Goal: Task Accomplishment & Management: Use online tool/utility

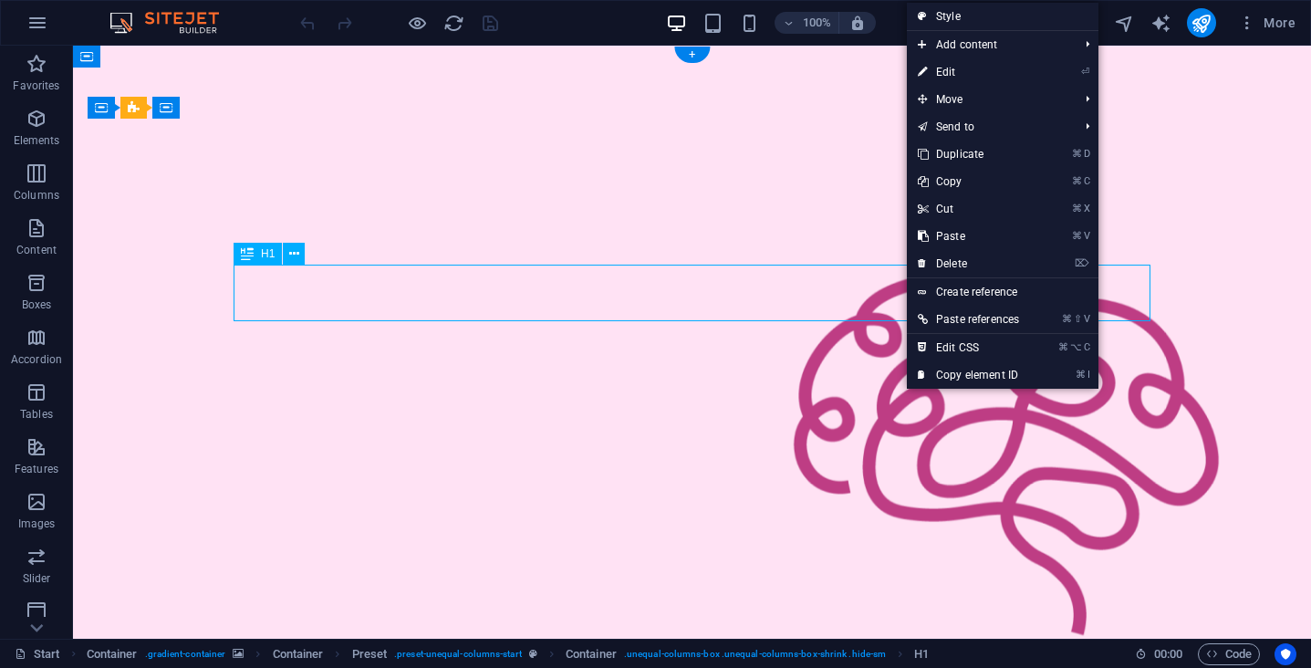
drag, startPoint x: 905, startPoint y: 305, endPoint x: 856, endPoint y: 263, distance: 64.7
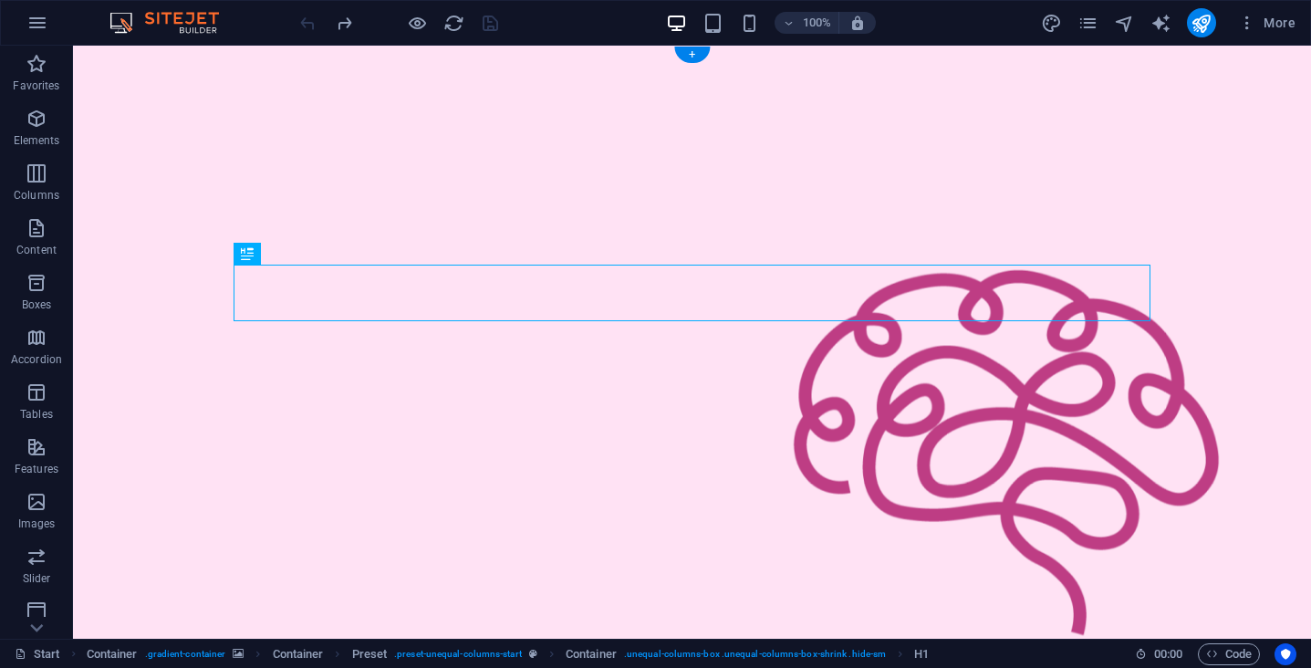
drag, startPoint x: 1150, startPoint y: 271, endPoint x: 864, endPoint y: 315, distance: 288.9
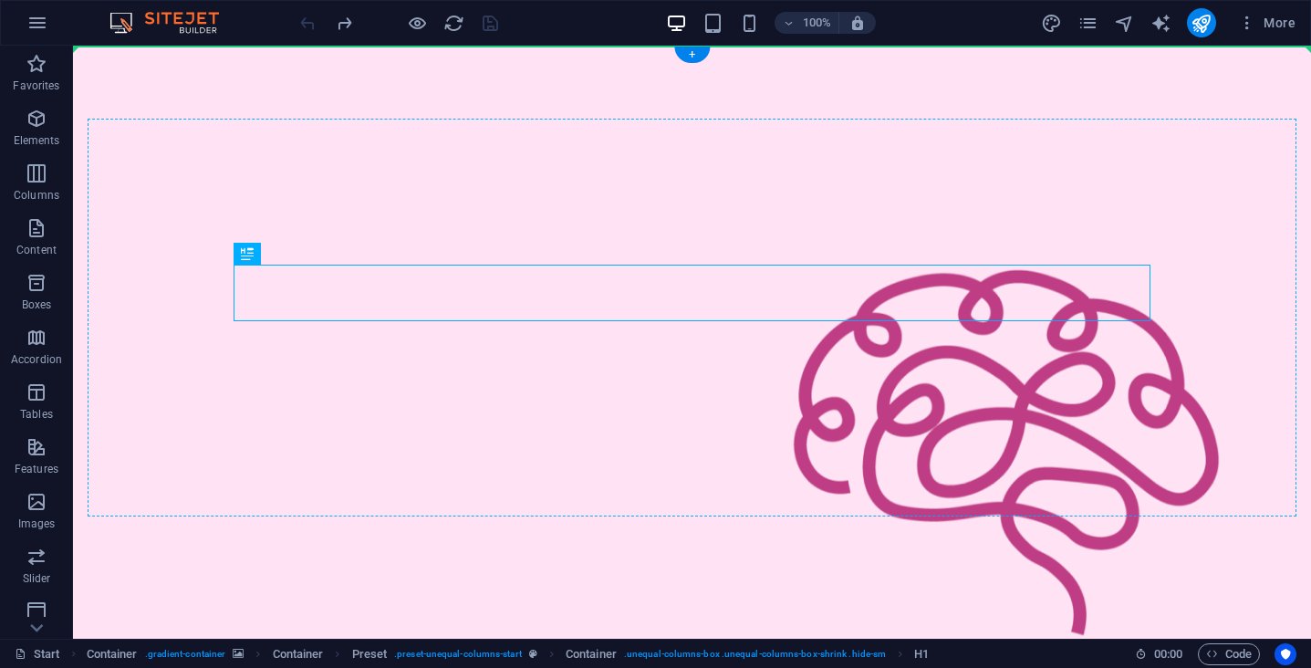
drag, startPoint x: 885, startPoint y: 294, endPoint x: 727, endPoint y: 248, distance: 164.3
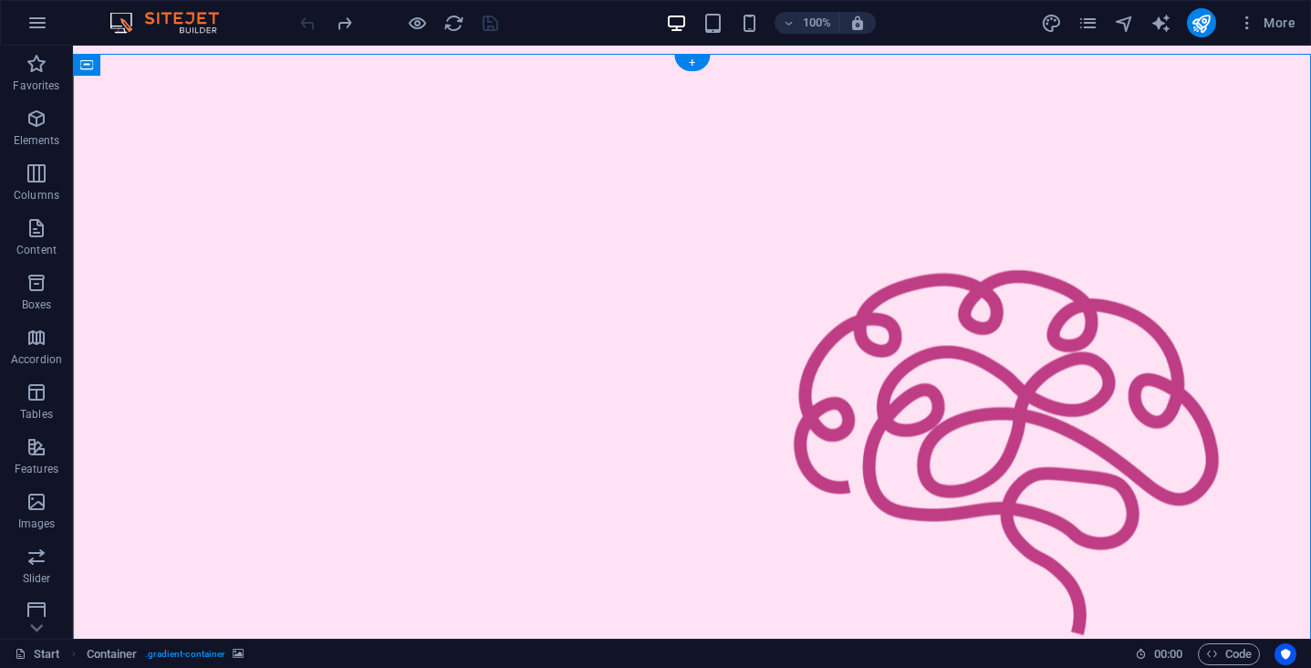
scroll to position [-16, 0]
drag, startPoint x: 738, startPoint y: 281, endPoint x: 704, endPoint y: 255, distance: 42.3
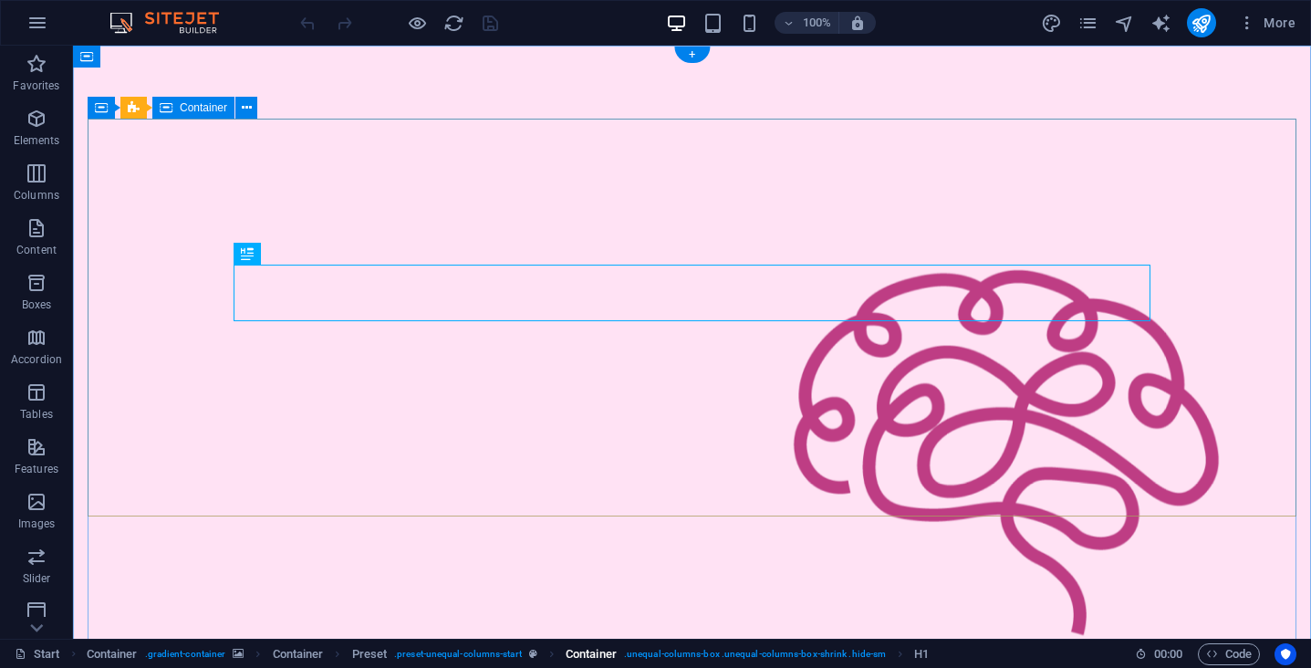
click at [701, 653] on span ". unequal-columns-box .unequal-columns-box-shrink .hide-sm" at bounding box center [755, 654] width 262 height 22
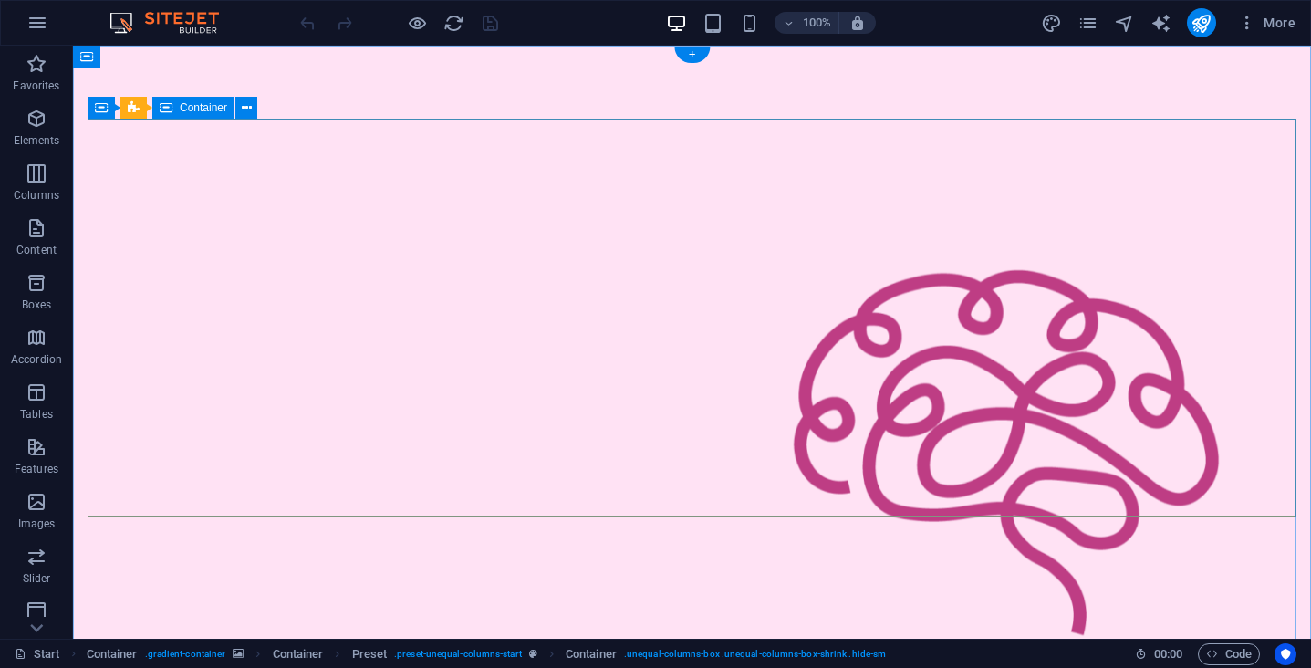
click at [868, 651] on span ". unequal-columns-box .unequal-columns-box-shrink .hide-sm" at bounding box center [755, 654] width 262 height 22
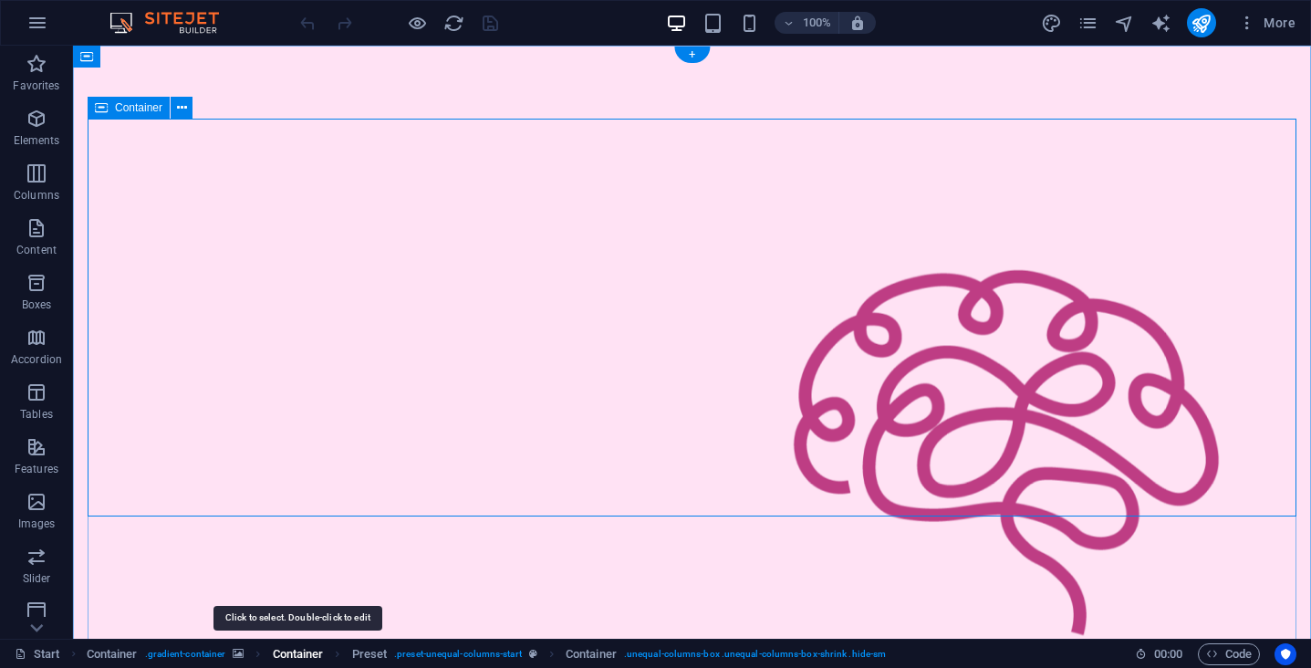
click at [285, 649] on span "Container" at bounding box center [298, 654] width 51 height 22
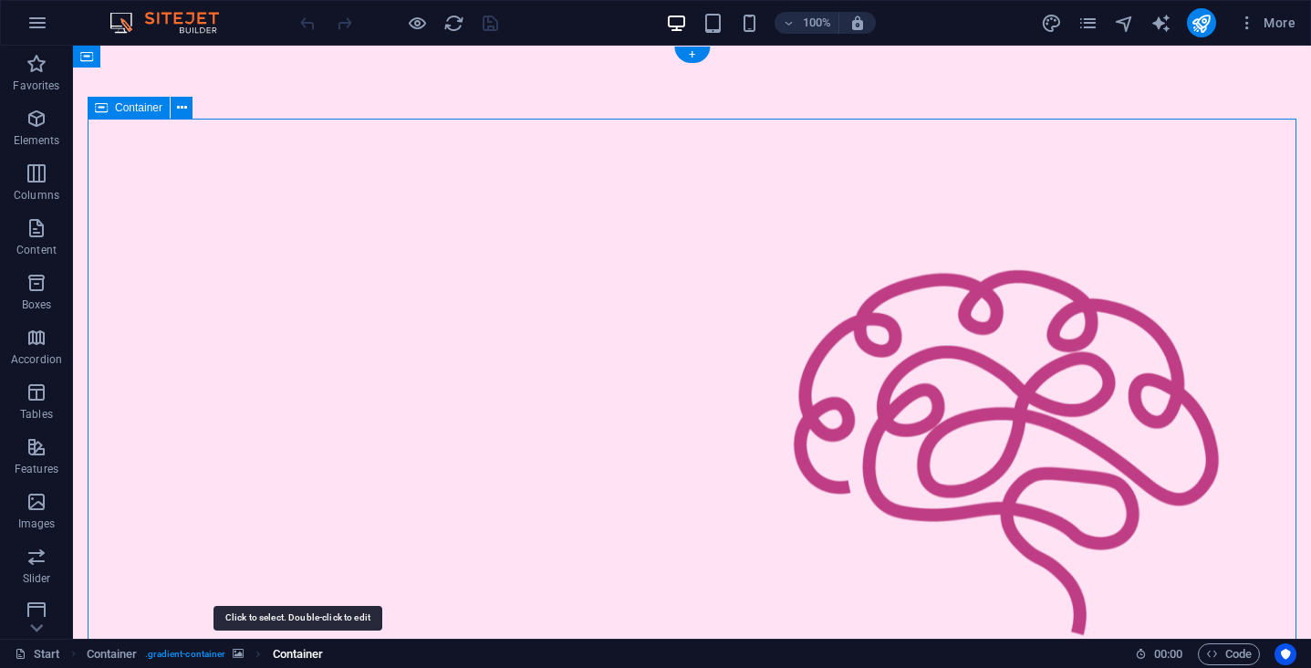
click at [285, 649] on span "Container" at bounding box center [298, 654] width 51 height 22
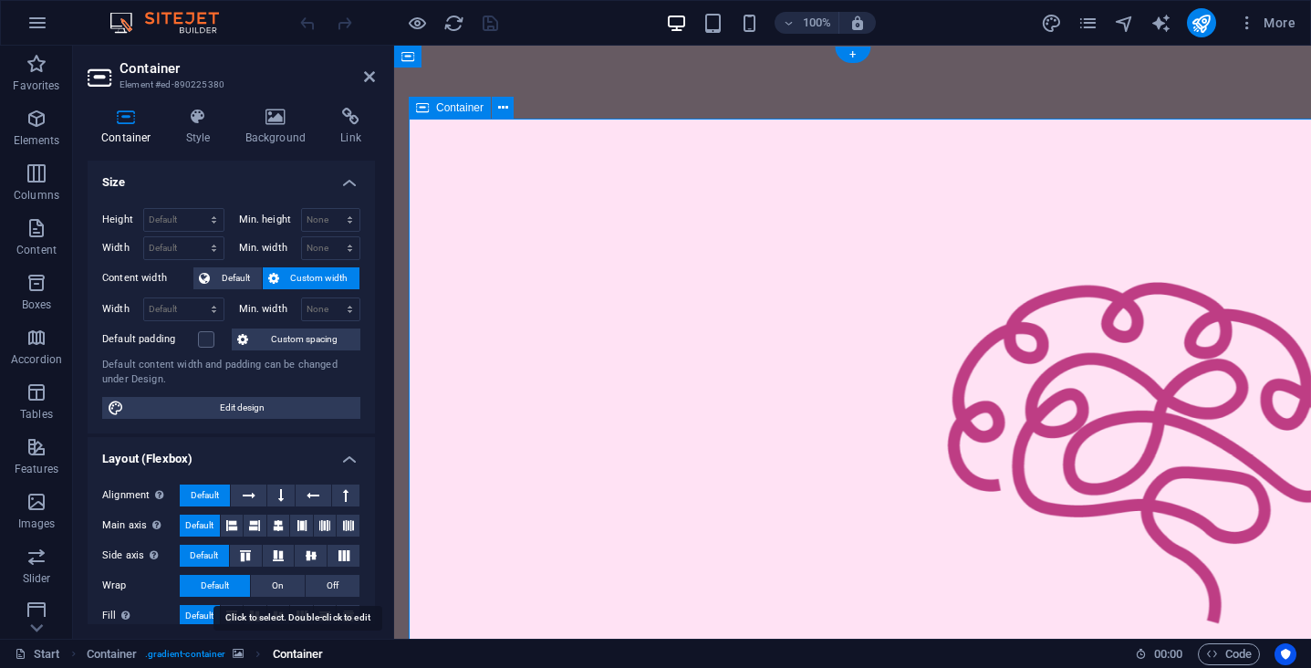
click at [285, 649] on span "Container" at bounding box center [298, 654] width 51 height 22
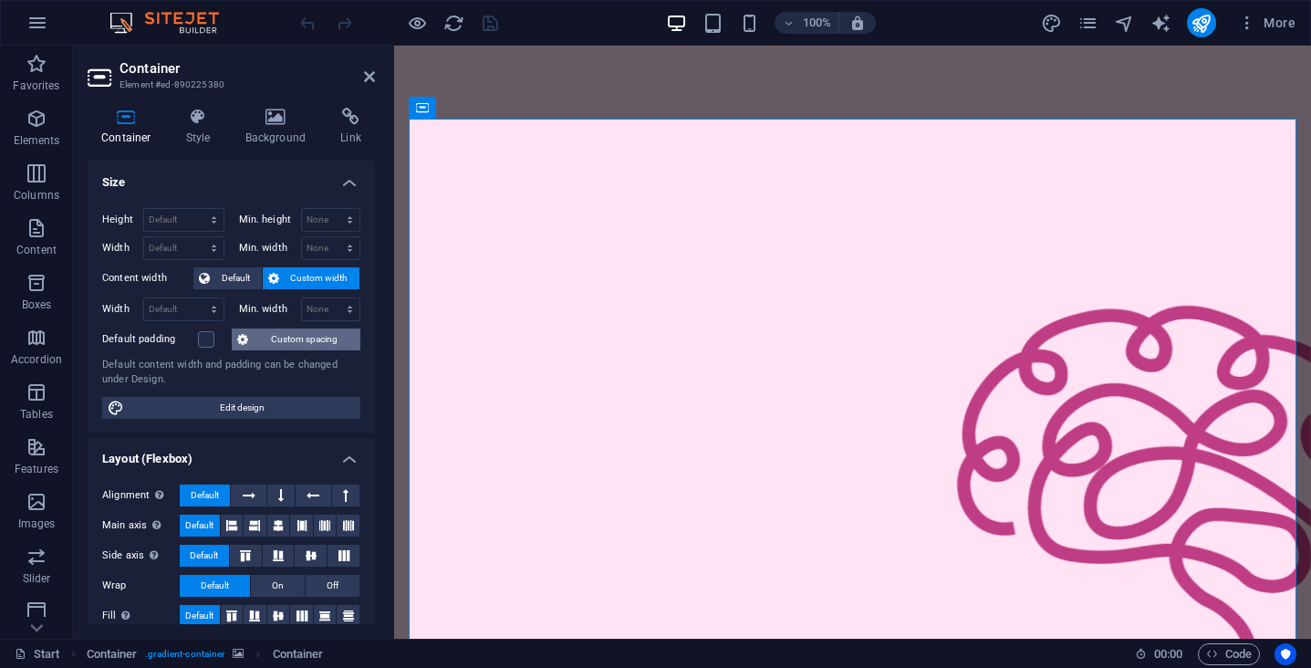
click at [274, 346] on span "Custom spacing" at bounding box center [304, 339] width 101 height 22
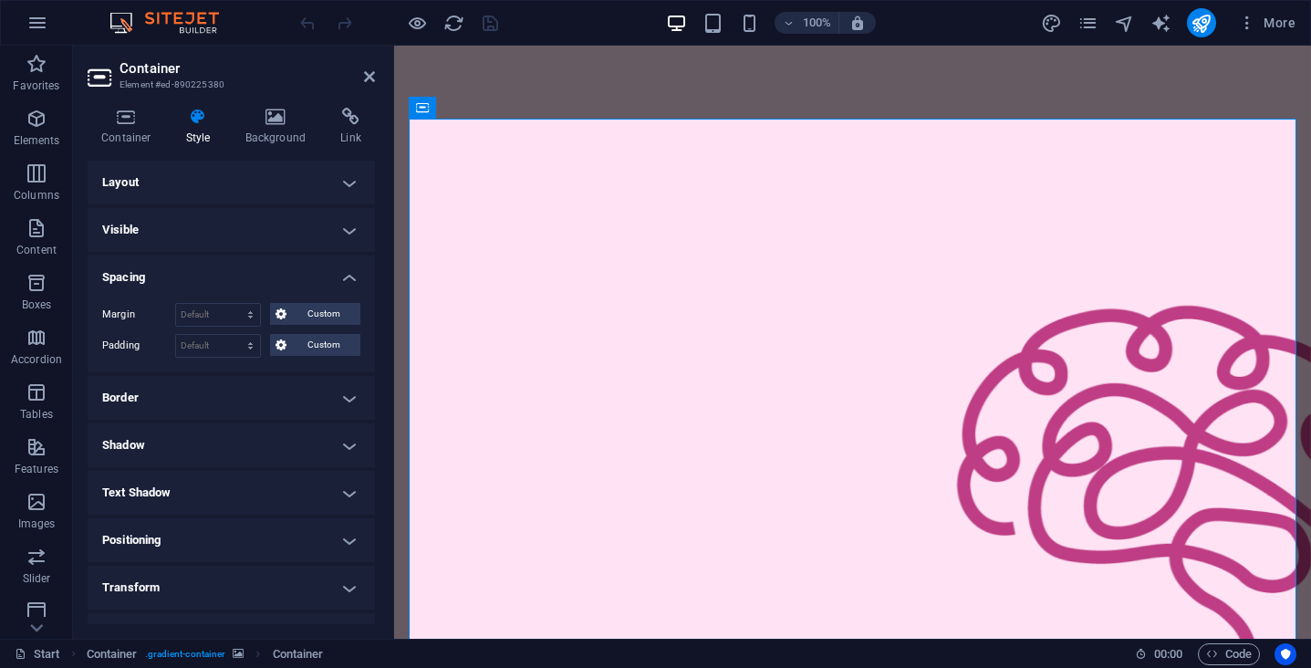
click at [124, 106] on div "Container Style Background Link Size Height Default px rem % vh vw Min. height …" at bounding box center [231, 366] width 317 height 546
click at [129, 136] on h4 "Container" at bounding box center [130, 127] width 85 height 38
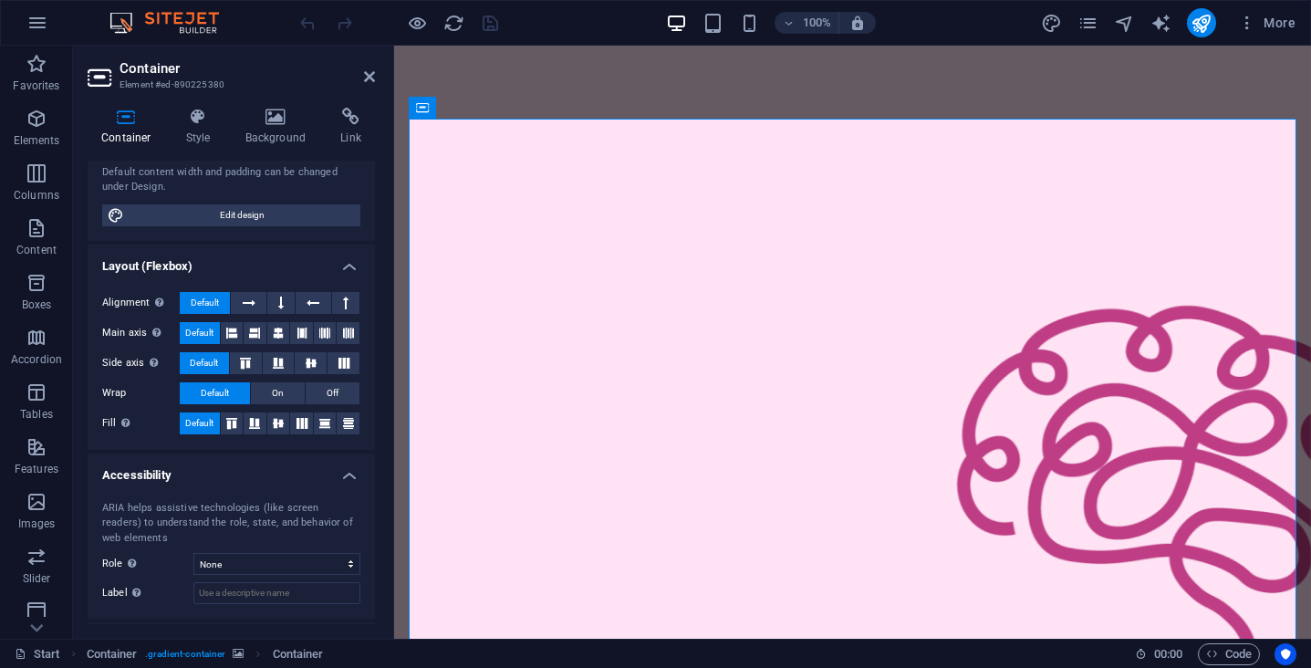
scroll to position [193, 0]
click at [263, 590] on input "Label Use the ARIA label to provide a clear and descriptive name for elements t…" at bounding box center [276, 592] width 167 height 22
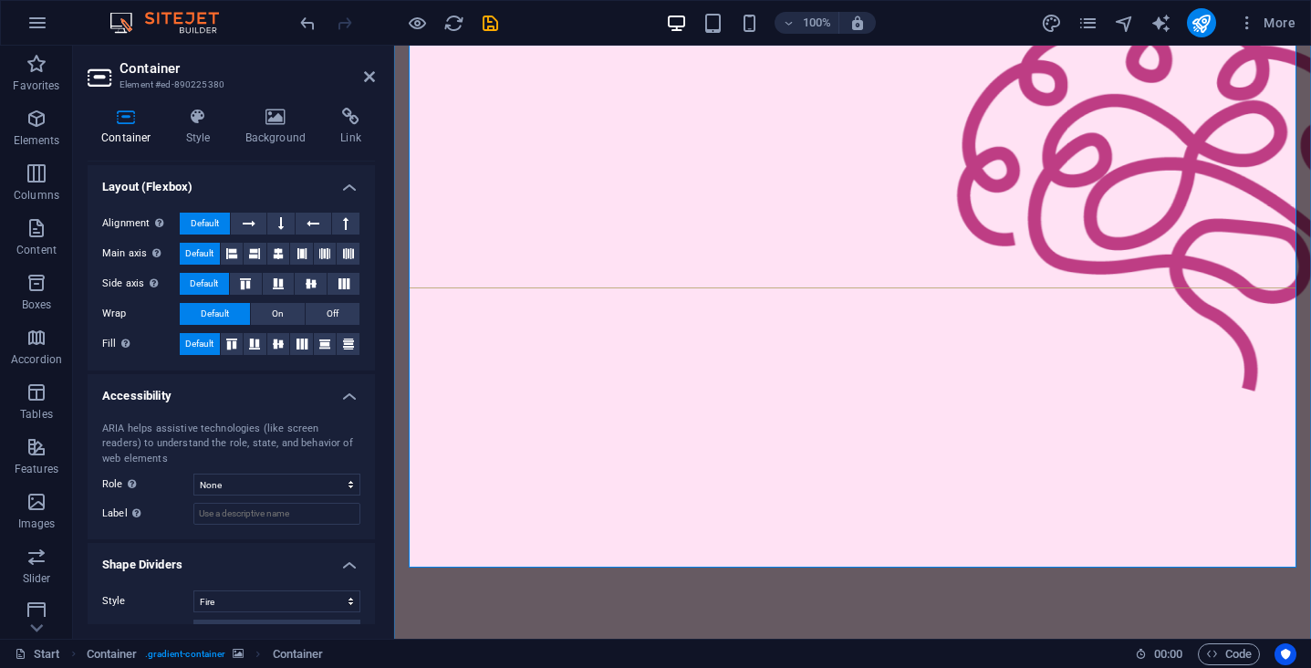
scroll to position [328, 0]
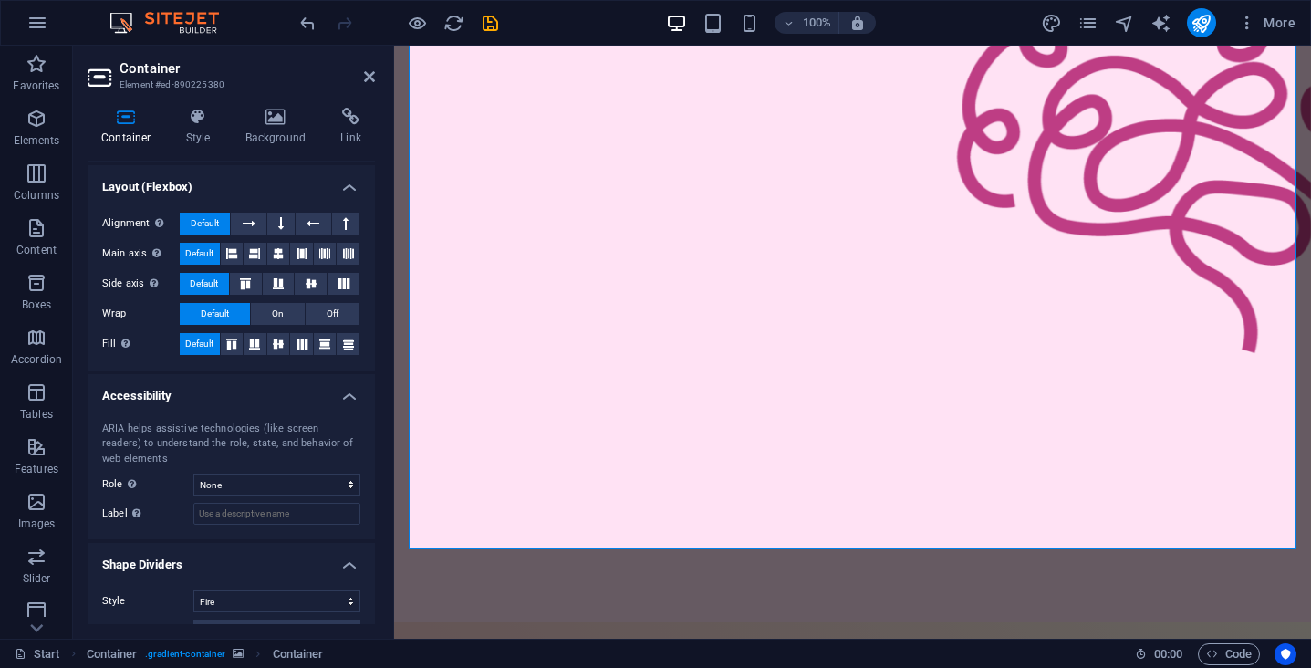
select select "none"
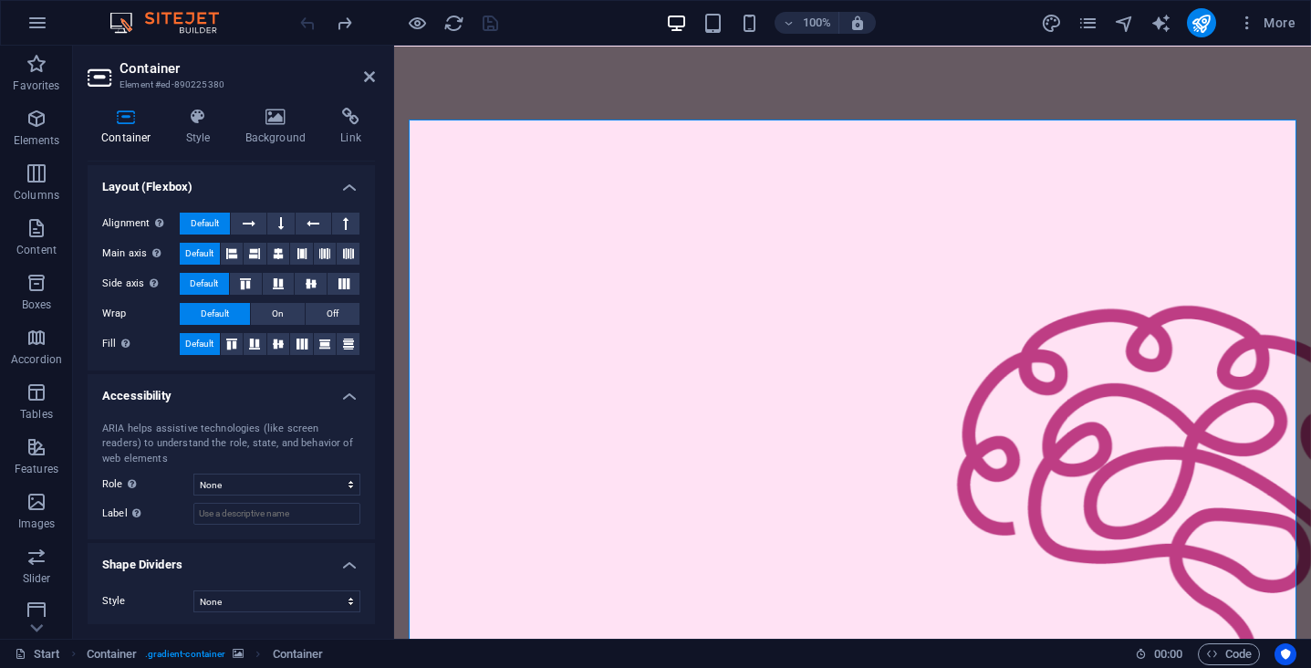
scroll to position [0, 0]
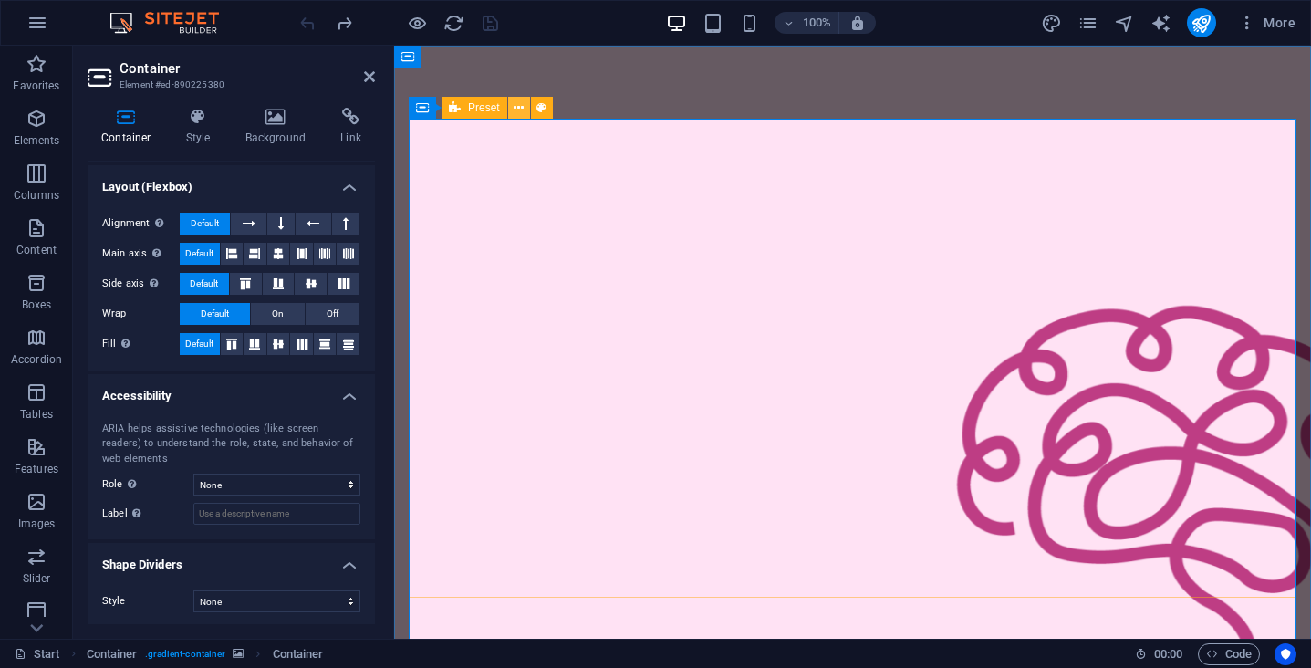
click at [515, 107] on icon at bounding box center [519, 108] width 10 height 19
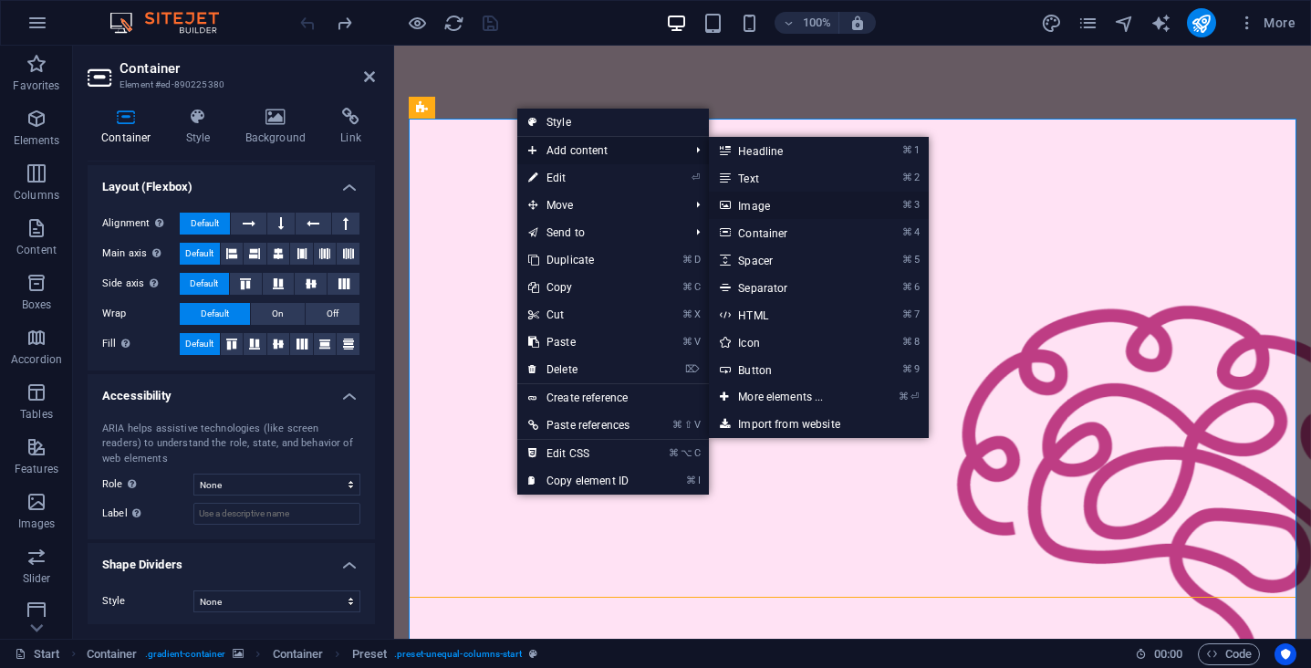
click at [768, 204] on link "⌘ 3 Image" at bounding box center [784, 205] width 151 height 27
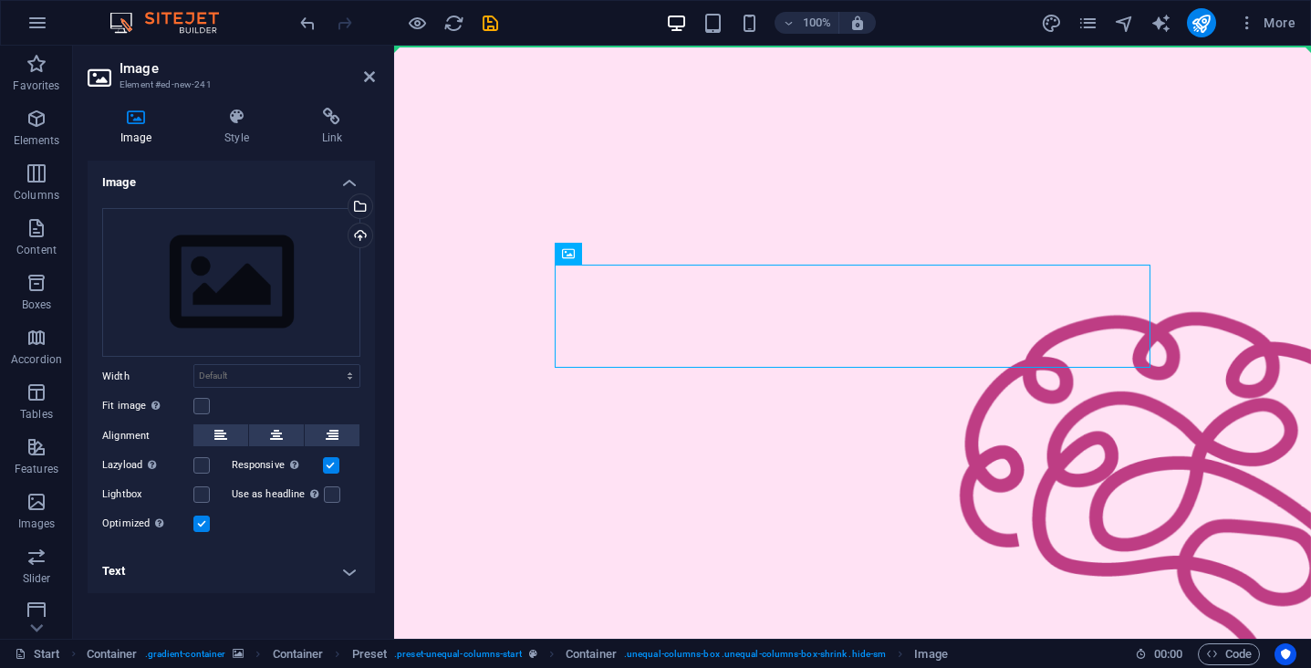
drag, startPoint x: 968, startPoint y: 297, endPoint x: 664, endPoint y: 106, distance: 359.2
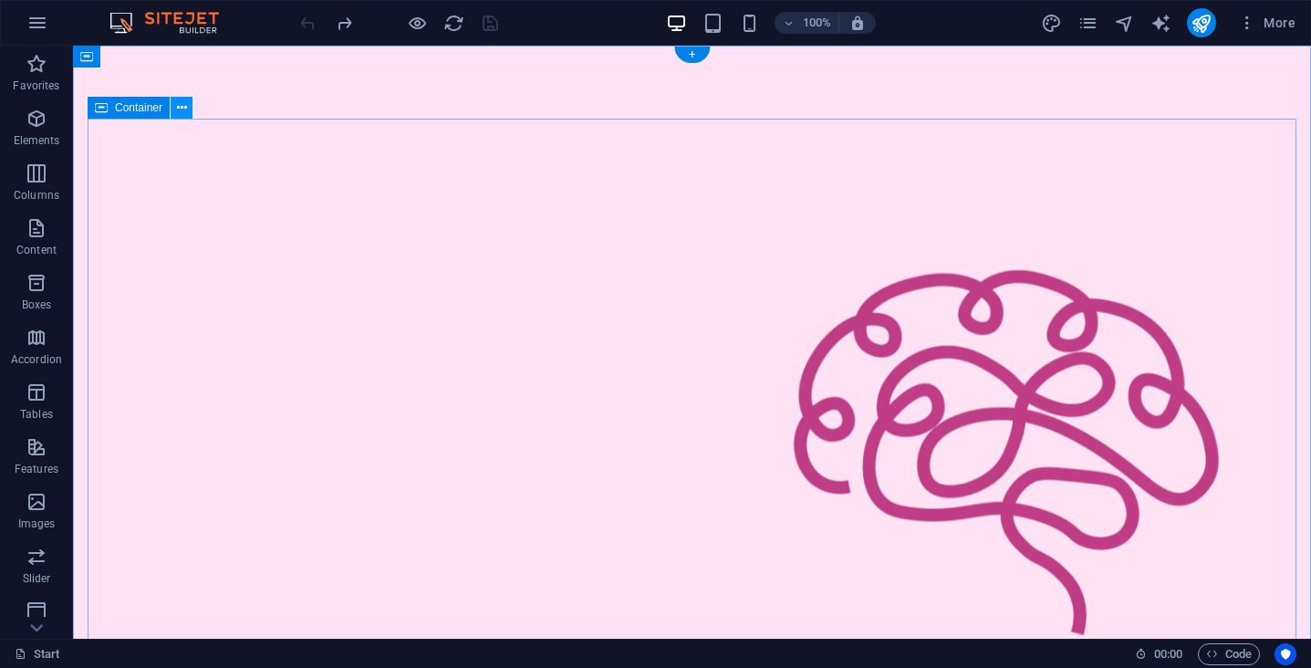
click at [179, 109] on icon at bounding box center [182, 108] width 10 height 19
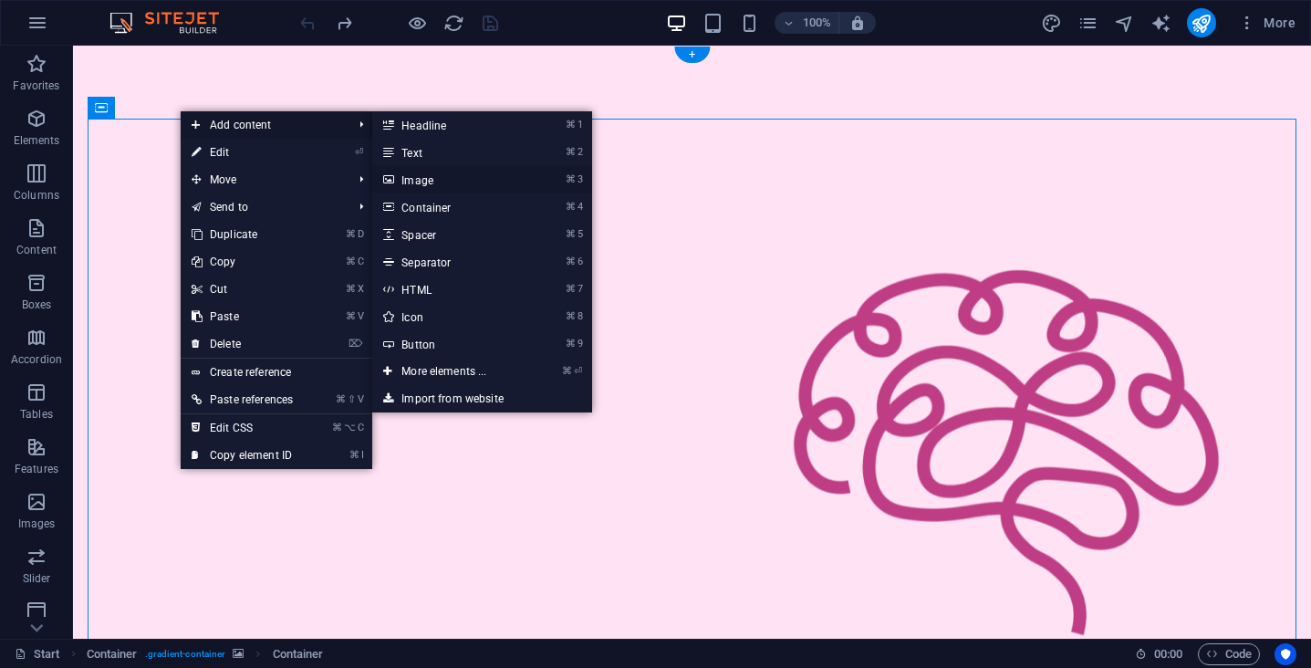
click at [436, 186] on link "⌘ 3 Image" at bounding box center [447, 179] width 151 height 27
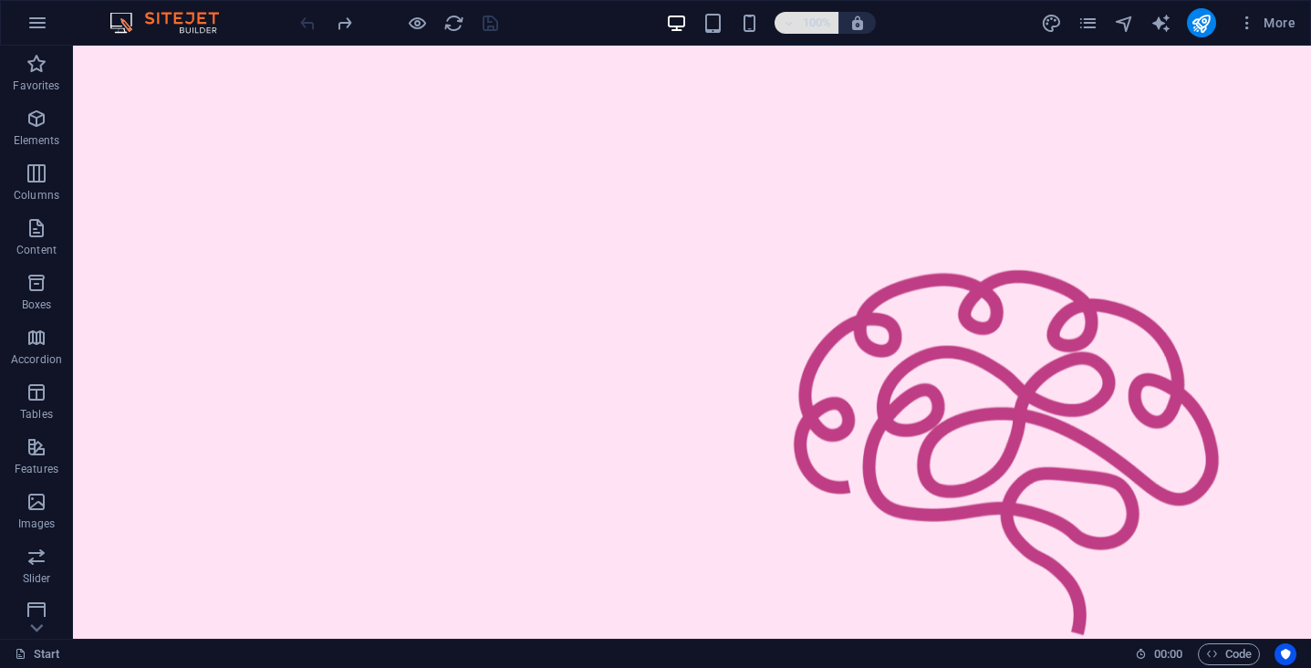
click at [808, 22] on h6 "100%" at bounding box center [816, 23] width 29 height 22
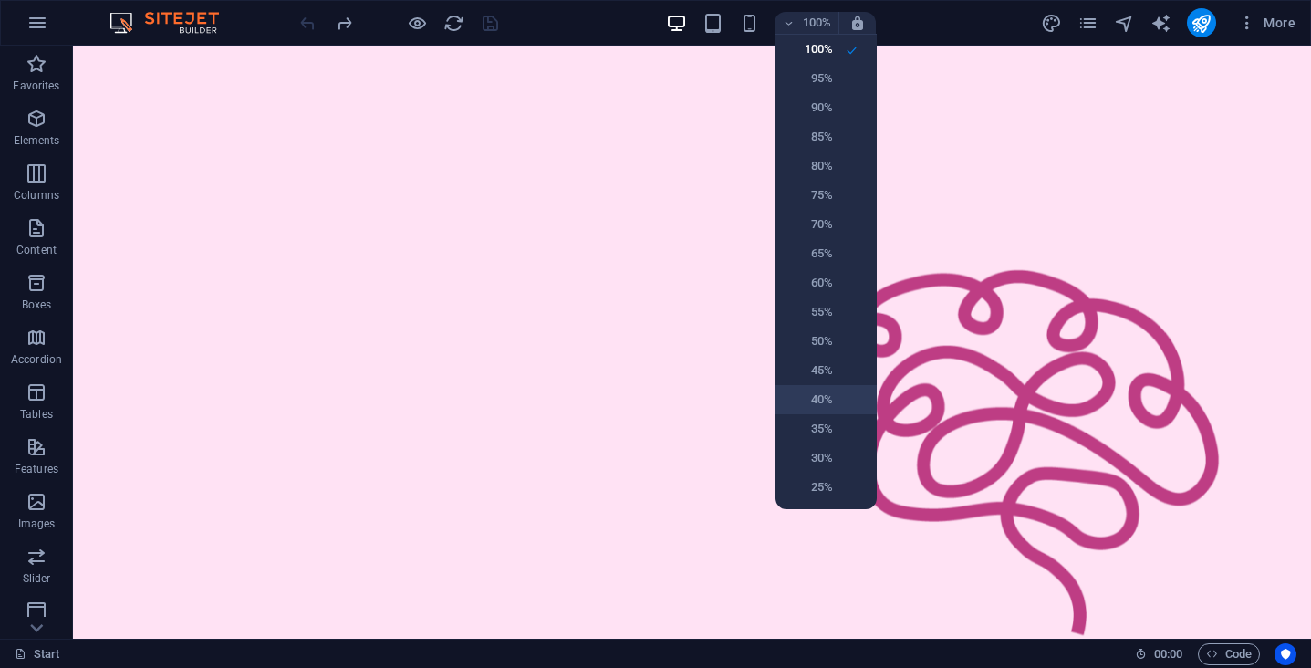
click at [831, 401] on h6 "40%" at bounding box center [809, 400] width 47 height 22
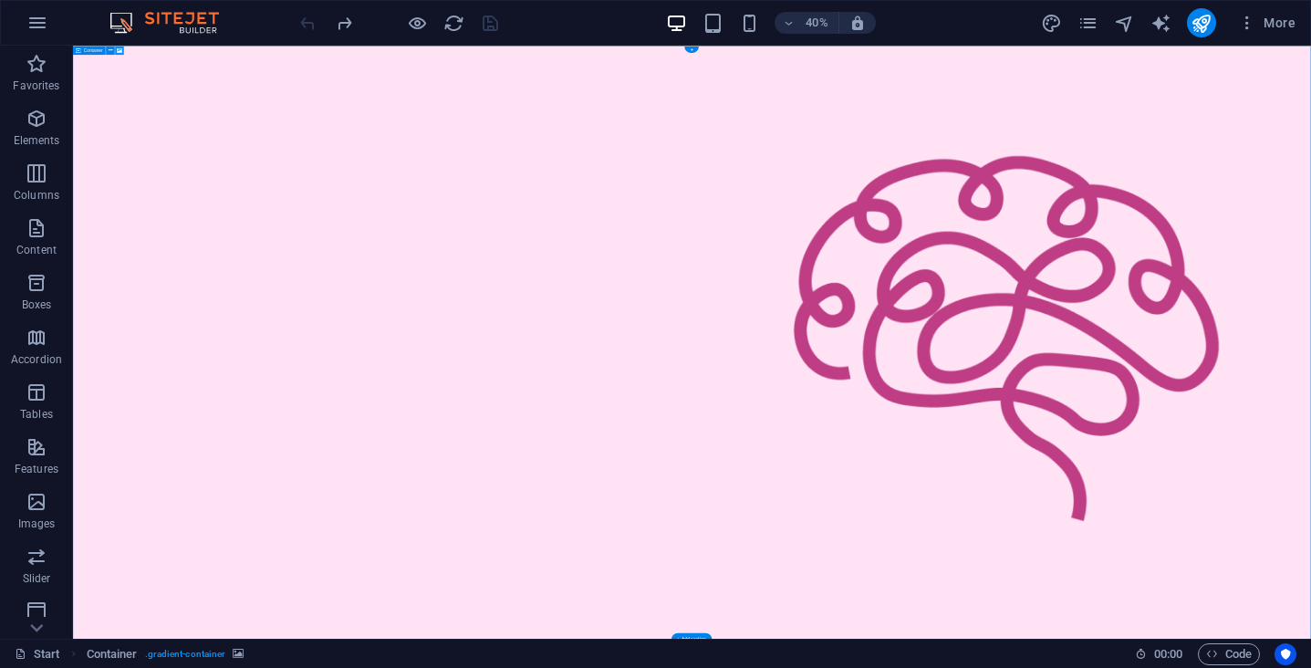
click at [118, 49] on icon at bounding box center [119, 50] width 5 height 7
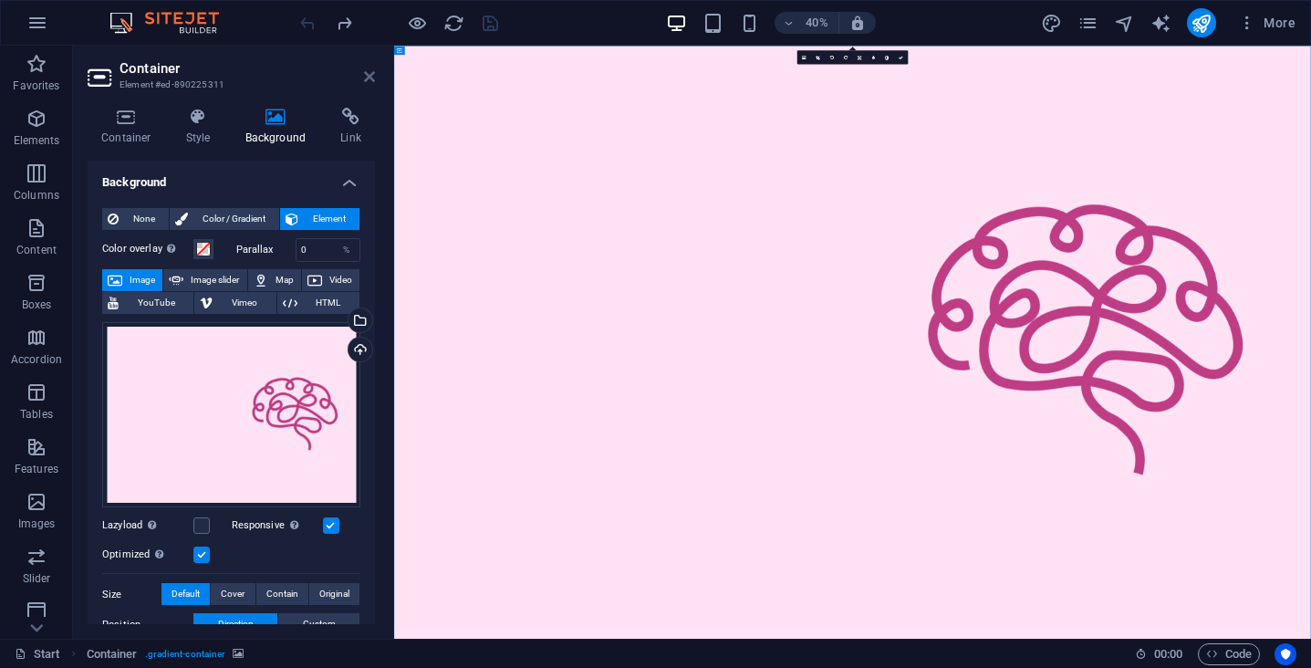
click at [370, 73] on icon at bounding box center [369, 76] width 11 height 15
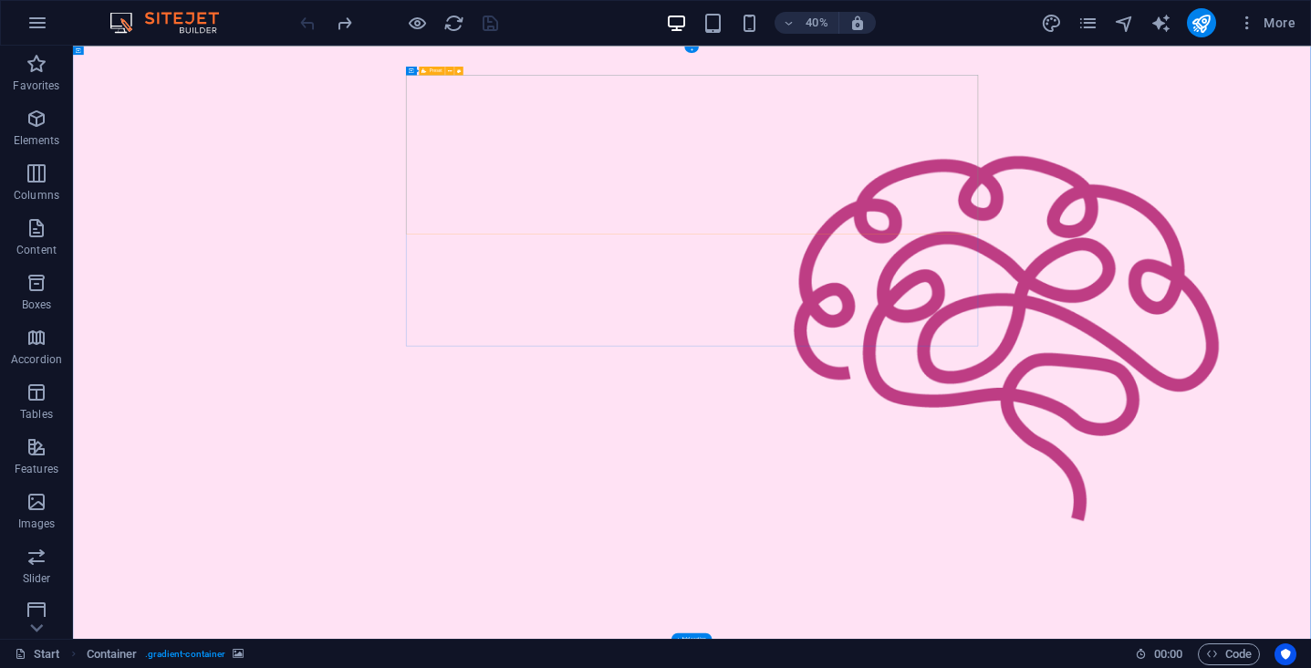
click at [424, 72] on icon at bounding box center [424, 70] width 5 height 9
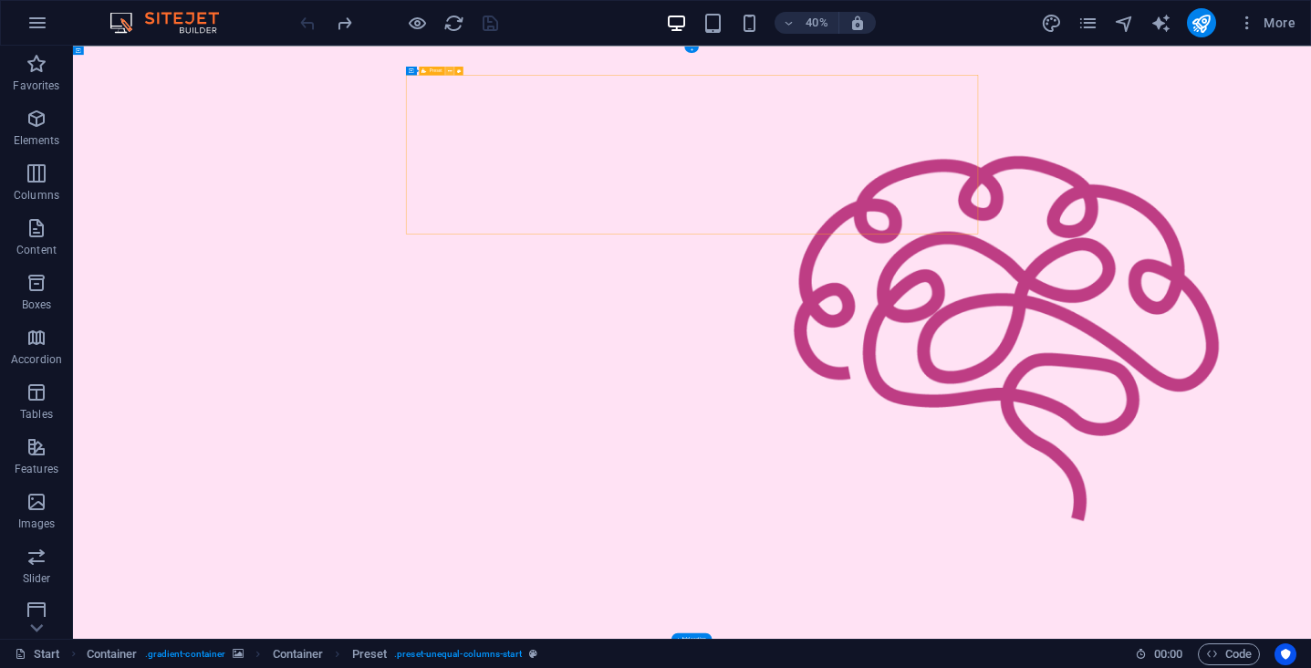
click at [449, 71] on icon at bounding box center [450, 70] width 4 height 7
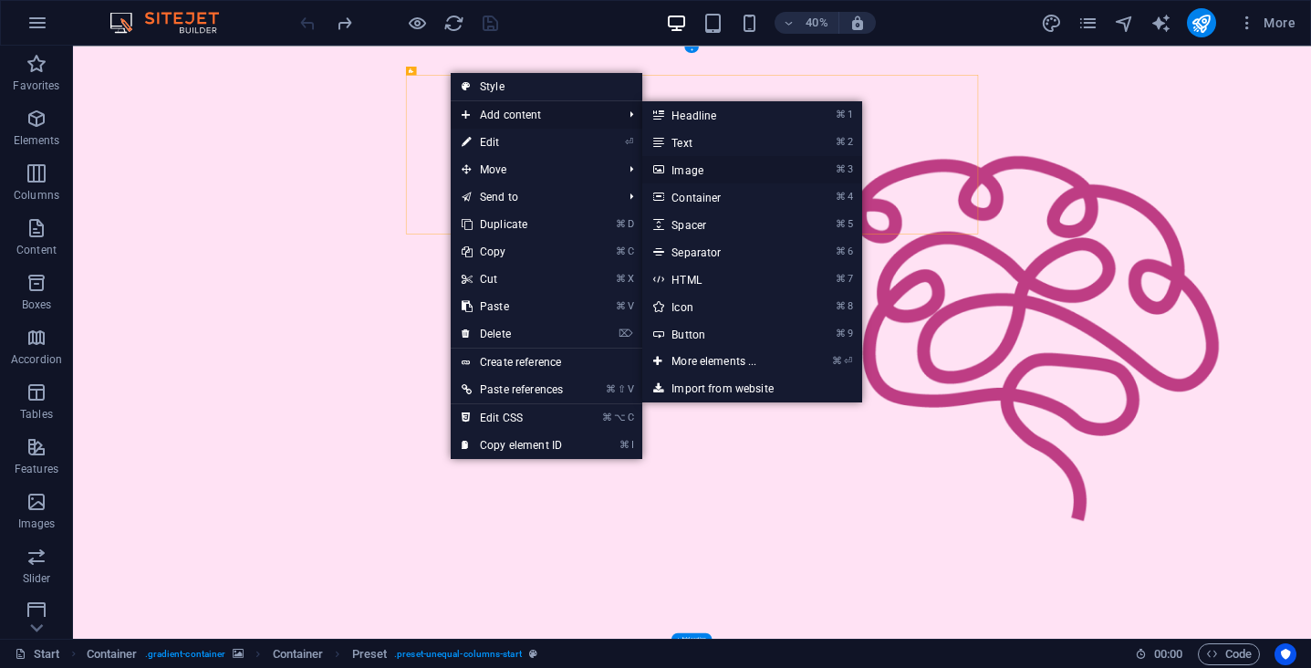
click at [734, 175] on link "⌘ 3 Image" at bounding box center [717, 169] width 151 height 27
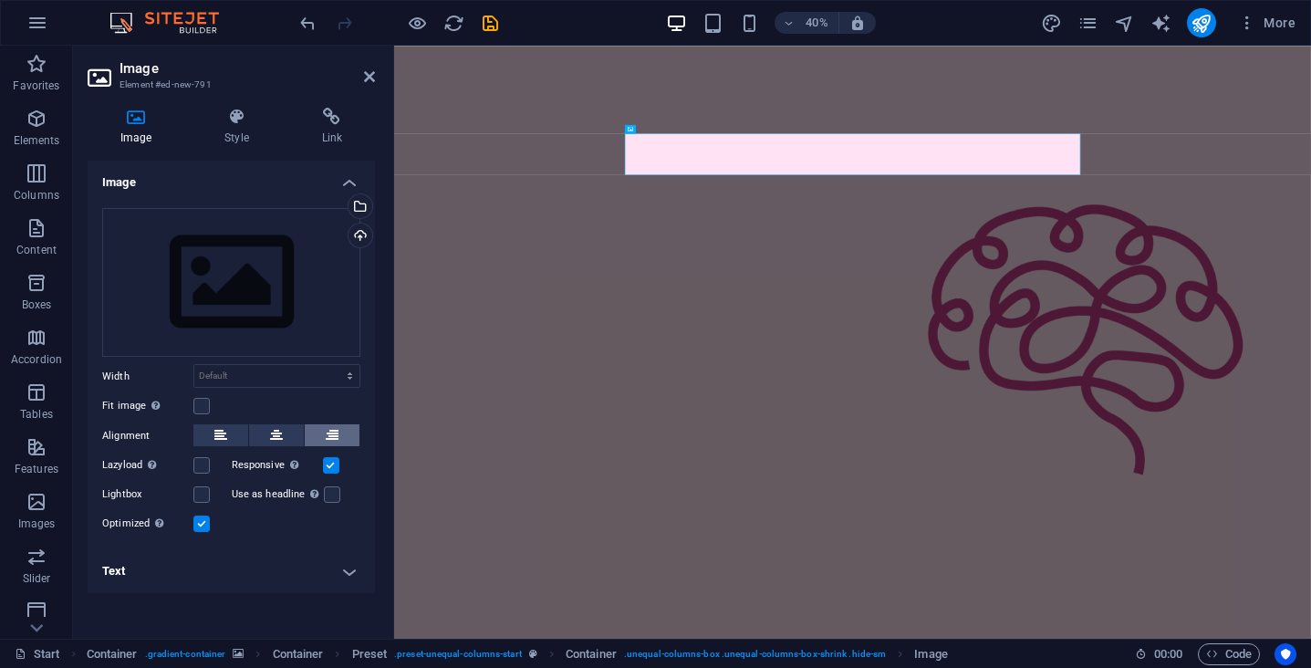
click at [330, 436] on icon at bounding box center [332, 435] width 13 height 22
click at [203, 490] on label at bounding box center [201, 494] width 16 height 16
click at [0, 0] on input "Lightbox" at bounding box center [0, 0] width 0 height 0
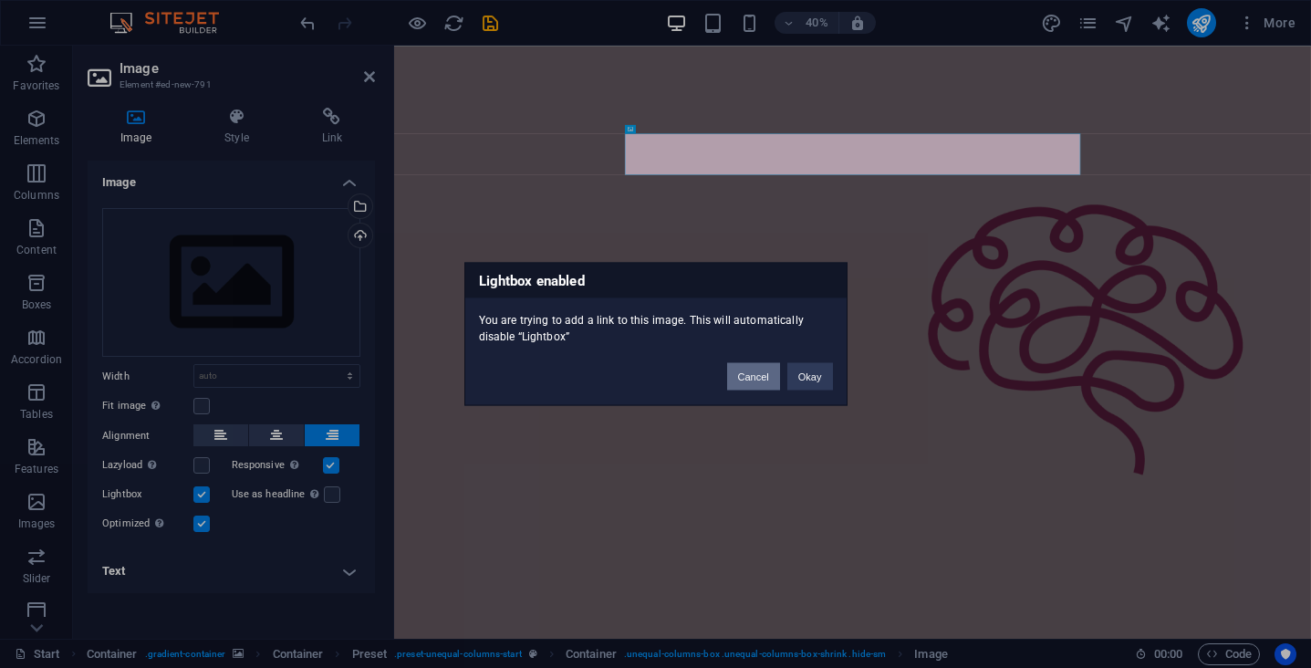
click at [760, 382] on button "Cancel" at bounding box center [753, 376] width 53 height 27
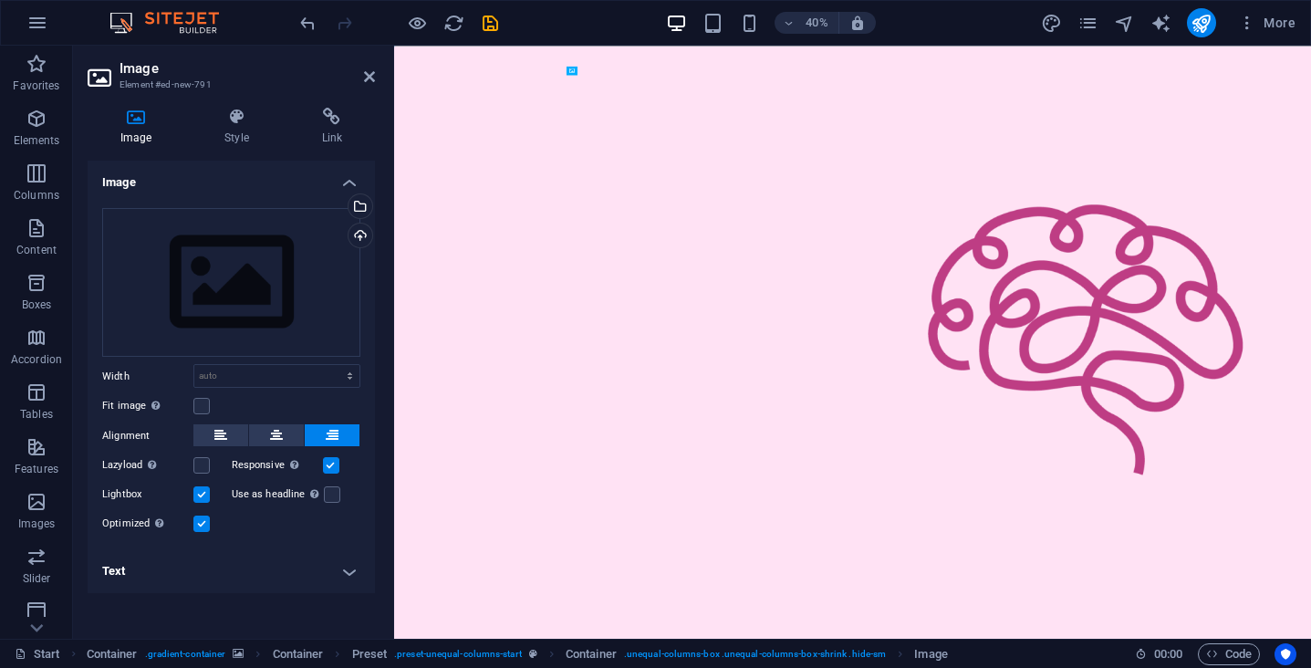
drag, startPoint x: 2041, startPoint y: 318, endPoint x: 1995, endPoint y: 360, distance: 62.6
click at [332, 470] on label at bounding box center [331, 465] width 16 height 16
click at [0, 0] on input "Responsive Automatically load retina image and smartphone optimized sizes." at bounding box center [0, 0] width 0 height 0
click at [332, 470] on label at bounding box center [331, 465] width 16 height 16
click at [0, 0] on input "Responsive Automatically load retina image and smartphone optimized sizes." at bounding box center [0, 0] width 0 height 0
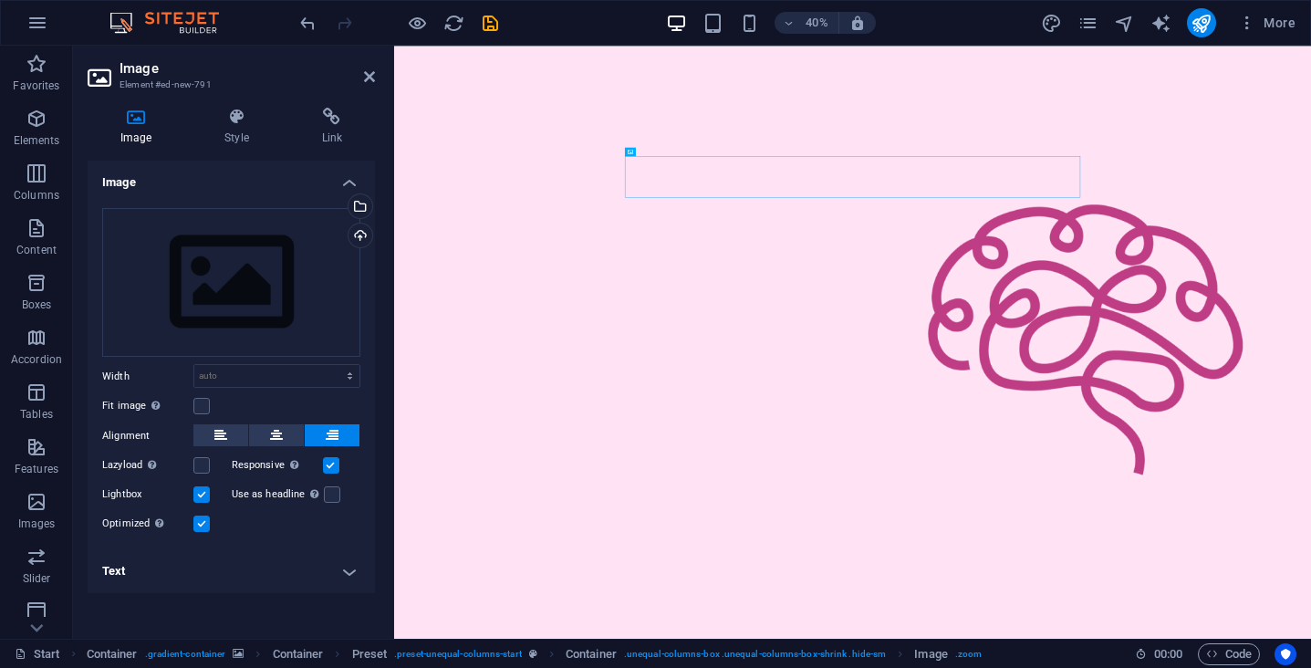
click at [203, 523] on label at bounding box center [201, 523] width 16 height 16
click at [0, 0] on input "Optimized Images are compressed to improve page speed." at bounding box center [0, 0] width 0 height 0
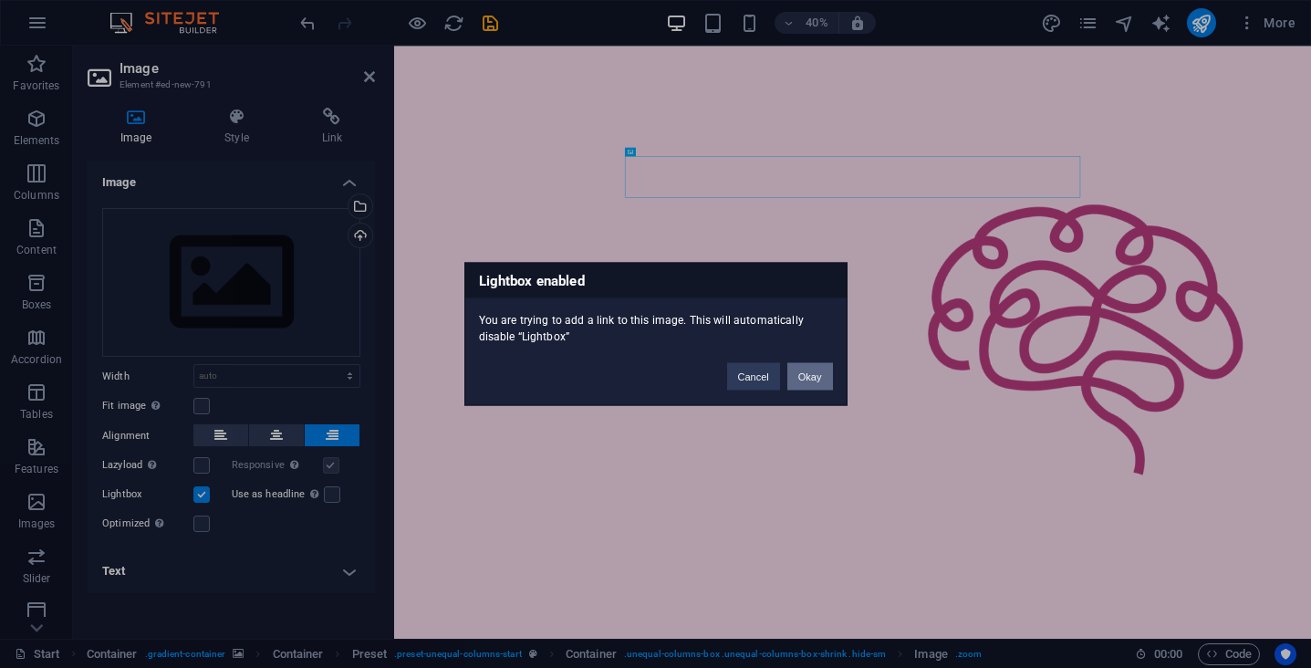
click at [802, 385] on button "Okay" at bounding box center [810, 376] width 46 height 27
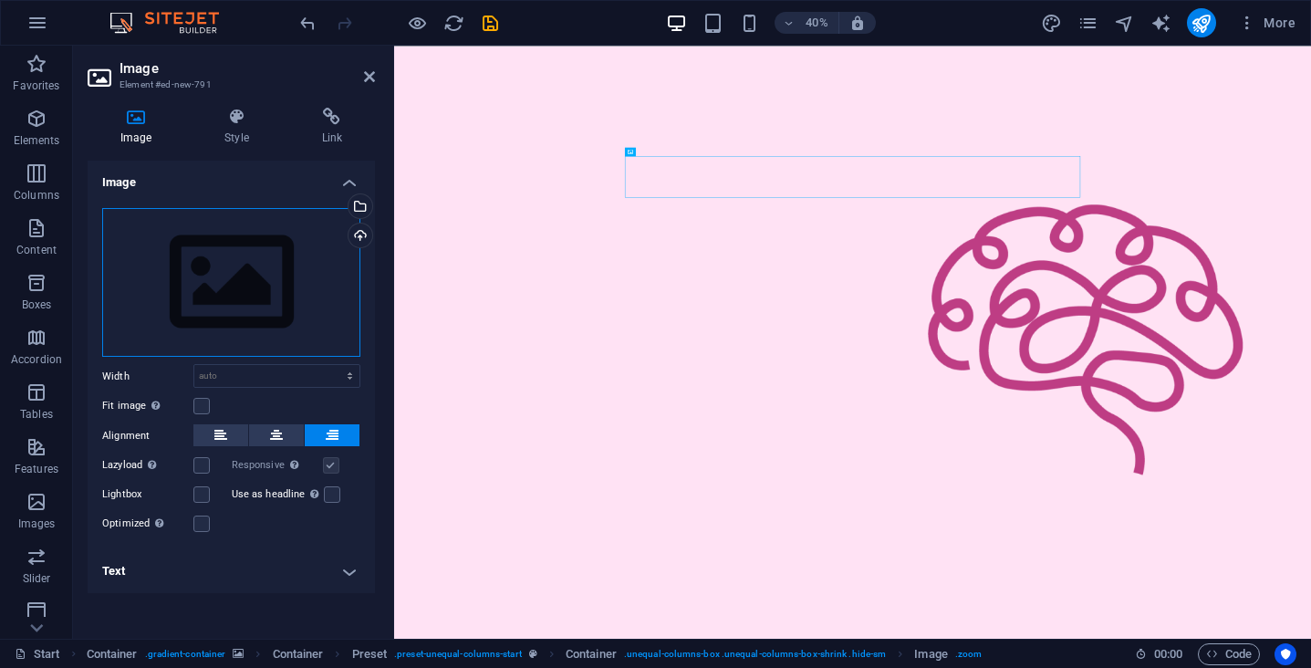
click at [306, 282] on div "Drag files here, click to choose files or select files from Files or our free s…" at bounding box center [231, 283] width 258 height 150
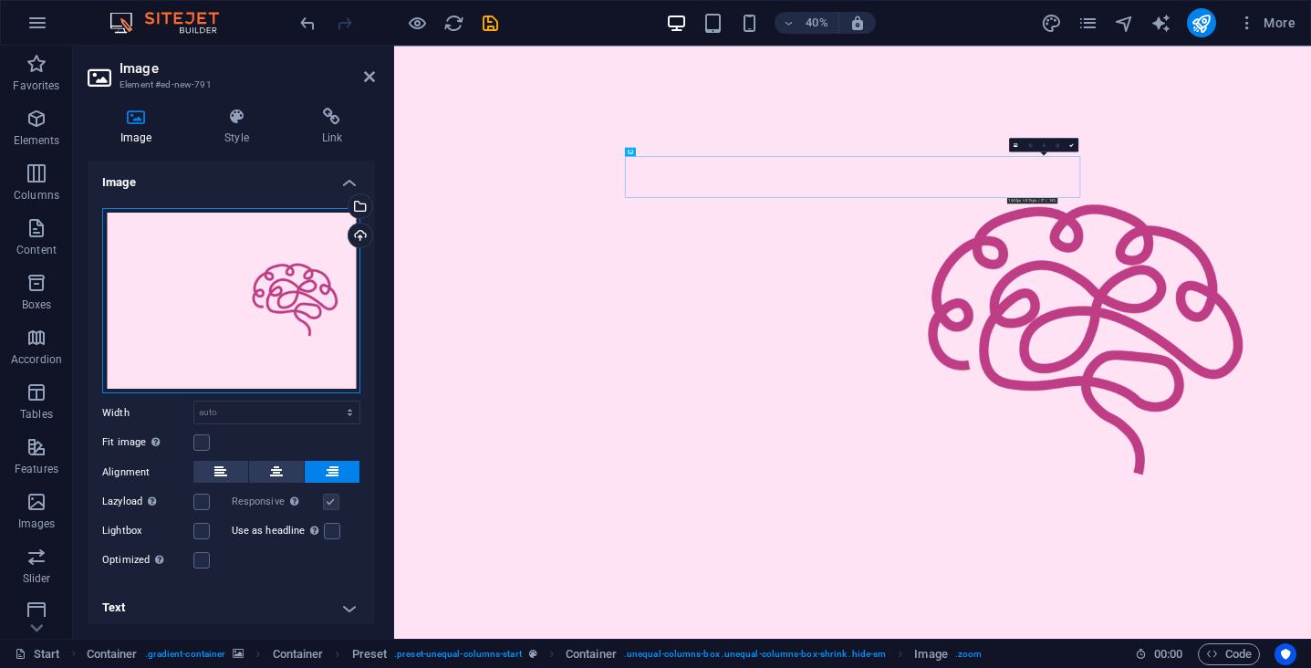
click at [273, 288] on div "Drag files here, click to choose files or select files from Files or our free s…" at bounding box center [231, 301] width 258 height 186
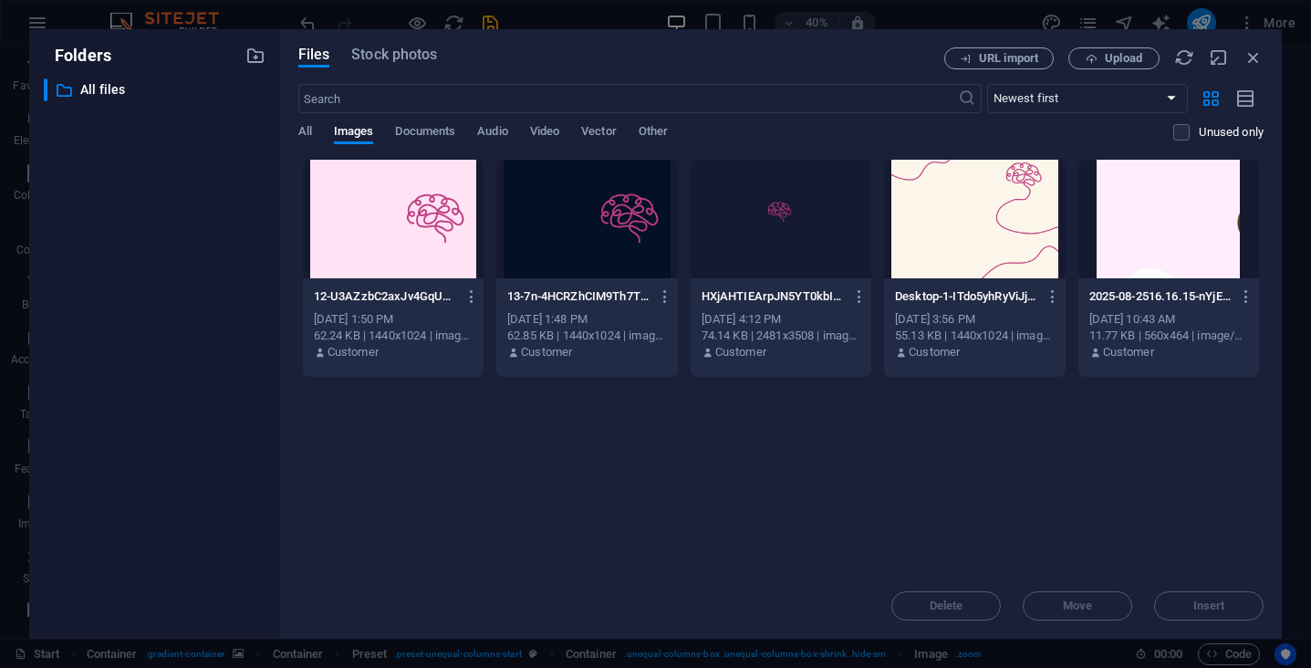
click at [587, 259] on div at bounding box center [586, 219] width 181 height 119
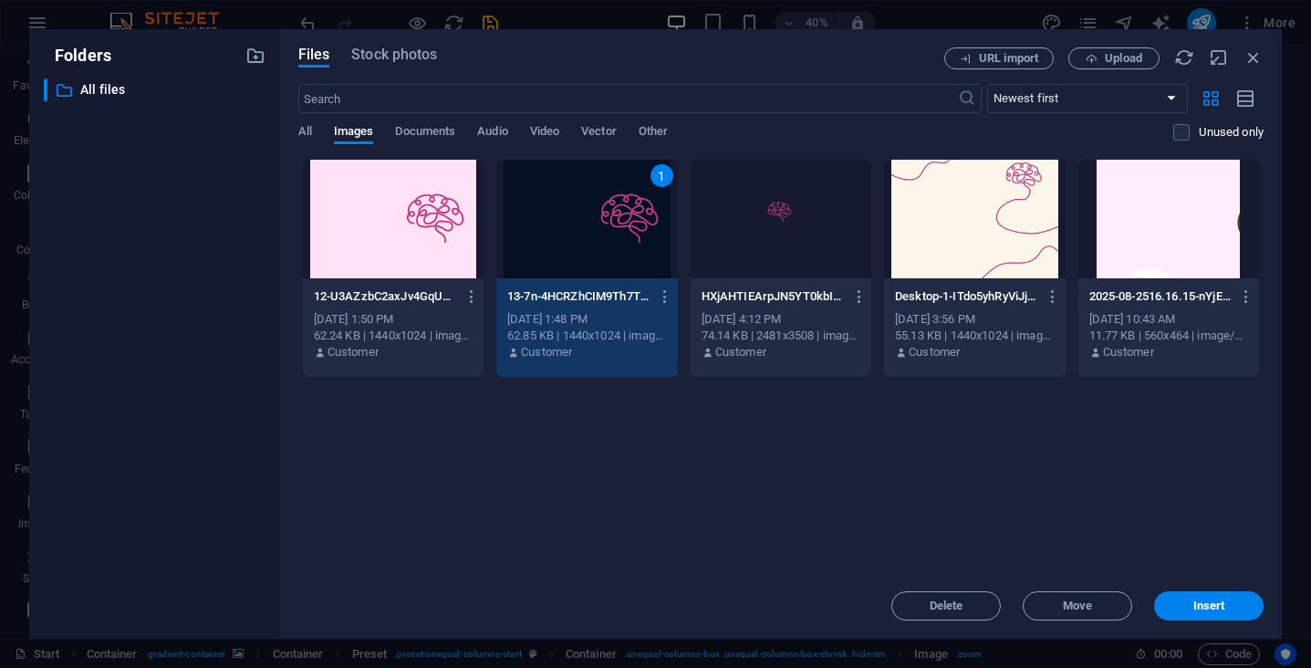
click at [745, 230] on div at bounding box center [781, 219] width 181 height 119
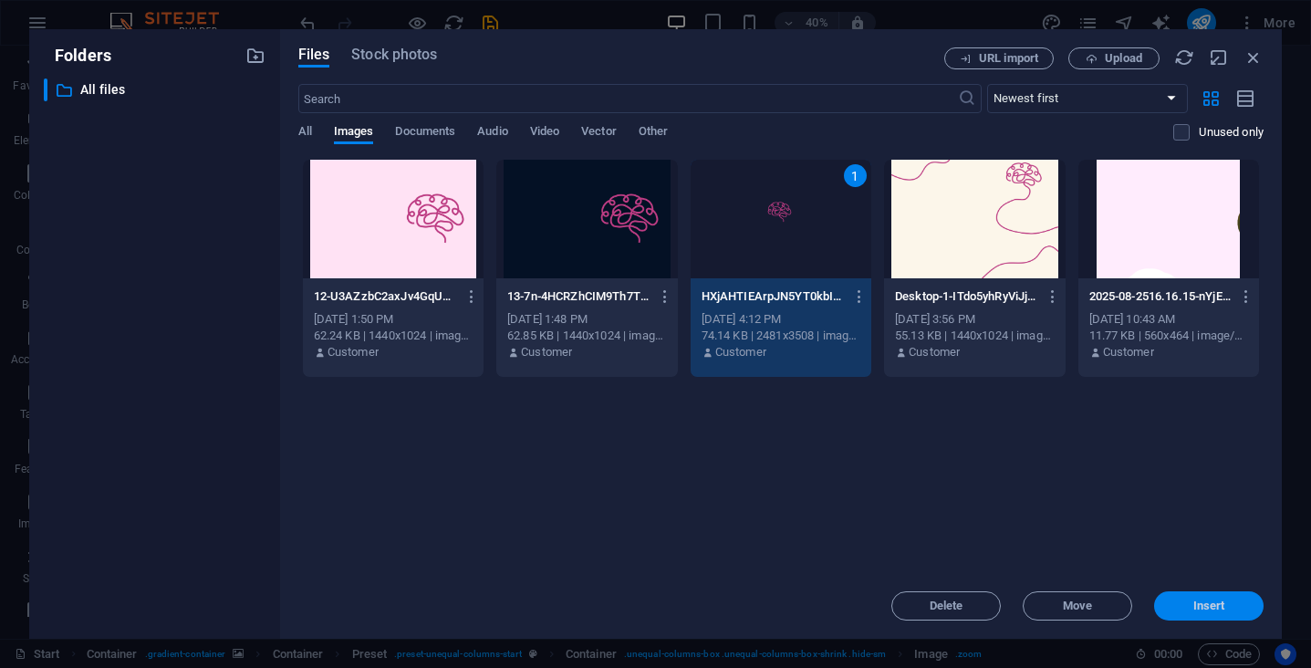
click at [1200, 602] on span "Insert" at bounding box center [1209, 605] width 32 height 11
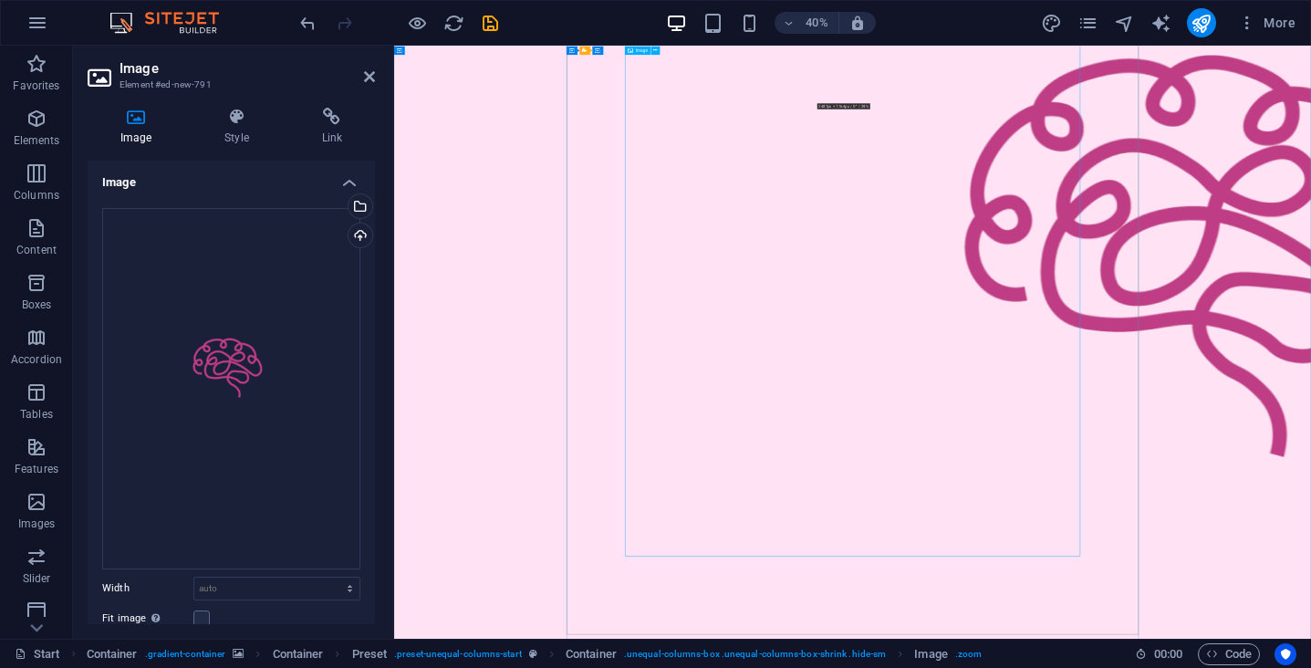
scroll to position [343, 0]
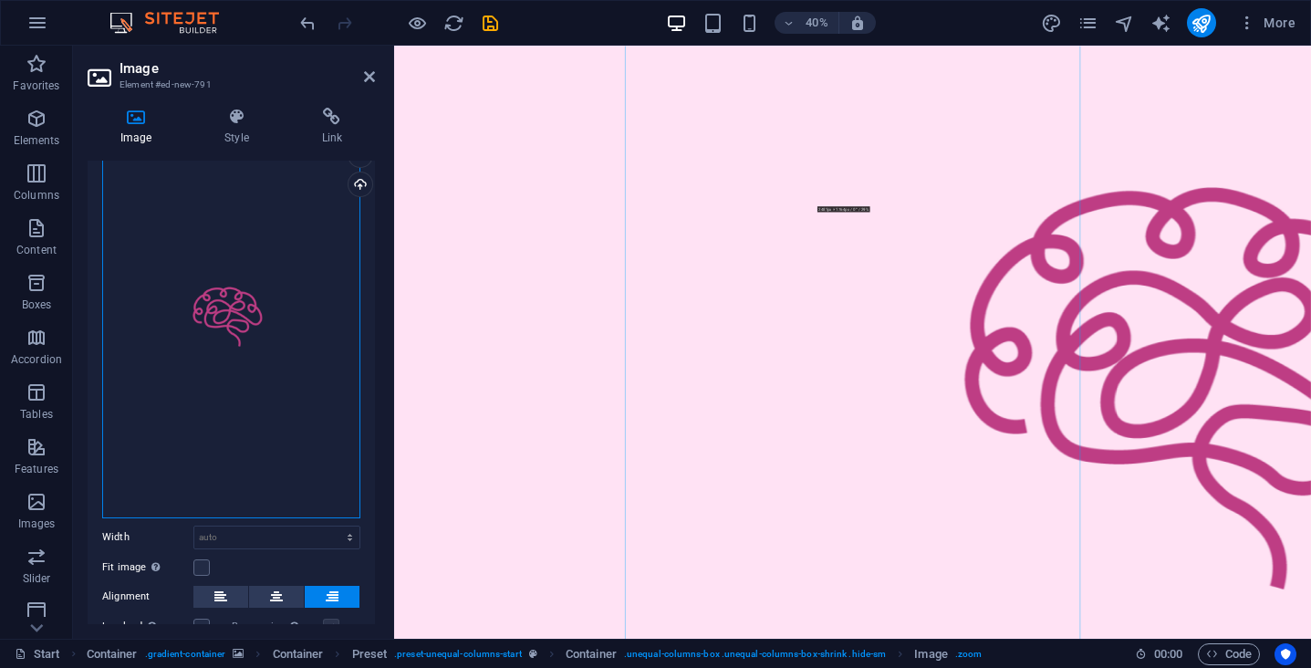
click at [233, 358] on div "Drag files here, click to choose files or select files from Files or our free s…" at bounding box center [231, 337] width 258 height 361
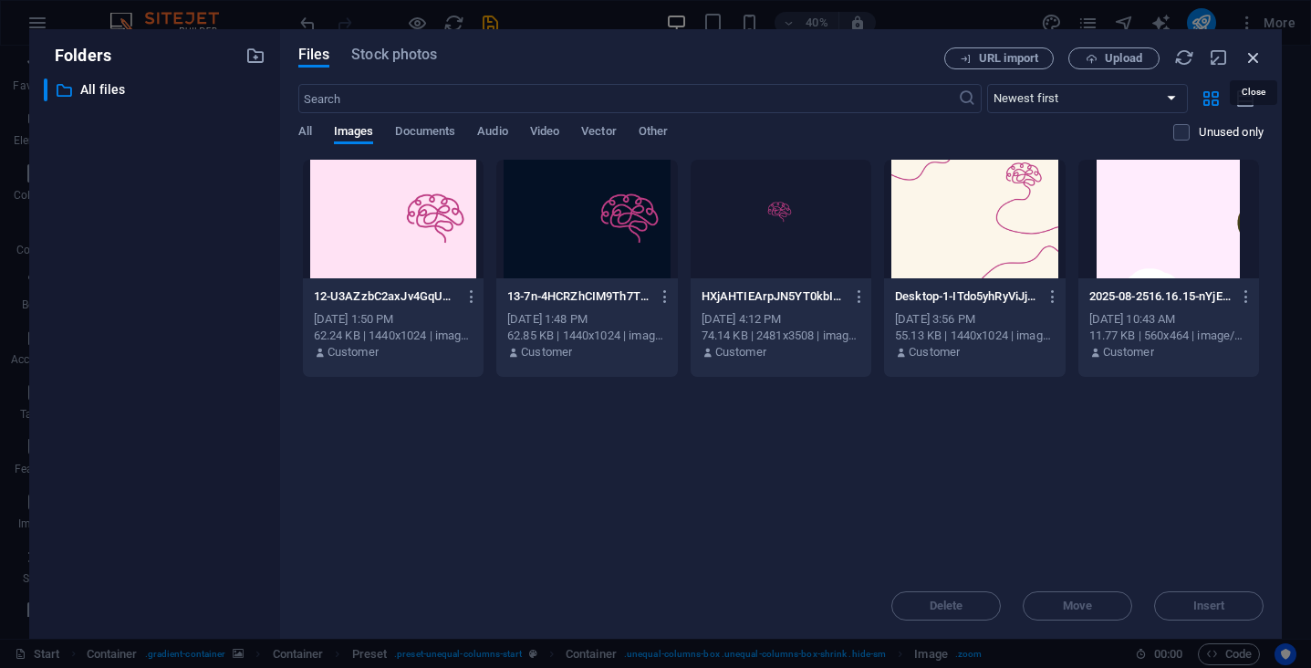
click at [1257, 59] on icon "button" at bounding box center [1254, 57] width 20 height 20
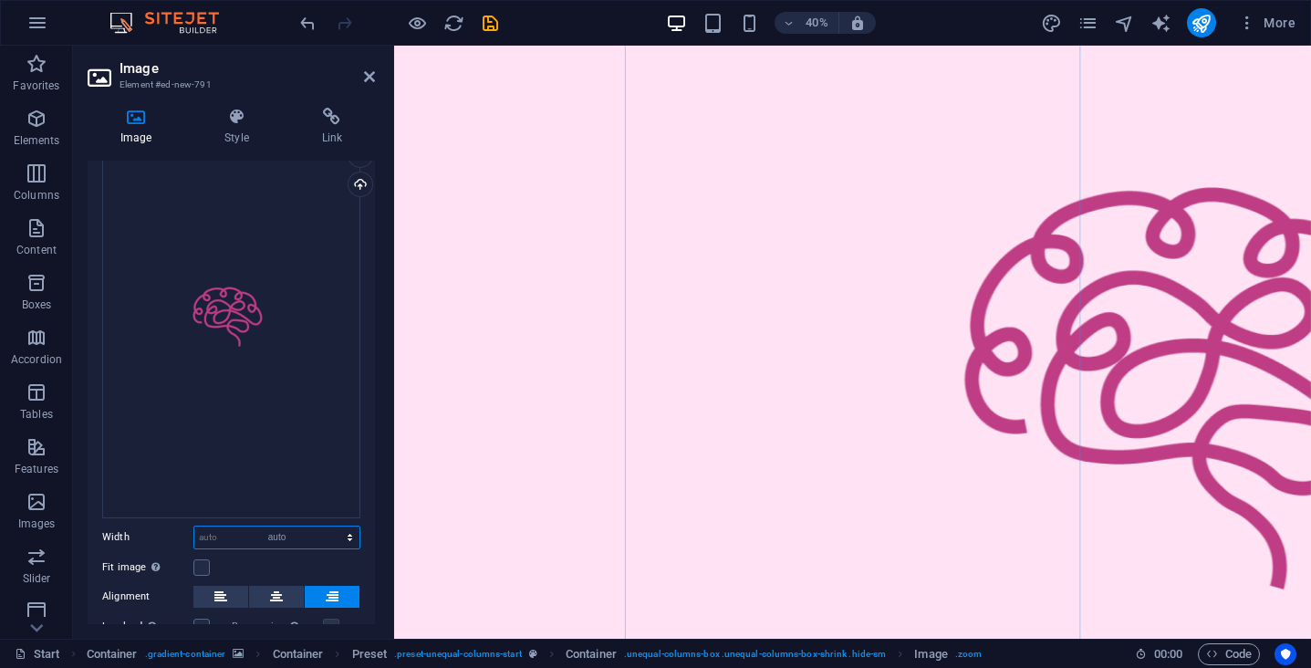
select select "DISABLED_OPTION_VALUE"
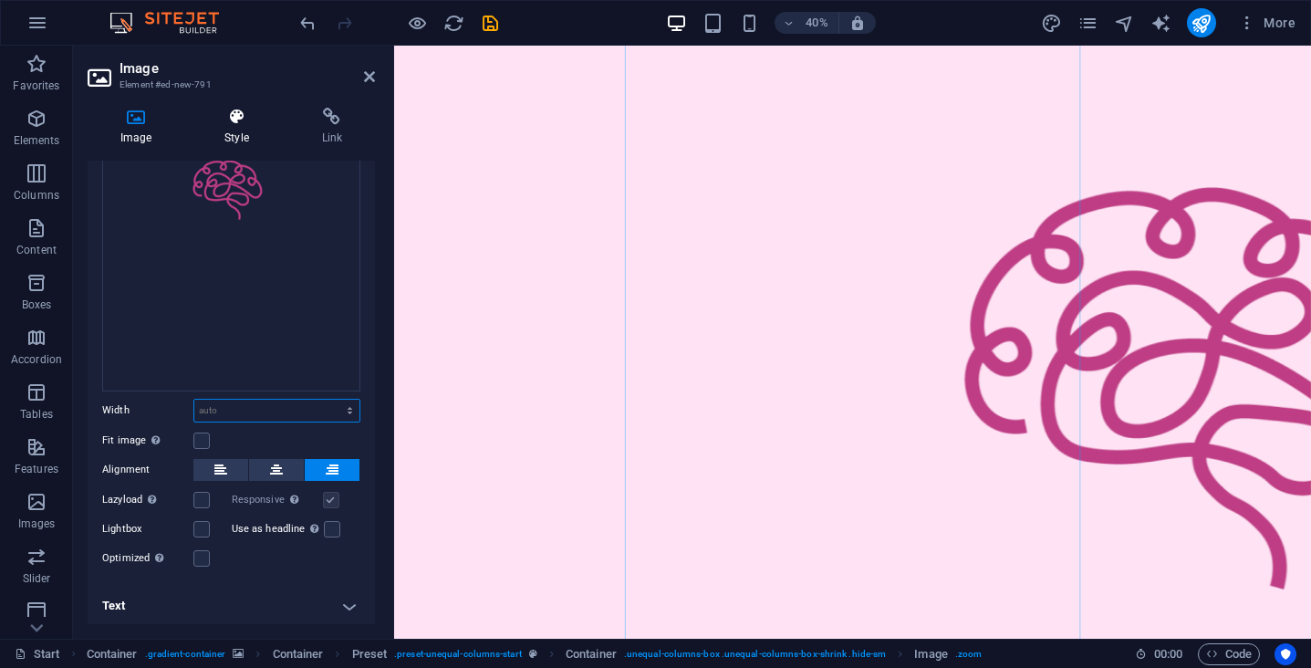
scroll to position [176, 0]
click at [245, 113] on icon at bounding box center [236, 117] width 89 height 18
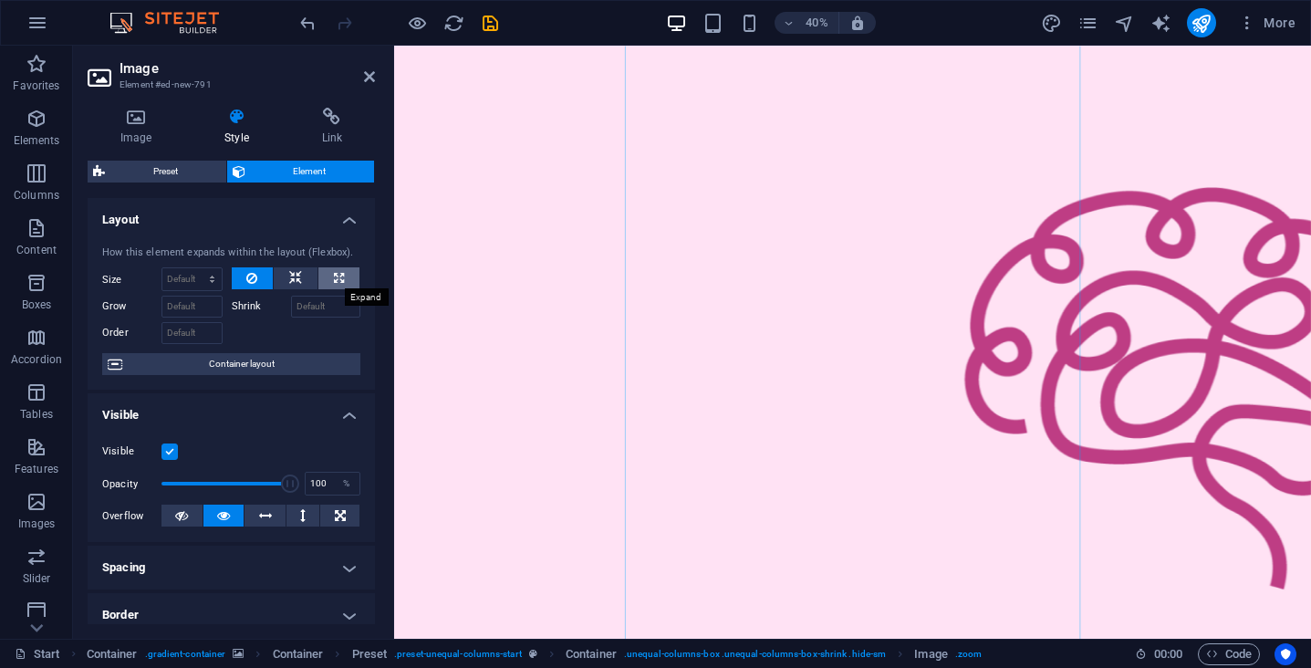
click at [335, 274] on icon at bounding box center [339, 278] width 10 height 22
type input "100"
select select "%"
click at [294, 272] on icon at bounding box center [295, 278] width 13 height 22
select select "DISABLED_OPTION_VALUE"
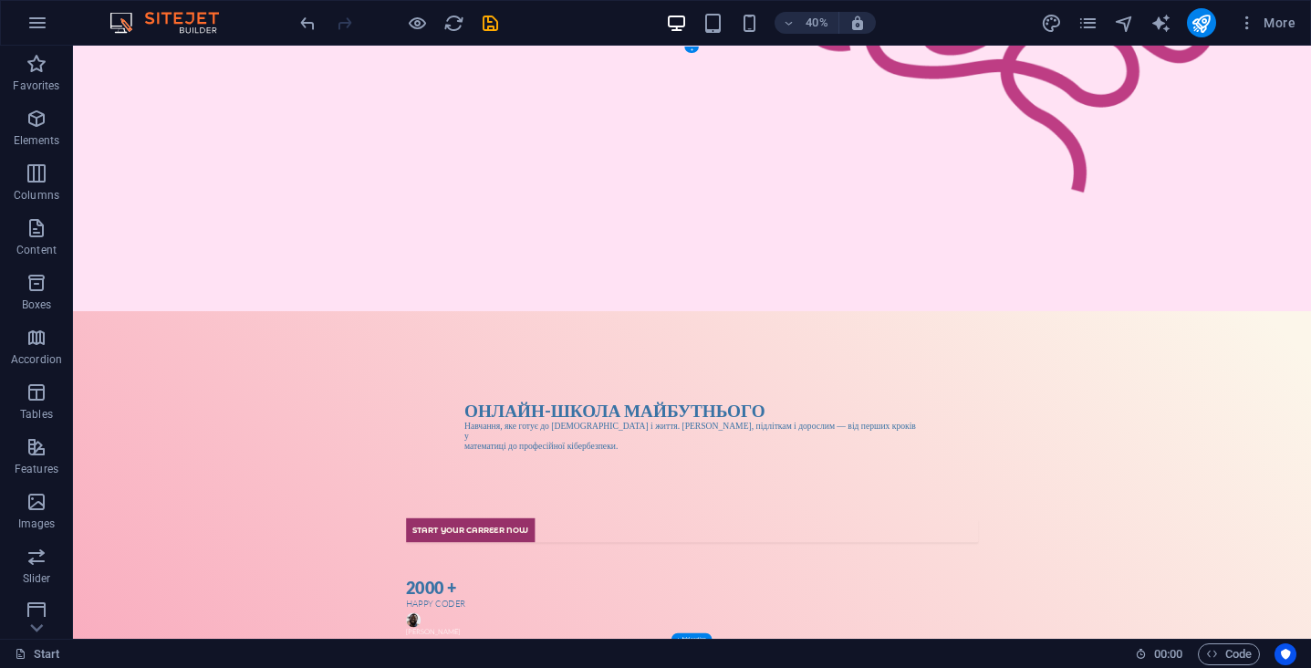
scroll to position [0, 0]
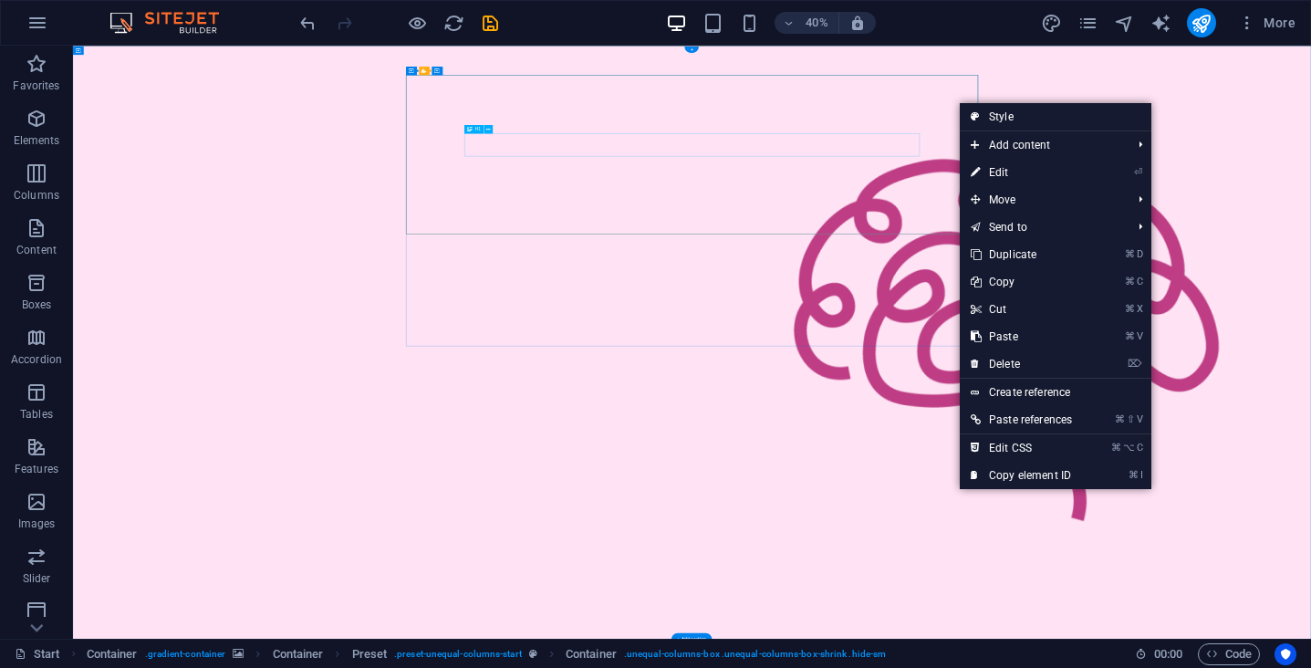
drag, startPoint x: 2285, startPoint y: 185, endPoint x: 2139, endPoint y: 278, distance: 173.1
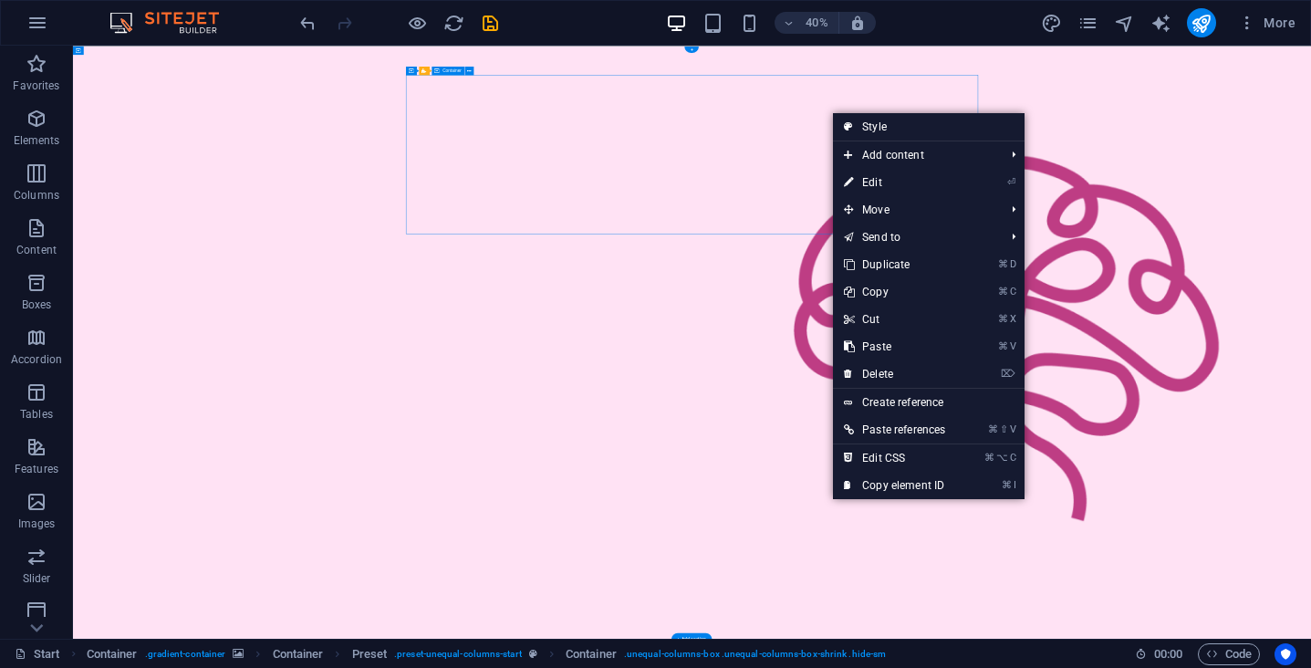
drag, startPoint x: 1969, startPoint y: 210, endPoint x: 1590, endPoint y: 518, distance: 488.3
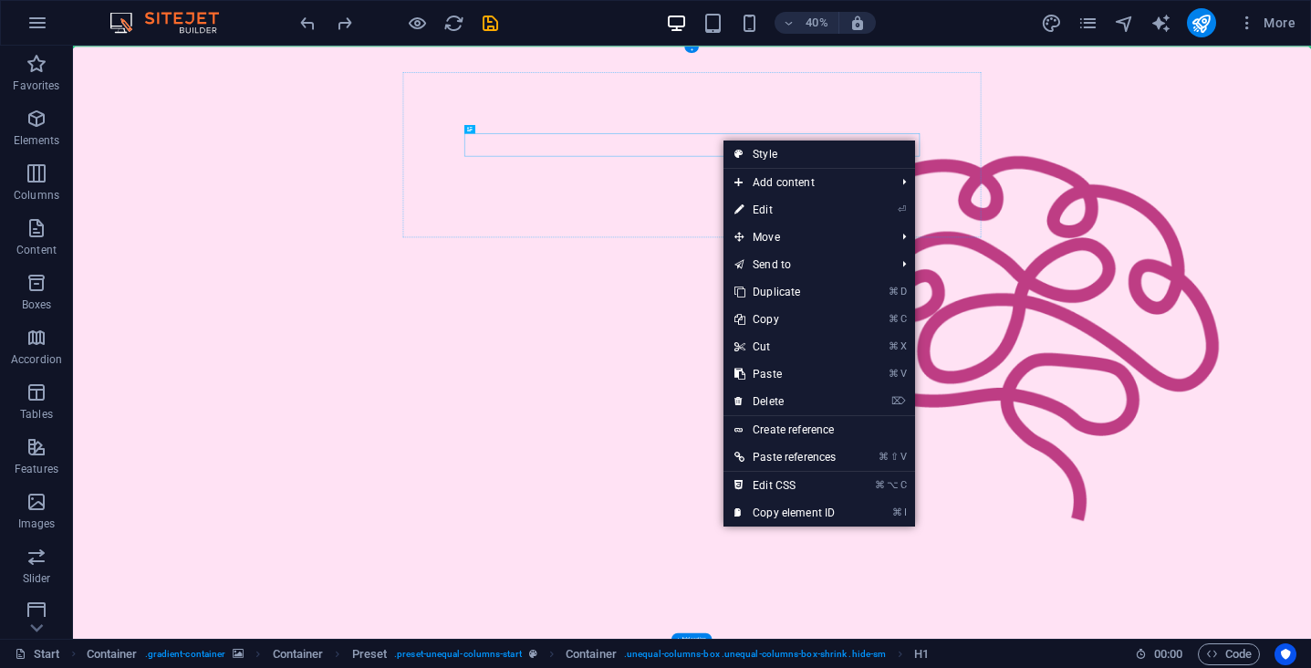
drag, startPoint x: 1695, startPoint y: 278, endPoint x: 1618, endPoint y: 477, distance: 213.5
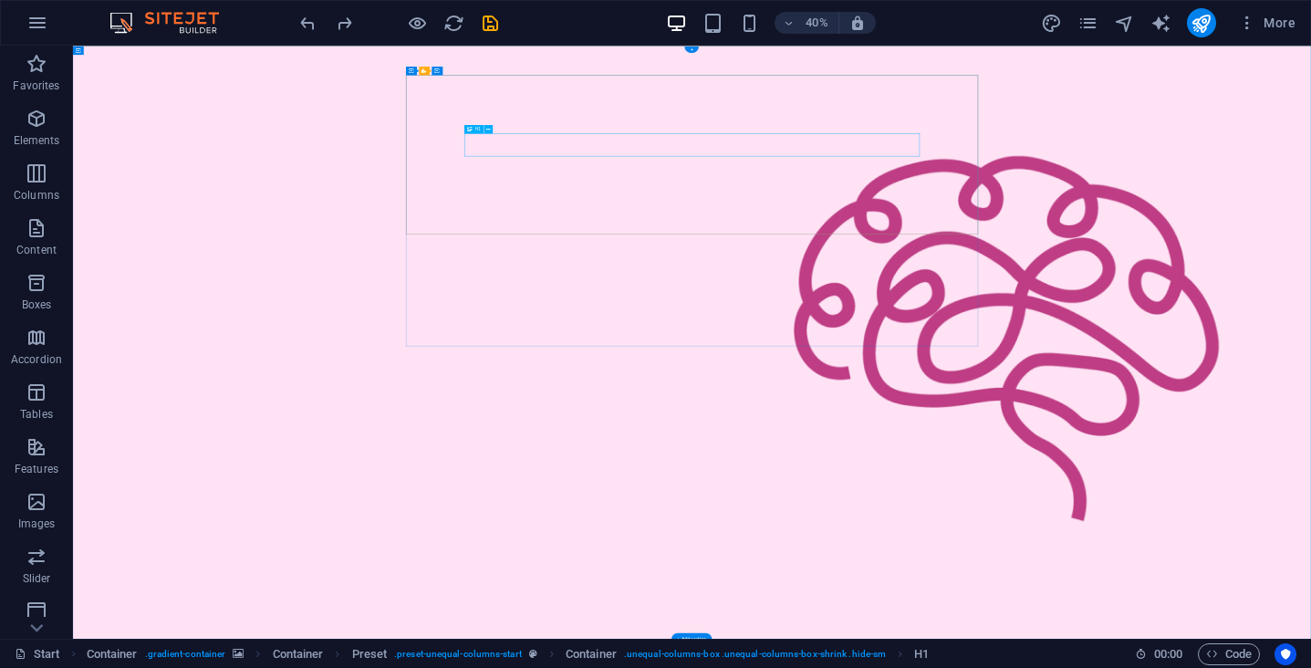
click at [691, 49] on div "+" at bounding box center [692, 49] width 15 height 6
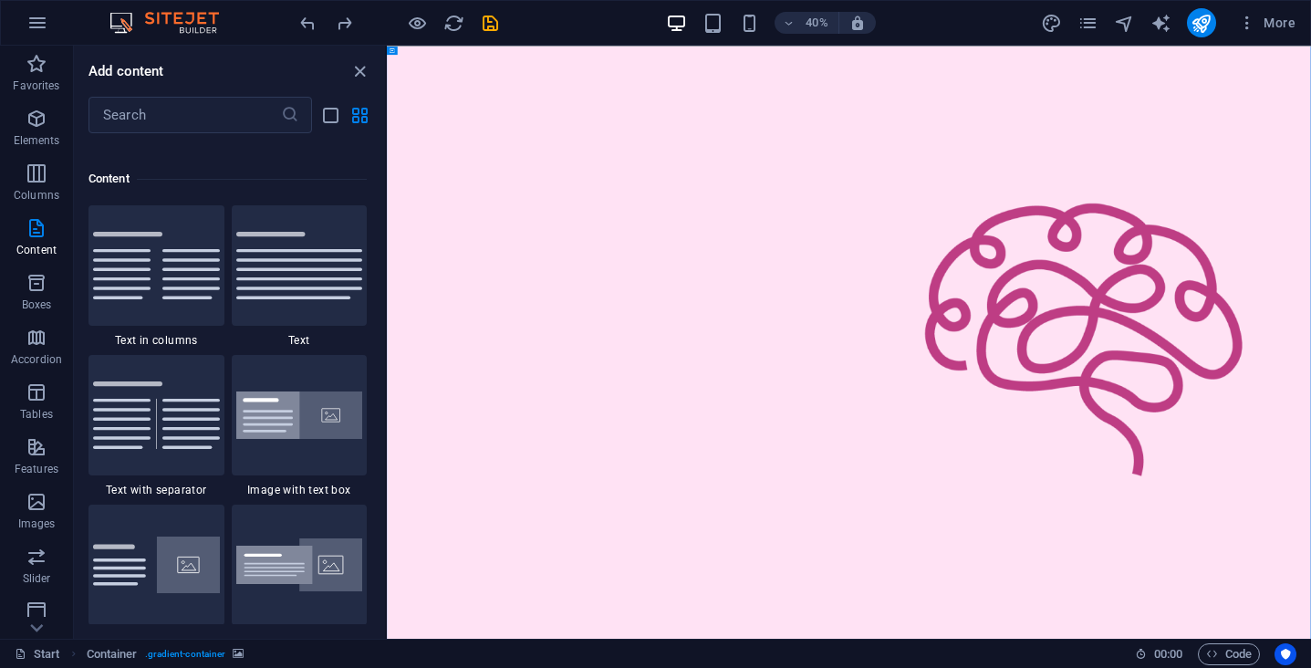
scroll to position [3389, 0]
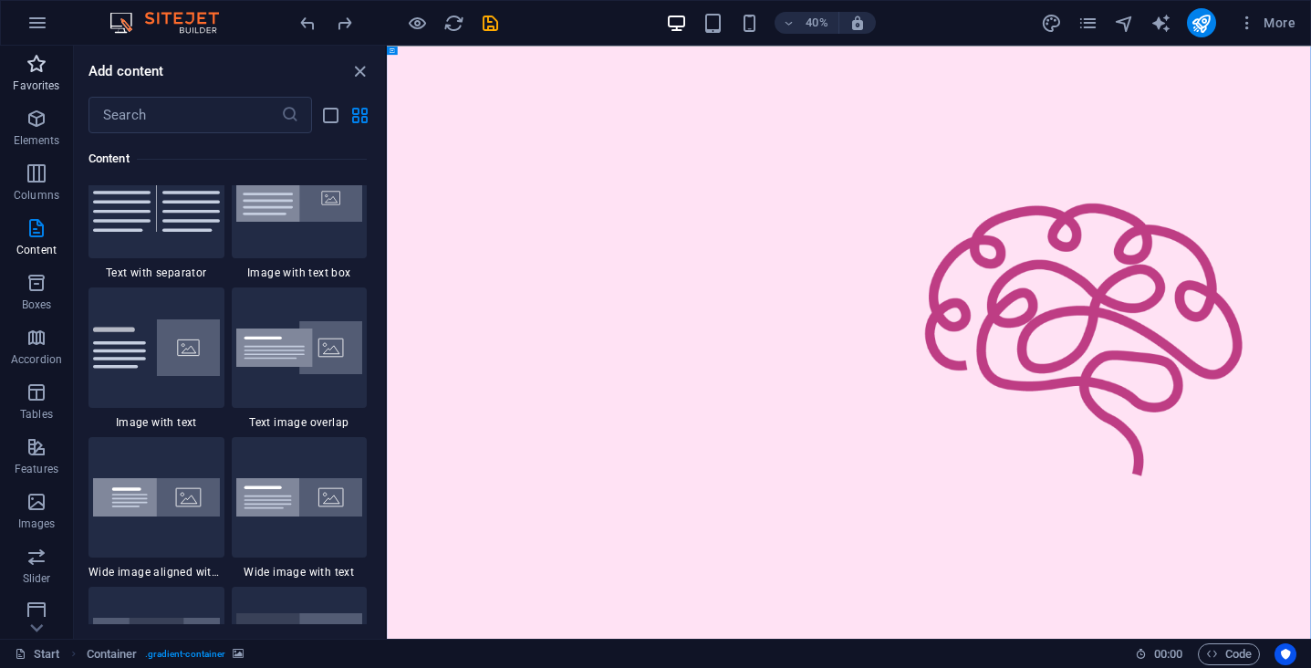
click at [42, 86] on p "Favorites" at bounding box center [36, 85] width 47 height 15
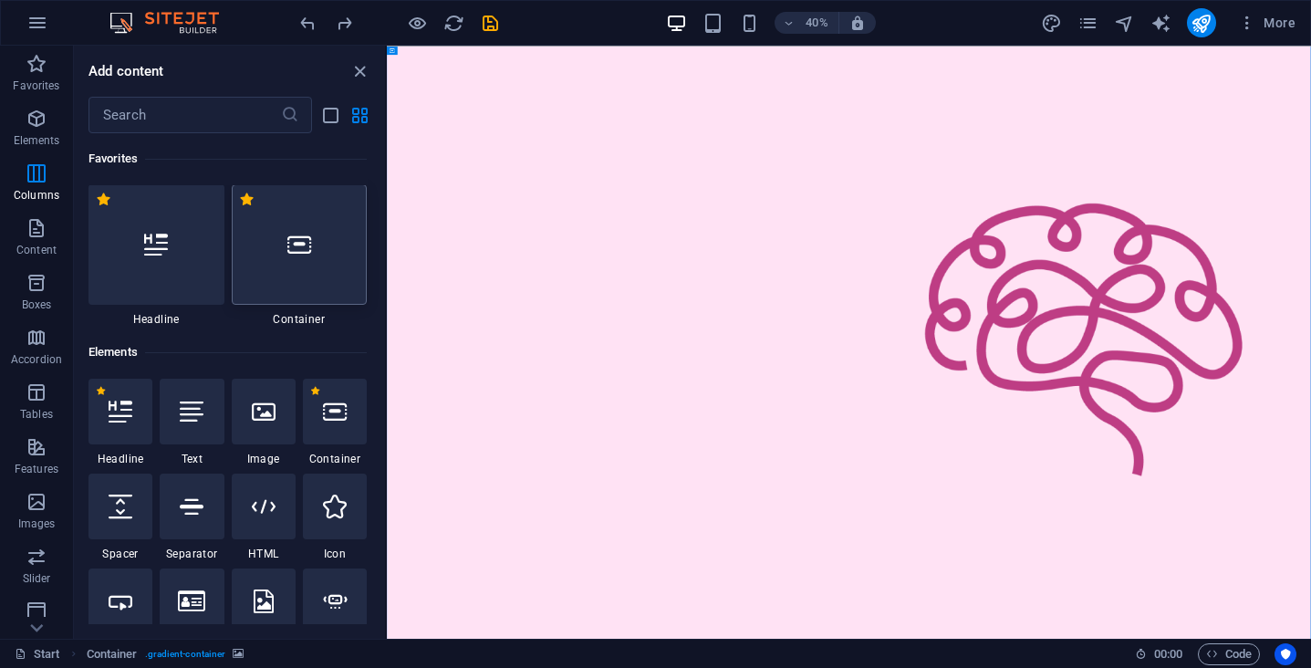
scroll to position [0, 0]
click at [303, 259] on div at bounding box center [300, 245] width 136 height 120
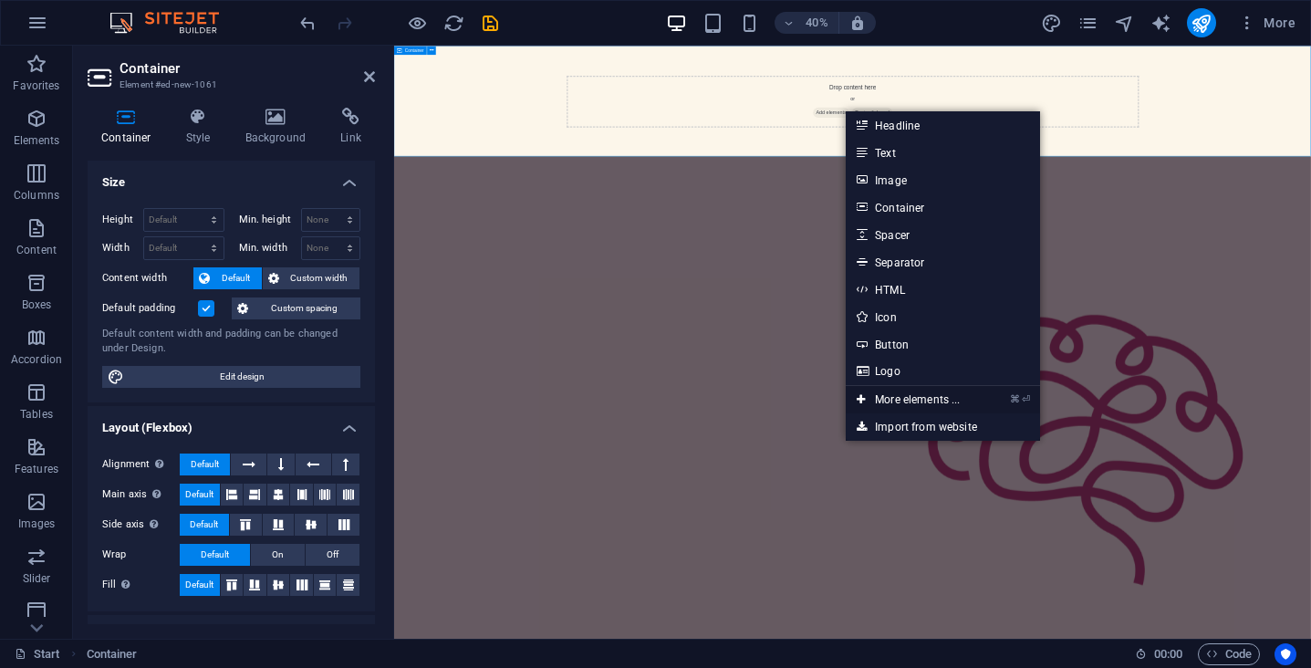
click at [878, 397] on link "⌘ ⏎ More elements ..." at bounding box center [908, 399] width 125 height 27
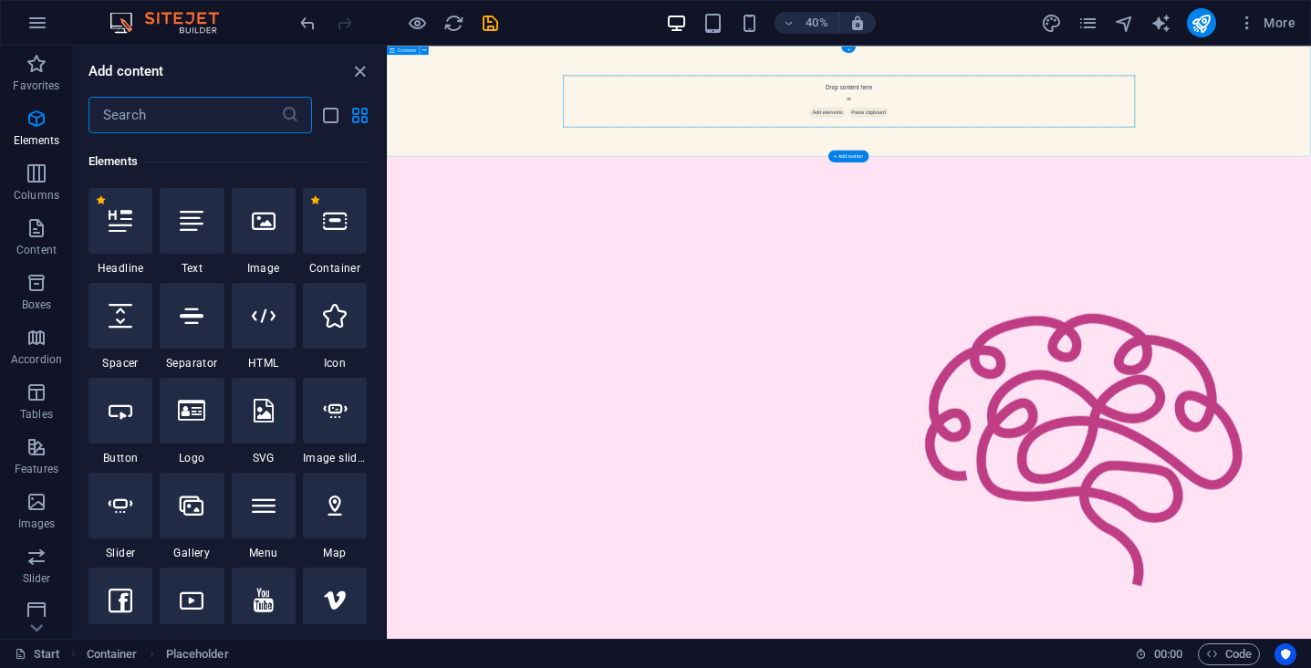
scroll to position [194, 0]
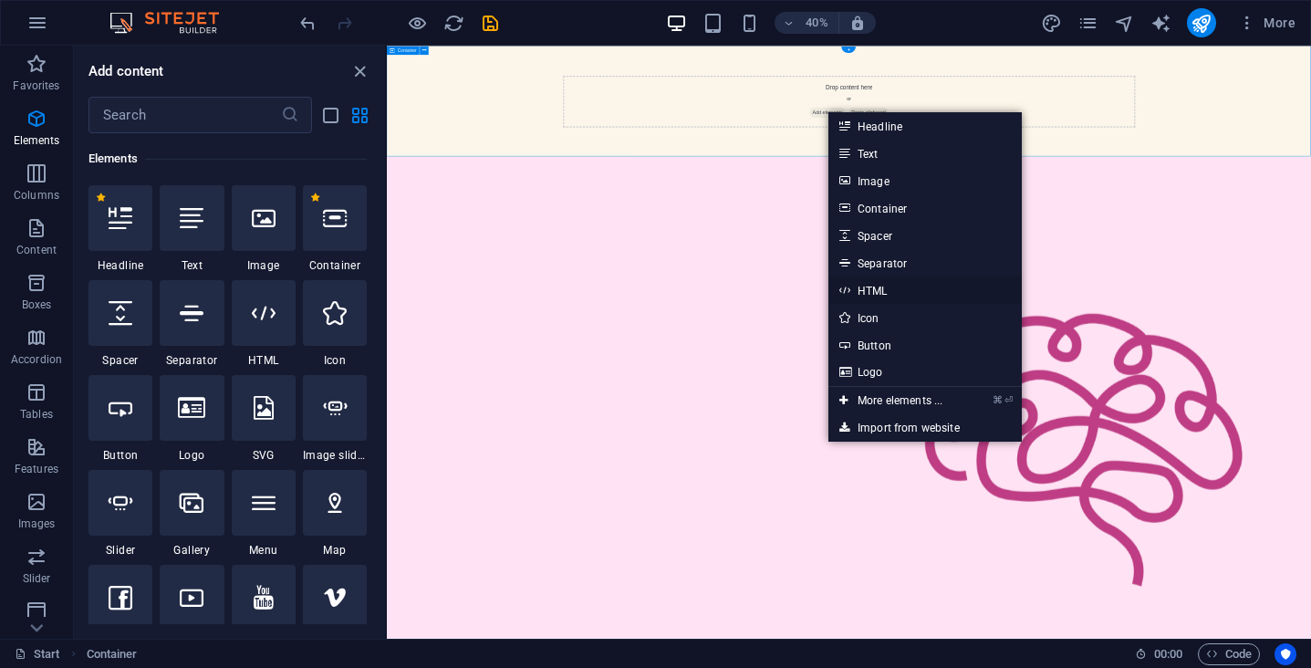
click at [890, 295] on link "HTML" at bounding box center [924, 289] width 193 height 27
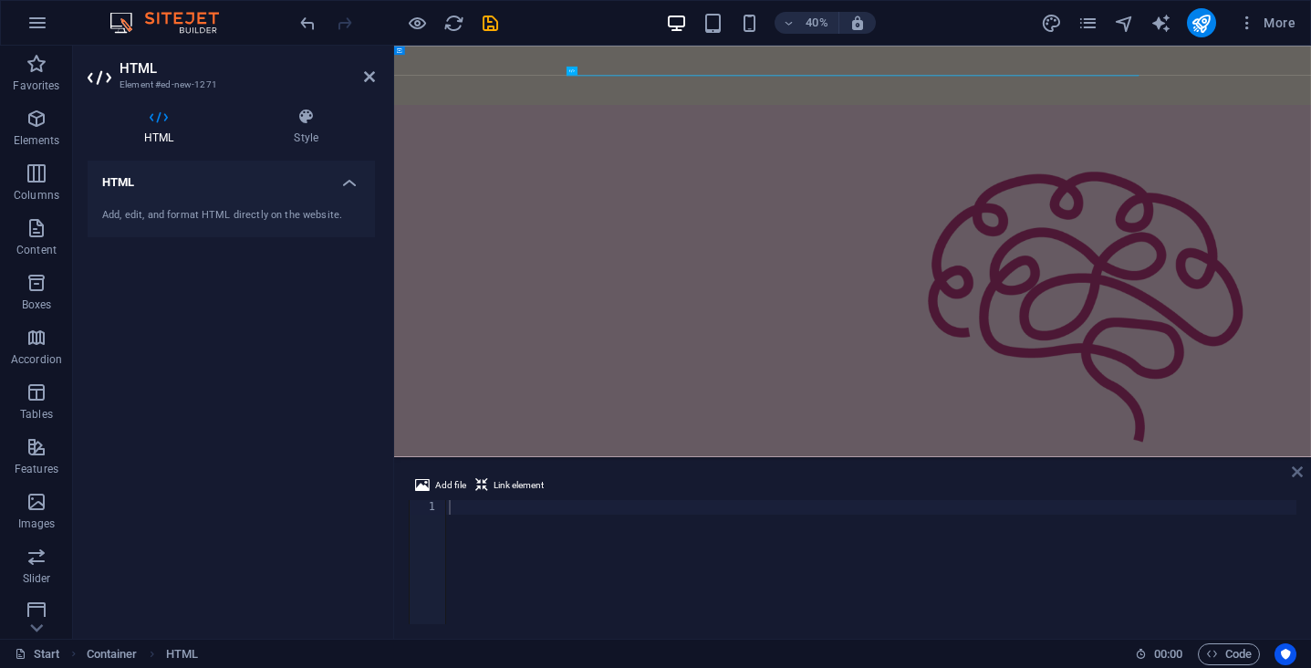
click at [1300, 471] on icon at bounding box center [1297, 471] width 11 height 15
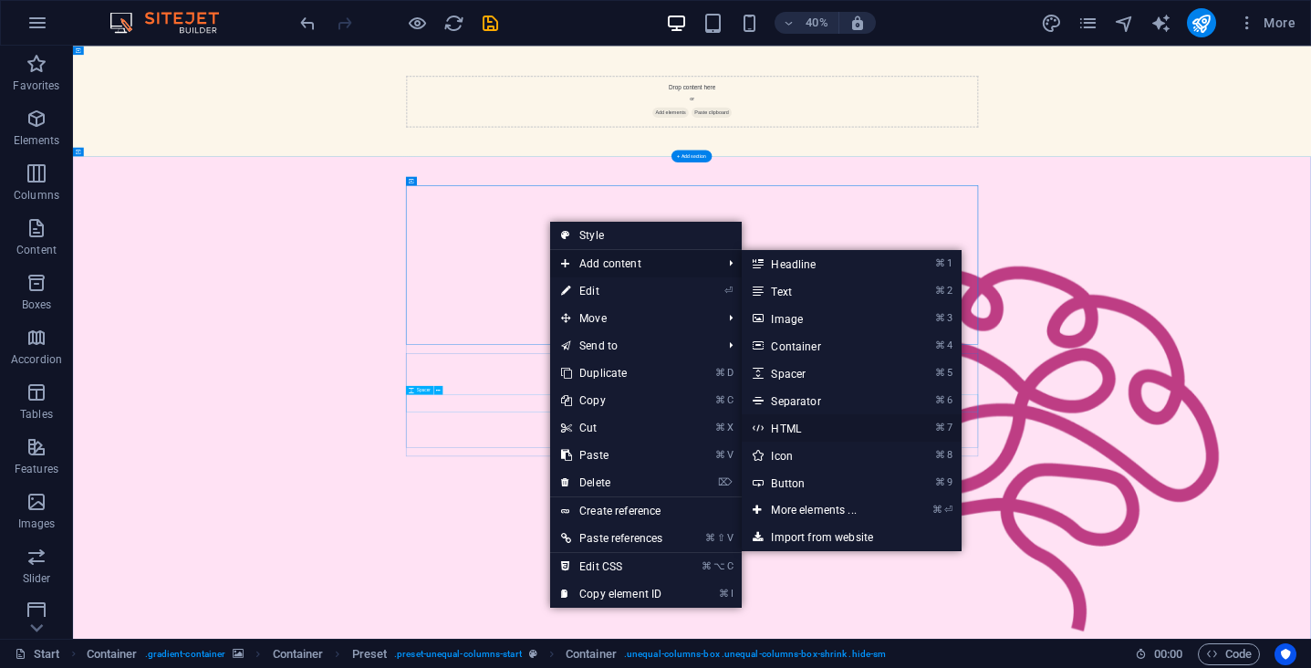
click at [800, 433] on link "⌘ 7 HTML" at bounding box center [817, 427] width 151 height 27
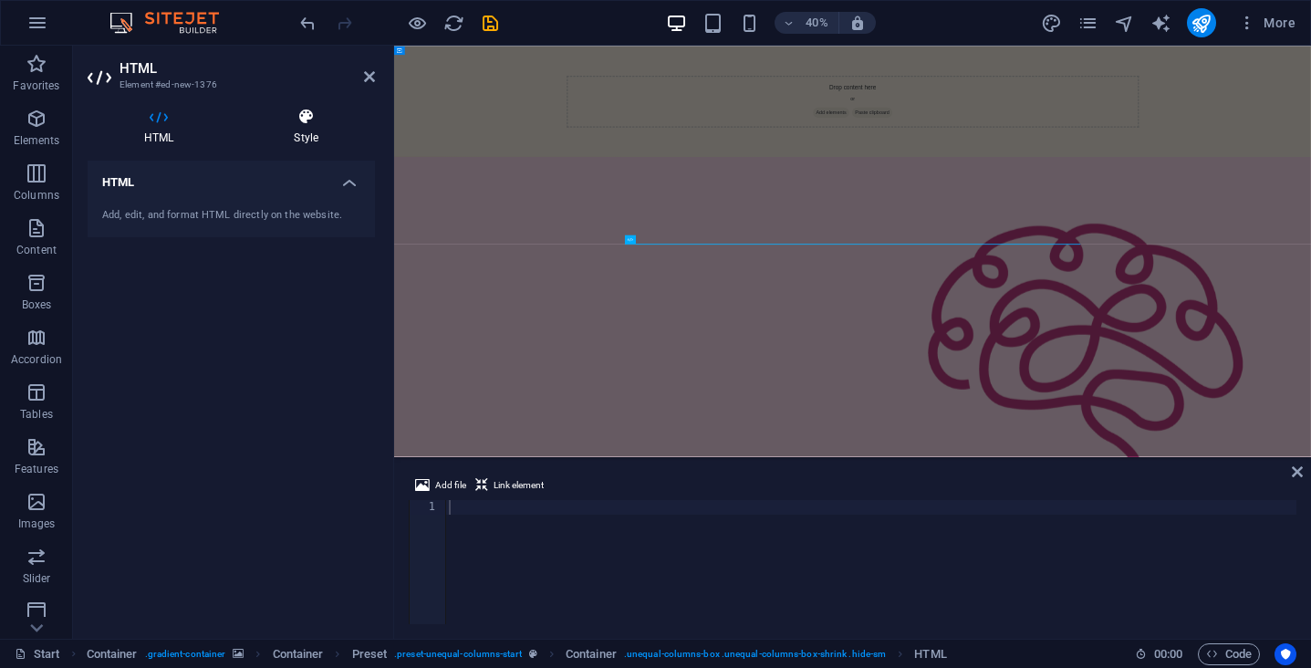
click at [299, 131] on h4 "Style" at bounding box center [306, 127] width 138 height 38
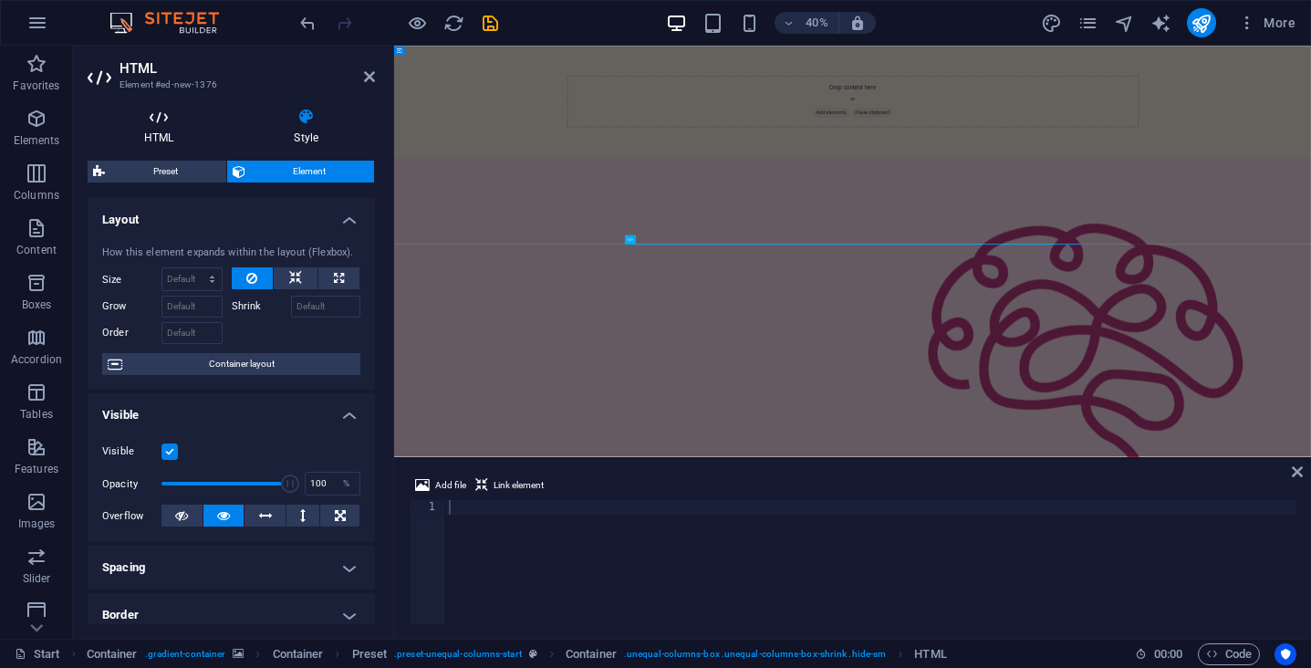
click at [162, 116] on icon at bounding box center [159, 117] width 142 height 18
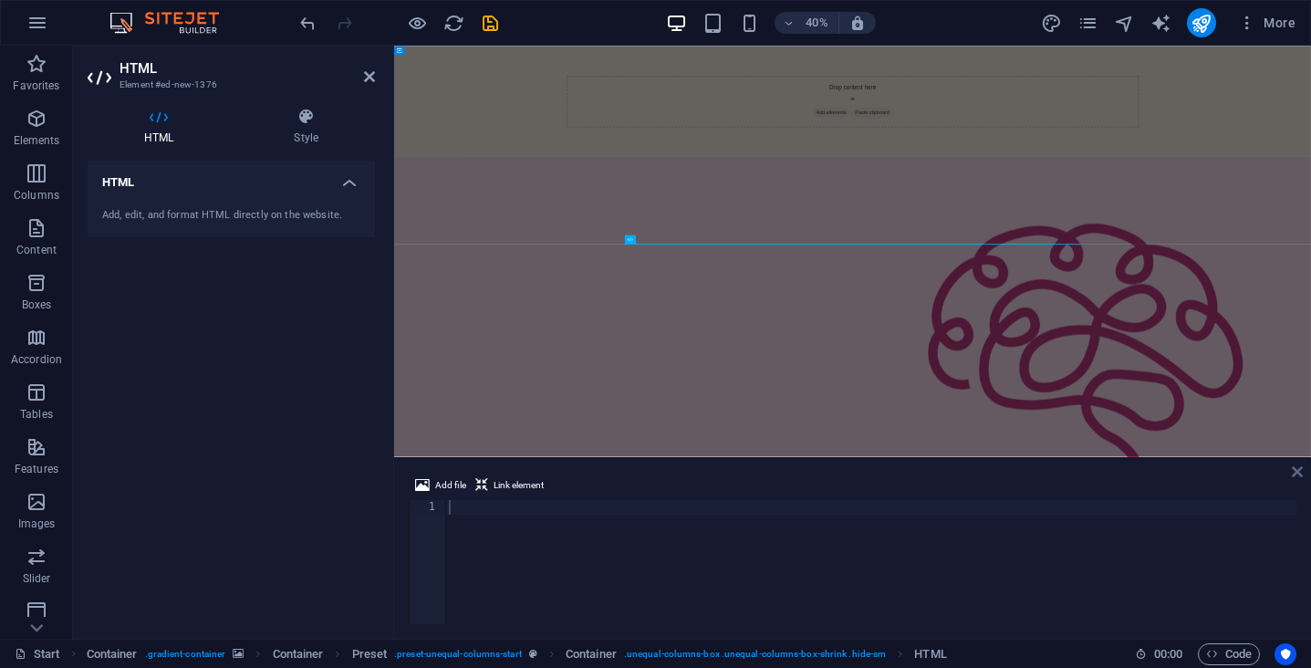
click at [1301, 471] on icon at bounding box center [1297, 471] width 11 height 15
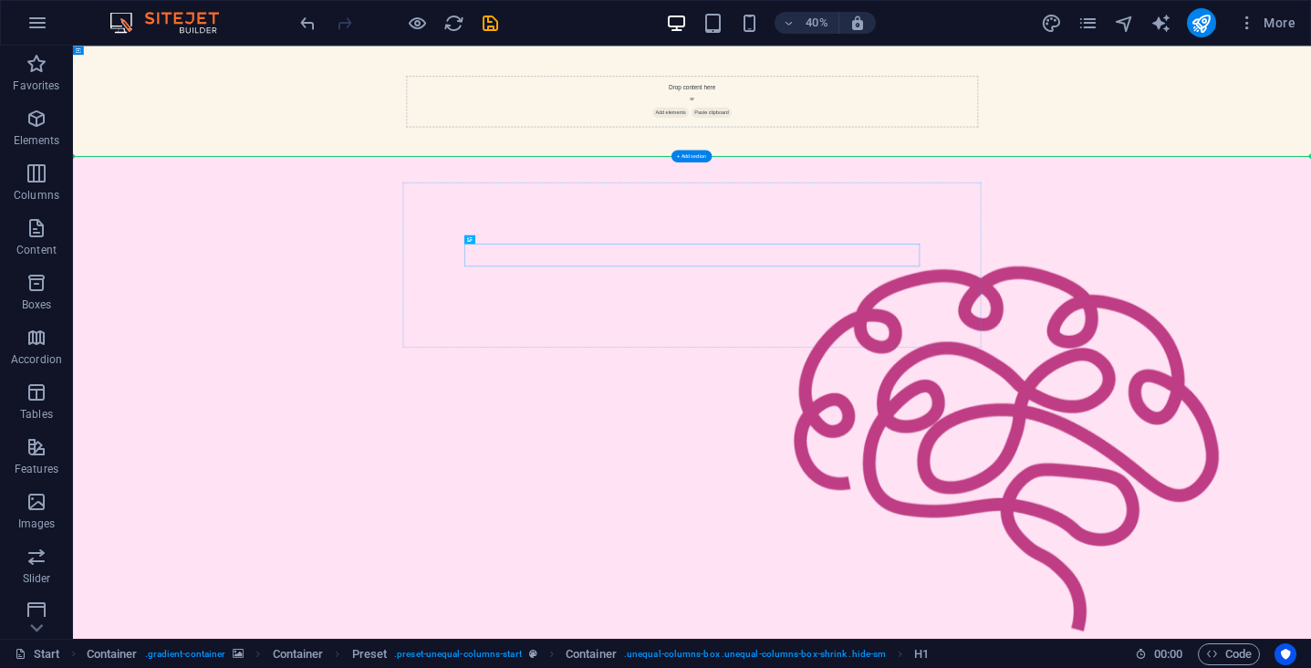
drag, startPoint x: 546, startPoint y: 285, endPoint x: 1020, endPoint y: 561, distance: 549.1
drag, startPoint x: 2188, startPoint y: 573, endPoint x: 1321, endPoint y: 698, distance: 875.7
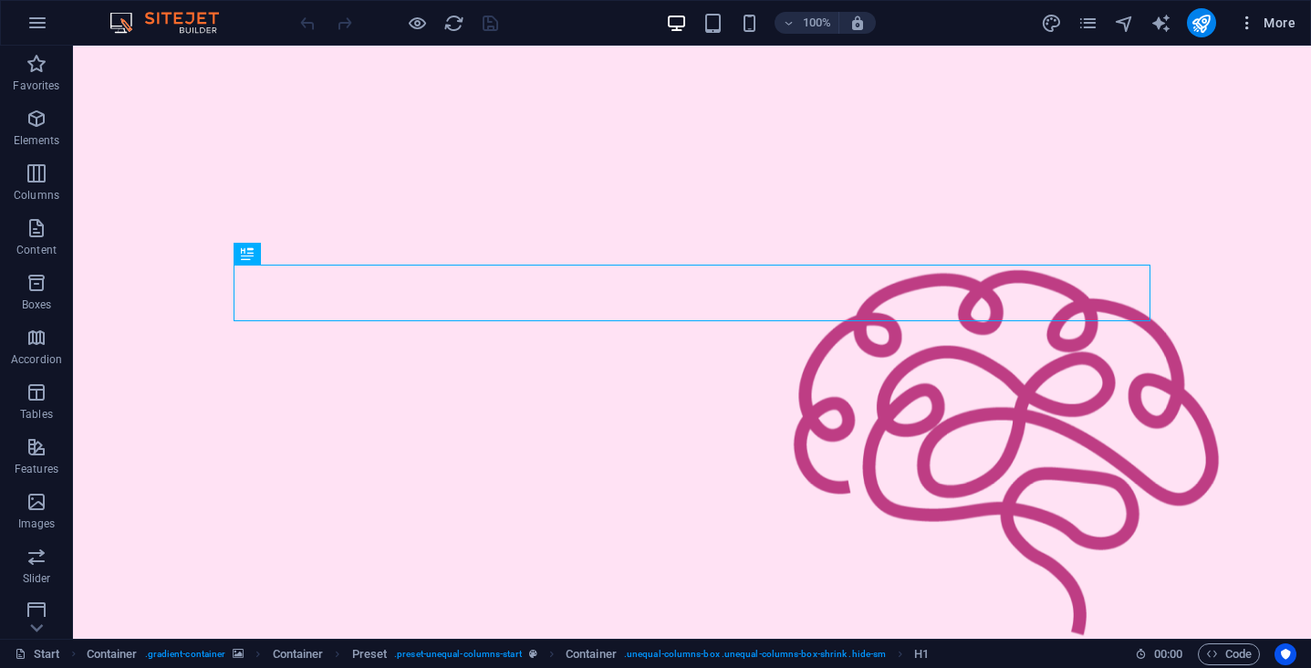
click at [1280, 18] on span "More" at bounding box center [1266, 23] width 57 height 18
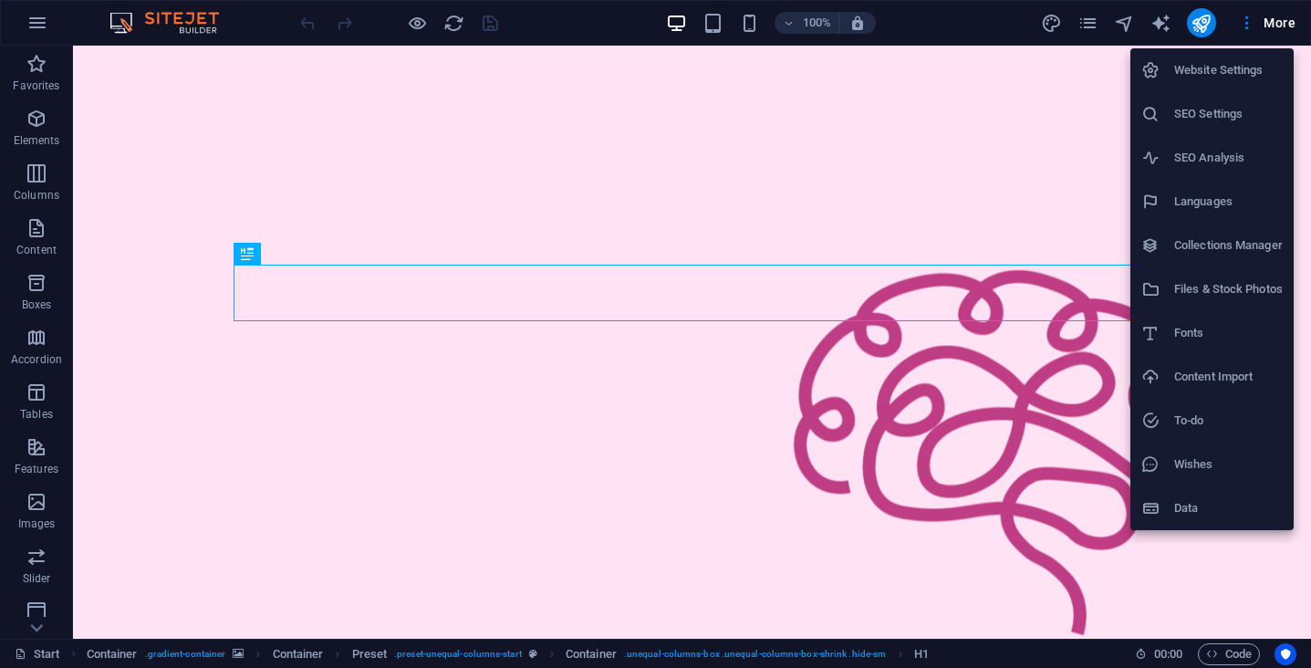
click at [1238, 80] on h6 "Website Settings" at bounding box center [1228, 70] width 109 height 22
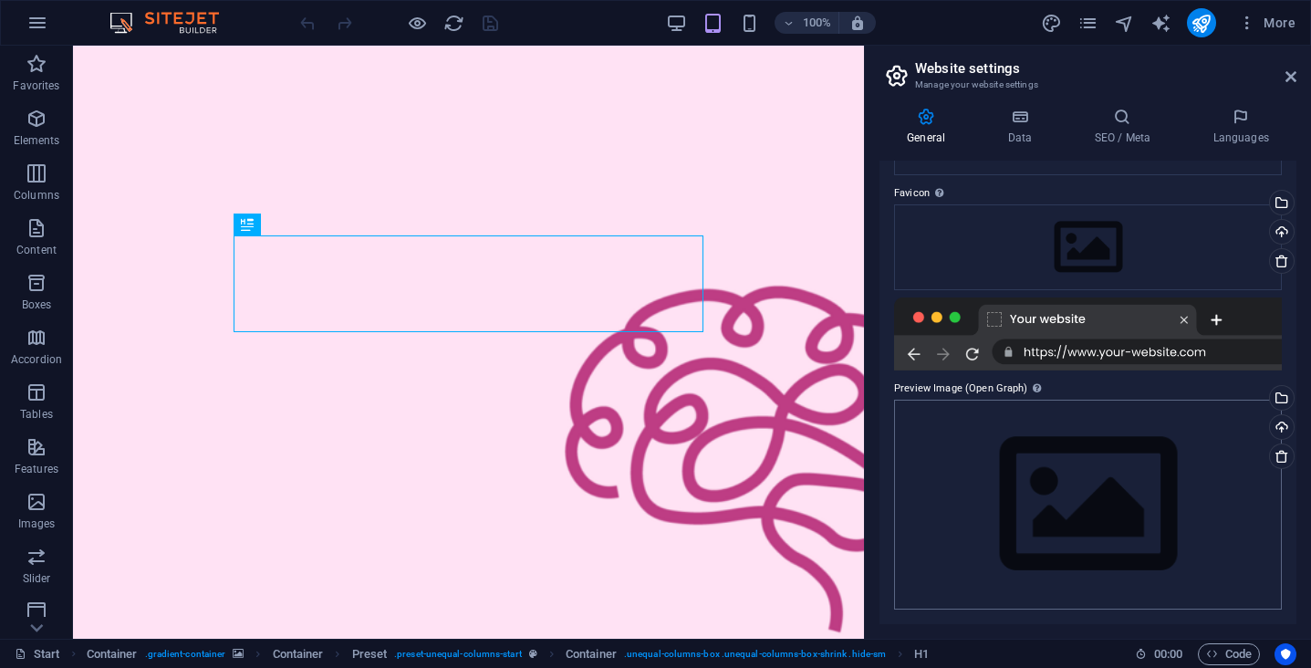
scroll to position [158, 0]
click at [1291, 75] on icon at bounding box center [1291, 76] width 11 height 15
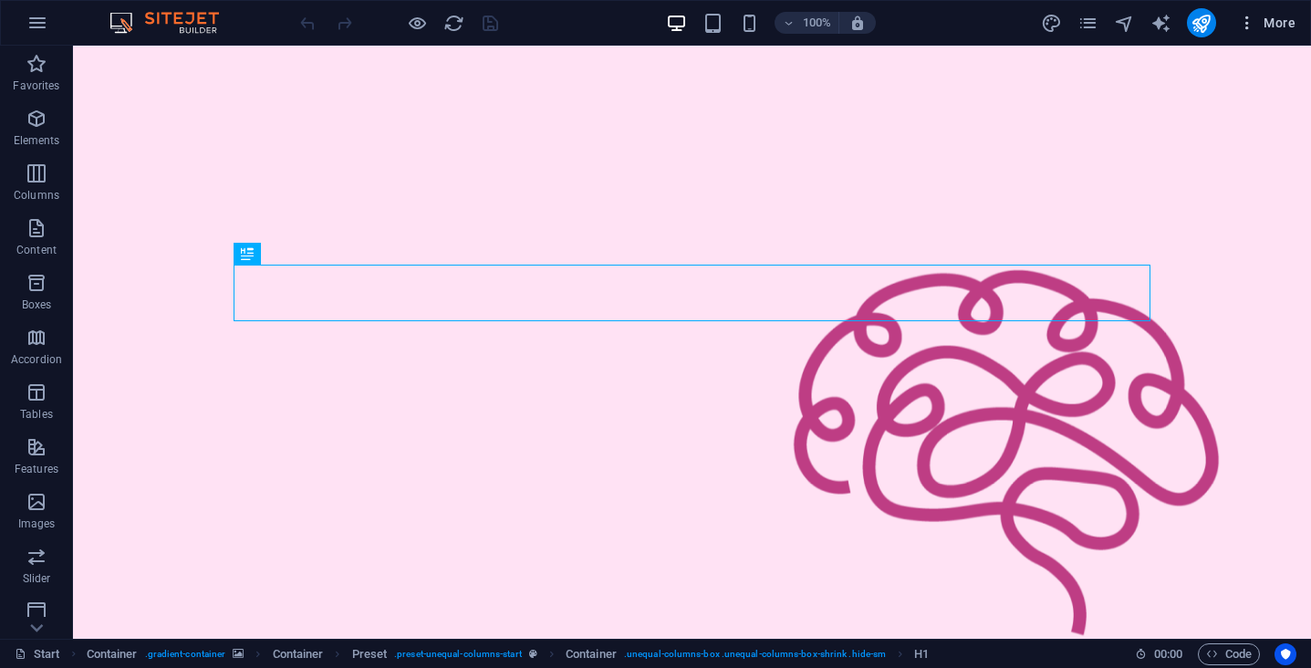
click at [1254, 23] on icon "button" at bounding box center [1247, 23] width 18 height 18
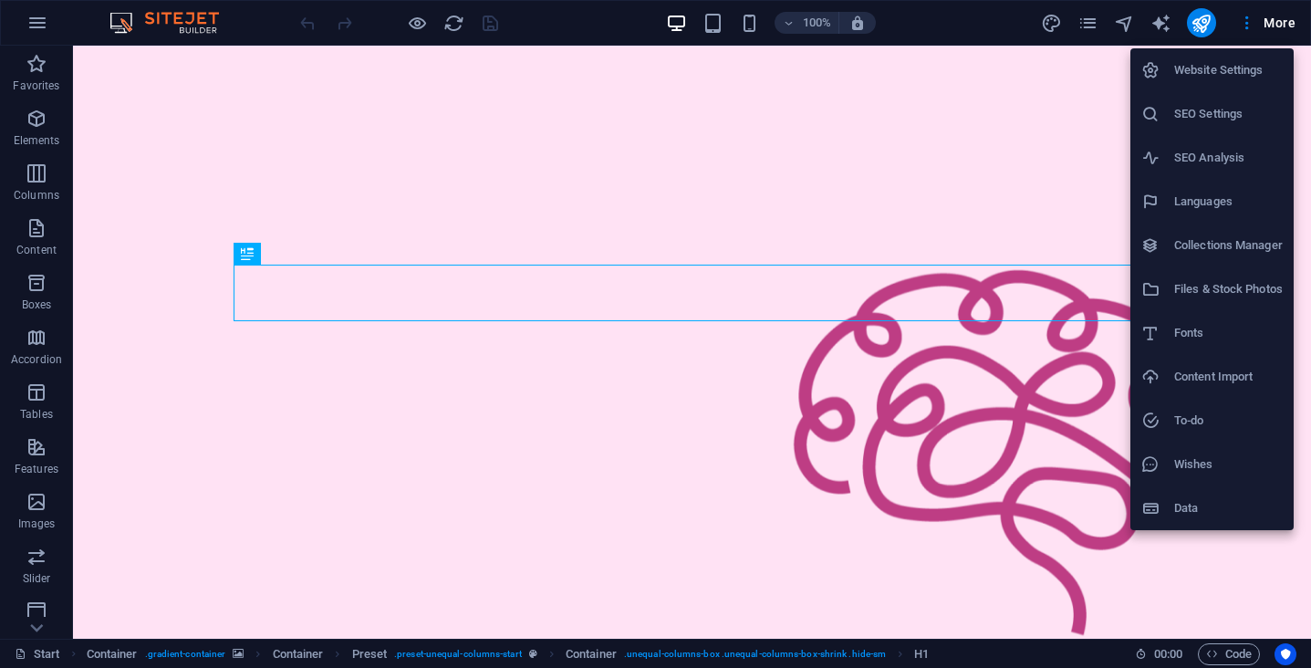
click at [1229, 373] on h6 "Content Import" at bounding box center [1228, 377] width 109 height 22
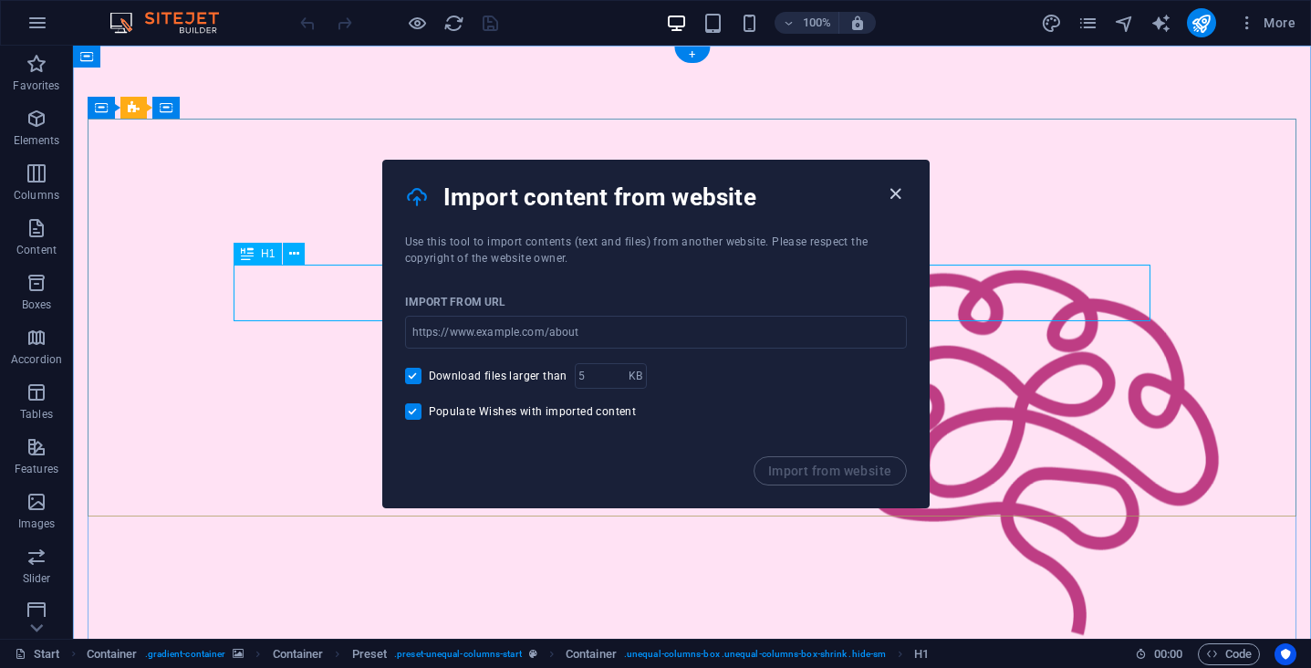
click at [889, 194] on icon "button" at bounding box center [895, 193] width 21 height 21
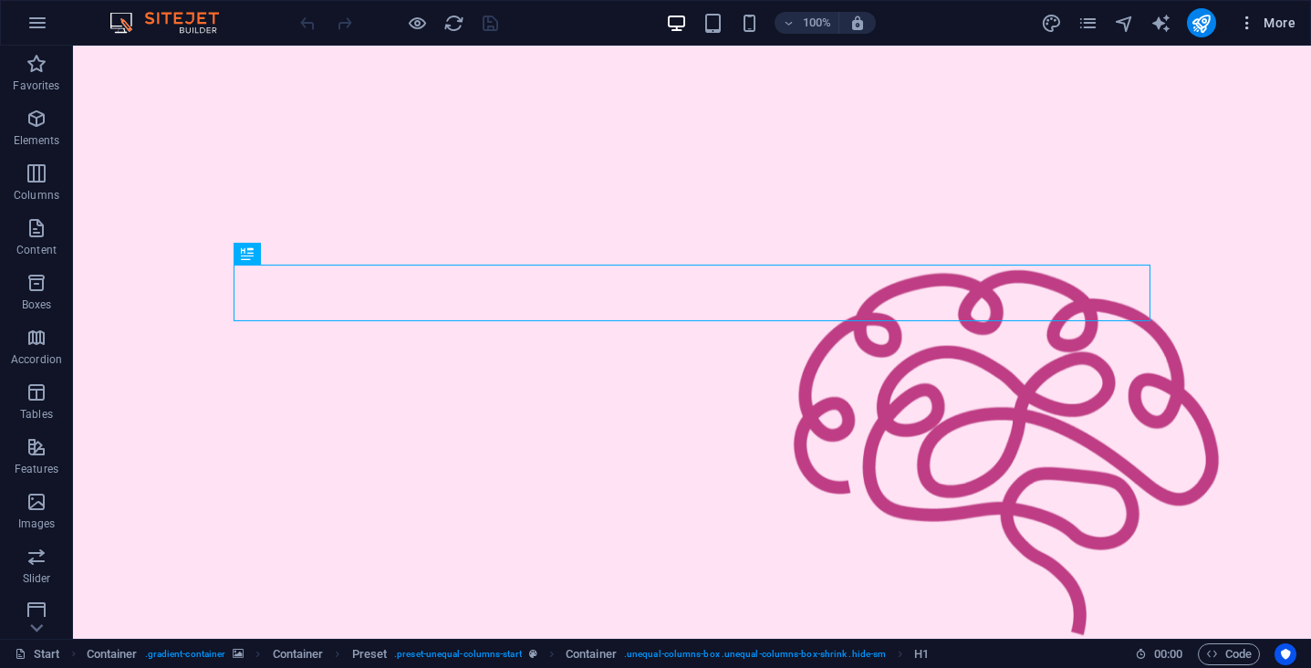
click at [1263, 15] on span "More" at bounding box center [1266, 23] width 57 height 18
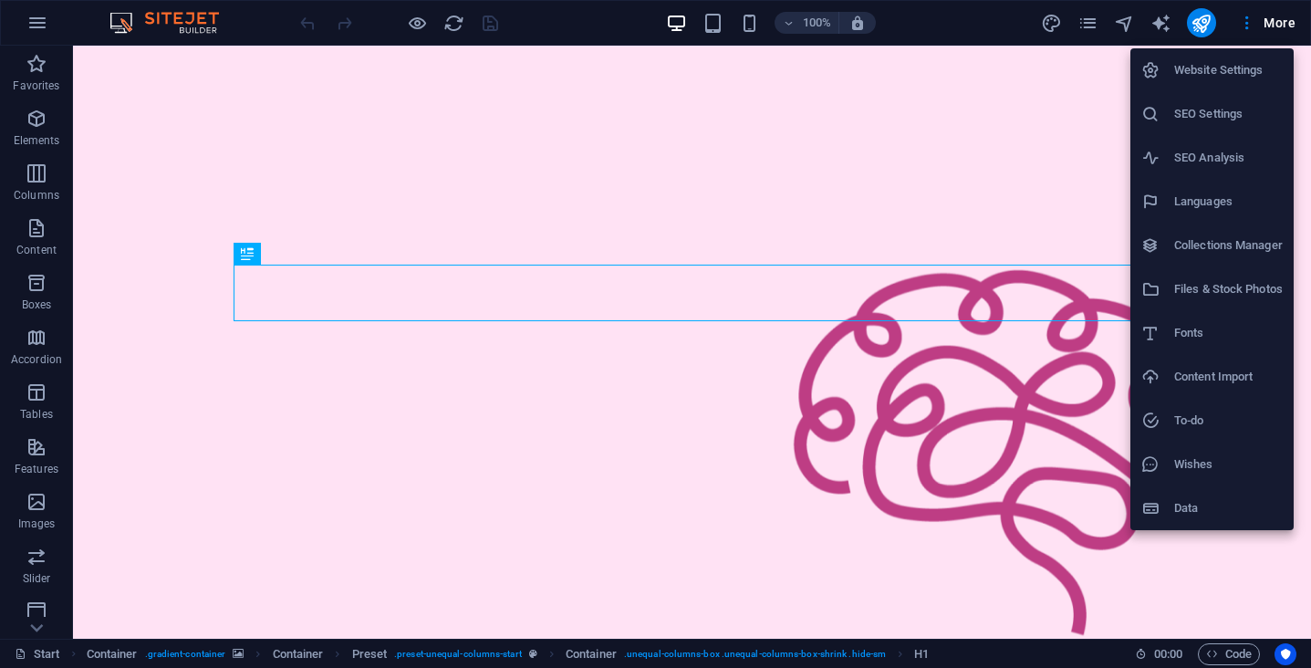
click at [1221, 474] on h6 "Wishes" at bounding box center [1228, 464] width 109 height 22
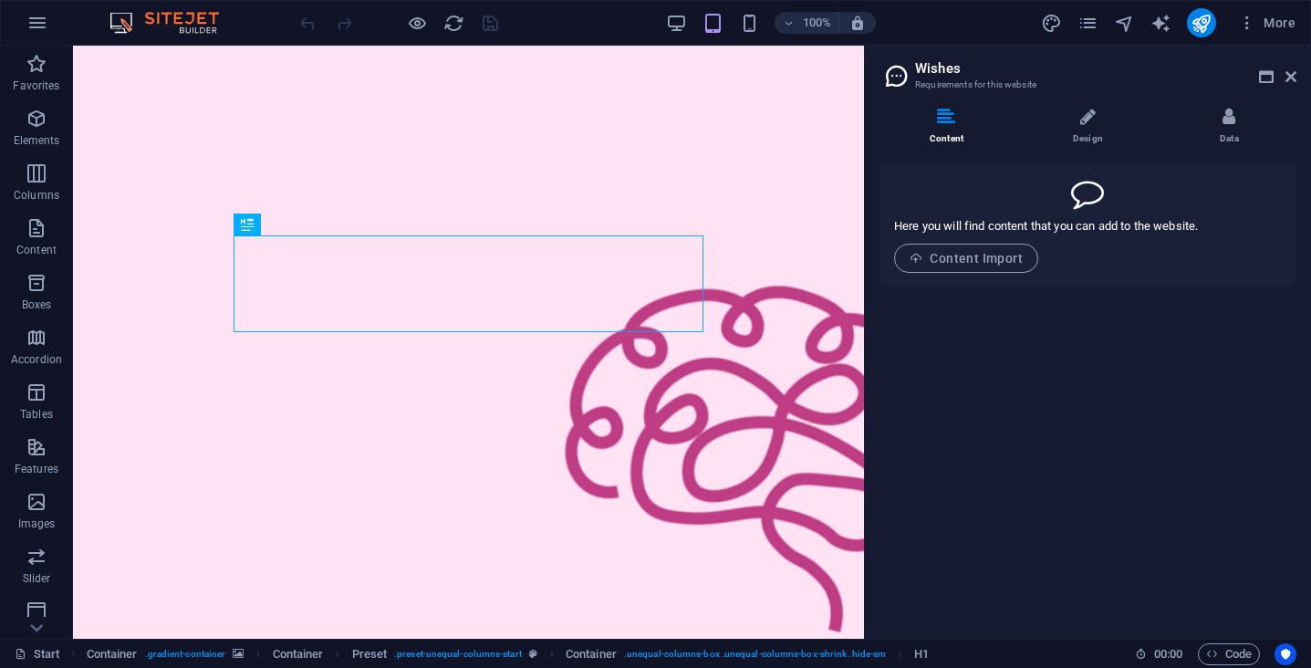
click at [1100, 107] on div "Content Design Data Here you will find content that you can add to the website.…" at bounding box center [1088, 366] width 446 height 546
click at [1077, 117] on li "Design" at bounding box center [1091, 127] width 141 height 39
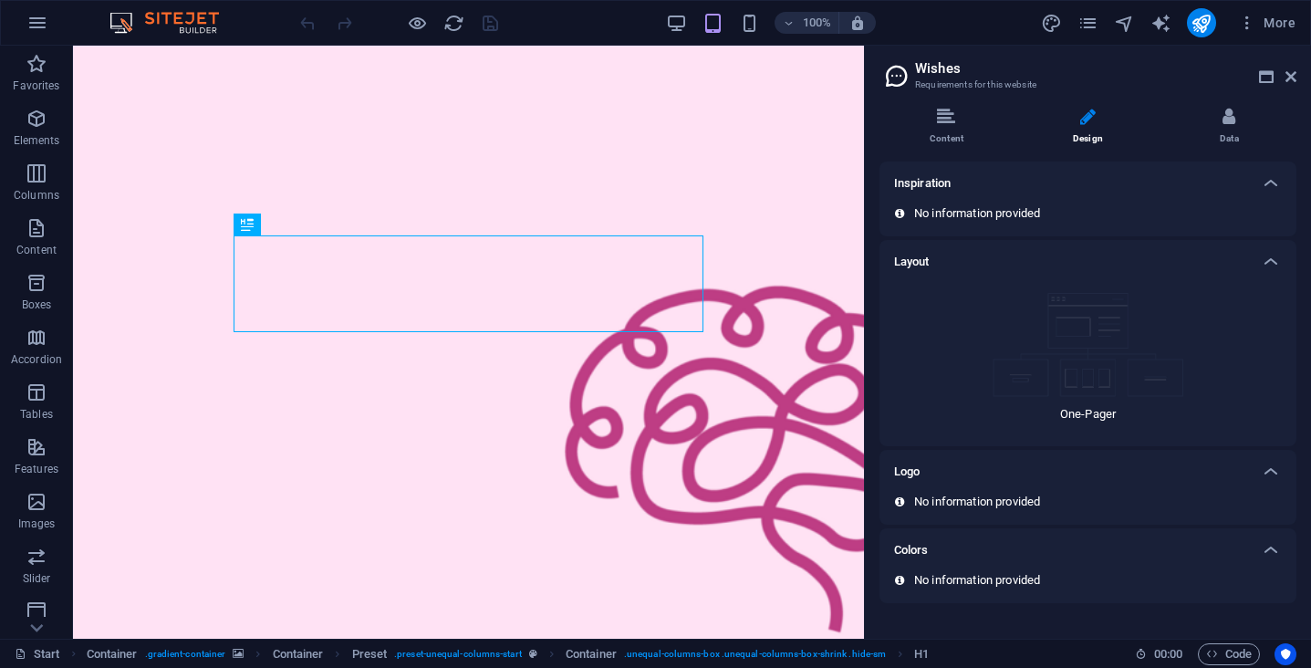
click at [1094, 344] on img at bounding box center [1089, 345] width 192 height 104
click at [1265, 262] on icon at bounding box center [1271, 262] width 22 height 22
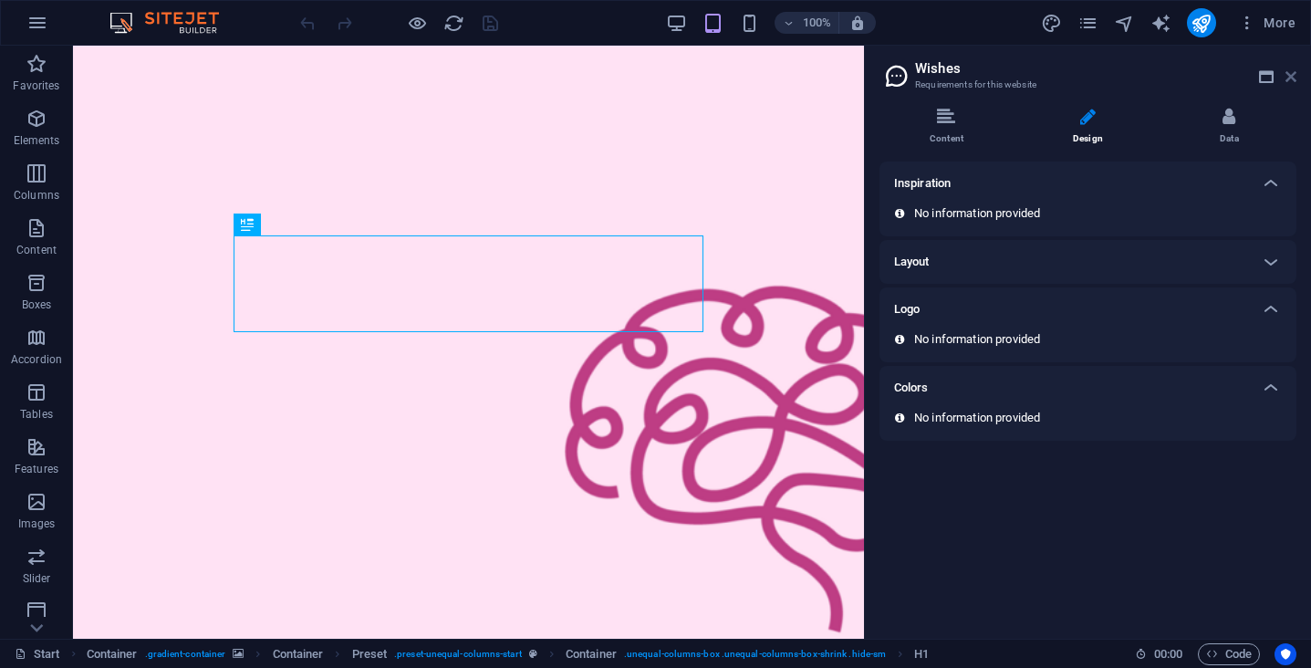
drag, startPoint x: 1291, startPoint y: 78, endPoint x: 1217, endPoint y: 16, distance: 95.9
click at [1291, 78] on icon at bounding box center [1291, 76] width 11 height 15
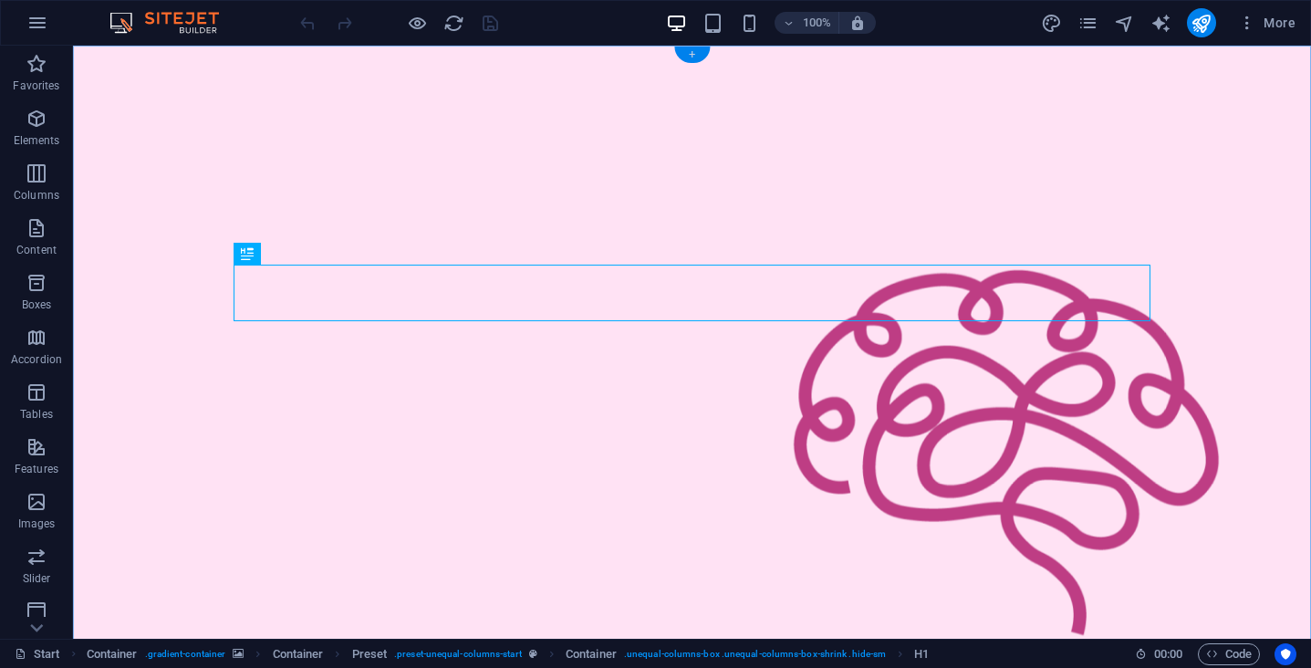
click at [689, 57] on div "+" at bounding box center [692, 55] width 36 height 16
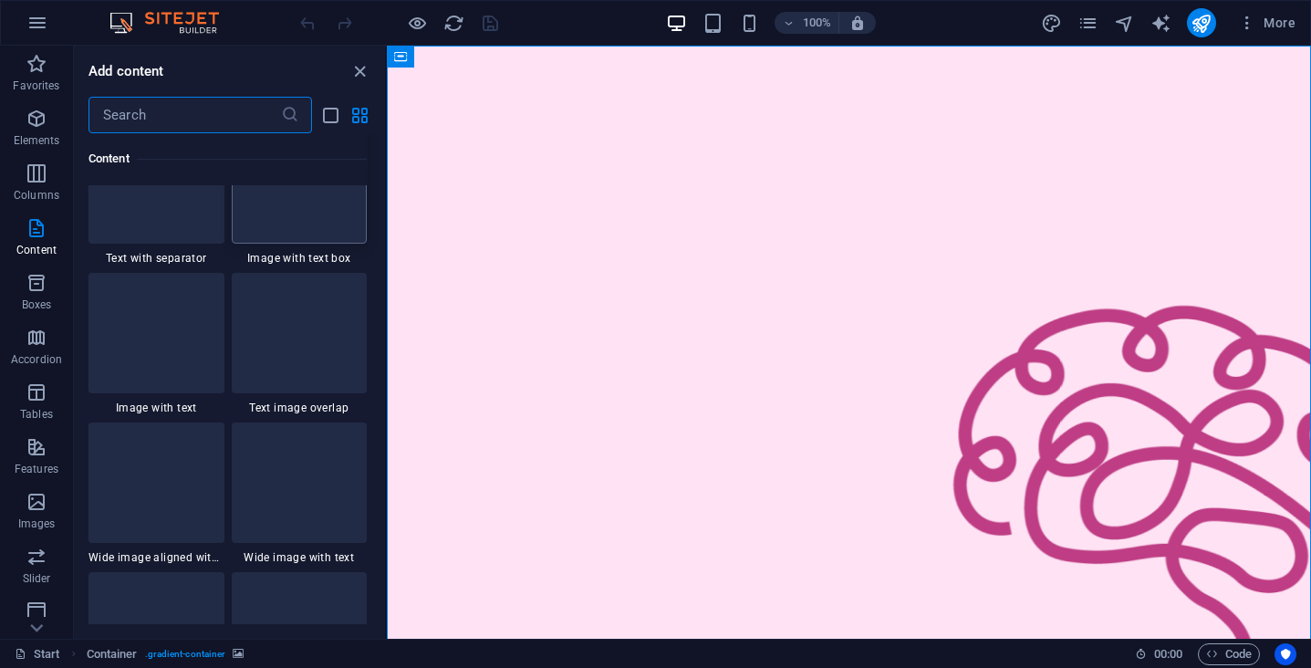
scroll to position [3438, 0]
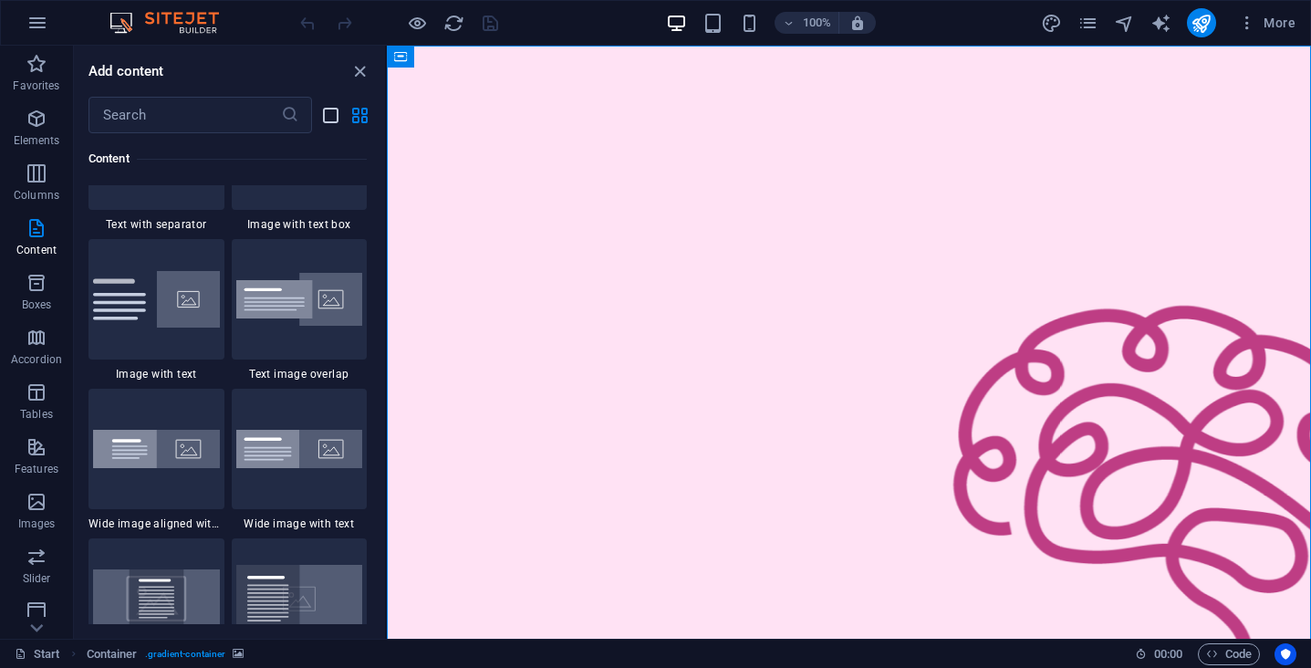
click at [325, 111] on icon "list-view" at bounding box center [330, 115] width 21 height 21
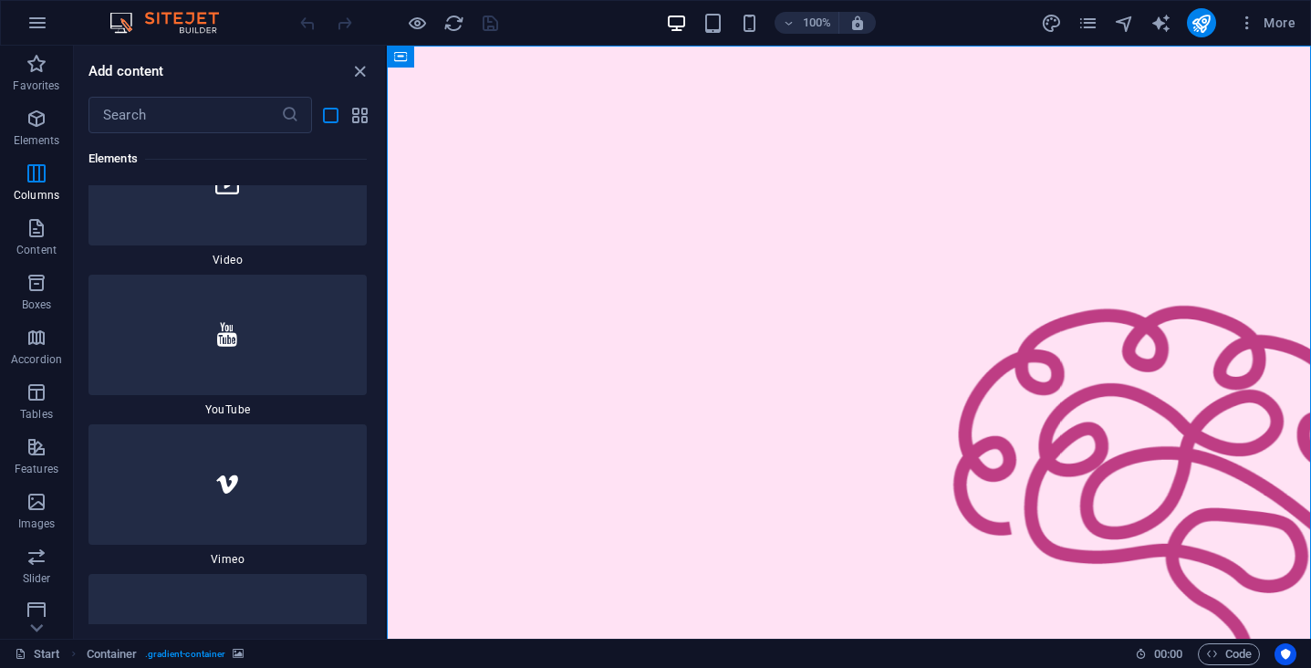
scroll to position [2768, 0]
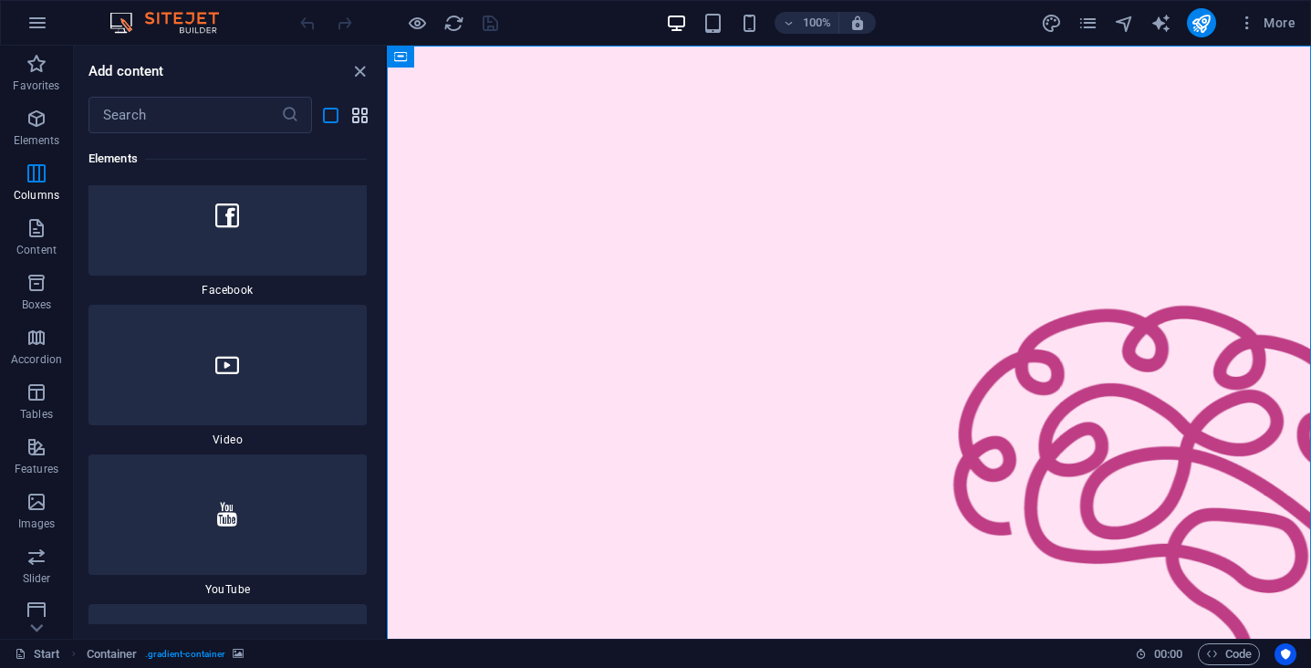
click at [356, 115] on icon "grid-view" at bounding box center [359, 115] width 21 height 21
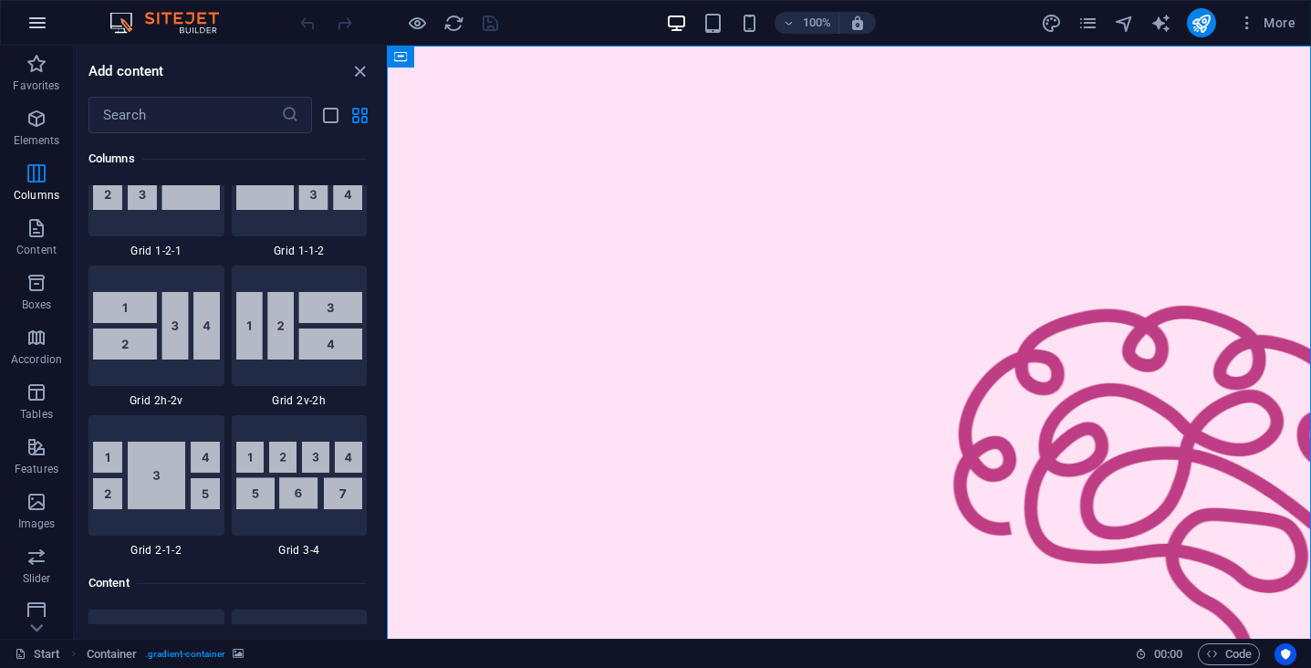
click at [28, 28] on icon "button" at bounding box center [37, 23] width 22 height 22
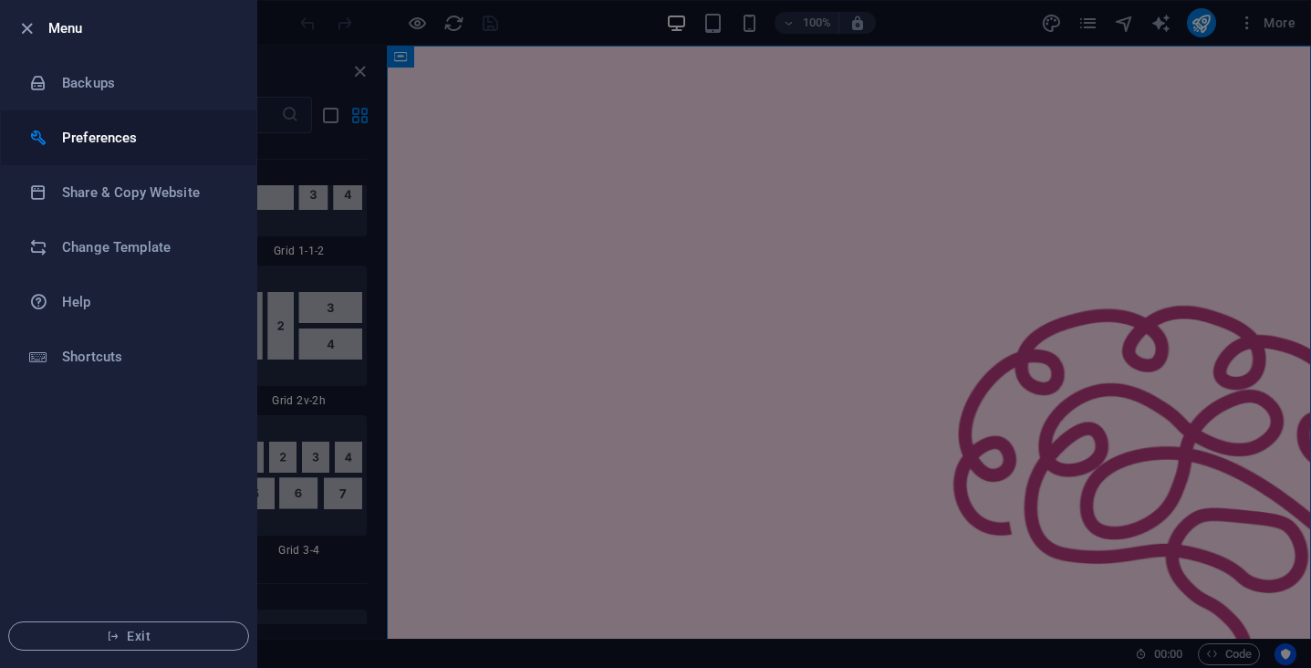
click at [77, 154] on li "Preferences" at bounding box center [128, 137] width 255 height 55
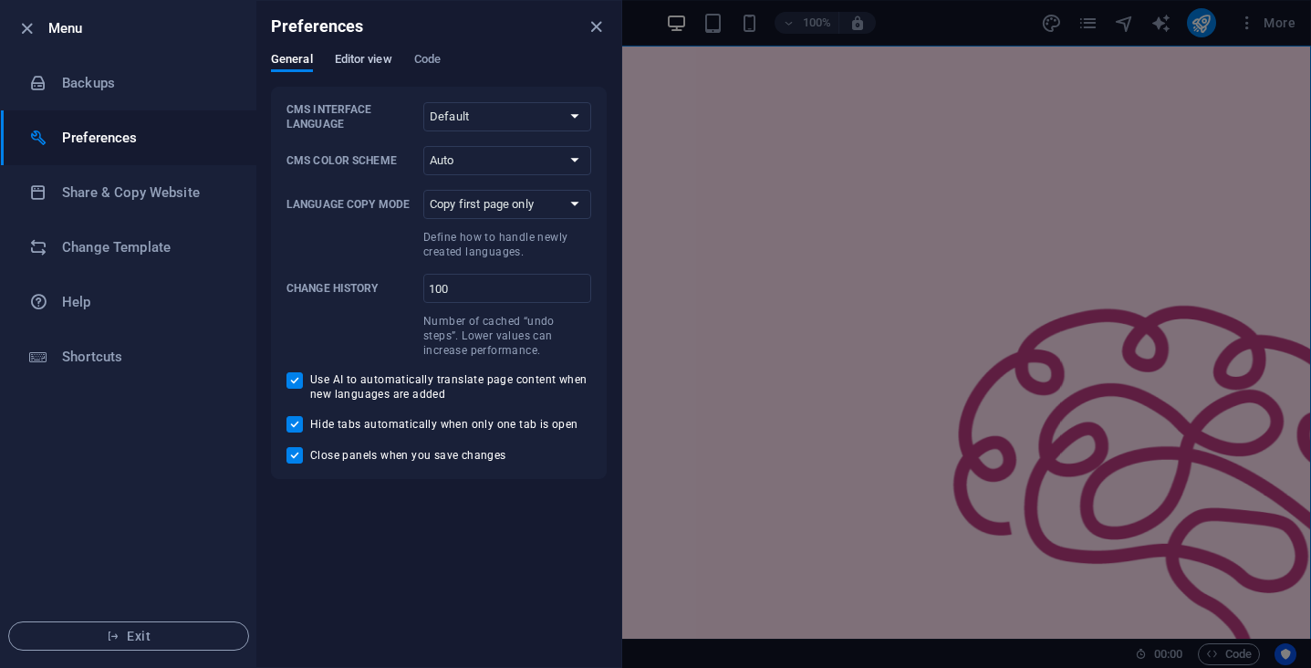
click at [365, 57] on span "Editor view" at bounding box center [363, 61] width 57 height 26
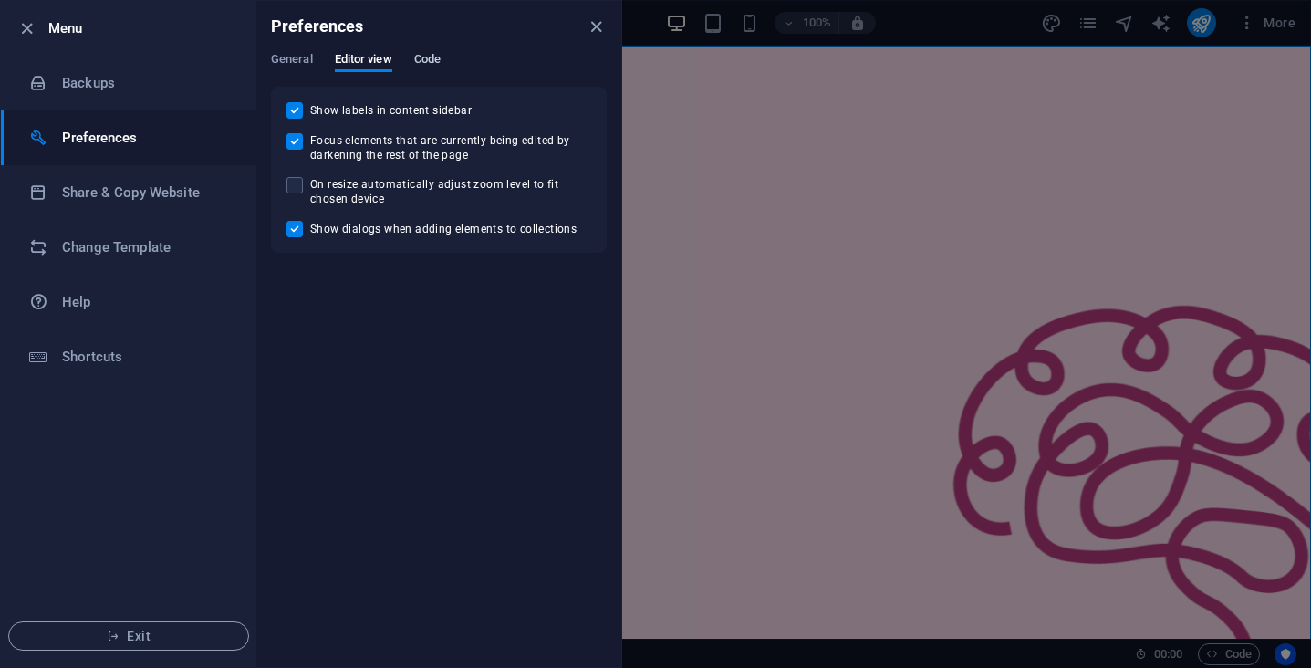
click at [431, 55] on span "Code" at bounding box center [427, 61] width 26 height 26
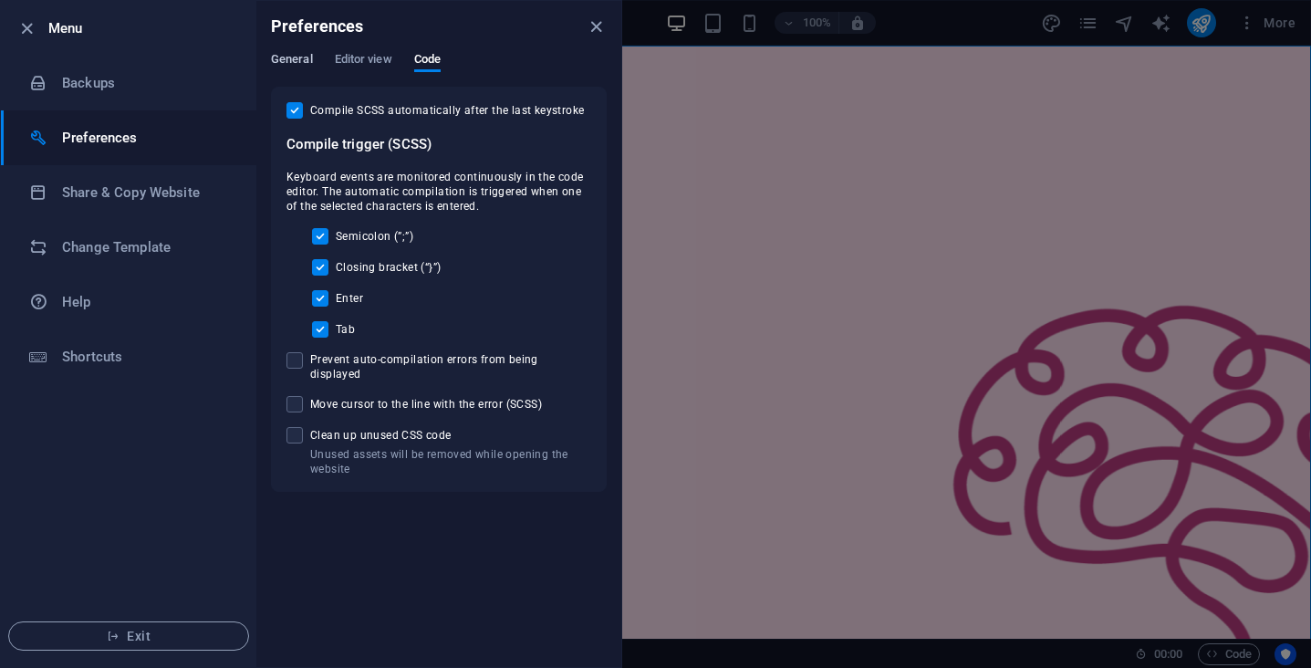
click at [282, 66] on span "General" at bounding box center [292, 61] width 42 height 26
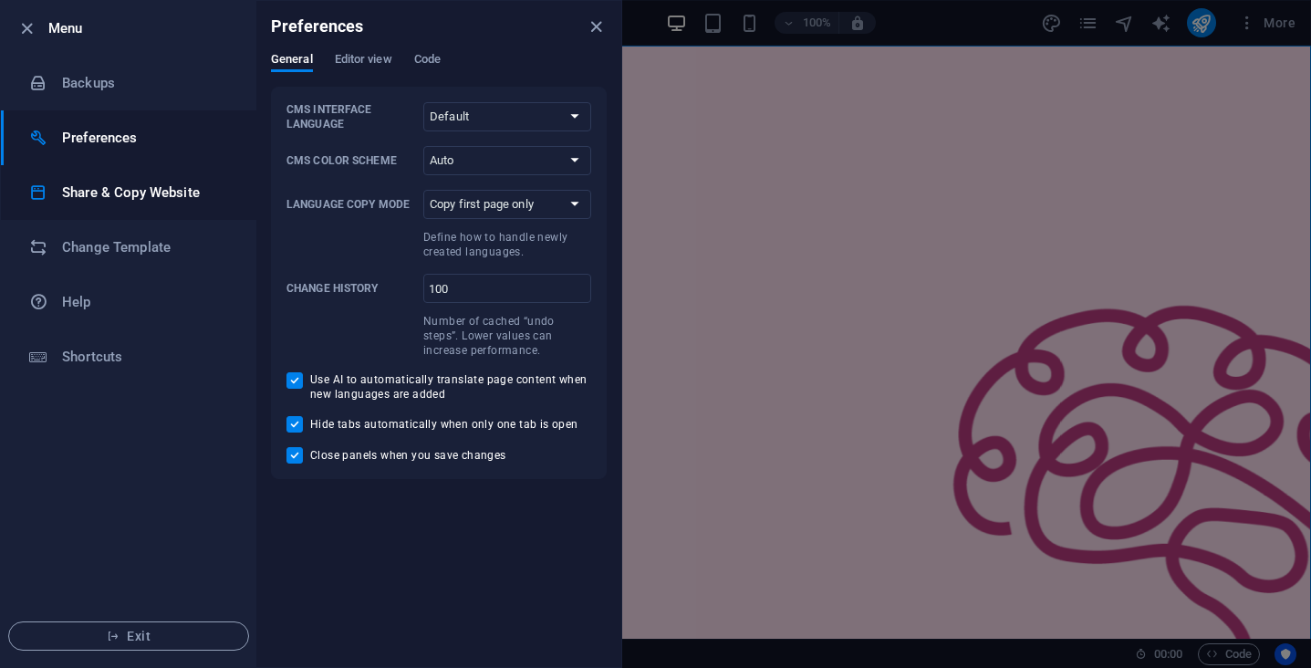
click at [92, 183] on h6 "Share & Copy Website" at bounding box center [146, 193] width 169 height 22
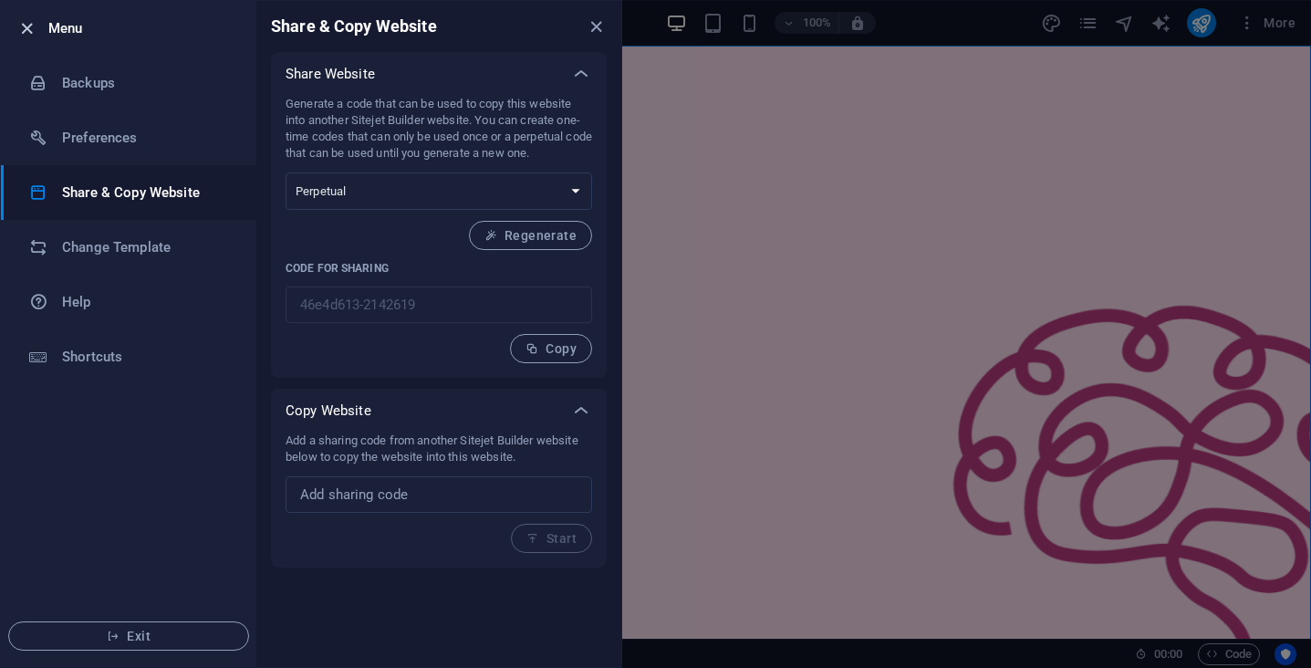
click at [25, 25] on icon "button" at bounding box center [26, 28] width 21 height 21
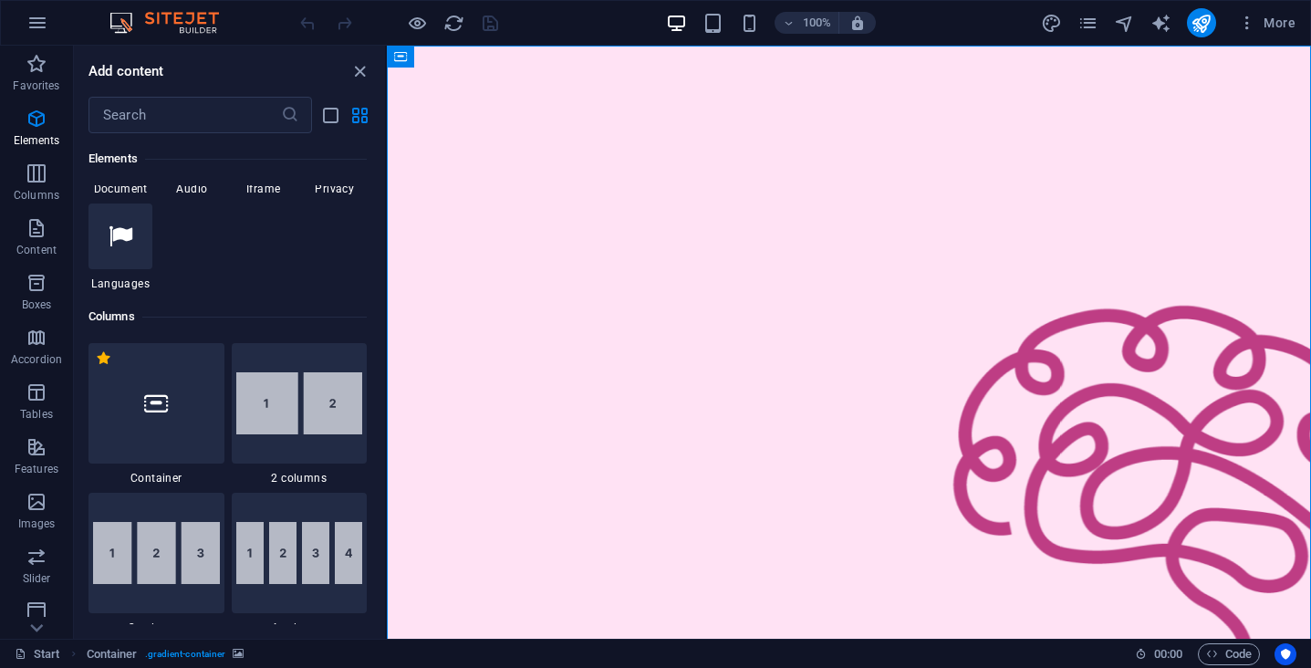
scroll to position [751, 0]
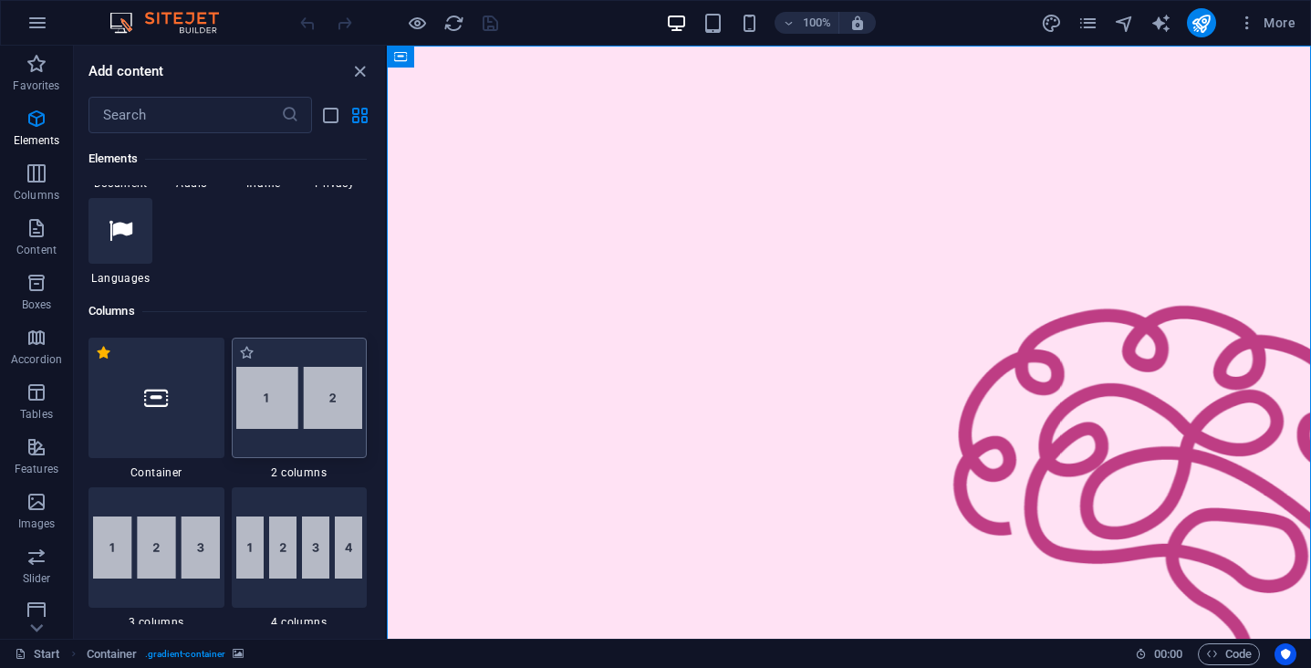
click at [286, 430] on div at bounding box center [300, 398] width 136 height 120
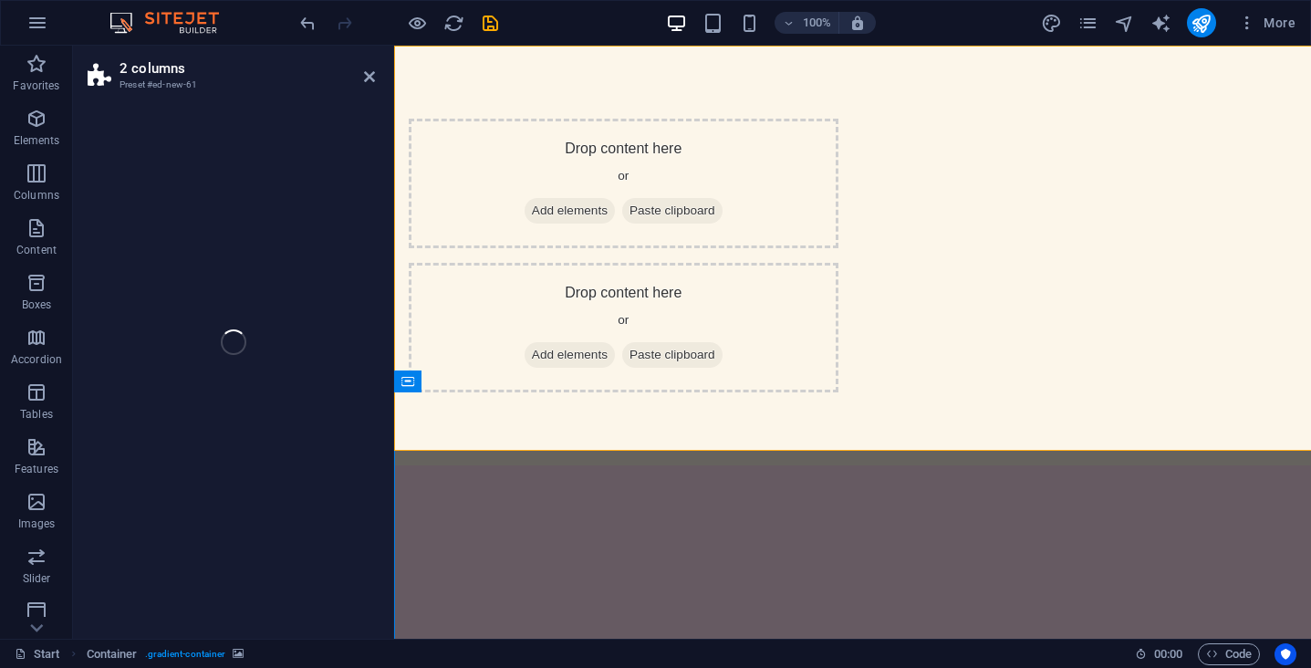
select select "rem"
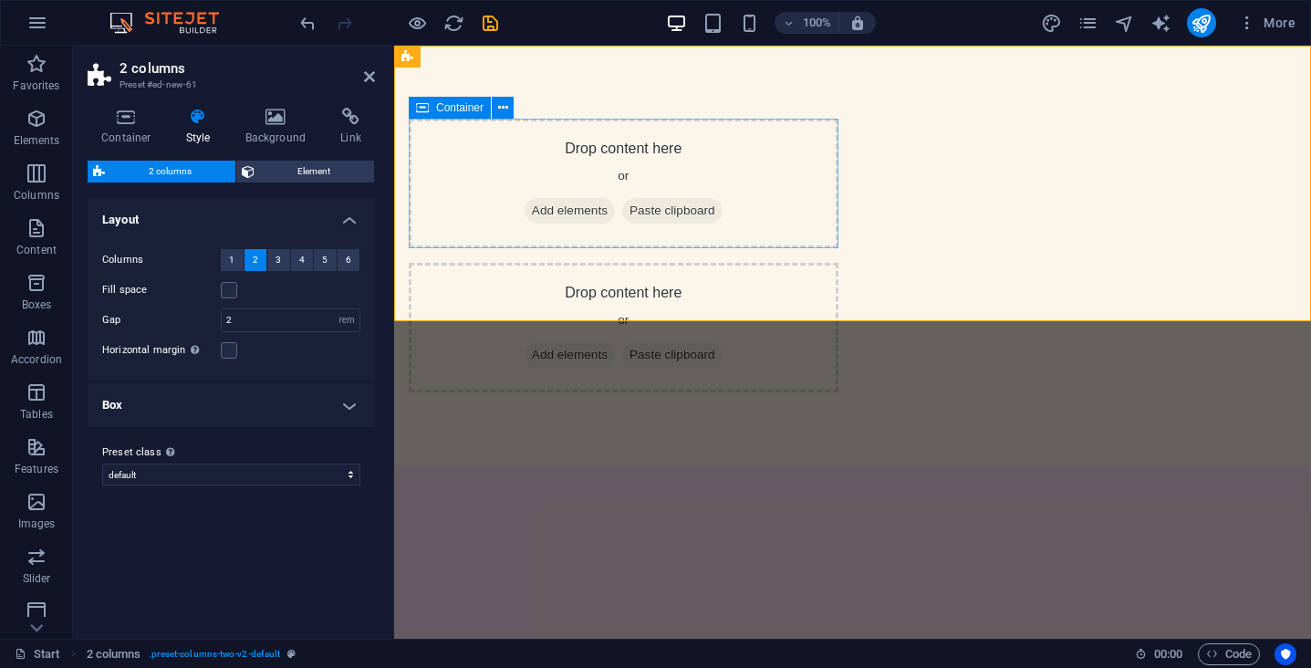
click at [572, 213] on span "Add elements" at bounding box center [570, 211] width 90 height 26
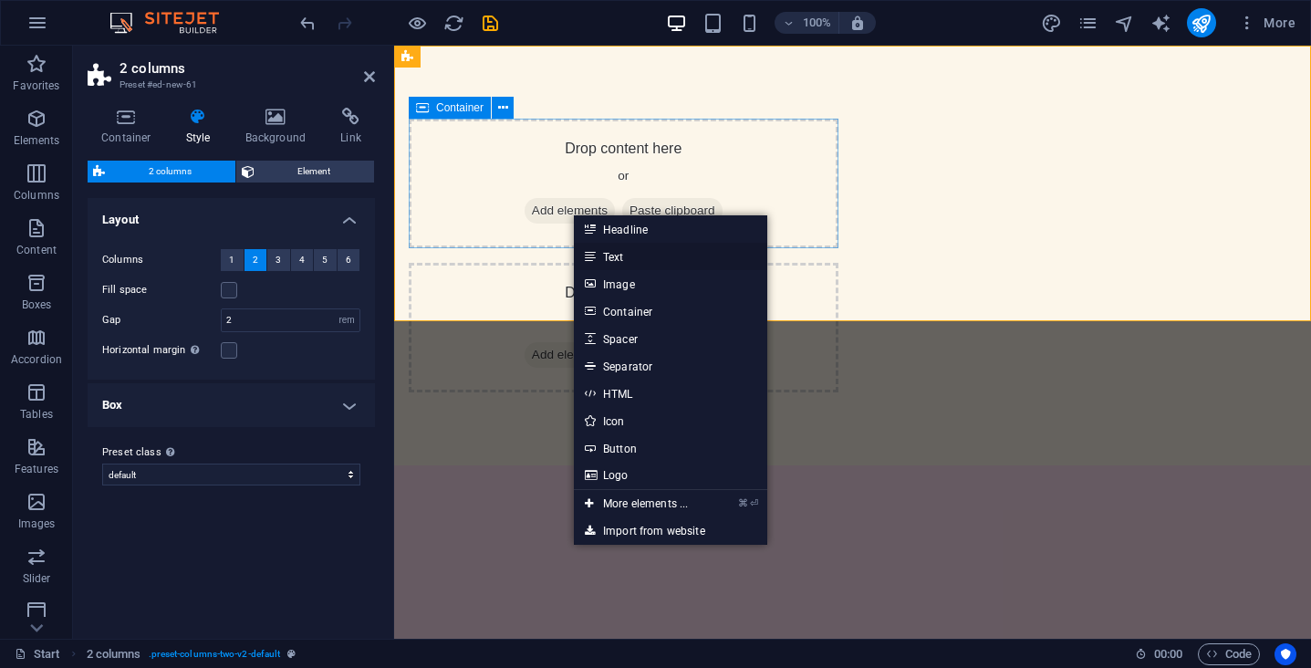
click at [640, 264] on link "Text" at bounding box center [670, 256] width 193 height 27
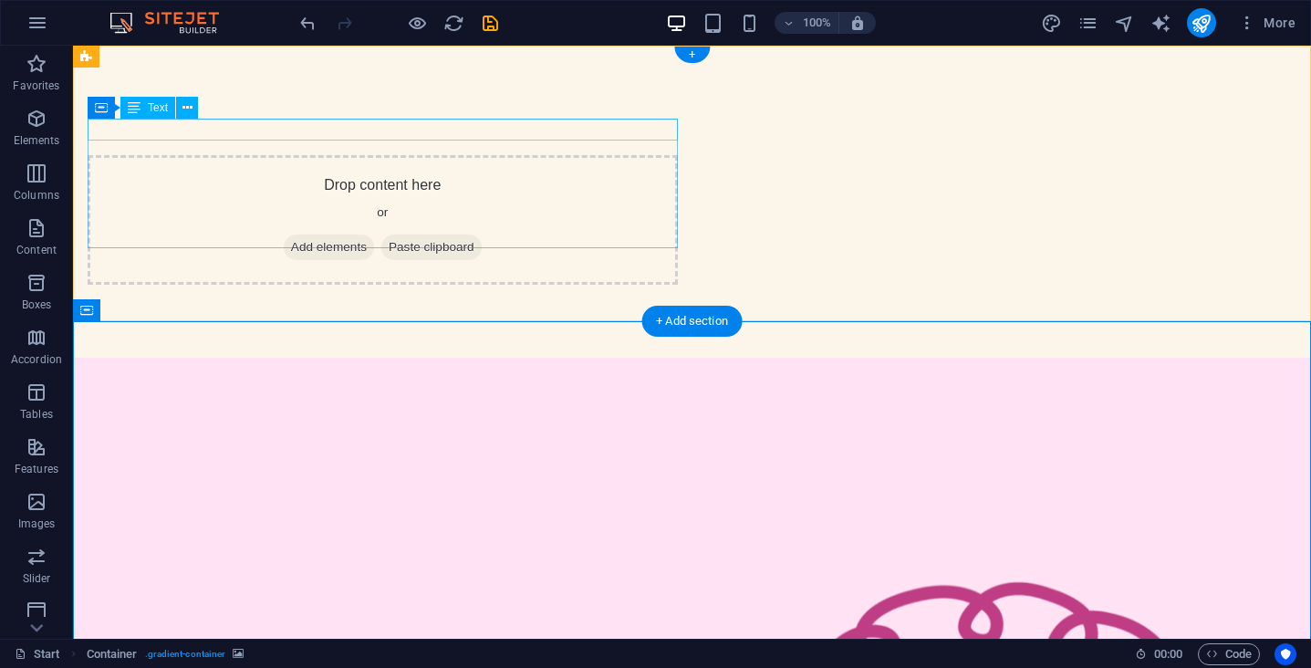
click at [559, 132] on div "New text element" at bounding box center [383, 130] width 590 height 22
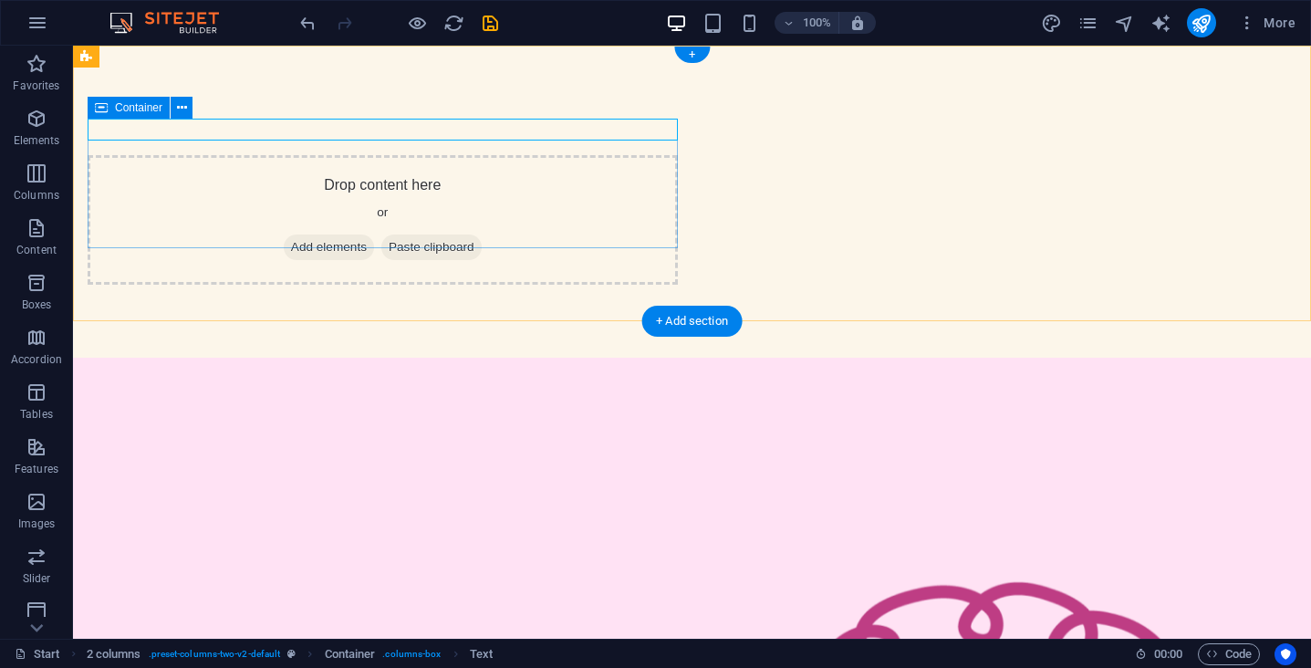
click at [409, 141] on div "New text element" at bounding box center [383, 130] width 590 height 22
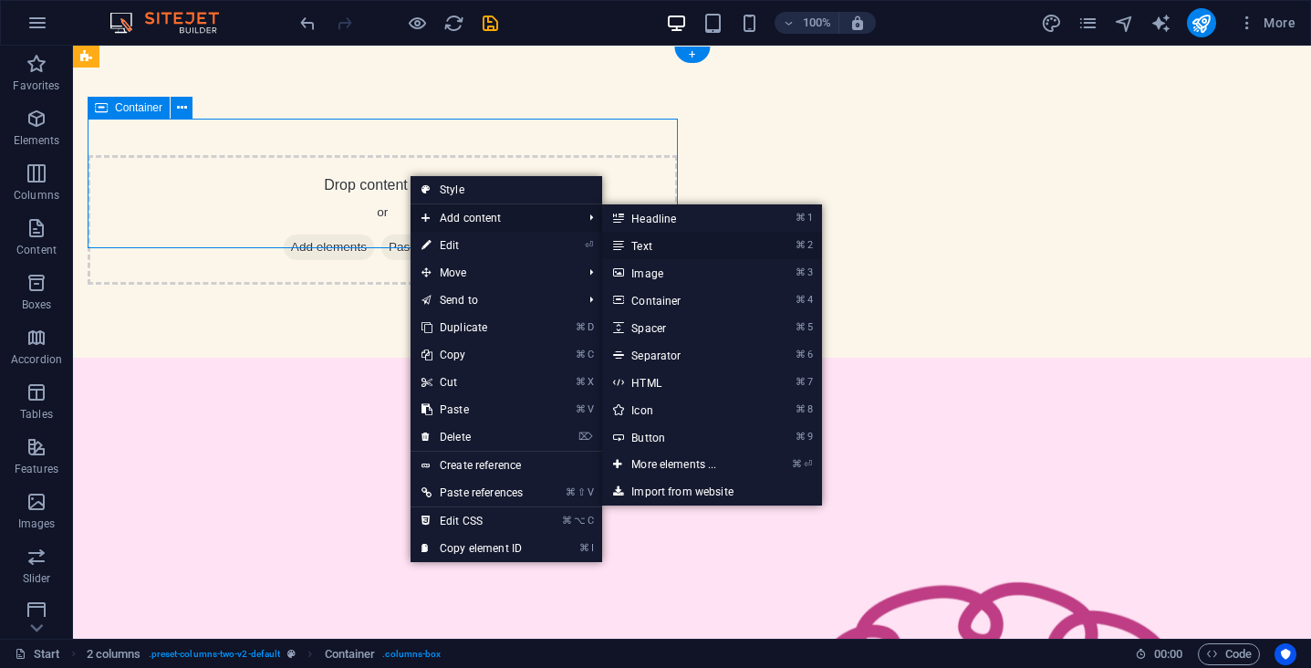
click at [663, 245] on link "⌘ 2 Text" at bounding box center [677, 245] width 151 height 27
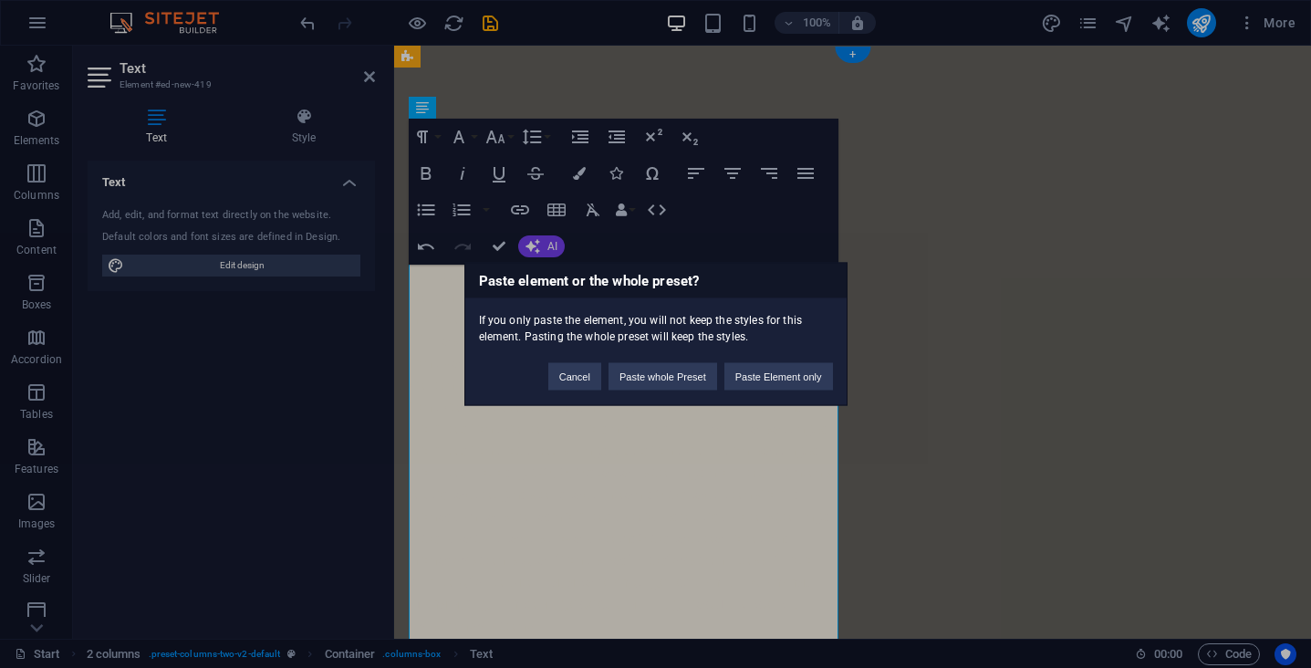
scroll to position [0, 1]
click at [571, 376] on button "Cancel" at bounding box center [574, 376] width 53 height 27
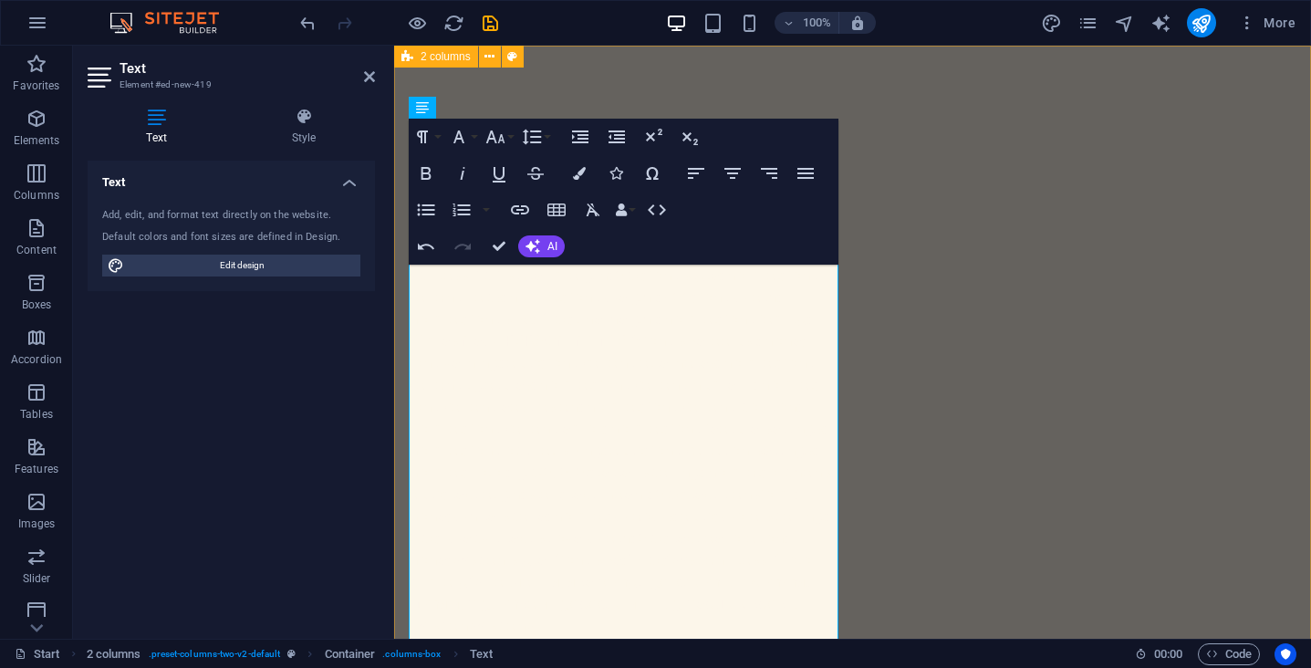
click at [582, 92] on div "<p class="p1" style='margin: 0px; font-style: normal; font-variant-caps: normal…" at bounding box center [852, 658] width 917 height 1224
select select "rem"
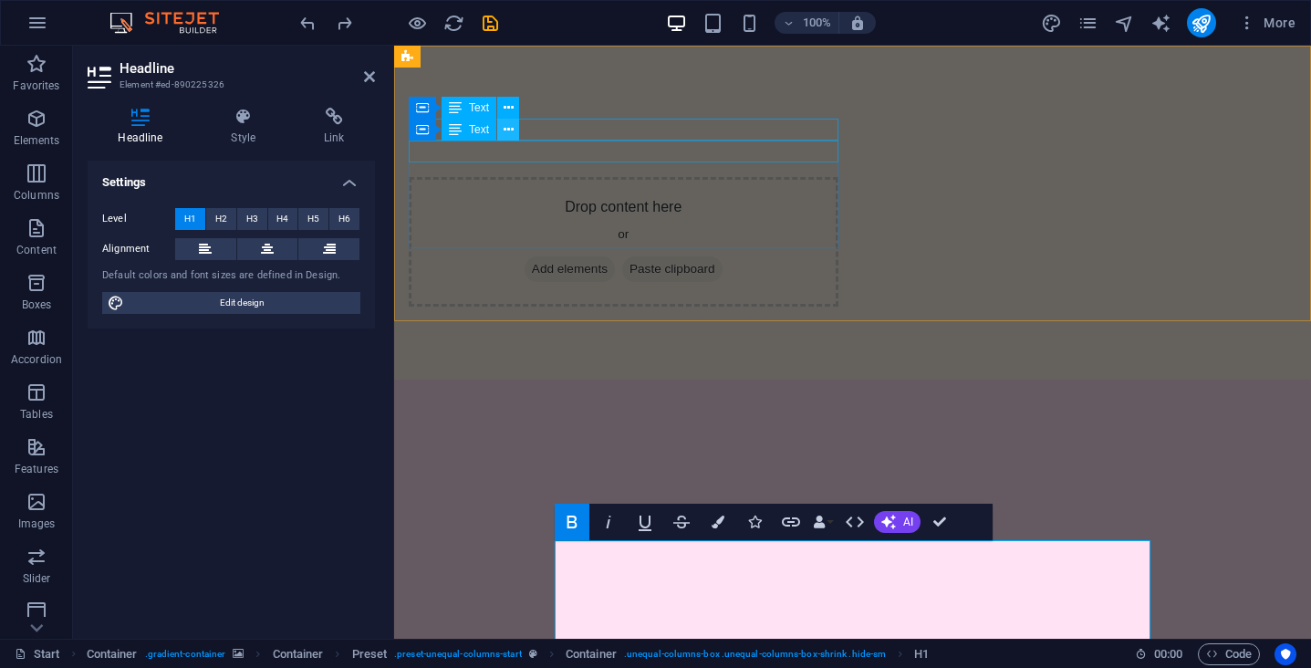
click at [516, 136] on button at bounding box center [508, 130] width 22 height 22
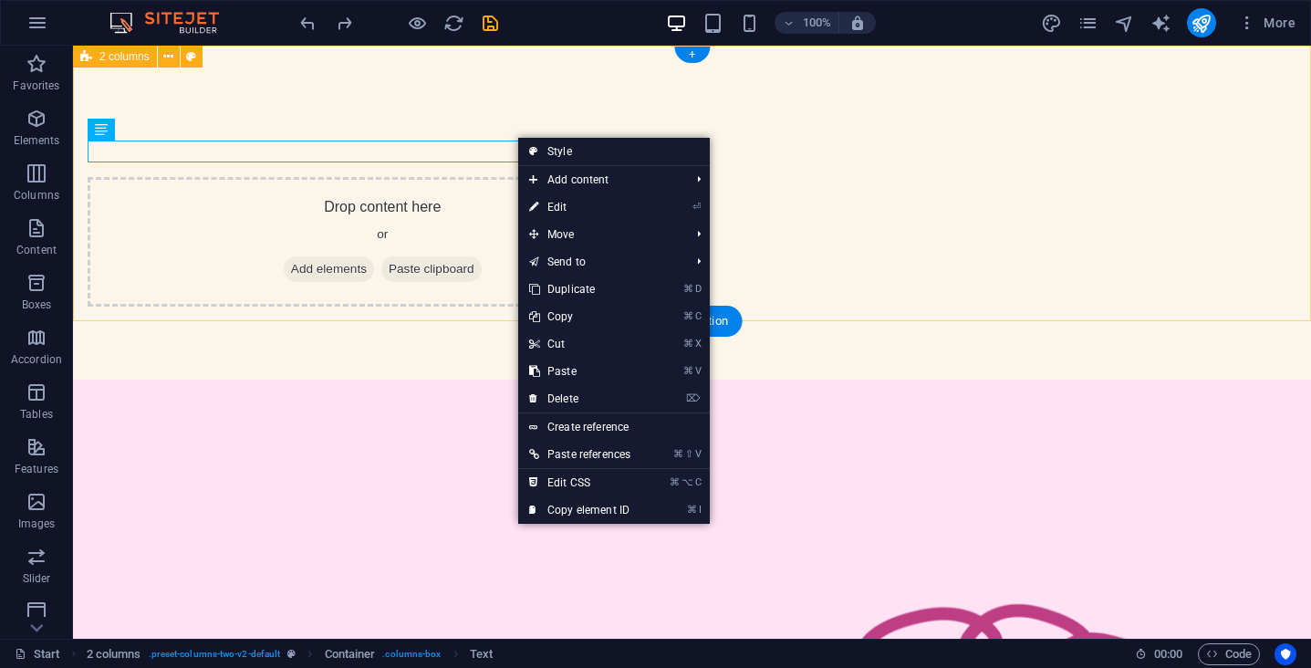
click at [344, 126] on div "New text element" at bounding box center [383, 130] width 590 height 22
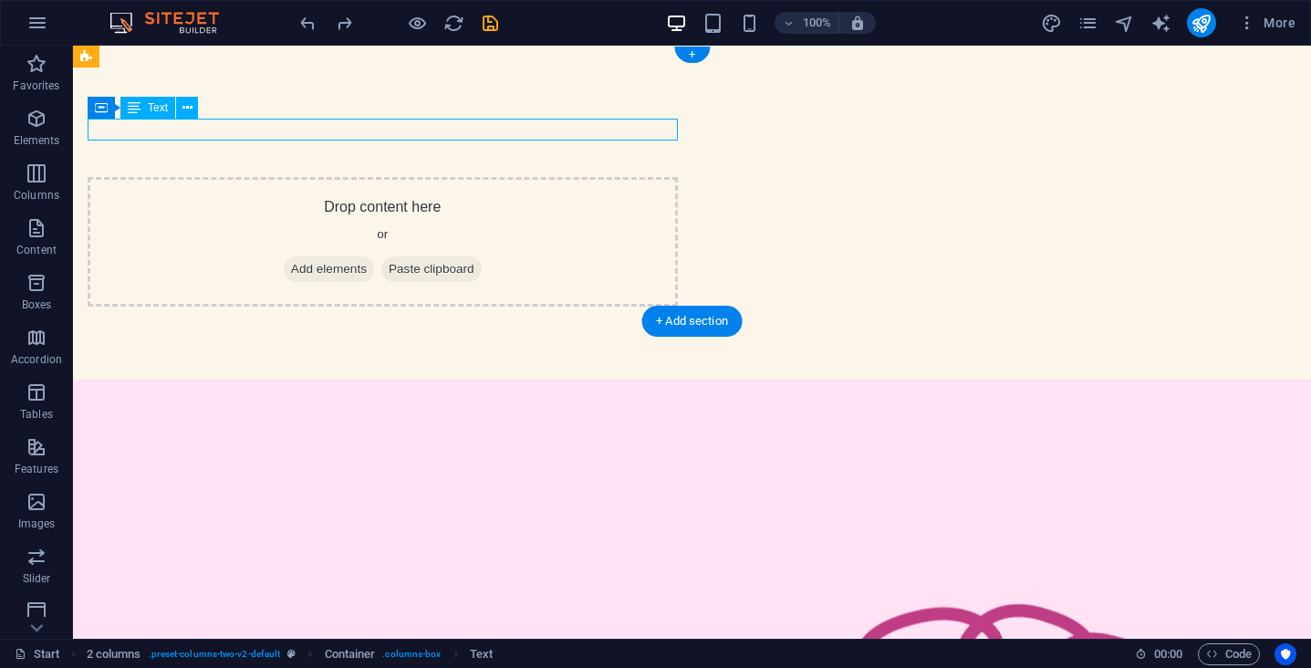
click at [344, 126] on div "New text element" at bounding box center [383, 130] width 590 height 22
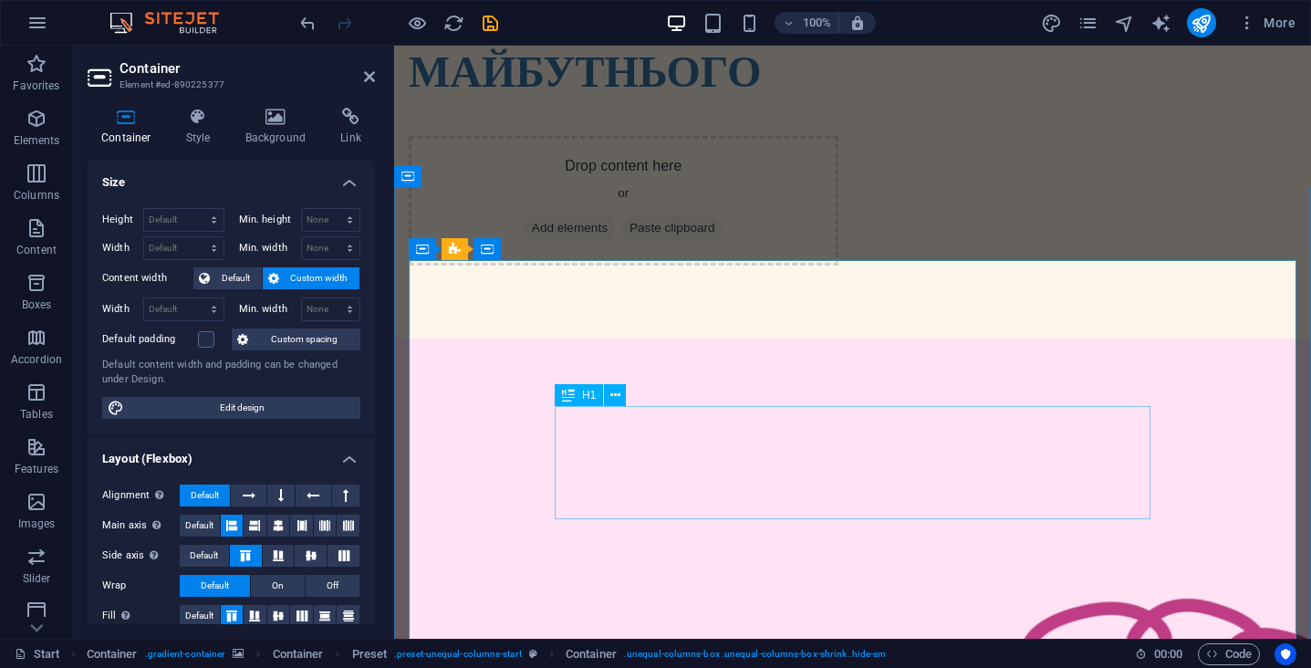
scroll to position [140, 0]
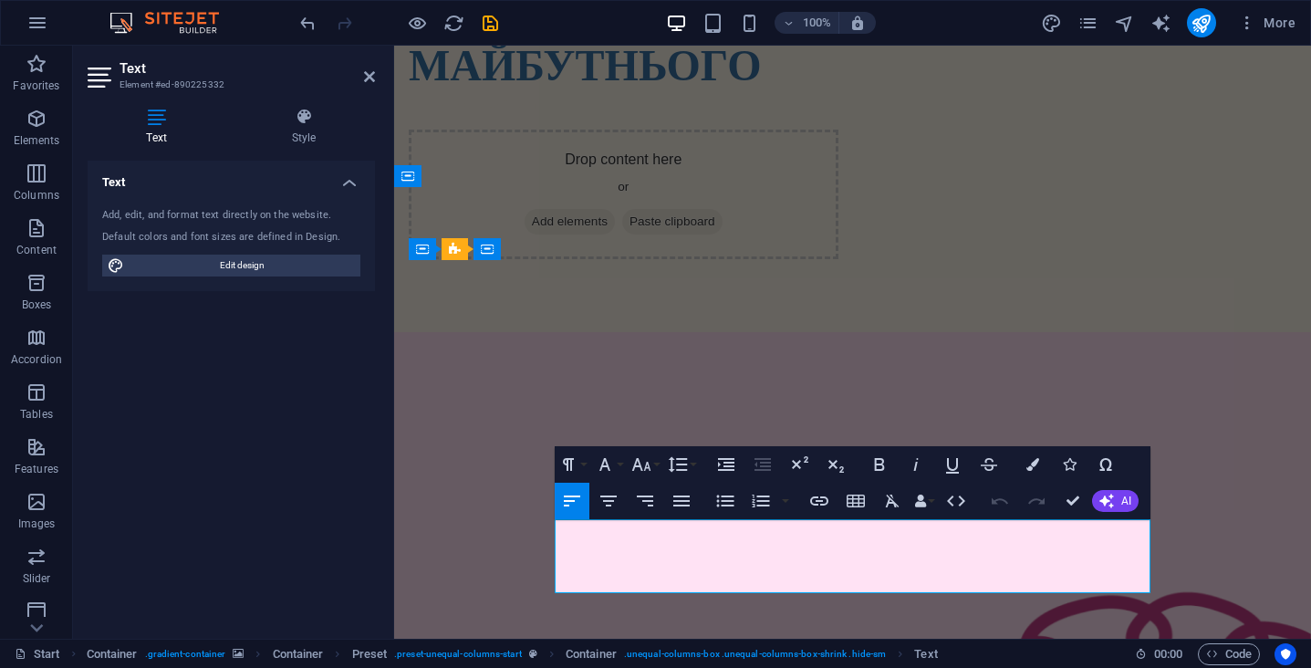
drag, startPoint x: 942, startPoint y: 581, endPoint x: 521, endPoint y: 494, distance: 430.3
copy div "Навчання, яке готує до [DEMOGRAPHIC_DATA] і життя. [DEMOGRAPHIC_DATA], підлітка…"
click at [587, 110] on div "New text element" at bounding box center [624, 104] width 430 height 22
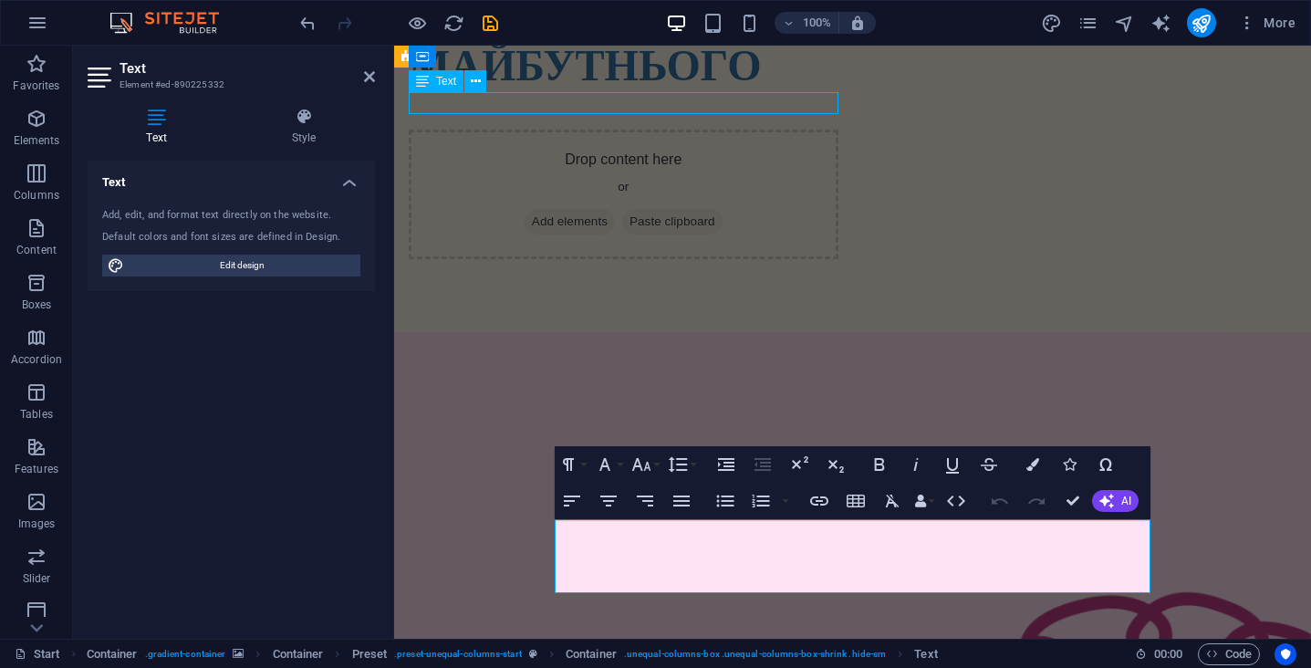
click at [587, 110] on div "New text element" at bounding box center [624, 104] width 430 height 22
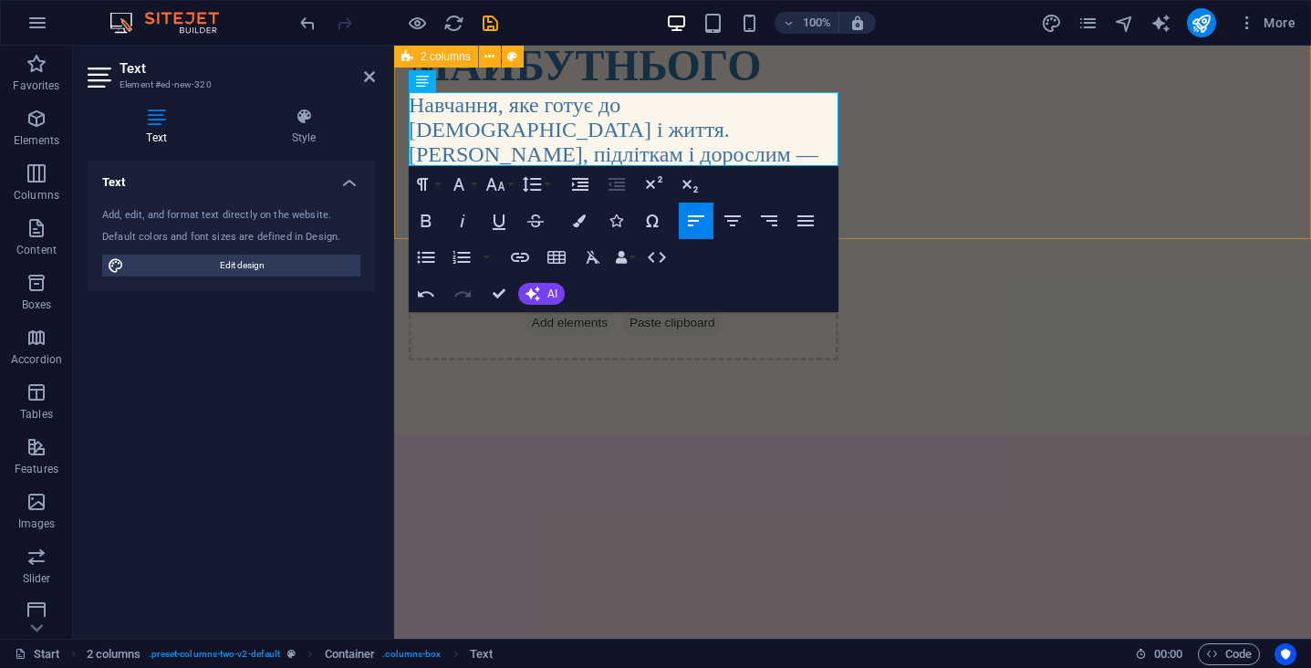
click at [899, 183] on div "ОНЛАЙН-ШКОЛА МАЙБУТНЬОГО Навчання, яке готує до іспитів і життя. [DEMOGRAPHIC_D…" at bounding box center [852, 169] width 917 height 527
select select "rem"
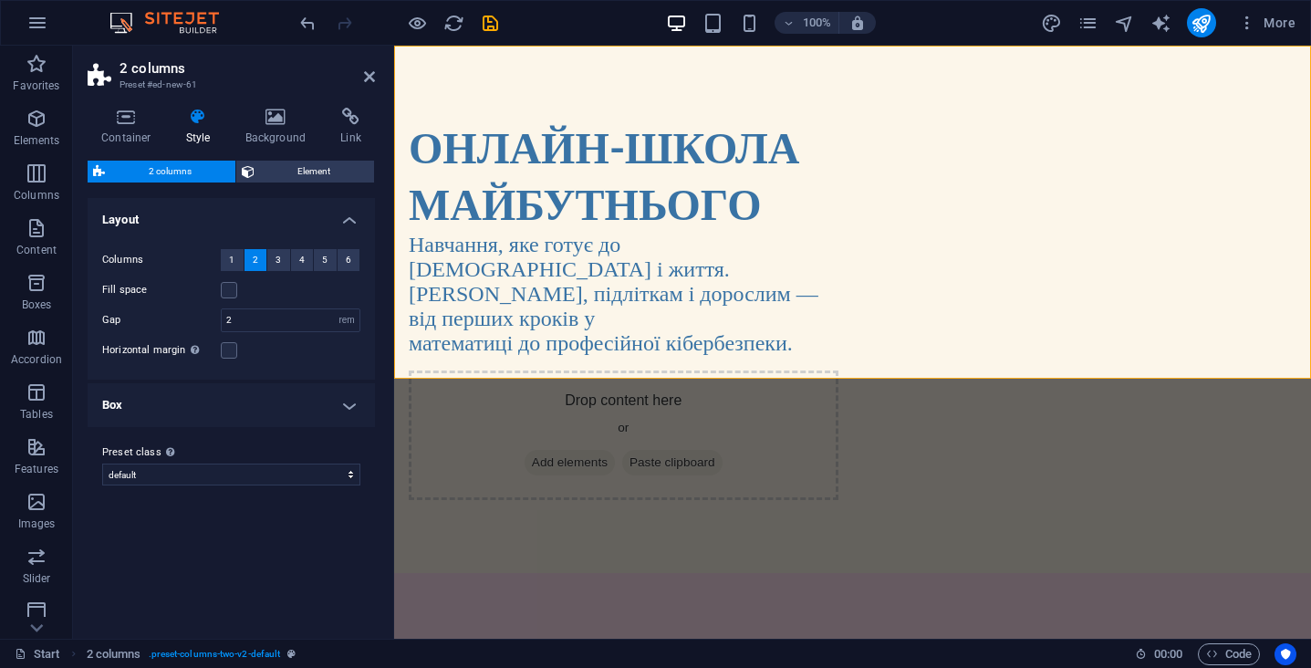
scroll to position [0, 0]
click at [615, 450] on span "Add elements" at bounding box center [570, 463] width 90 height 26
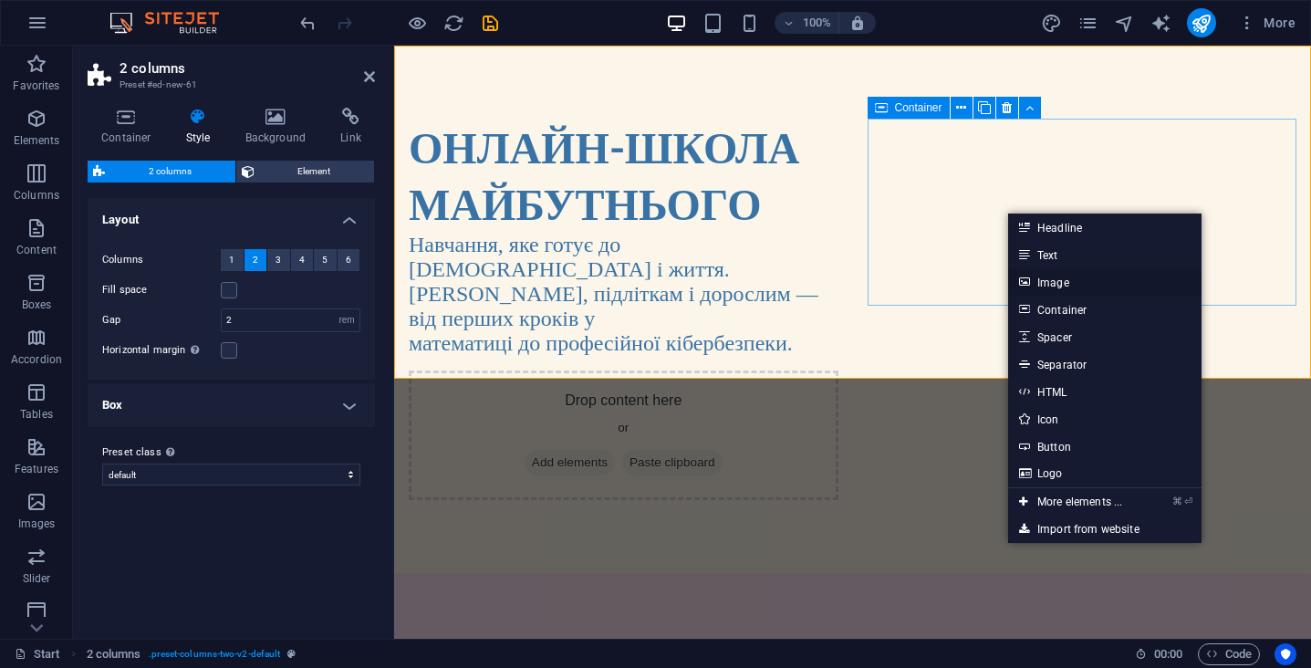
click at [1078, 281] on link "Image" at bounding box center [1104, 281] width 193 height 27
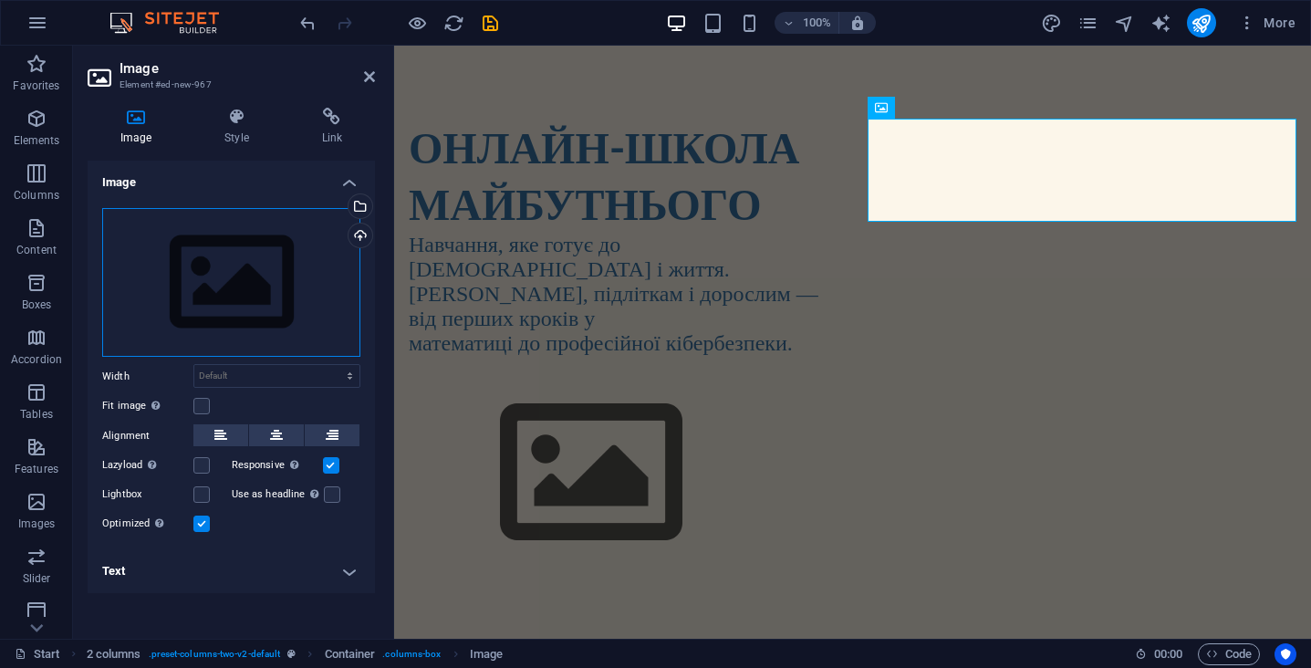
click at [269, 290] on div "Drag files here, click to choose files or select files from Files or our free s…" at bounding box center [231, 283] width 258 height 150
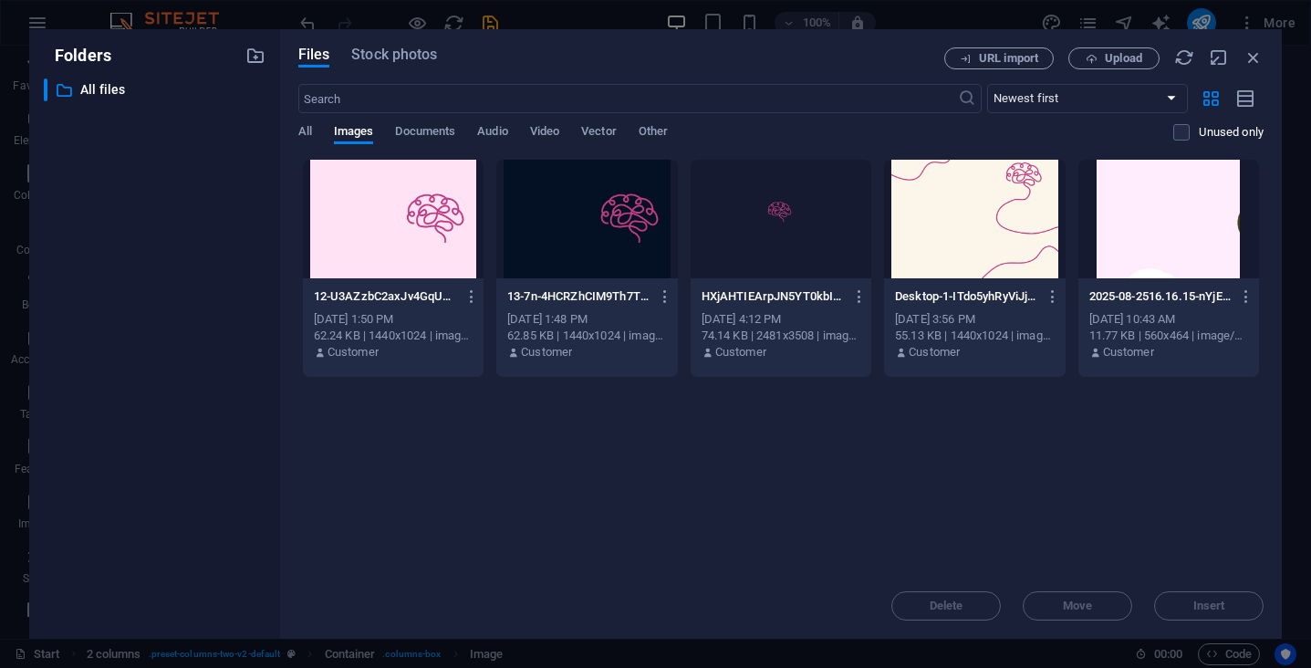
click at [269, 290] on div "Folders ​ All files All files" at bounding box center [154, 333] width 251 height 609
click at [788, 254] on div at bounding box center [781, 219] width 181 height 119
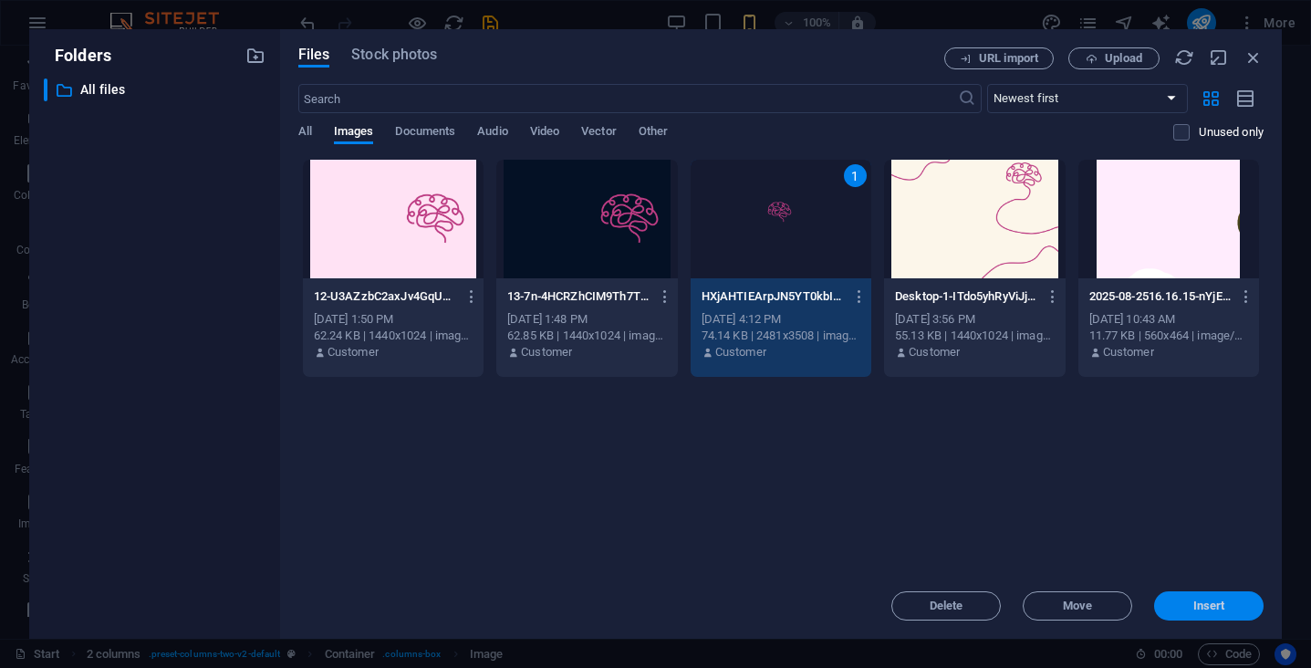
click at [1177, 607] on span "Insert" at bounding box center [1208, 605] width 95 height 11
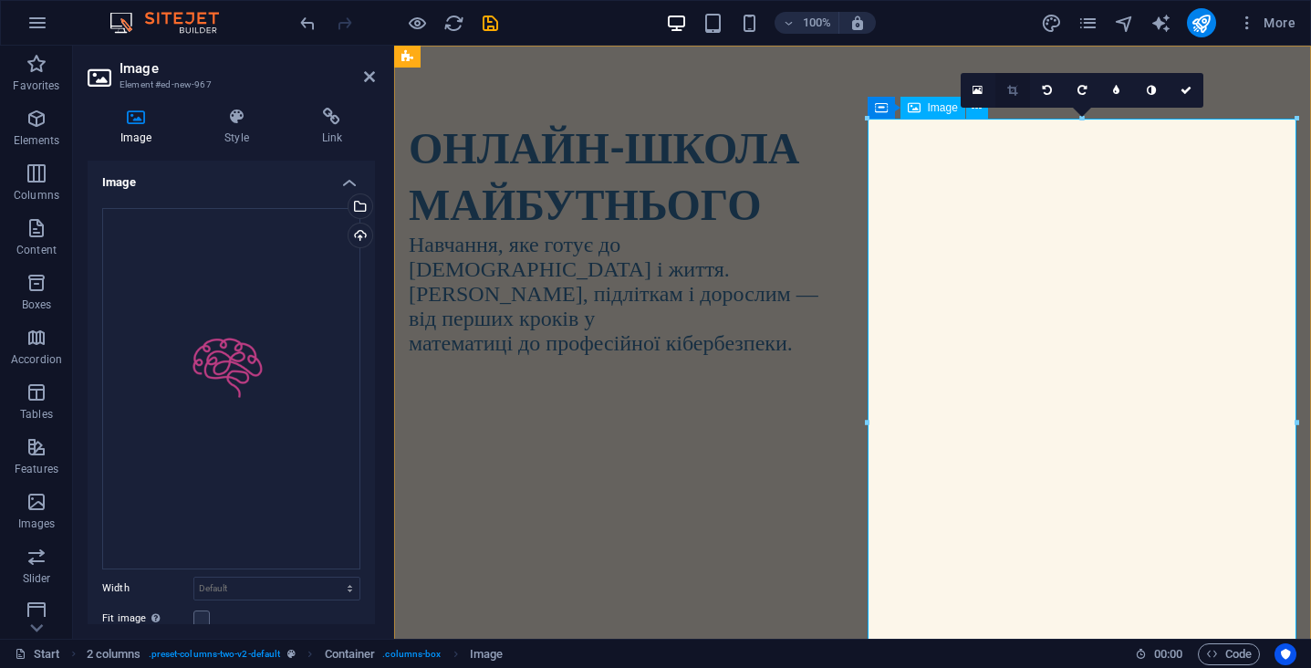
click at [1015, 86] on icon at bounding box center [1012, 90] width 10 height 11
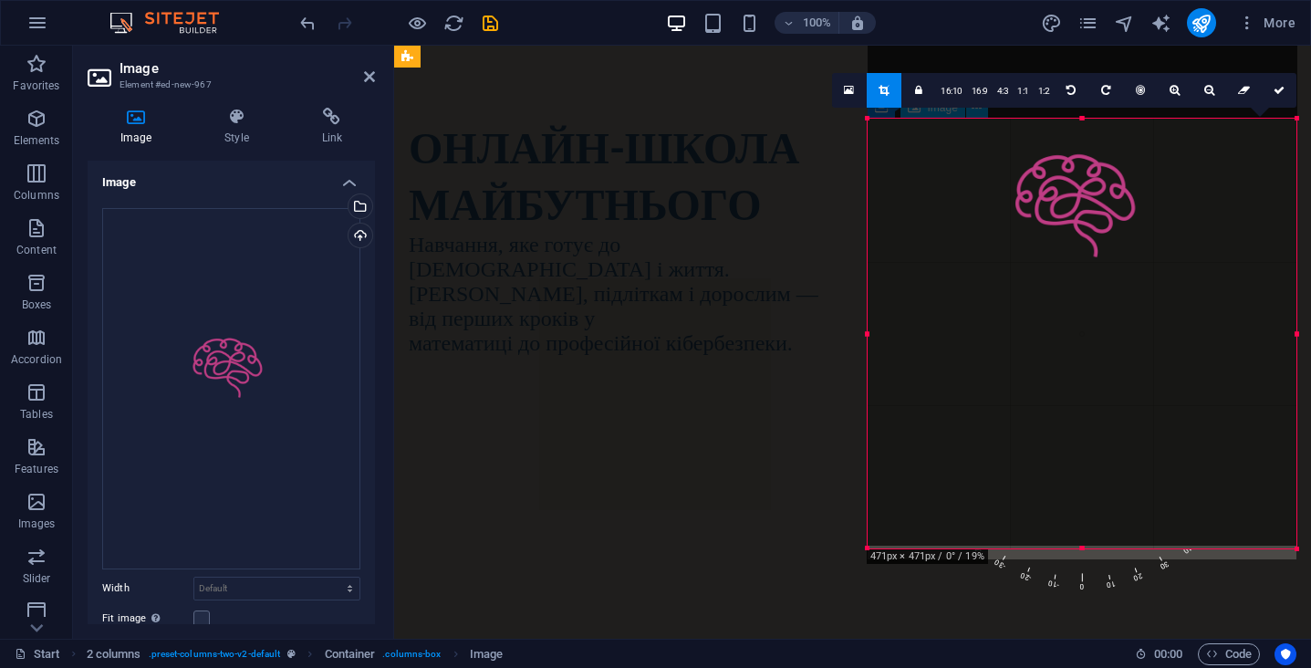
drag, startPoint x: 1082, startPoint y: 119, endPoint x: 1099, endPoint y: 301, distance: 183.3
click at [1099, 301] on div "180 170 160 150 140 130 120 110 100 90 80 70 60 50 40 30 20 10 0 -10 -20 -30 -4…" at bounding box center [1083, 334] width 430 height 430
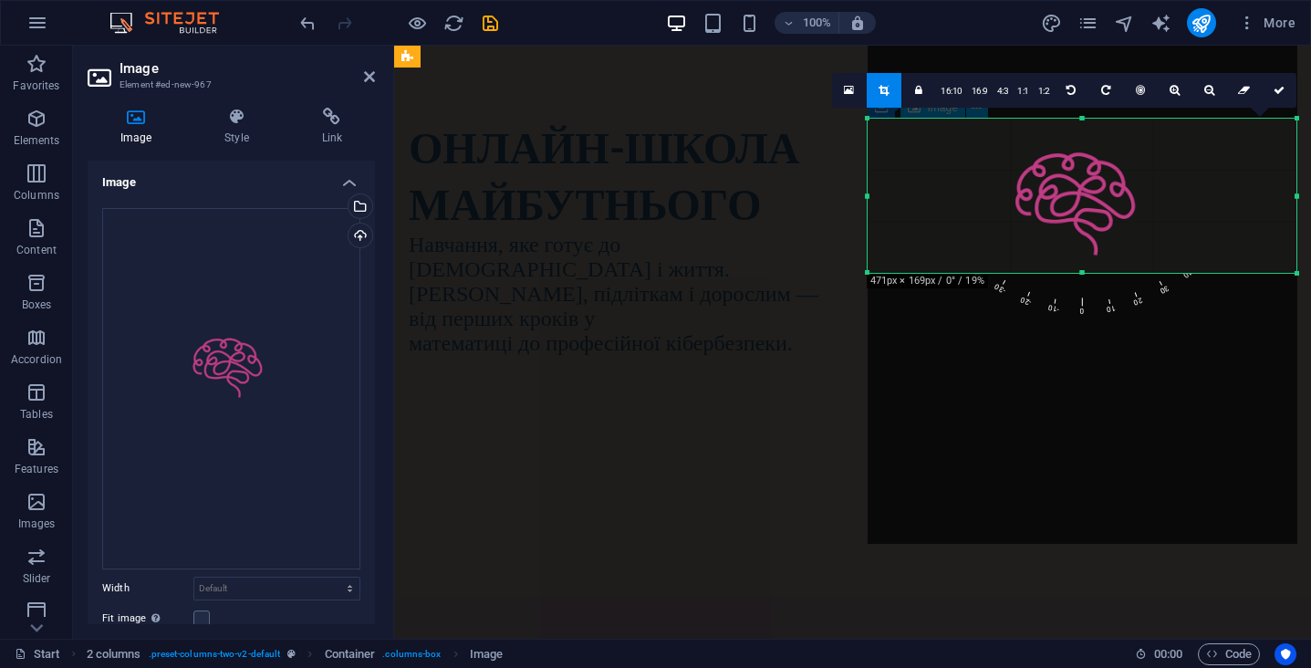
drag, startPoint x: 1082, startPoint y: 542, endPoint x: 1080, endPoint y: 271, distance: 271.0
click at [1080, 271] on div at bounding box center [1083, 273] width 430 height 6
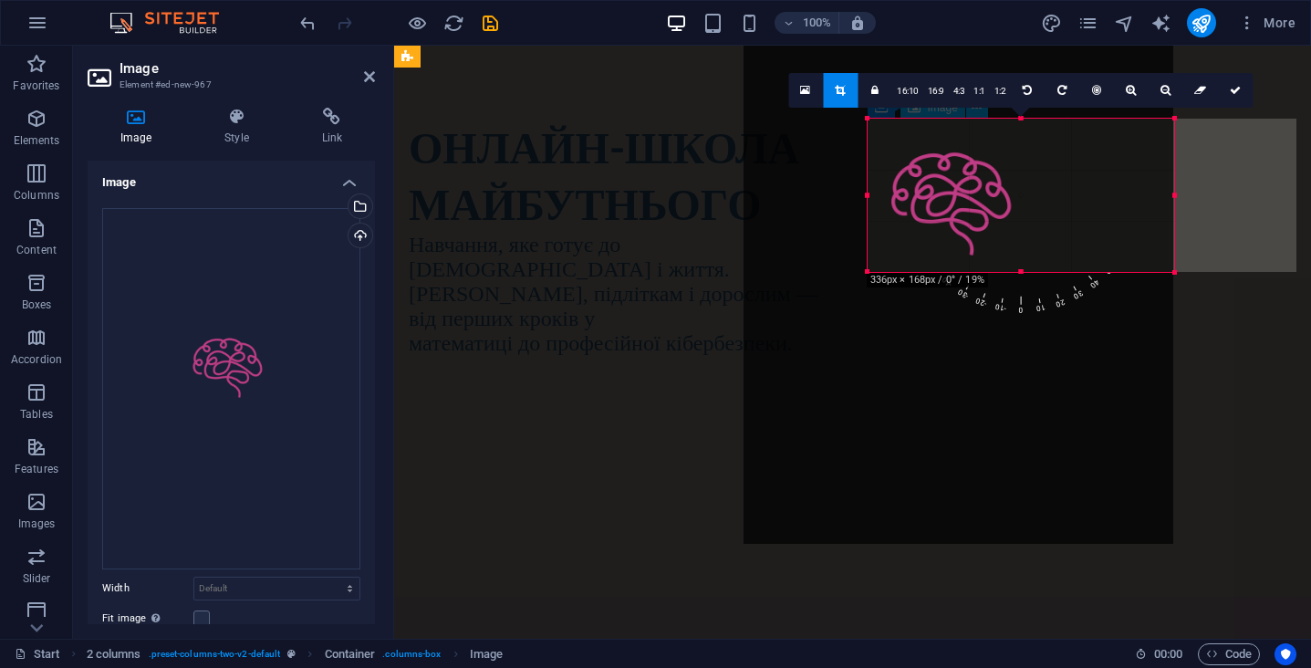
drag, startPoint x: 867, startPoint y: 193, endPoint x: 991, endPoint y: 184, distance: 124.4
click at [991, 184] on div "180 170 160 150 140 130 120 110 100 90 80 70 60 50 40 30 20 10 0 -10 -20 -30 -4…" at bounding box center [1021, 195] width 307 height 153
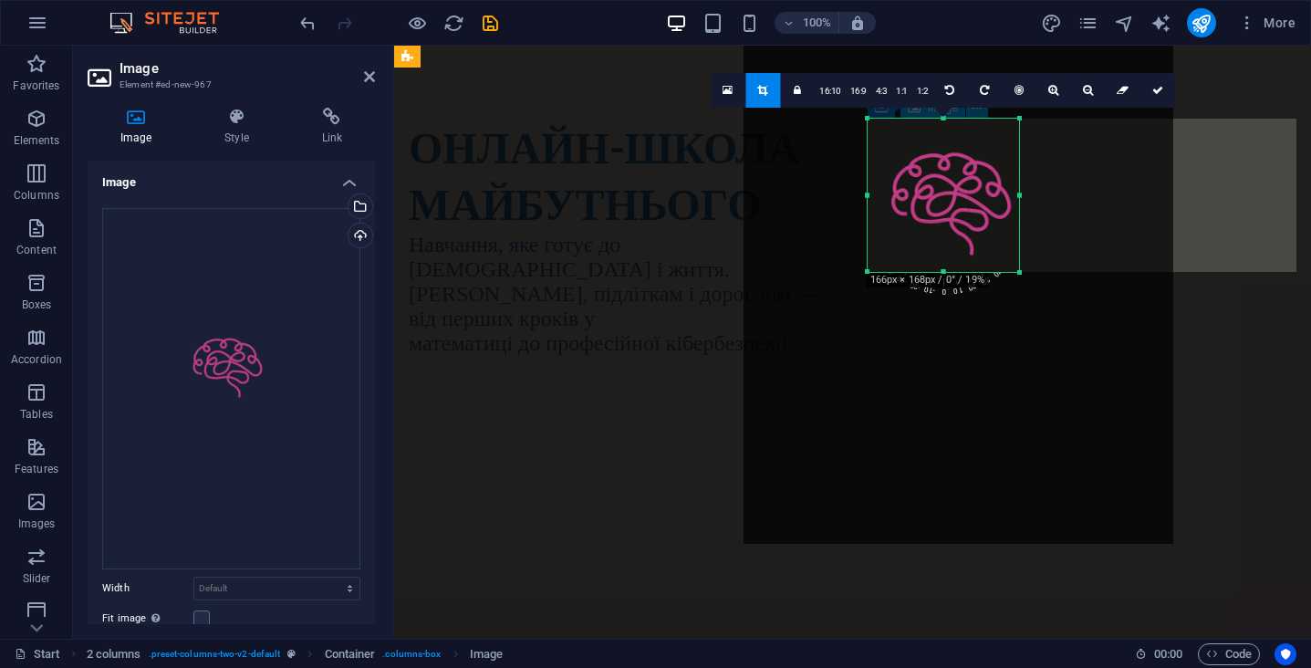
drag, startPoint x: 1173, startPoint y: 195, endPoint x: 1017, endPoint y: 190, distance: 156.1
click at [1017, 190] on div at bounding box center [1019, 195] width 6 height 153
click at [1050, 92] on icon at bounding box center [1052, 90] width 10 height 11
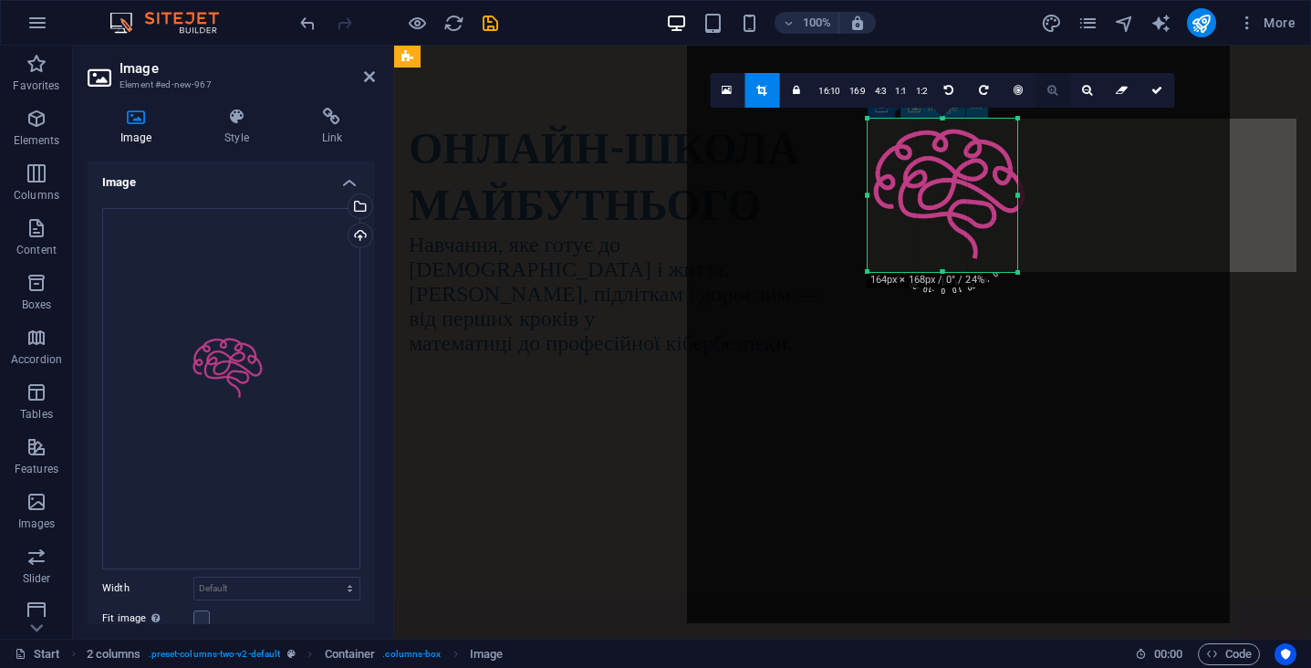
click at [1048, 93] on icon at bounding box center [1052, 90] width 10 height 11
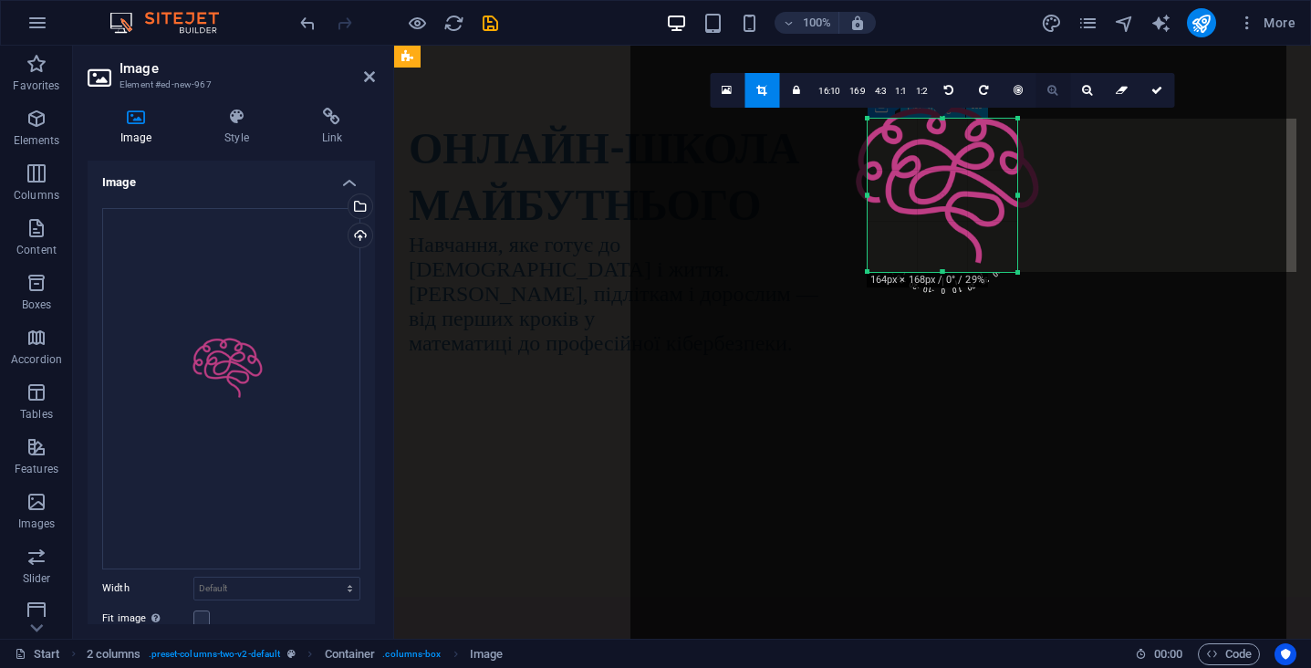
click at [1048, 93] on icon at bounding box center [1052, 90] width 10 height 11
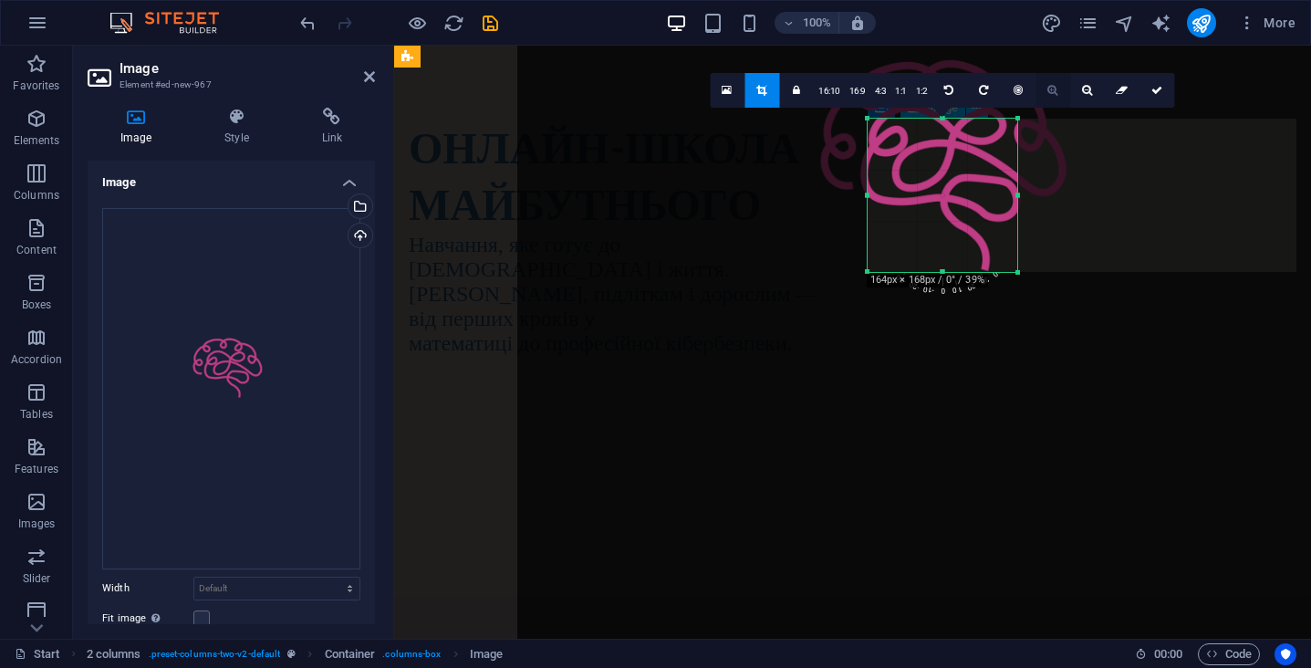
click at [1048, 93] on icon at bounding box center [1052, 90] width 10 height 11
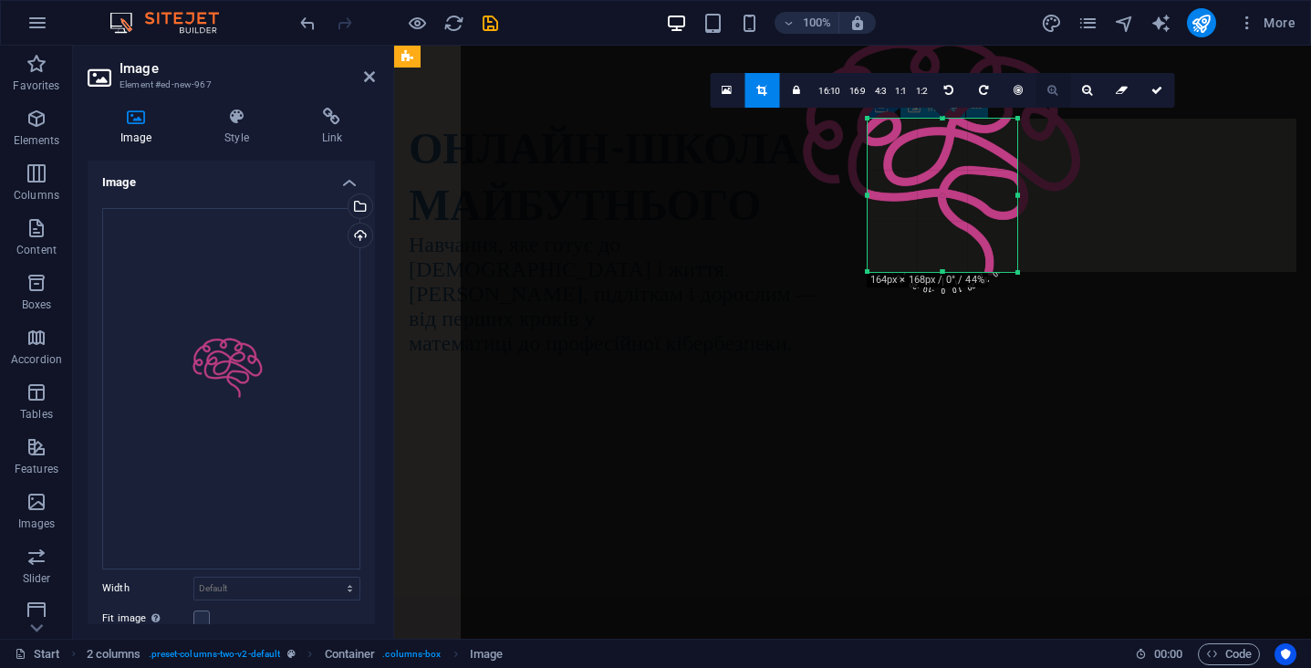
click at [1048, 93] on icon at bounding box center [1052, 90] width 10 height 11
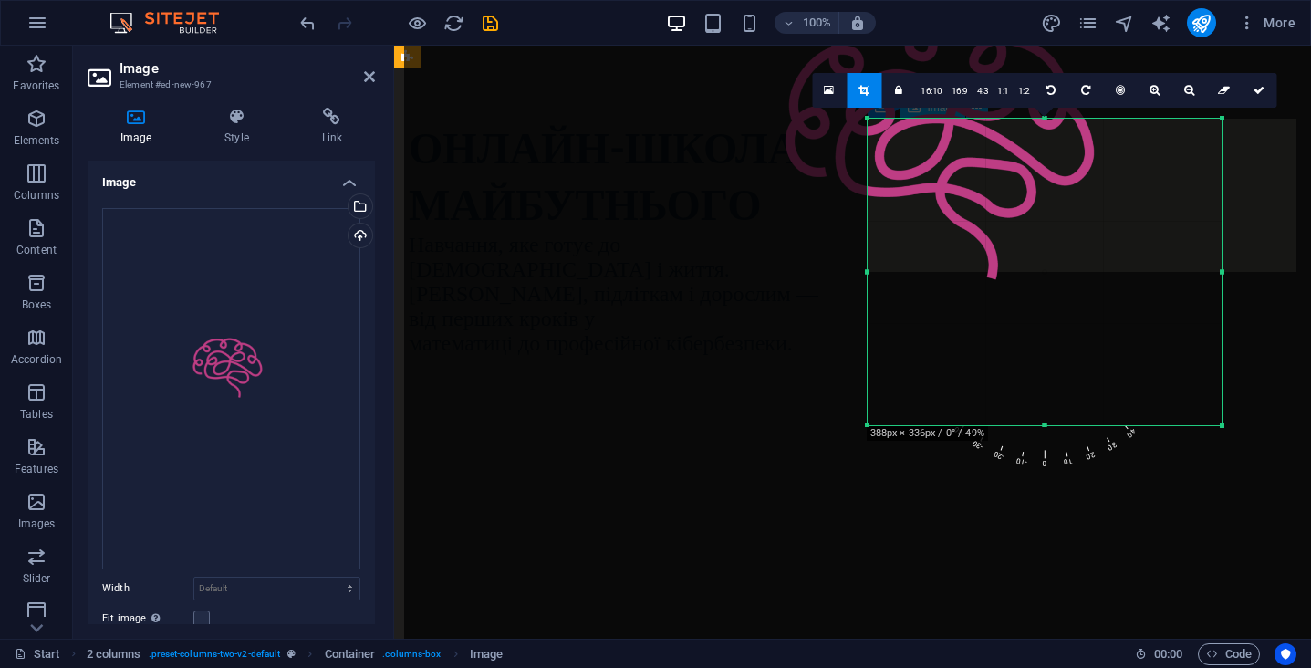
drag, startPoint x: 1016, startPoint y: 270, endPoint x: 1248, endPoint y: 442, distance: 288.9
click at [1228, 432] on div at bounding box center [1222, 426] width 11 height 11
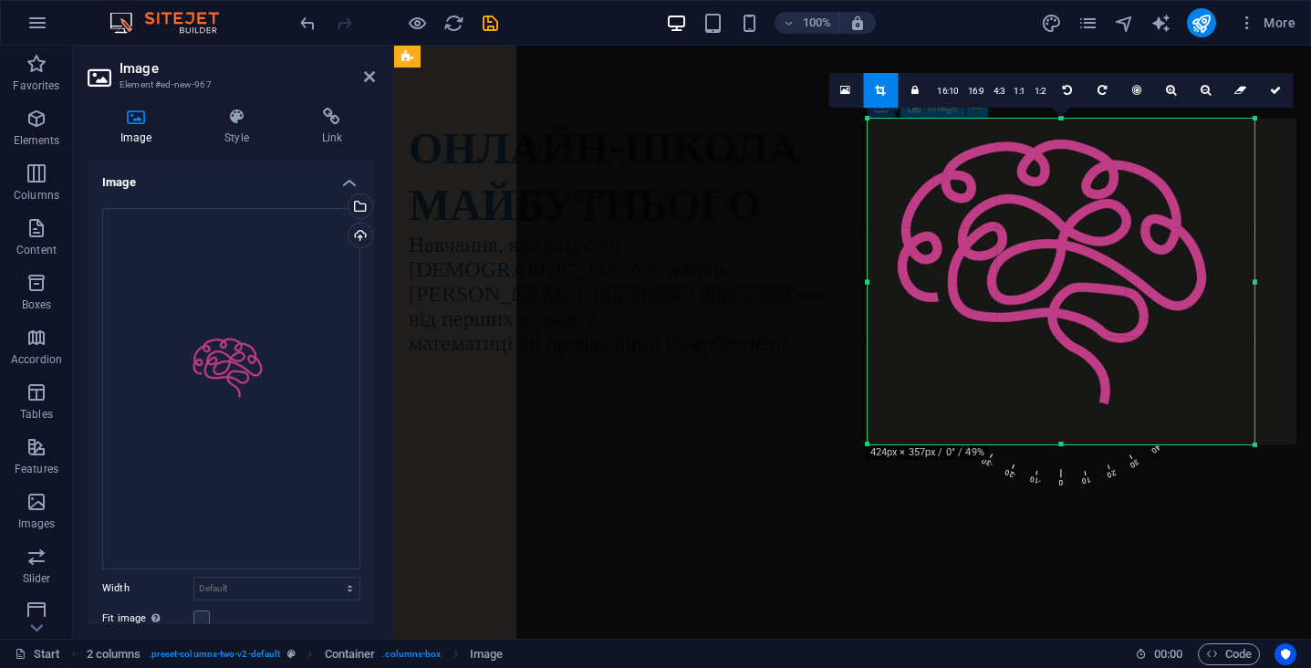
drag, startPoint x: 961, startPoint y: 188, endPoint x: 1073, endPoint y: 313, distance: 168.0
click at [1073, 313] on div at bounding box center [1070, 364] width 1109 height 1567
click at [1173, 88] on icon at bounding box center [1171, 90] width 10 height 11
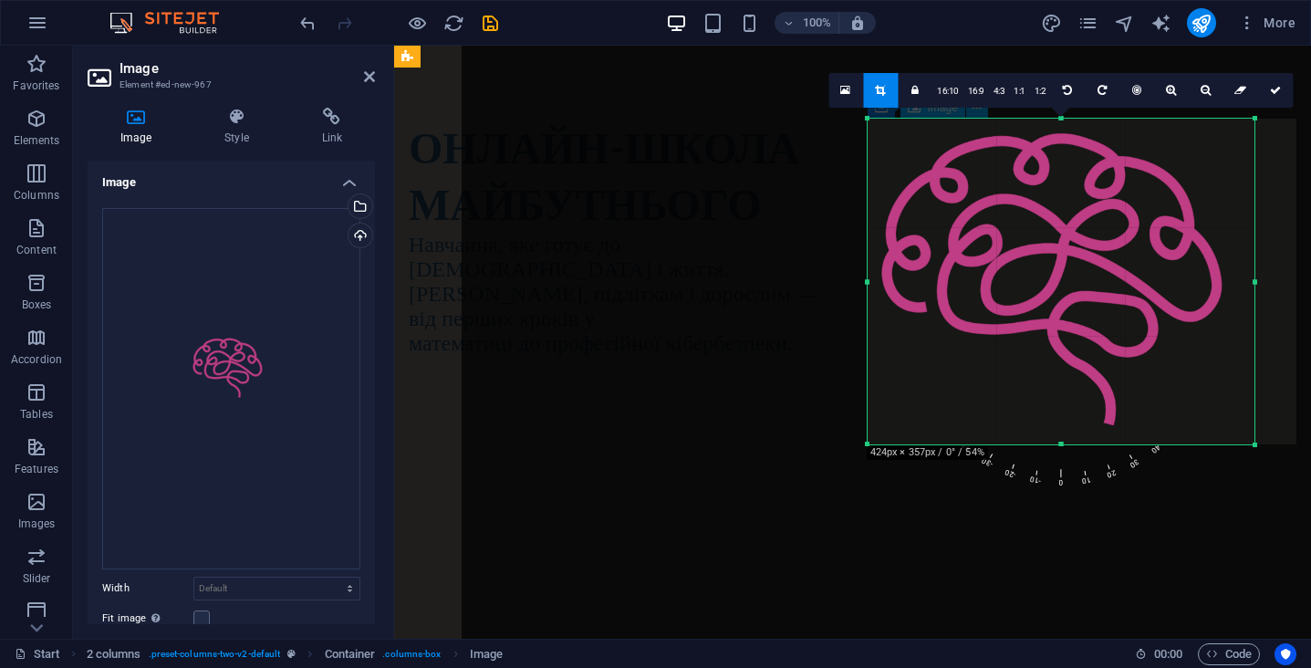
drag, startPoint x: 1023, startPoint y: 196, endPoint x: 1025, endPoint y: 212, distance: 15.6
click at [1025, 212] on div at bounding box center [1073, 381] width 1222 height 1727
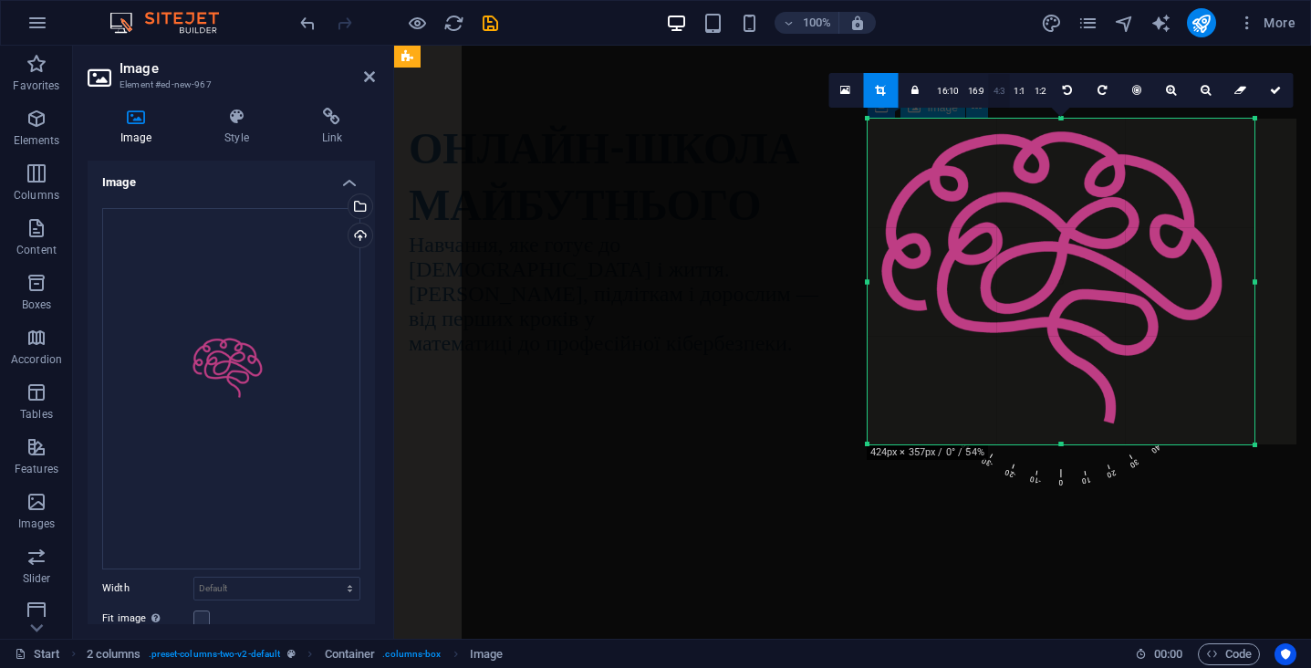
click at [995, 91] on link "4:3" at bounding box center [999, 91] width 21 height 35
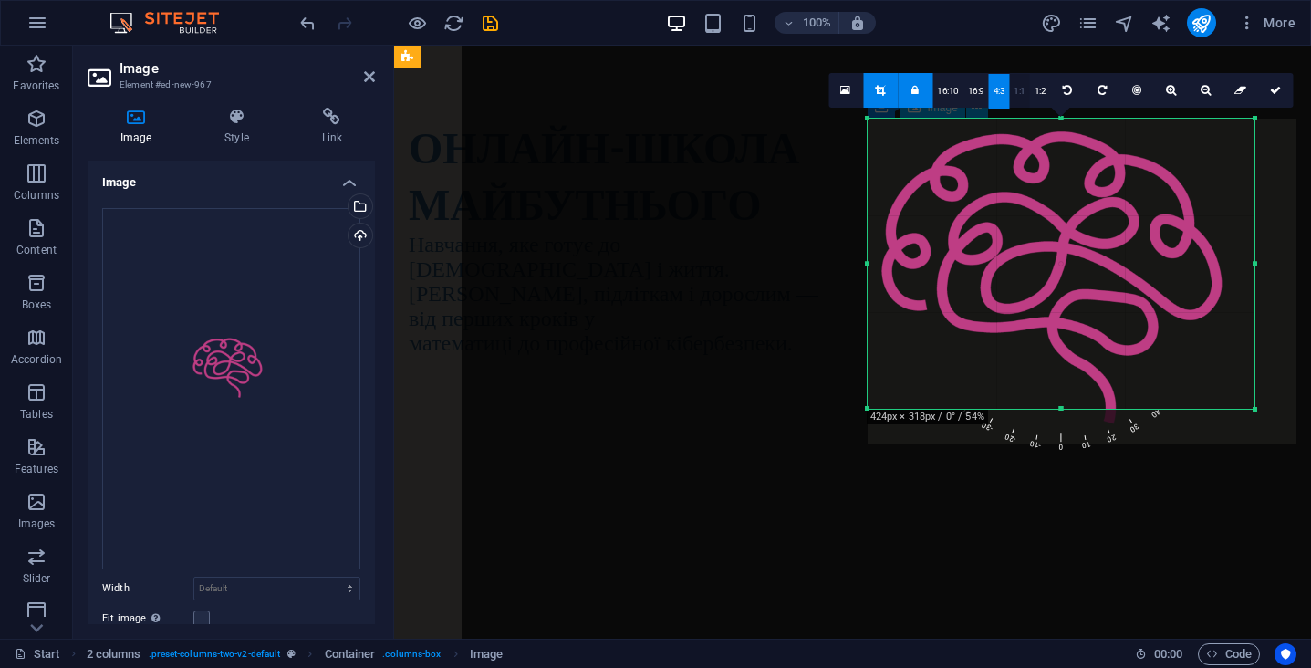
click at [1019, 95] on link "1:1" at bounding box center [1019, 91] width 21 height 35
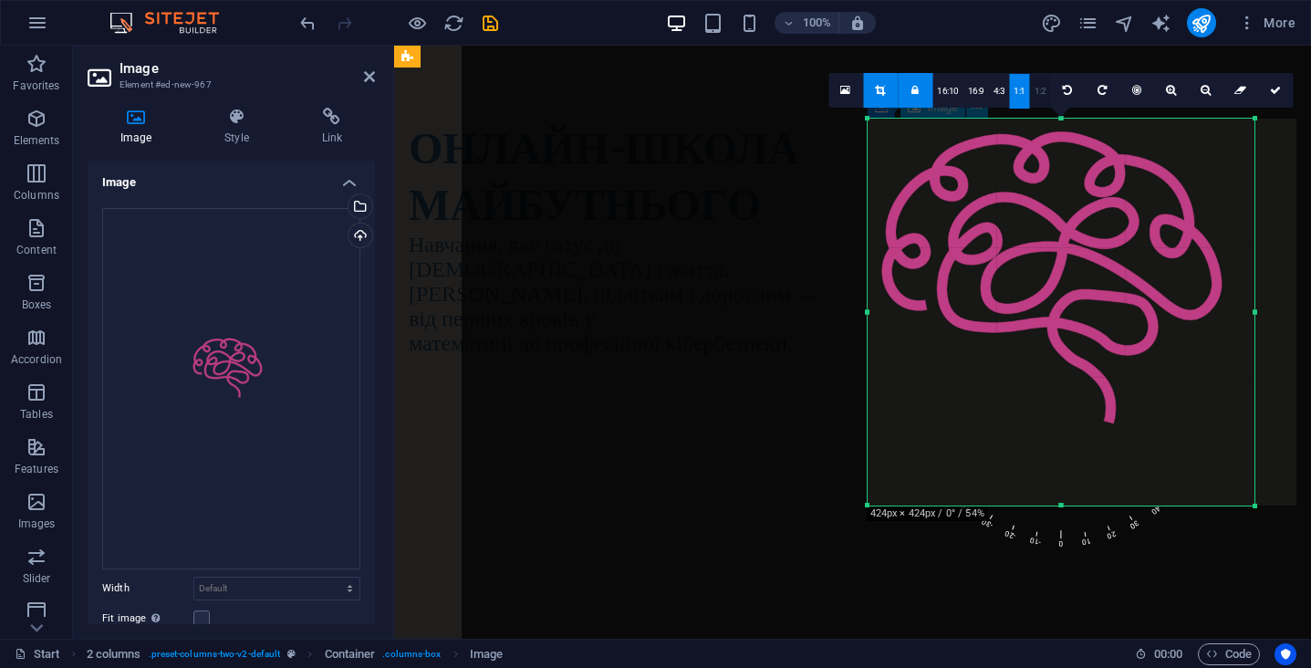
click at [1039, 91] on link "1:2" at bounding box center [1040, 91] width 21 height 35
click at [1020, 88] on link "1:1" at bounding box center [1019, 91] width 21 height 35
click at [950, 87] on link "16:10" at bounding box center [947, 91] width 31 height 35
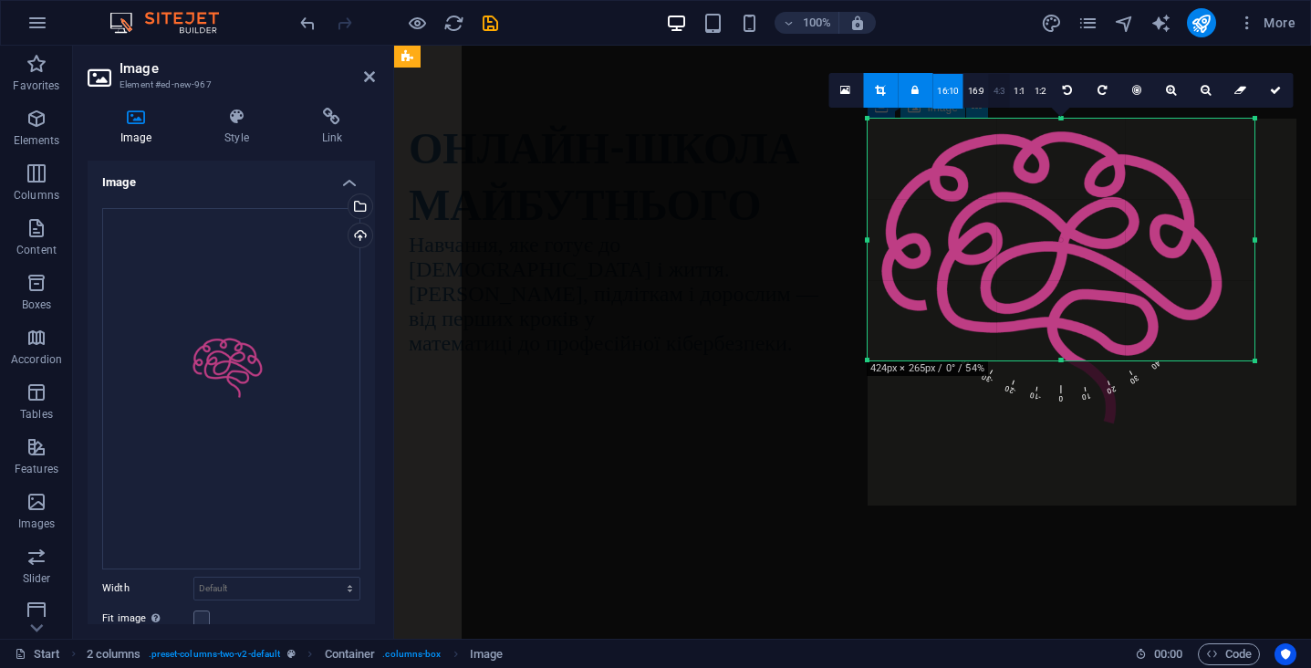
click at [993, 88] on link "4:3" at bounding box center [999, 91] width 21 height 35
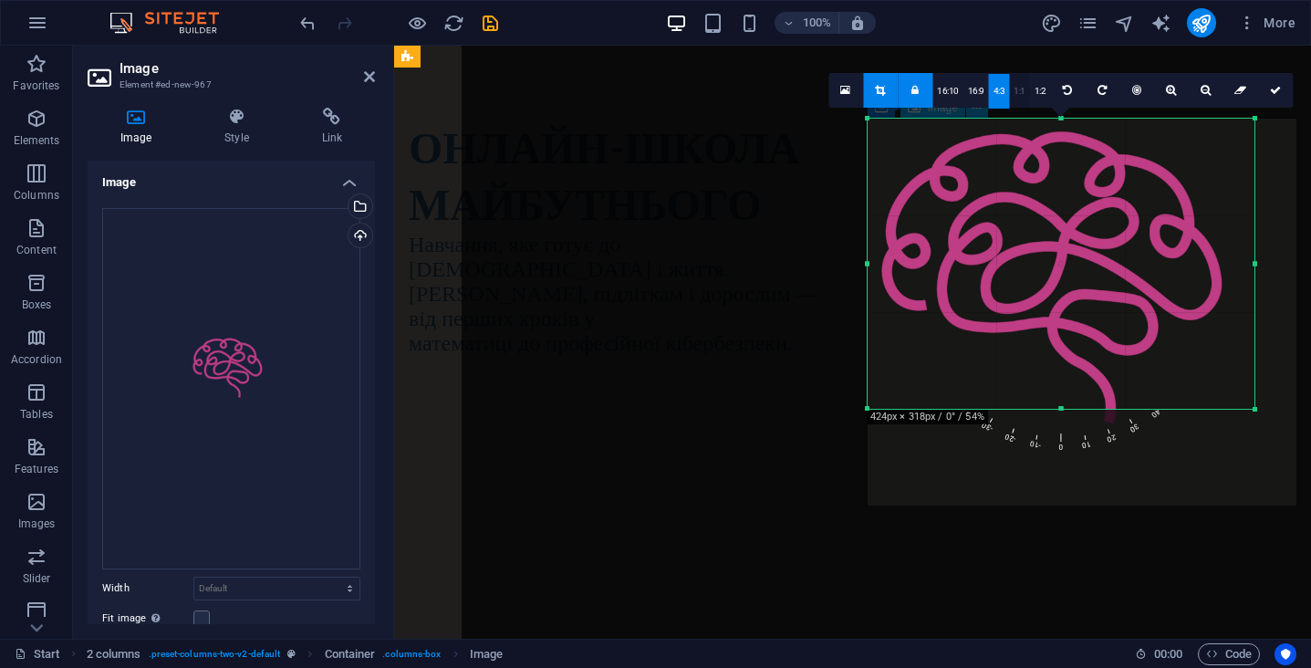
click at [1015, 92] on link "1:1" at bounding box center [1019, 91] width 21 height 35
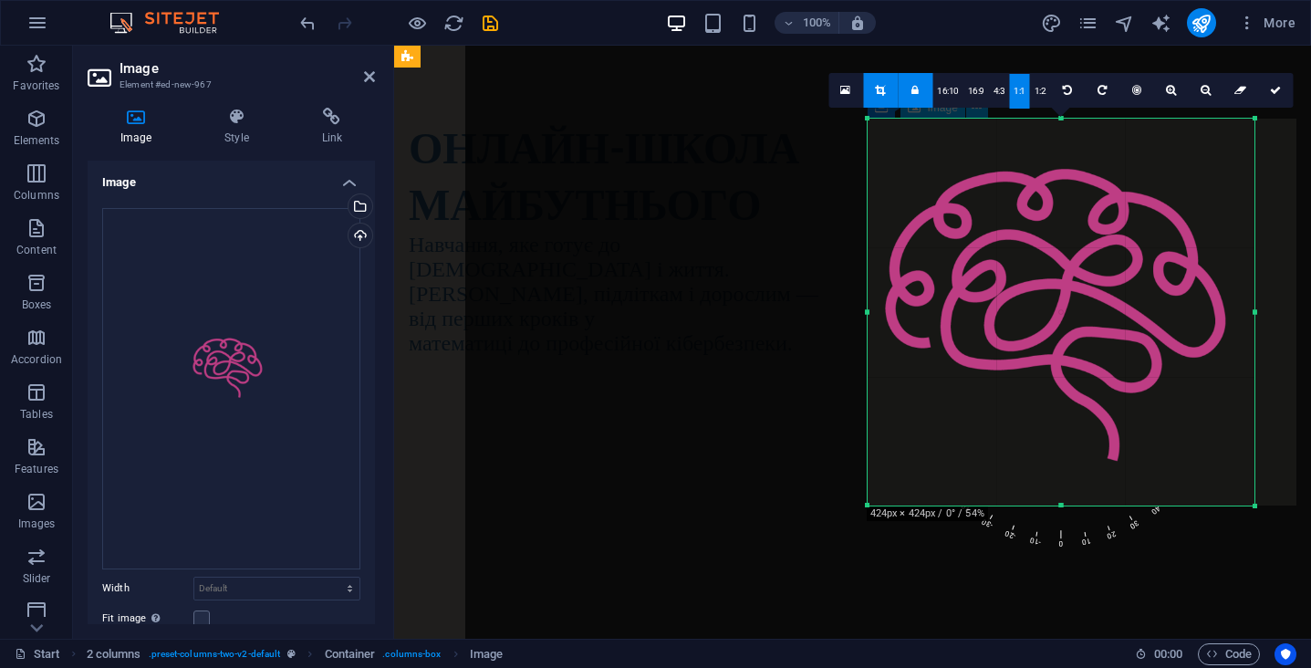
drag, startPoint x: 1051, startPoint y: 229, endPoint x: 1054, endPoint y: 266, distance: 37.5
click at [1054, 266] on div at bounding box center [1076, 417] width 1222 height 1727
click at [1272, 90] on icon at bounding box center [1275, 90] width 11 height 11
type input "424"
select select "px"
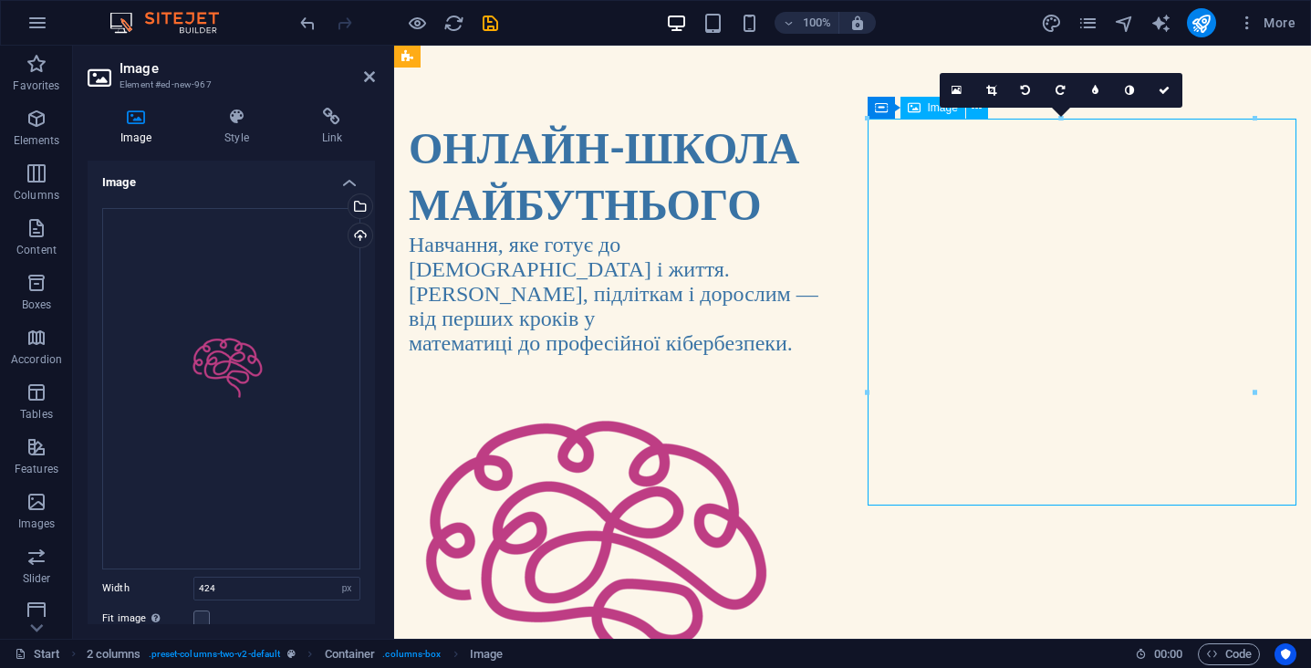
drag, startPoint x: 1062, startPoint y: 291, endPoint x: 1065, endPoint y: 257, distance: 33.9
click at [838, 370] on figure at bounding box center [624, 563] width 430 height 387
click at [1161, 83] on link at bounding box center [1165, 90] width 35 height 35
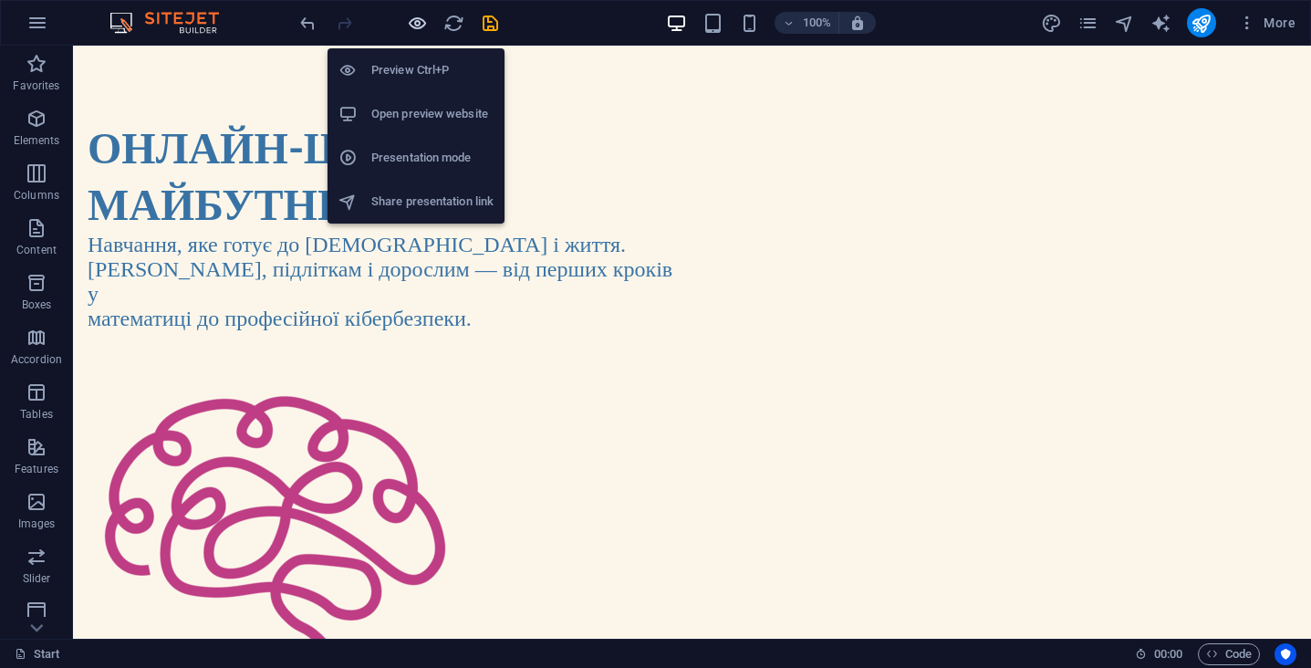
click at [424, 22] on icon "button" at bounding box center [417, 23] width 21 height 21
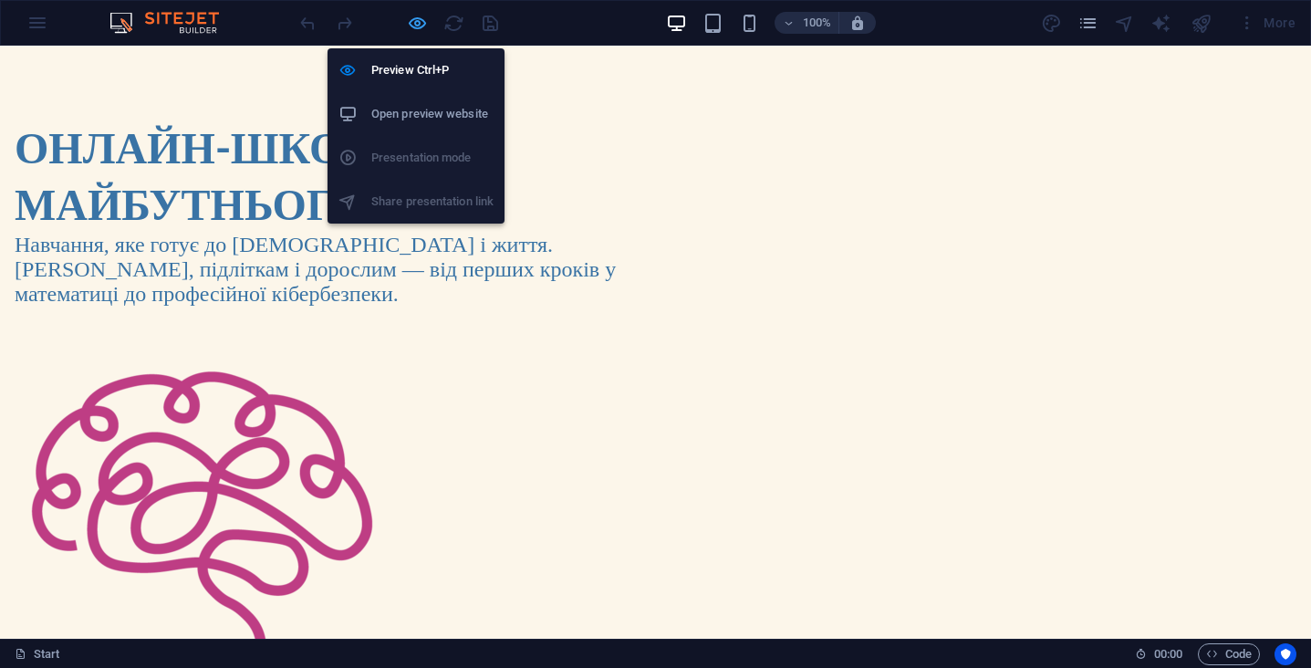
click at [420, 20] on icon "button" at bounding box center [417, 23] width 21 height 21
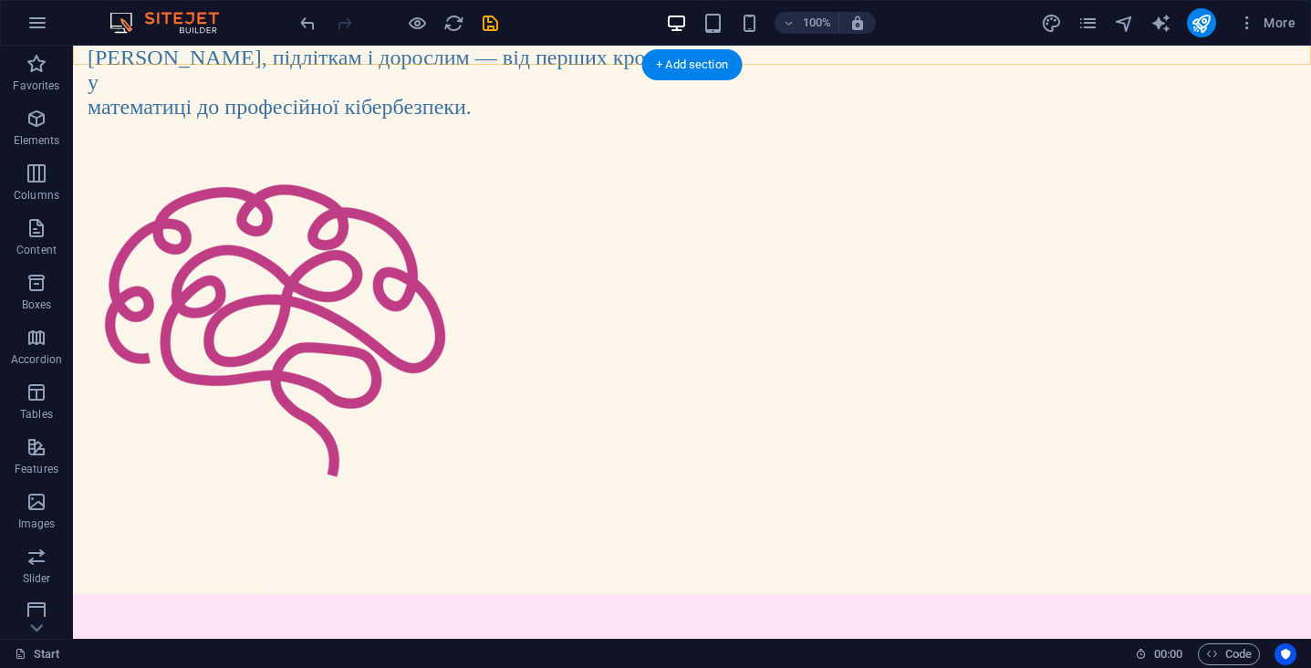
scroll to position [514, 0]
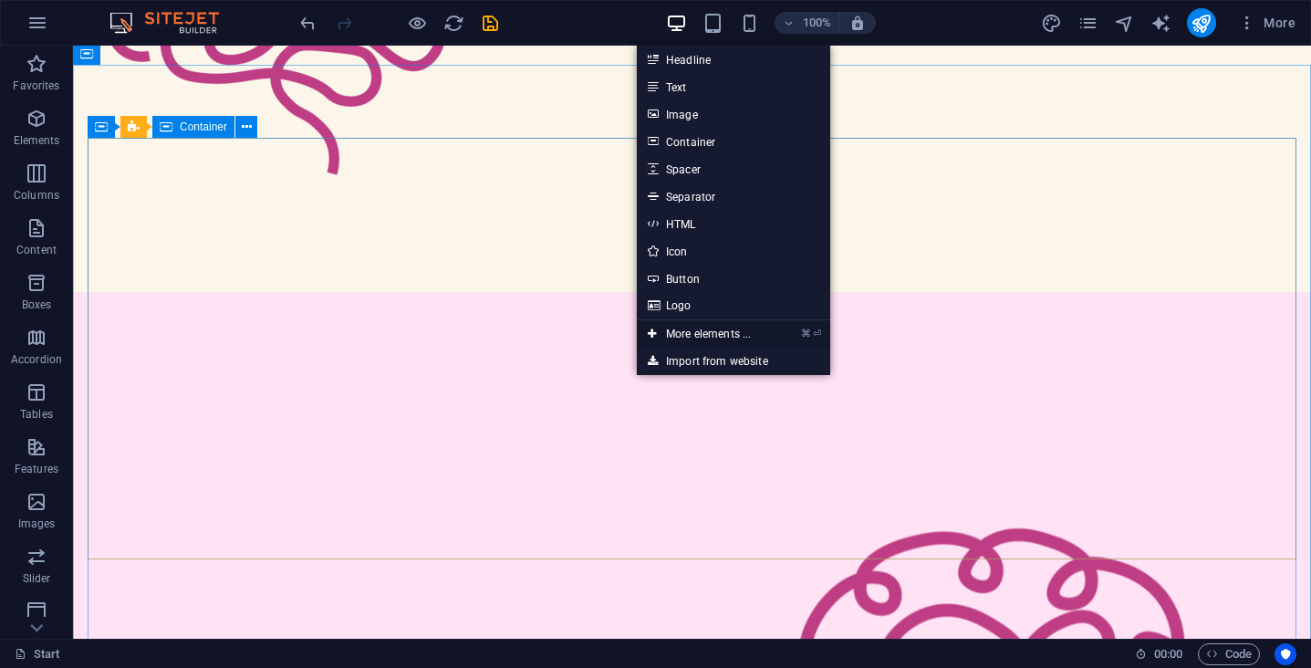
click at [710, 334] on link "⌘ ⏎ More elements ..." at bounding box center [699, 333] width 125 height 27
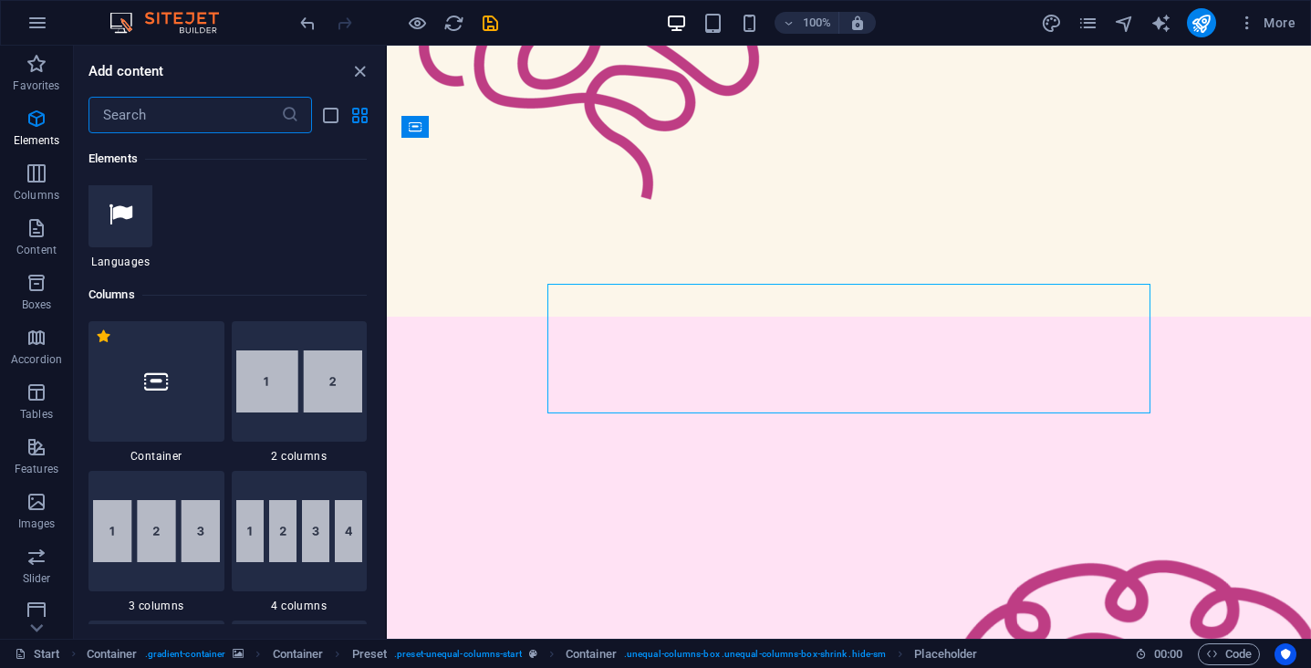
scroll to position [769, 0]
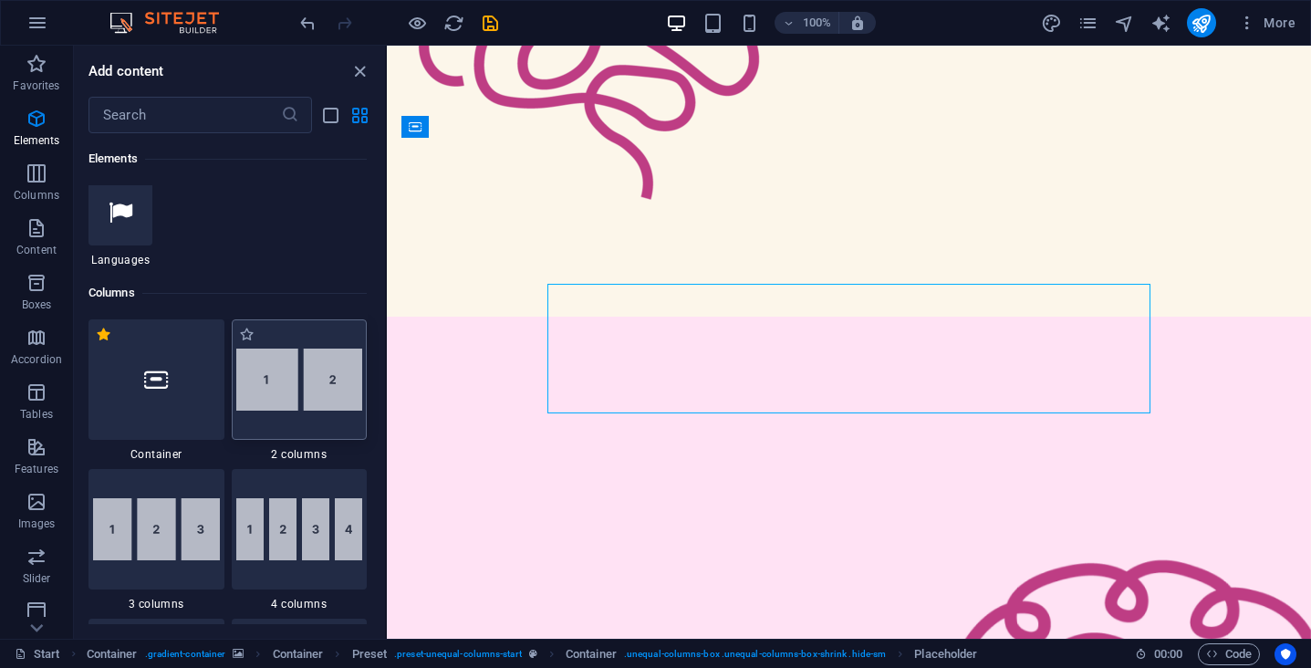
click at [283, 402] on img at bounding box center [299, 380] width 127 height 62
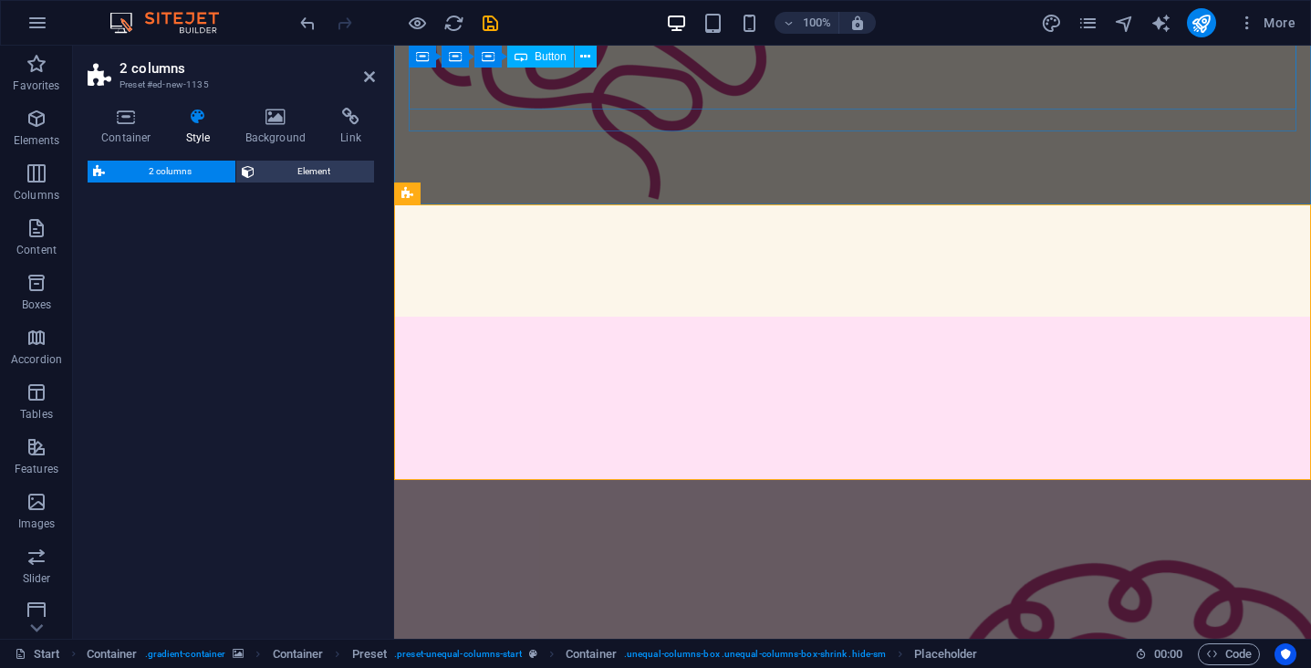
scroll to position [1221, 0]
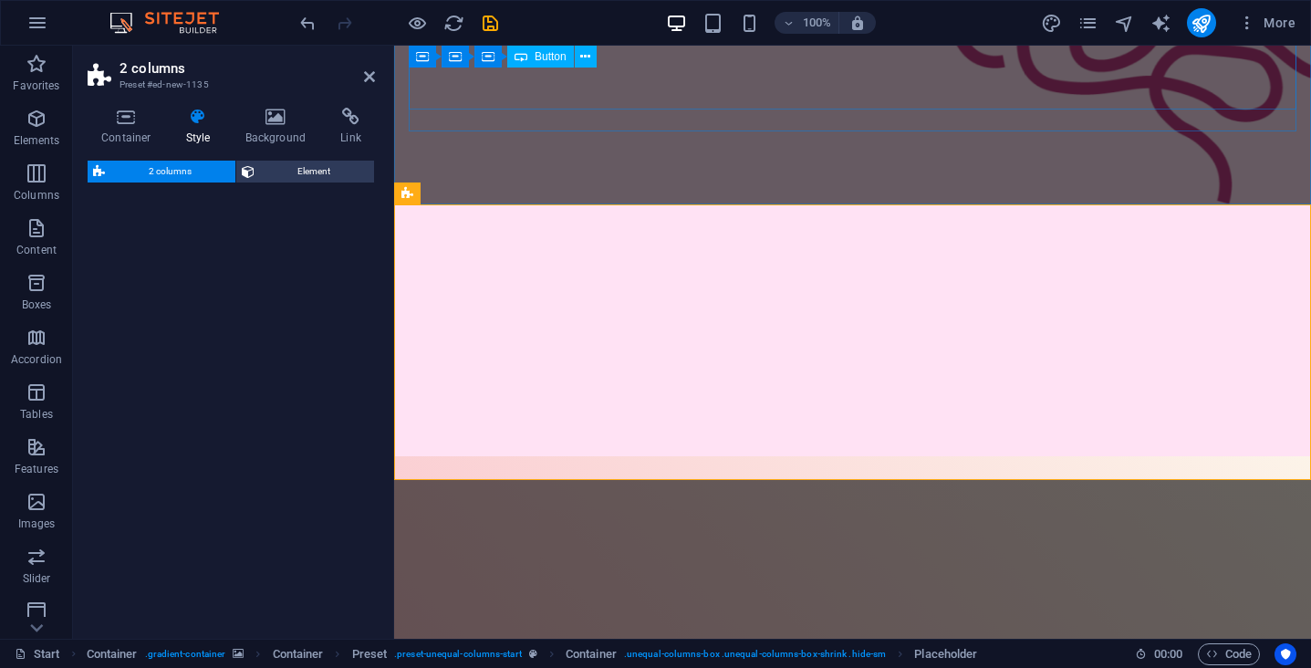
select select "rem"
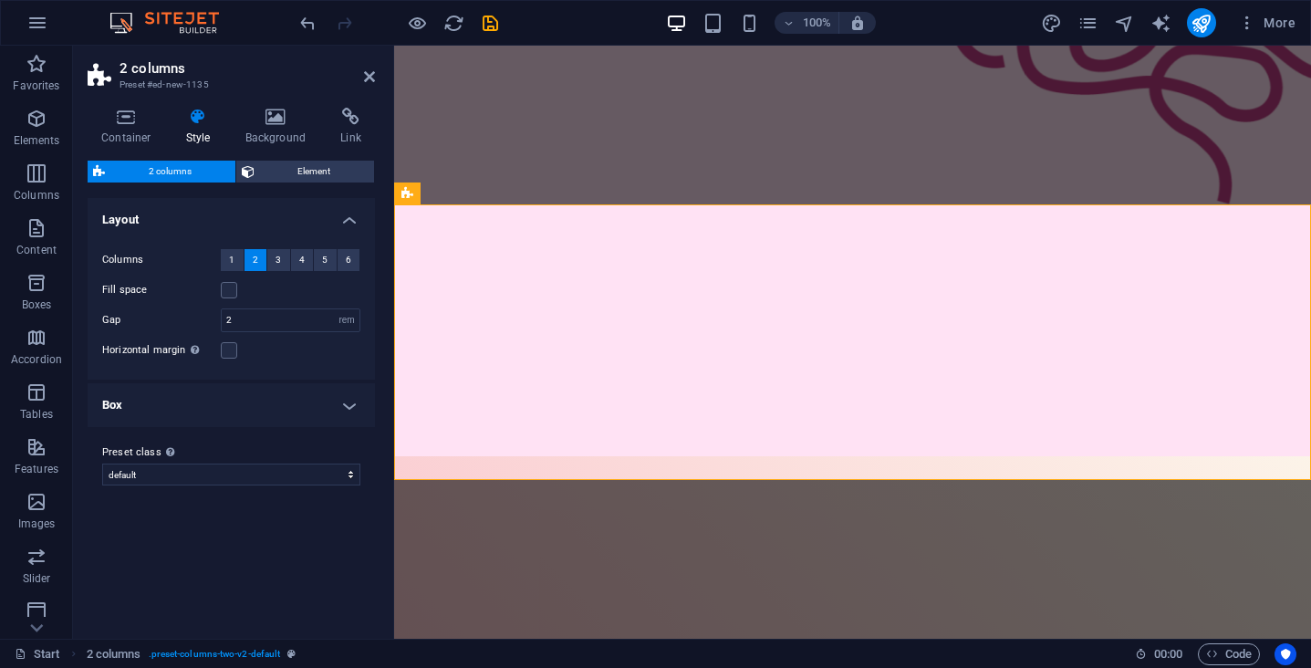
click at [687, 175] on figure at bounding box center [852, 33] width 917 height 847
select select "%"
select select "vh"
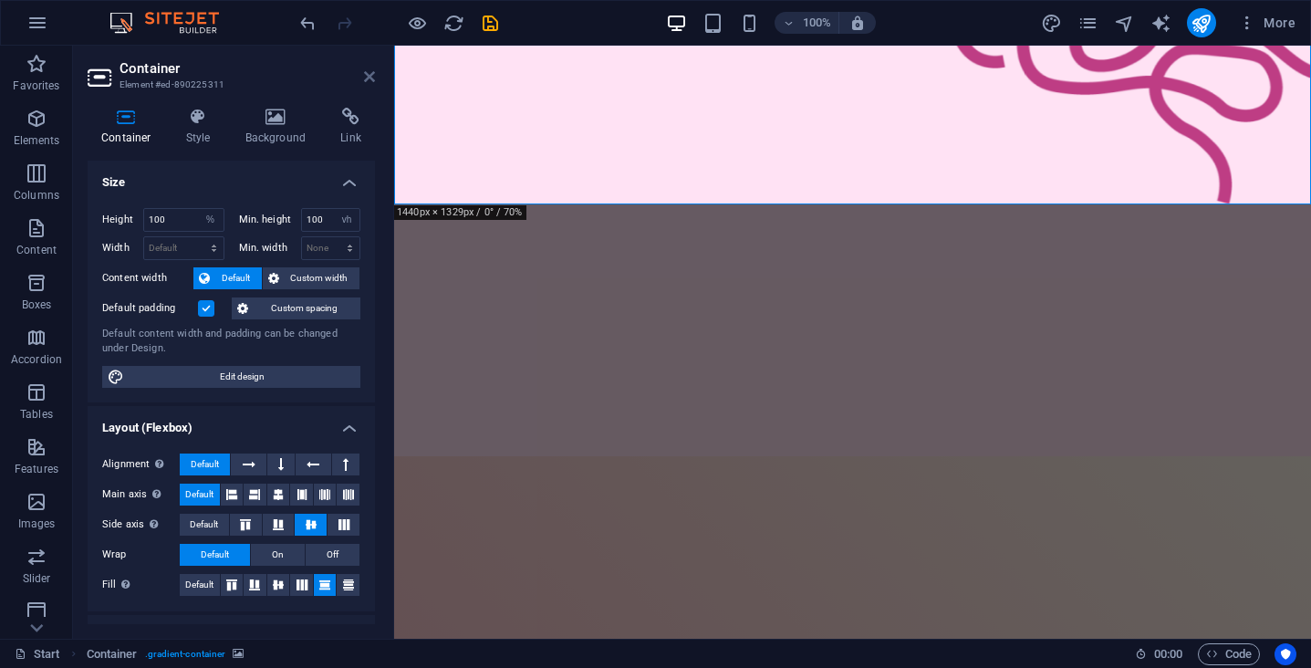
drag, startPoint x: 367, startPoint y: 79, endPoint x: 296, endPoint y: 36, distance: 83.6
click at [367, 79] on icon at bounding box center [369, 76] width 11 height 15
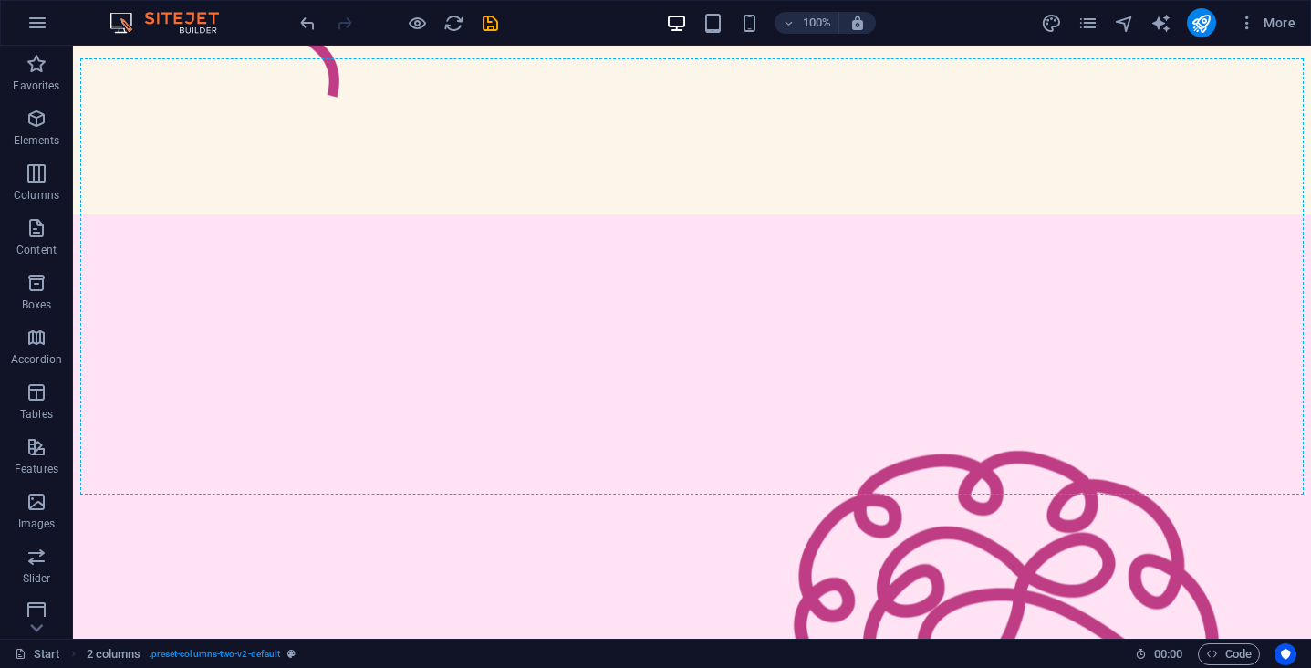
scroll to position [586, 0]
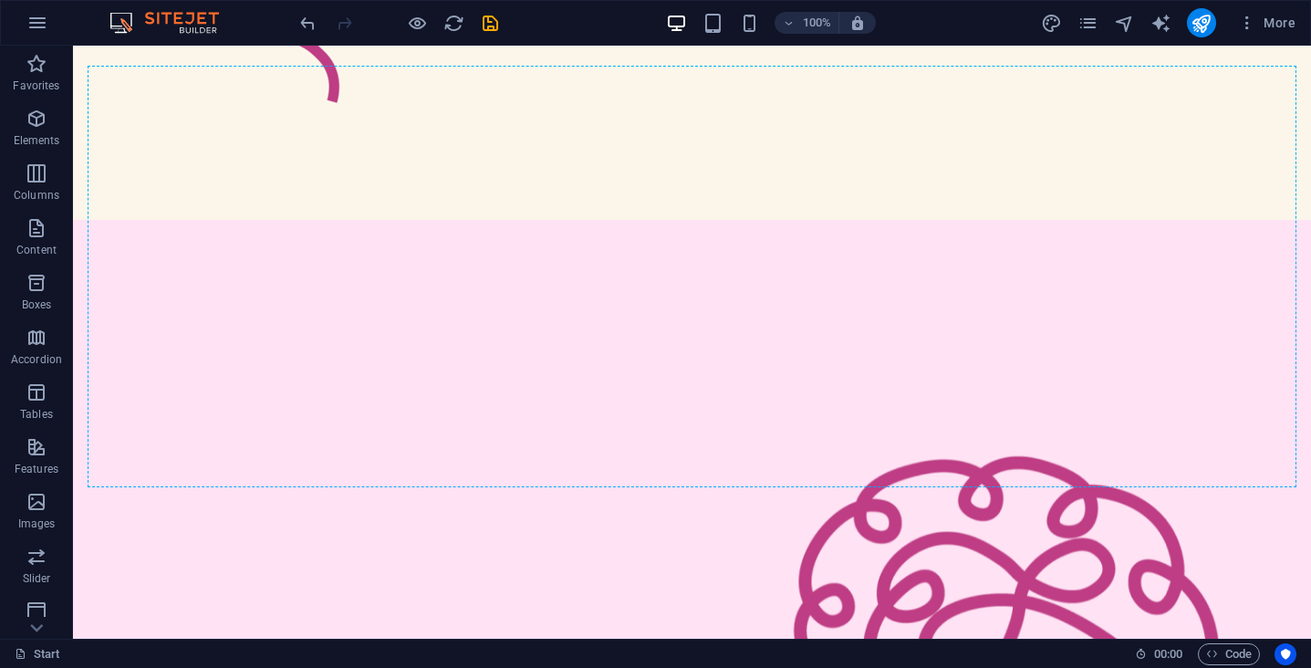
drag, startPoint x: 201, startPoint y: 456, endPoint x: 515, endPoint y: 272, distance: 364.7
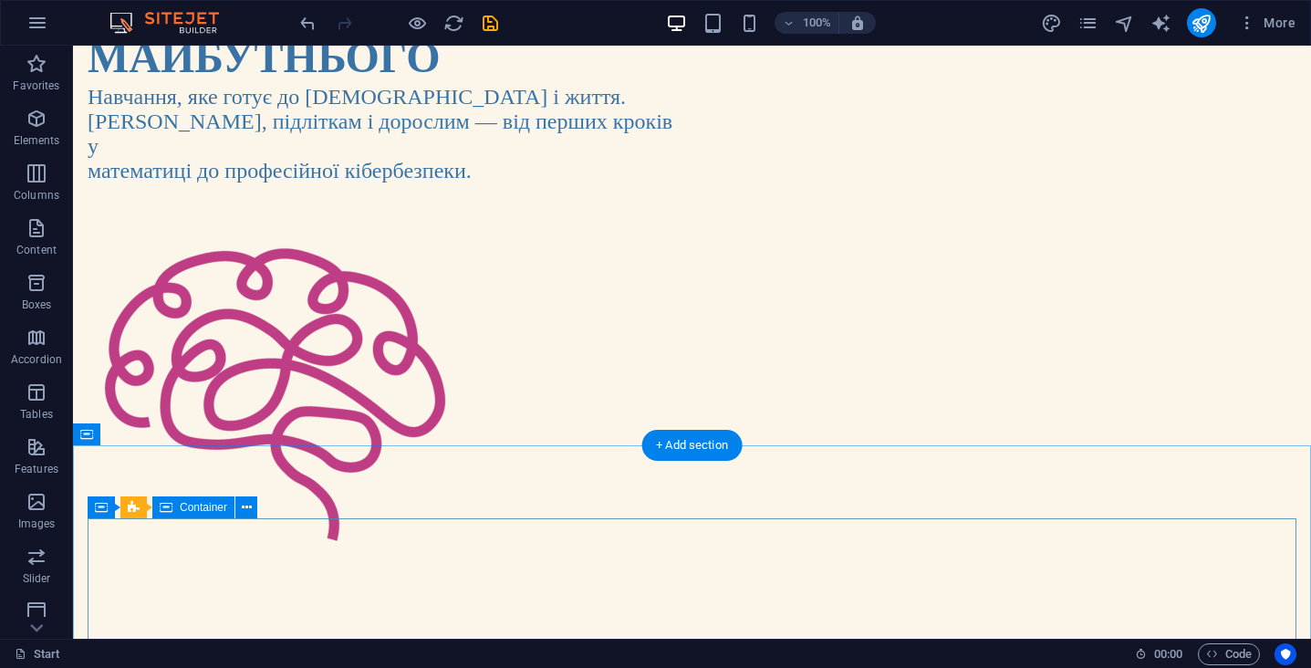
scroll to position [449, 0]
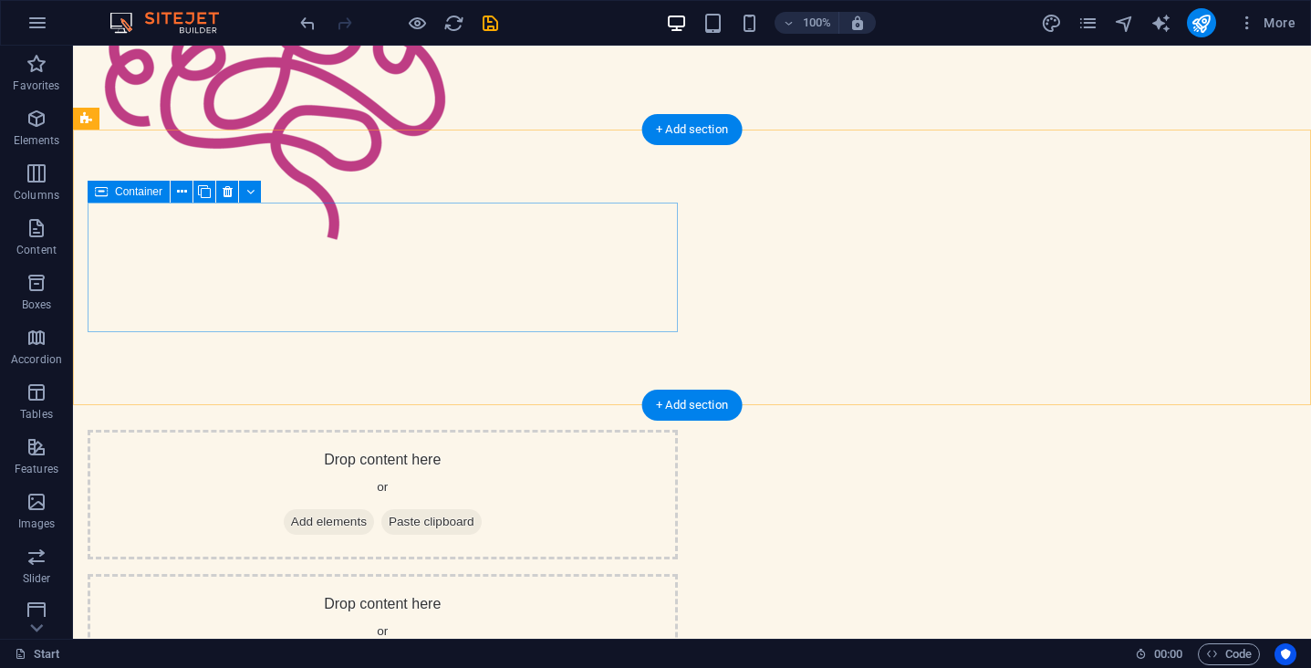
click at [567, 430] on div "Drop content here or Add elements Paste clipboard" at bounding box center [383, 495] width 590 height 130
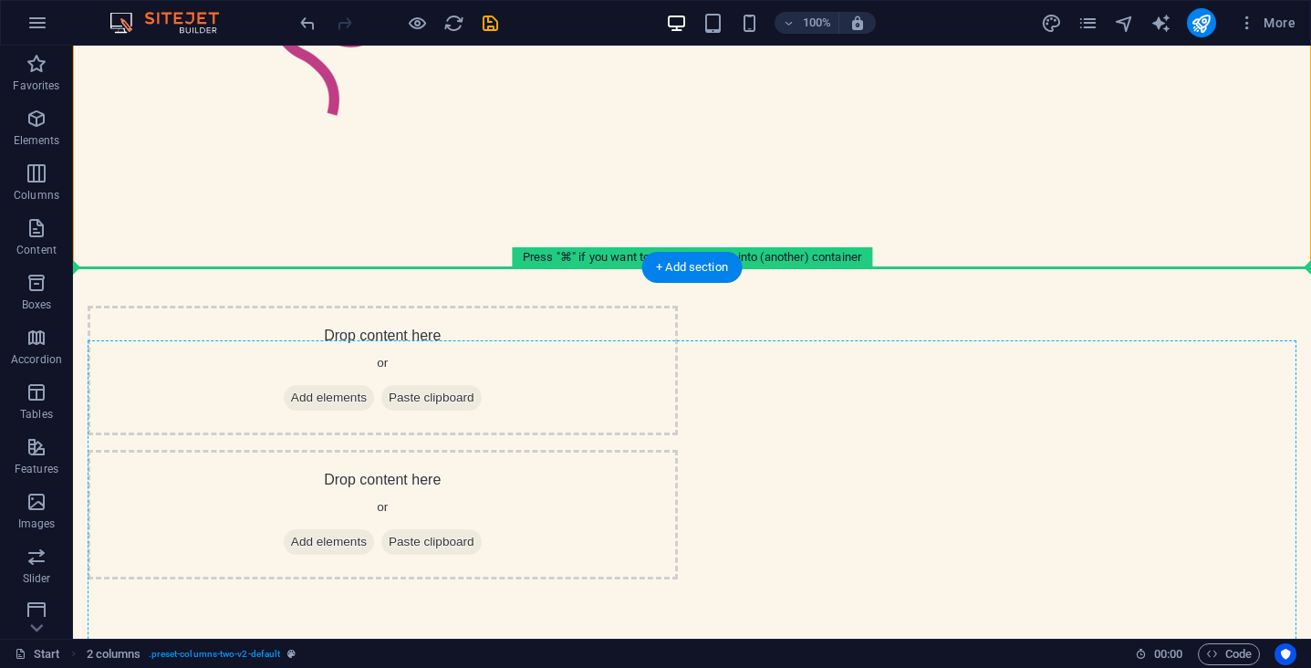
scroll to position [591, 0]
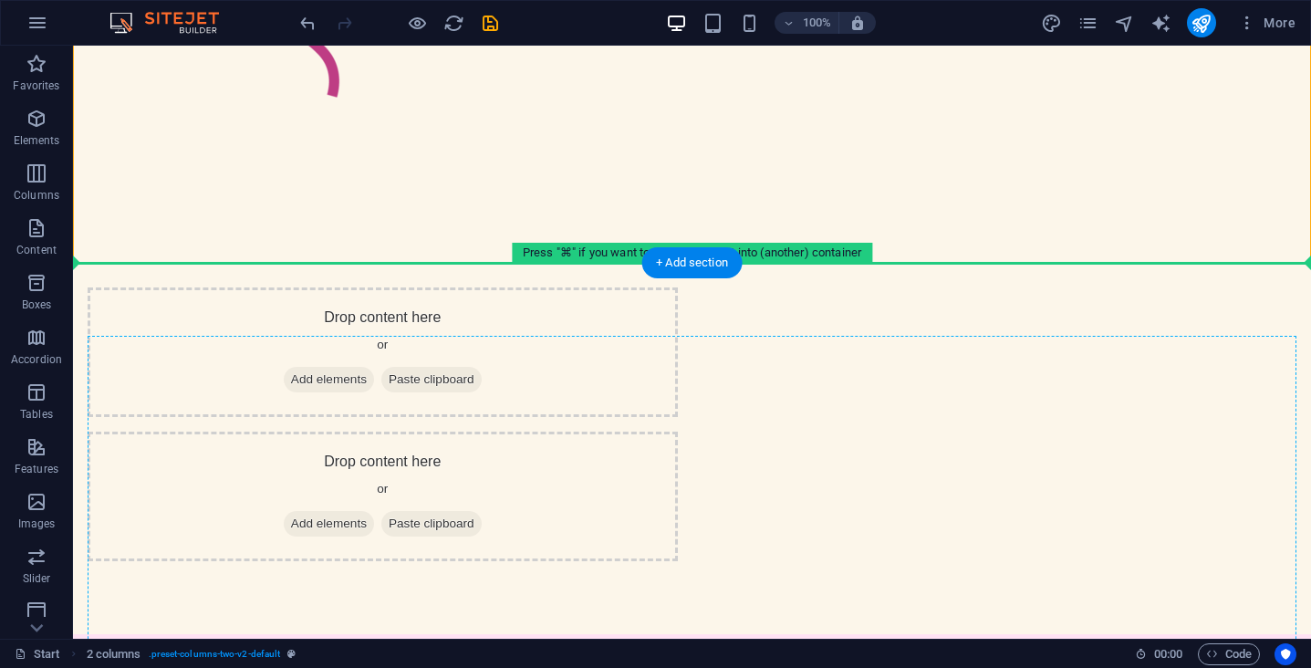
drag, startPoint x: 177, startPoint y: 166, endPoint x: 523, endPoint y: 532, distance: 503.4
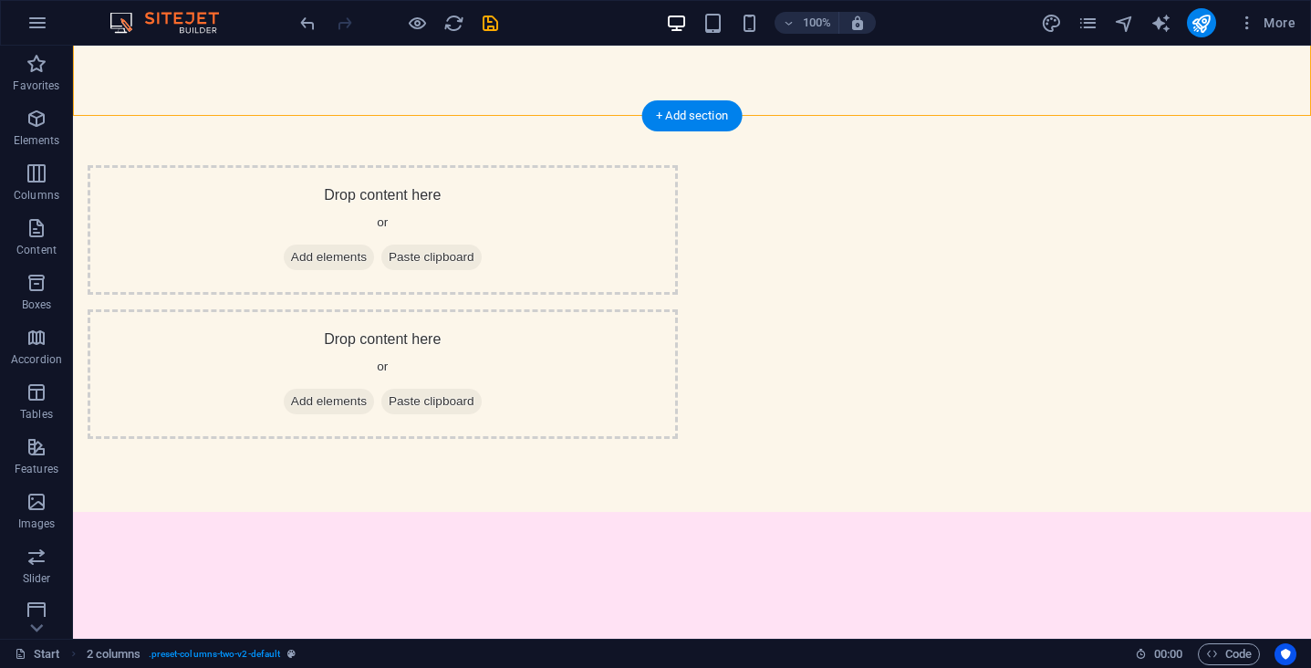
scroll to position [762, 0]
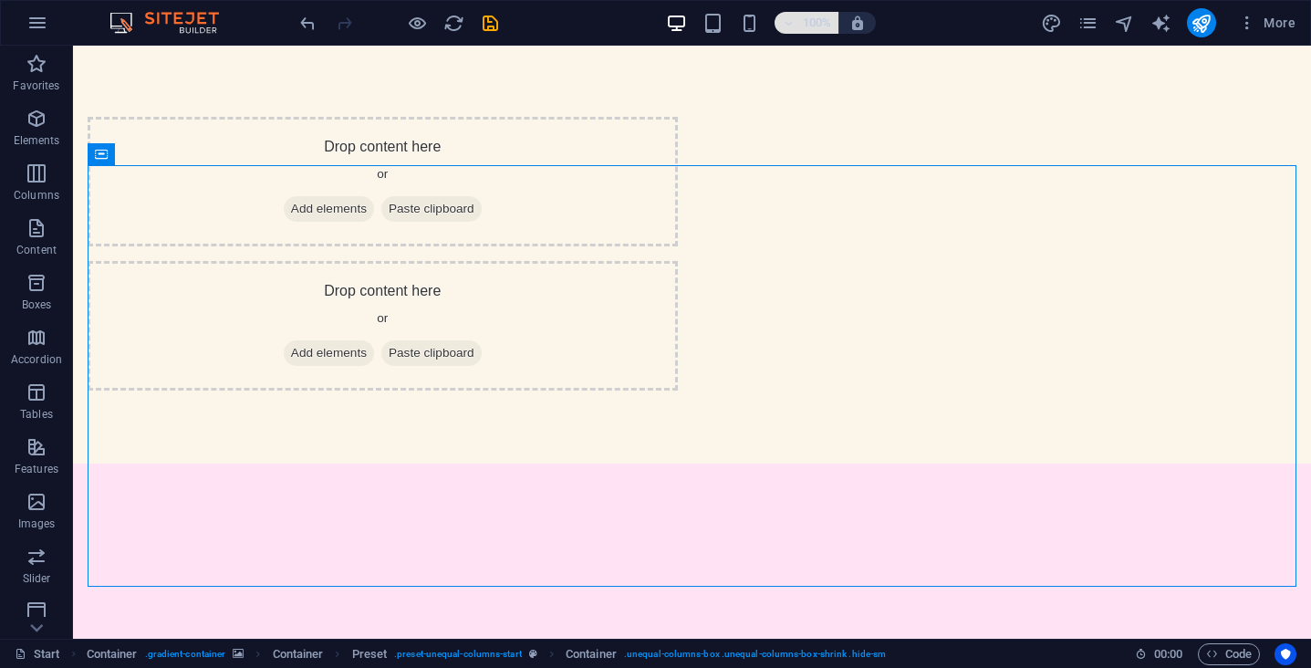
click at [808, 26] on h6 "100%" at bounding box center [816, 23] width 29 height 22
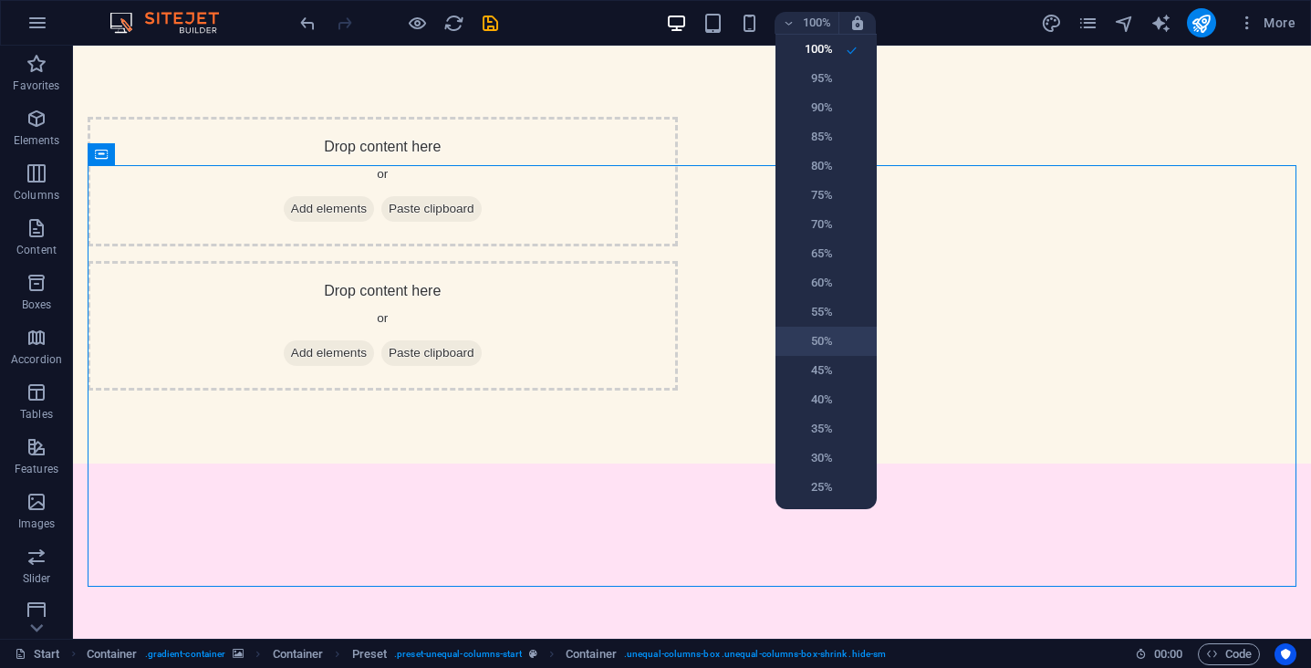
click at [816, 328] on li "50%" at bounding box center [826, 341] width 101 height 29
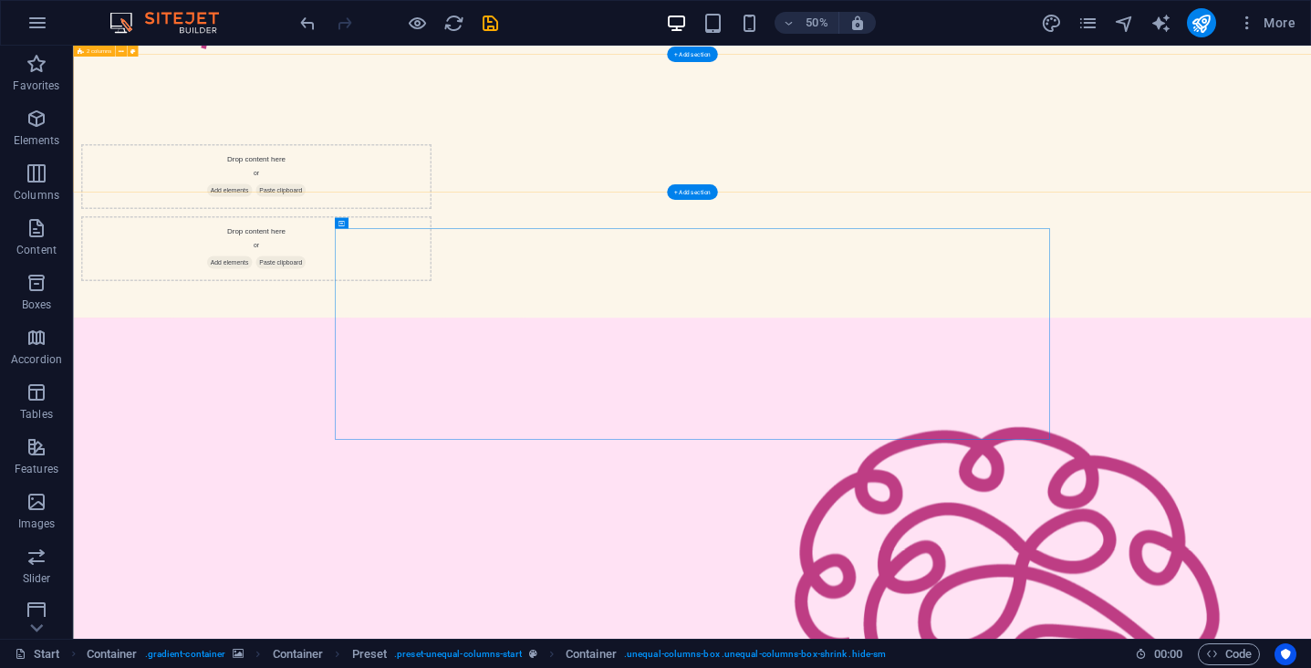
scroll to position [467, 0]
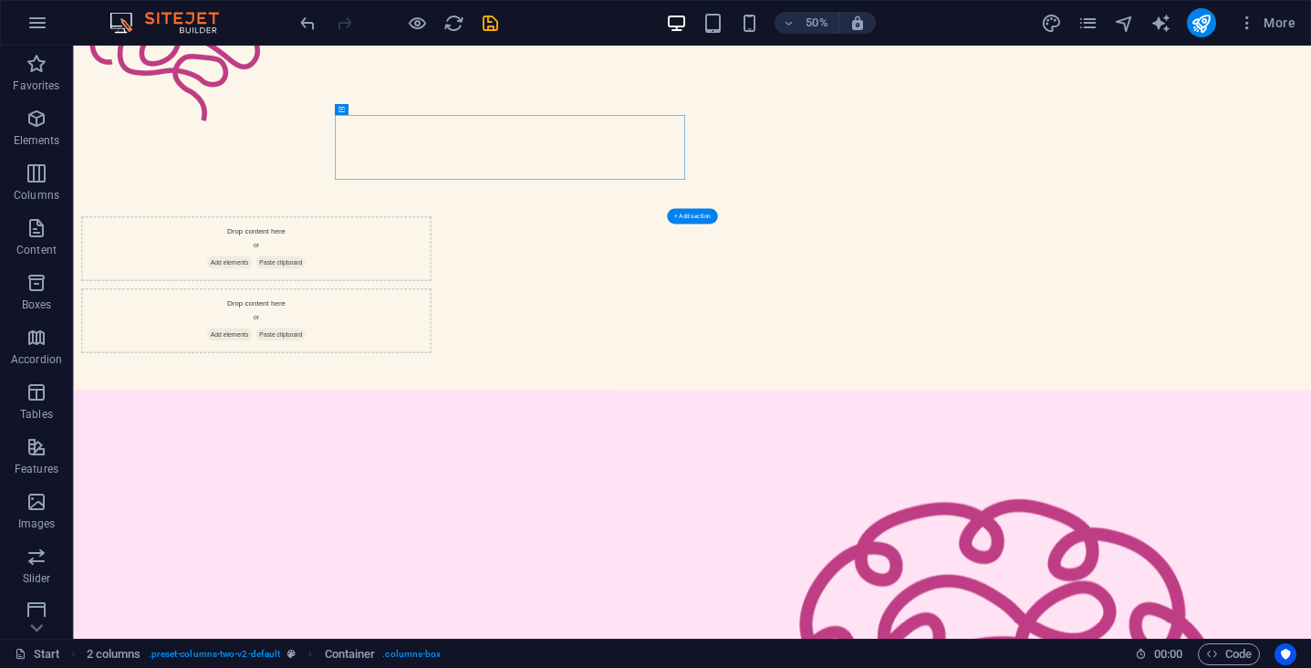
drag, startPoint x: 441, startPoint y: 154, endPoint x: 1148, endPoint y: 695, distance: 890.3
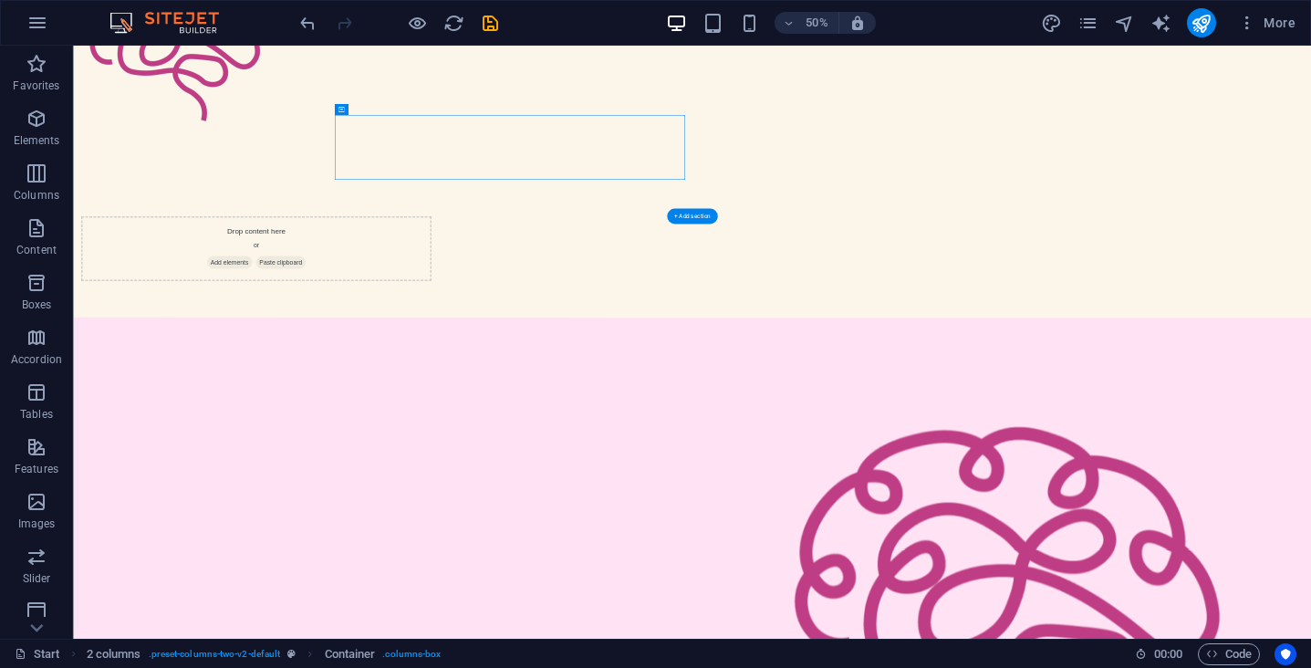
drag, startPoint x: 435, startPoint y: 155, endPoint x: 1016, endPoint y: 673, distance: 778.7
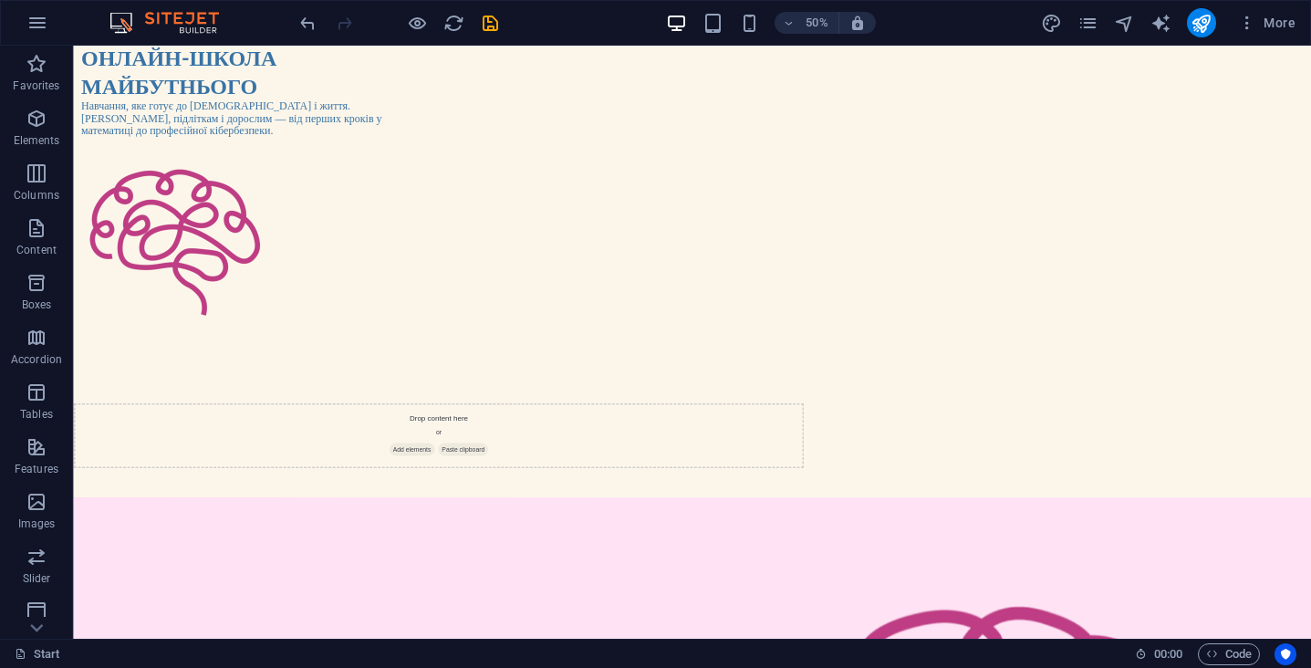
scroll to position [0, 0]
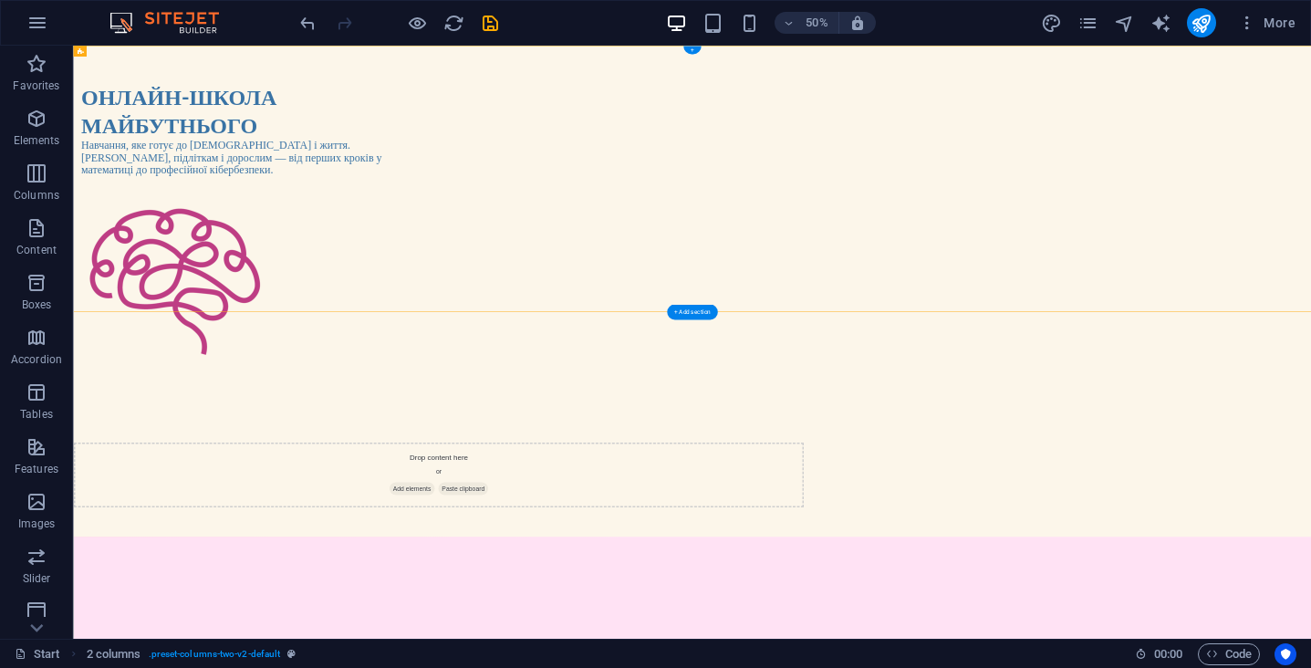
drag, startPoint x: 1578, startPoint y: 286, endPoint x: 1593, endPoint y: 108, distance: 179.4
click at [1310, 108] on div "ОНЛАЙН-ШКОЛА МАЙБУТНЬОГО Навчання, яке готує до іспитів і життя. [DEMOGRAPHIC_D…" at bounding box center [1311, 413] width 2476 height 735
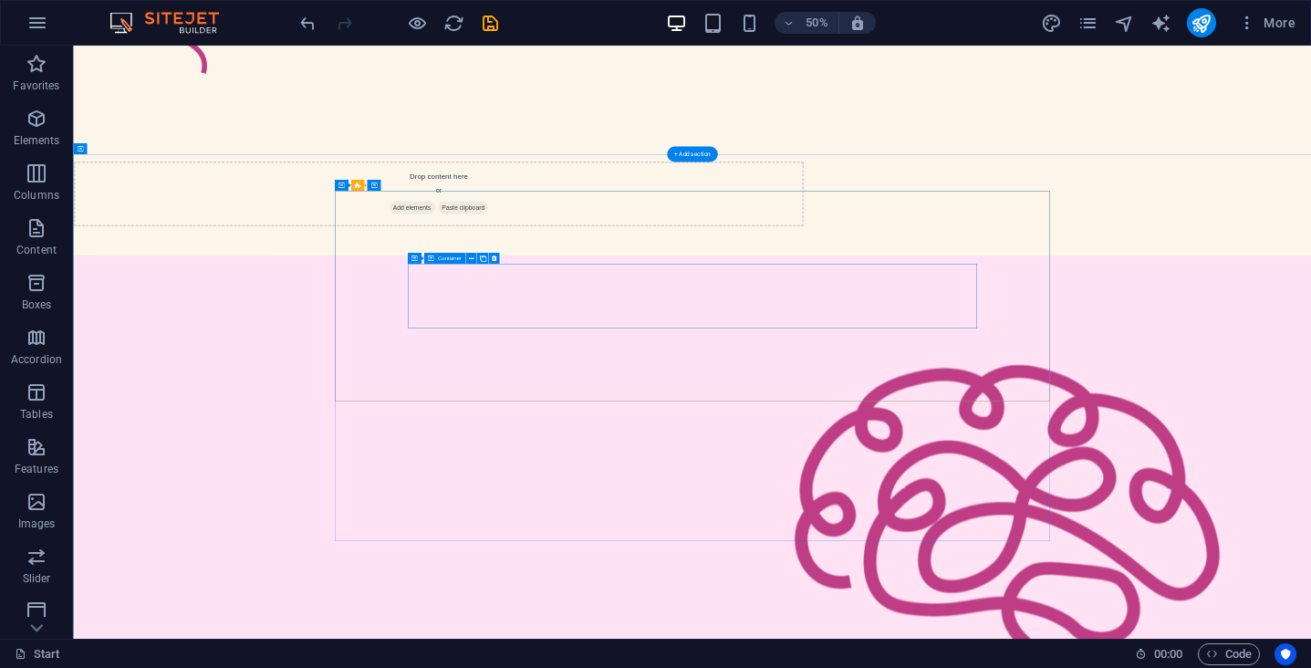
click at [448, 256] on span "Container" at bounding box center [450, 257] width 24 height 5
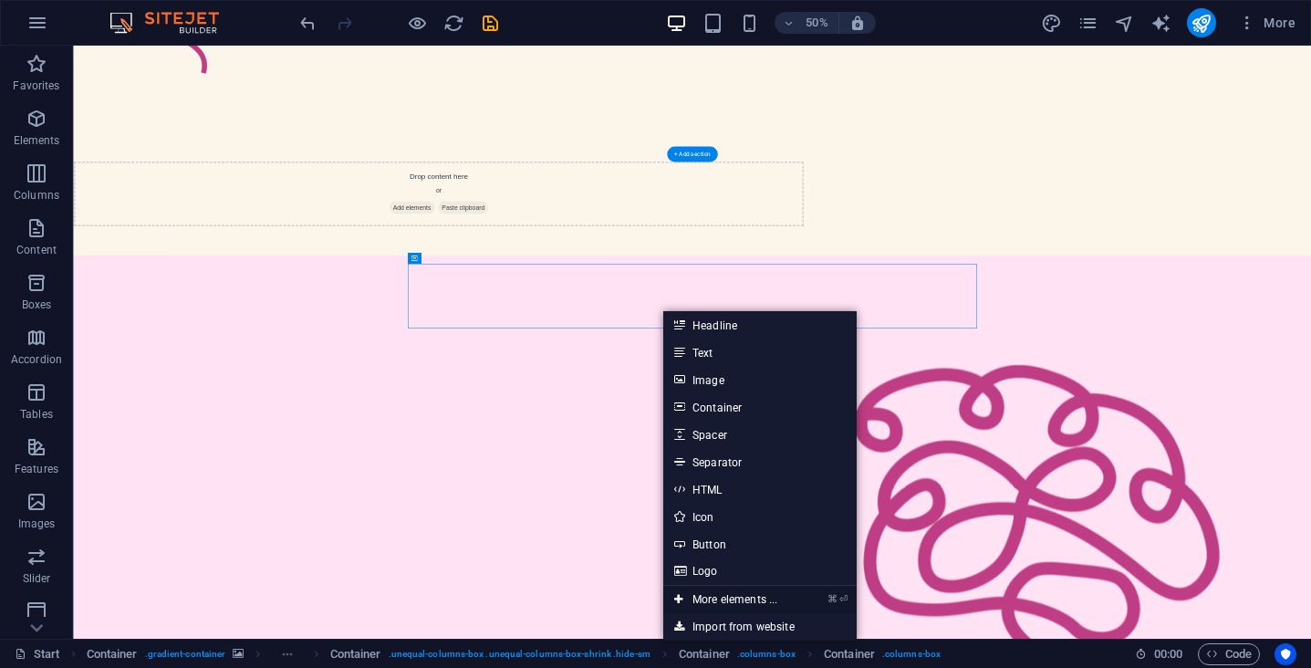
click at [730, 595] on link "⌘ ⏎ More elements ..." at bounding box center [725, 599] width 125 height 27
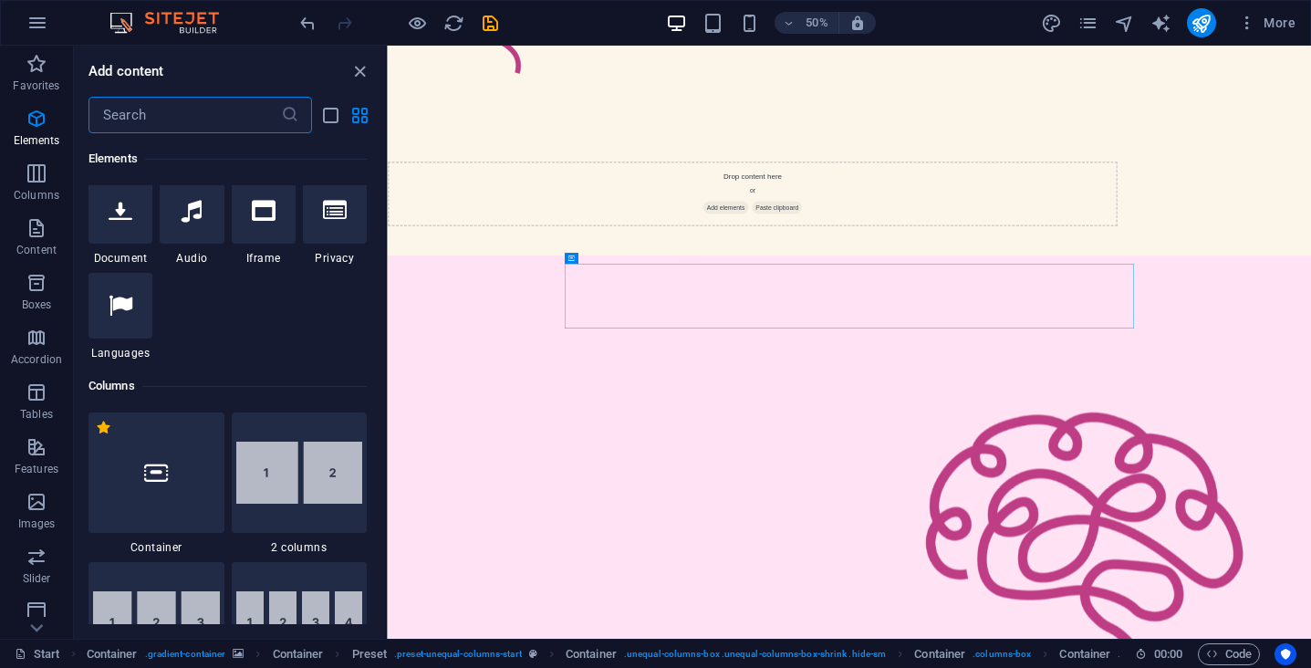
scroll to position [682, 0]
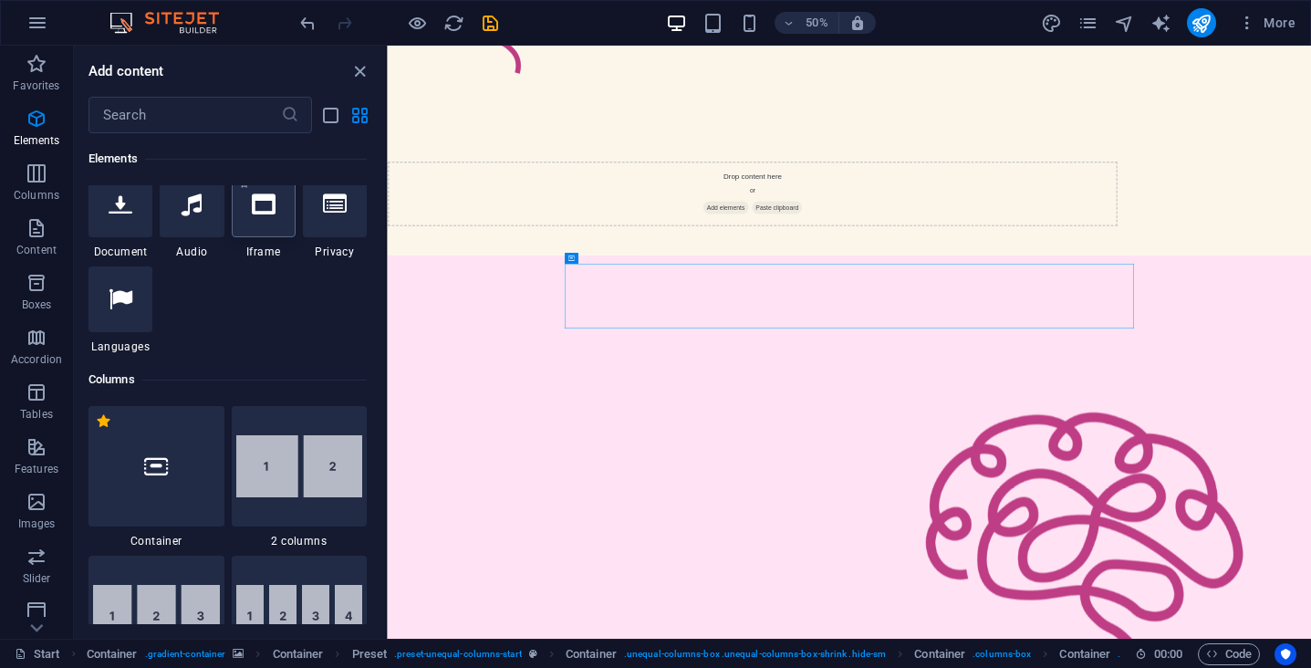
click at [272, 225] on div at bounding box center [264, 205] width 64 height 66
select select "%"
select select "px"
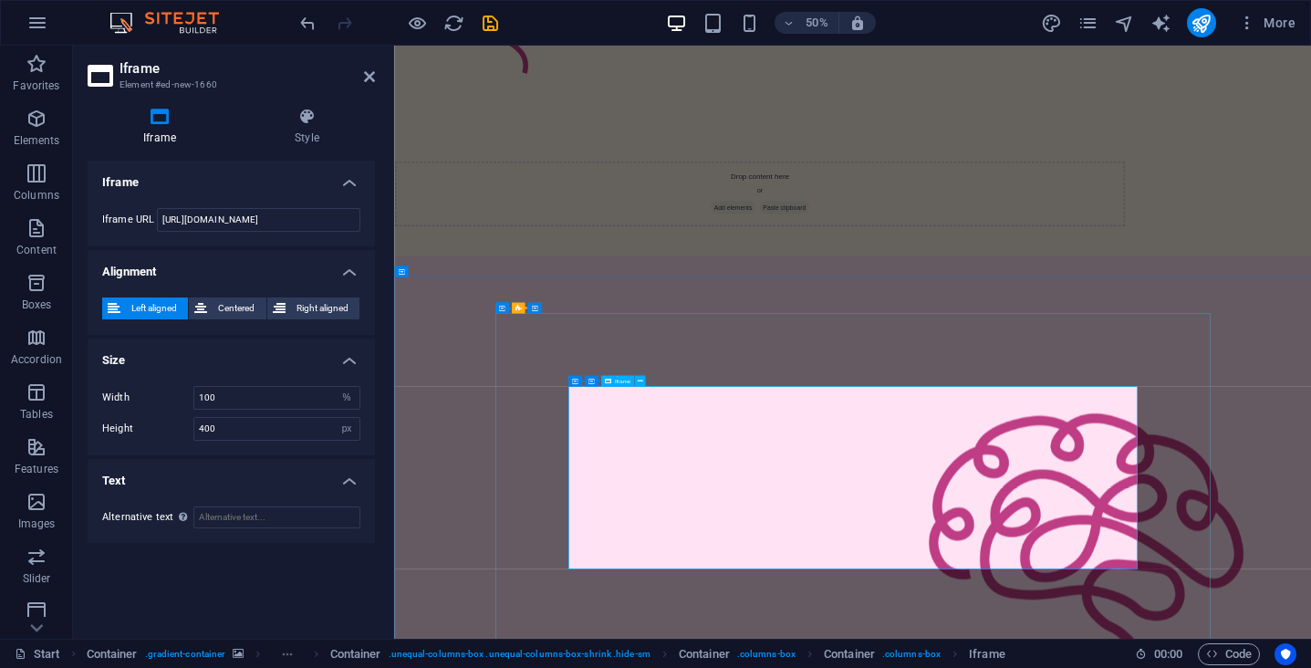
scroll to position [317, 0]
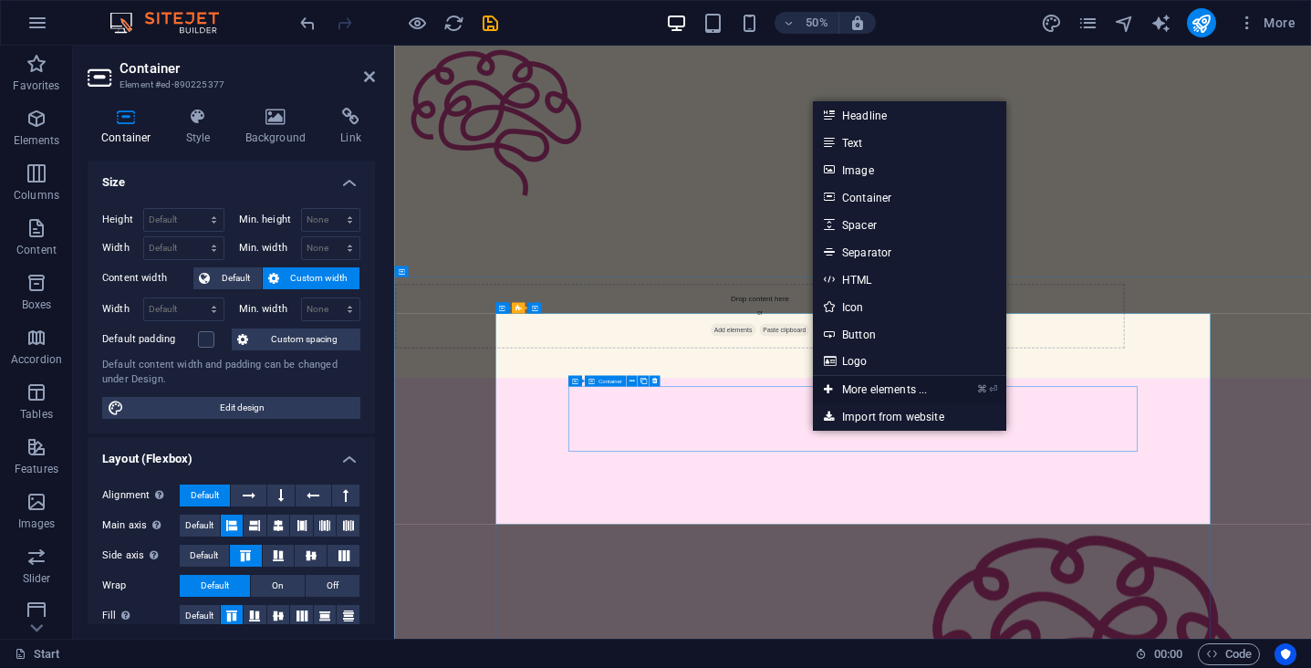
click at [851, 389] on link "⌘ ⏎ More elements ..." at bounding box center [875, 389] width 125 height 27
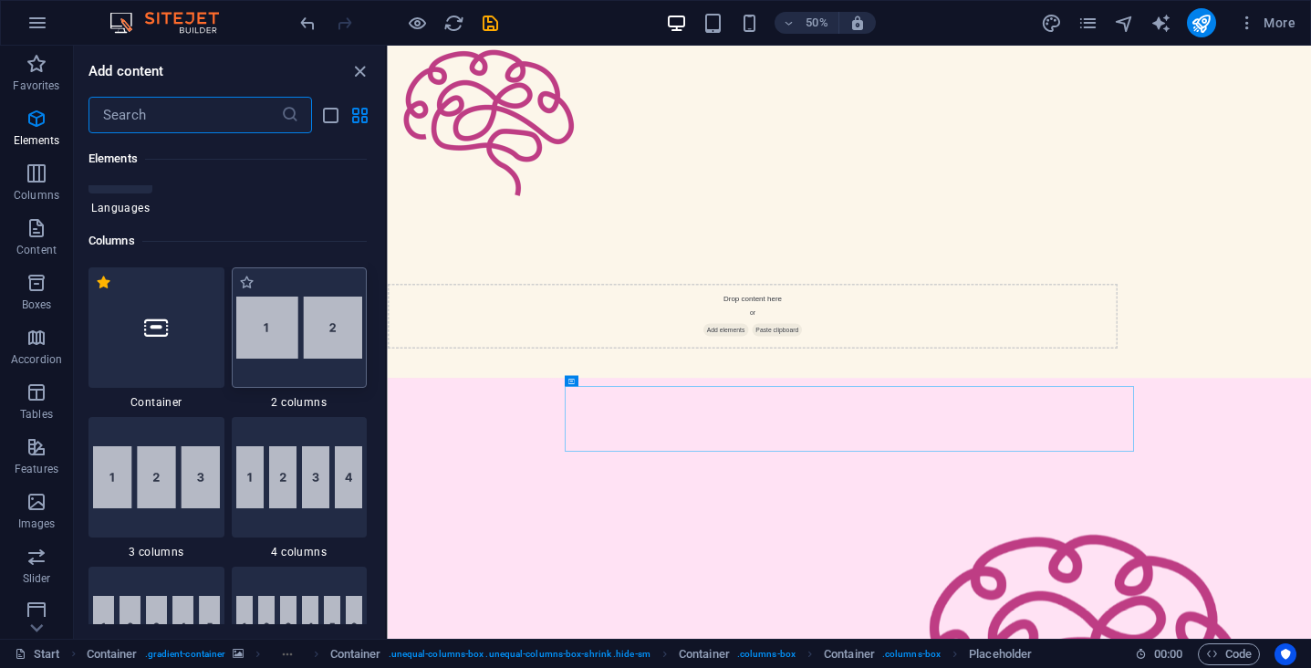
scroll to position [746, 0]
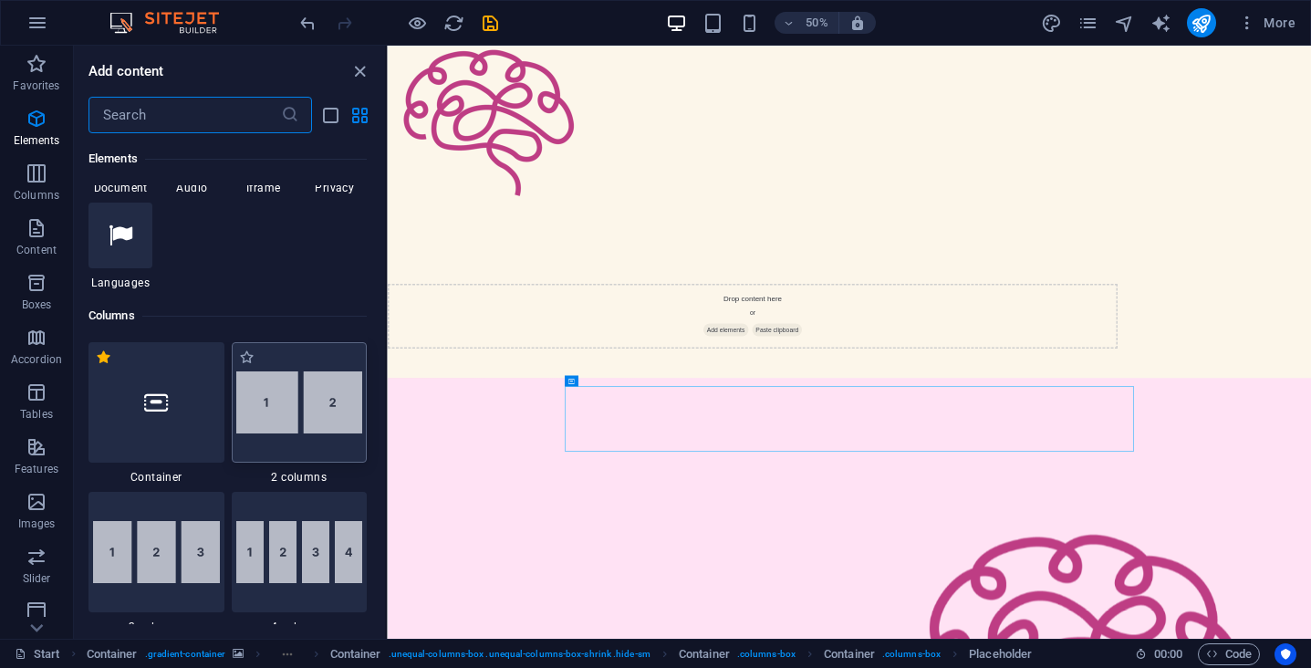
click at [273, 413] on img at bounding box center [299, 402] width 127 height 62
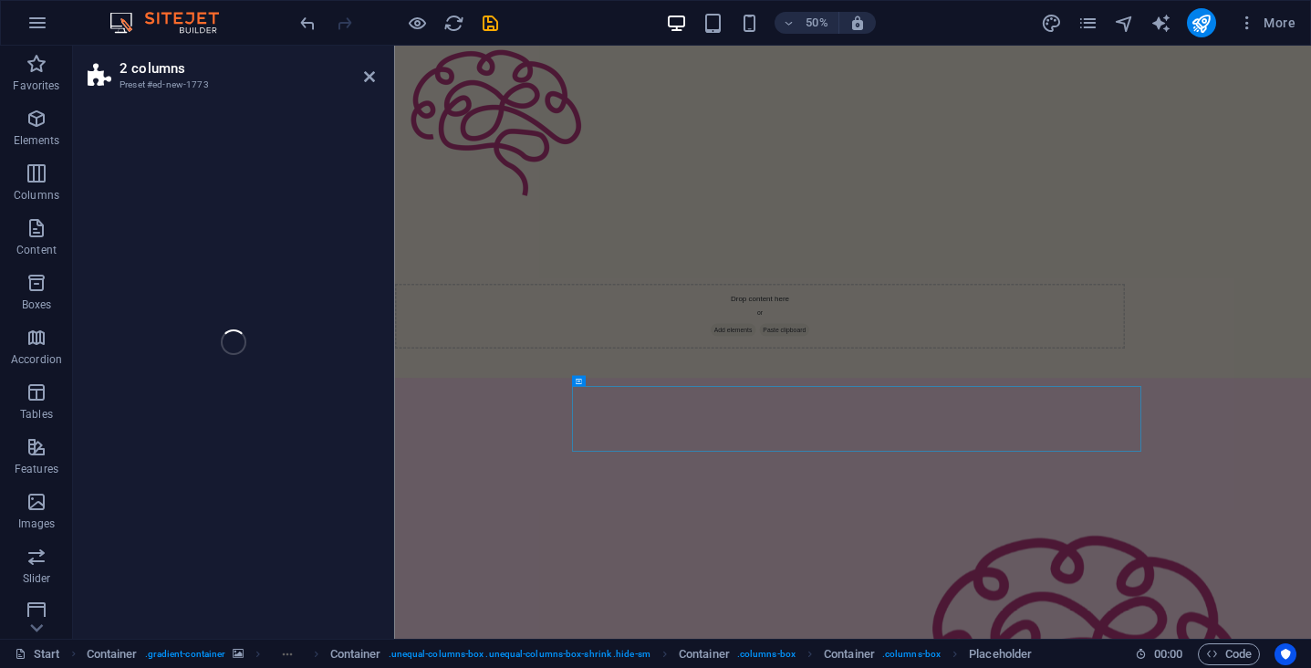
select select "rem"
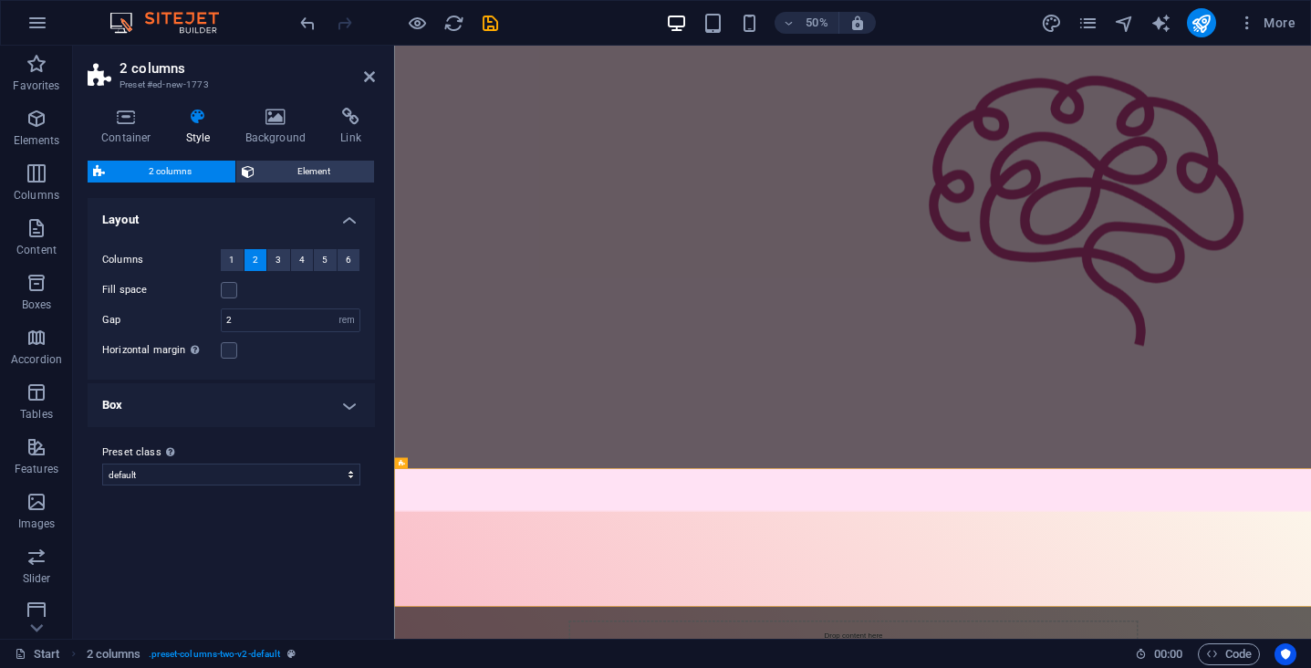
scroll to position [1077, 0]
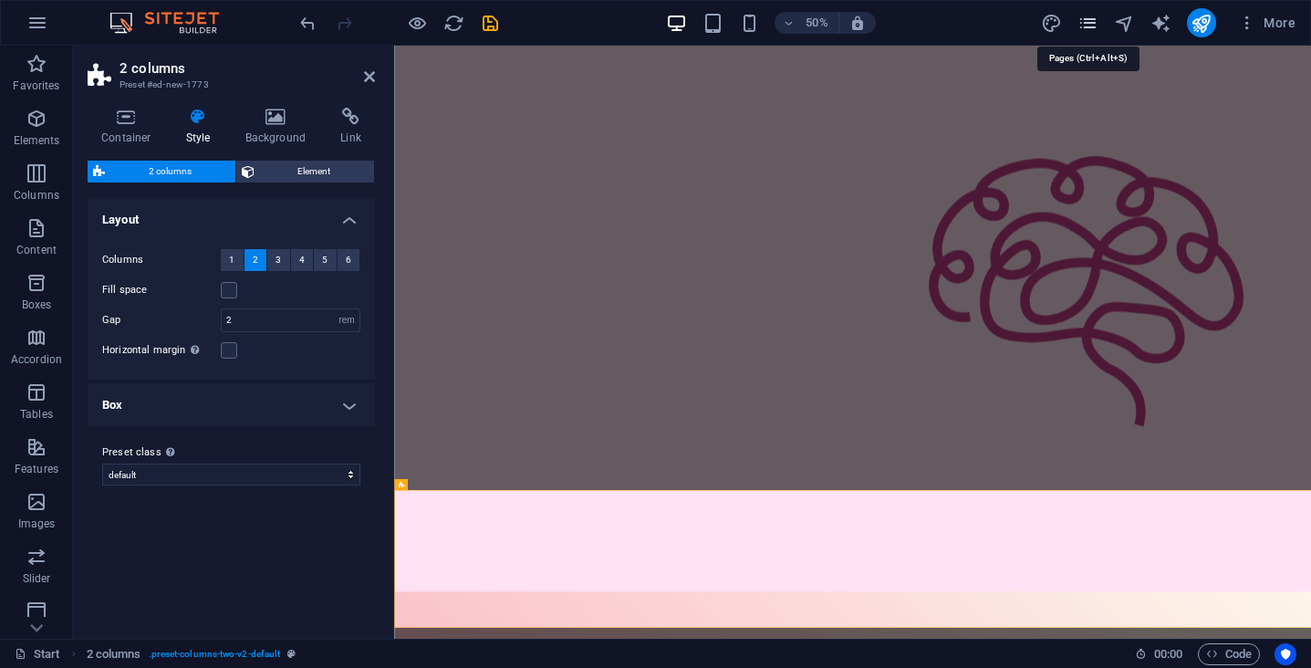
click at [1090, 28] on icon "pages" at bounding box center [1087, 23] width 21 height 21
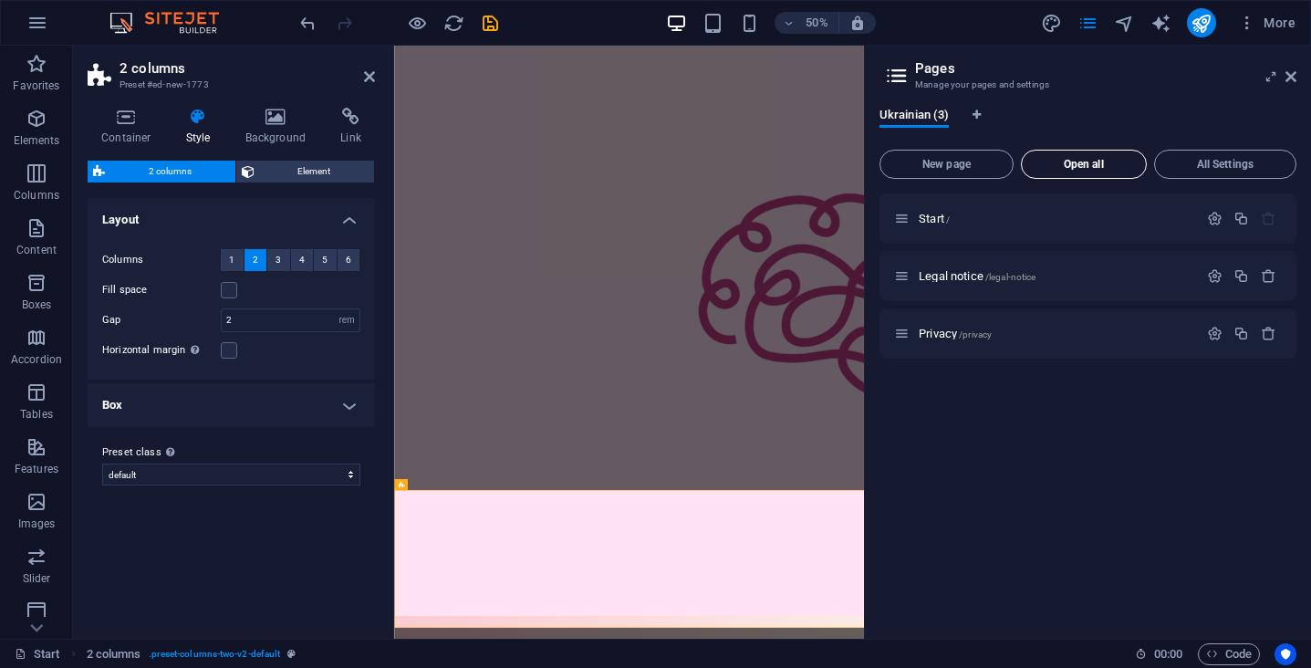
click at [1087, 163] on span "Open all" at bounding box center [1083, 164] width 109 height 11
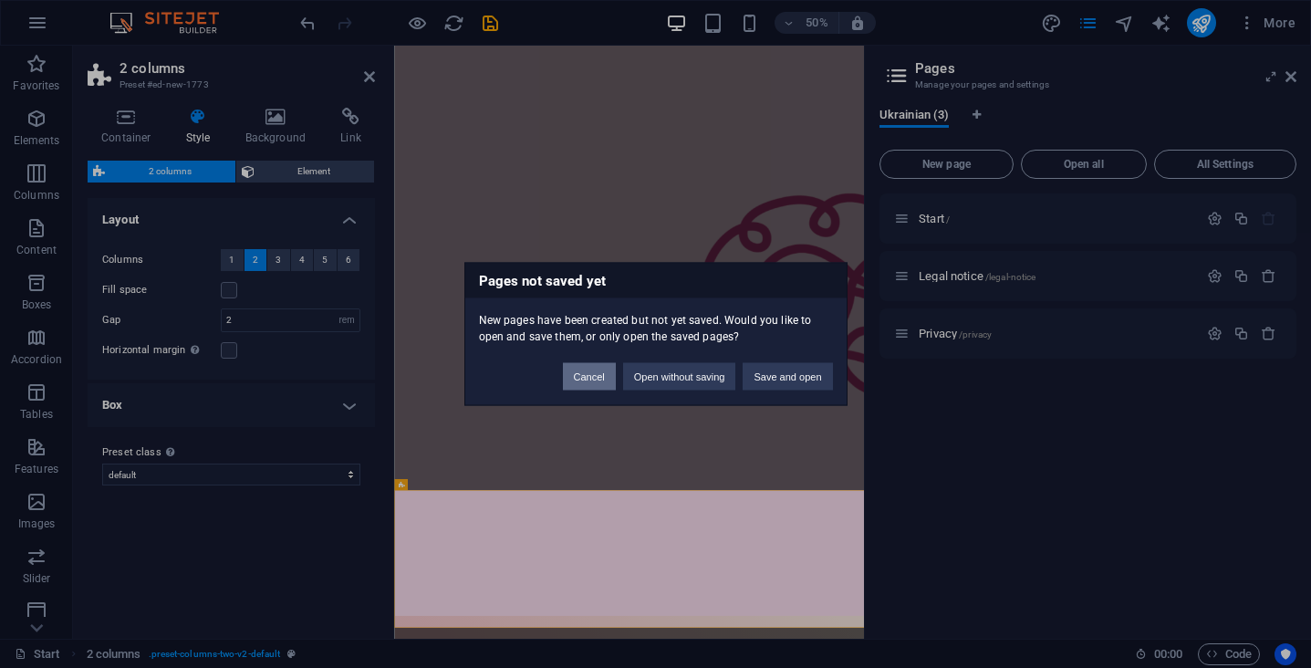
click at [592, 383] on button "Cancel" at bounding box center [589, 376] width 53 height 27
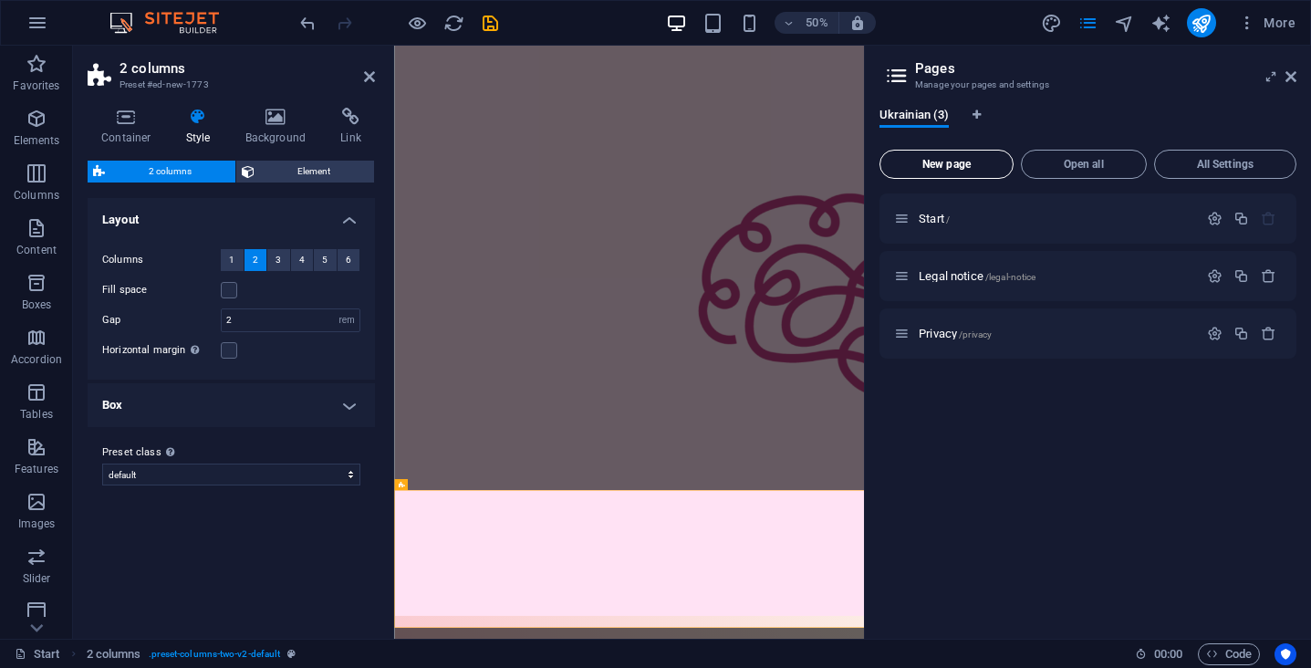
click at [944, 163] on span "New page" at bounding box center [947, 164] width 118 height 11
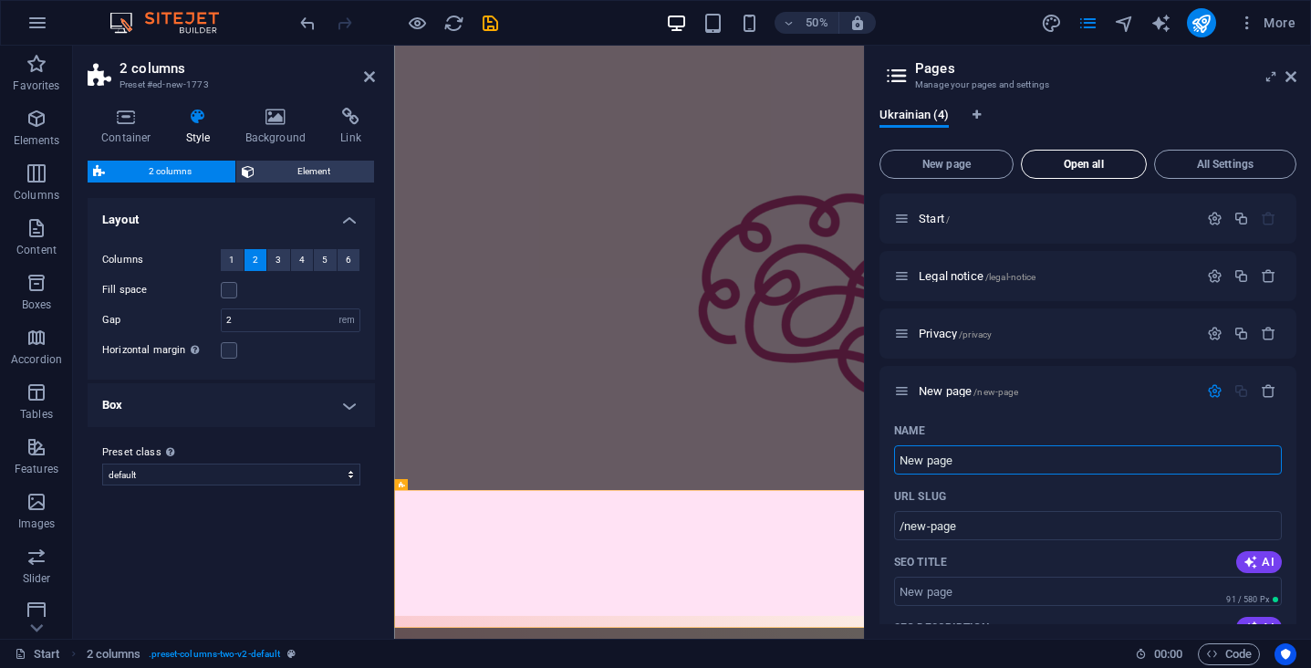
click at [1100, 166] on span "Open all" at bounding box center [1083, 164] width 109 height 11
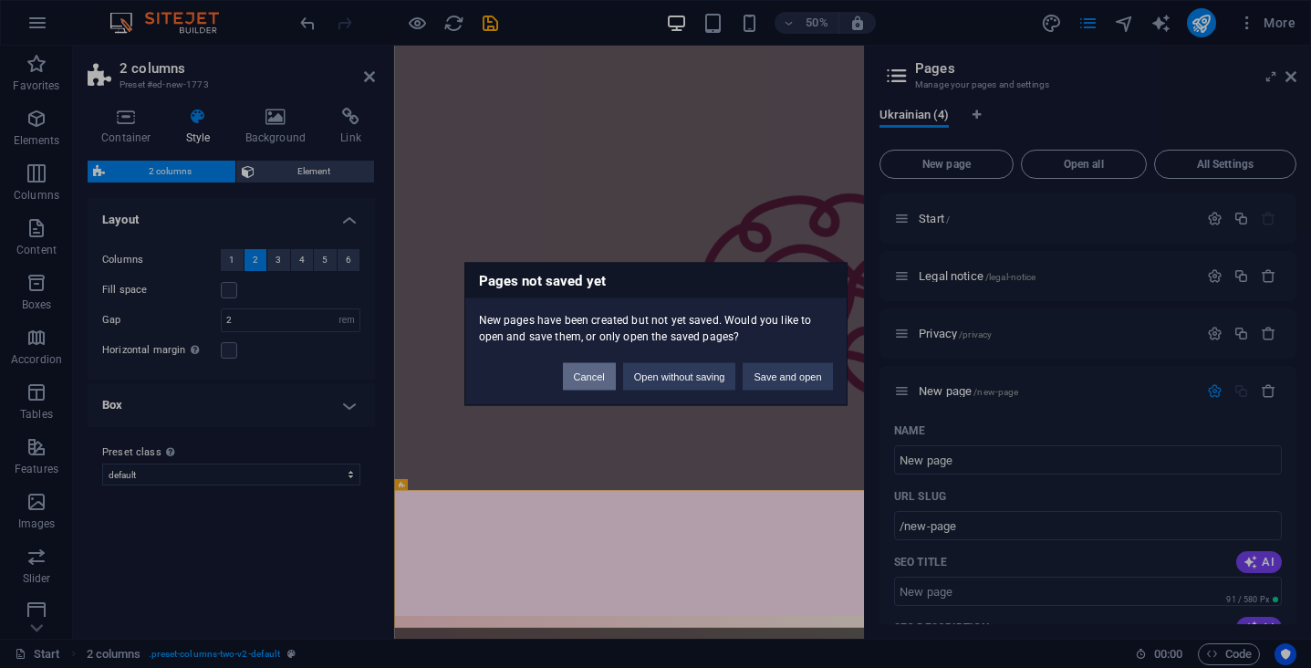
click at [570, 382] on button "Cancel" at bounding box center [589, 376] width 53 height 27
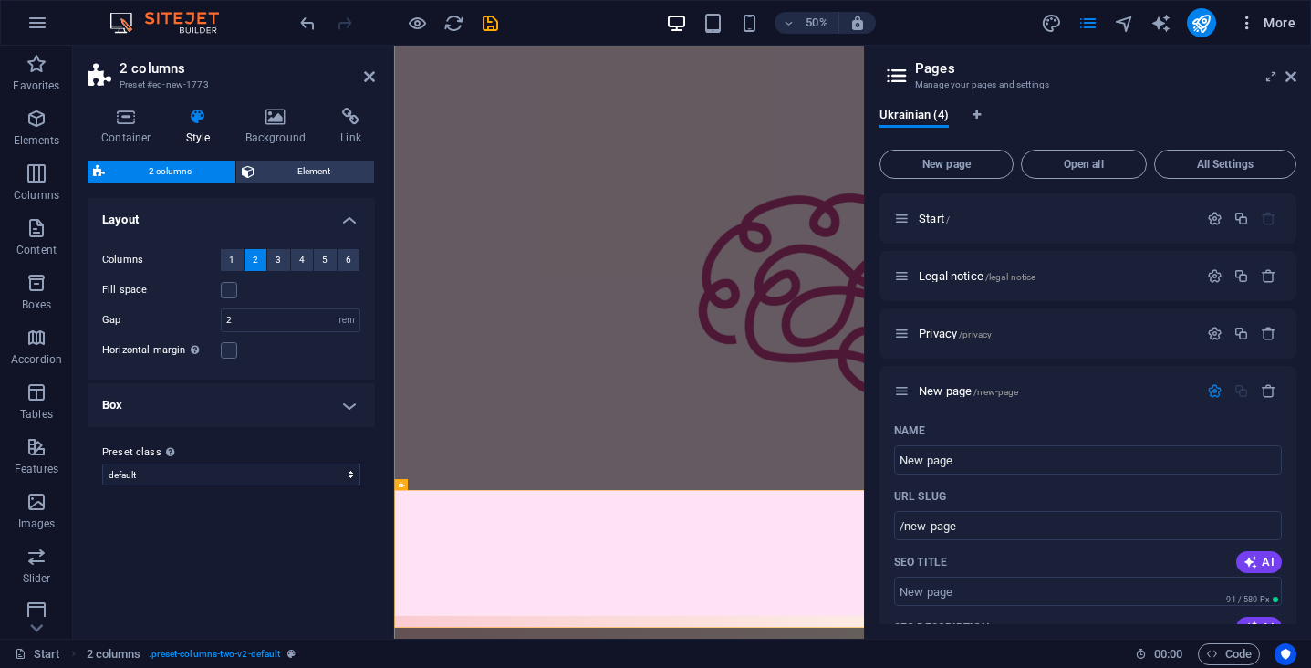
click at [1245, 26] on icon "button" at bounding box center [1247, 23] width 18 height 18
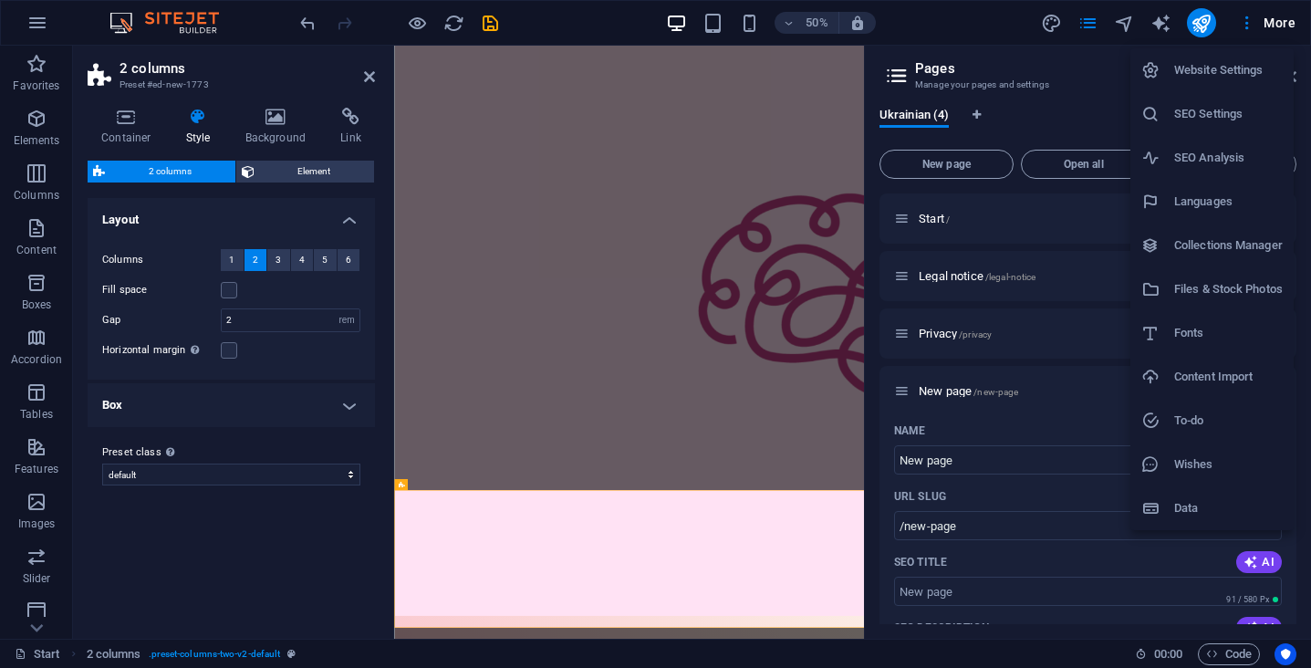
click at [1233, 83] on li "Website Settings" at bounding box center [1211, 70] width 163 height 44
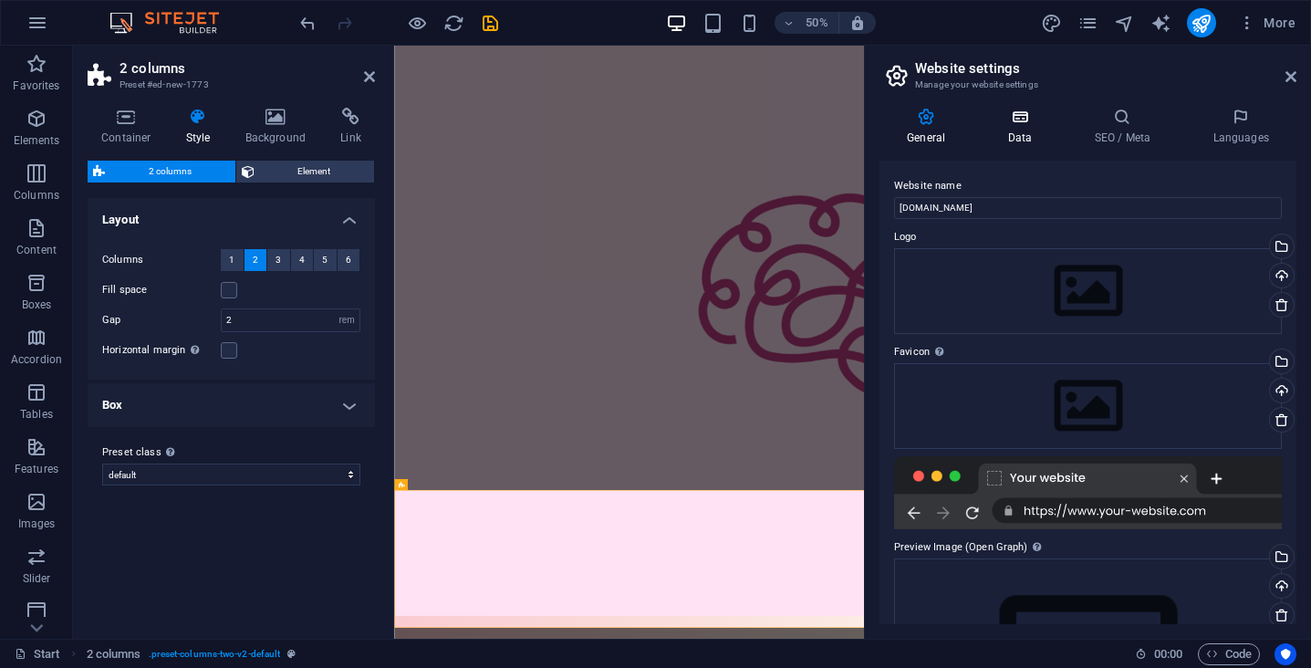
click at [1027, 126] on h4 "Data" at bounding box center [1023, 127] width 87 height 38
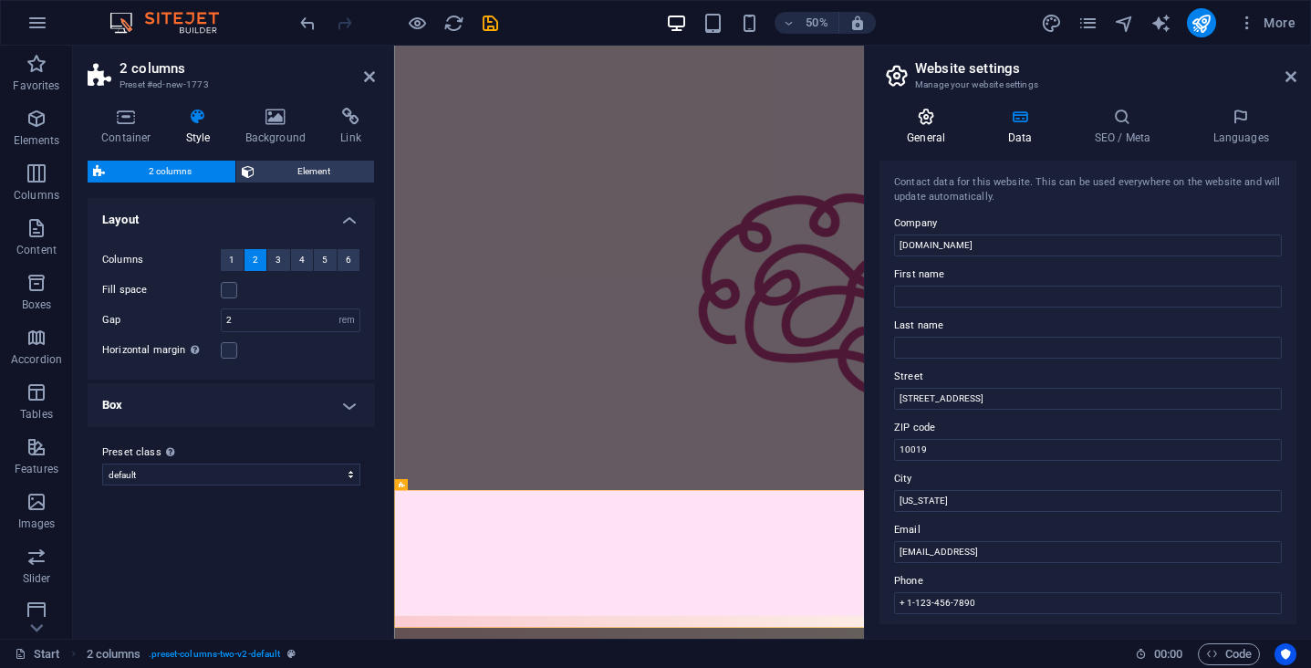
click at [932, 124] on icon at bounding box center [926, 117] width 93 height 18
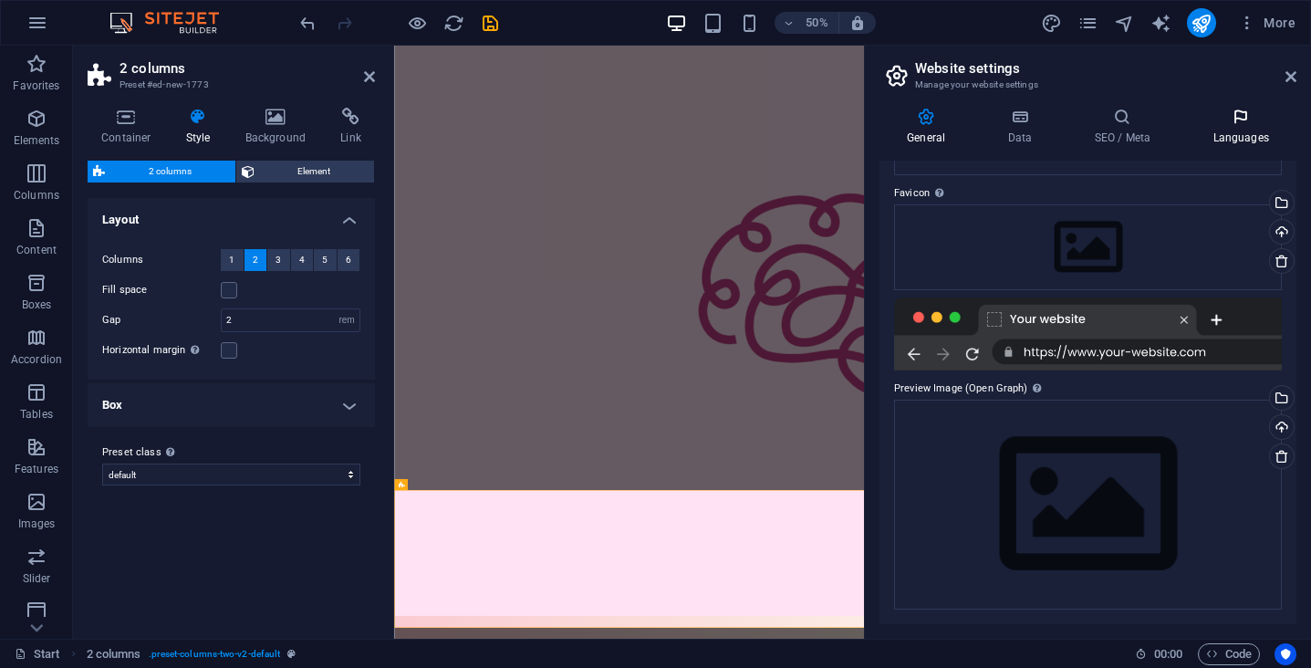
scroll to position [158, 0]
click at [1225, 126] on h4 "Languages" at bounding box center [1240, 127] width 111 height 38
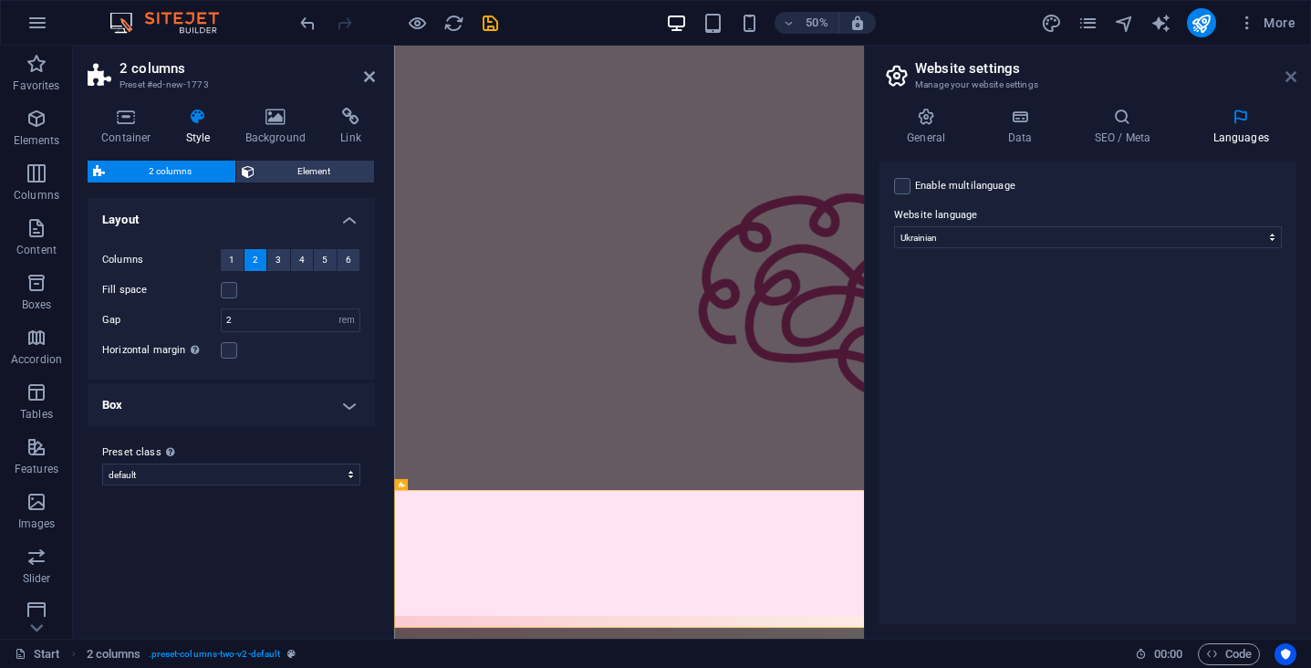
click at [1290, 72] on icon at bounding box center [1291, 76] width 11 height 15
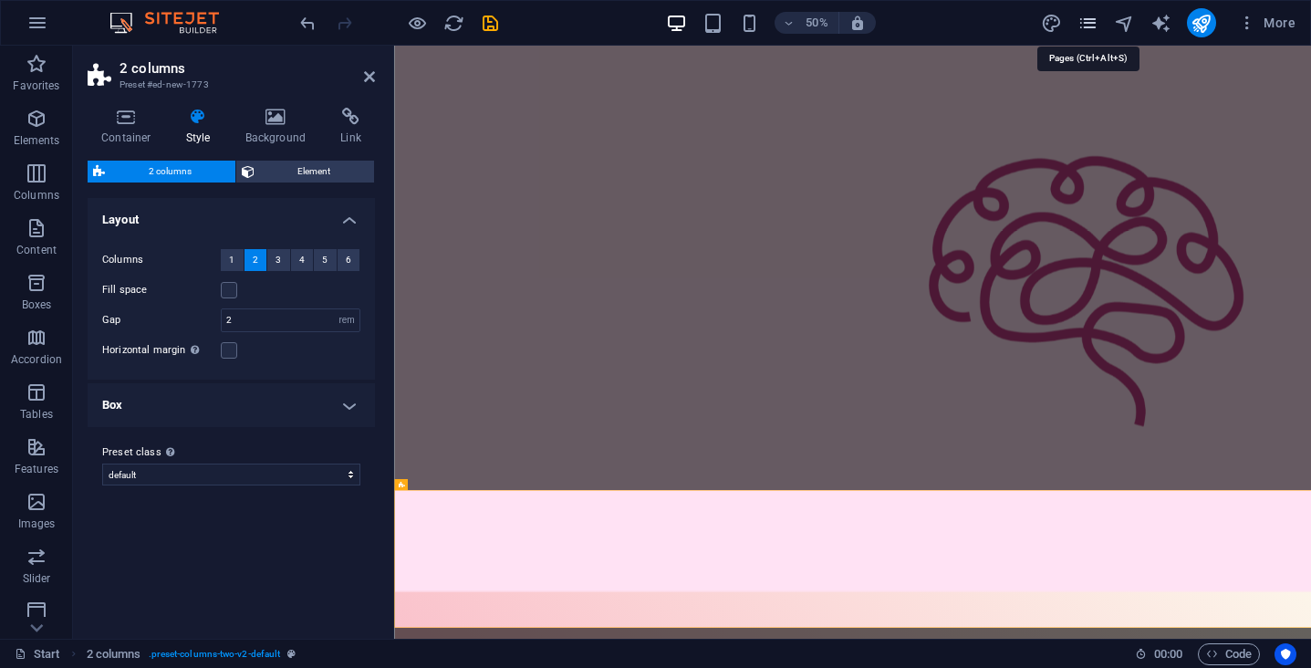
click at [1088, 25] on icon "pages" at bounding box center [1087, 23] width 21 height 21
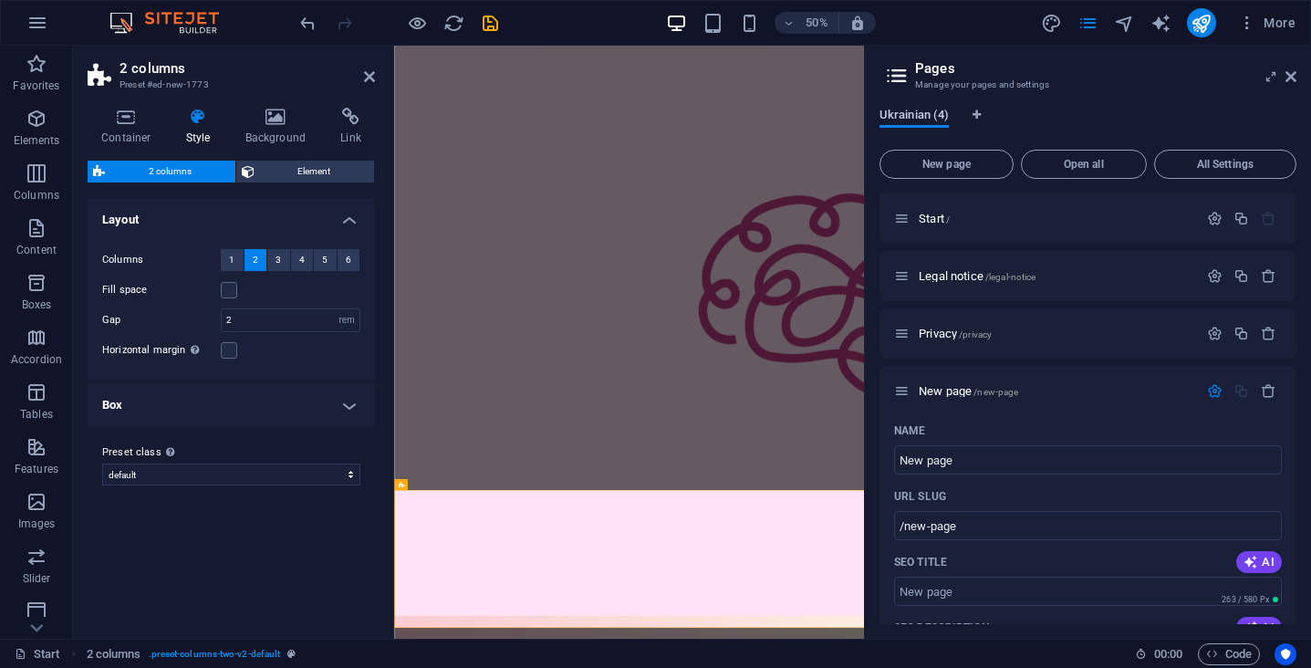
click at [934, 121] on span "Ukrainian (4)" at bounding box center [914, 117] width 69 height 26
click at [948, 169] on span "New page" at bounding box center [947, 164] width 118 height 11
click at [1267, 390] on icon "button" at bounding box center [1269, 391] width 16 height 16
click at [1264, 394] on icon "button" at bounding box center [1269, 391] width 16 height 16
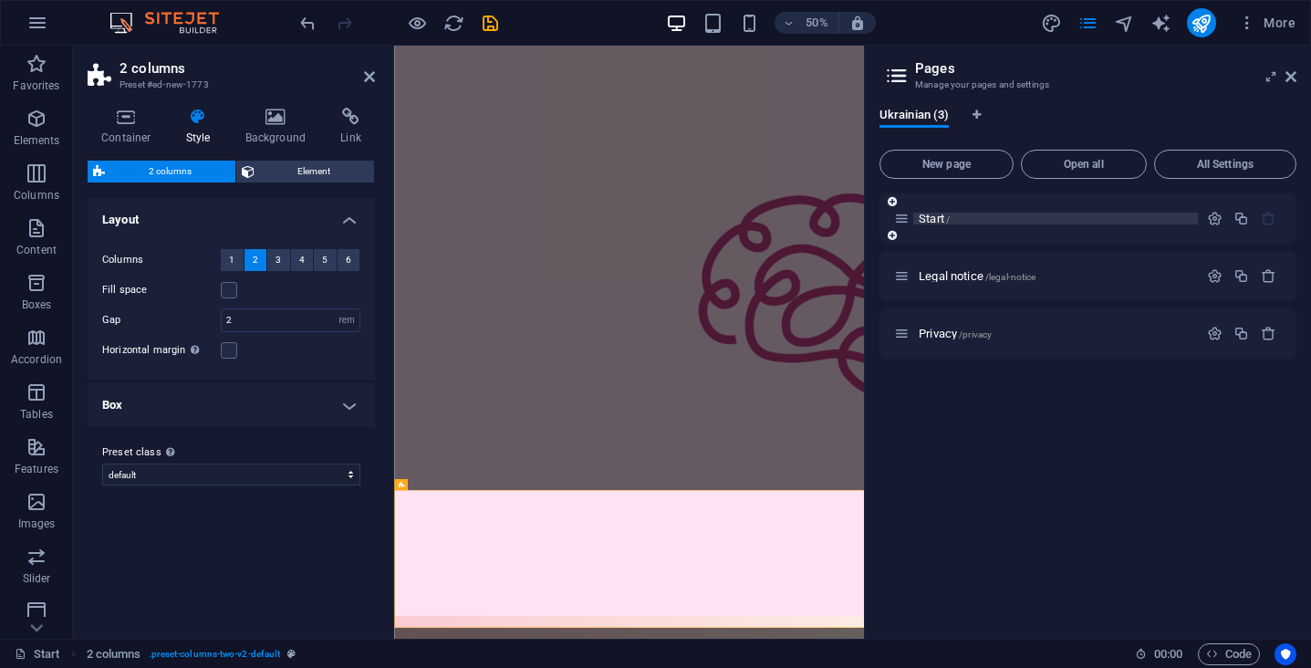
click at [923, 223] on span "Start /" at bounding box center [934, 219] width 31 height 14
click at [898, 218] on icon at bounding box center [902, 219] width 16 height 16
click at [1224, 161] on span "All Settings" at bounding box center [1225, 164] width 126 height 11
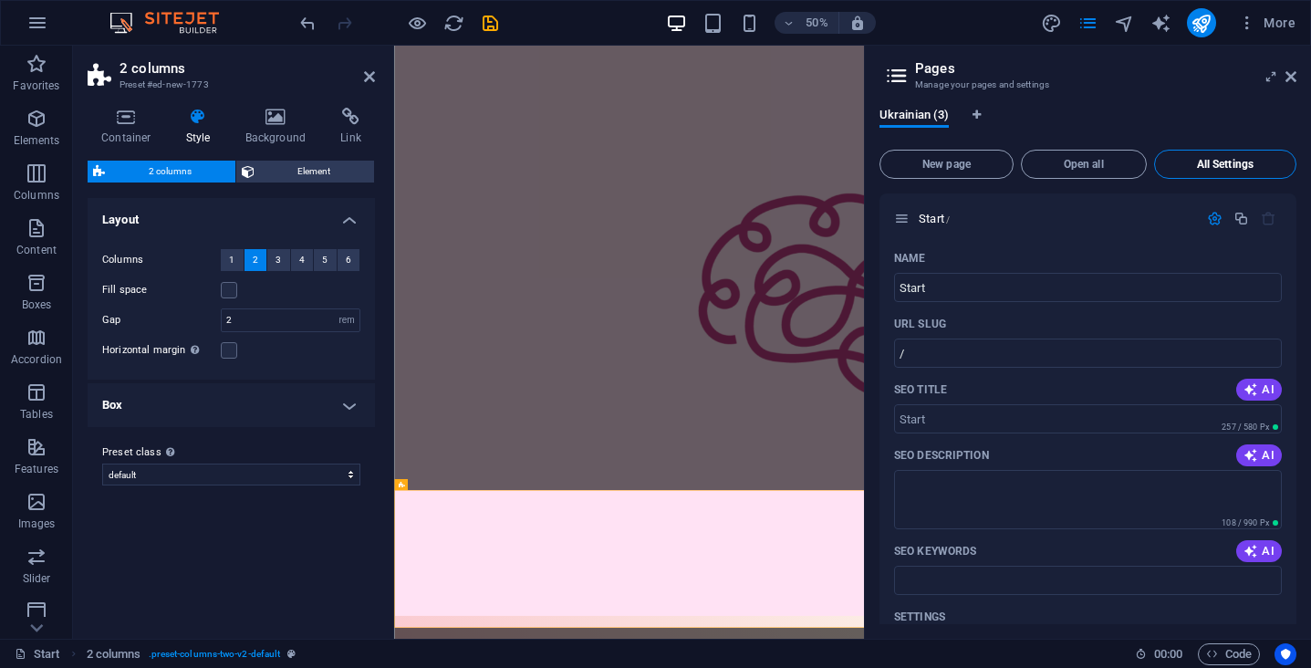
scroll to position [1354, 0]
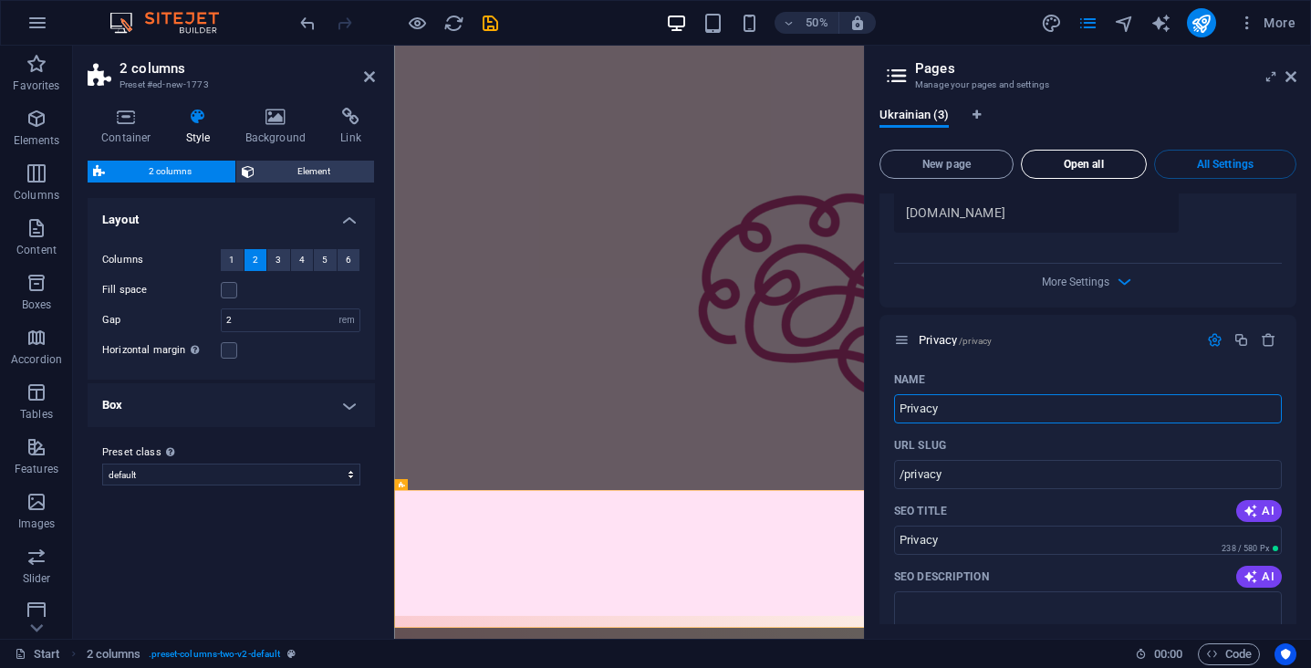
click at [1089, 164] on span "Open all" at bounding box center [1083, 164] width 109 height 11
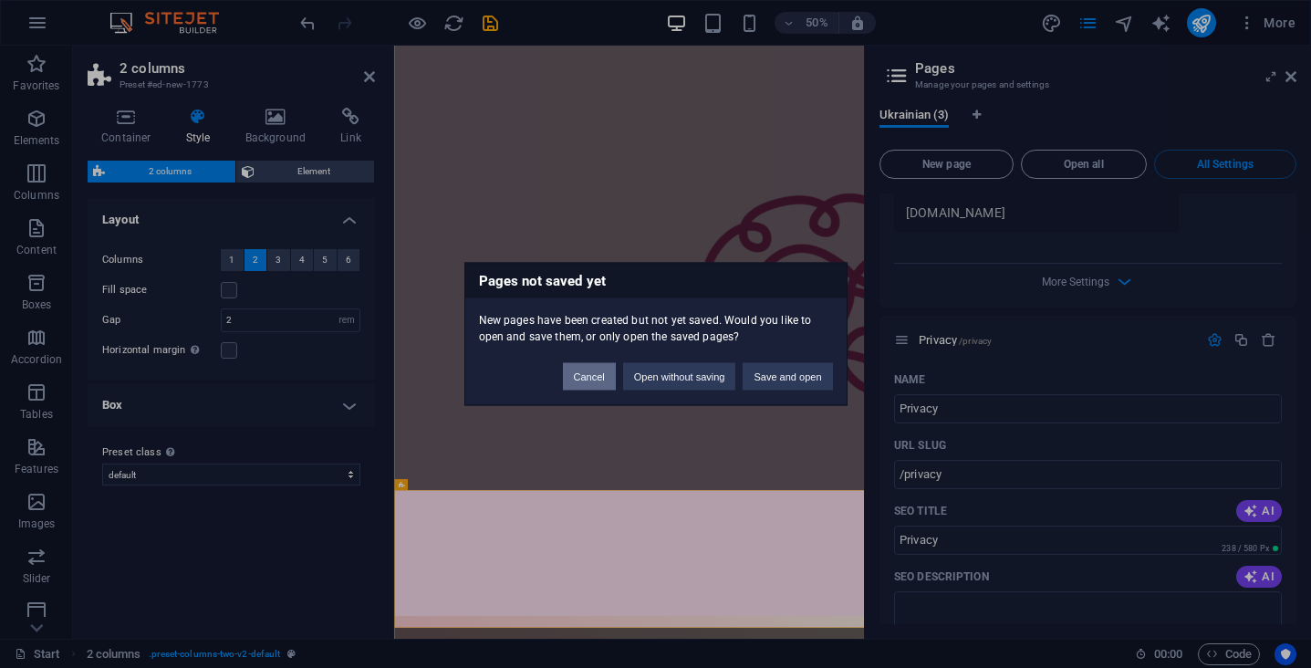
click at [575, 388] on button "Cancel" at bounding box center [589, 376] width 53 height 27
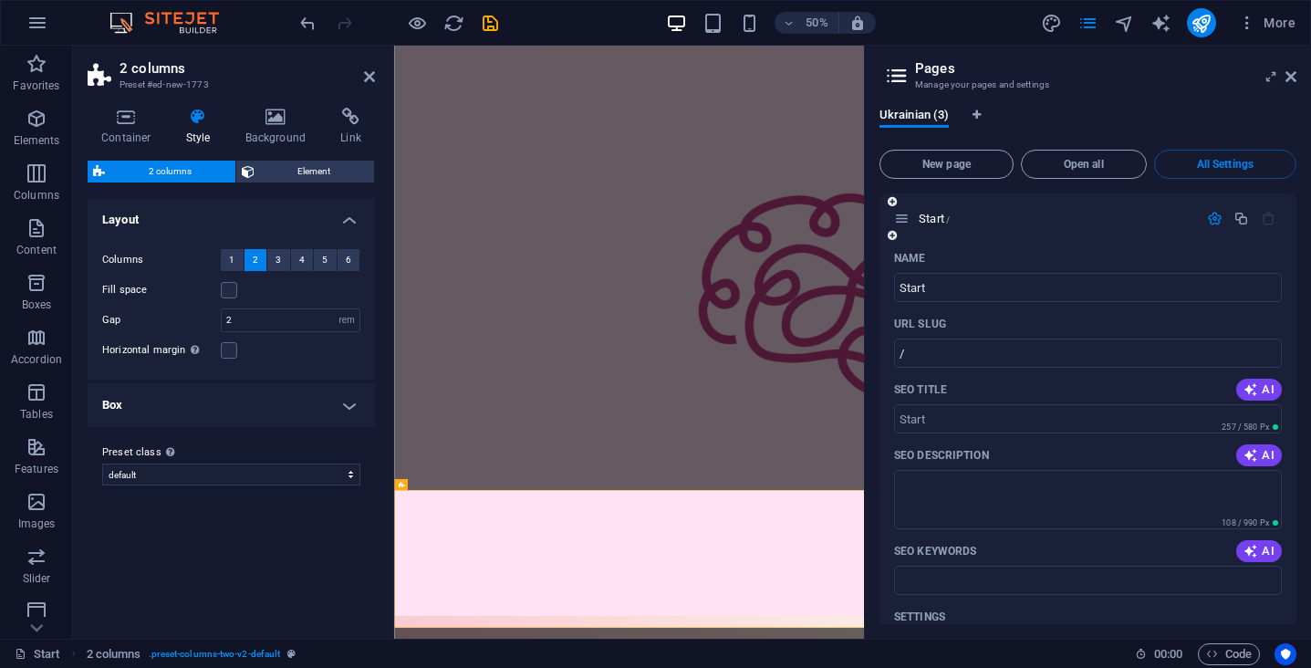
scroll to position [0, 0]
click at [898, 80] on icon at bounding box center [896, 76] width 27 height 26
click at [1292, 82] on icon at bounding box center [1291, 76] width 11 height 15
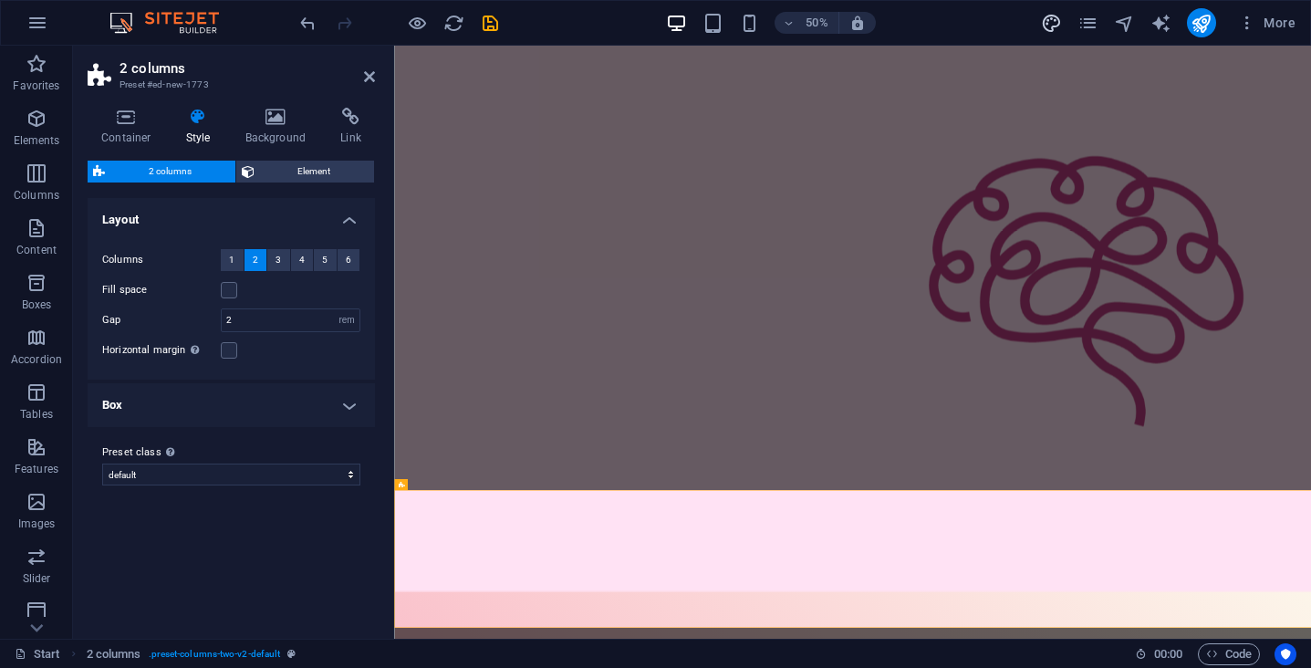
click at [1057, 22] on icon "design" at bounding box center [1051, 23] width 21 height 21
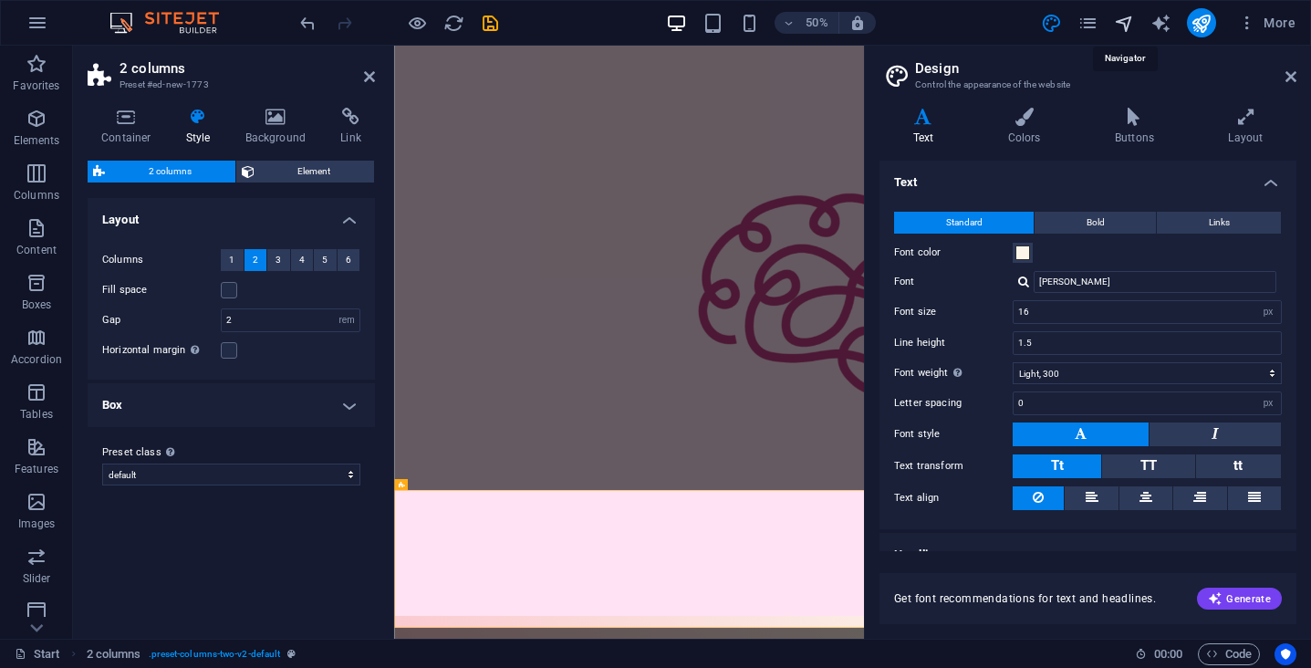
click at [1122, 24] on icon "navigator" at bounding box center [1124, 23] width 21 height 21
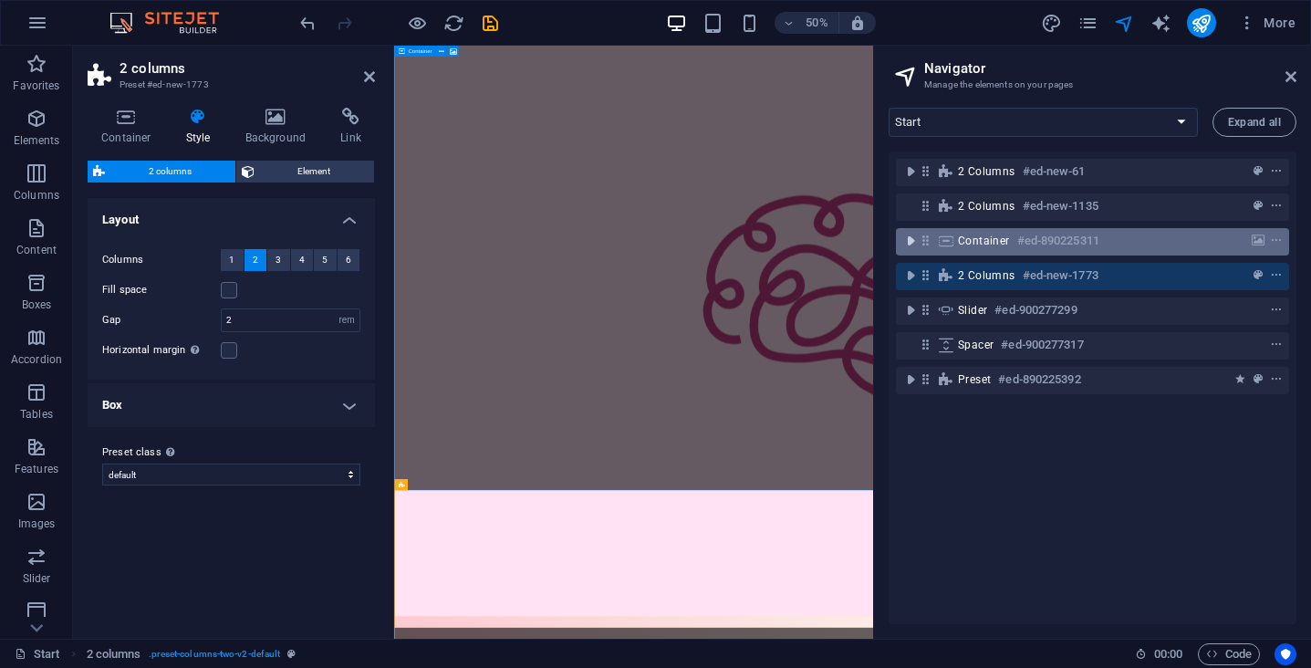
click at [914, 247] on icon "toggle-expand" at bounding box center [910, 241] width 18 height 18
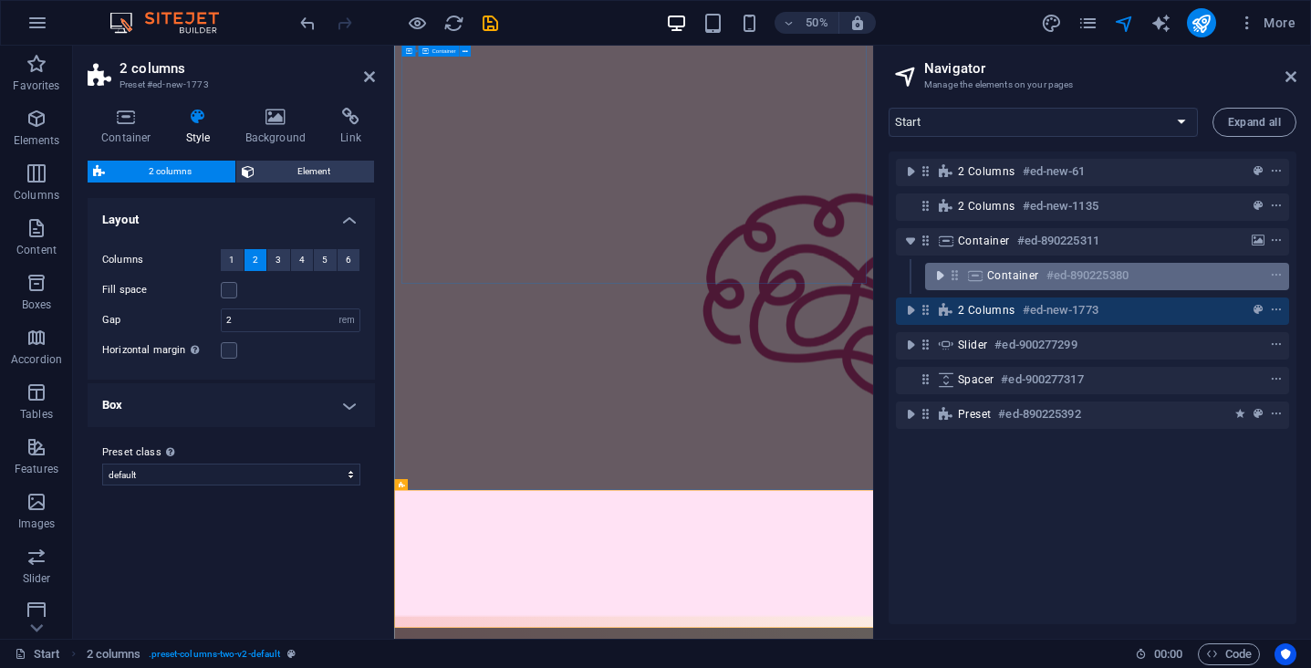
click at [934, 277] on icon "toggle-expand" at bounding box center [940, 275] width 18 height 18
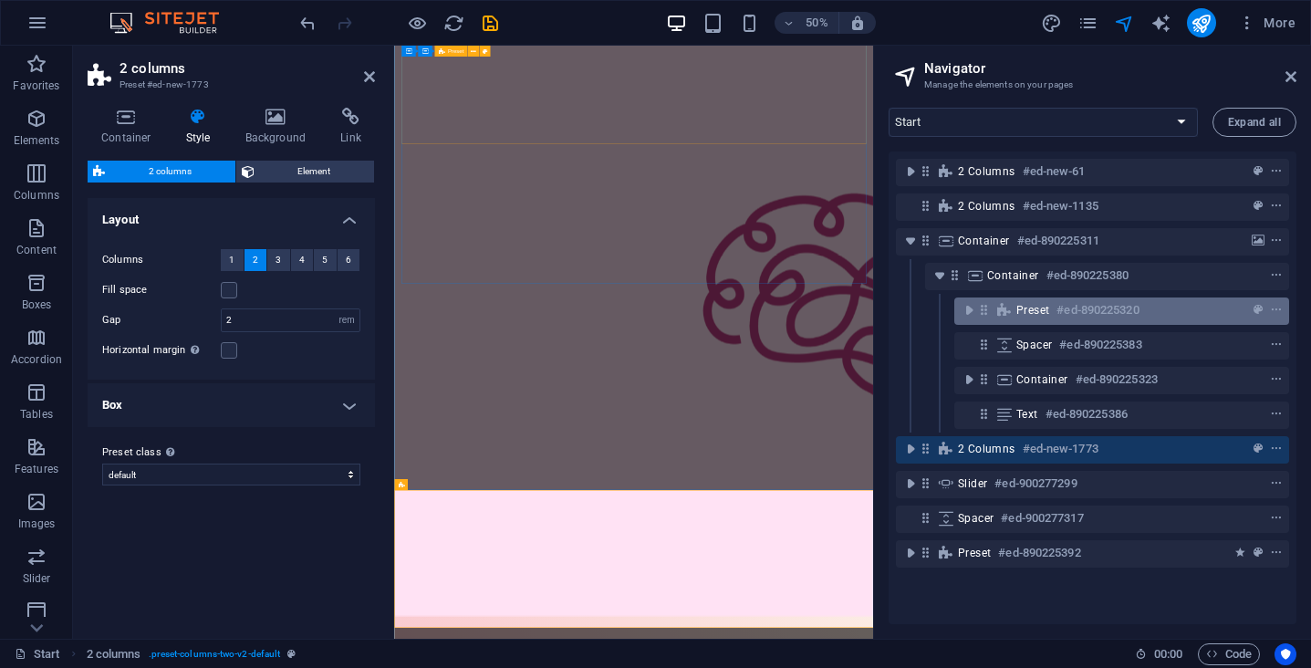
click at [1028, 311] on span "Preset" at bounding box center [1032, 310] width 33 height 15
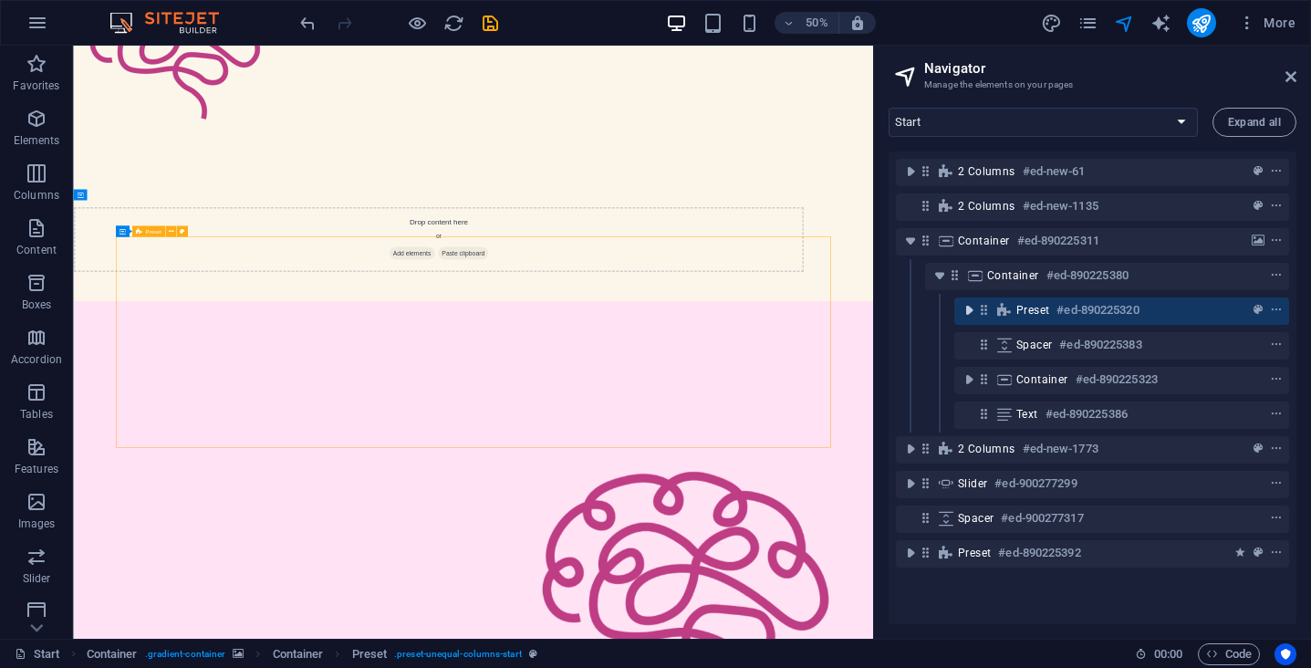
click at [968, 312] on icon "toggle-expand" at bounding box center [969, 310] width 18 height 18
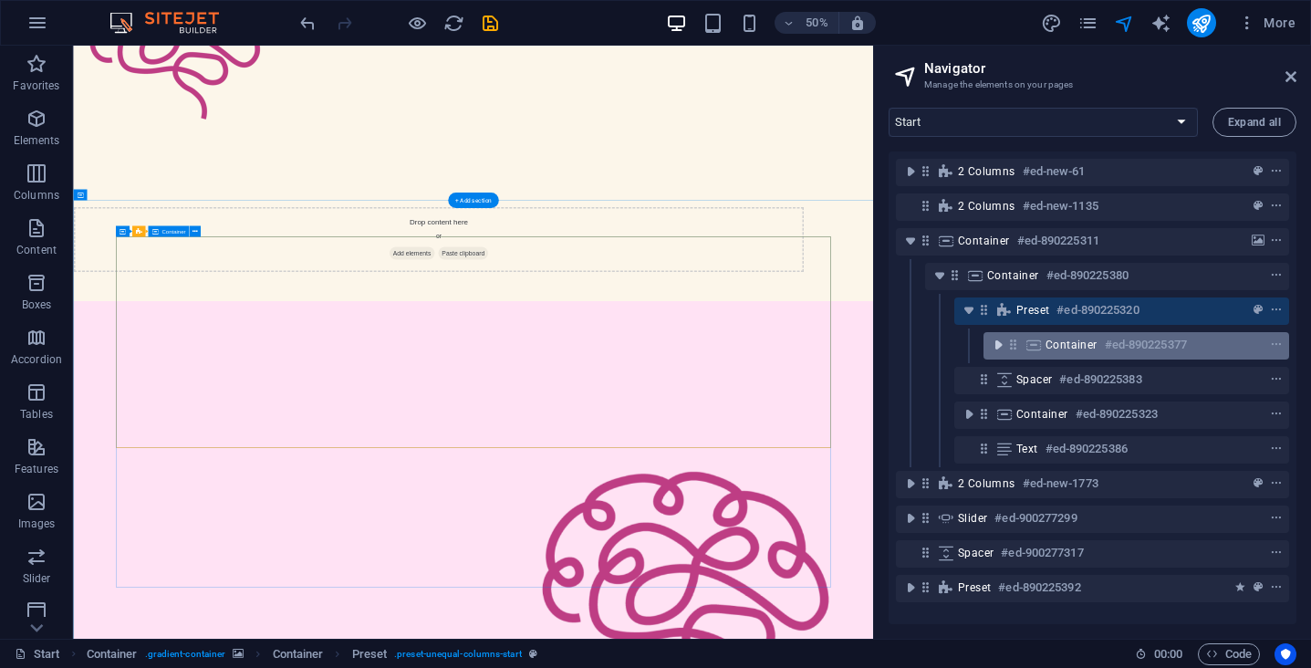
click at [1002, 349] on icon "toggle-expand" at bounding box center [998, 345] width 18 height 18
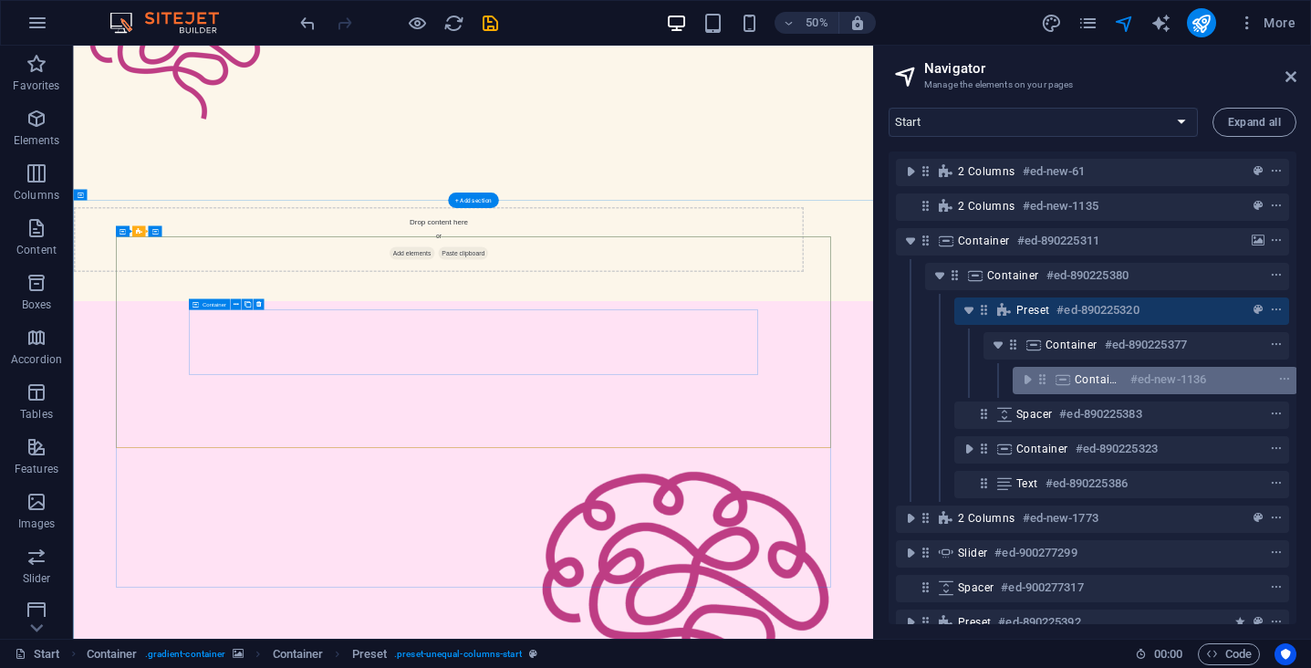
click at [1068, 380] on icon at bounding box center [1063, 379] width 20 height 15
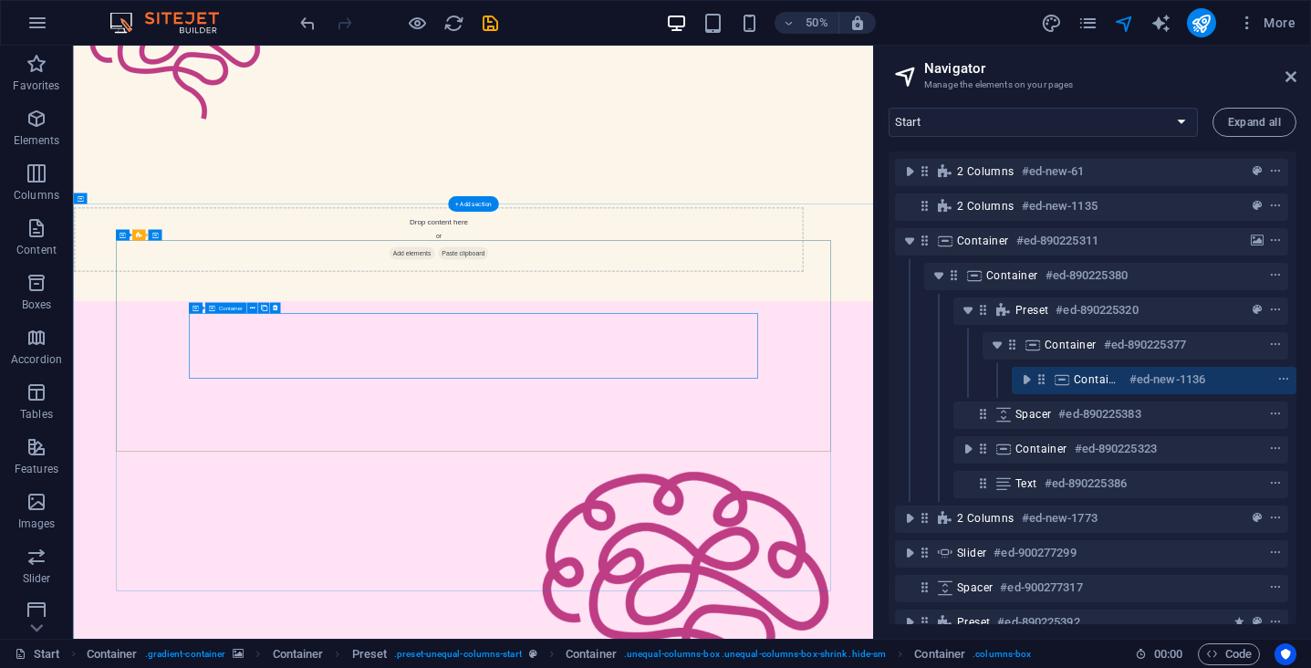
scroll to position [458, 0]
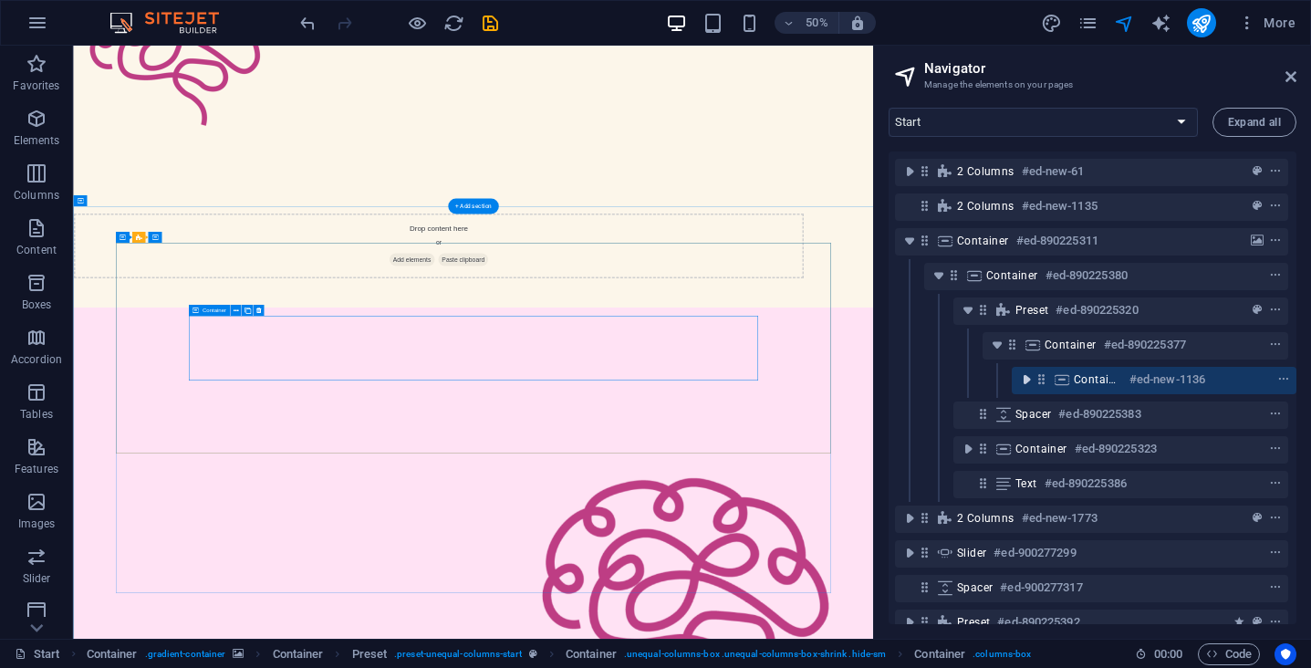
click at [1026, 380] on icon "toggle-expand" at bounding box center [1026, 379] width 18 height 18
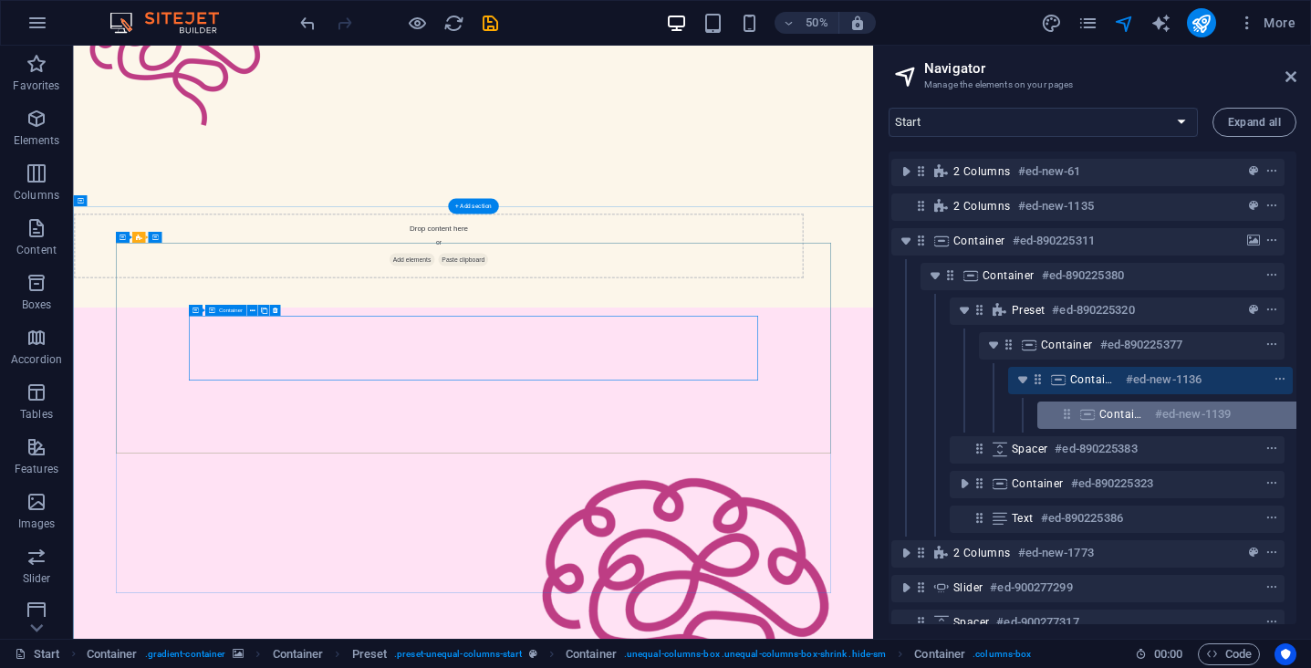
click at [1091, 414] on icon at bounding box center [1087, 414] width 20 height 15
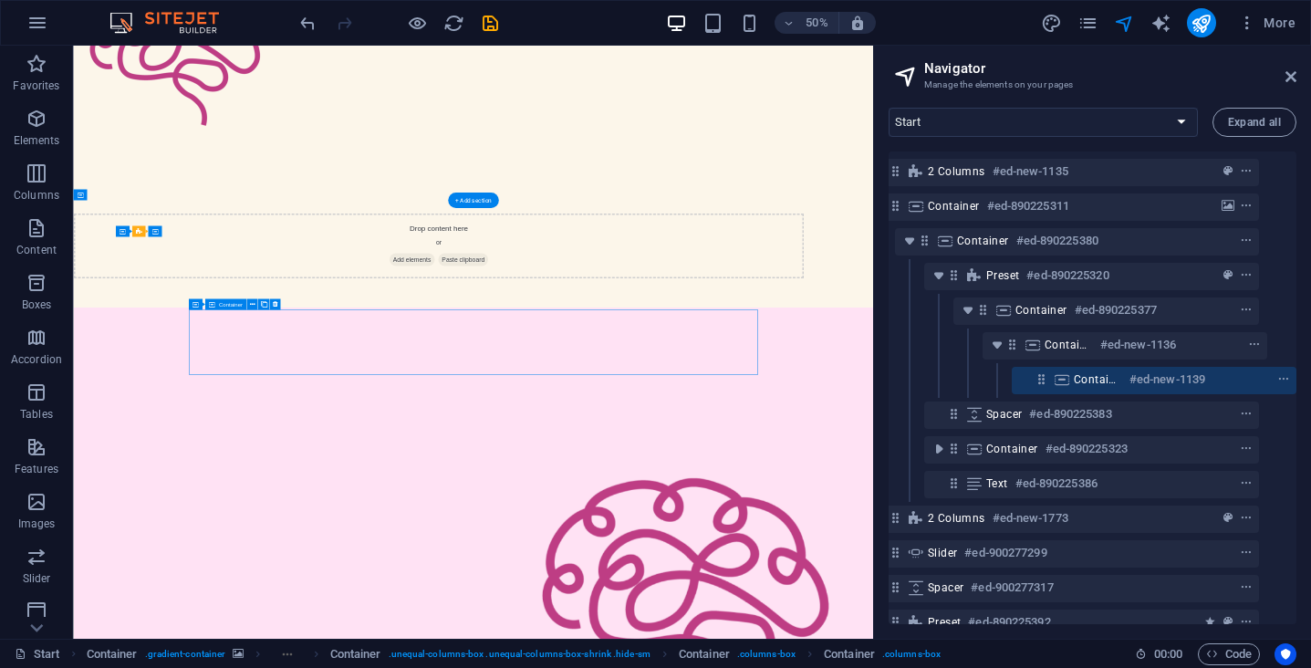
scroll to position [470, 0]
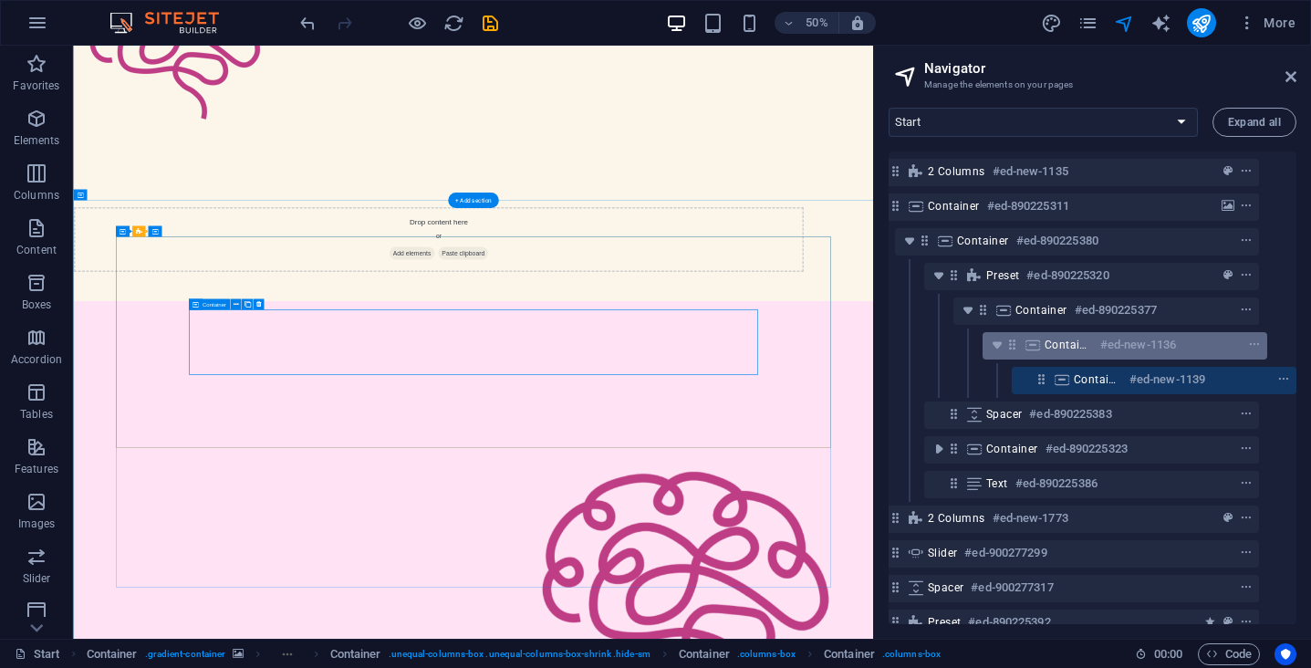
click at [1071, 355] on div "Container #ed-new-1136" at bounding box center [1110, 345] width 131 height 22
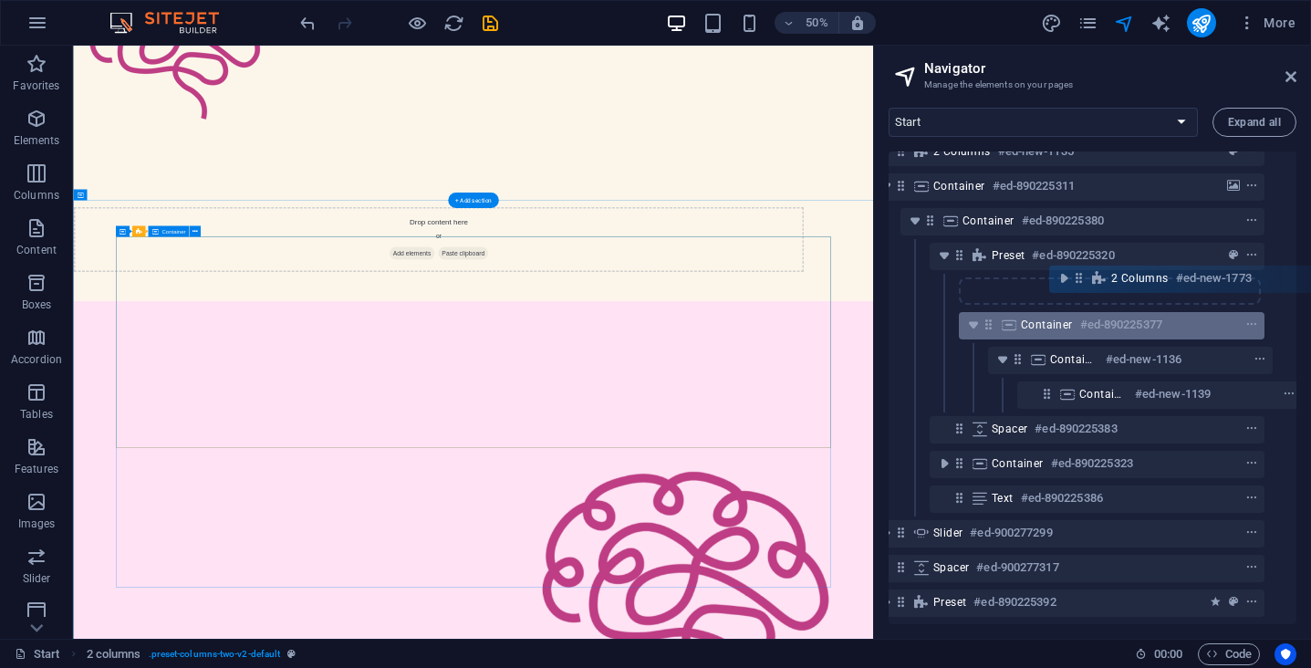
scroll to position [69, 34]
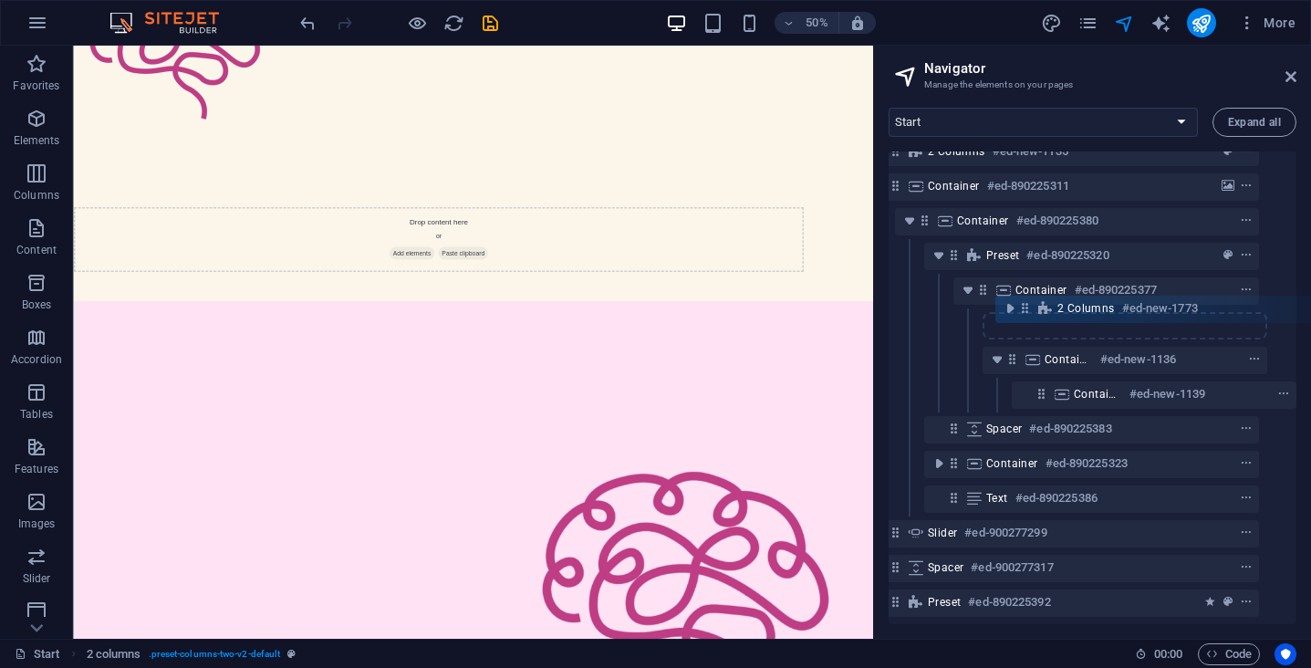
drag, startPoint x: 895, startPoint y: 516, endPoint x: 1007, endPoint y: 331, distance: 216.6
click at [1007, 331] on div "2 columns #ed-new-61 2 columns #ed-new-1135 Container #ed-890225311 Container #…" at bounding box center [1093, 387] width 408 height 473
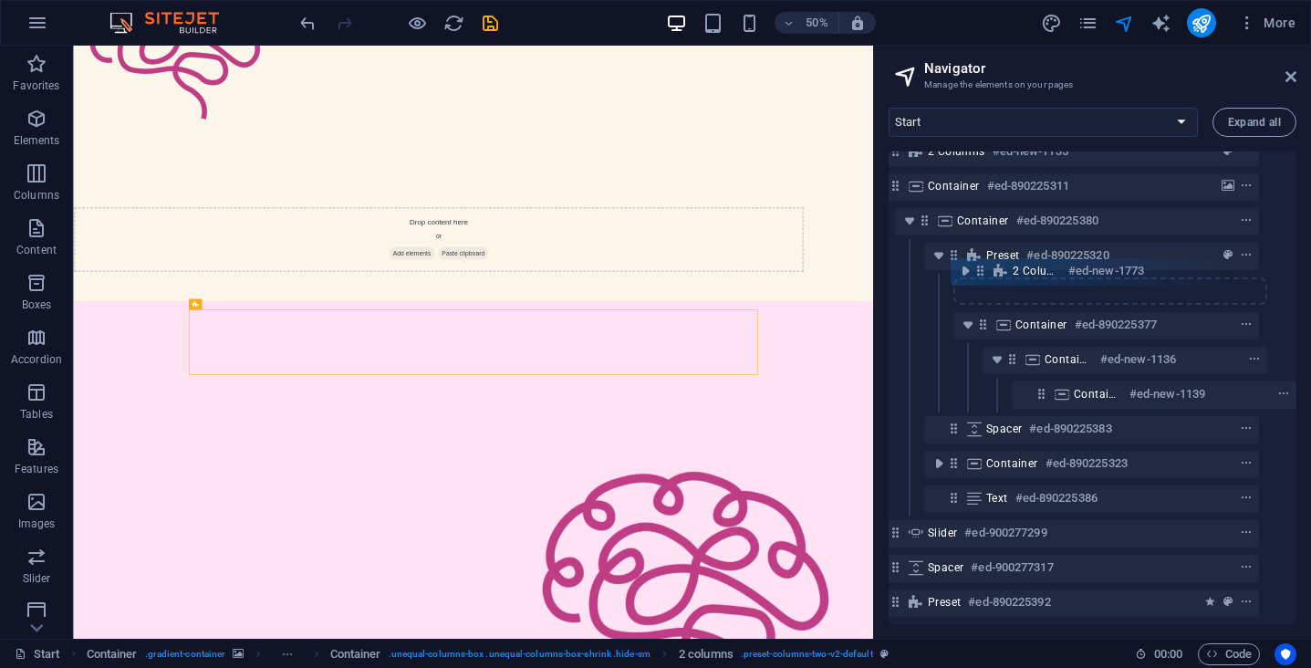
drag, startPoint x: 1005, startPoint y: 310, endPoint x: 976, endPoint y: 266, distance: 52.1
click at [976, 266] on div "2 columns #ed-new-61 2 columns #ed-new-1135 Container #ed-890225311 Container #…" at bounding box center [1093, 387] width 408 height 473
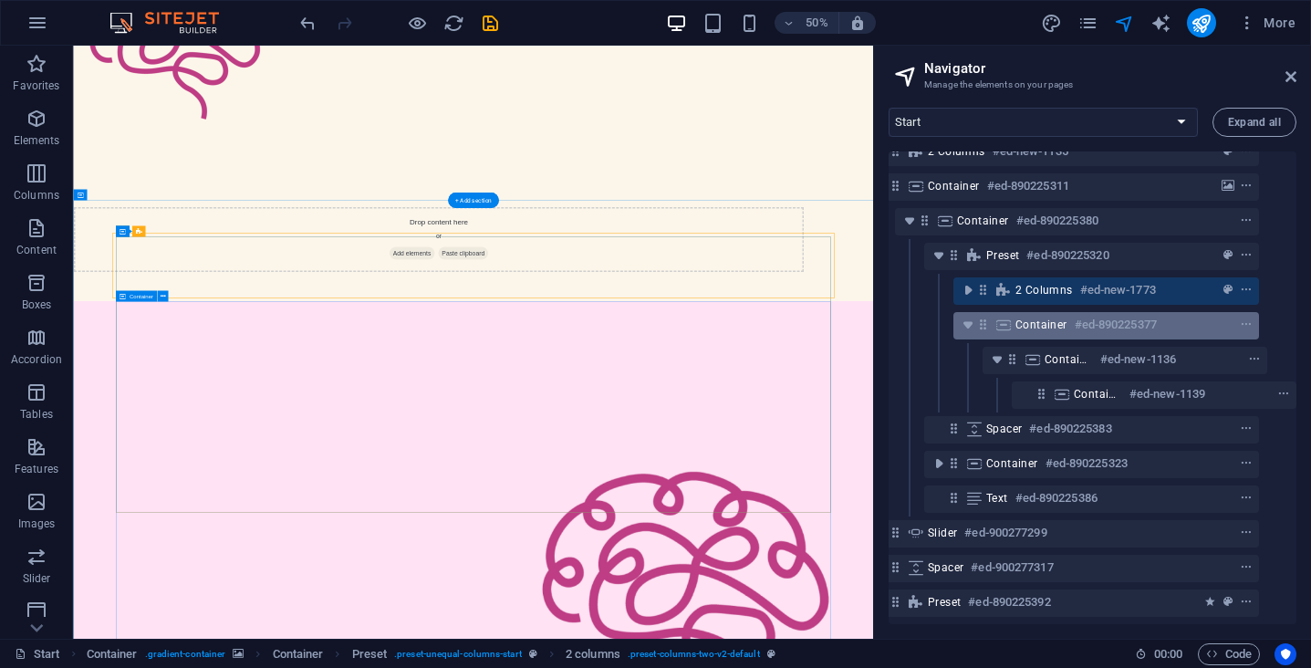
click at [1030, 318] on span "Container" at bounding box center [1041, 325] width 52 height 15
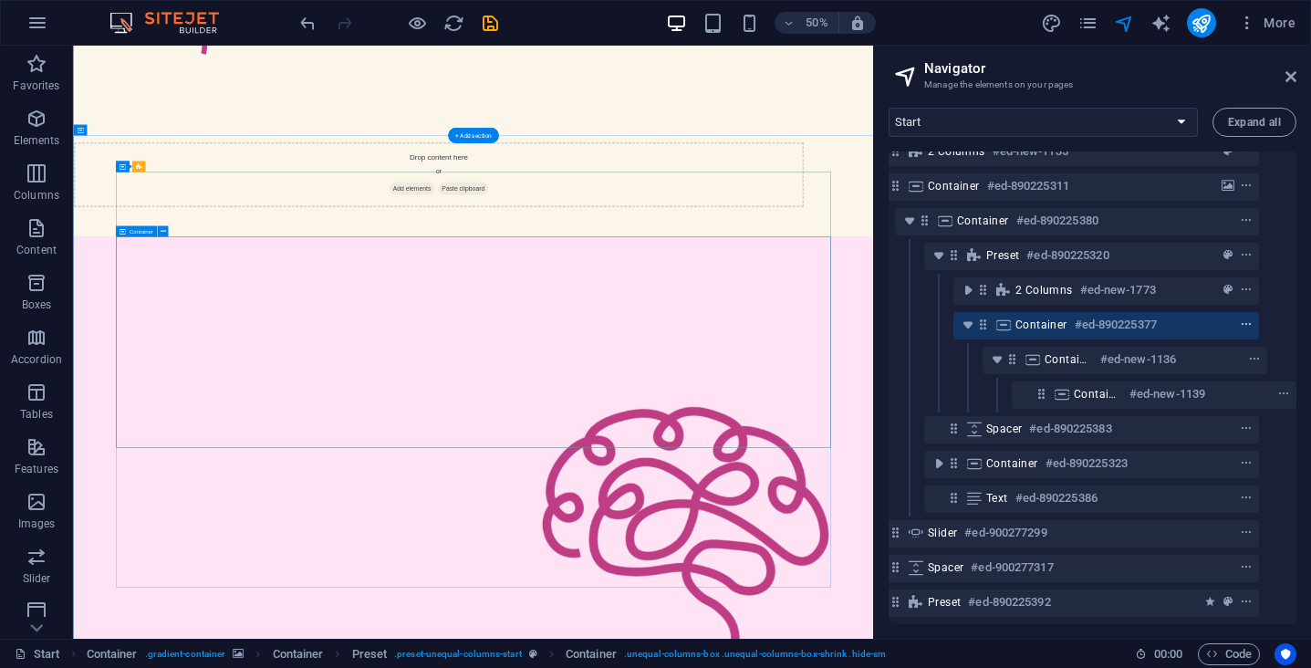
click at [1240, 318] on icon "context-menu" at bounding box center [1246, 324] width 13 height 13
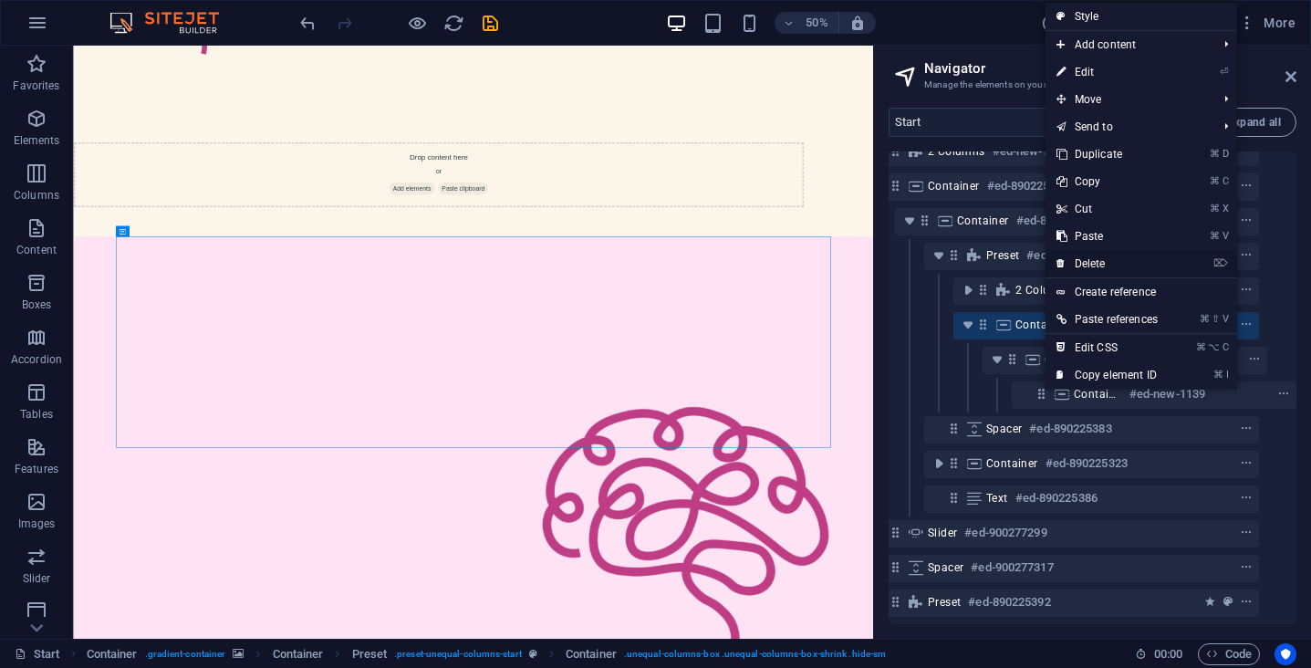
click at [1111, 256] on link "⌦ Delete" at bounding box center [1107, 263] width 123 height 27
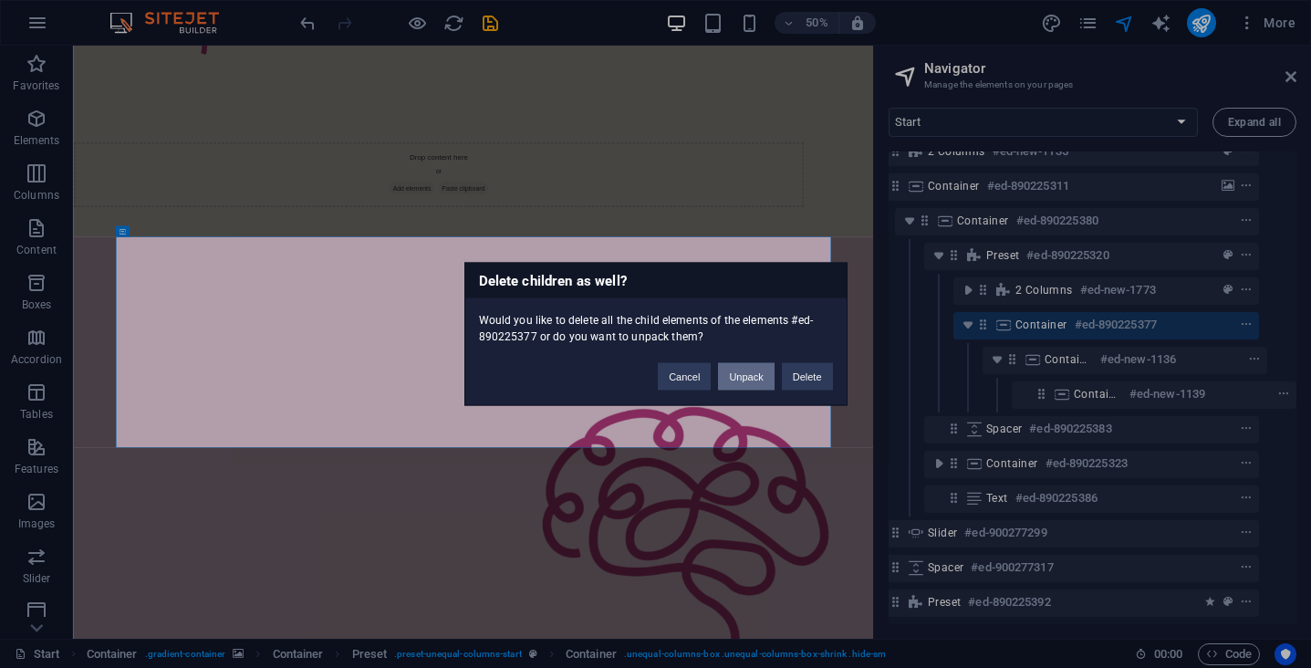
click at [740, 385] on button "Unpack" at bounding box center [746, 376] width 56 height 27
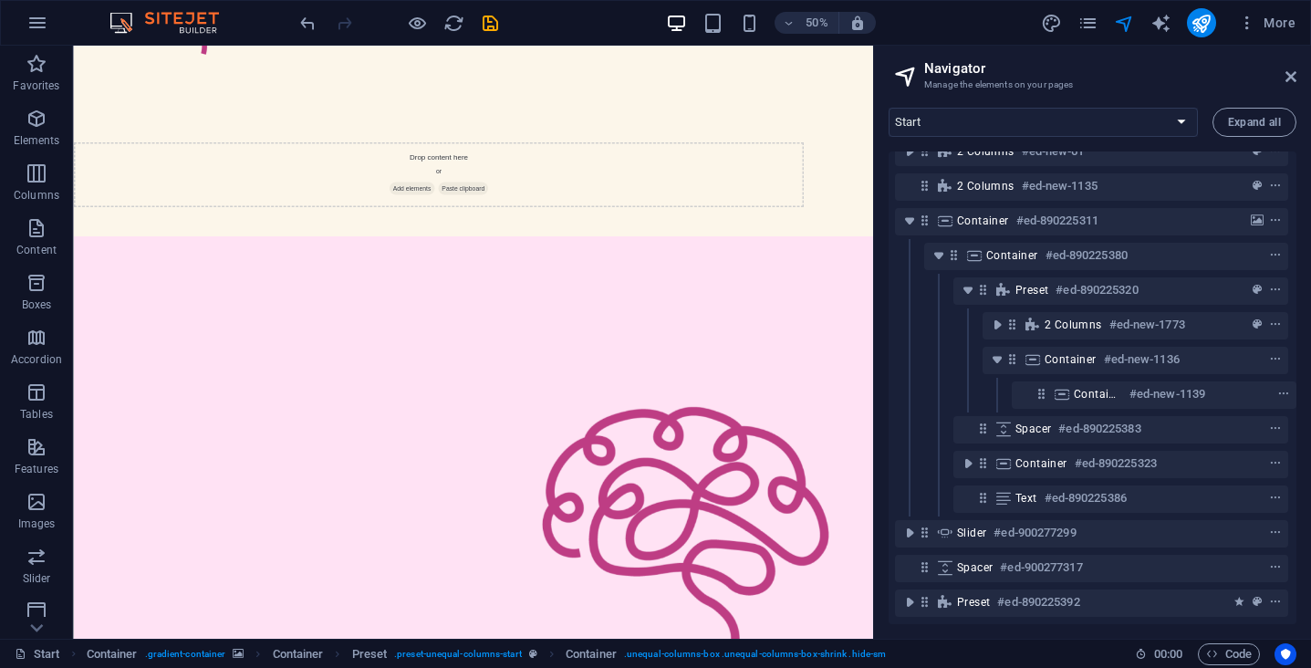
scroll to position [35, 5]
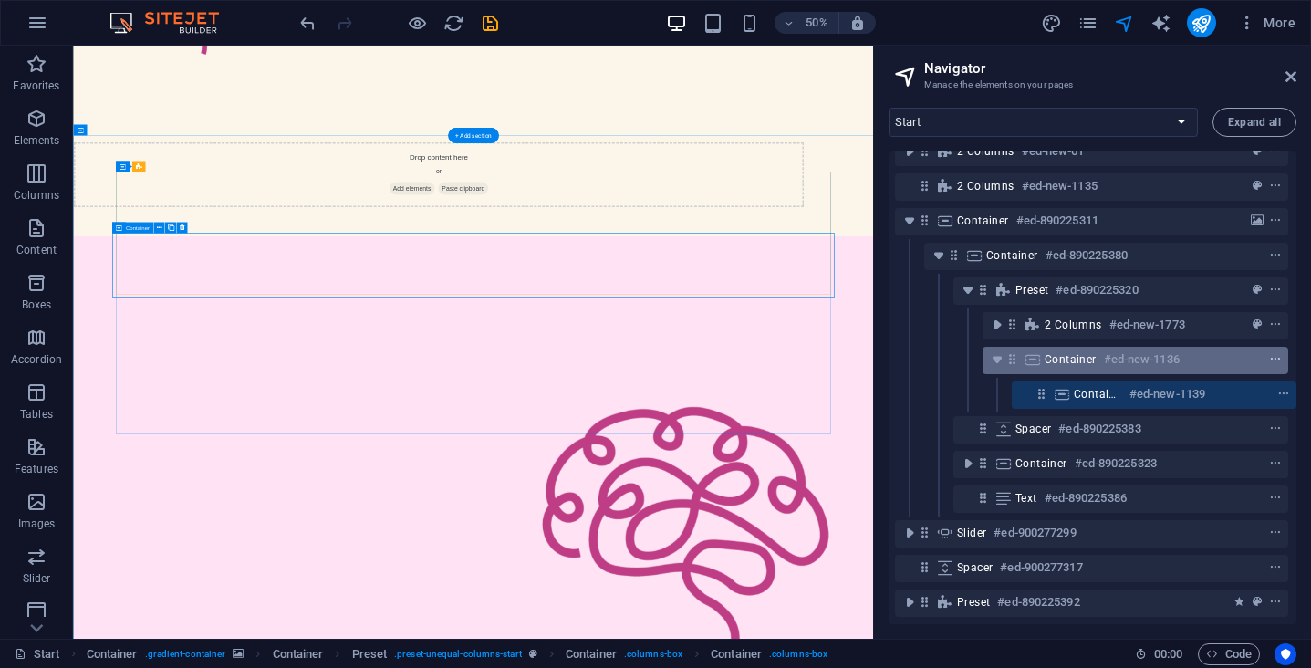
click at [1271, 353] on icon "context-menu" at bounding box center [1275, 359] width 13 height 13
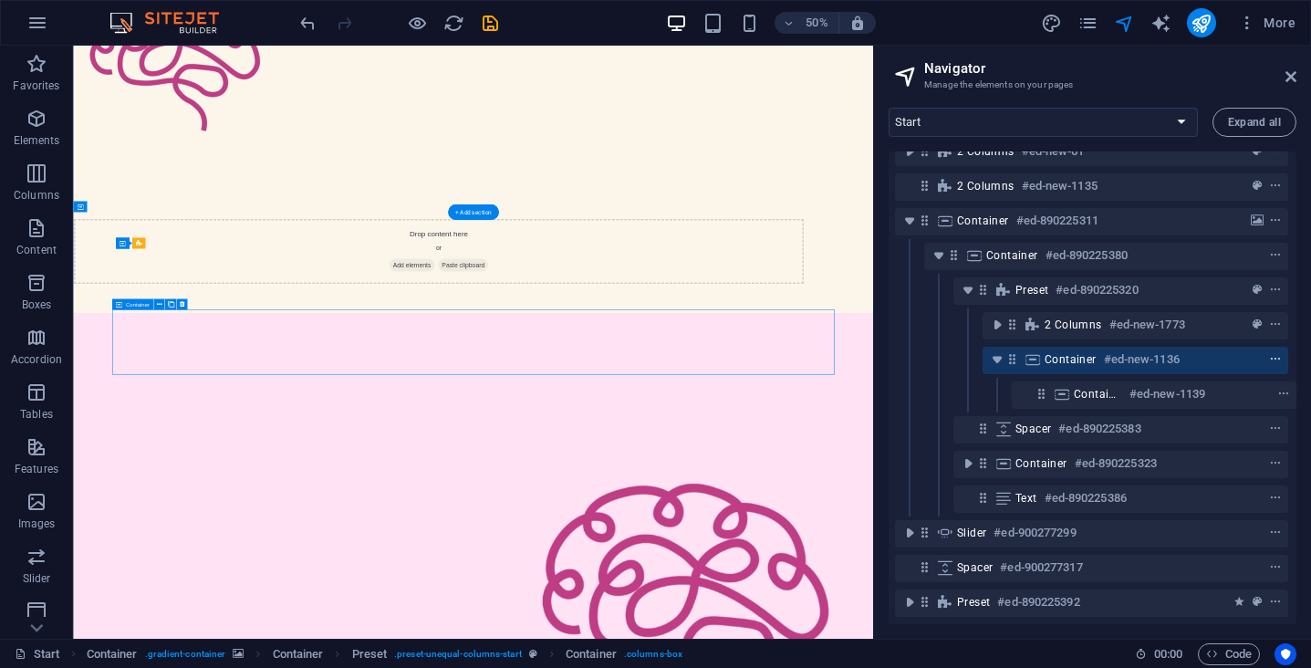
click at [1269, 353] on icon "context-menu" at bounding box center [1275, 359] width 13 height 13
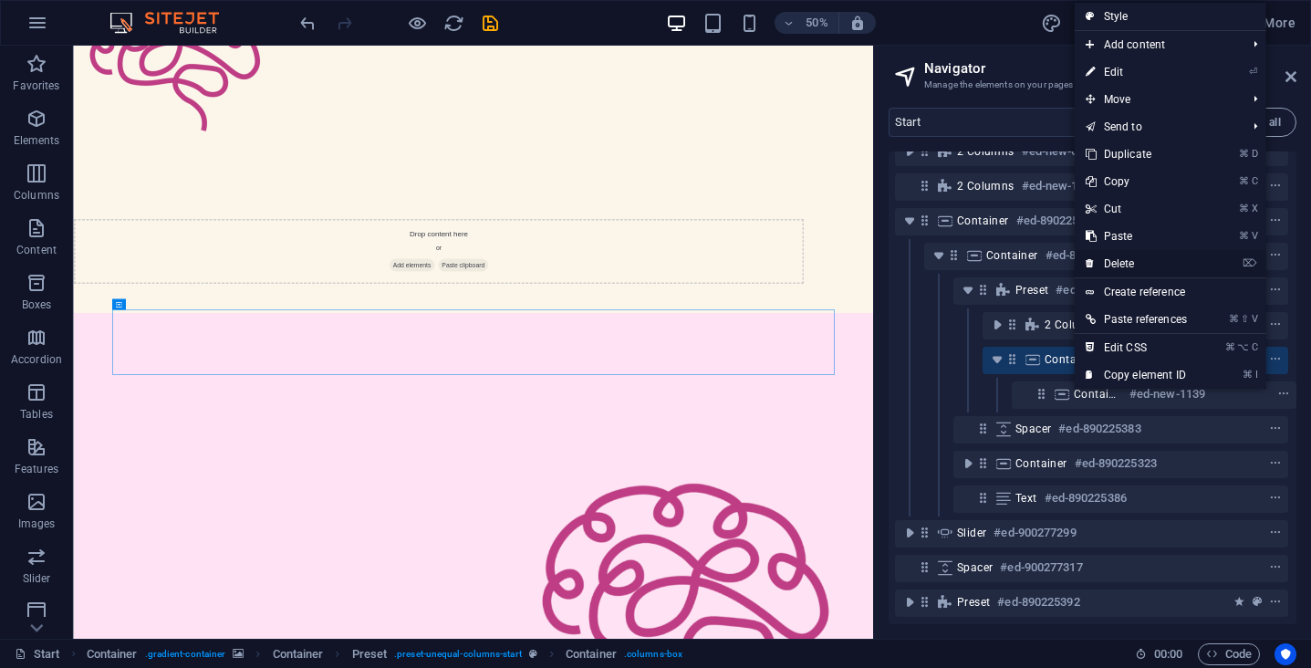
click at [1130, 258] on link "⌦ Delete" at bounding box center [1136, 263] width 123 height 27
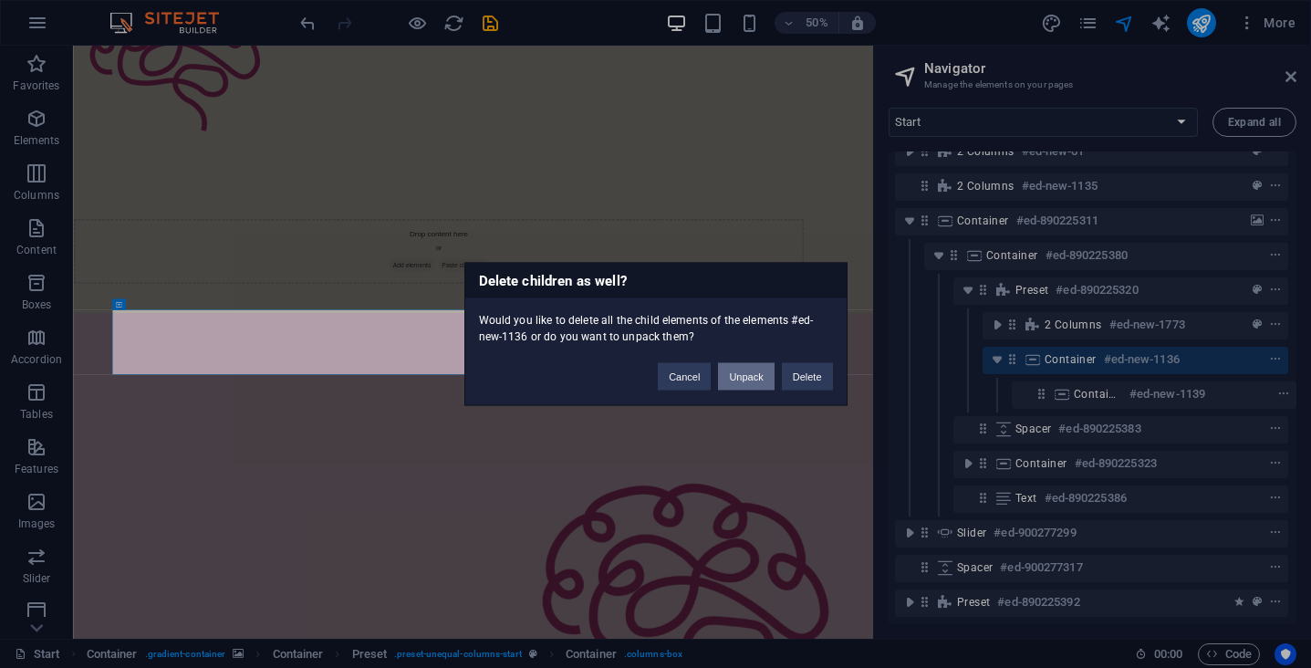
click at [762, 378] on button "Unpack" at bounding box center [746, 376] width 56 height 27
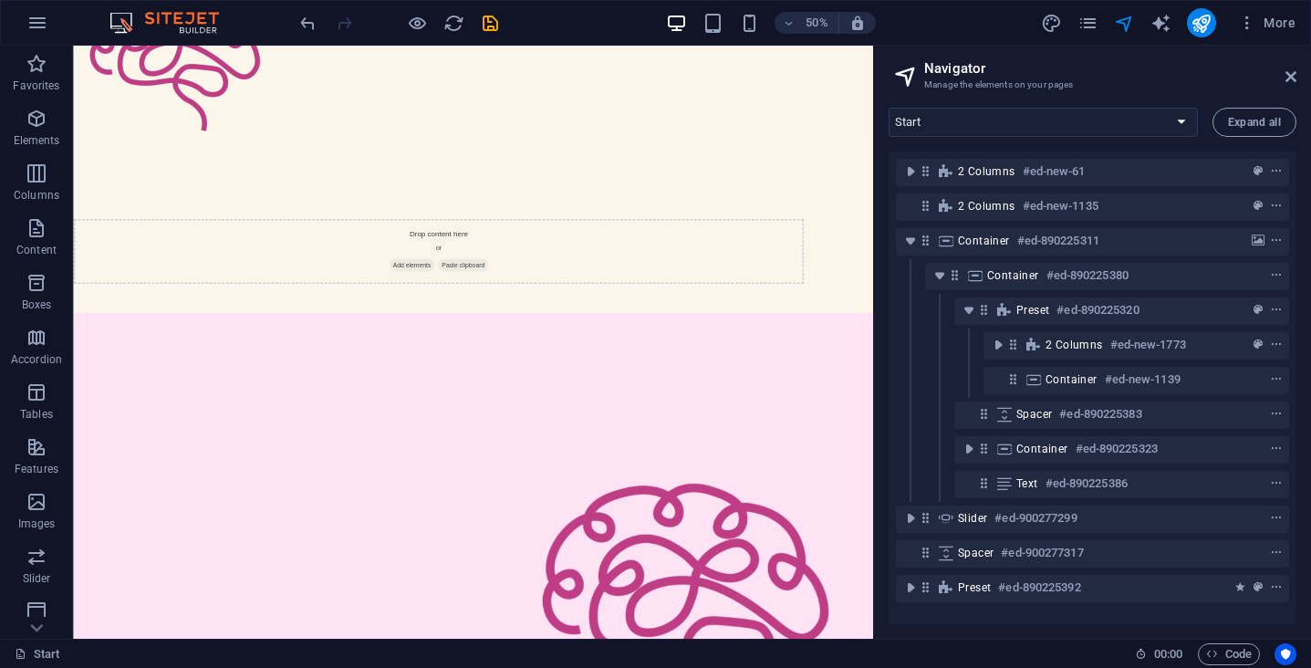
scroll to position [0, 0]
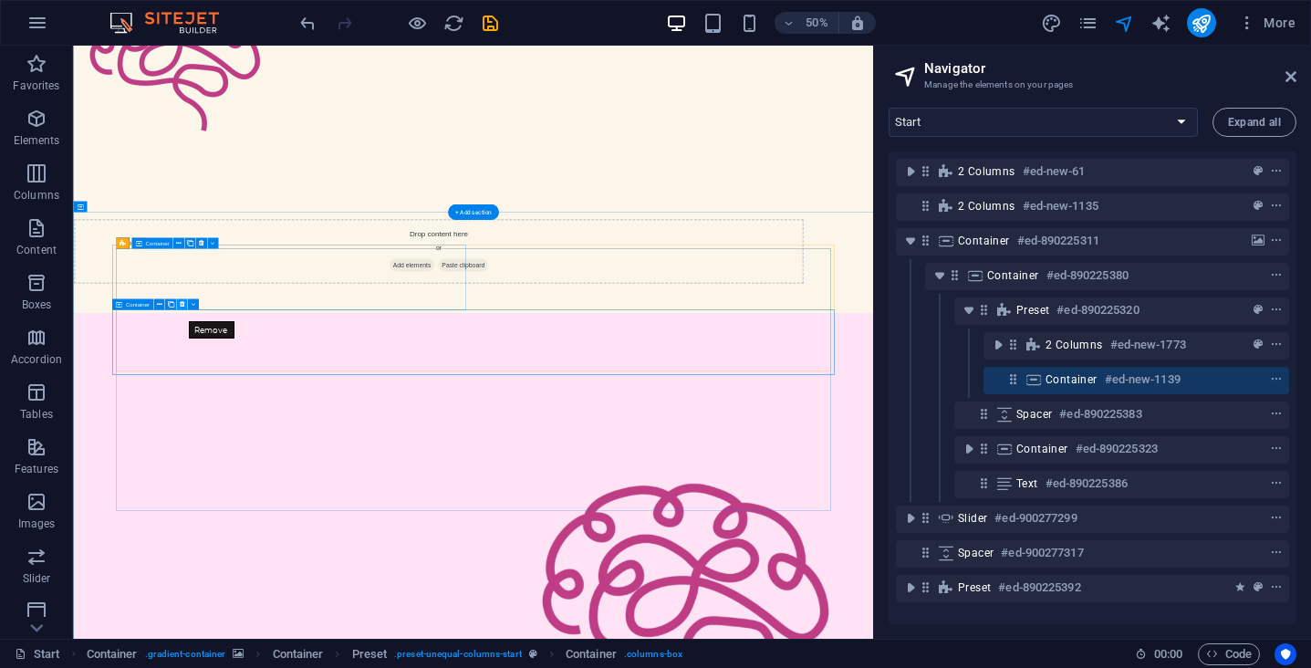
click at [179, 305] on icon at bounding box center [181, 304] width 5 height 10
click at [184, 305] on button at bounding box center [181, 304] width 11 height 11
click at [1290, 71] on icon at bounding box center [1291, 76] width 11 height 15
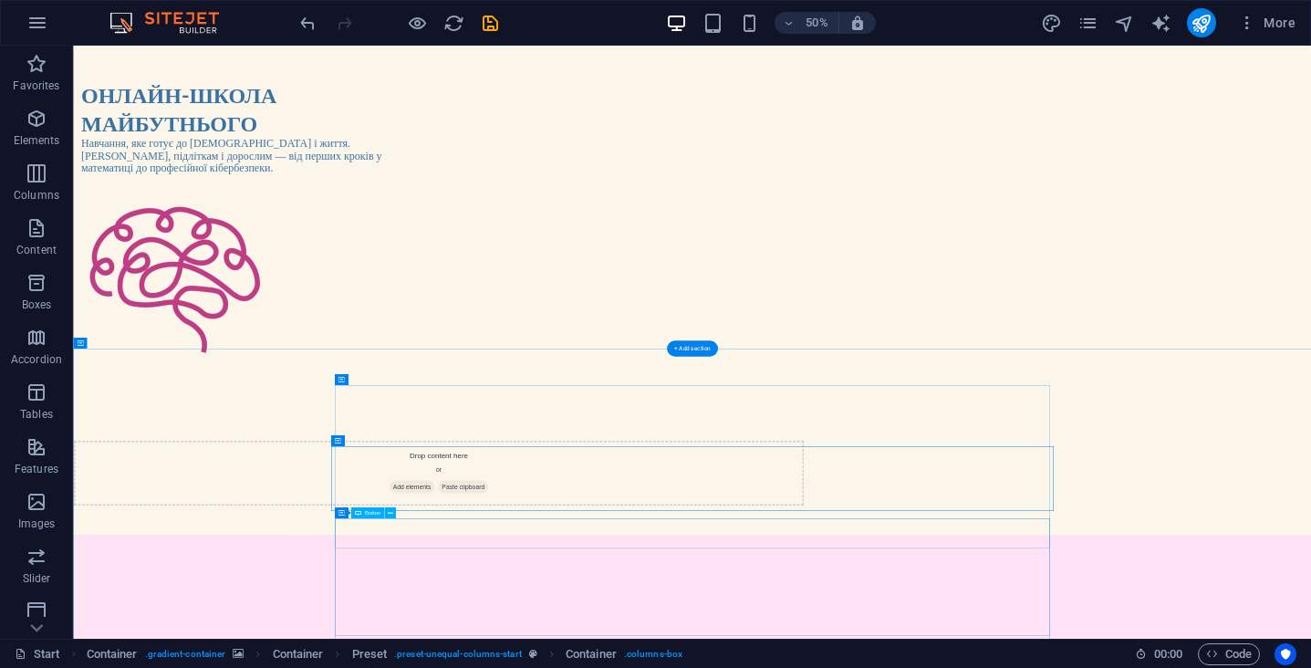
scroll to position [205, 0]
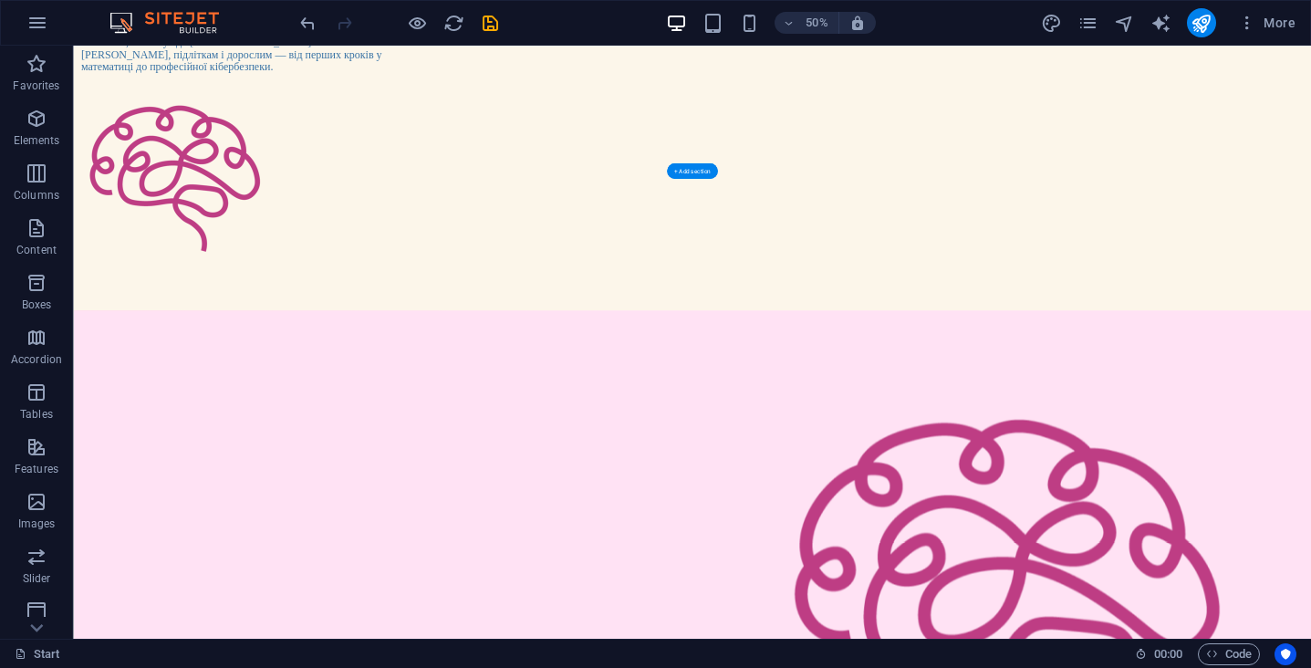
scroll to position [301, 0]
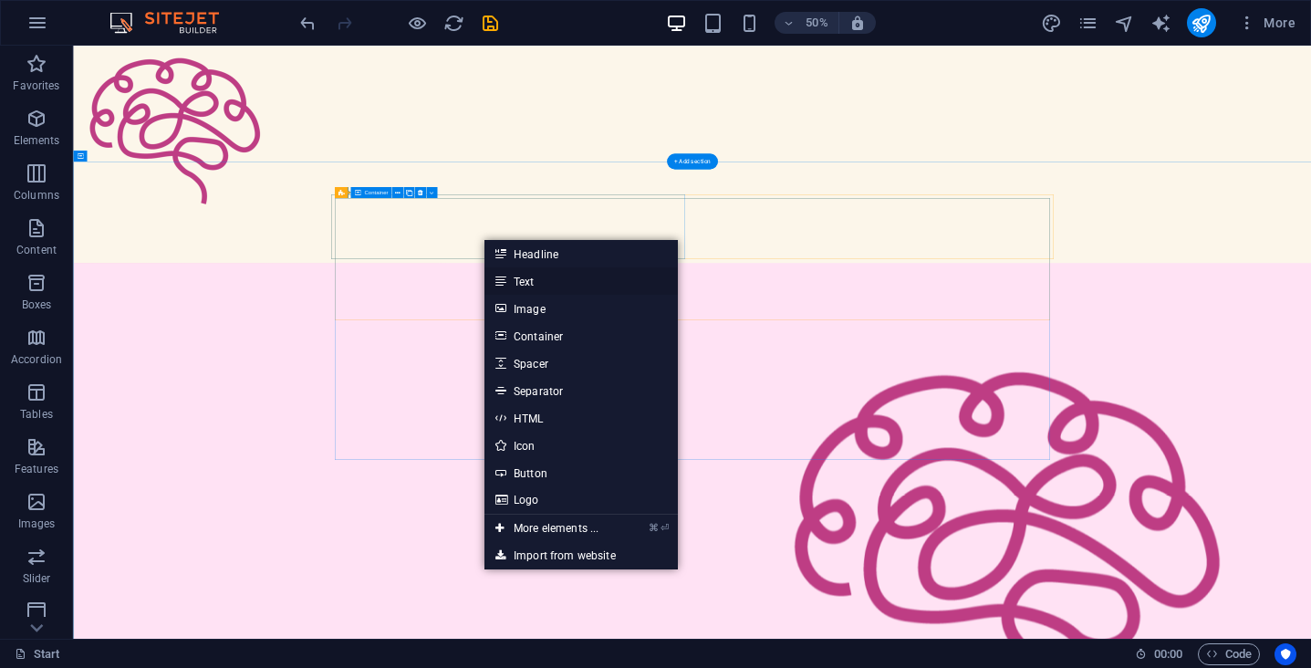
click at [534, 287] on link "Text" at bounding box center [580, 280] width 193 height 27
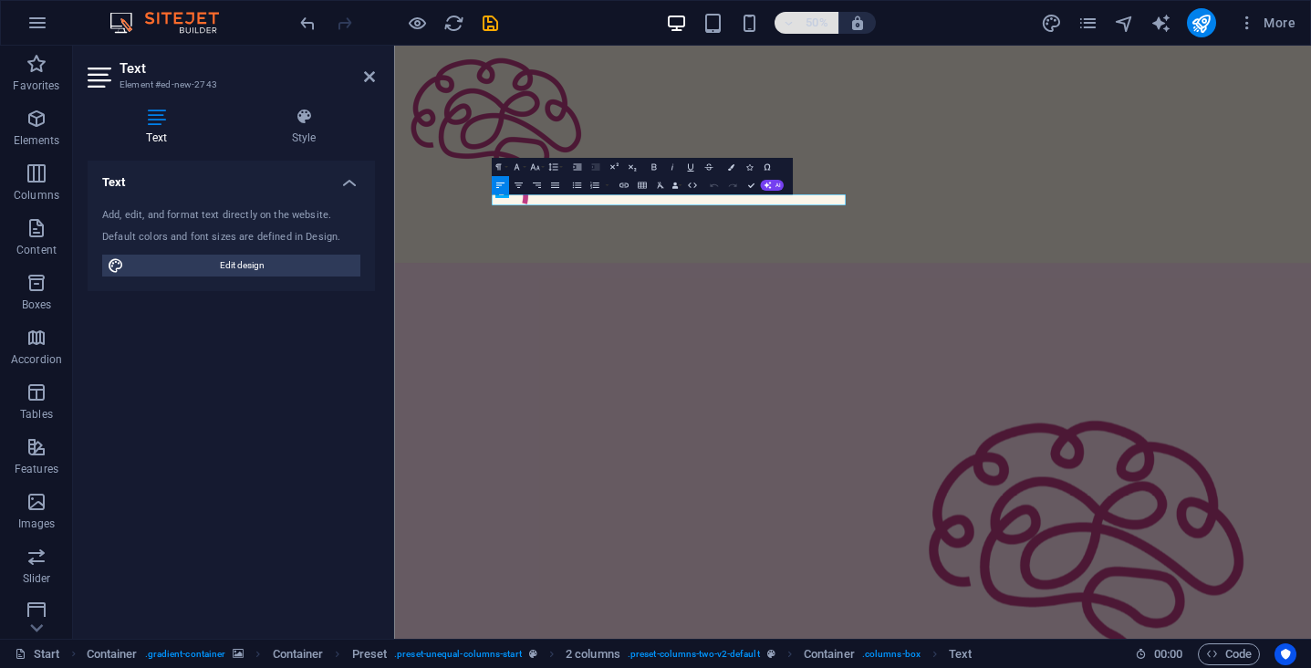
click at [823, 23] on h6 "50%" at bounding box center [816, 23] width 29 height 22
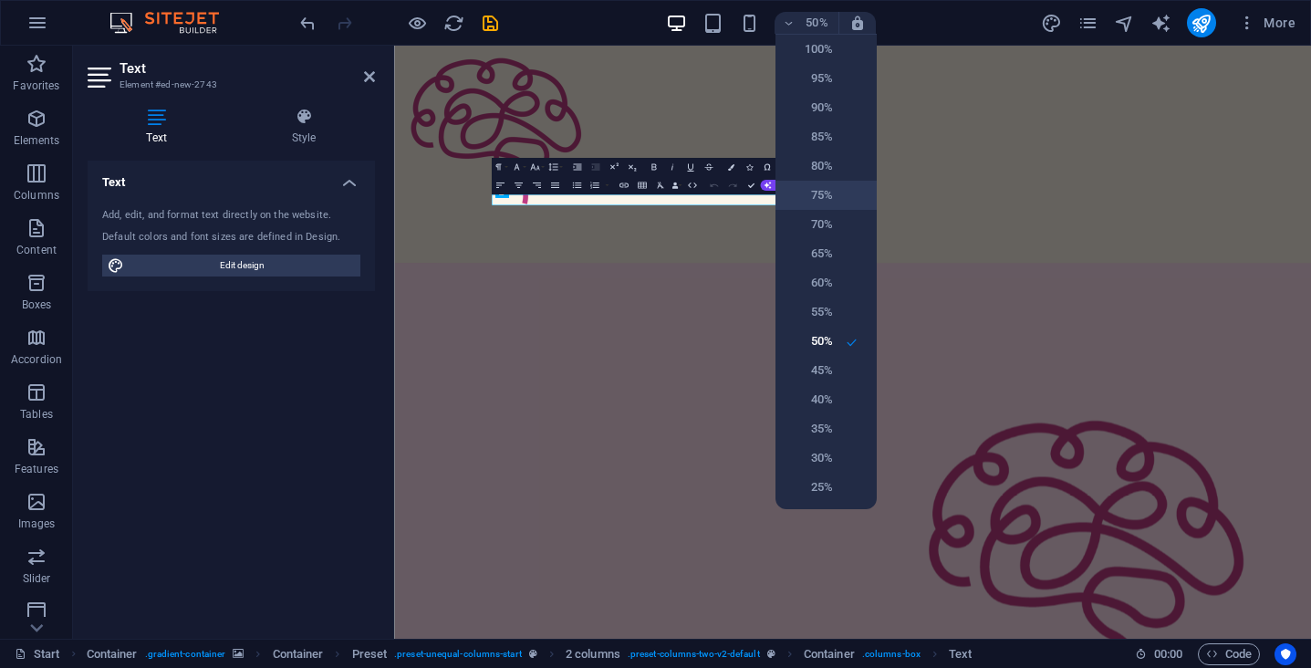
click at [823, 199] on h6 "75%" at bounding box center [809, 195] width 47 height 22
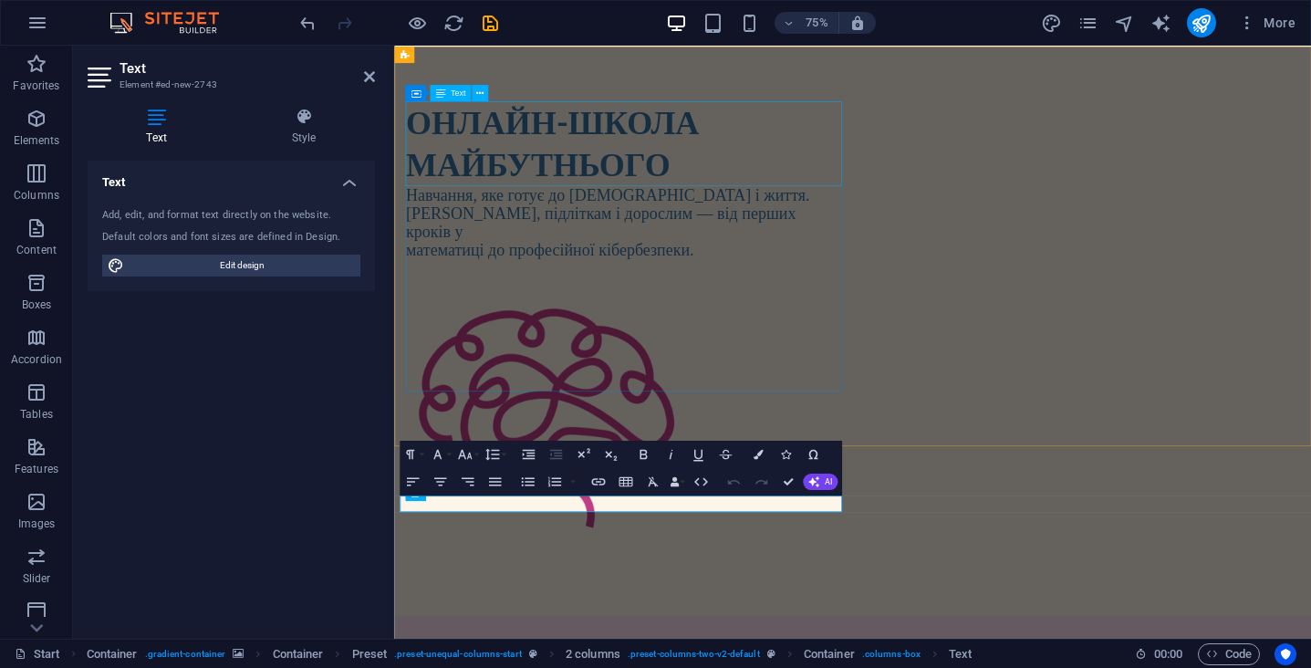
scroll to position [0, 0]
click at [572, 194] on strong "ОНЛАЙН-ШКОЛА МАЙБУТНЬОГО" at bounding box center [604, 174] width 390 height 109
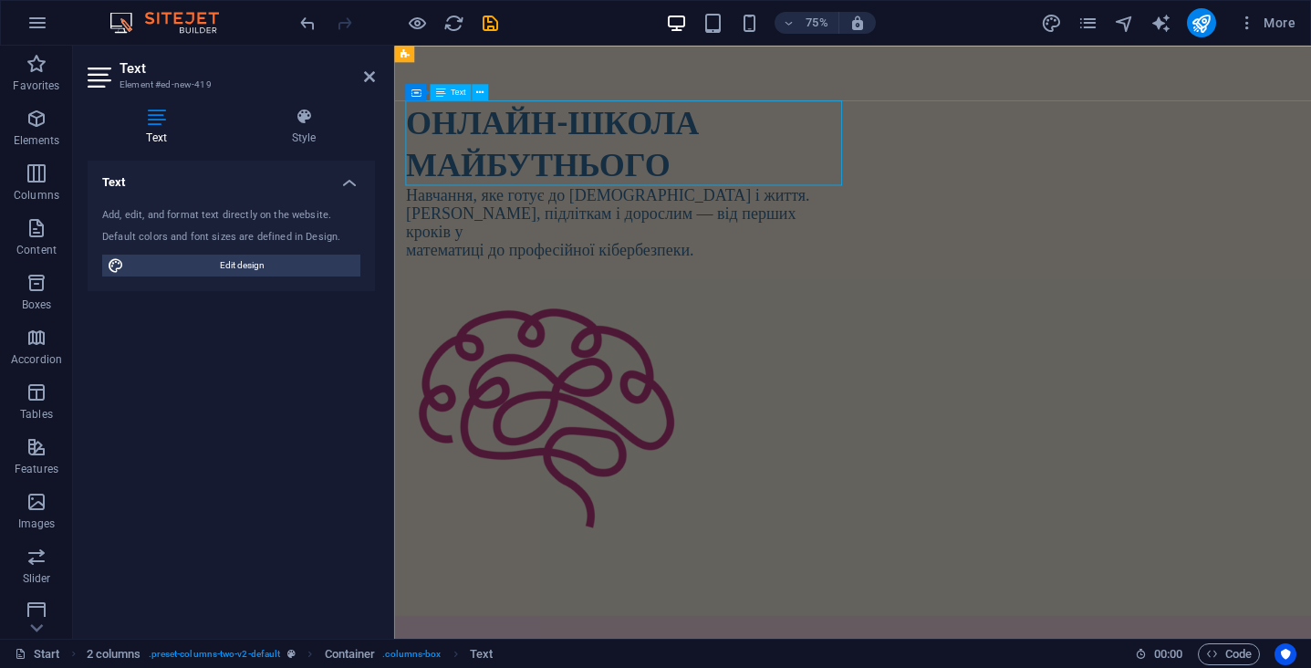
click at [697, 184] on strong "ОНЛАЙН-ШКОЛА МАЙБУТНЬОГО" at bounding box center [604, 174] width 390 height 109
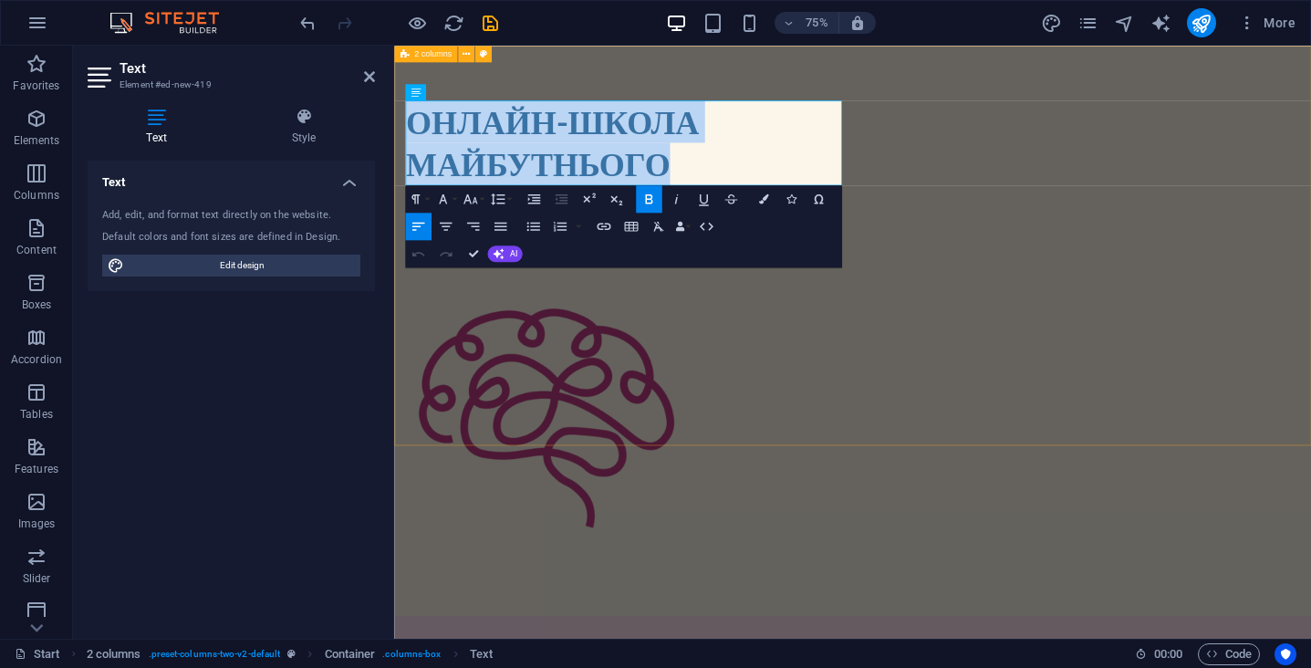
drag, startPoint x: 764, startPoint y: 189, endPoint x: 397, endPoint y: 103, distance: 376.7
click at [397, 103] on div "ОНЛАЙН-ШКОЛА МАЙБУТНЬОГО Навчання, яке готує до іспитів і життя. [DEMOGRAPHIC_D…" at bounding box center [1005, 426] width 1223 height 760
copy strong "ОНЛАЙН-ШКОЛА МАЙБУТНЬОГО"
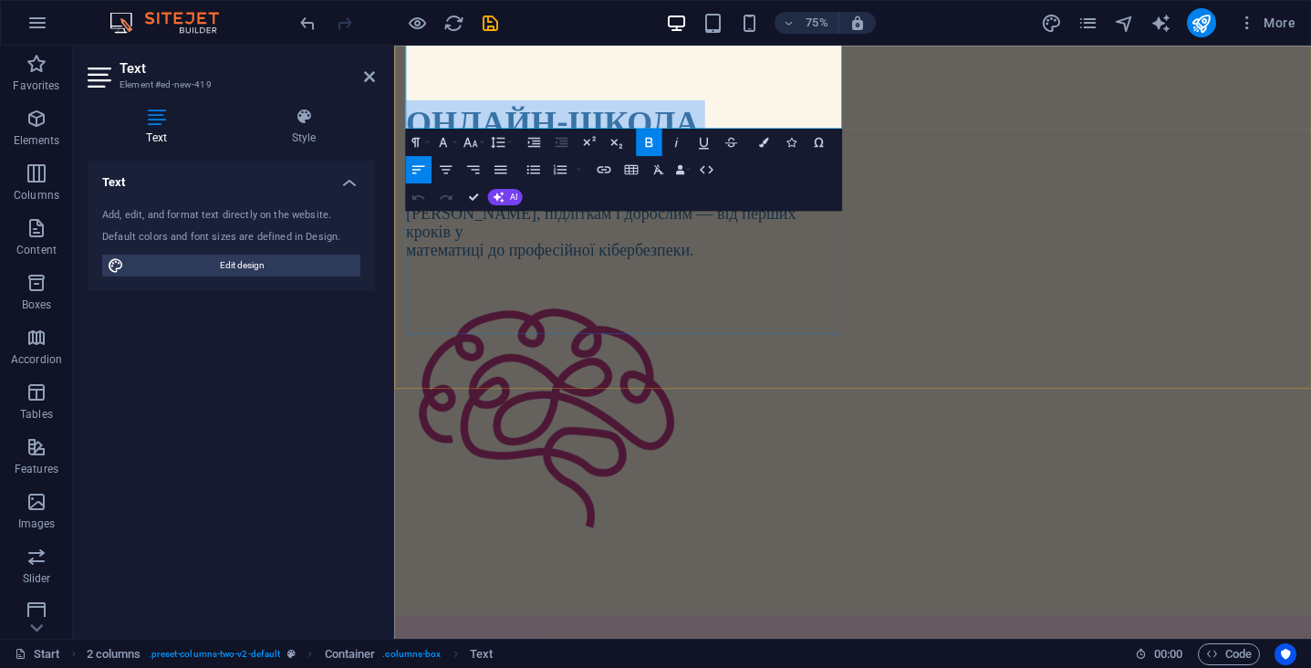
scroll to position [327, 0]
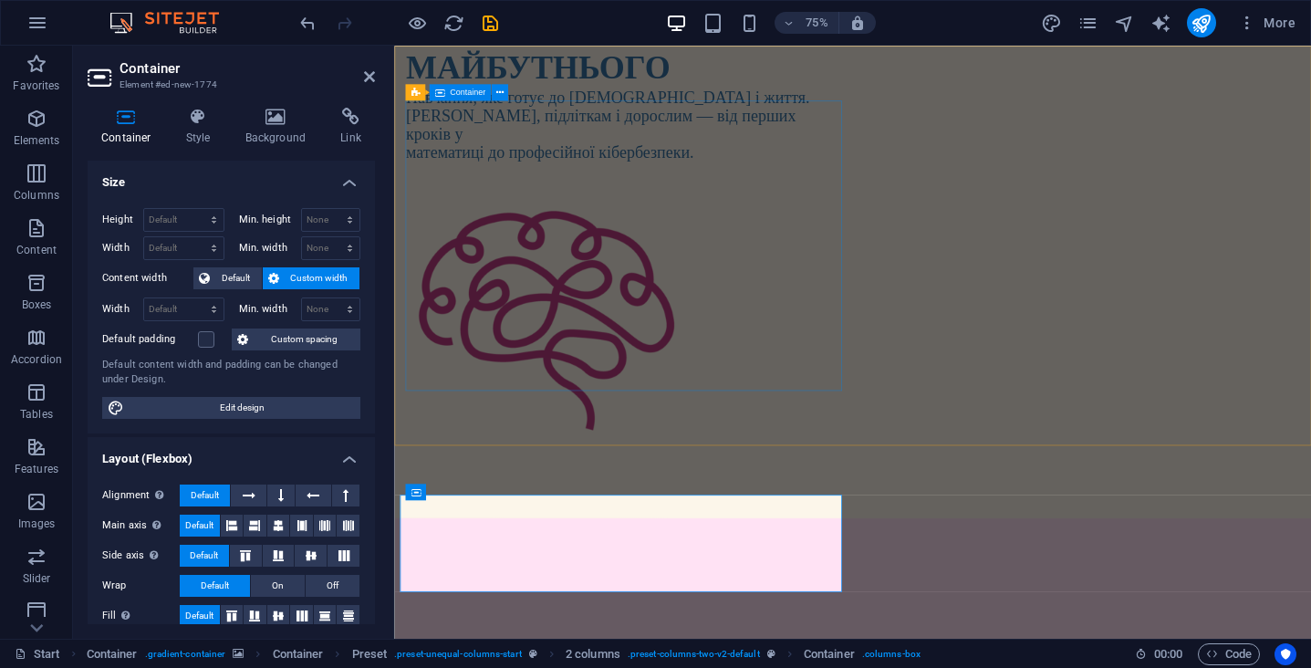
click at [552, 201] on div "ОНЛАЙН-ШКОЛА МАЙБУТНЬОГО Навчання, яке готує до іспитів і життя. [DEMOGRAPHIC_D…" at bounding box center [700, 94] width 582 height 213
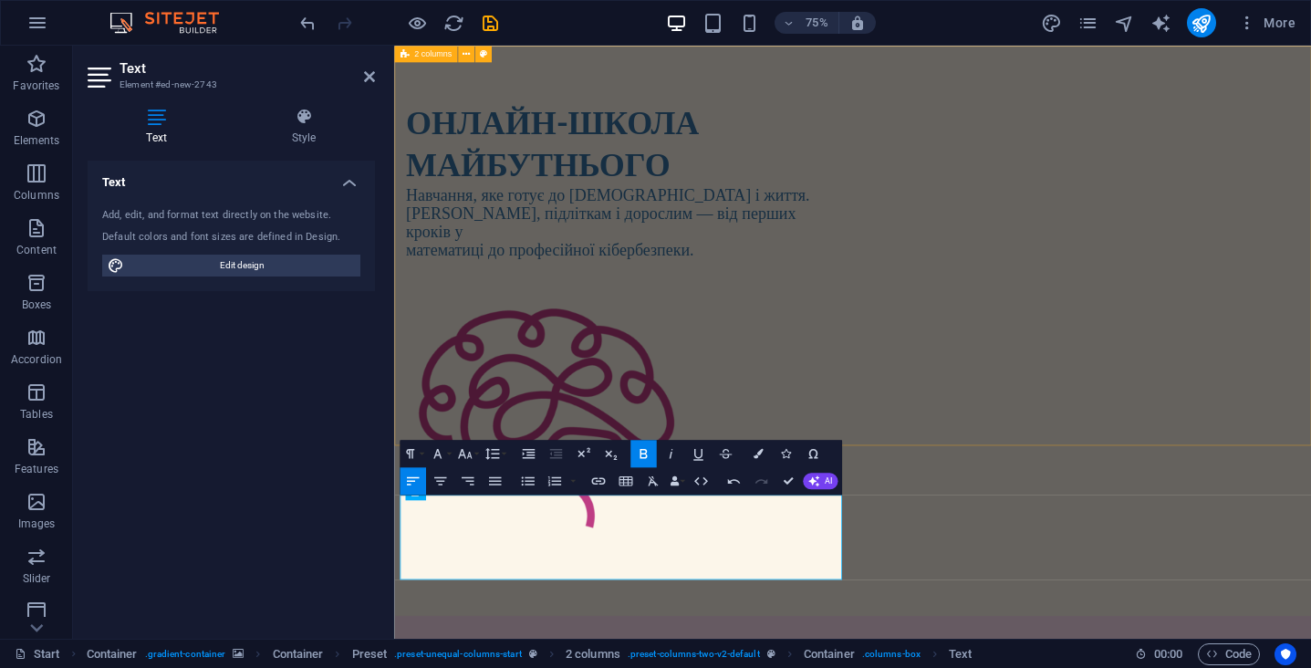
click at [835, 513] on div "ОНЛАЙН-ШКОЛА МАЙБУТНЬОГО Навчання, яке готує до іспитів і життя. [DEMOGRAPHIC_D…" at bounding box center [1005, 426] width 1223 height 760
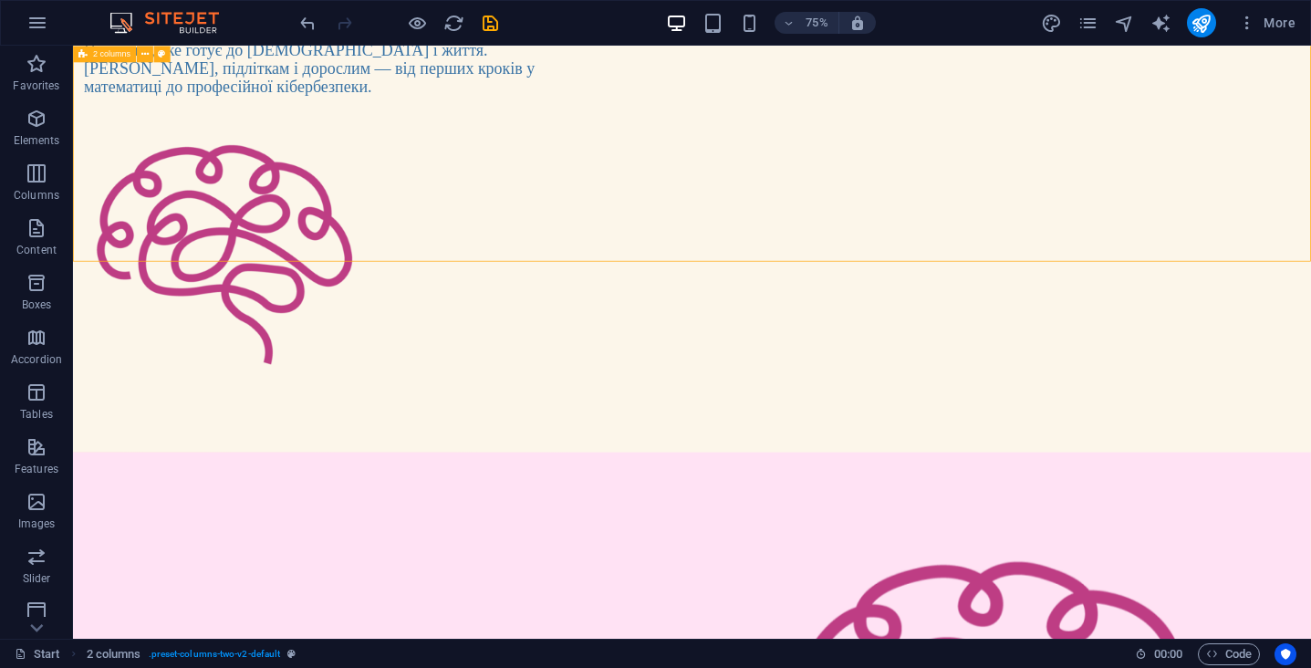
scroll to position [266, 0]
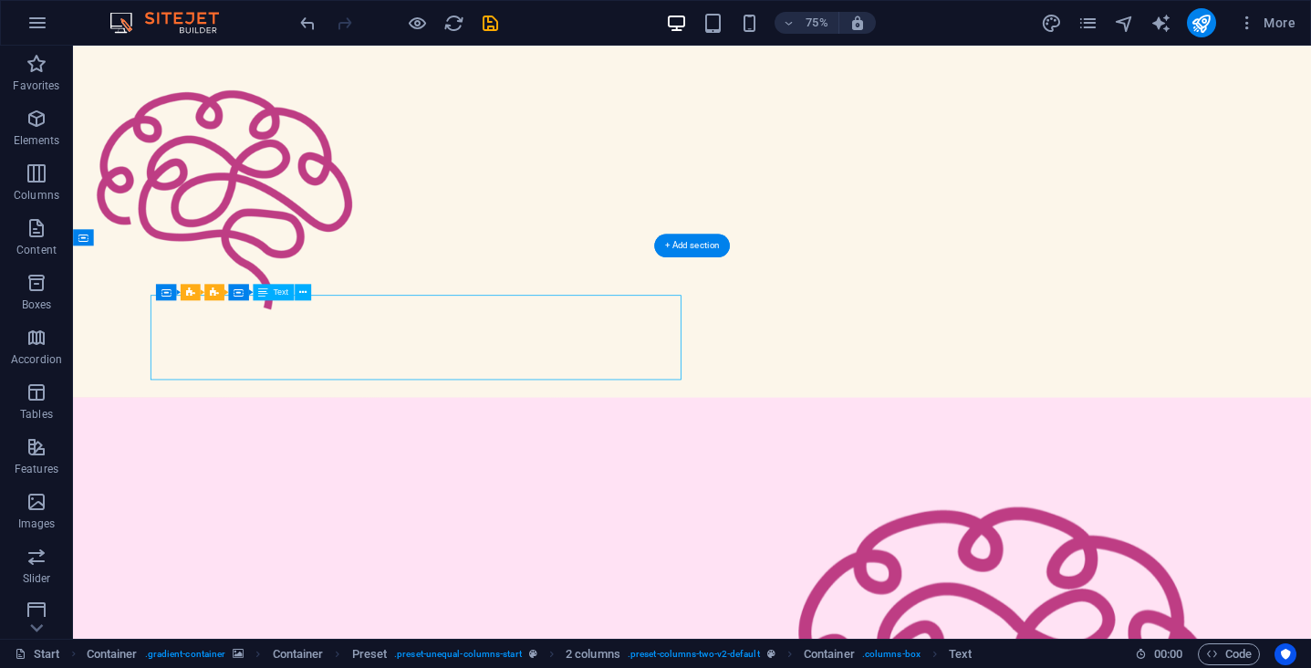
drag, startPoint x: 508, startPoint y: 432, endPoint x: 573, endPoint y: 425, distance: 65.1
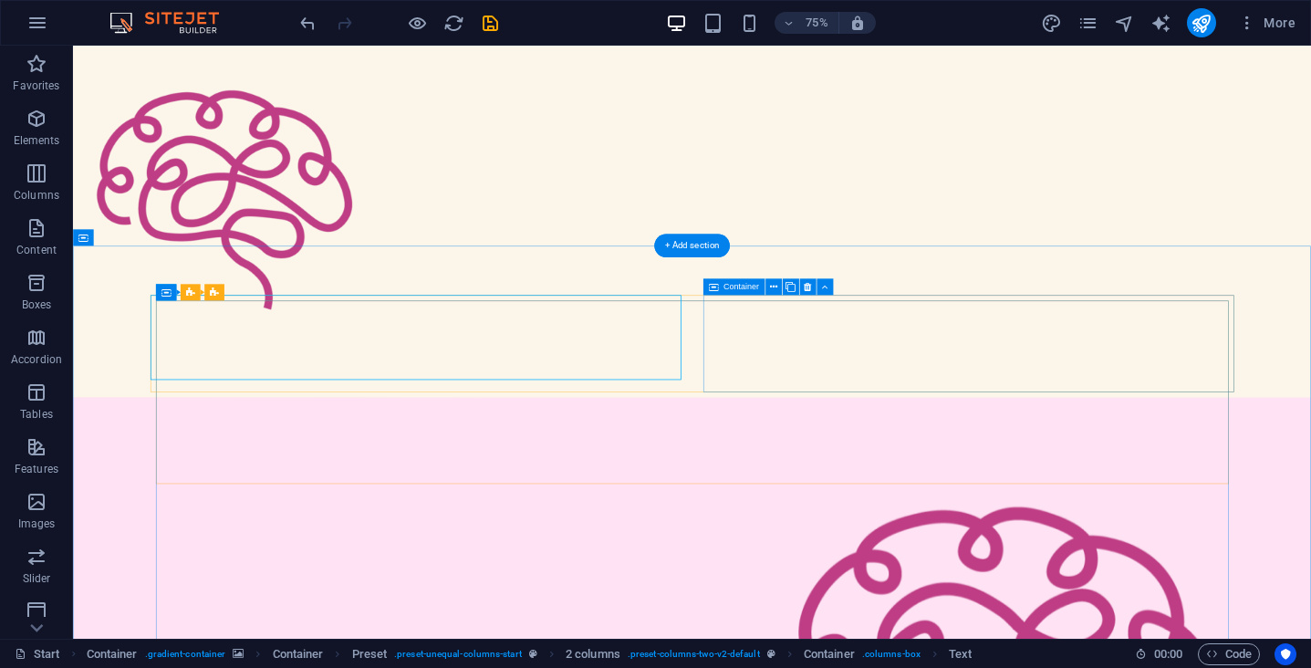
drag, startPoint x: 882, startPoint y: 425, endPoint x: 919, endPoint y: 425, distance: 36.5
click at [213, 292] on icon at bounding box center [214, 292] width 9 height 16
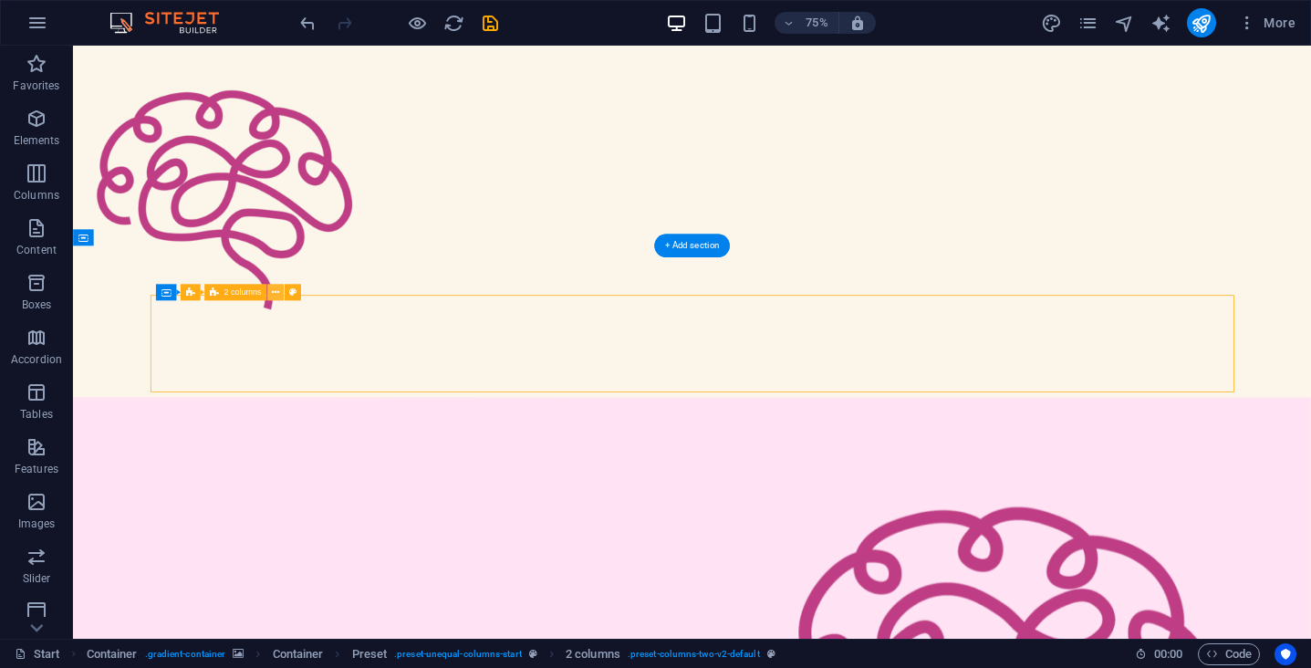
click at [278, 294] on icon at bounding box center [275, 292] width 7 height 15
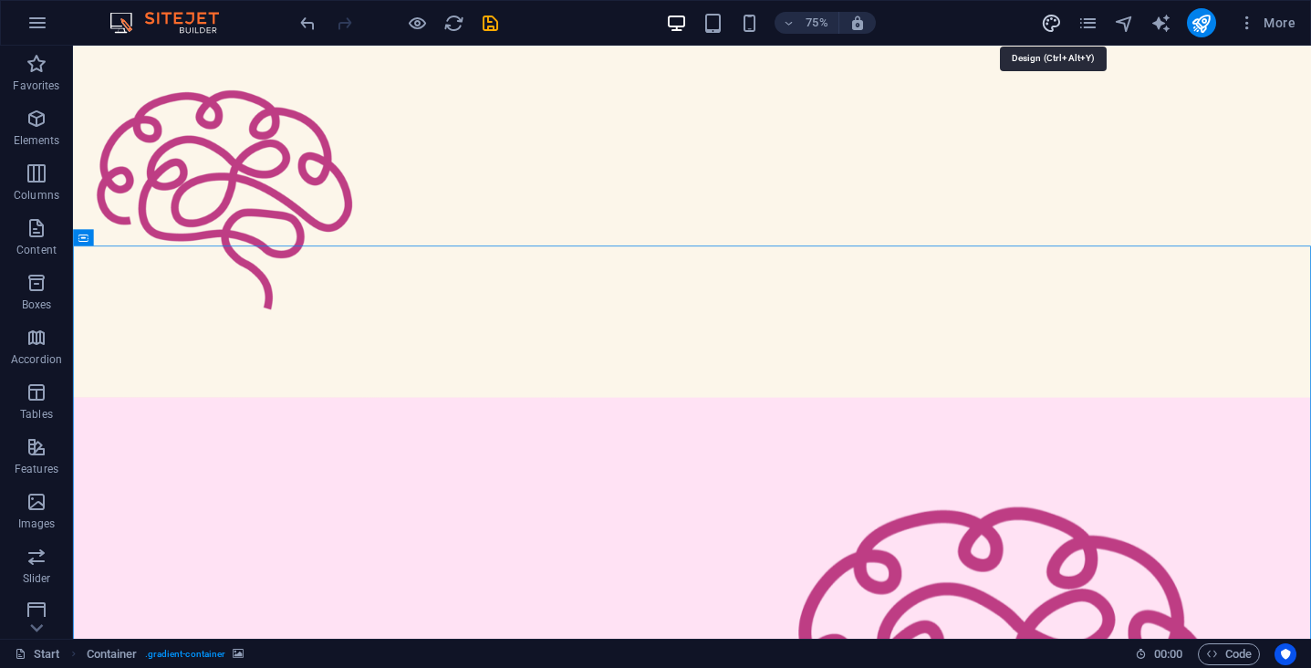
click at [1057, 18] on icon "design" at bounding box center [1051, 23] width 21 height 21
select select "px"
select select "300"
select select "px"
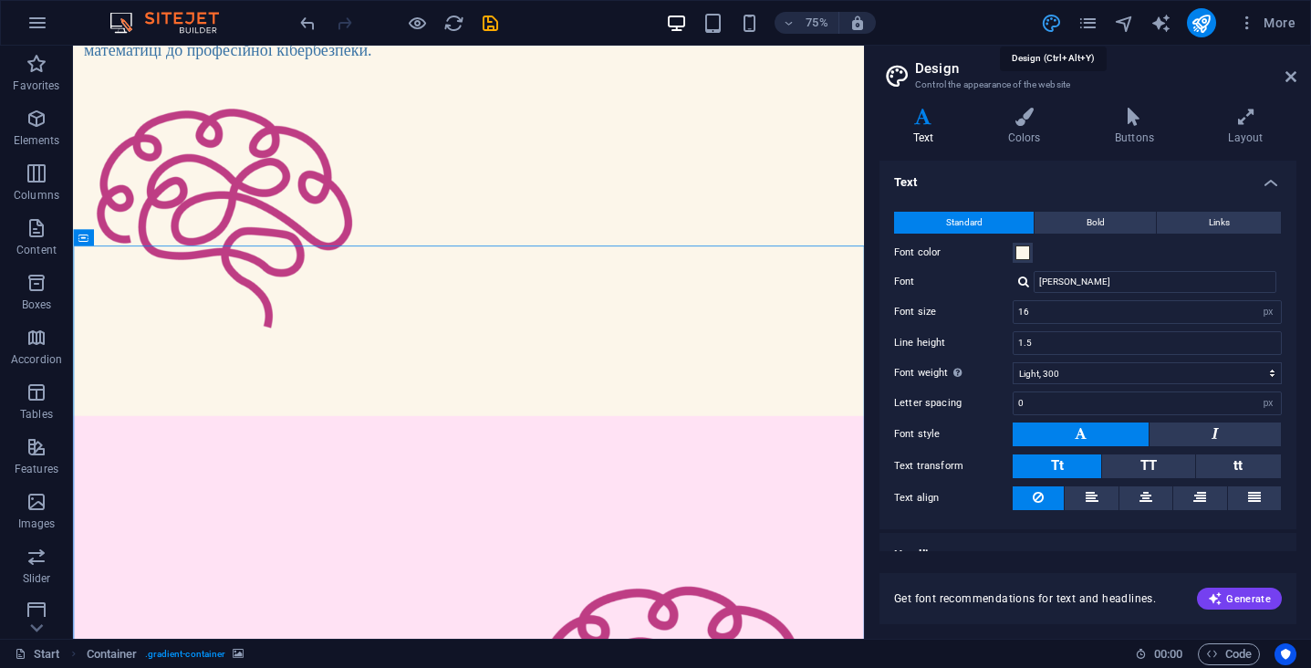
click at [1062, 22] on icon "design" at bounding box center [1051, 23] width 21 height 21
click at [1118, 25] on icon "navigator" at bounding box center [1124, 23] width 21 height 21
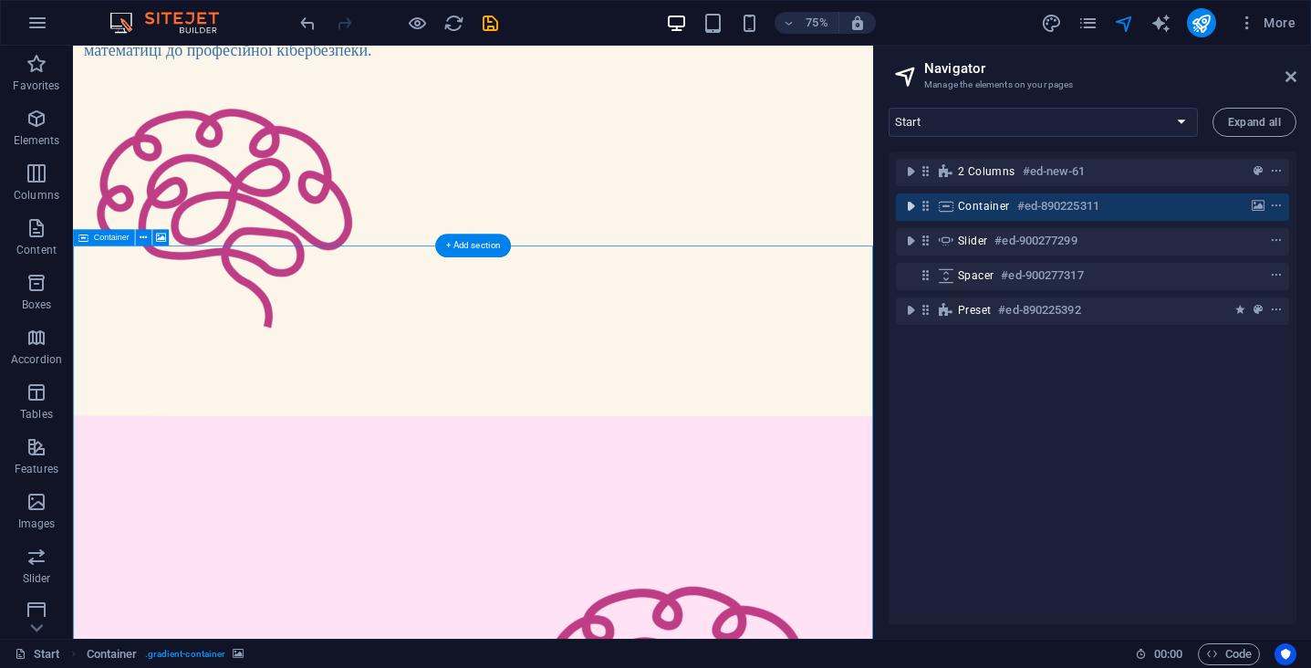
click at [907, 206] on icon "toggle-expand" at bounding box center [910, 206] width 18 height 18
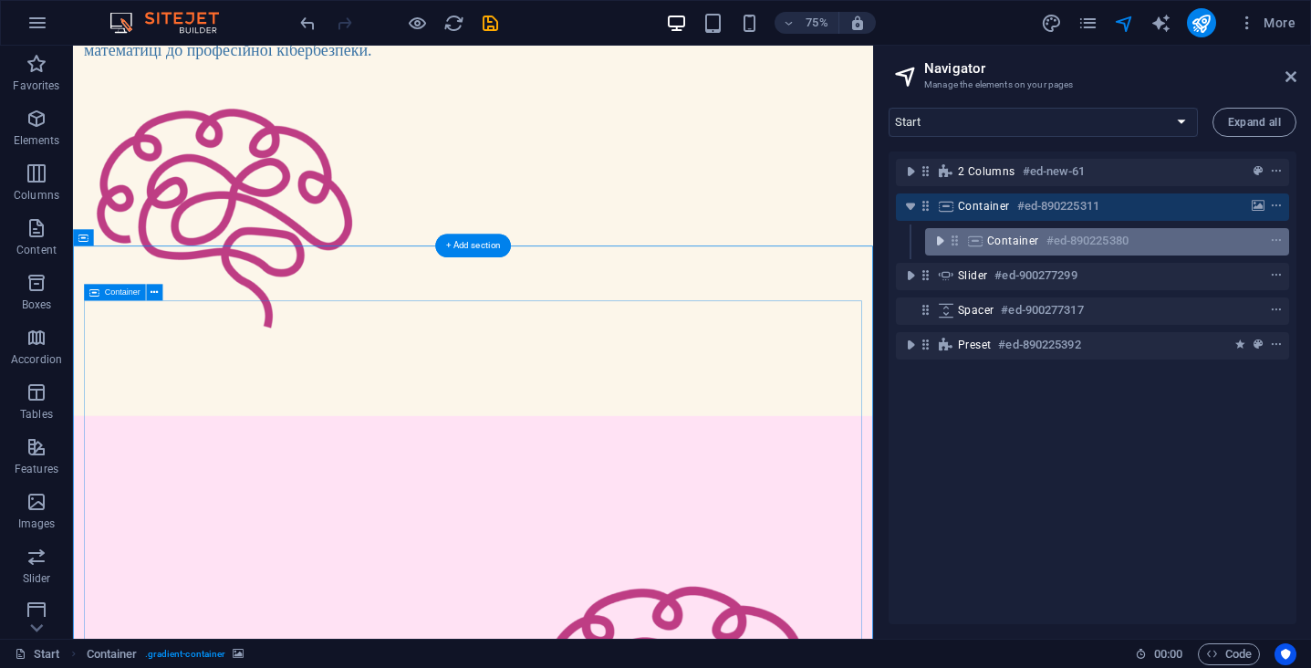
click at [947, 242] on icon "toggle-expand" at bounding box center [940, 241] width 18 height 18
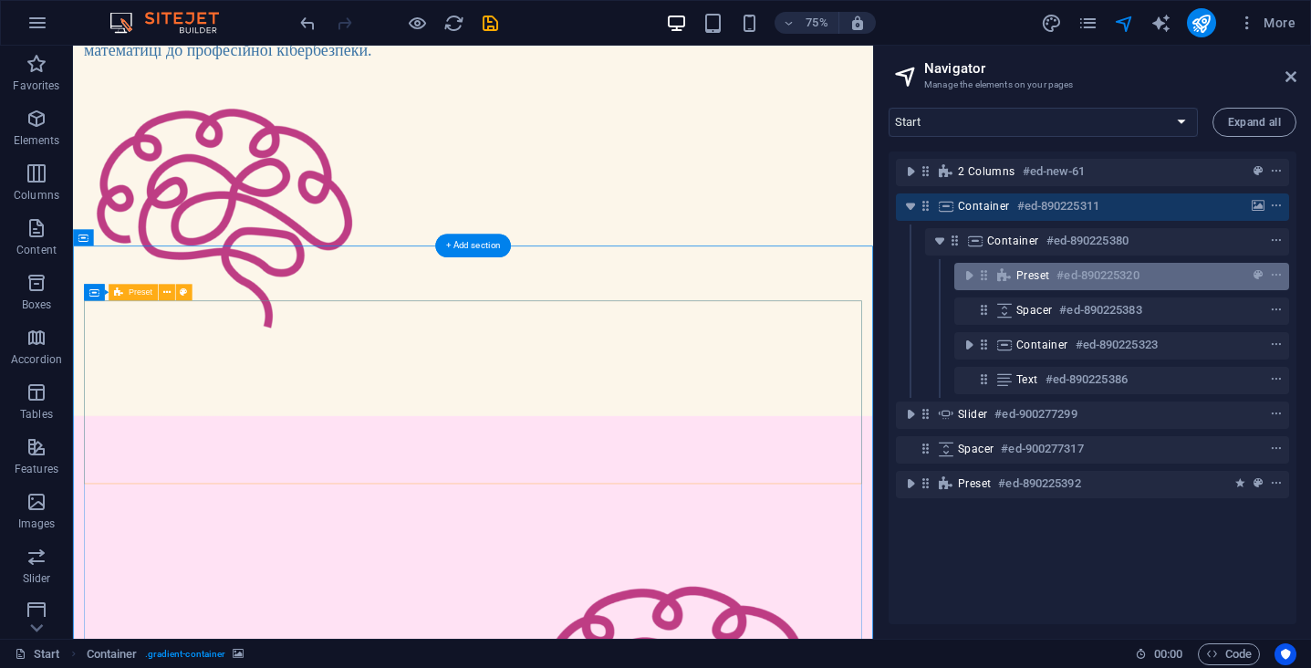
click at [1032, 281] on span "Preset" at bounding box center [1032, 275] width 33 height 15
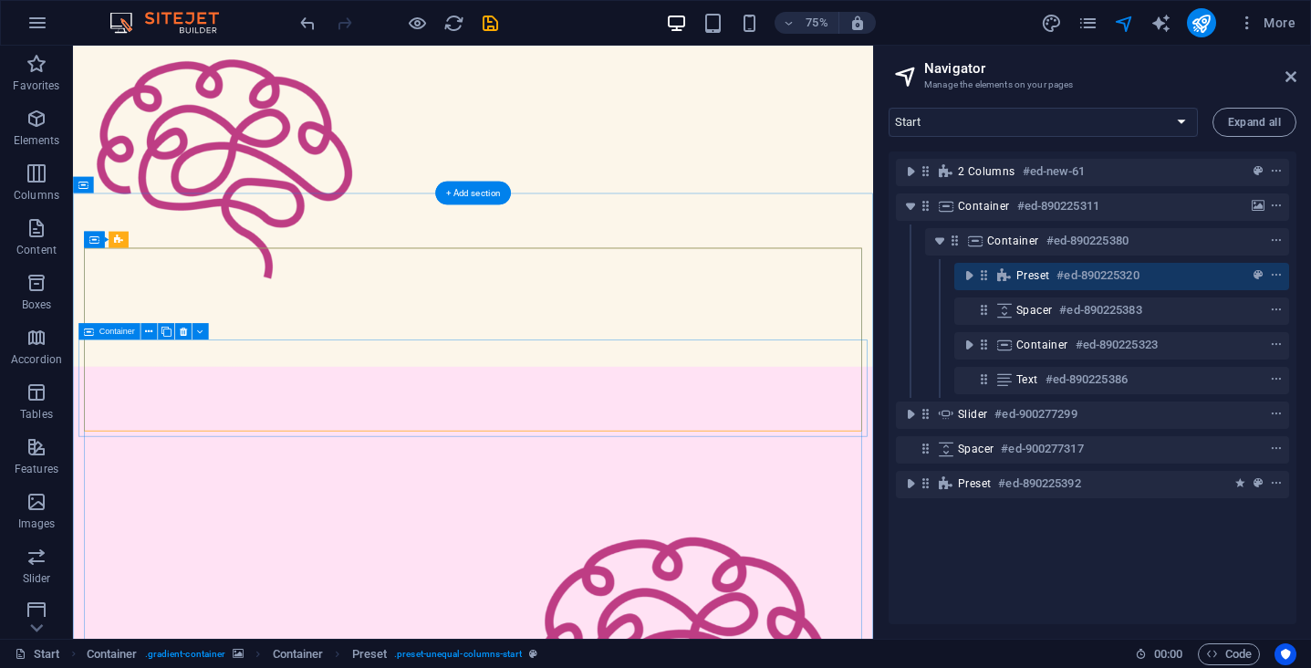
scroll to position [338, 0]
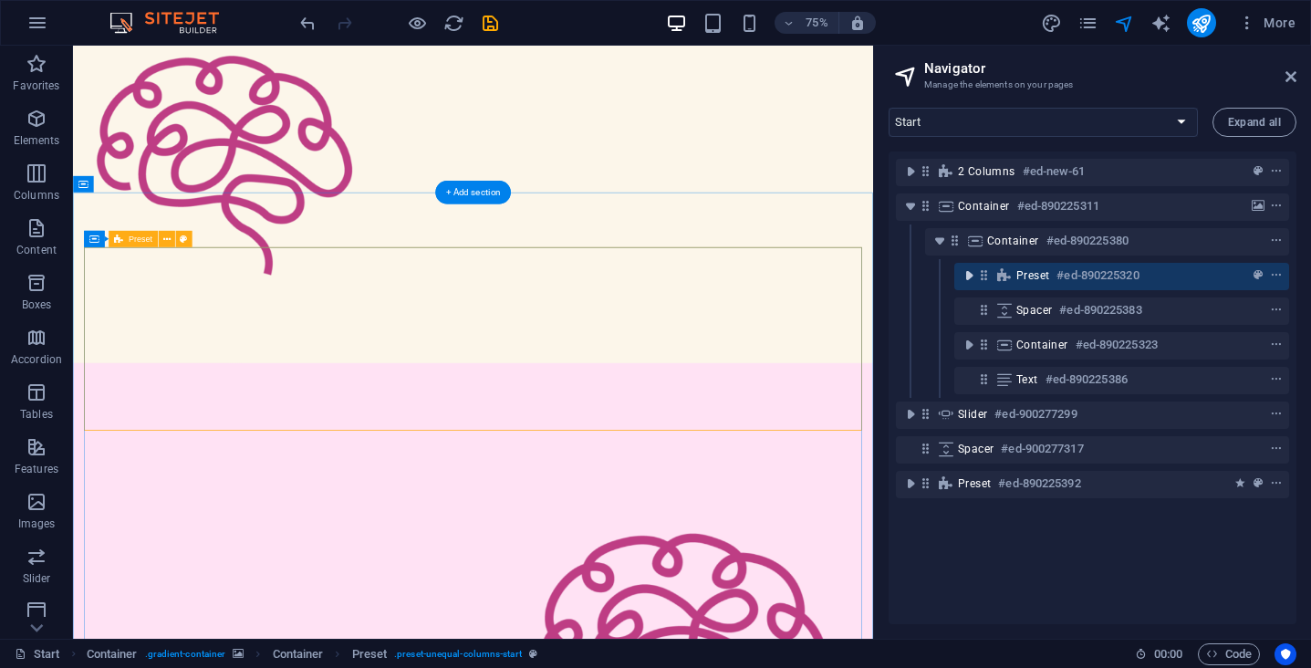
click at [969, 280] on icon "toggle-expand" at bounding box center [969, 275] width 18 height 18
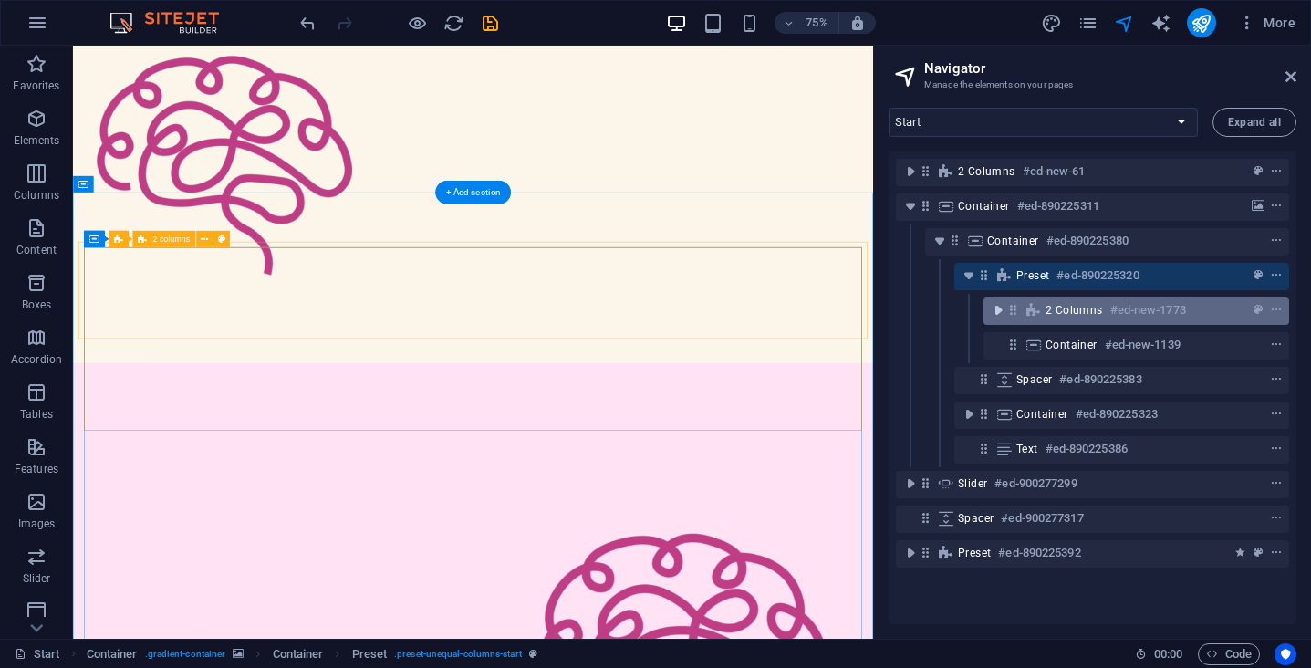
click at [995, 309] on icon "toggle-expand" at bounding box center [998, 310] width 18 height 18
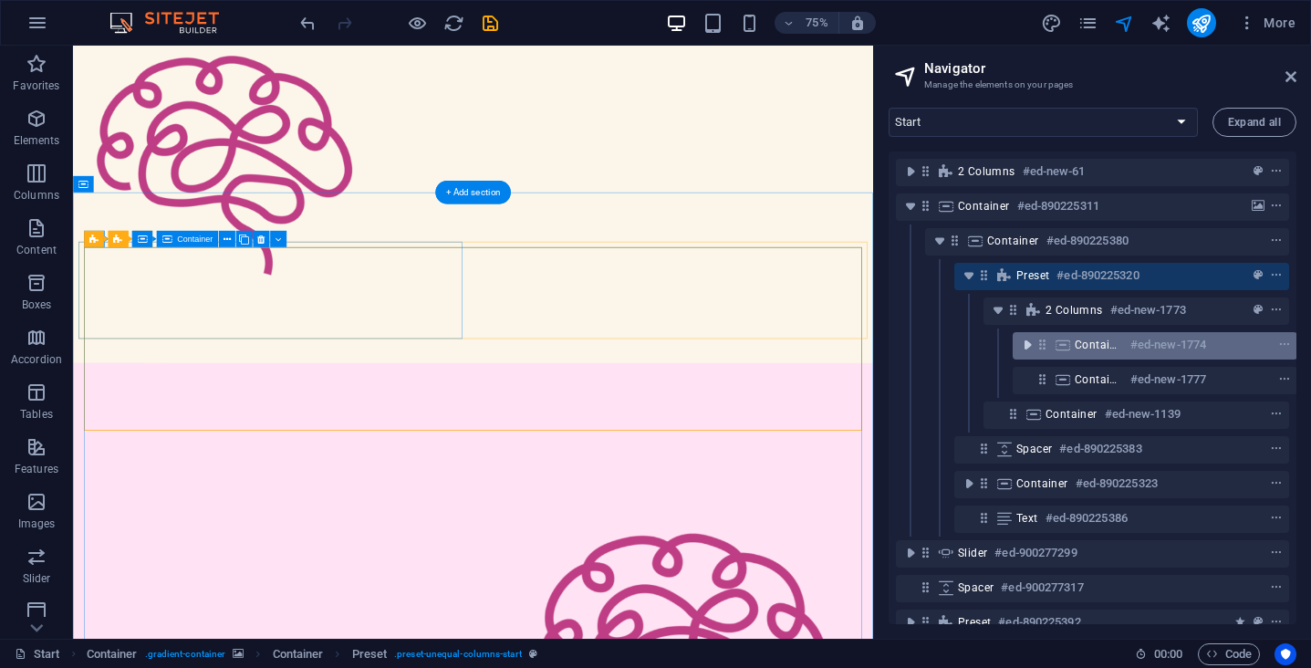
click at [1030, 348] on icon "toggle-expand" at bounding box center [1027, 345] width 18 height 18
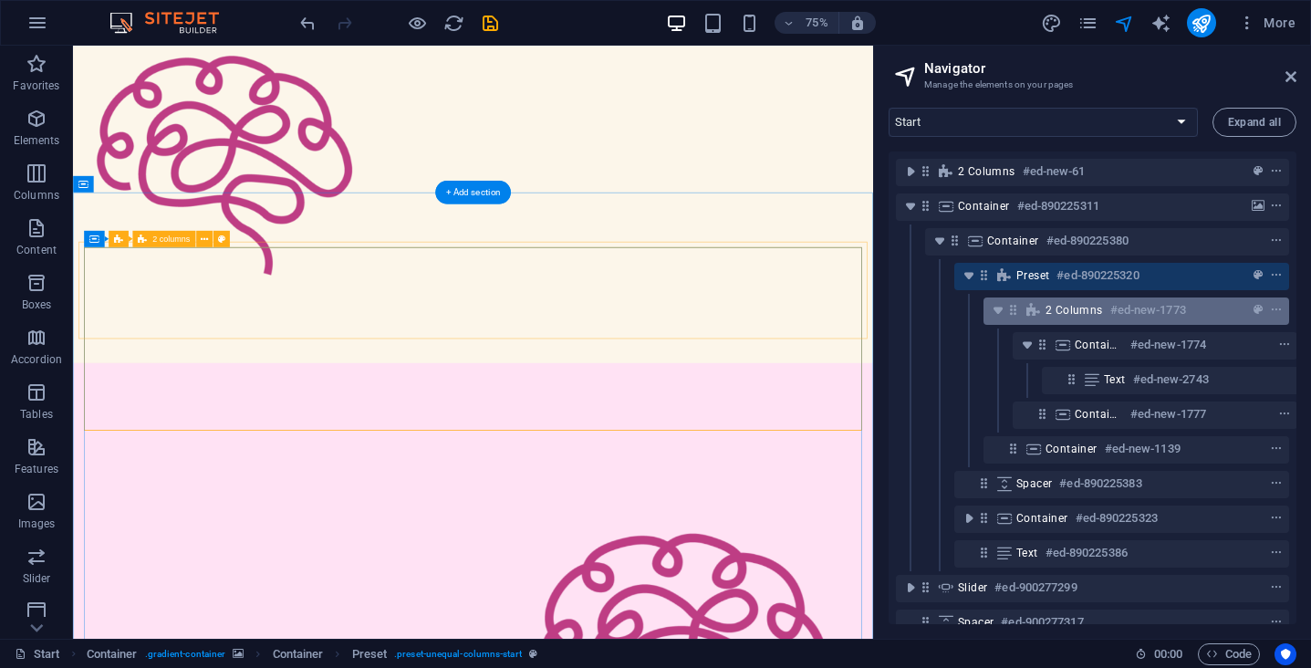
click at [1045, 316] on div "2 columns #ed-new-1773" at bounding box center [1137, 310] width 306 height 27
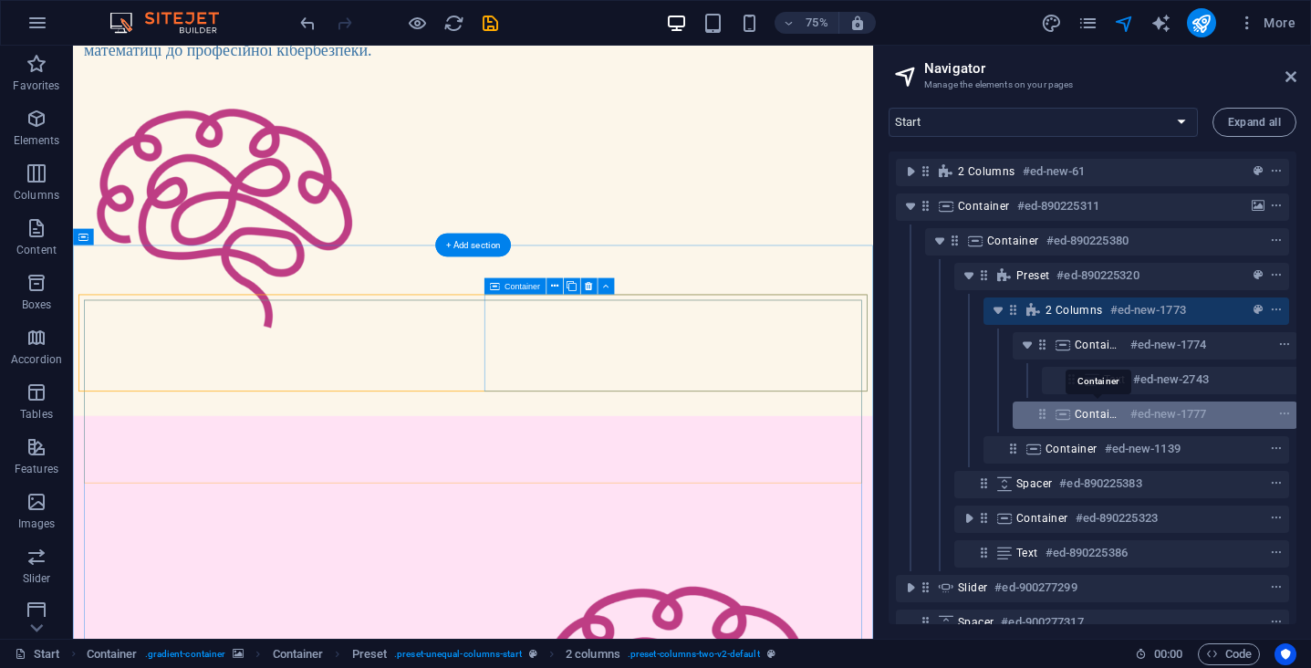
click at [1084, 417] on span "Container" at bounding box center [1099, 414] width 48 height 15
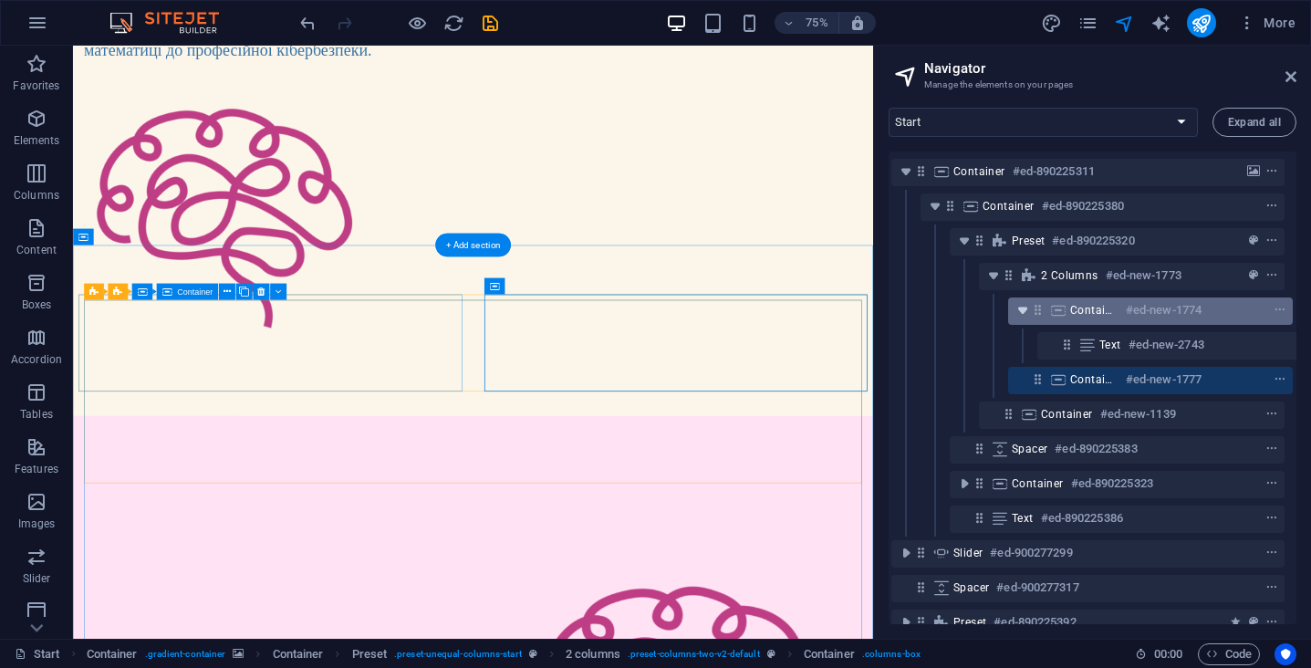
click at [1025, 311] on icon "toggle-expand" at bounding box center [1023, 310] width 18 height 18
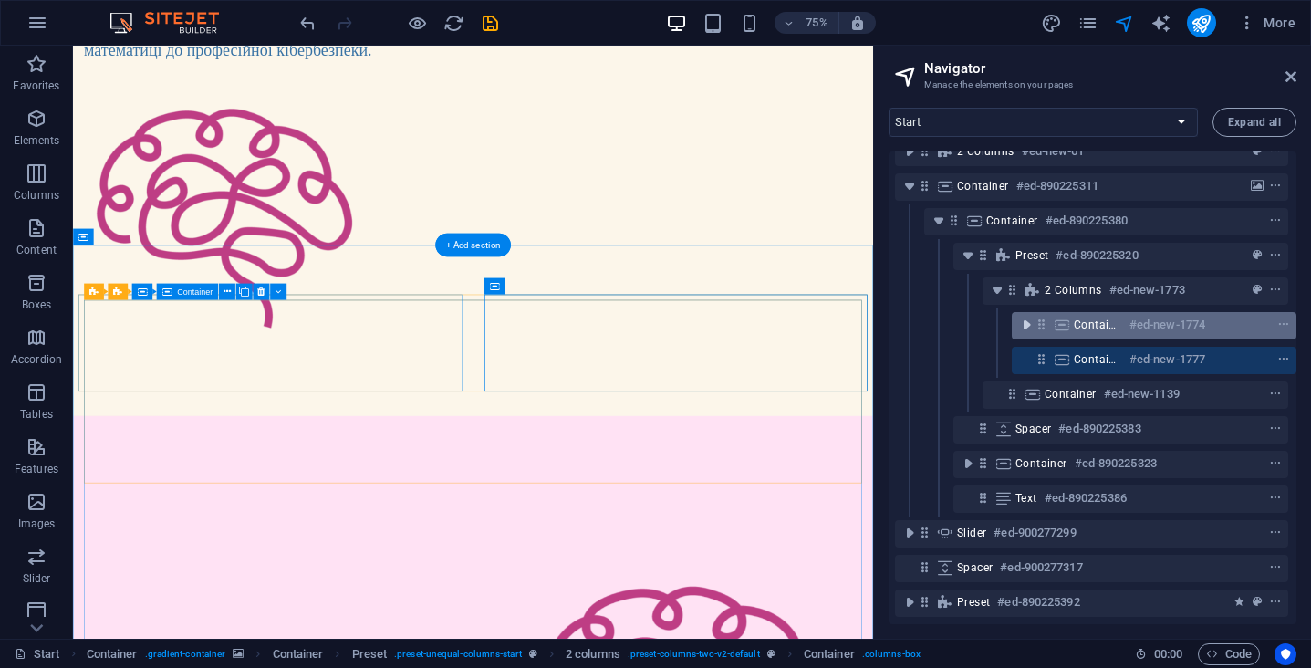
click at [1022, 316] on icon "toggle-expand" at bounding box center [1026, 325] width 18 height 18
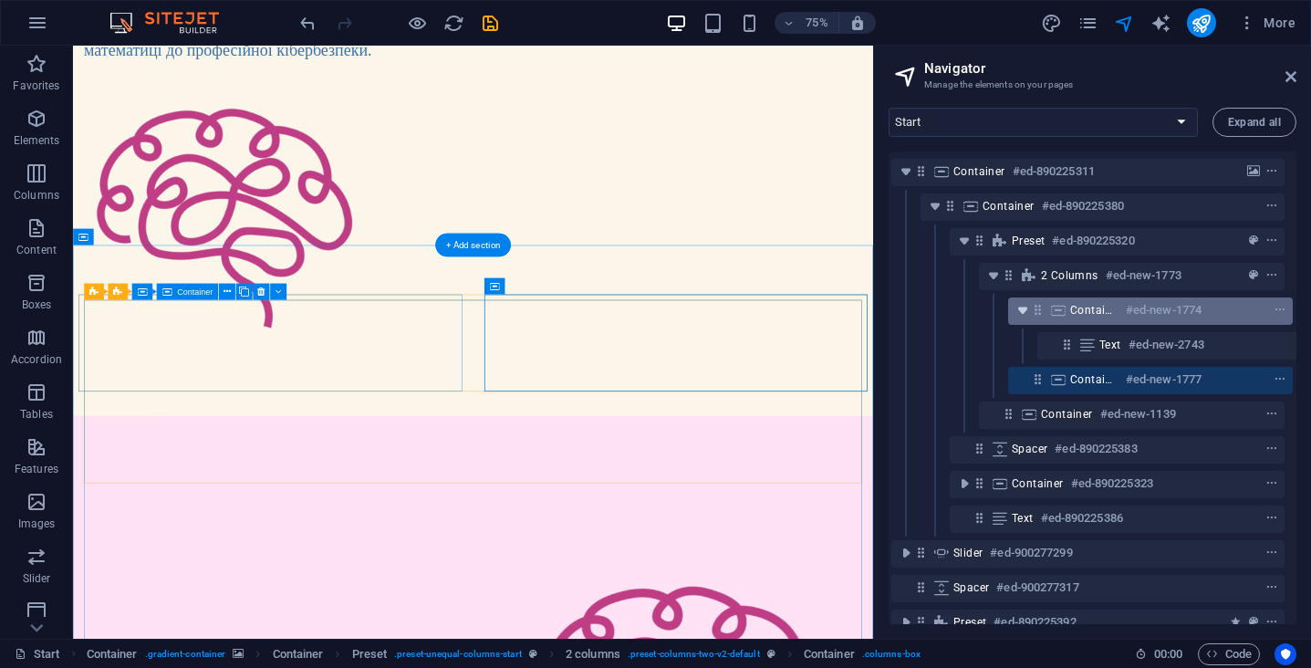
click at [1022, 312] on icon "toggle-expand" at bounding box center [1023, 310] width 18 height 18
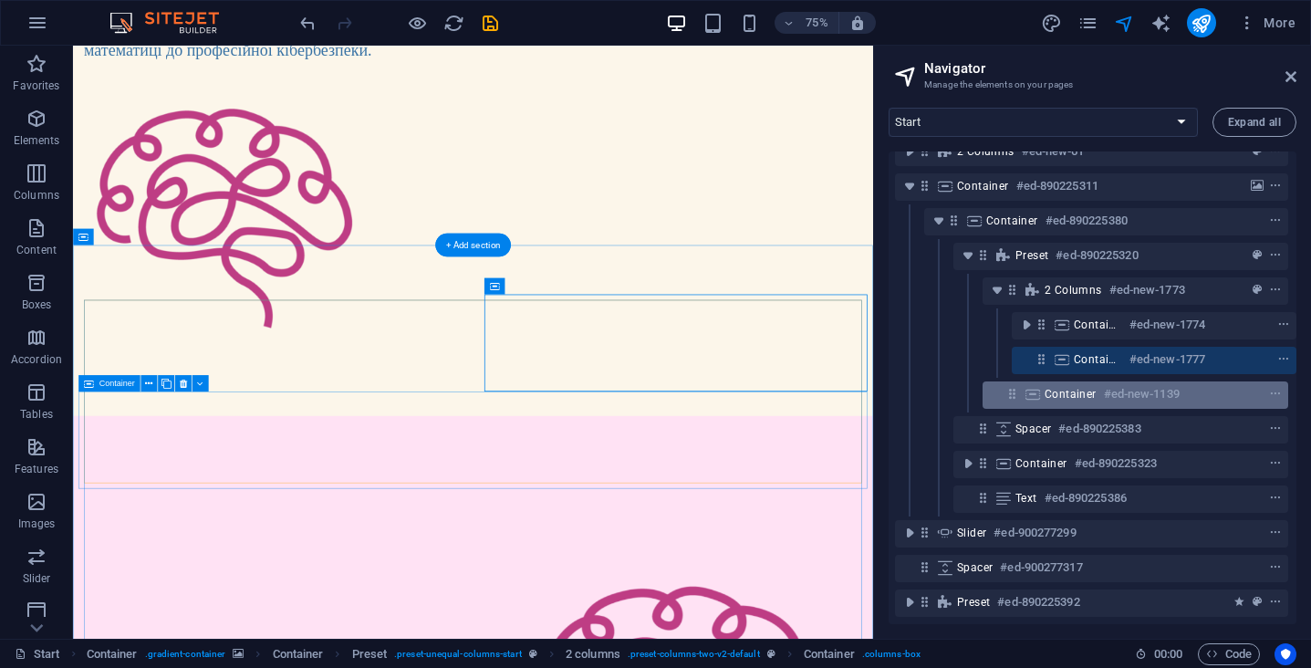
click at [1143, 390] on div "Container #ed-new-1139" at bounding box center [1136, 394] width 306 height 27
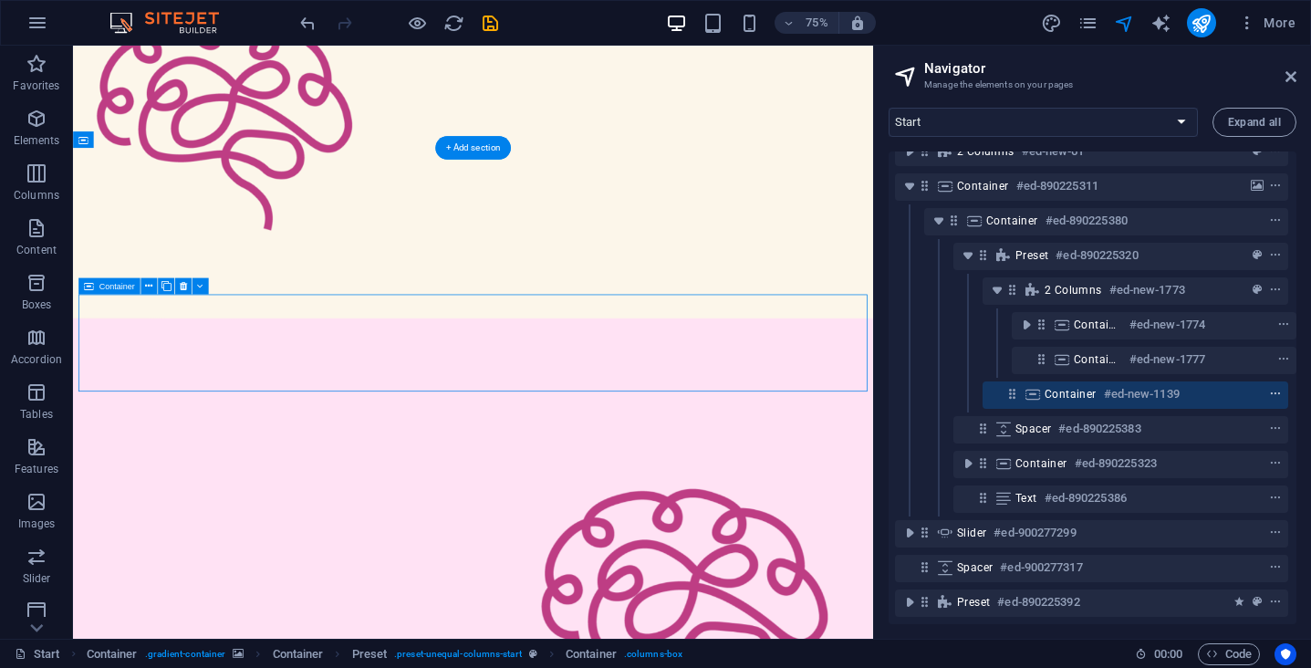
click at [1269, 388] on icon "context-menu" at bounding box center [1275, 394] width 13 height 13
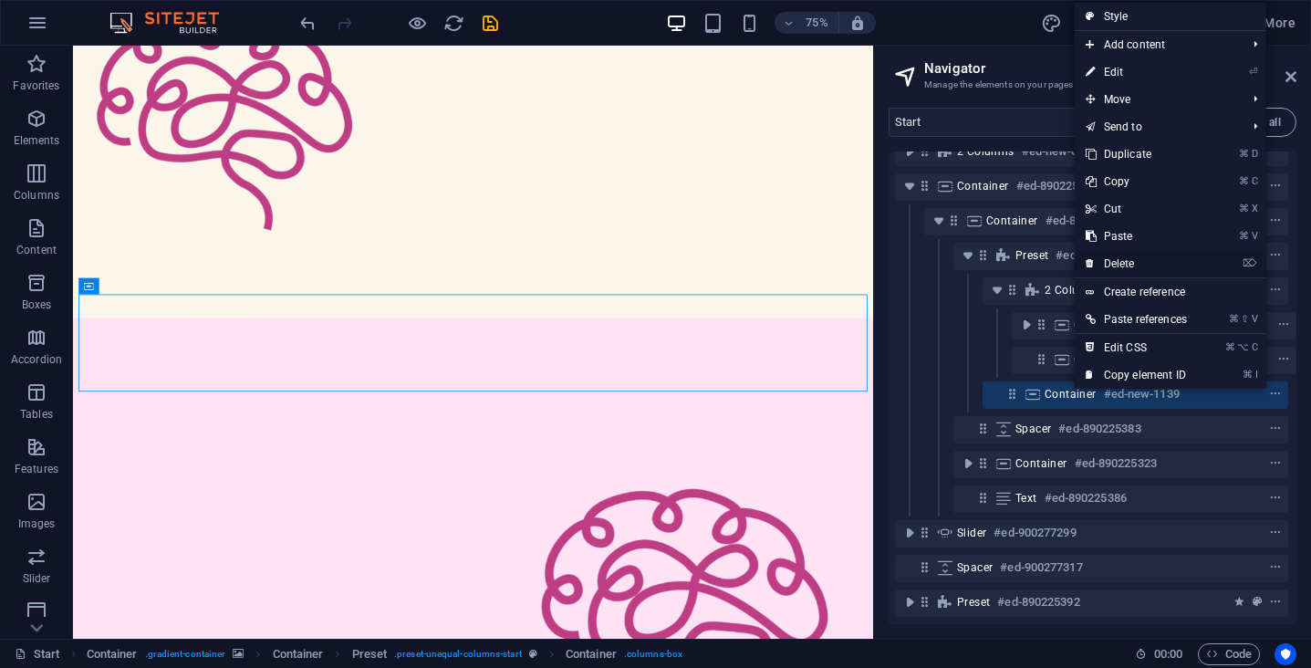
click at [1149, 256] on link "⌦ Delete" at bounding box center [1136, 263] width 123 height 27
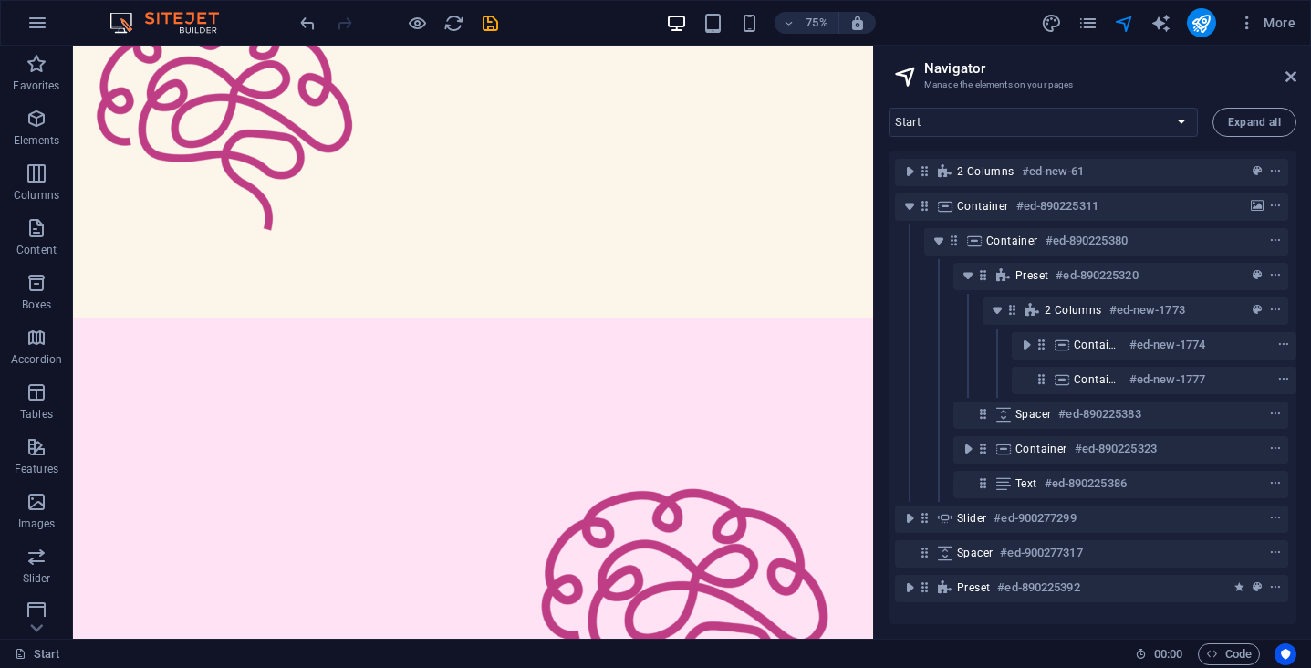
scroll to position [0, 5]
click at [1286, 84] on link at bounding box center [1291, 77] width 11 height 16
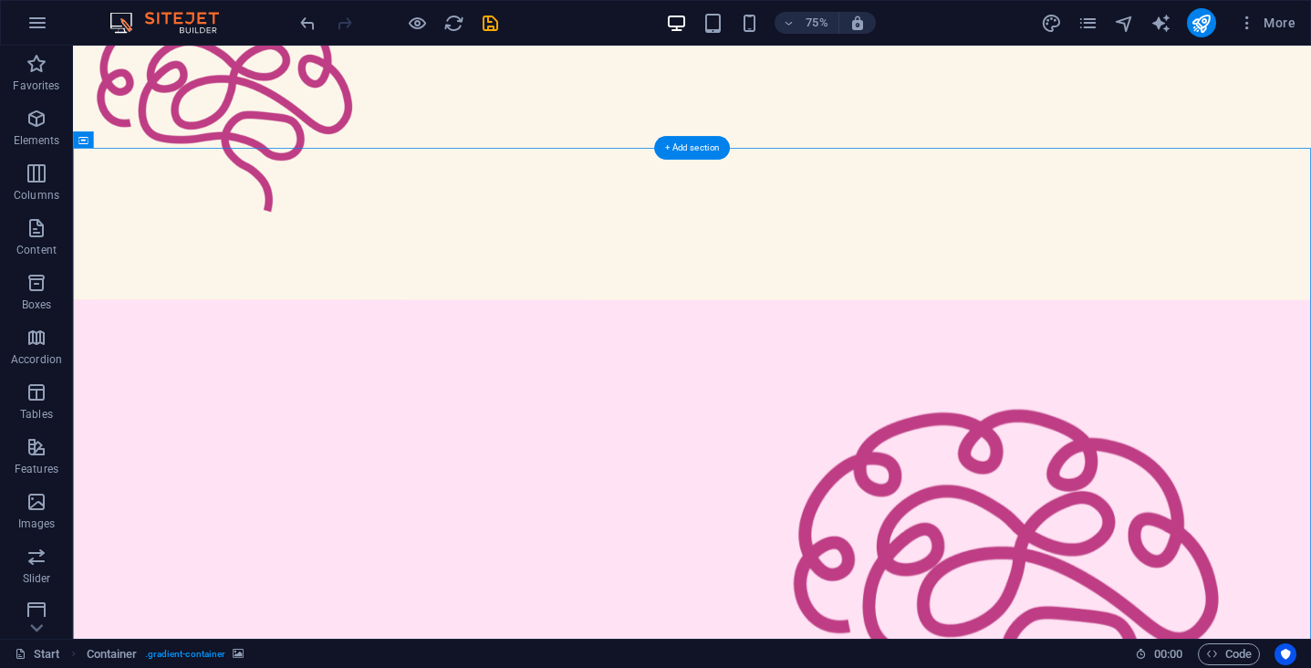
drag, startPoint x: 668, startPoint y: 312, endPoint x: 902, endPoint y: 311, distance: 234.5
drag, startPoint x: 183, startPoint y: 386, endPoint x: 141, endPoint y: 382, distance: 42.1
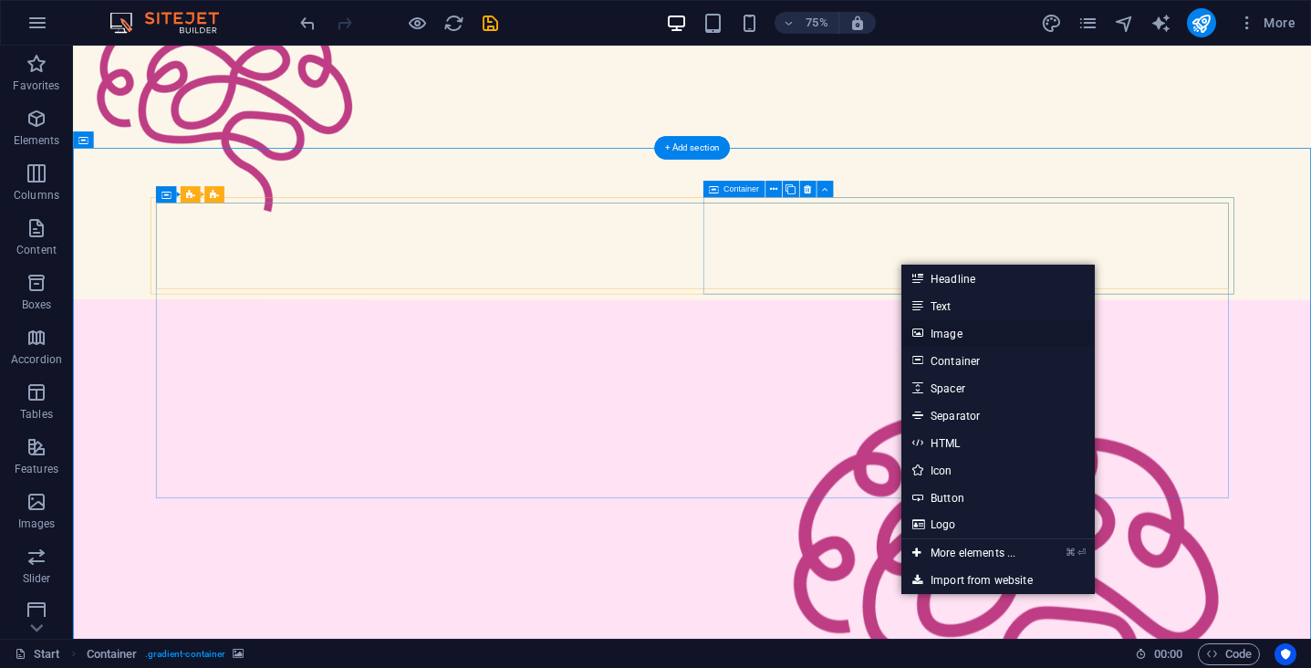
click at [952, 334] on link "Image" at bounding box center [997, 332] width 193 height 27
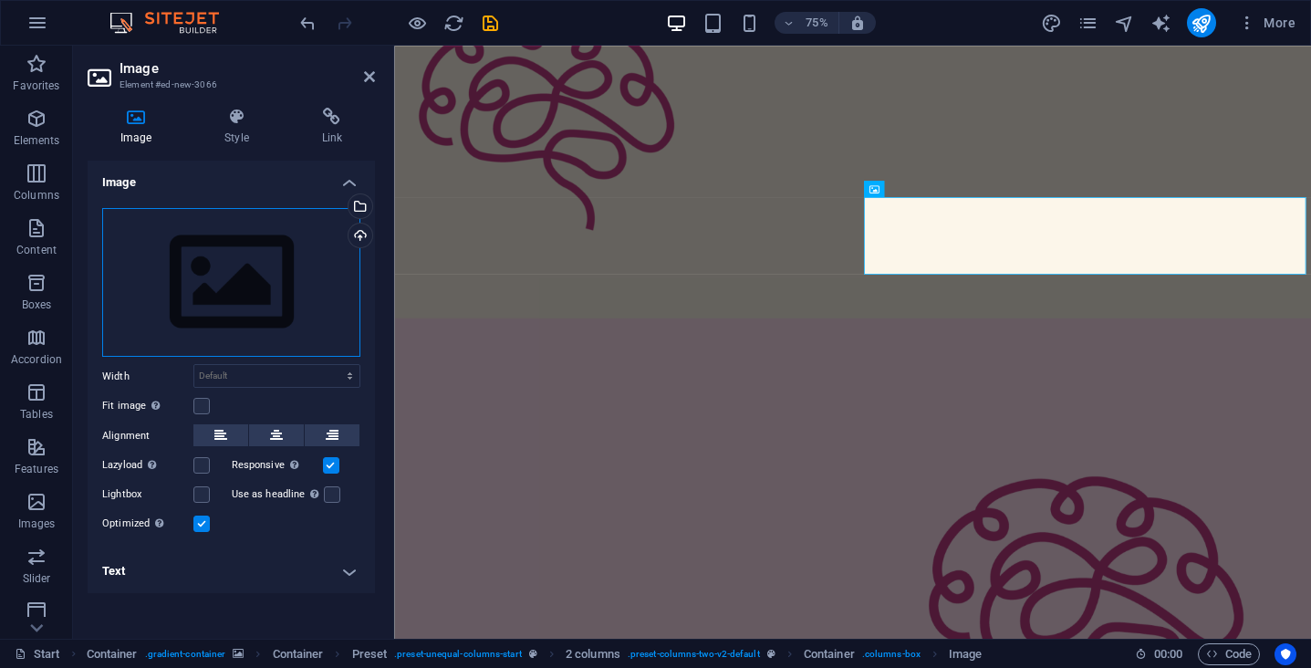
click at [245, 292] on div "Drag files here, click to choose files or select files from Files or our free s…" at bounding box center [231, 283] width 258 height 150
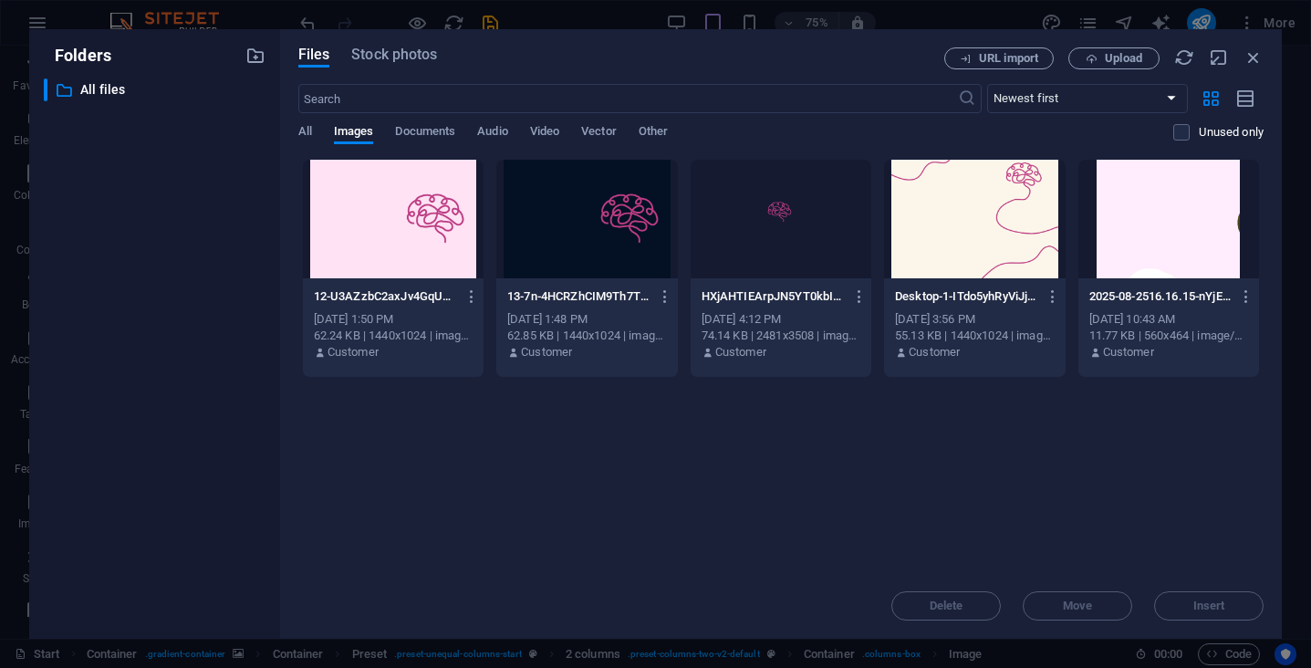
click at [794, 260] on div at bounding box center [781, 219] width 181 height 119
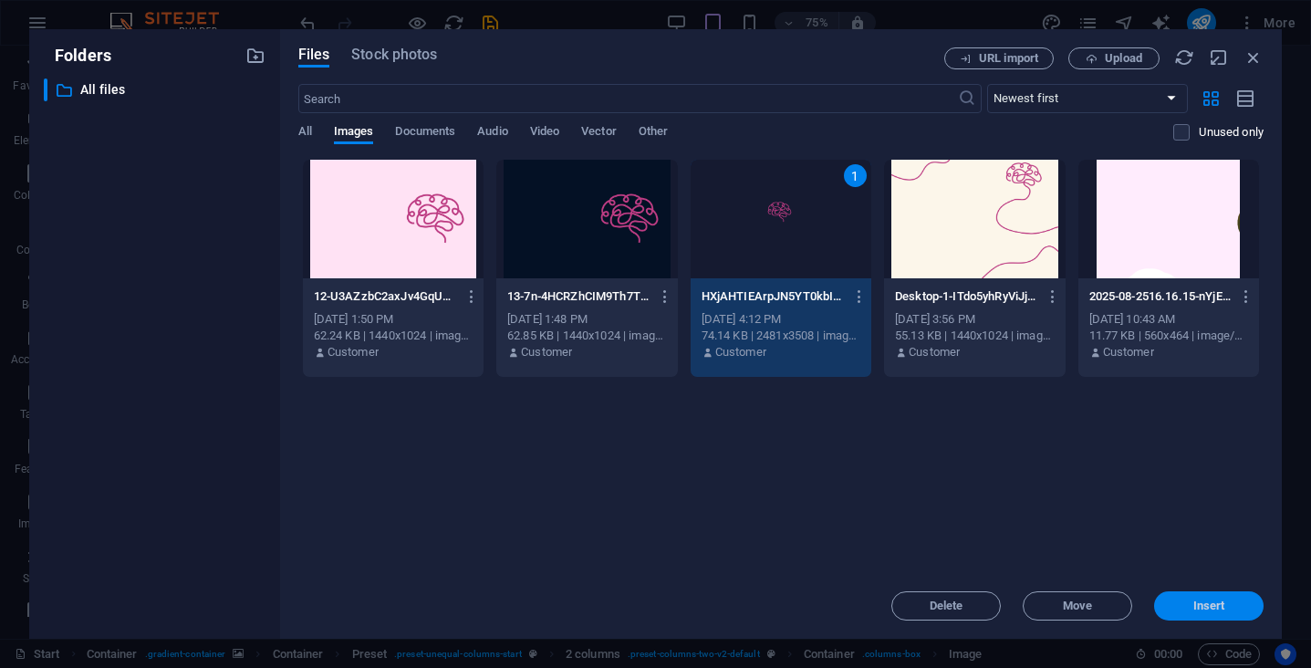
drag, startPoint x: 1194, startPoint y: 599, endPoint x: 799, endPoint y: 430, distance: 430.0
click at [1194, 600] on span "Insert" at bounding box center [1209, 605] width 32 height 11
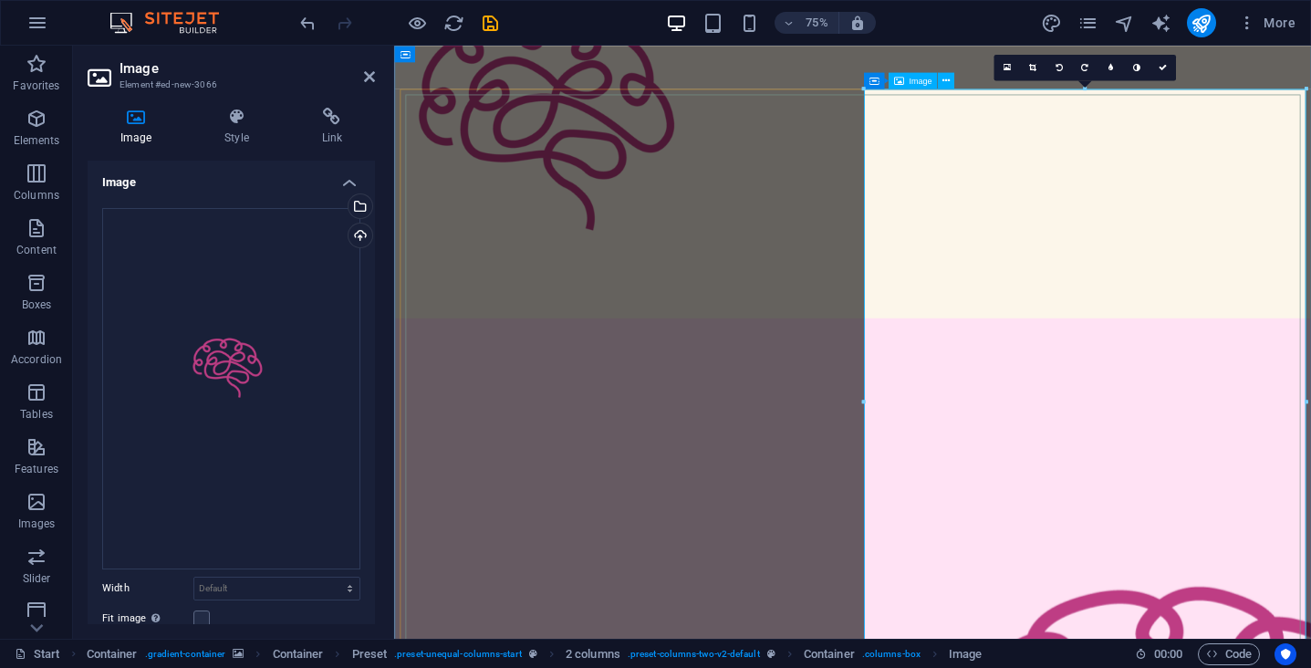
scroll to position [541, 0]
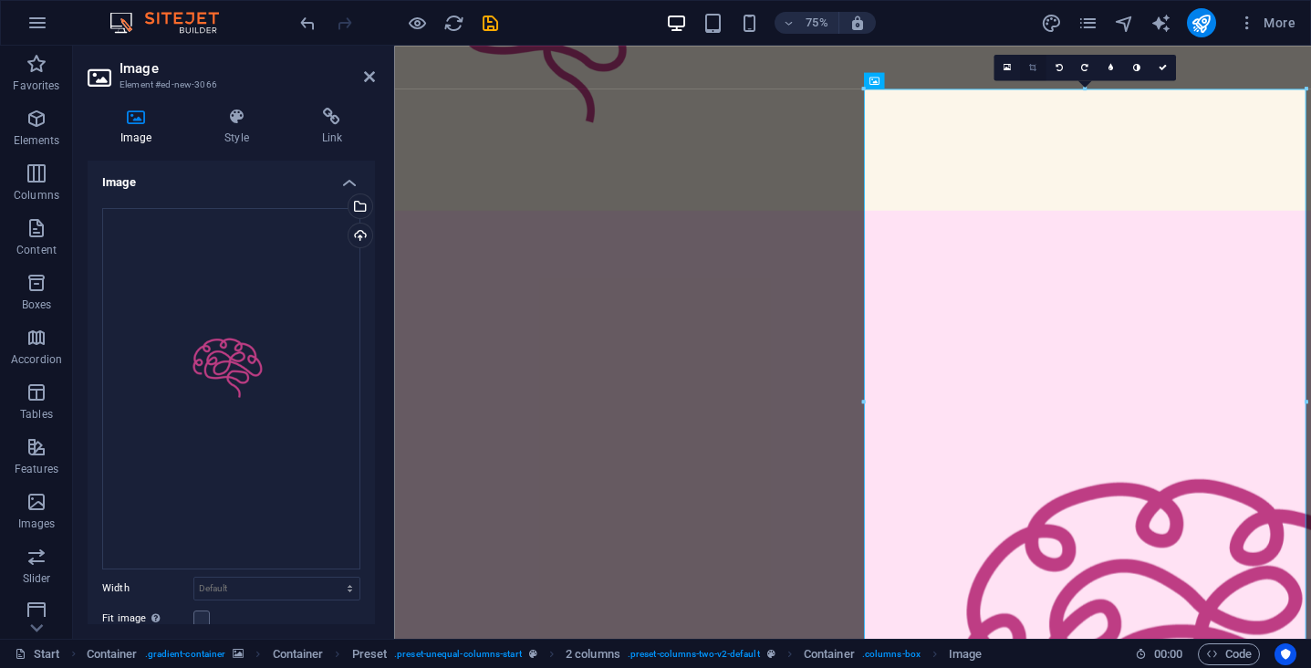
click at [1030, 70] on icon at bounding box center [1032, 68] width 7 height 8
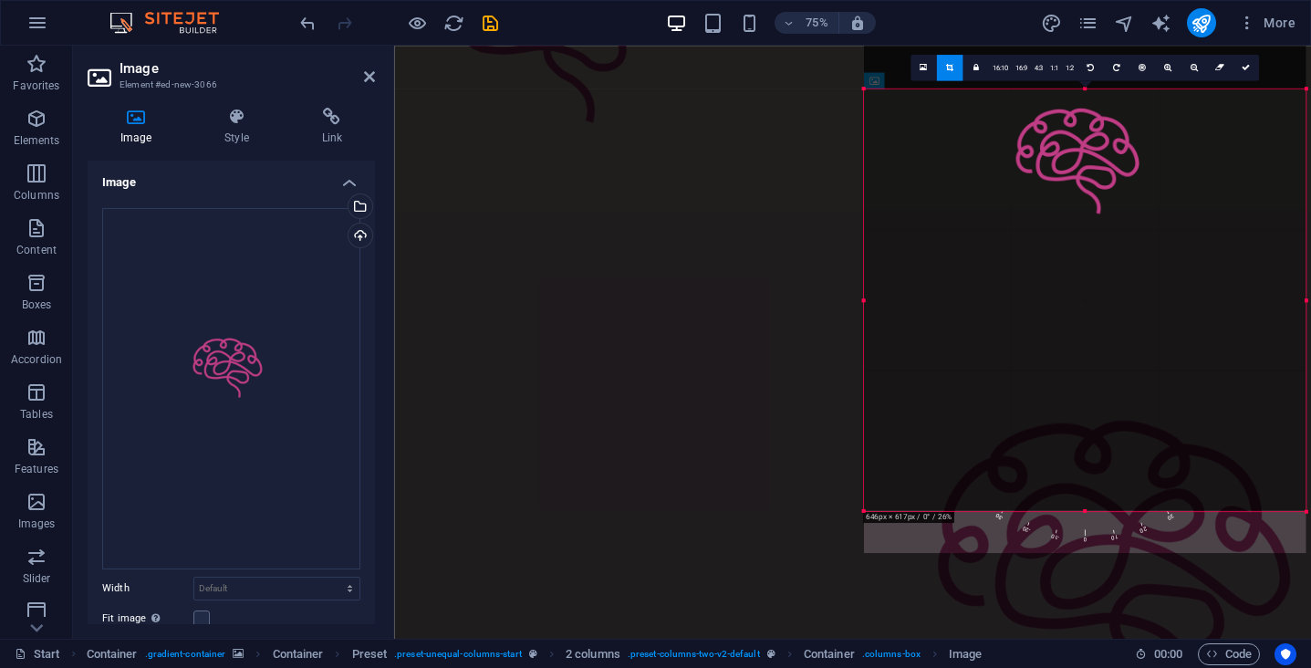
drag, startPoint x: 1085, startPoint y: 88, endPoint x: 1131, endPoint y: 359, distance: 274.9
click at [1131, 359] on div "180 170 160 150 140 130 120 110 100 90 80 70 60 50 40 30 20 10 0 -10 -20 -30 -4…" at bounding box center [1085, 299] width 442 height 422
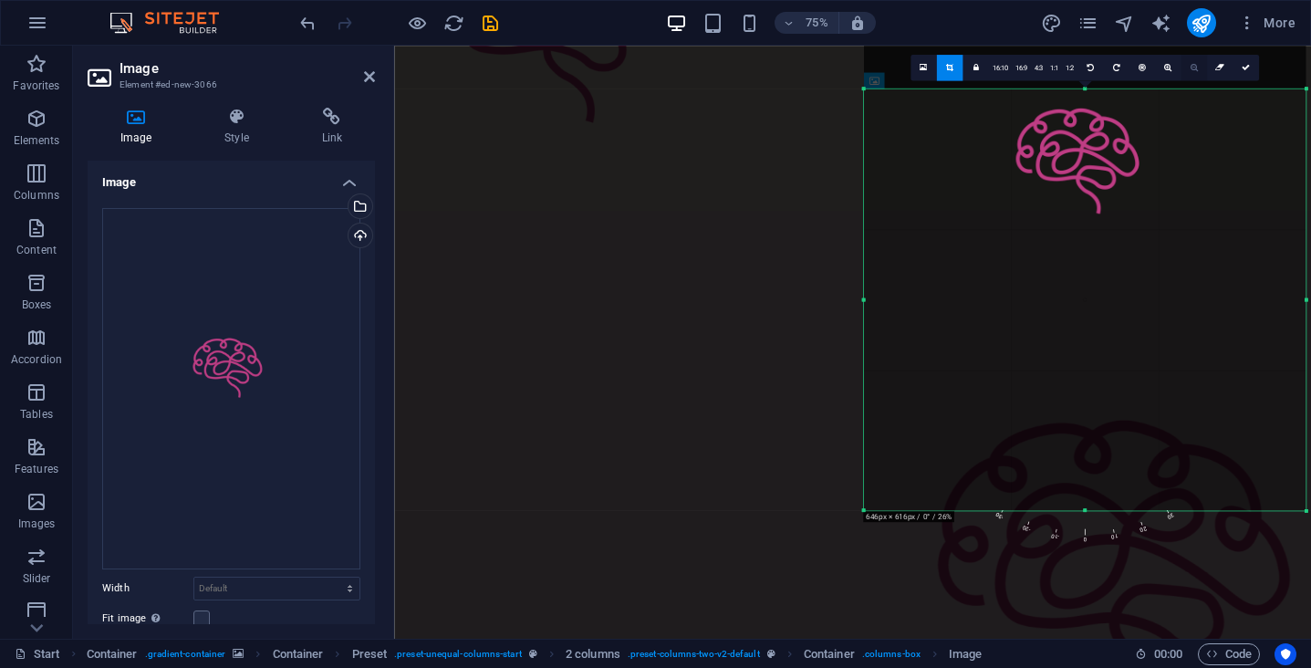
click at [1191, 70] on icon at bounding box center [1193, 68] width 7 height 8
click at [1166, 68] on icon at bounding box center [1167, 68] width 7 height 8
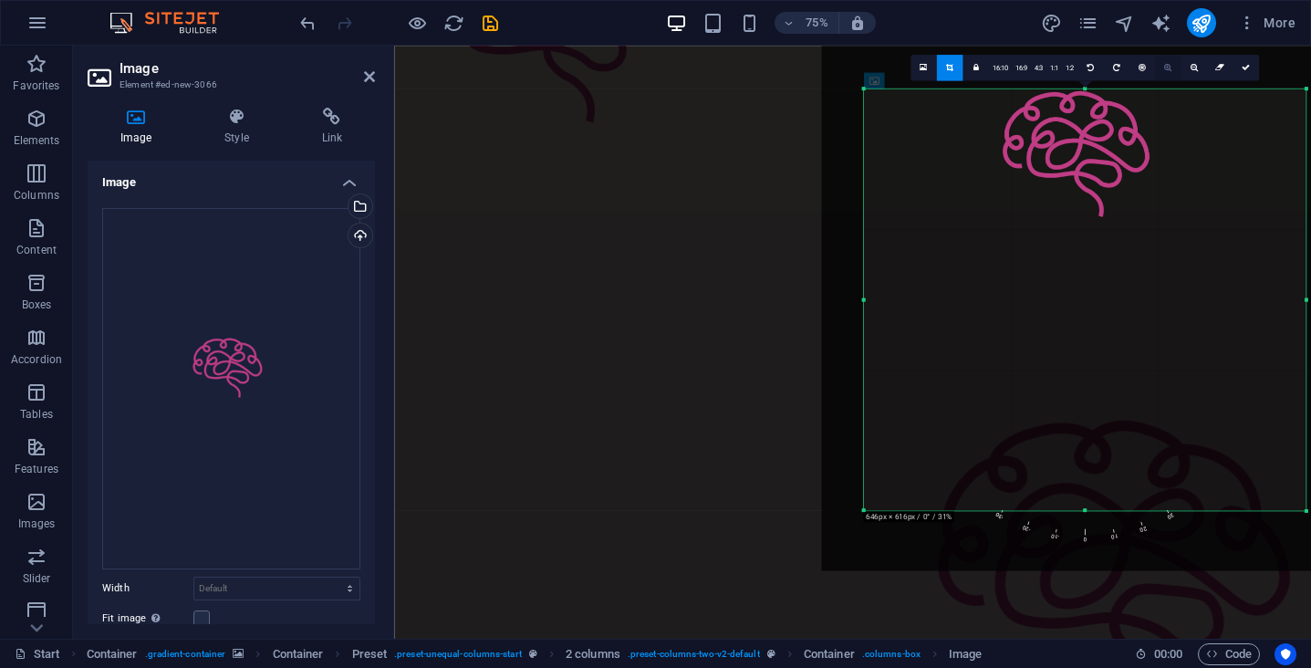
click at [1166, 68] on icon at bounding box center [1167, 68] width 7 height 8
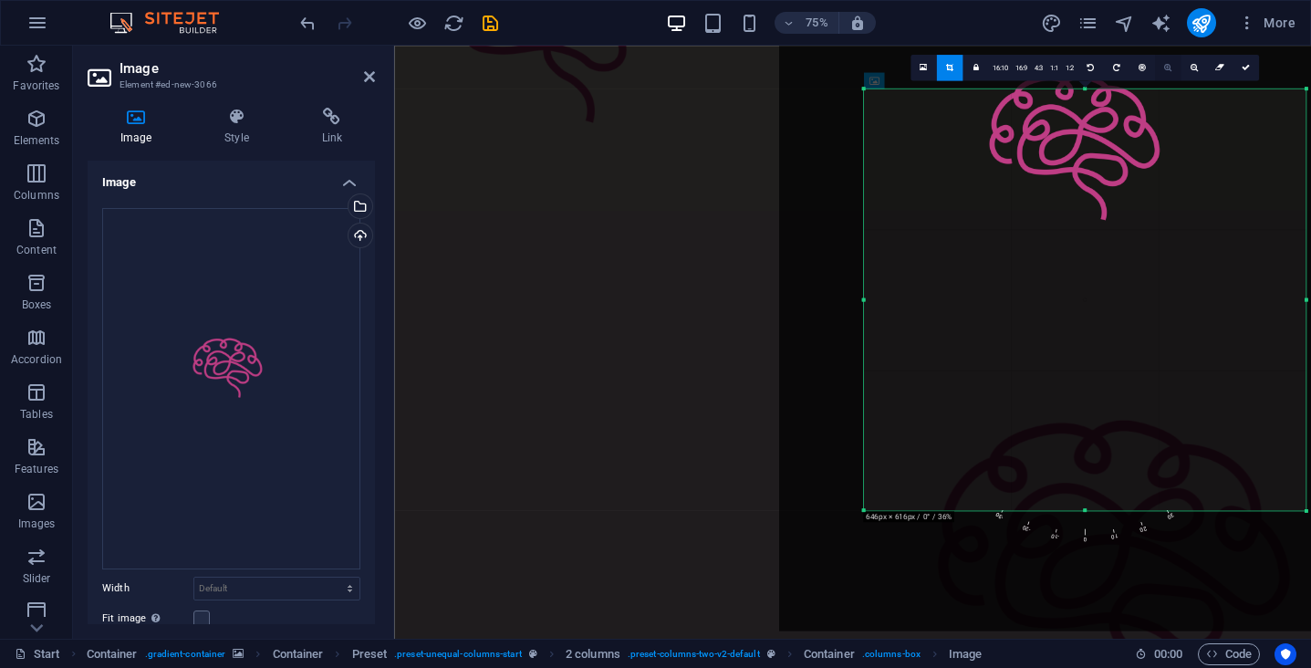
click at [1166, 68] on icon at bounding box center [1167, 68] width 7 height 8
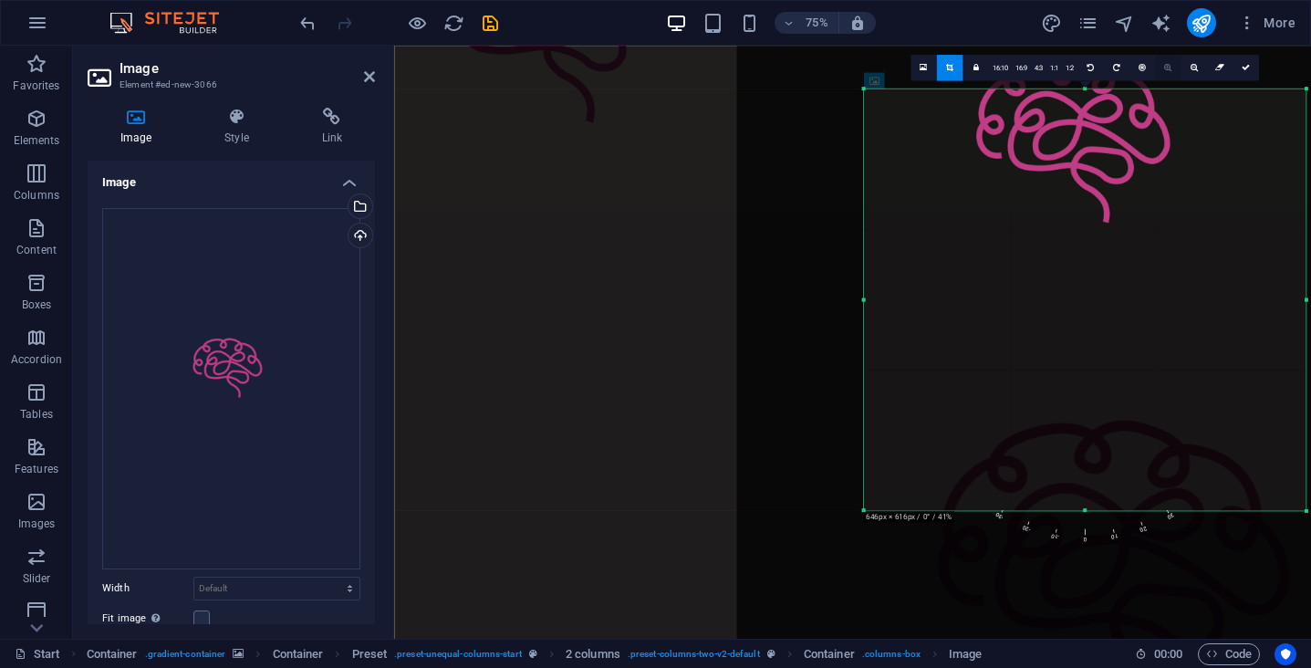
click at [1166, 68] on icon at bounding box center [1167, 68] width 7 height 8
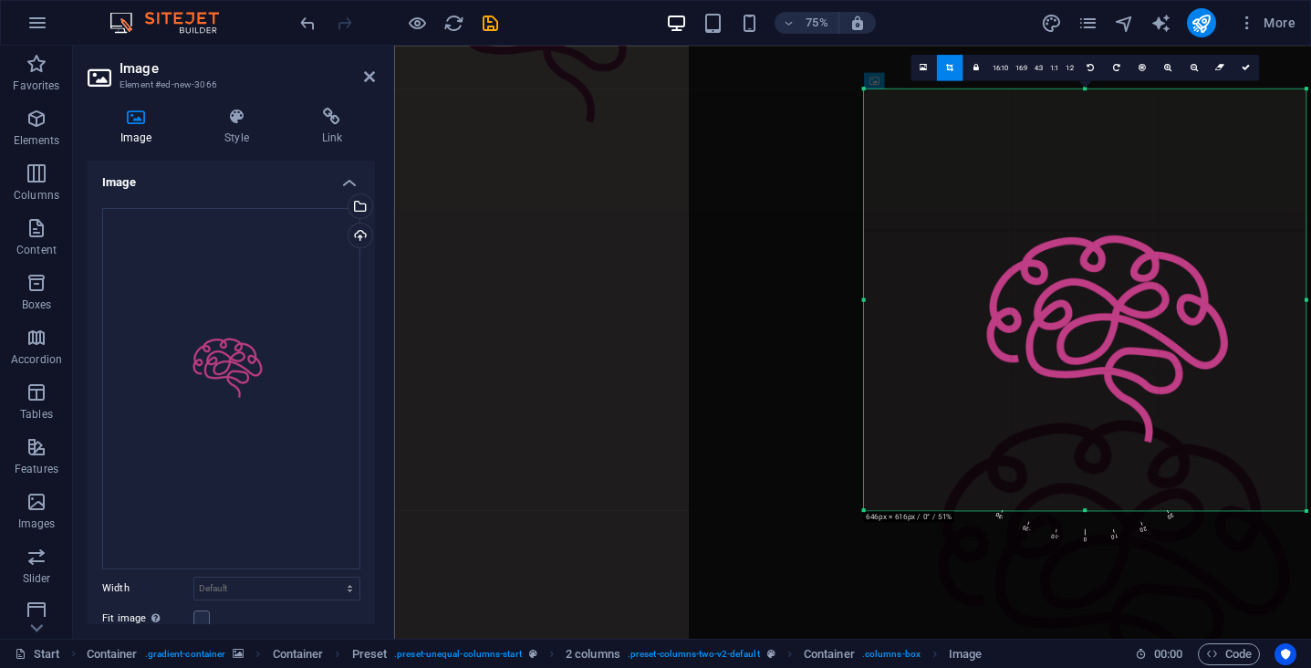
drag, startPoint x: 1089, startPoint y: 130, endPoint x: 1067, endPoint y: 246, distance: 118.1
click at [1067, 246] on div at bounding box center [1121, 411] width 867 height 1225
click at [1146, 68] on link at bounding box center [1142, 68] width 26 height 26
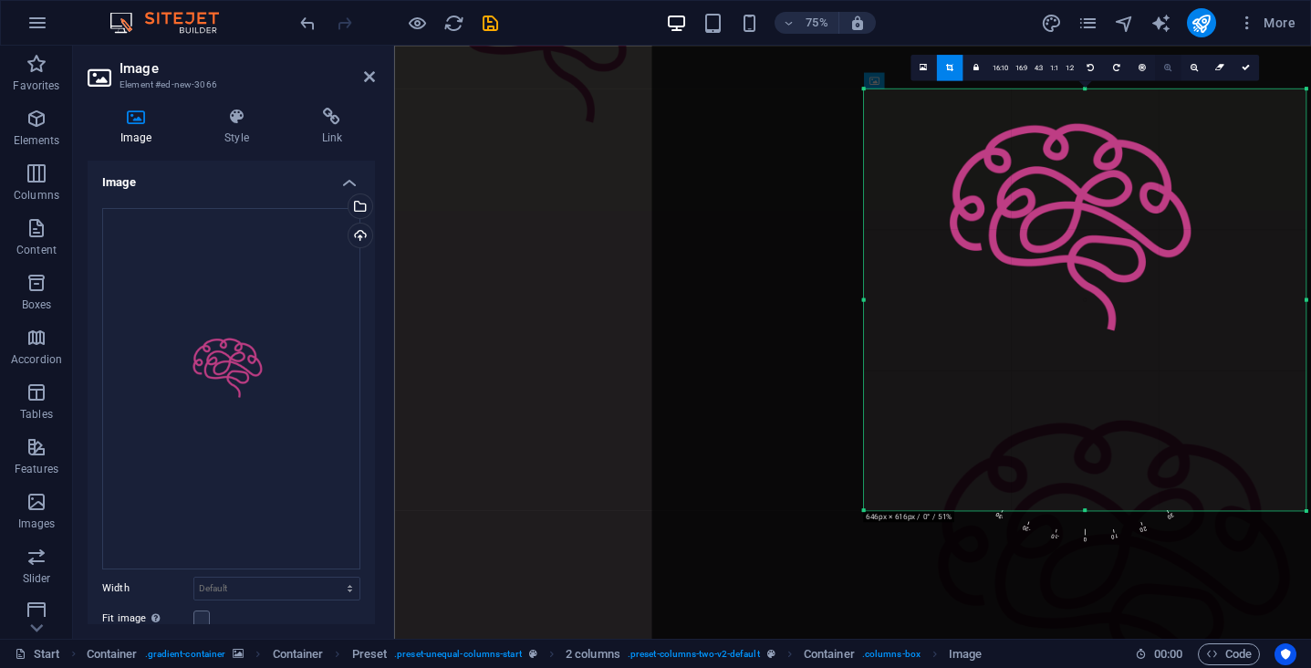
click at [1161, 68] on link at bounding box center [1168, 68] width 26 height 26
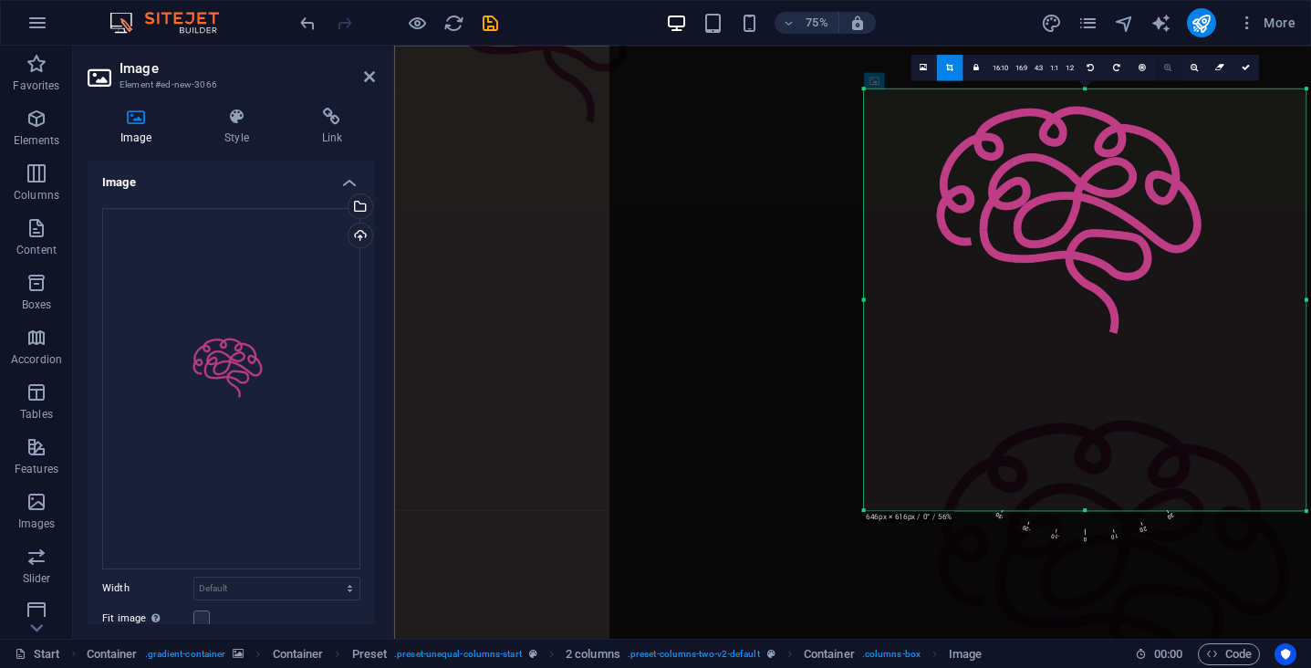
click at [1161, 68] on link at bounding box center [1168, 68] width 26 height 26
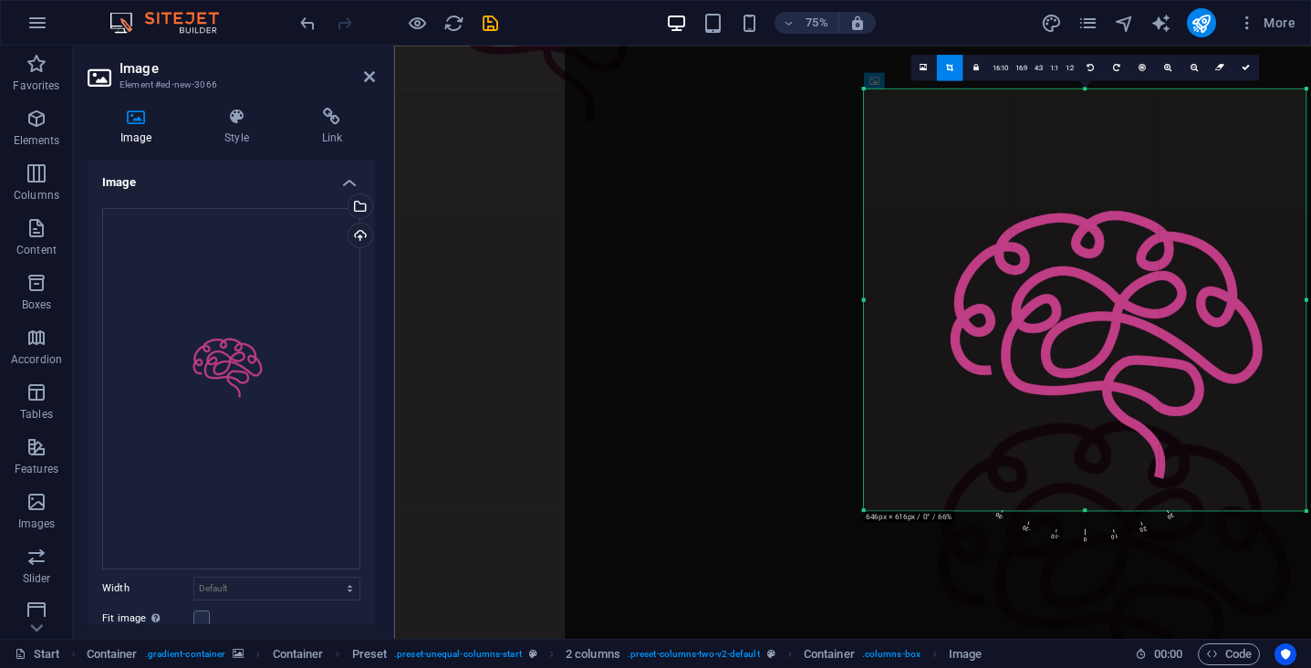
drag, startPoint x: 1088, startPoint y: 146, endPoint x: 1057, endPoint y: 136, distance: 32.6
click at [1029, 139] on div at bounding box center [1125, 438] width 1121 height 1585
click at [1165, 71] on icon at bounding box center [1167, 68] width 7 height 8
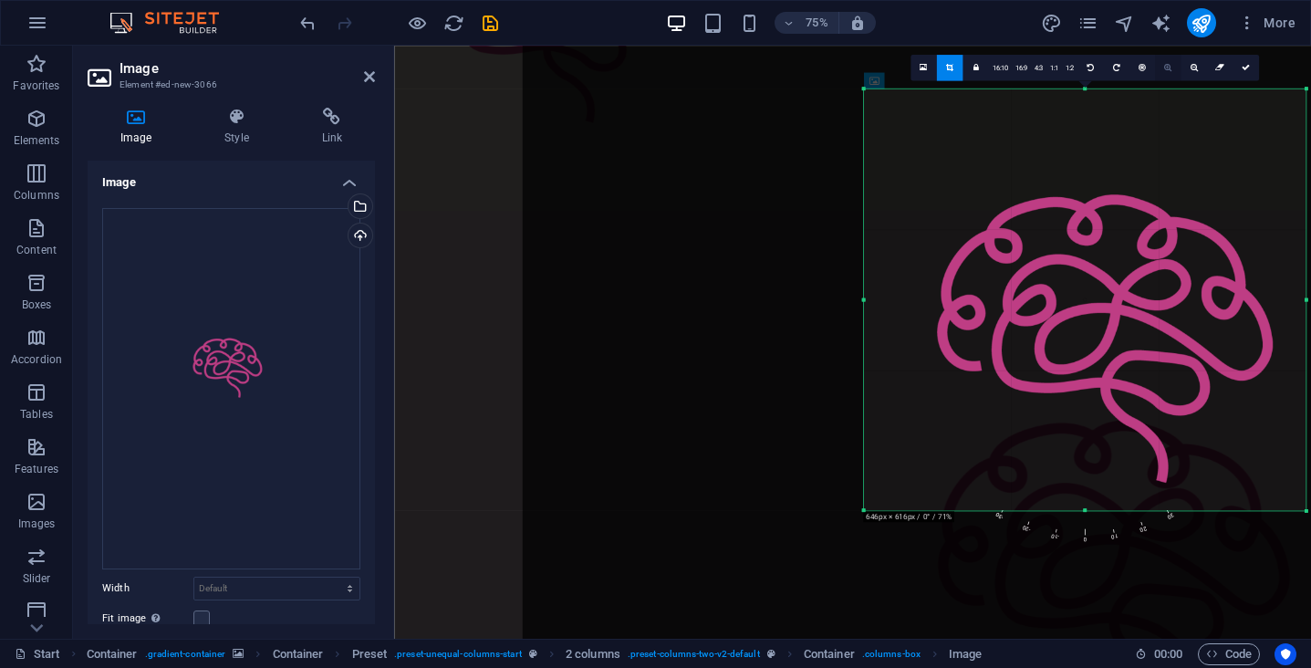
click at [1165, 71] on icon at bounding box center [1167, 68] width 7 height 8
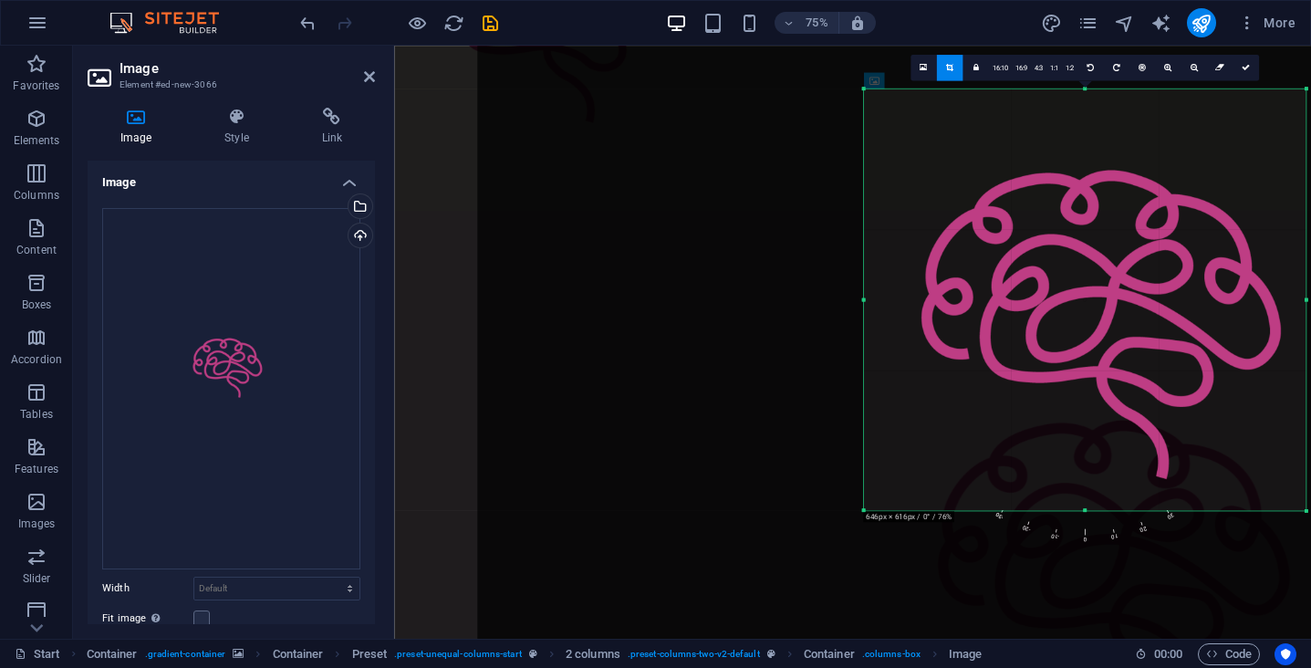
drag, startPoint x: 1117, startPoint y: 230, endPoint x: 986, endPoint y: 33, distance: 236.3
click at [986, 46] on section "Favorites Elements Columns Content Boxes Accordion Tables Features Images Slide…" at bounding box center [655, 342] width 1311 height 593
click at [1245, 68] on icon at bounding box center [1246, 68] width 8 height 8
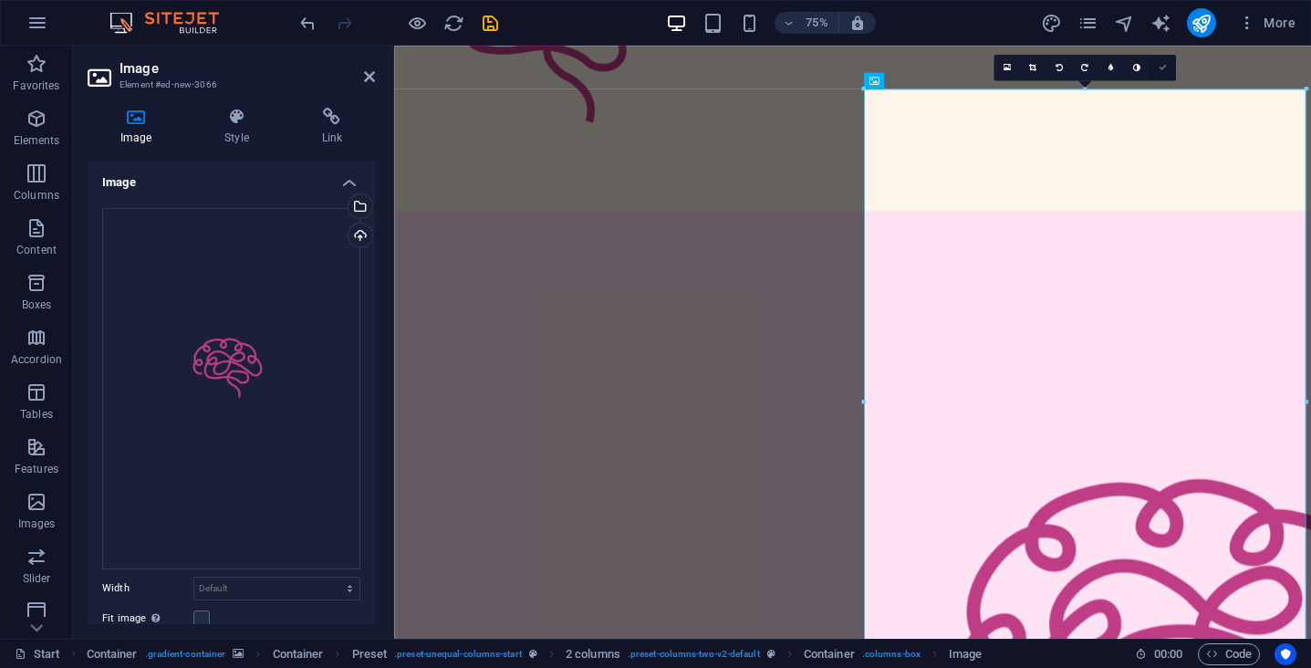
drag, startPoint x: 1161, startPoint y: 68, endPoint x: 977, endPoint y: 340, distance: 328.5
click at [1161, 68] on icon at bounding box center [1163, 68] width 8 height 8
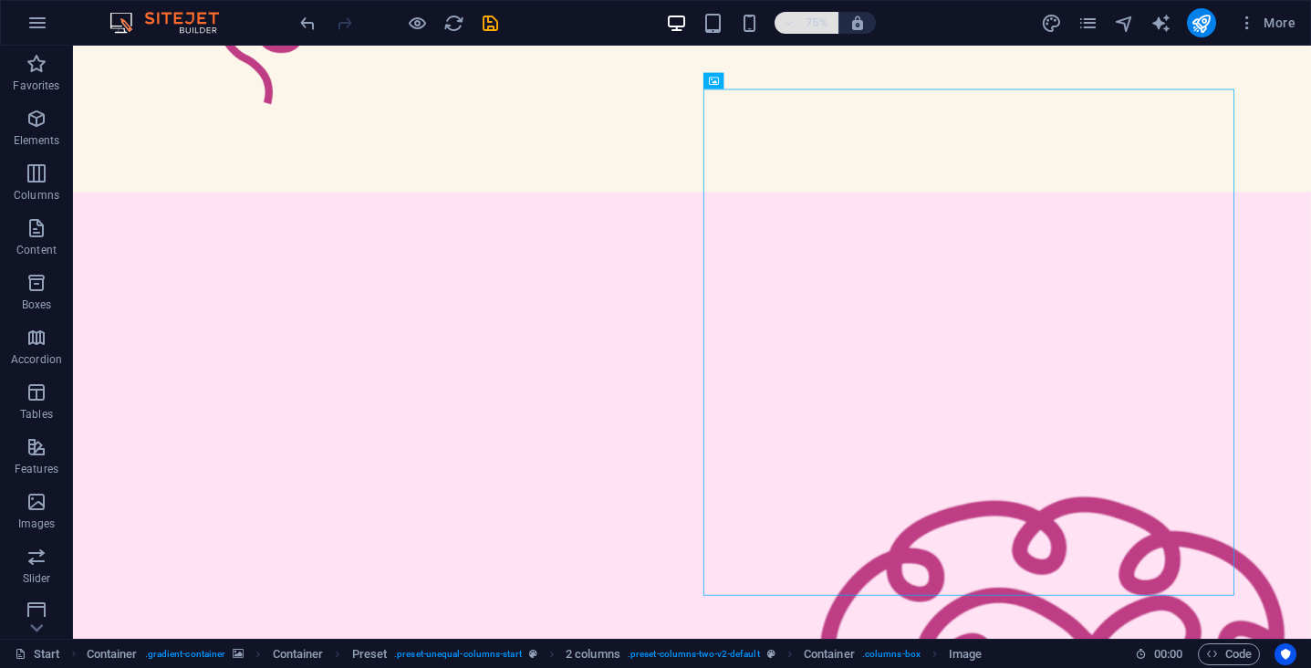
click at [809, 22] on h6 "75%" at bounding box center [816, 23] width 29 height 22
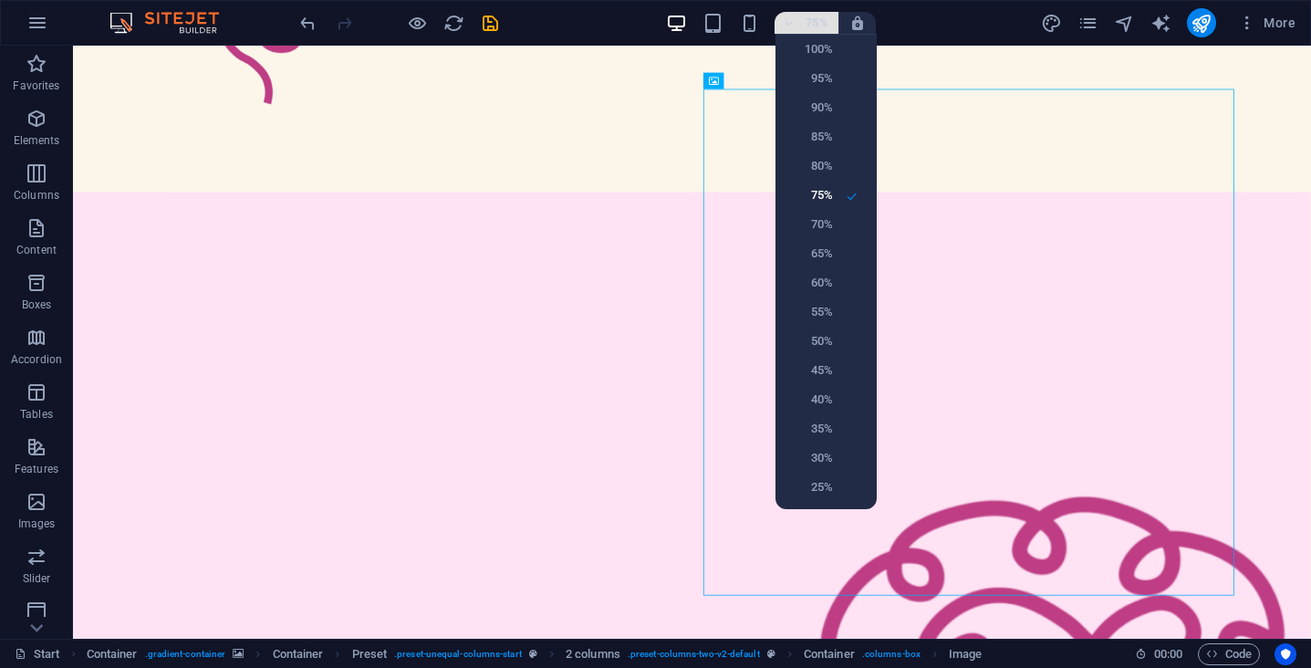
click at [809, 21] on div at bounding box center [655, 334] width 1311 height 668
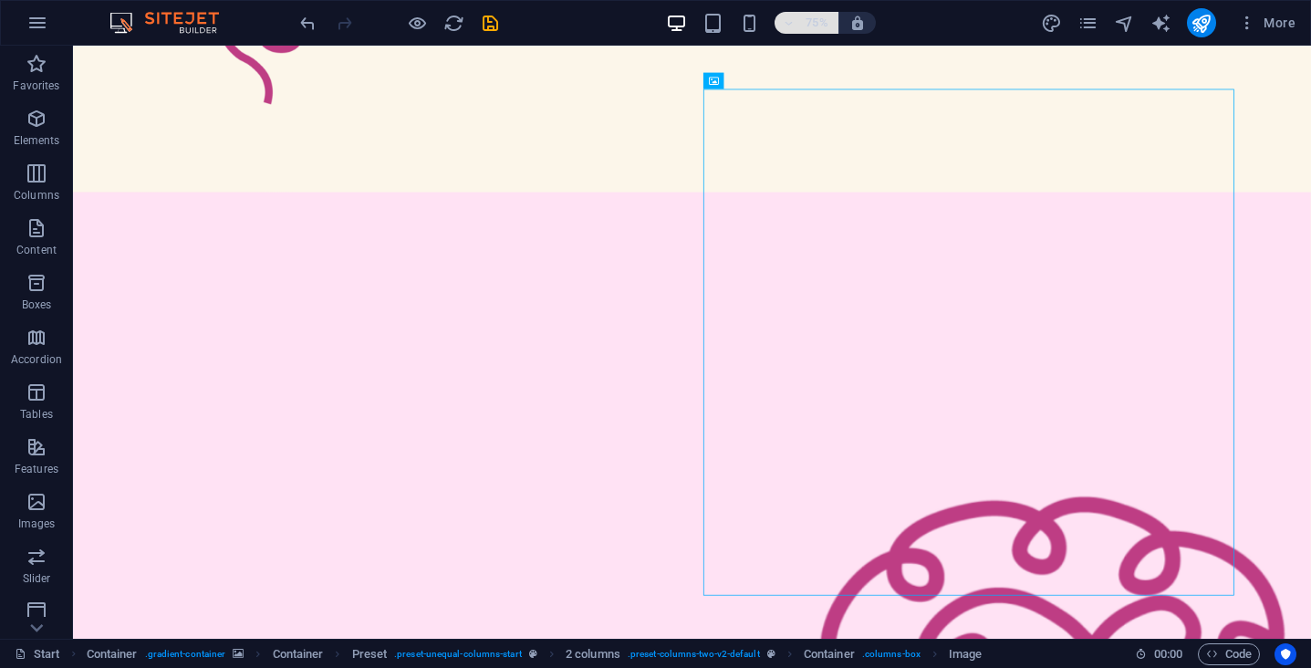
click at [809, 21] on h6 "75%" at bounding box center [816, 23] width 29 height 22
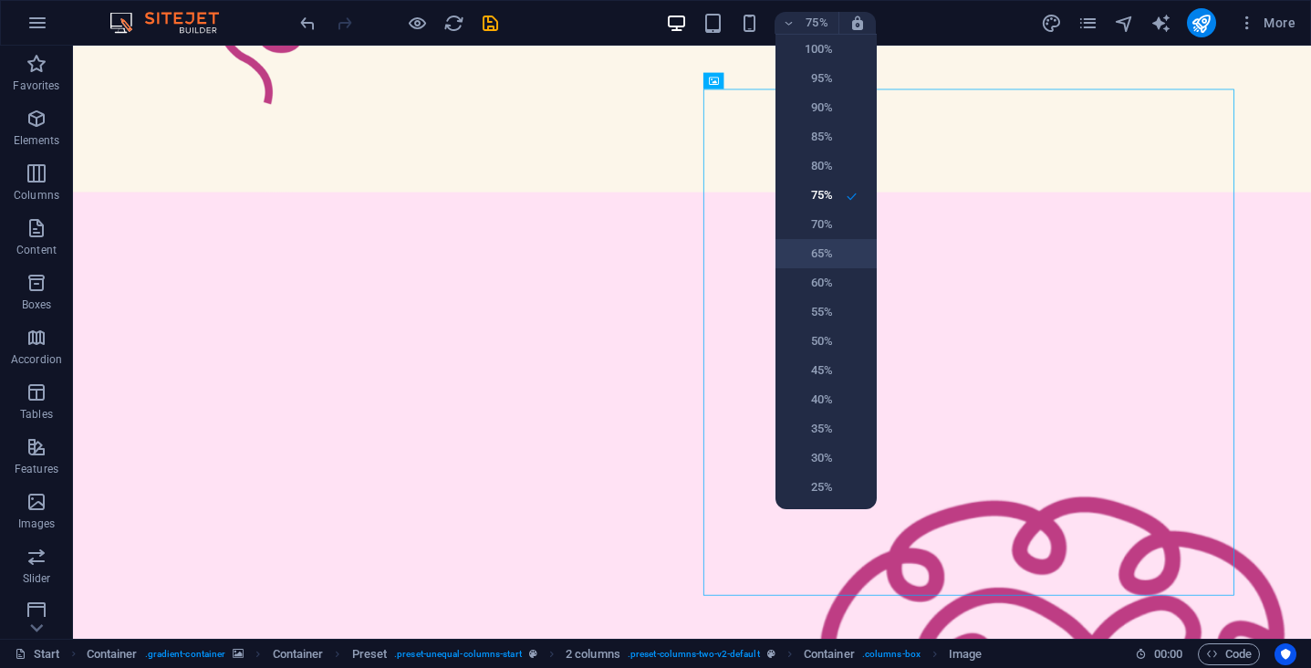
click at [819, 254] on h6 "65%" at bounding box center [809, 254] width 47 height 22
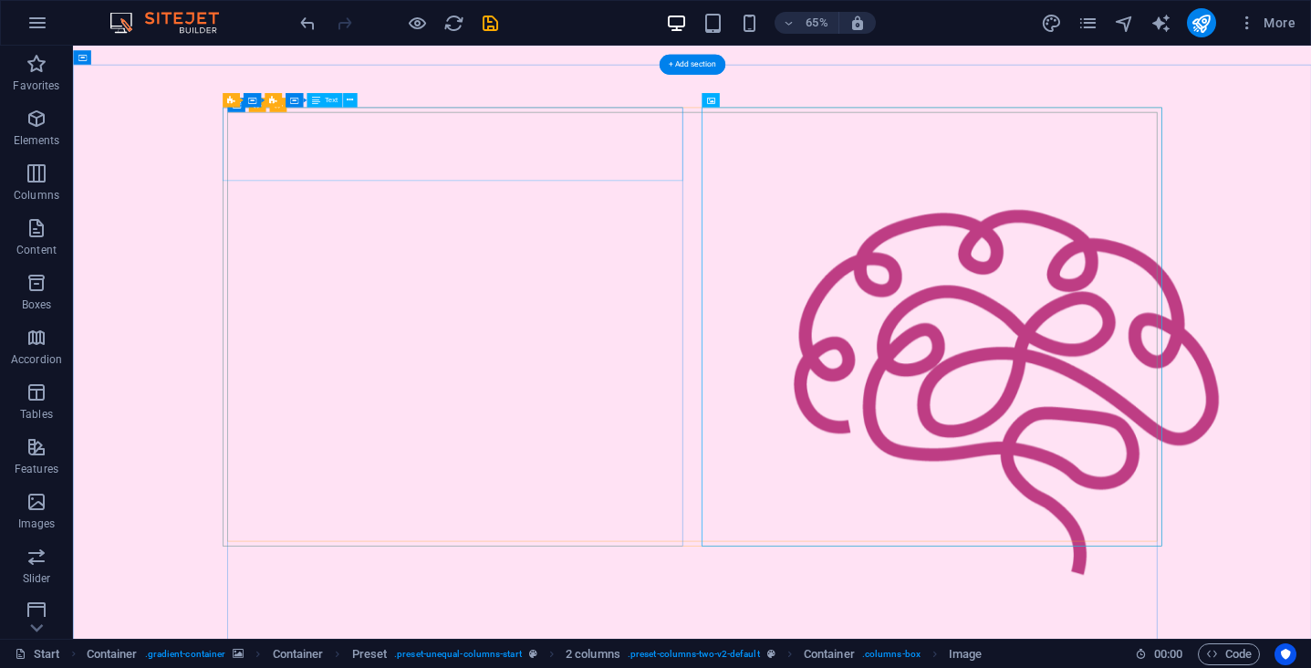
scroll to position [504, 0]
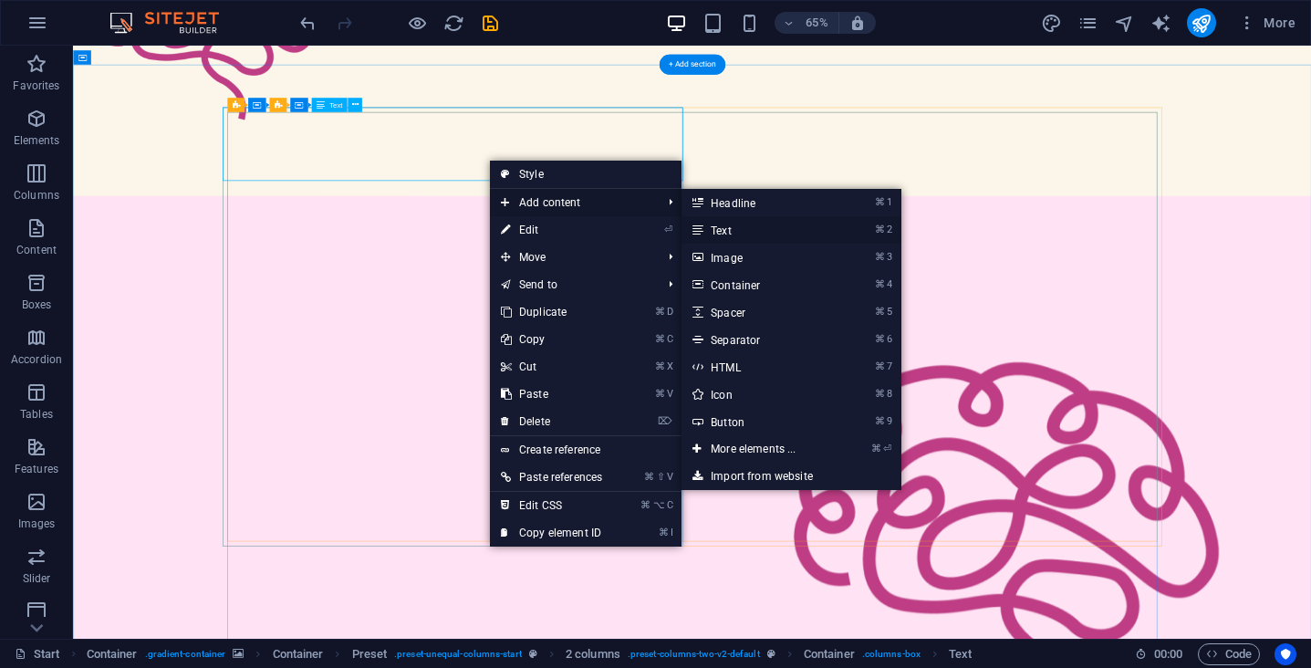
drag, startPoint x: 759, startPoint y: 241, endPoint x: 561, endPoint y: 300, distance: 206.7
click at [759, 241] on link "⌘ 2 Text" at bounding box center [757, 229] width 151 height 27
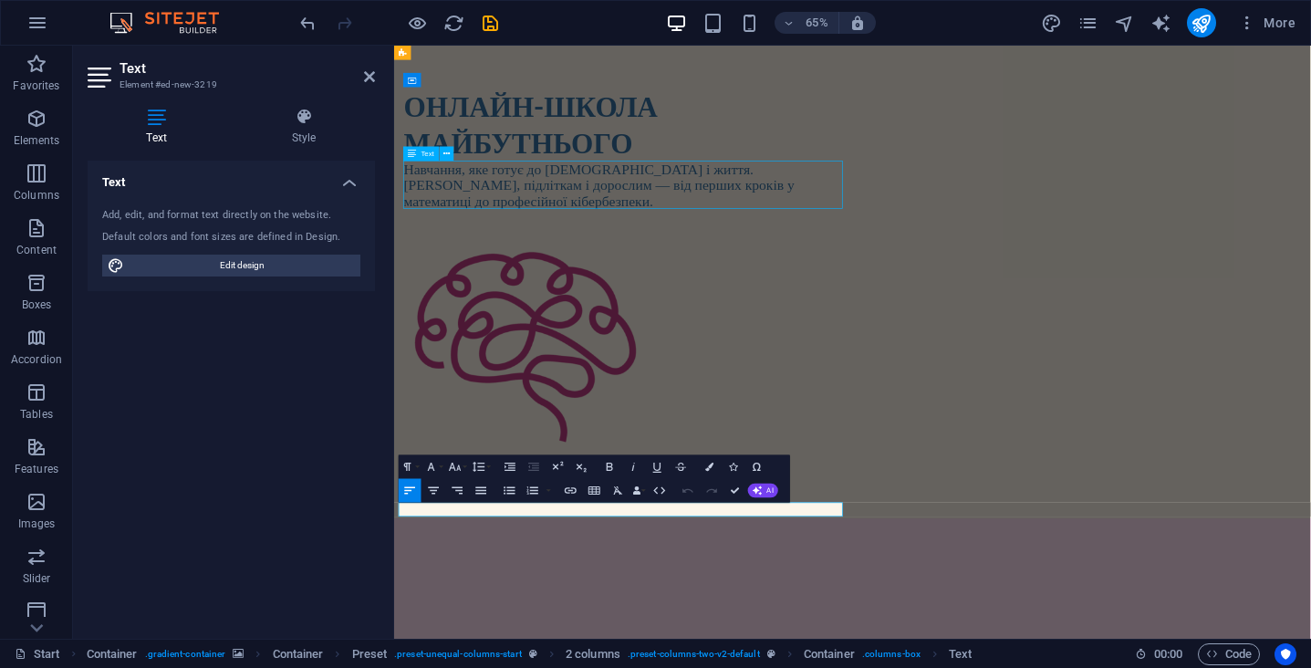
click at [654, 256] on div "Навчання, яке готує до [DEMOGRAPHIC_DATA] і життя. [DEMOGRAPHIC_DATA], підлітка…" at bounding box center [747, 261] width 676 height 74
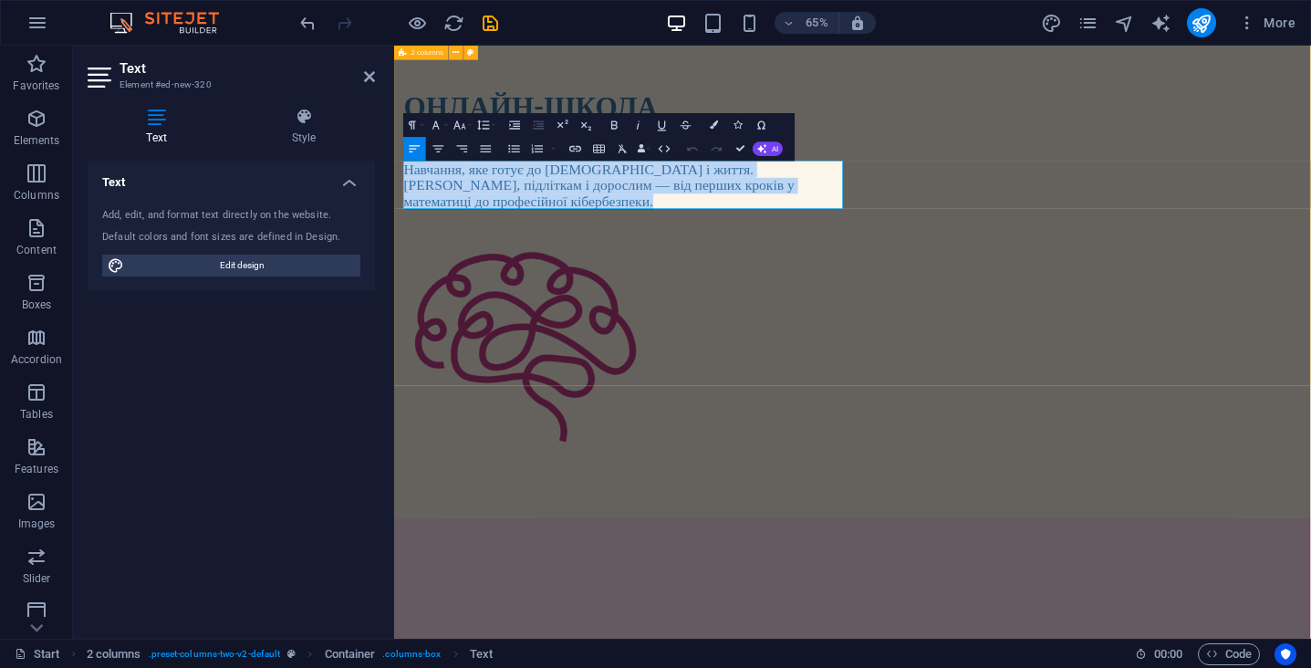
drag, startPoint x: 814, startPoint y: 277, endPoint x: 394, endPoint y: 203, distance: 426.3
click at [394, 203] on div "ОНЛАЙН-ШКОЛА МАЙБУТНЬОГО Навчання, яке готує до іспитів і життя. [DEMOGRAPHIC_D…" at bounding box center [1099, 403] width 1411 height 735
copy div "Навчання, яке готує до [DEMOGRAPHIC_DATA] і життя. [DEMOGRAPHIC_DATA], підлітка…"
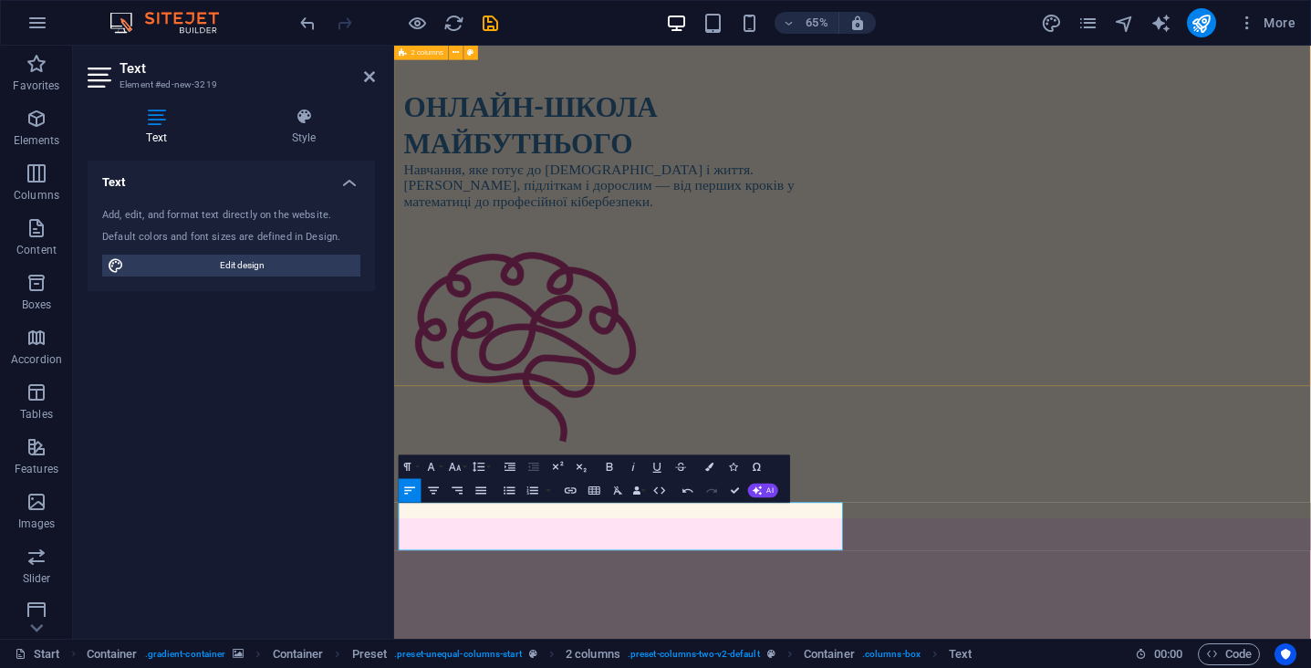
click at [902, 544] on div "ОНЛАЙН-ШКОЛА МАЙБУТНЬОГО Навчання, яке готує до іспитів і життя. [DEMOGRAPHIC_D…" at bounding box center [1099, 403] width 1411 height 735
select select "rem"
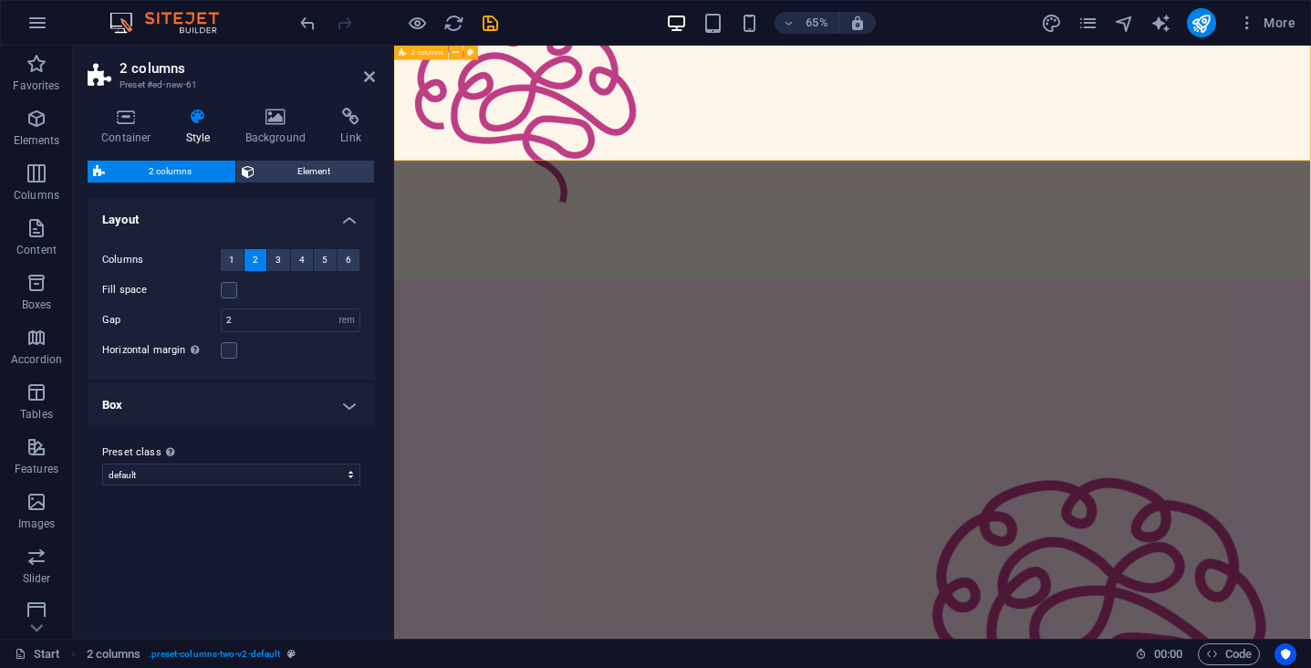
scroll to position [356, 0]
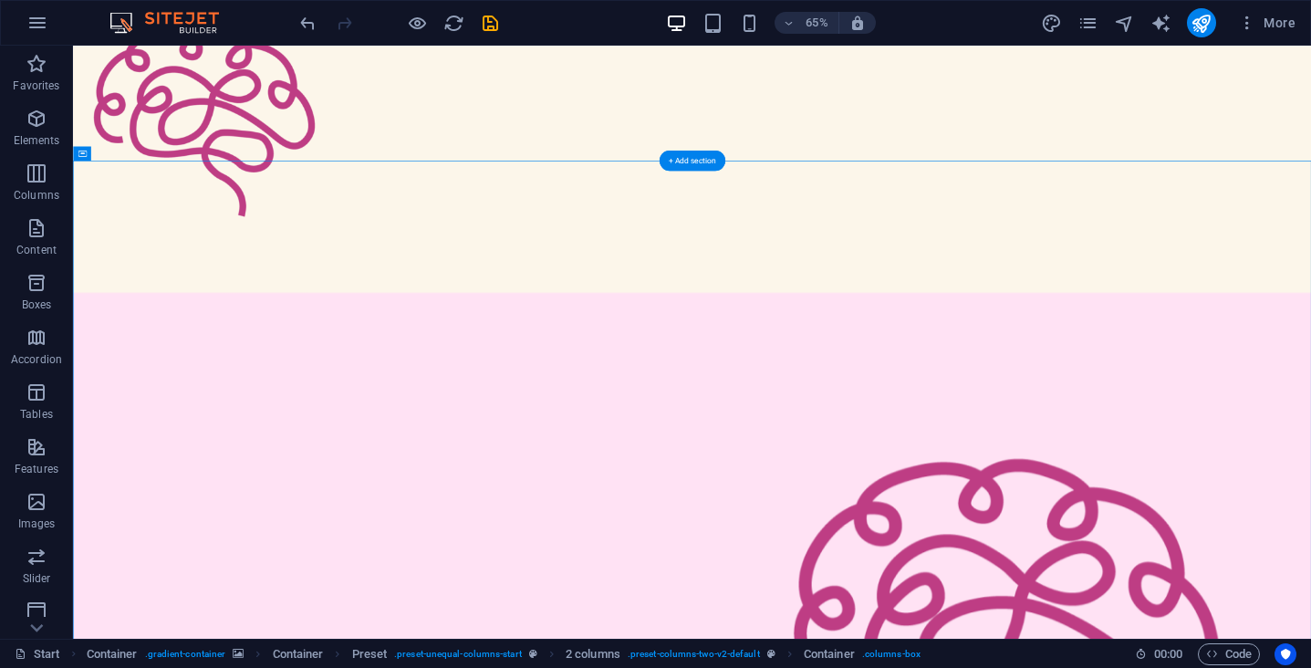
select select "%"
select select "vh"
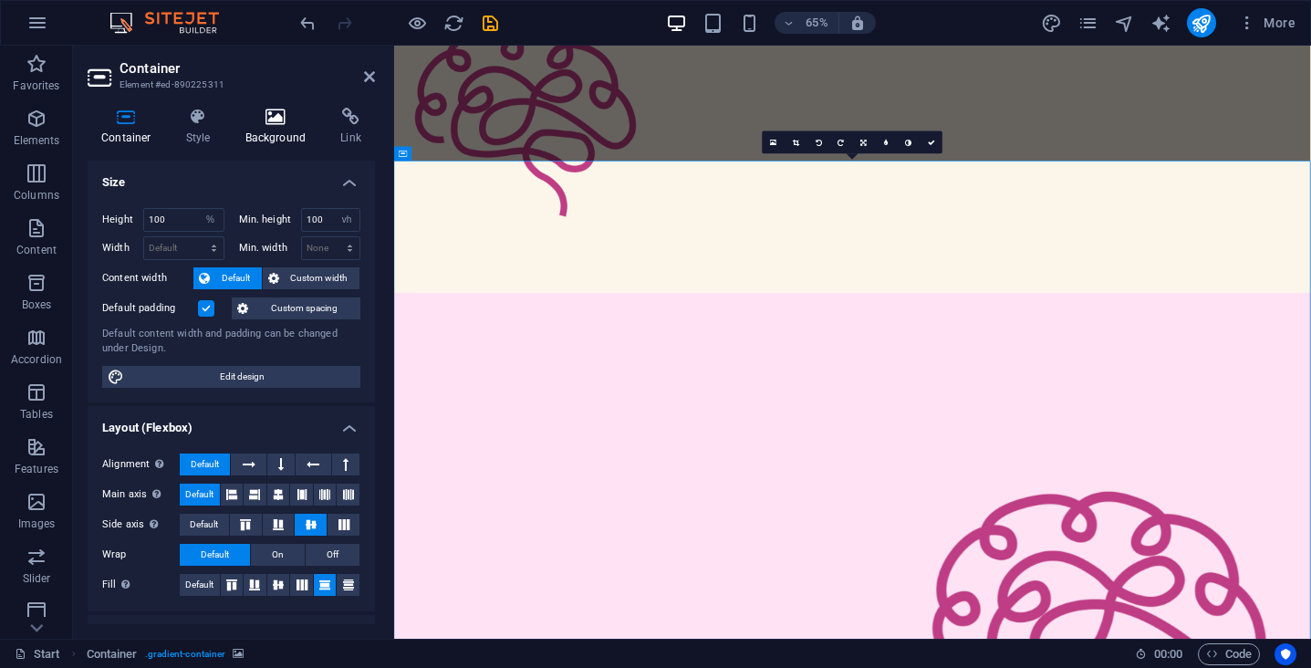
click at [268, 123] on icon at bounding box center [276, 117] width 88 height 18
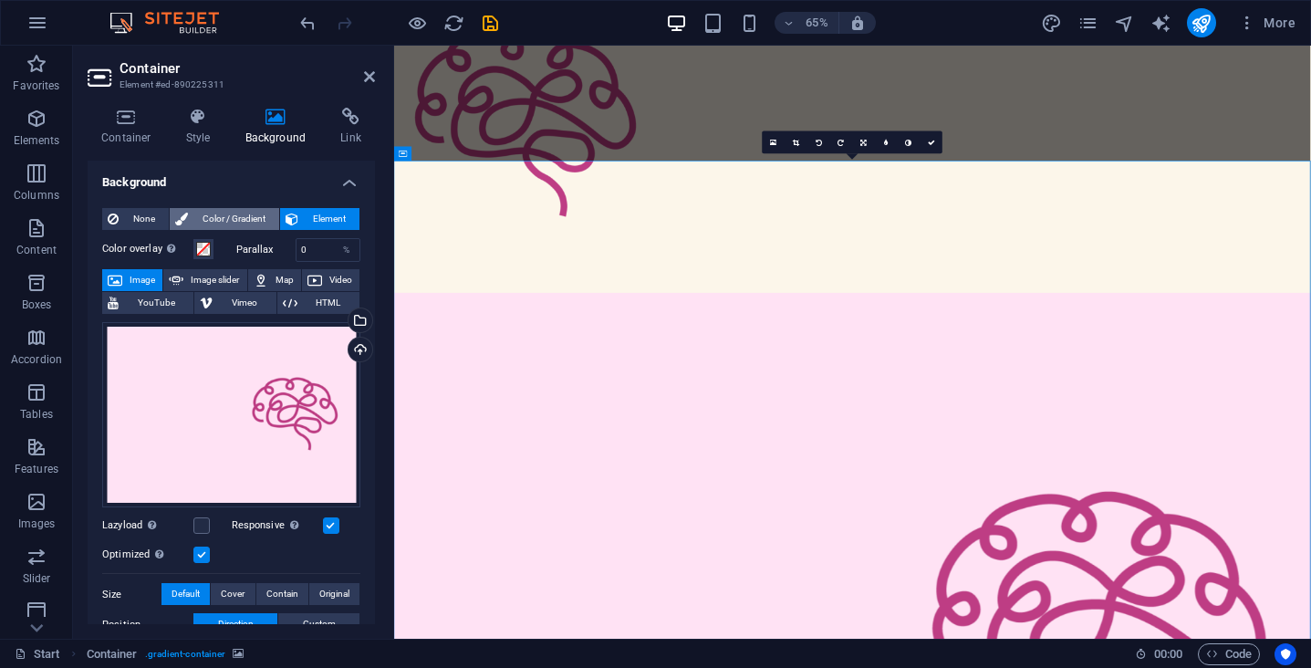
click at [226, 219] on span "Color / Gradient" at bounding box center [233, 219] width 80 height 22
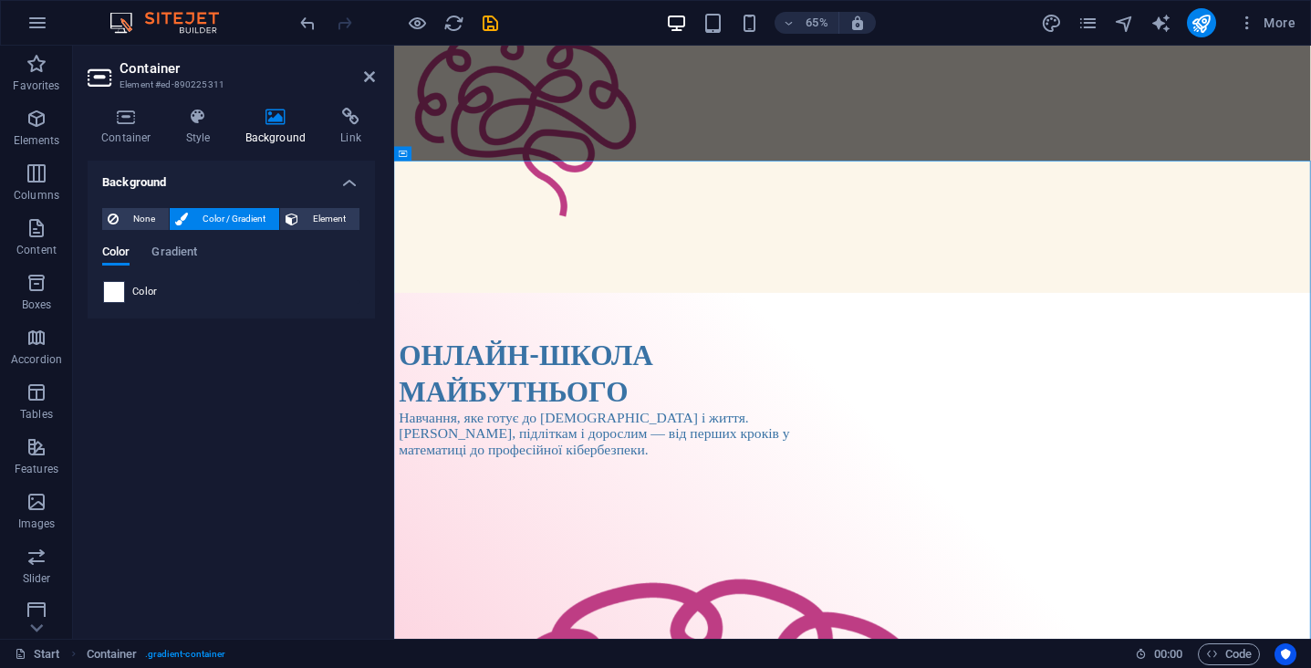
click at [115, 294] on span at bounding box center [114, 292] width 20 height 20
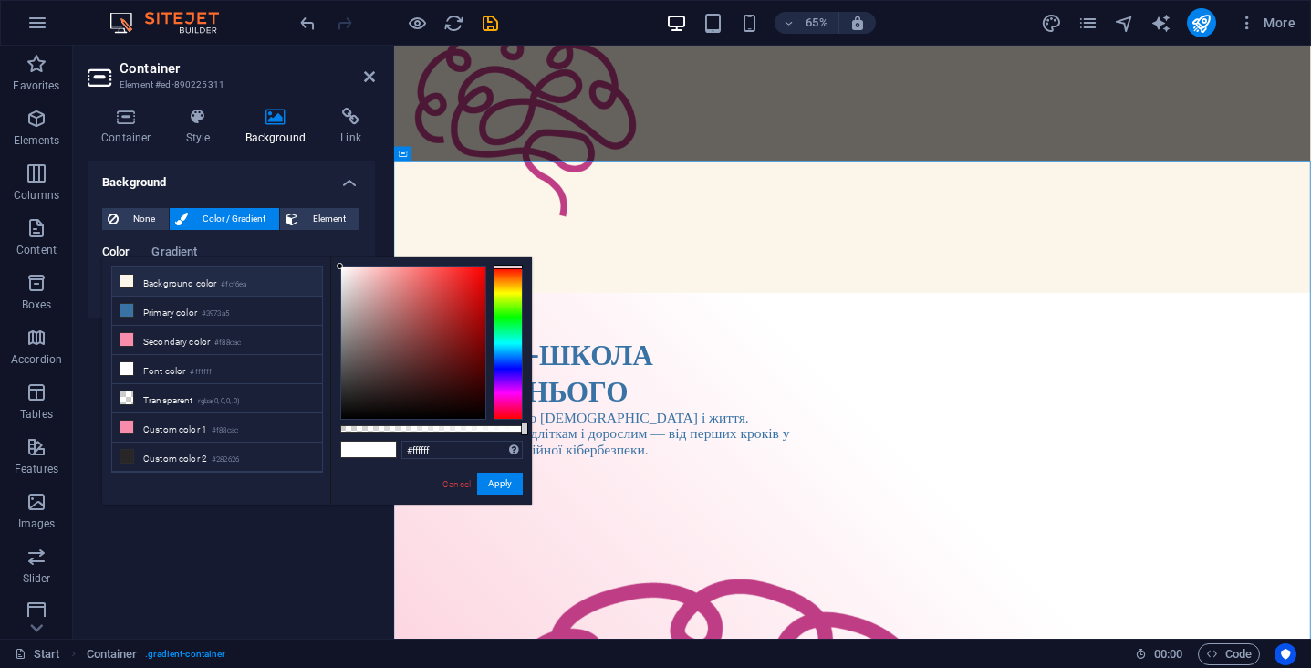
click at [211, 289] on li "Background color #fcf6ea" at bounding box center [217, 281] width 210 height 29
type input "#fcf6ea"
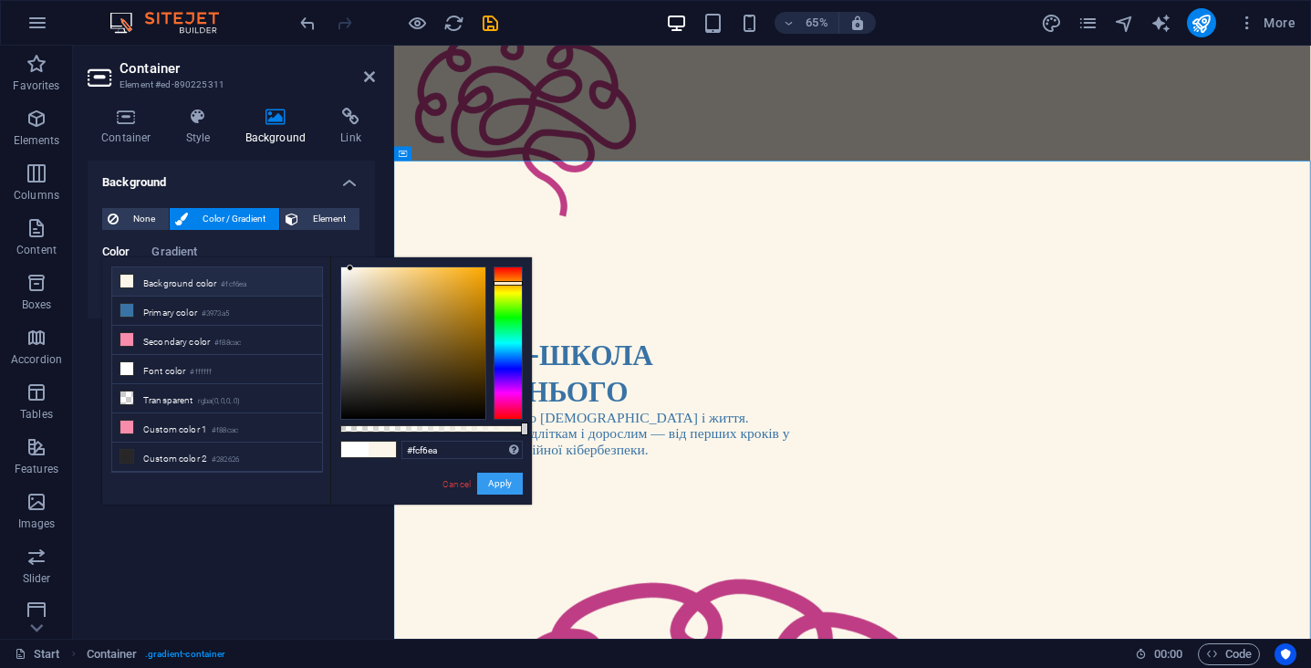
click at [494, 484] on button "Apply" at bounding box center [500, 484] width 46 height 22
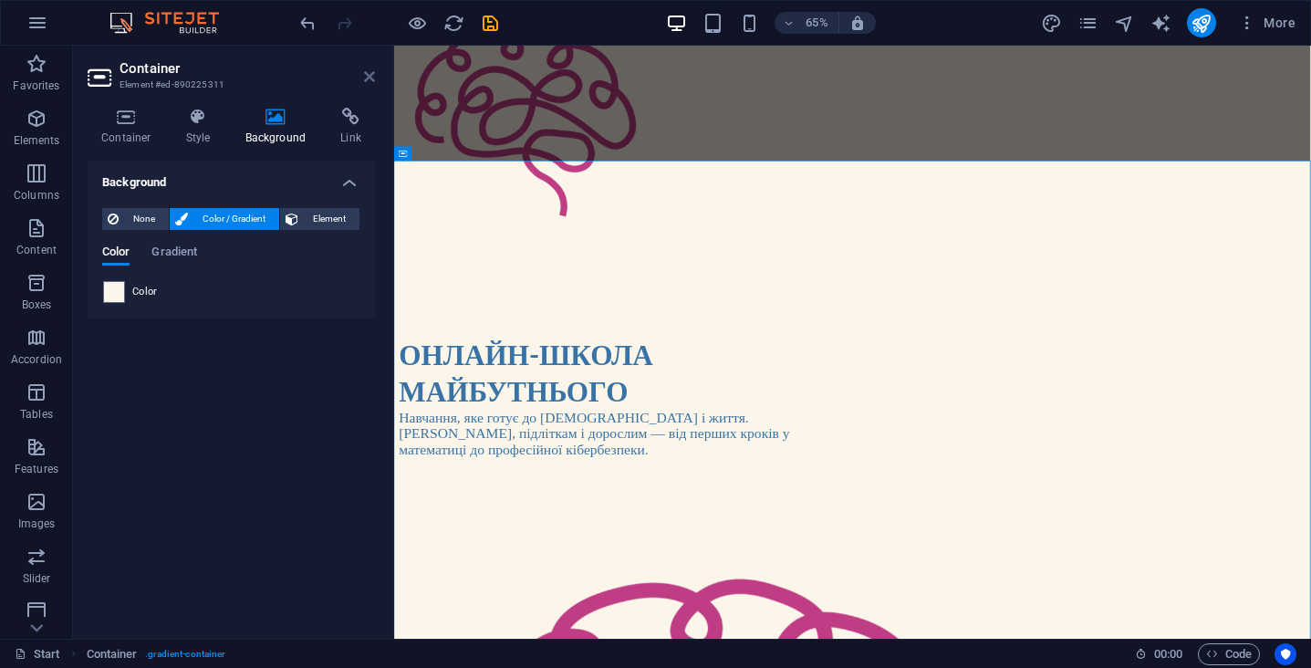
click at [367, 78] on icon at bounding box center [369, 76] width 11 height 15
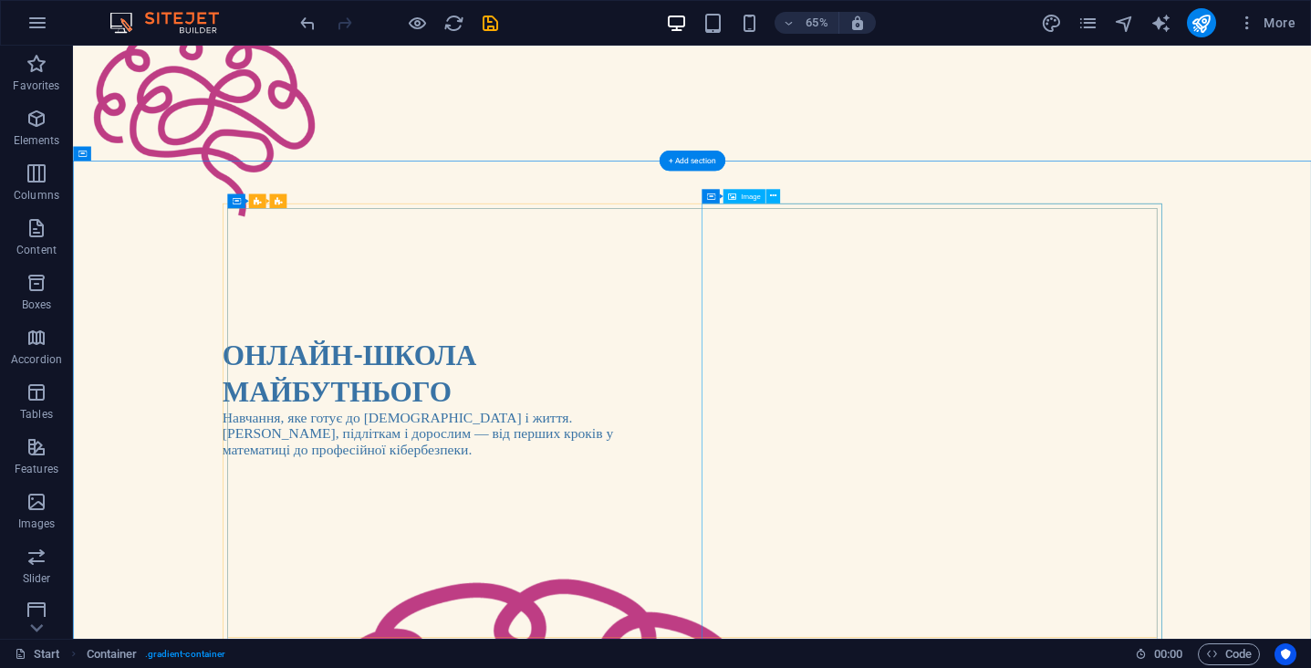
scroll to position [344, 0]
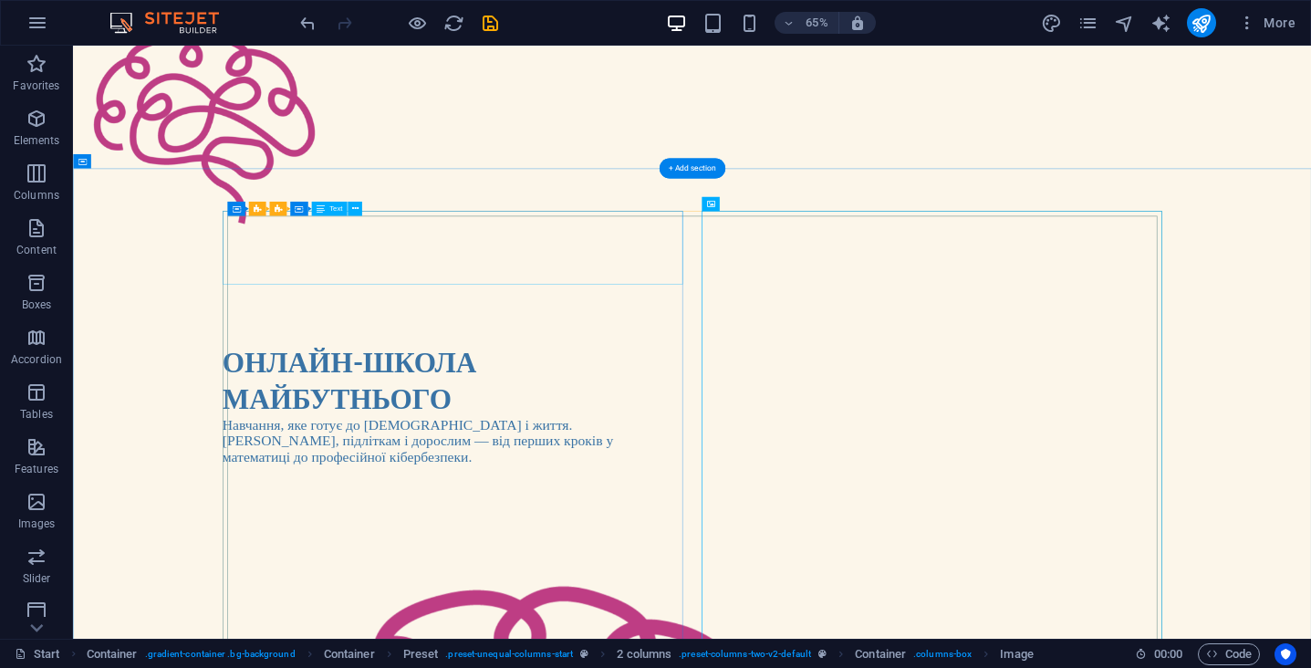
click at [678, 503] on h1 "ОНЛАЙН-ШКОЛА МАЙБУТНЬОГО" at bounding box center [657, 560] width 708 height 114
click at [353, 205] on icon at bounding box center [354, 209] width 6 height 13
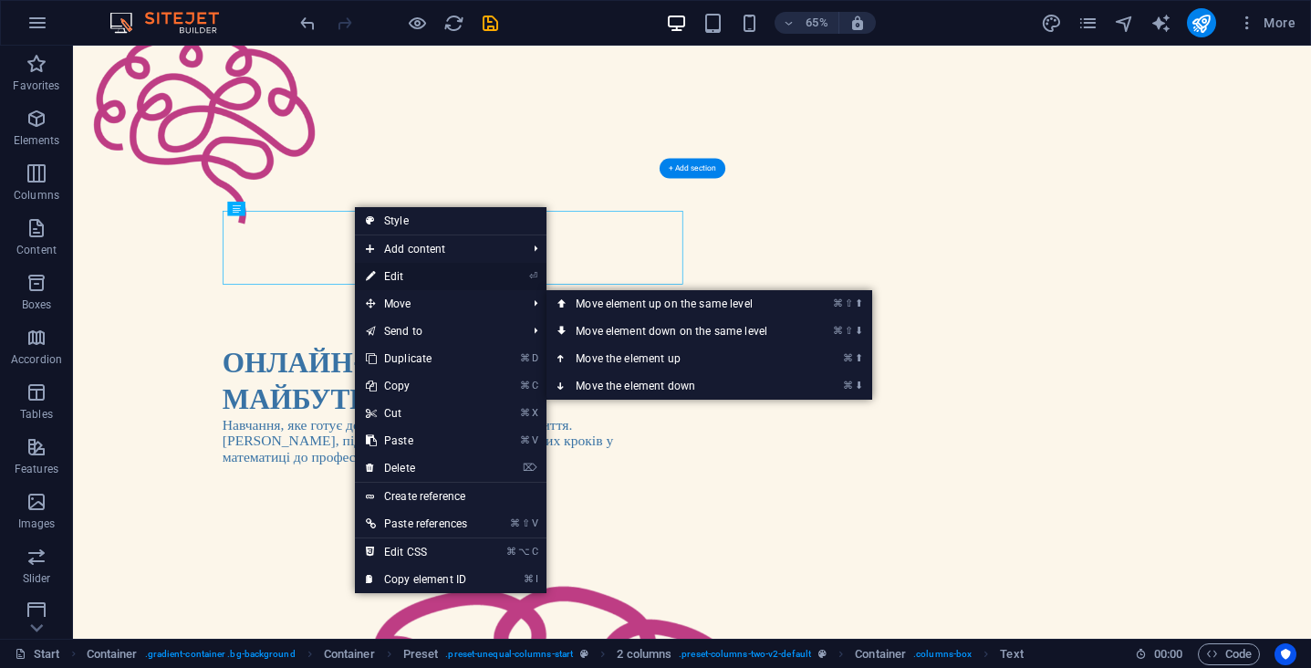
click at [402, 278] on link "⏎ Edit" at bounding box center [416, 276] width 123 height 27
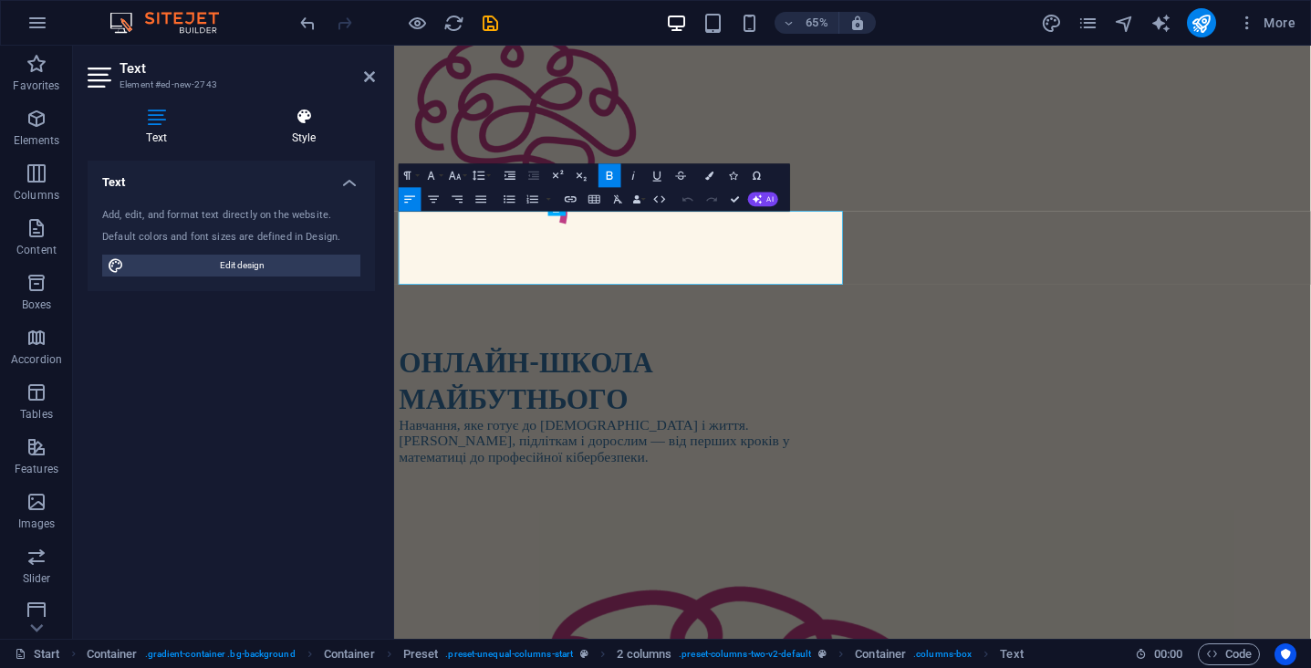
click at [302, 117] on icon at bounding box center [304, 117] width 142 height 18
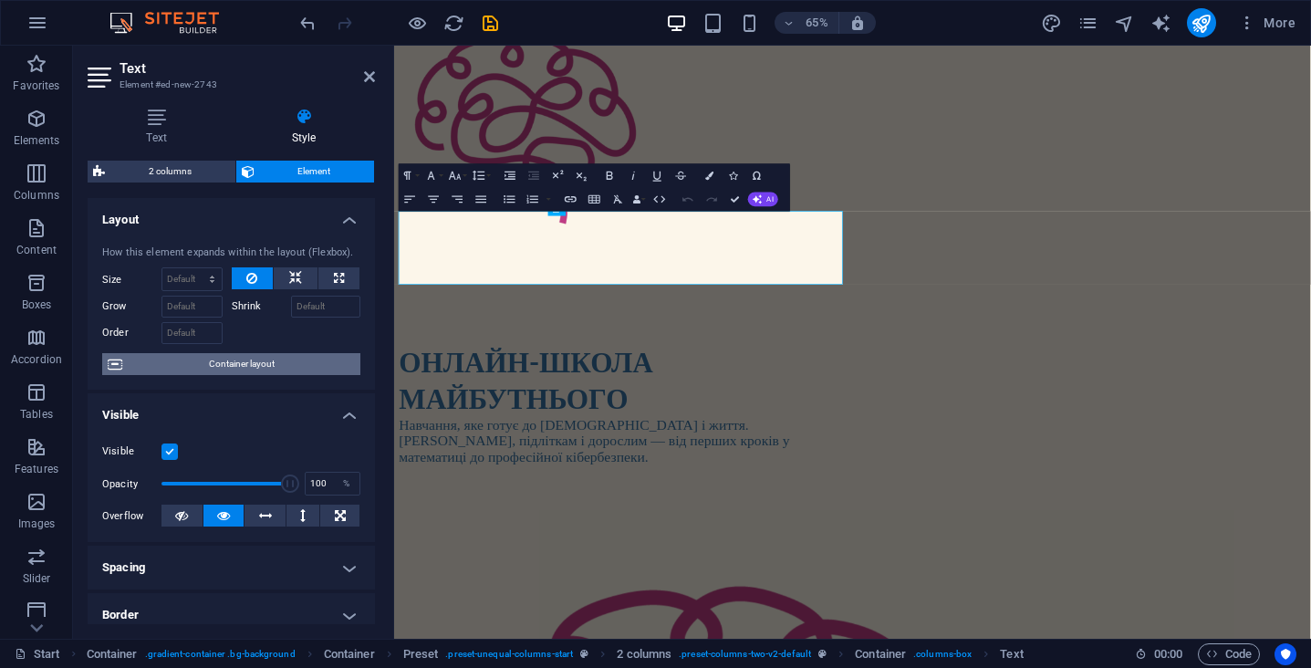
scroll to position [0, 0]
click at [279, 367] on span "Container layout" at bounding box center [241, 364] width 227 height 22
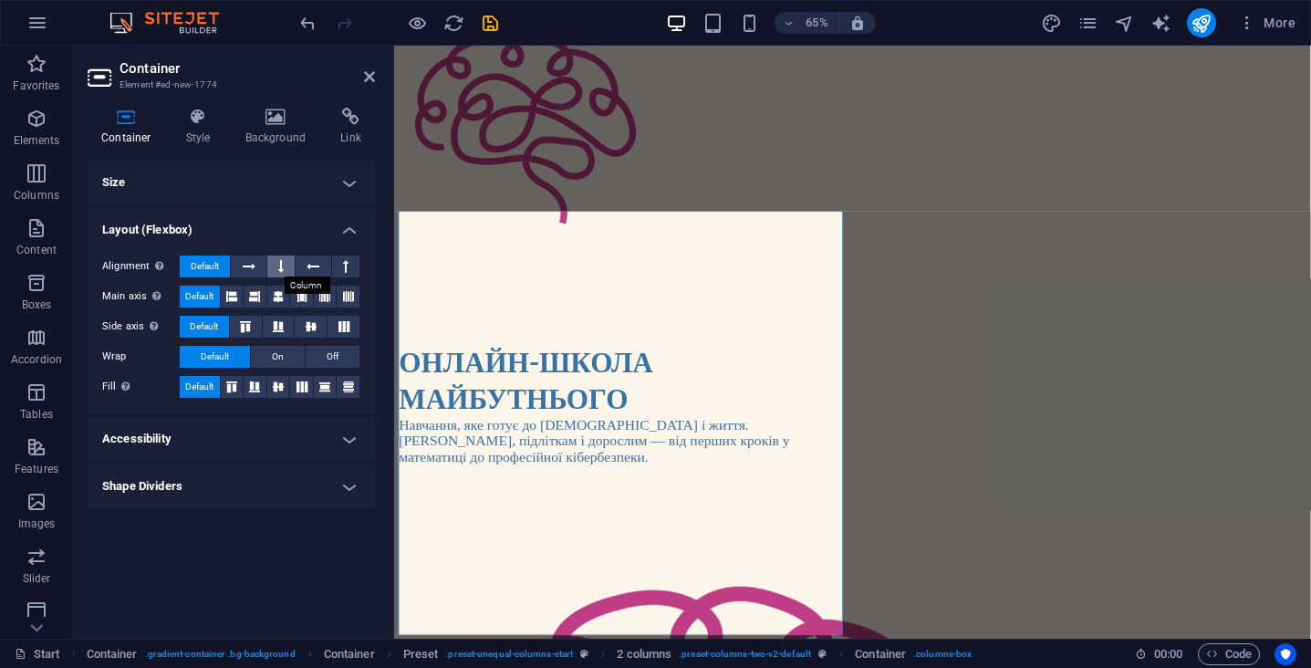
click at [286, 269] on button at bounding box center [280, 266] width 27 height 22
click at [255, 267] on icon at bounding box center [249, 266] width 13 height 22
click at [305, 265] on button at bounding box center [313, 266] width 35 height 22
click at [348, 265] on icon at bounding box center [345, 266] width 5 height 22
click at [250, 265] on icon at bounding box center [249, 266] width 13 height 22
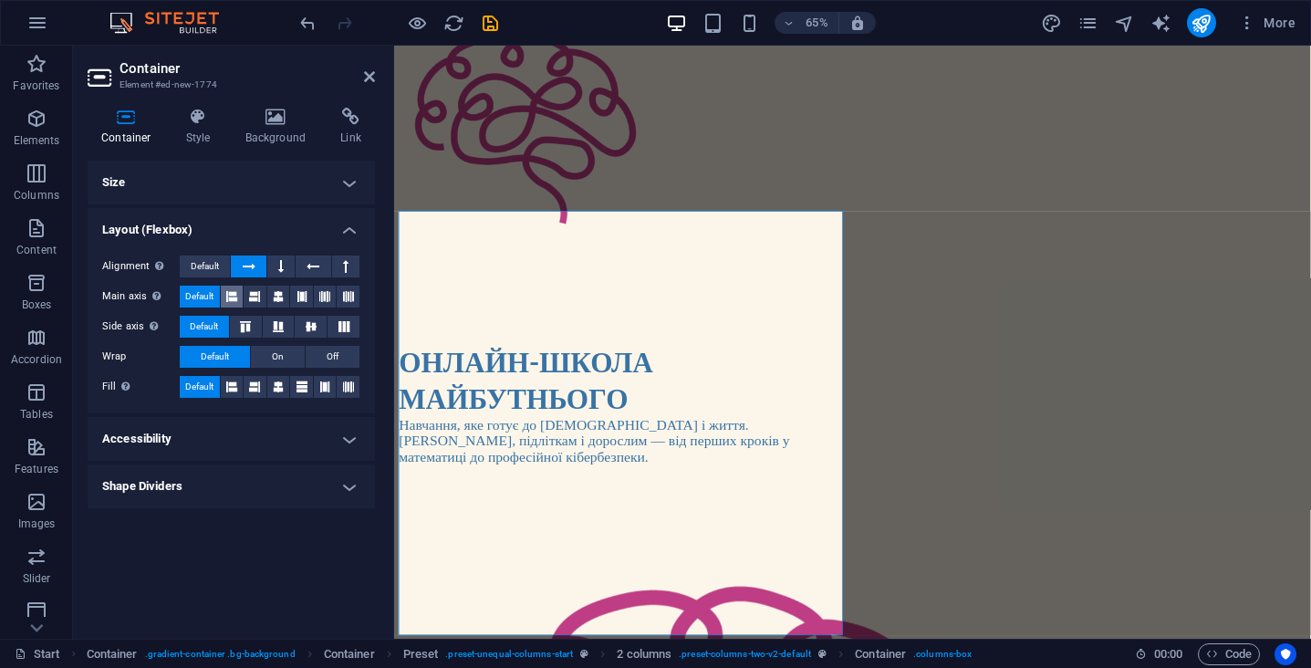
click at [229, 296] on icon at bounding box center [231, 297] width 11 height 22
click at [256, 296] on icon at bounding box center [254, 297] width 11 height 22
click at [302, 296] on icon at bounding box center [302, 297] width 11 height 22
click at [279, 295] on icon at bounding box center [278, 297] width 11 height 22
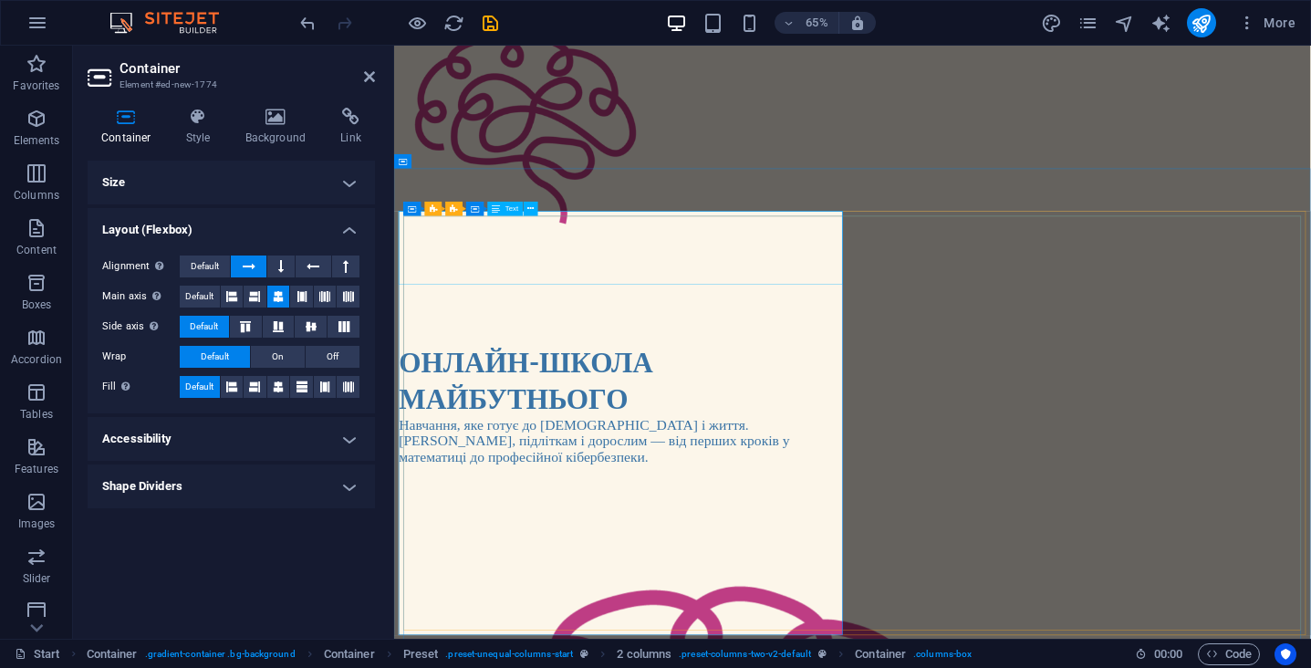
click at [660, 505] on strong "ОНЛАЙН-ШКОЛА МАЙБУТНЬОГО" at bounding box center [596, 559] width 390 height 109
click at [770, 503] on h1 "ОНЛАЙН-ШКОЛА МАЙБУТНЬОГО" at bounding box center [742, 560] width 683 height 114
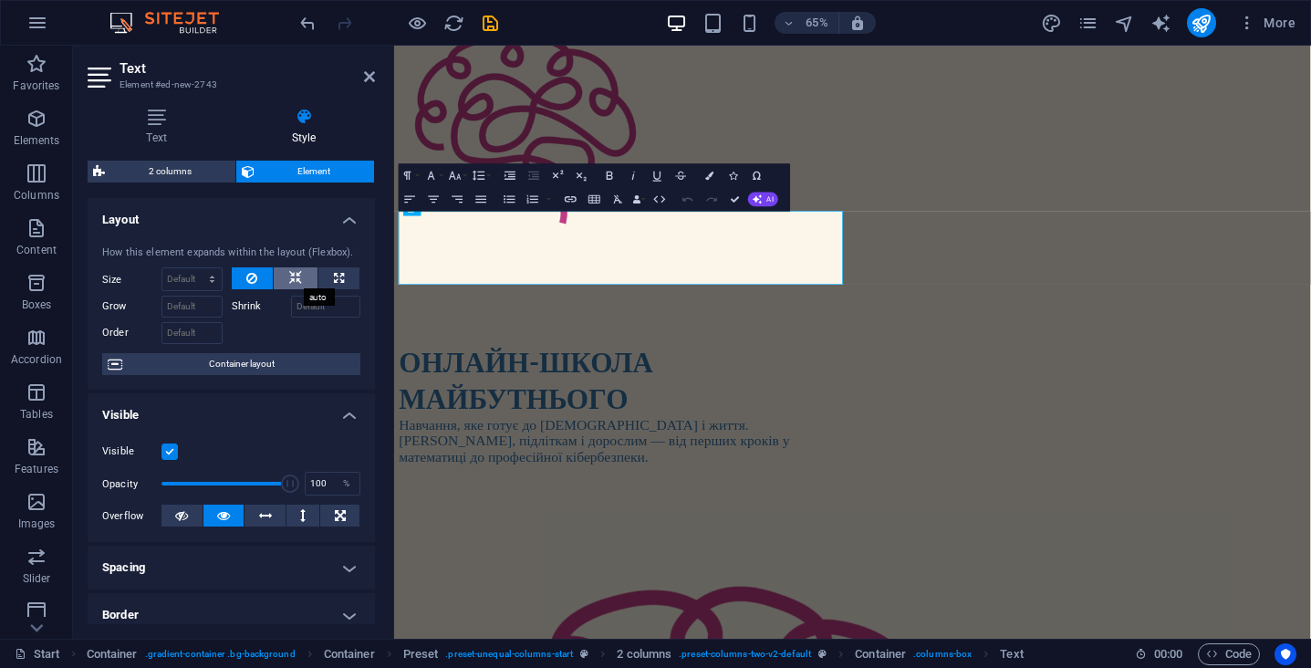
click at [303, 277] on button at bounding box center [296, 278] width 44 height 22
click at [342, 268] on button at bounding box center [338, 278] width 41 height 22
type input "100"
select select "%"
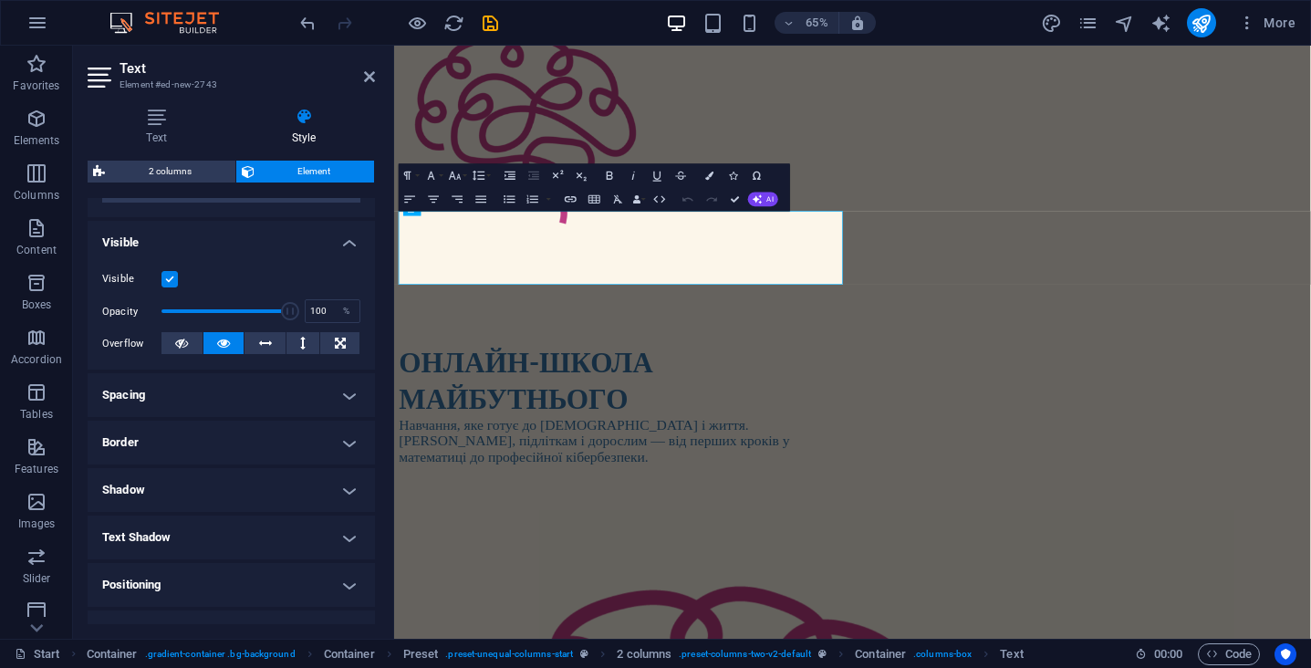
scroll to position [181, 0]
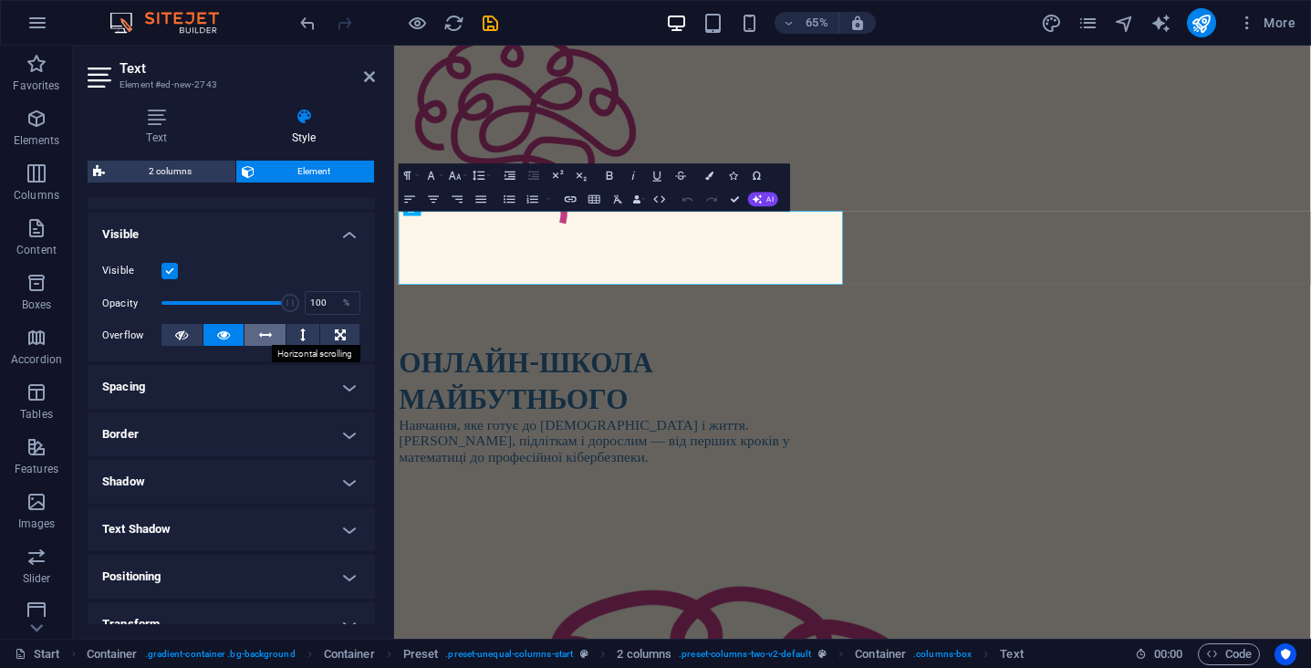
click at [266, 337] on icon at bounding box center [265, 335] width 13 height 22
click at [235, 393] on h4 "Spacing" at bounding box center [231, 387] width 287 height 44
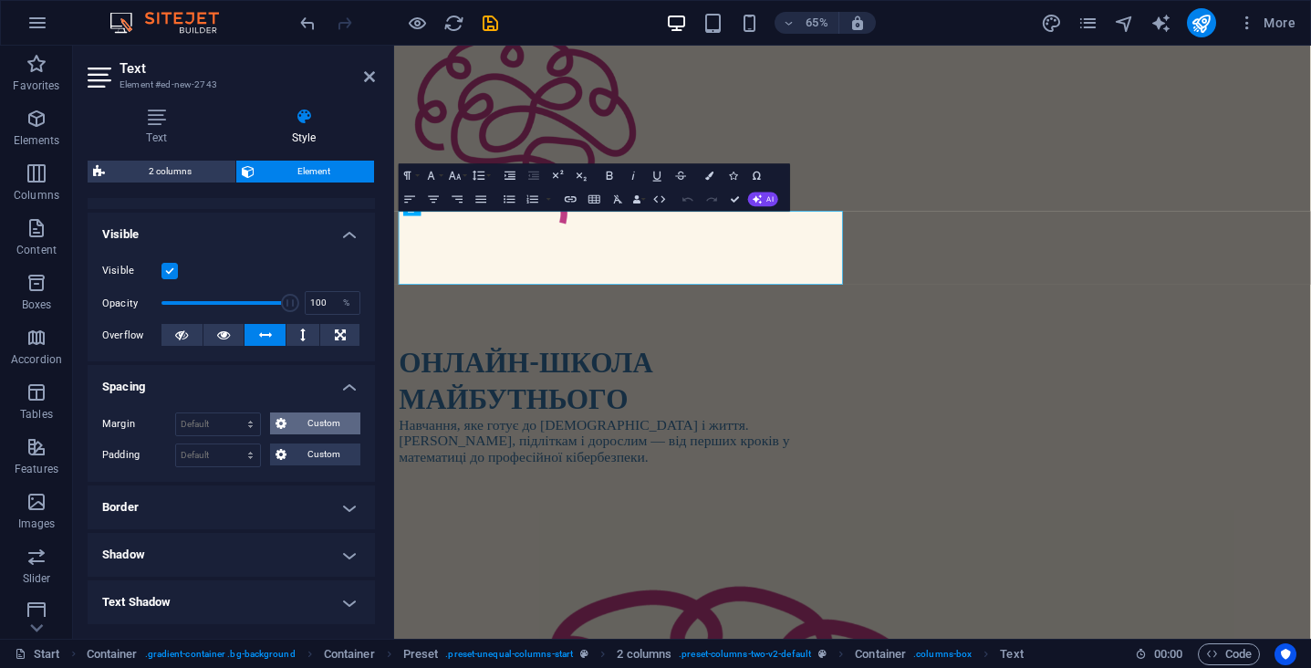
click at [305, 420] on span "Custom" at bounding box center [323, 423] width 63 height 22
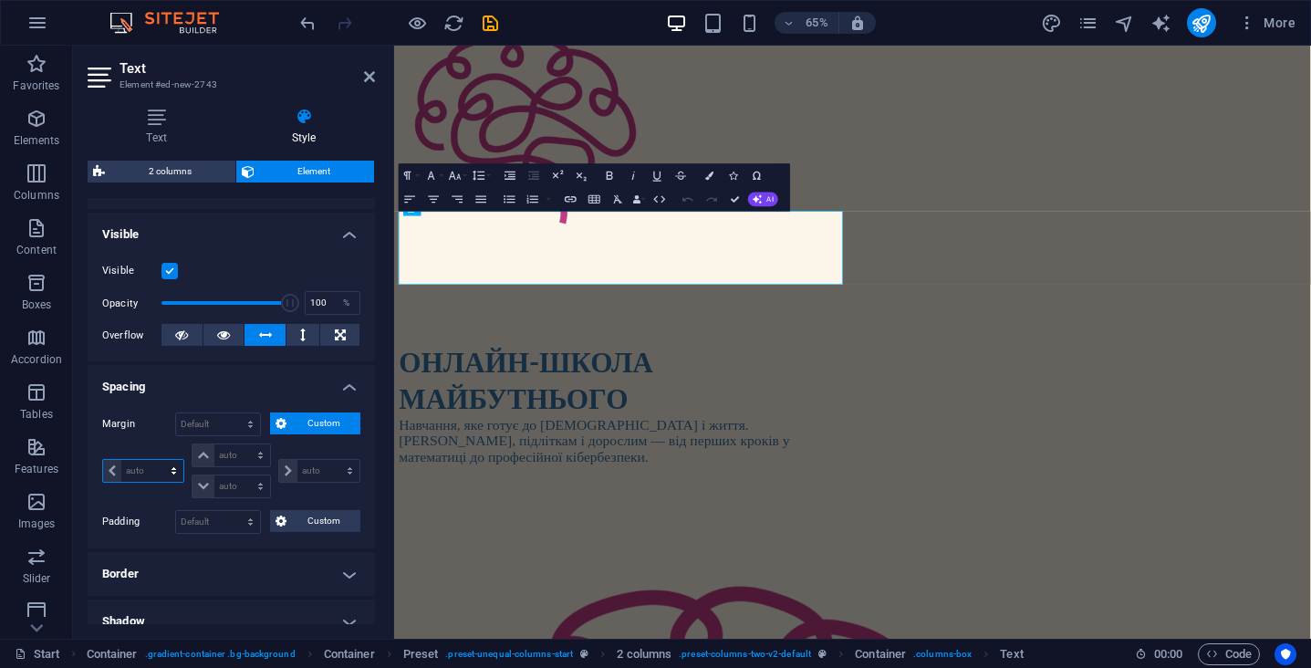
select select "px"
type input "0"
select select "px"
type input "0"
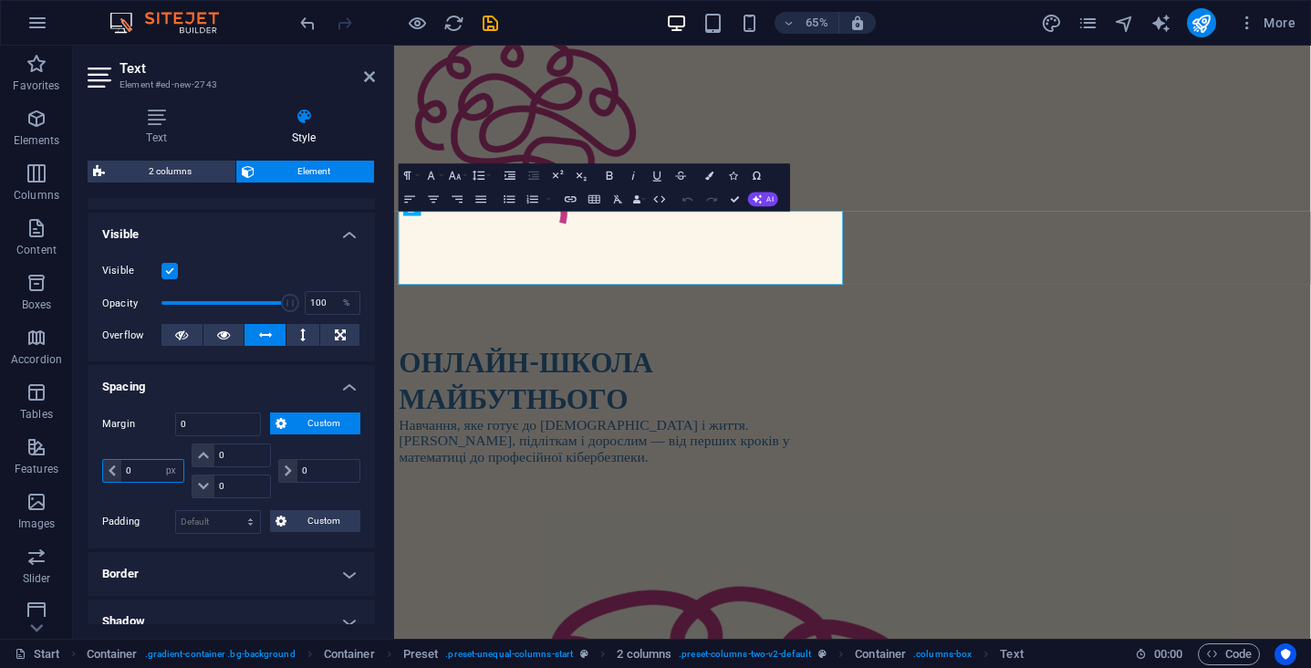
select select "px"
type input "0"
select select "px"
type input "0"
select select "px"
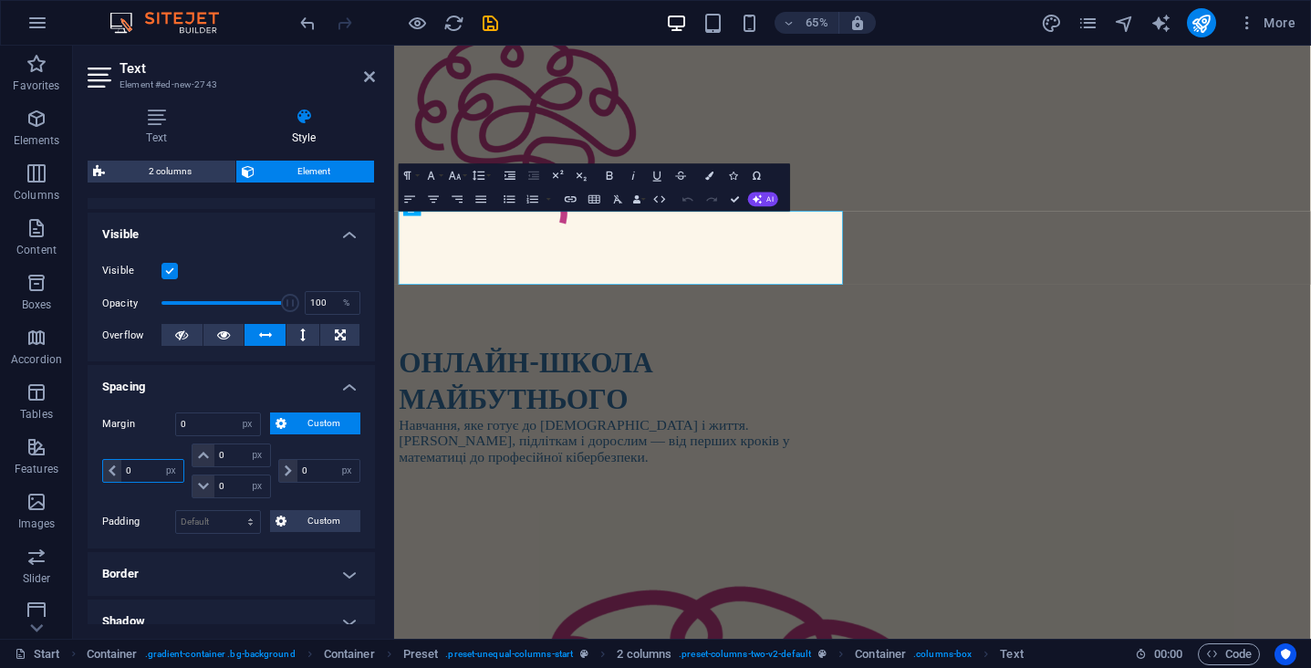
click at [138, 472] on input "0" at bounding box center [152, 471] width 62 height 22
type input "0"
type input "100"
select select "DISABLED_OPTION_VALUE"
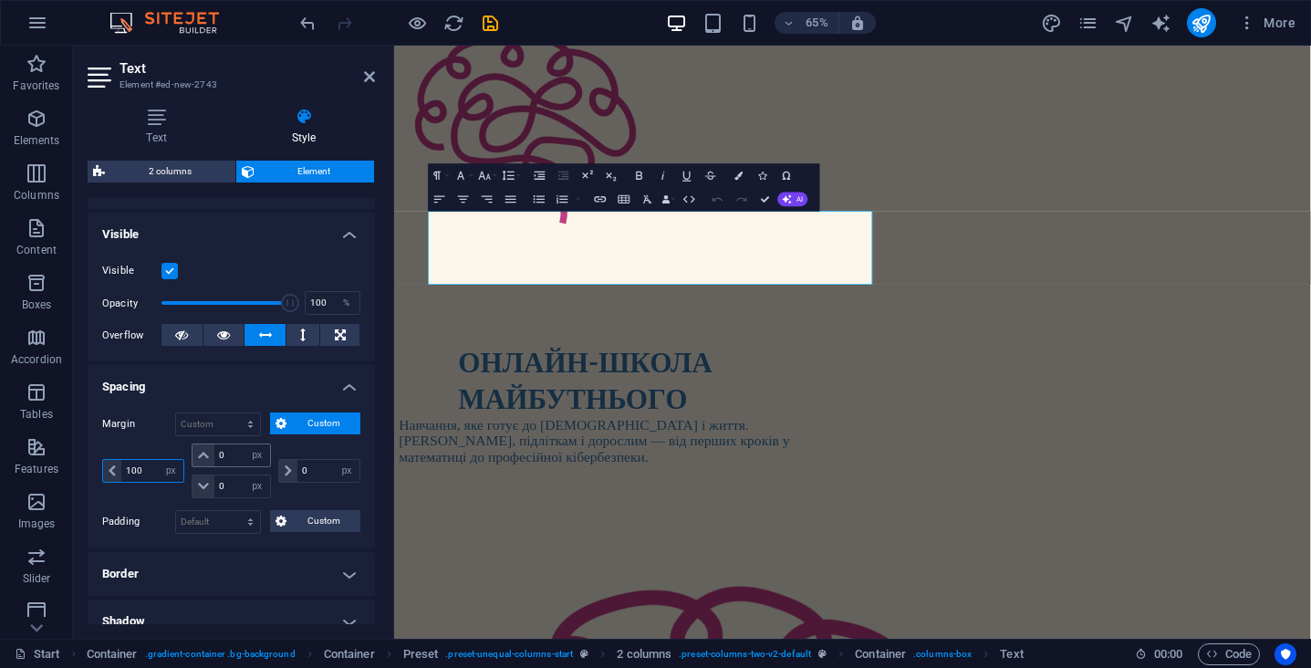
type input "100"
click at [233, 449] on input "0" at bounding box center [241, 455] width 55 height 22
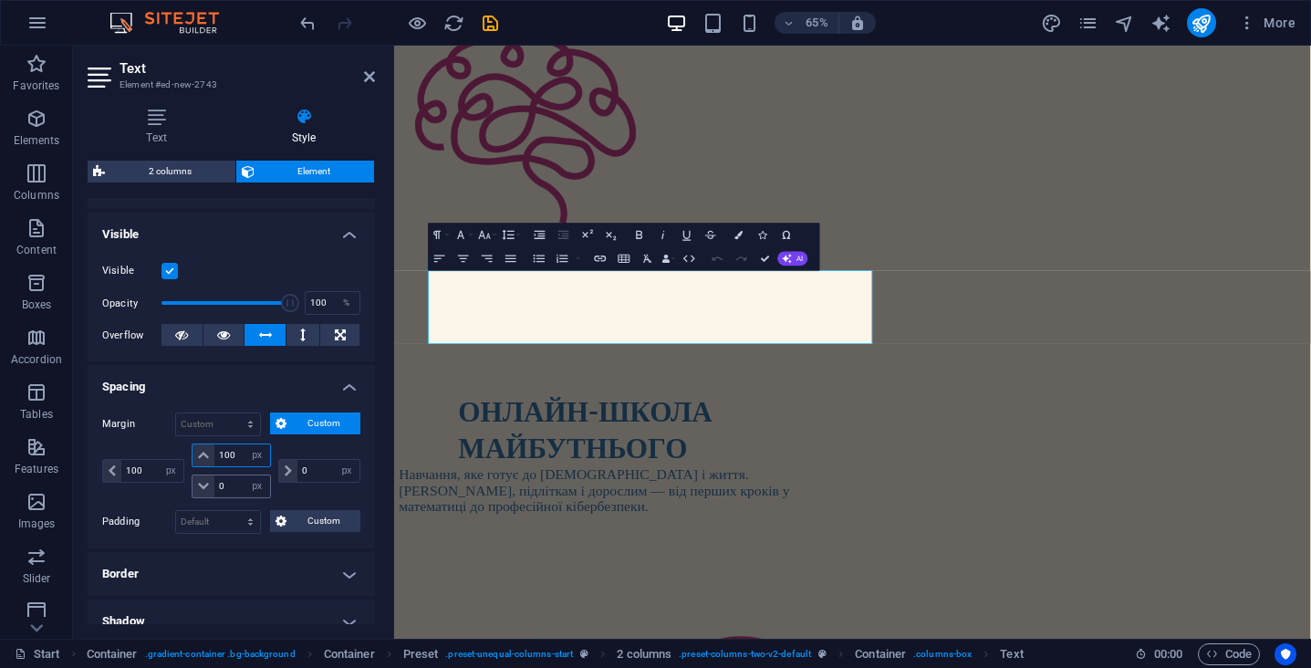
type input "100"
click at [228, 485] on input "0" at bounding box center [241, 486] width 55 height 22
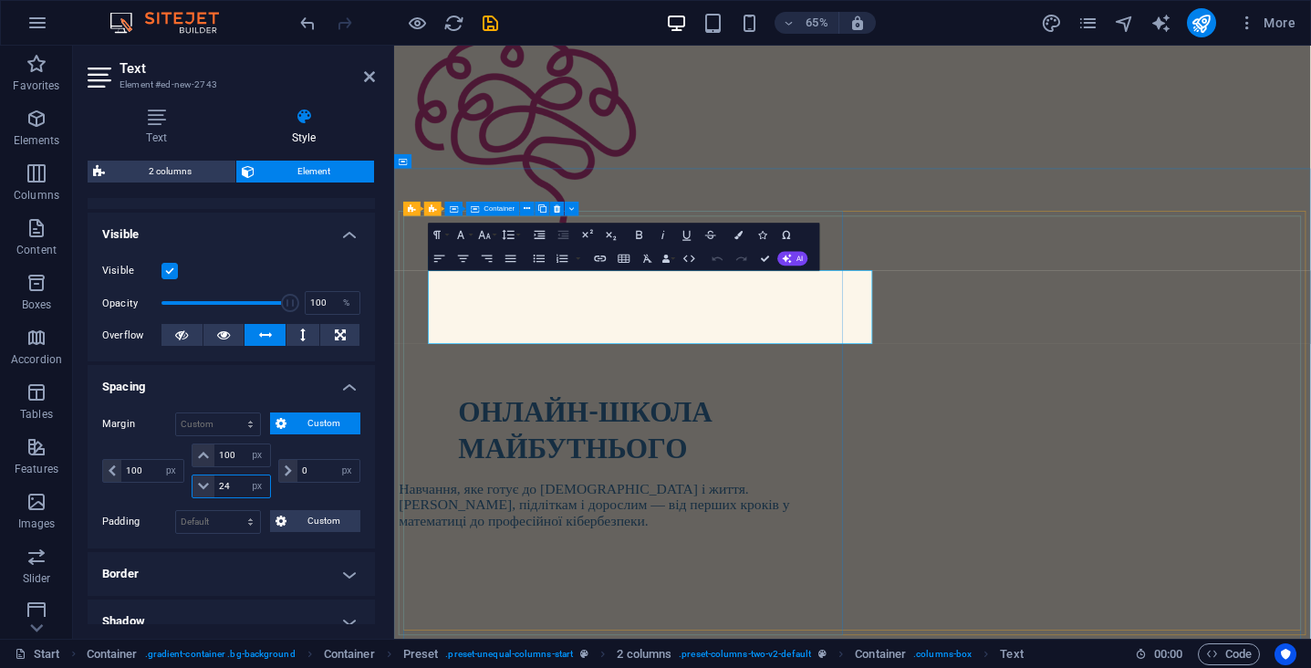
type input "24"
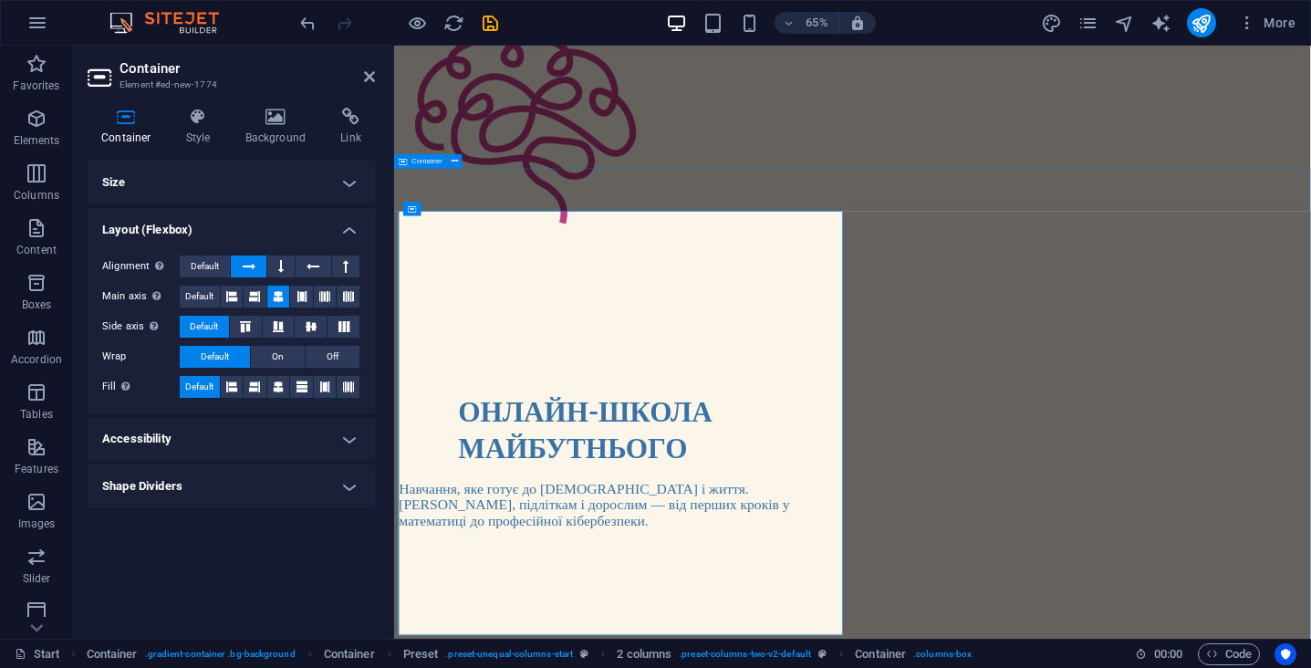
click at [1229, 233] on div "ОНЛАЙН-ШКОЛА МАЙБУТНЬОГО Навчання, яке готує до іспитів і життя. [DEMOGRAPHIC_D…" at bounding box center [1099, 69] width 1411 height 735
select select "rem"
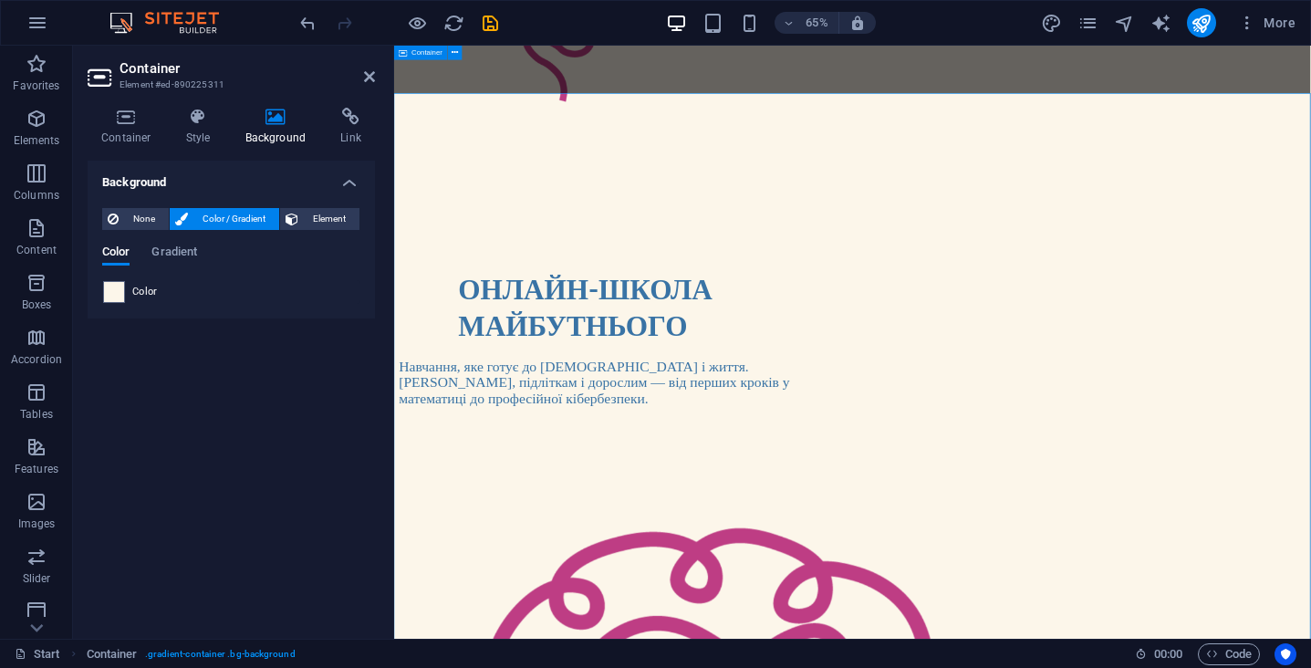
scroll to position [435, 0]
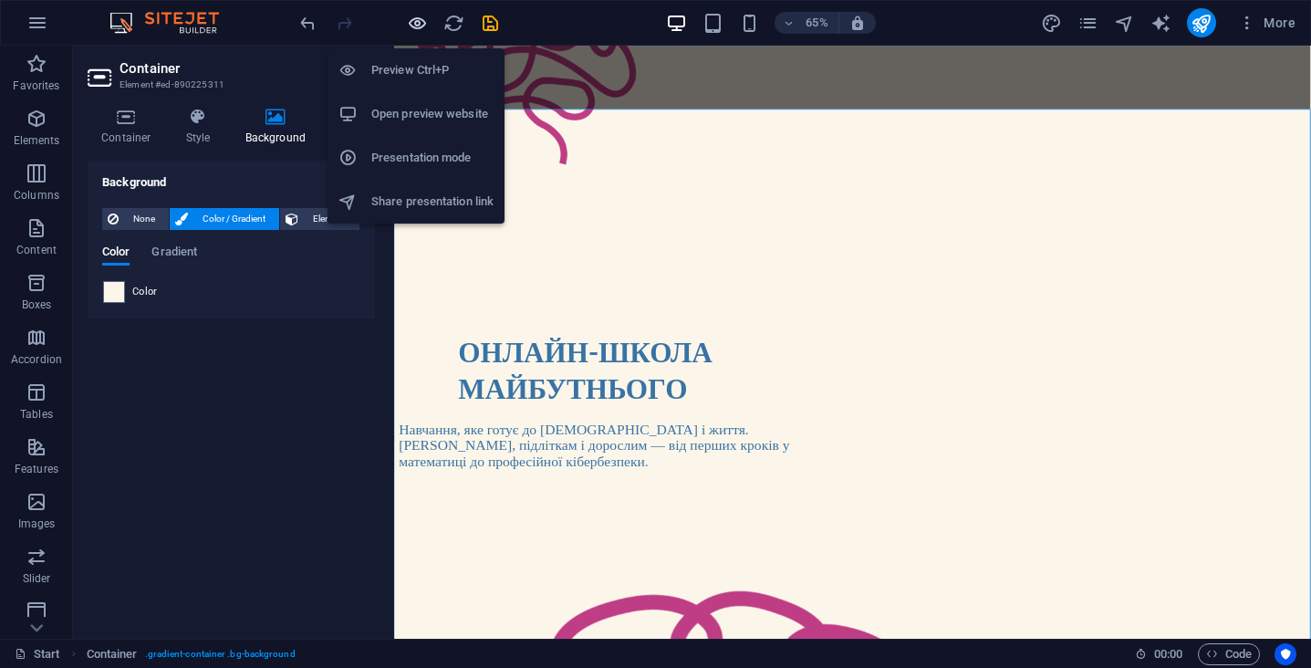
drag, startPoint x: 420, startPoint y: 29, endPoint x: 892, endPoint y: 111, distance: 479.7
click at [420, 29] on icon "button" at bounding box center [417, 23] width 21 height 21
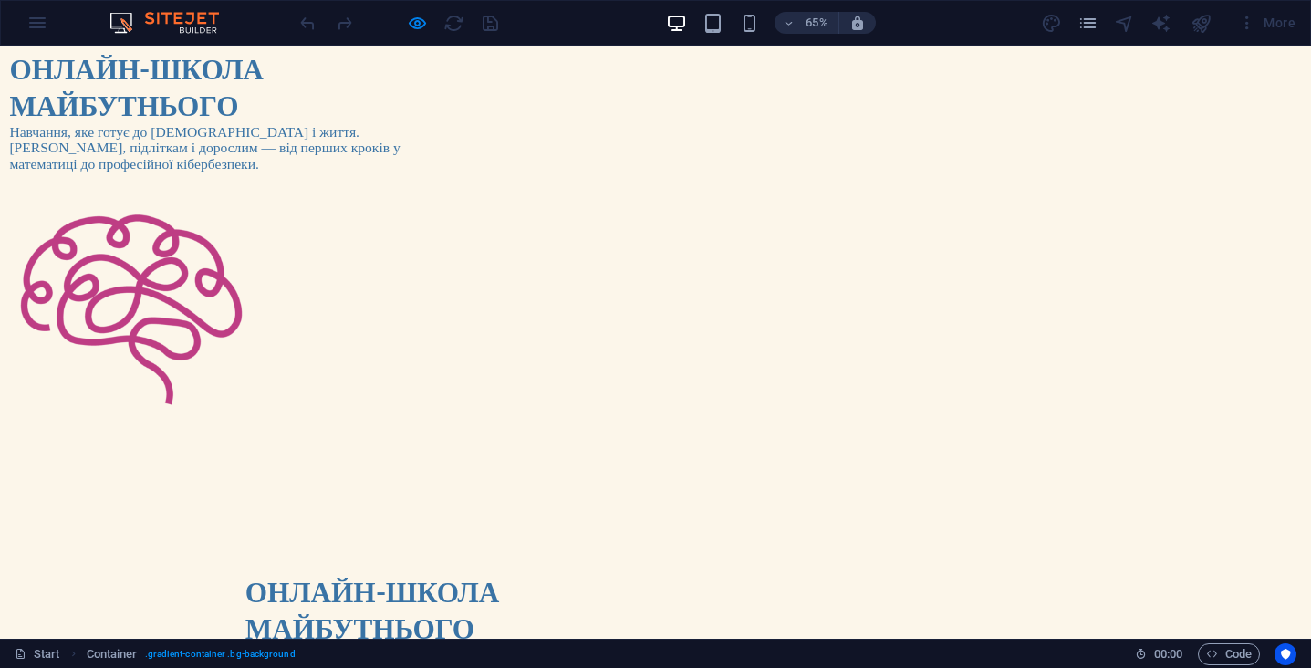
scroll to position [0, 0]
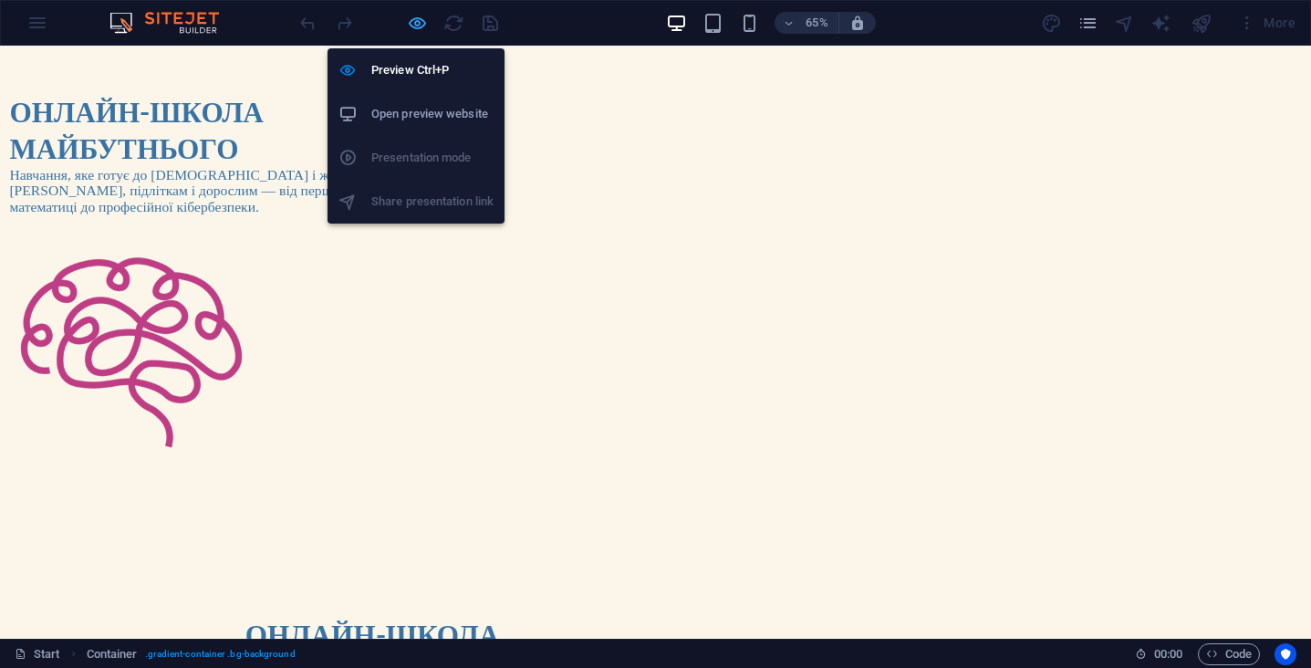
click at [415, 26] on icon "button" at bounding box center [417, 23] width 21 height 21
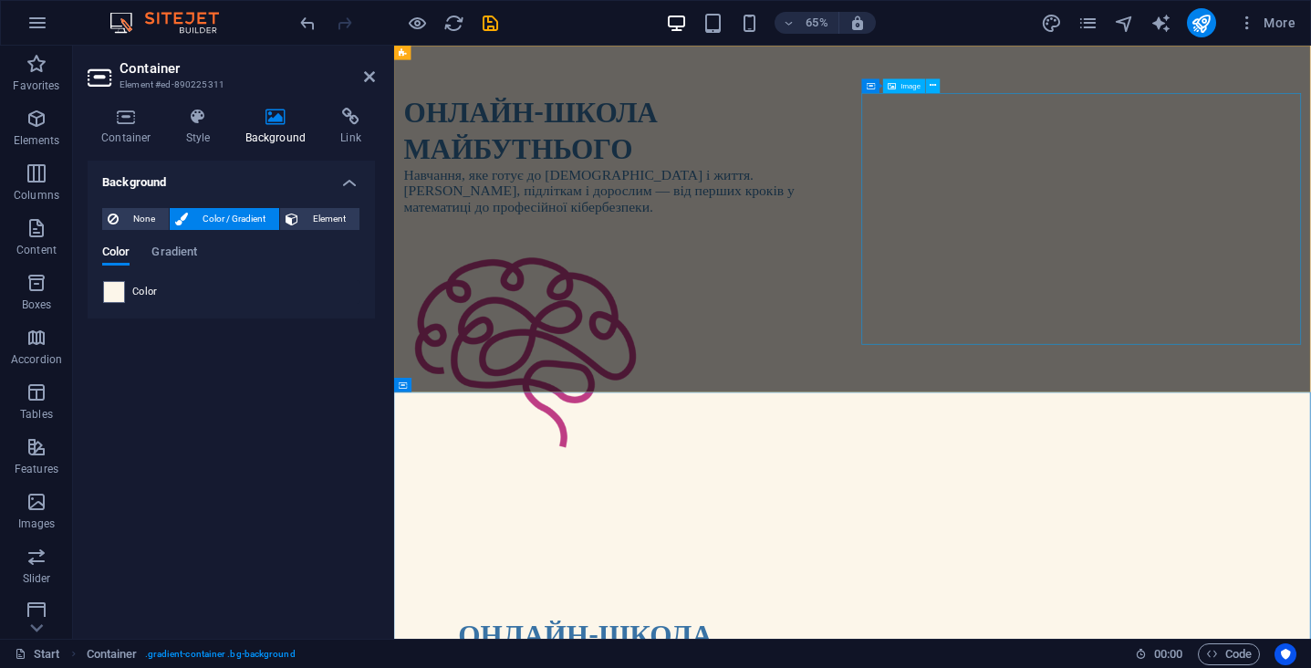
click at [1085, 321] on figure at bounding box center [747, 514] width 676 height 387
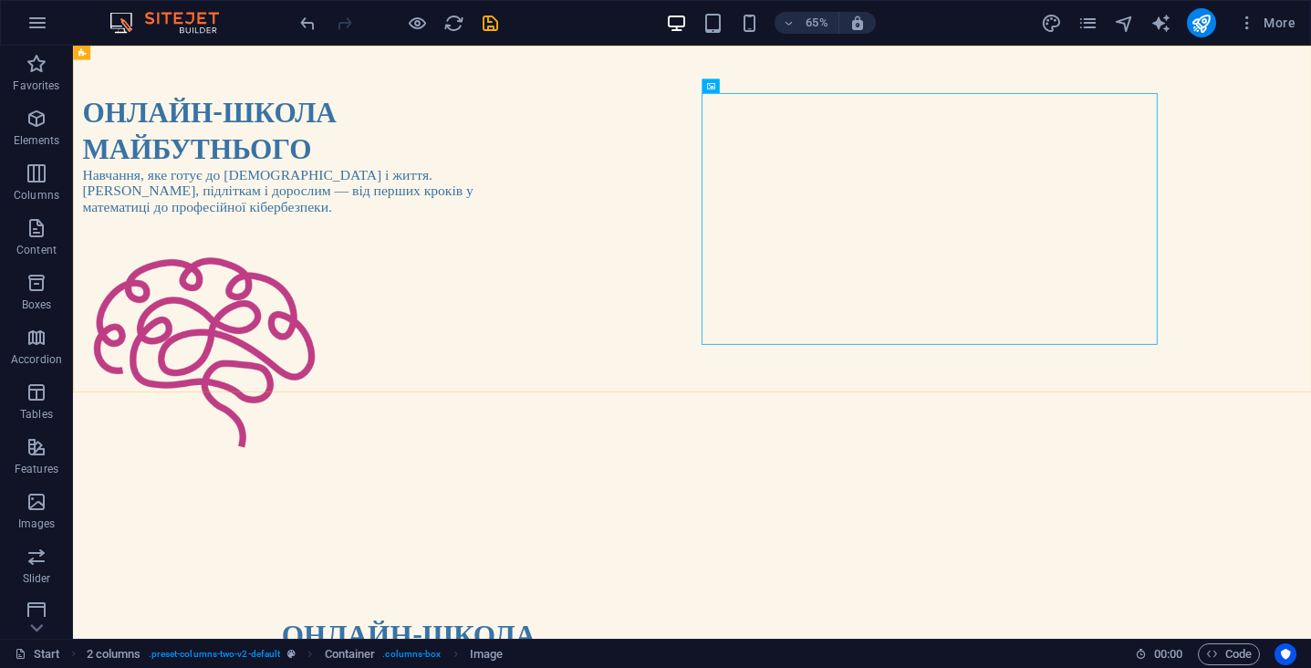
click at [1243, 79] on div "ОНЛАЙН-ШКОЛА МАЙБУТНЬОГО Навчання, яке готує до іспитів і життя. [DEMOGRAPHIC_D…" at bounding box center [1025, 413] width 1905 height 735
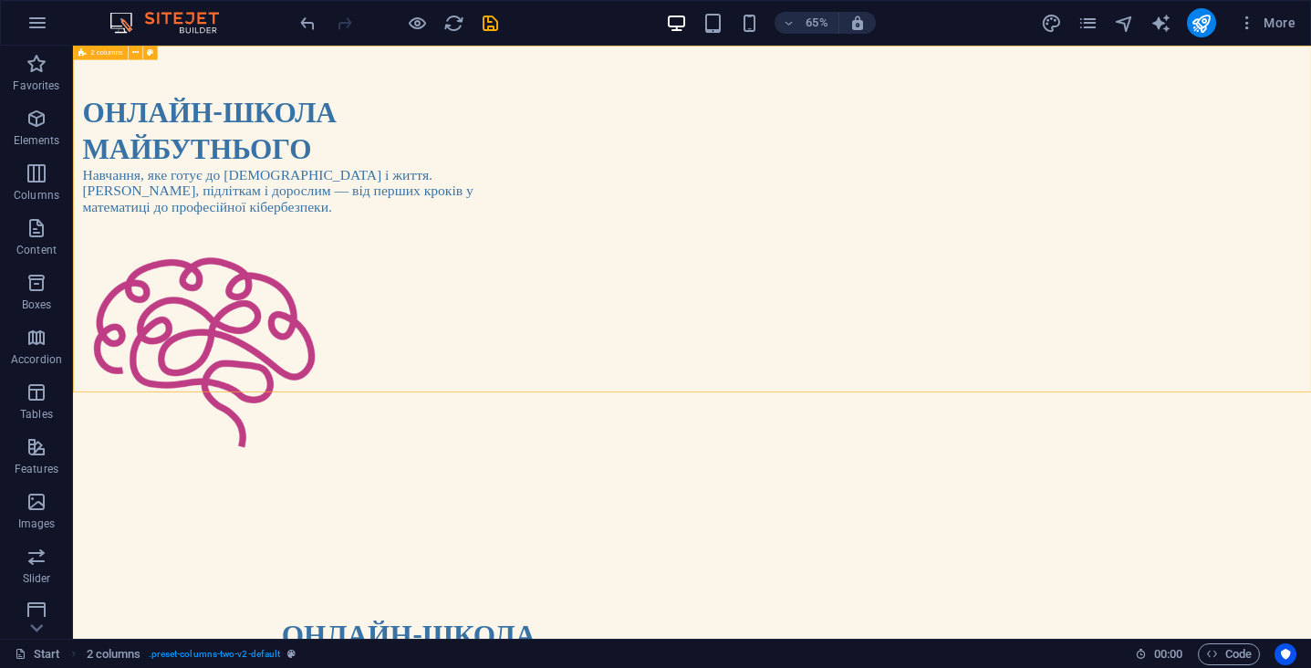
click at [83, 53] on icon at bounding box center [81, 53] width 7 height 15
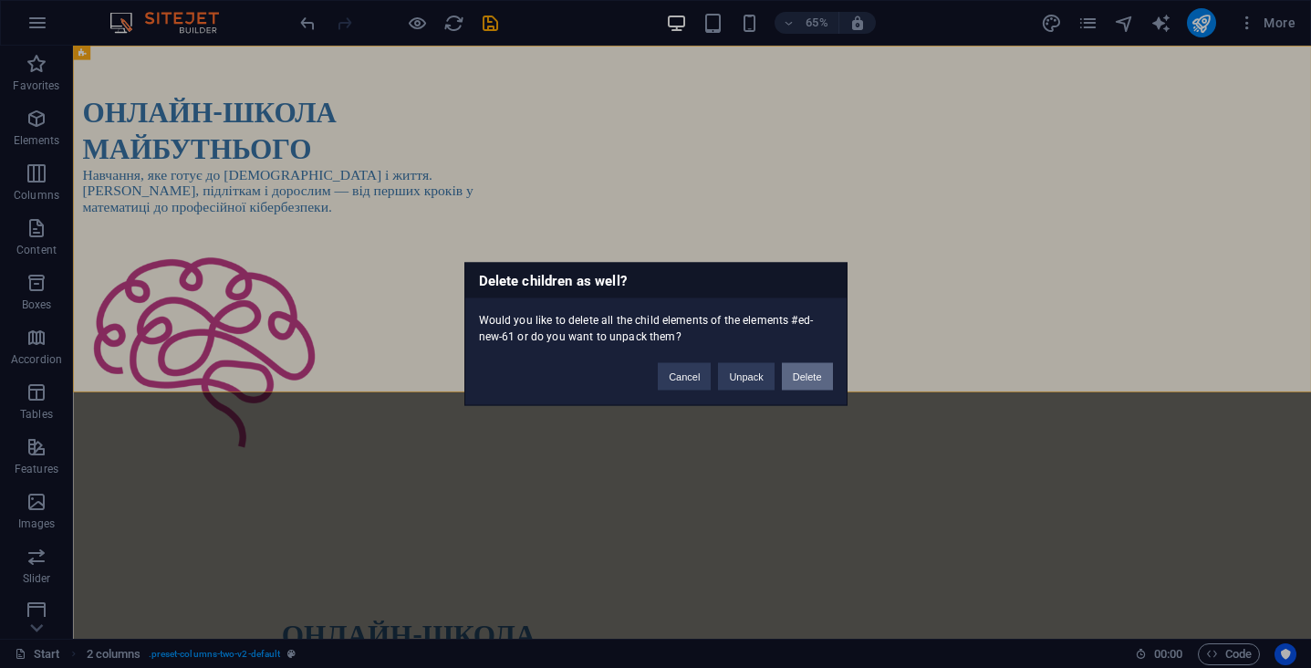
click at [793, 375] on button "Delete" at bounding box center [807, 376] width 51 height 27
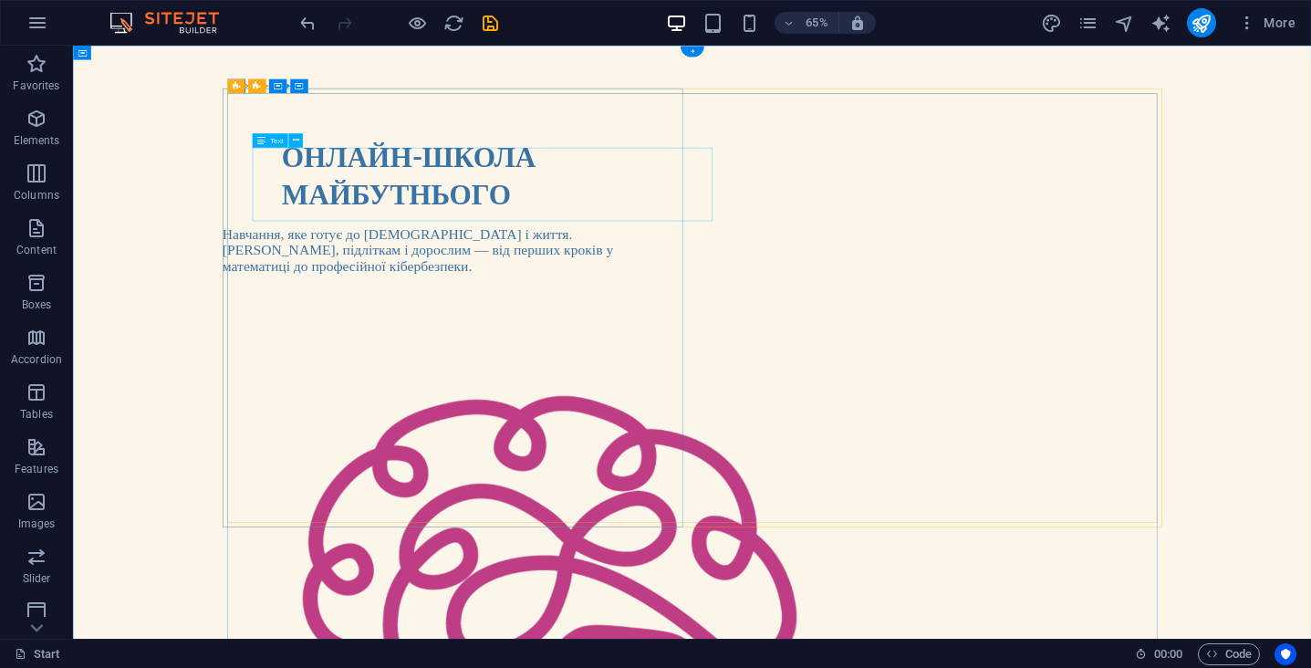
click at [613, 273] on strong "ОНЛАЙН-ШКОЛА МАЙБУТНЬОГО" at bounding box center [589, 244] width 390 height 109
select select "%"
select select "px"
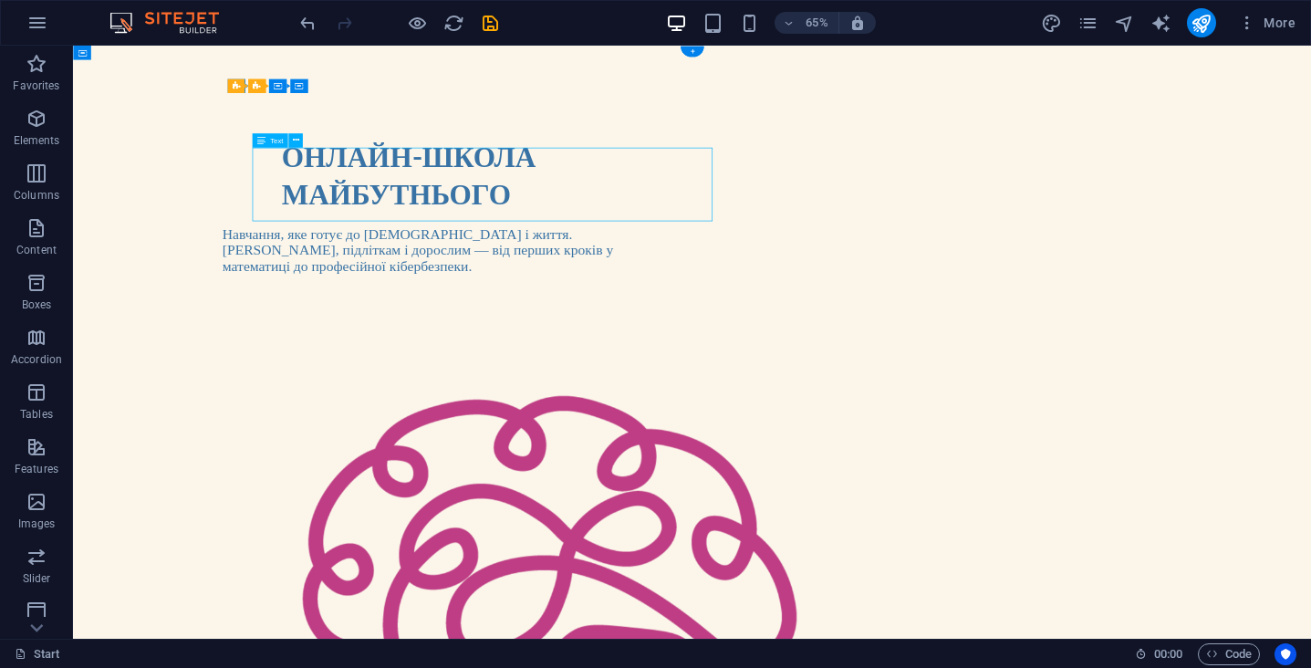
select select "px"
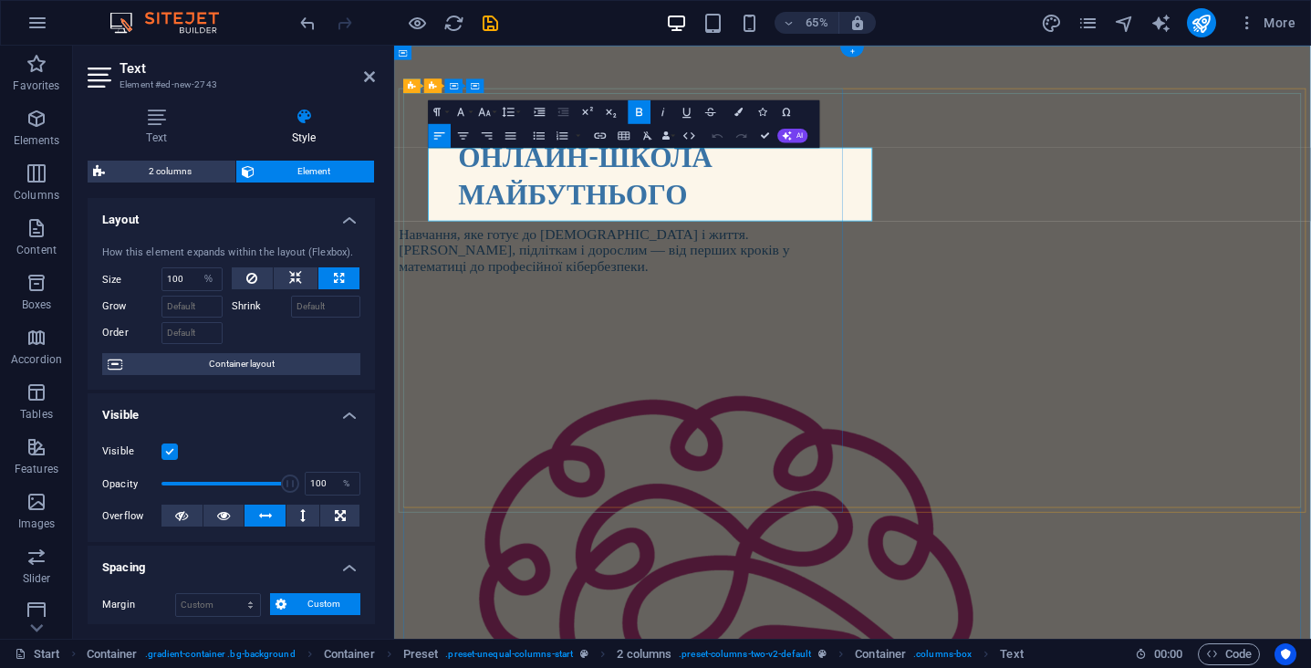
click at [493, 296] on strong "ОНЛАЙН-ШКОЛА МАЙБУТНЬОГО" at bounding box center [688, 244] width 390 height 109
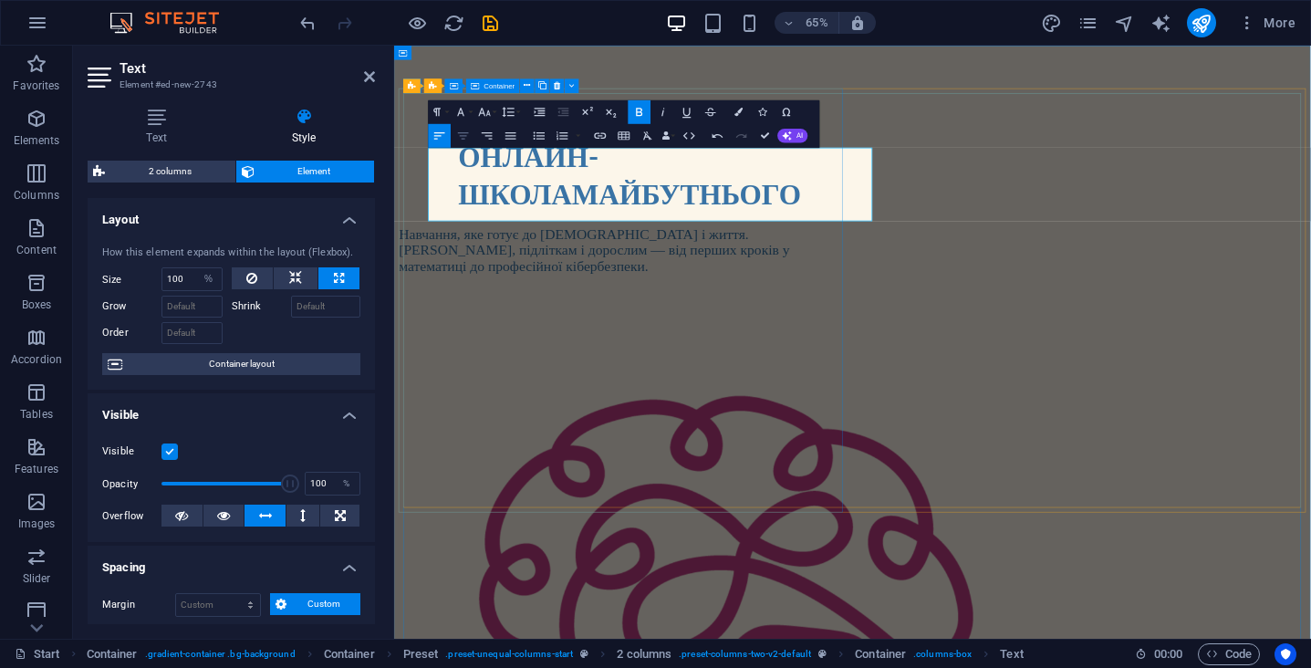
click at [467, 133] on icon "button" at bounding box center [463, 135] width 11 height 7
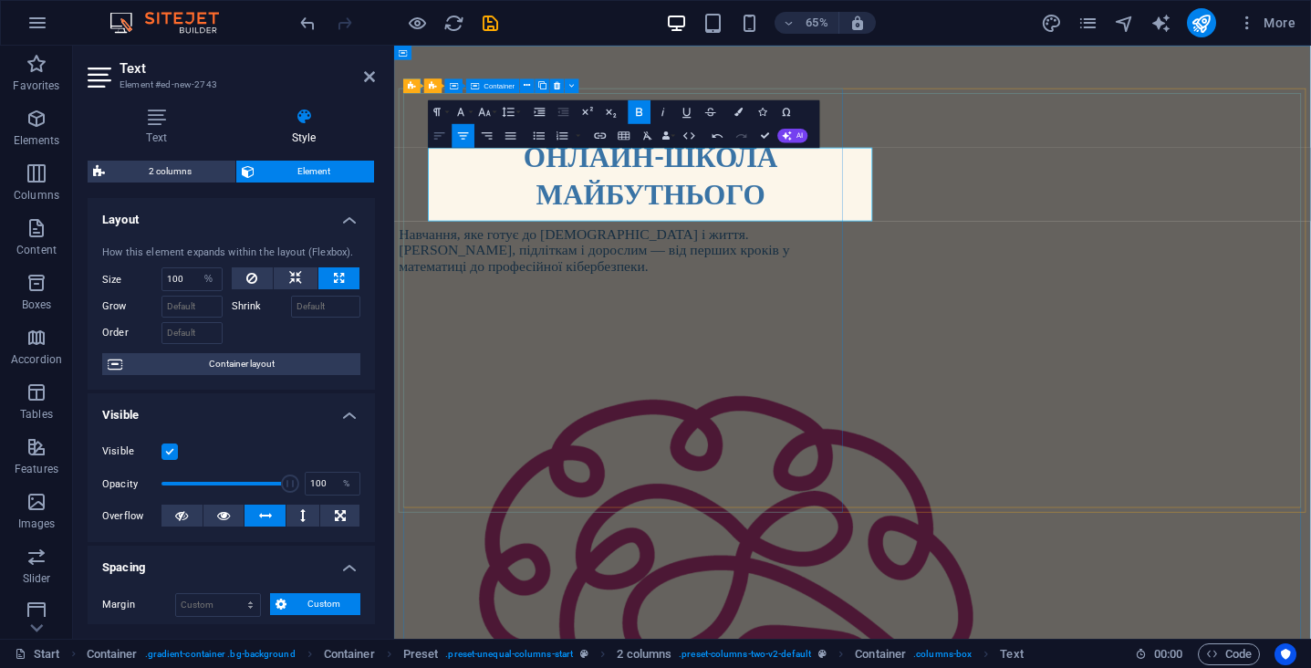
click at [443, 137] on icon "button" at bounding box center [439, 136] width 15 height 15
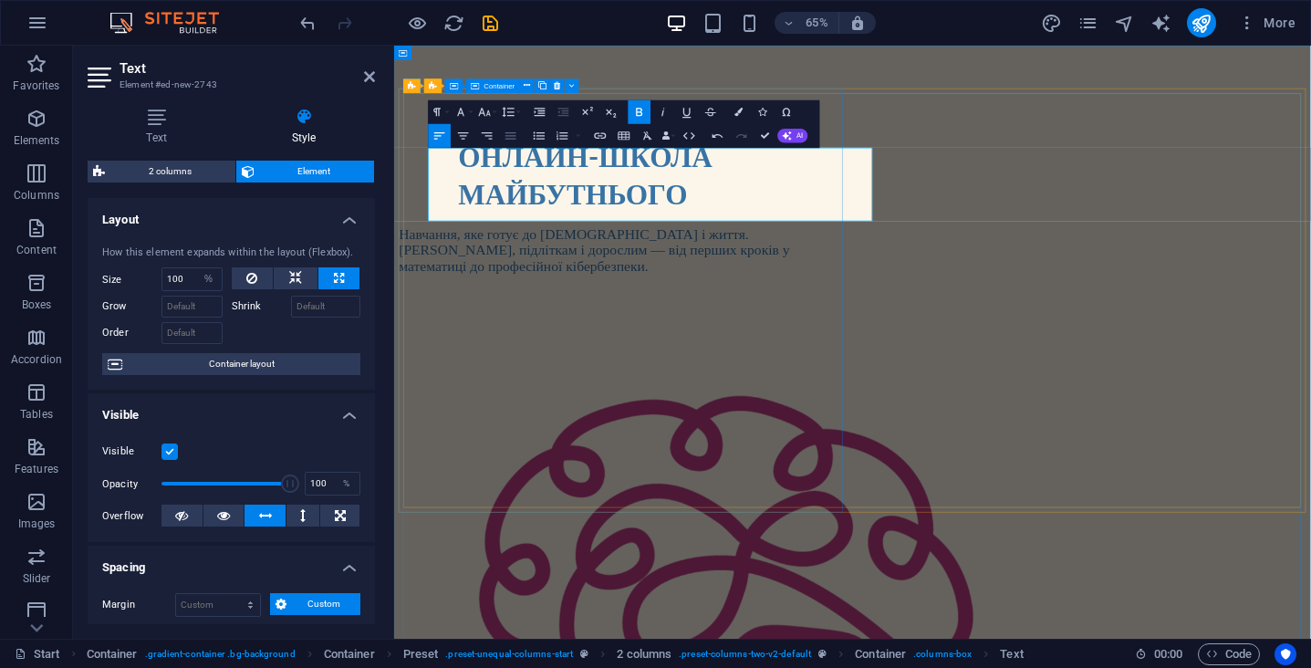
click at [508, 137] on icon "button" at bounding box center [511, 136] width 15 height 15
click at [493, 291] on strong "ОНЛАЙН-ШКОЛА МАЙБУТНЬОГО" at bounding box center [688, 244] width 390 height 109
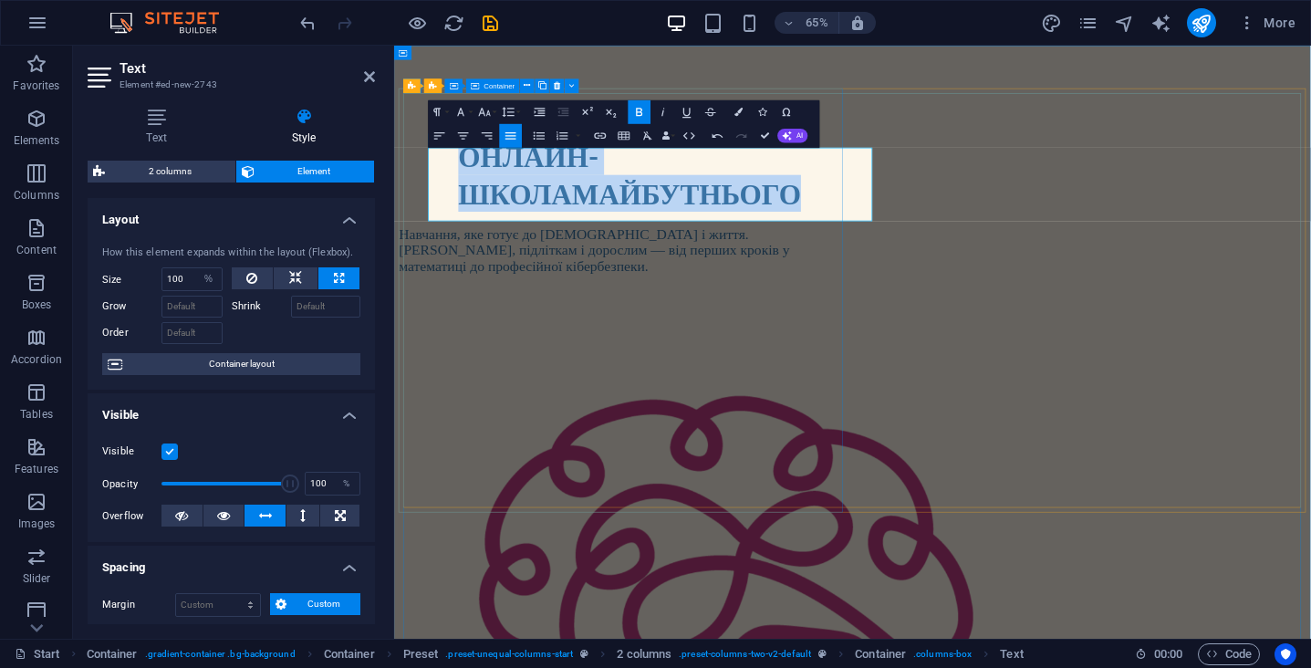
drag, startPoint x: 504, startPoint y: 199, endPoint x: 465, endPoint y: 192, distance: 39.0
click at [465, 192] on div "ОНЛАЙН-ШКОЛА МАЙБУТНЬОГО Навчання, яке готує до іспитів і життя. [DEMOGRAPHIC_D…" at bounding box center [742, 293] width 683 height 210
click at [541, 113] on icon "button" at bounding box center [540, 112] width 11 height 8
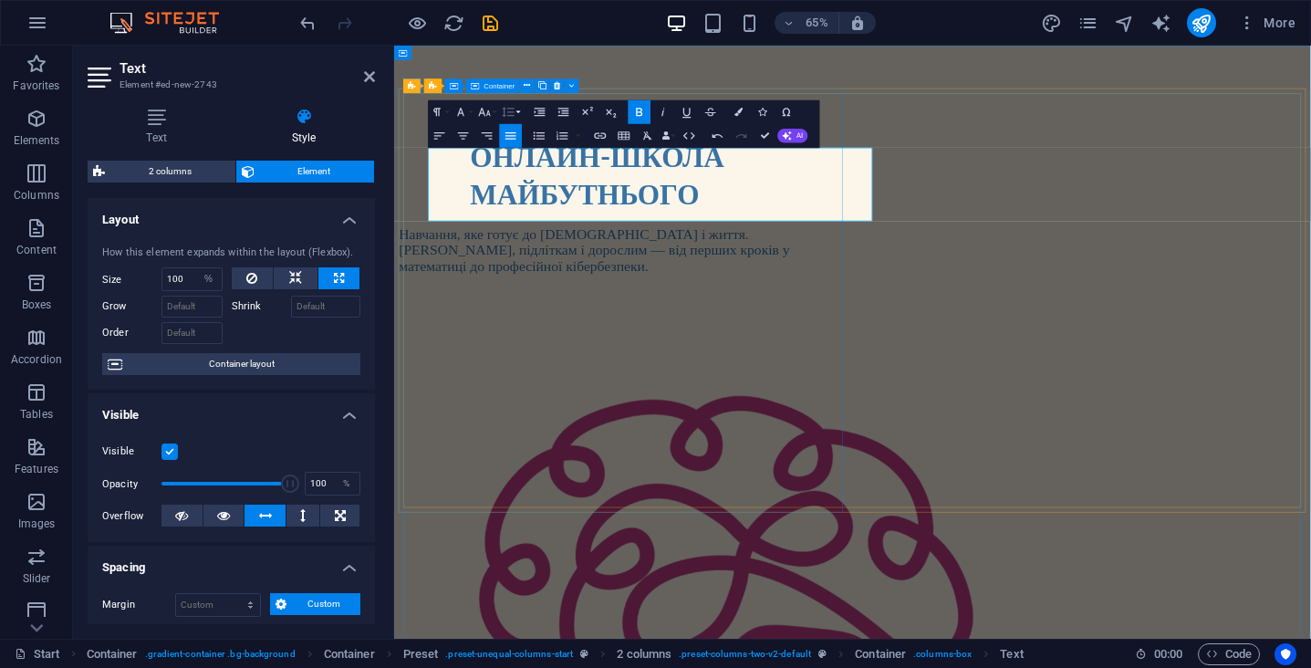
click at [512, 114] on icon "button" at bounding box center [509, 112] width 15 height 15
click at [507, 171] on link "1.15" at bounding box center [500, 170] width 53 height 18
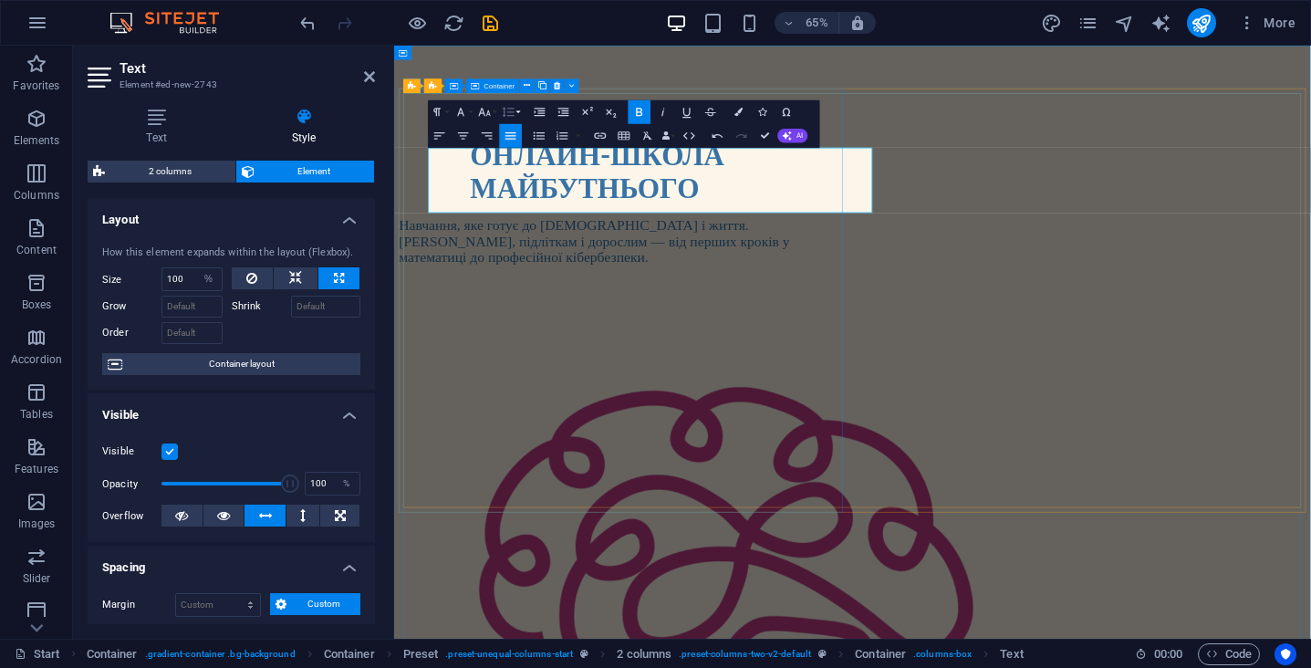
click at [517, 106] on button "Line Height" at bounding box center [511, 112] width 23 height 24
click at [505, 191] on link "1.5" at bounding box center [500, 189] width 53 height 18
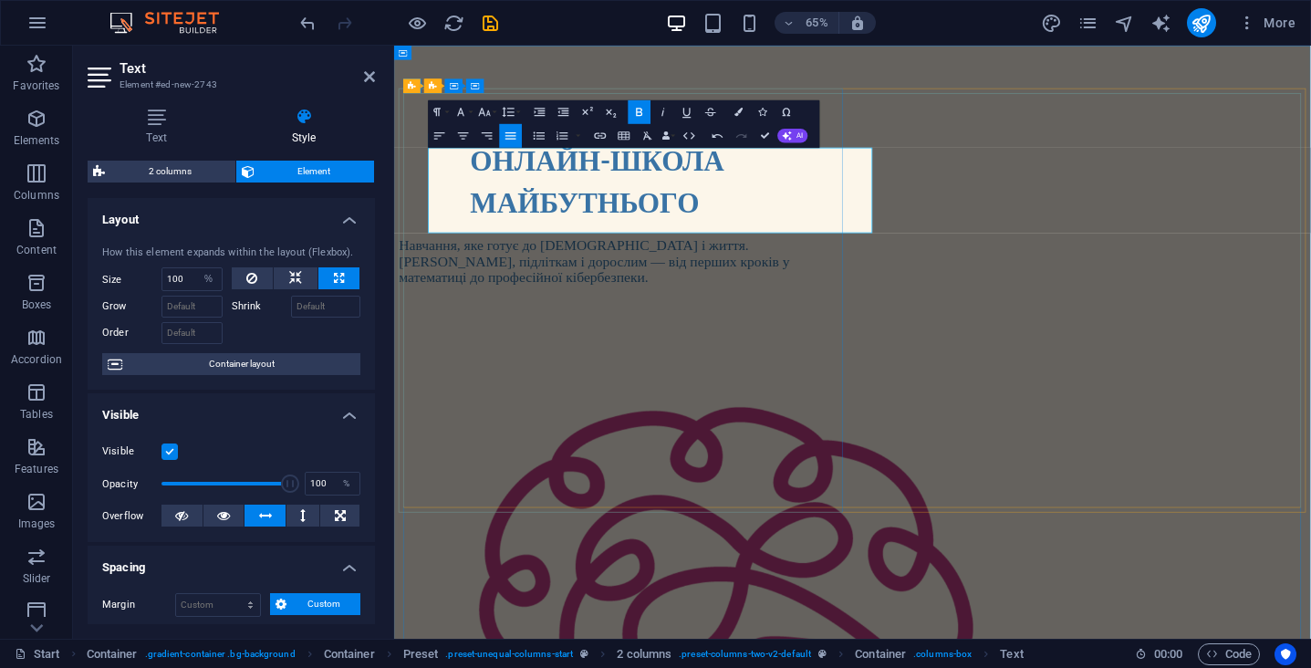
click at [850, 303] on h1 "ОНЛАЙН-ШКОЛА МАЙБУТНЬОГО" at bounding box center [798, 253] width 574 height 131
click at [511, 296] on strong "ОНЛАЙН-ШКОЛА МАЙБУТНЬОГО" at bounding box center [706, 253] width 390 height 118
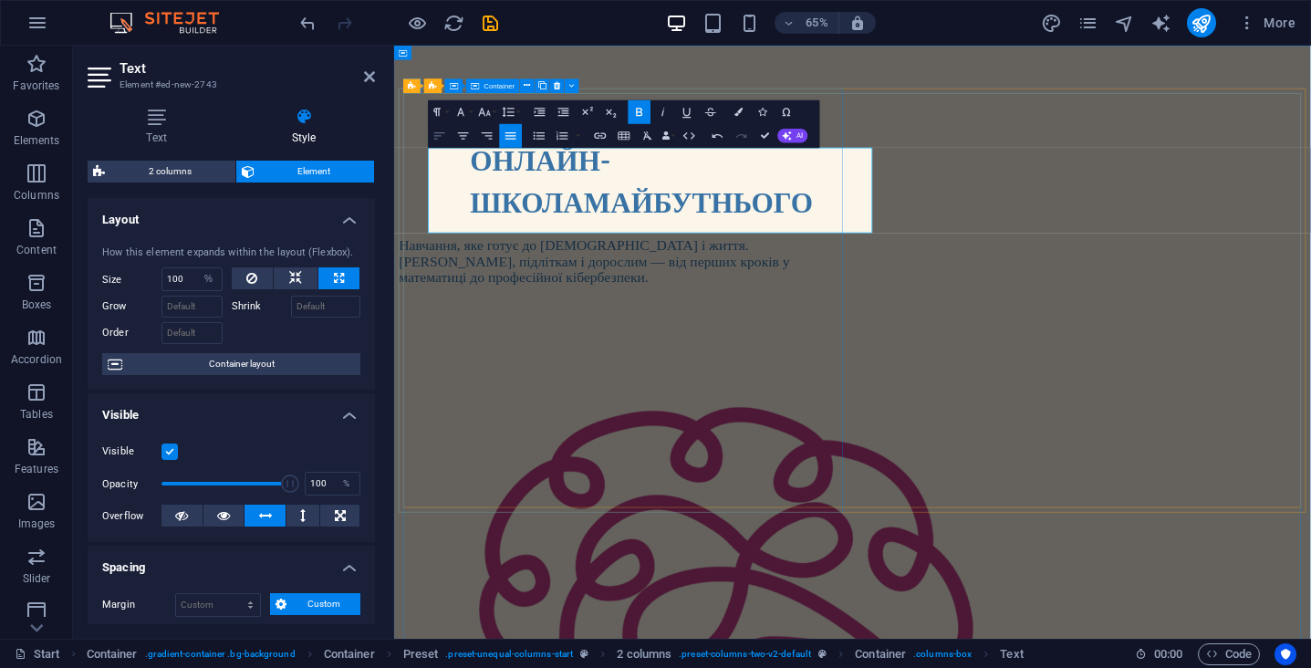
click at [442, 135] on icon "button" at bounding box center [439, 136] width 15 height 15
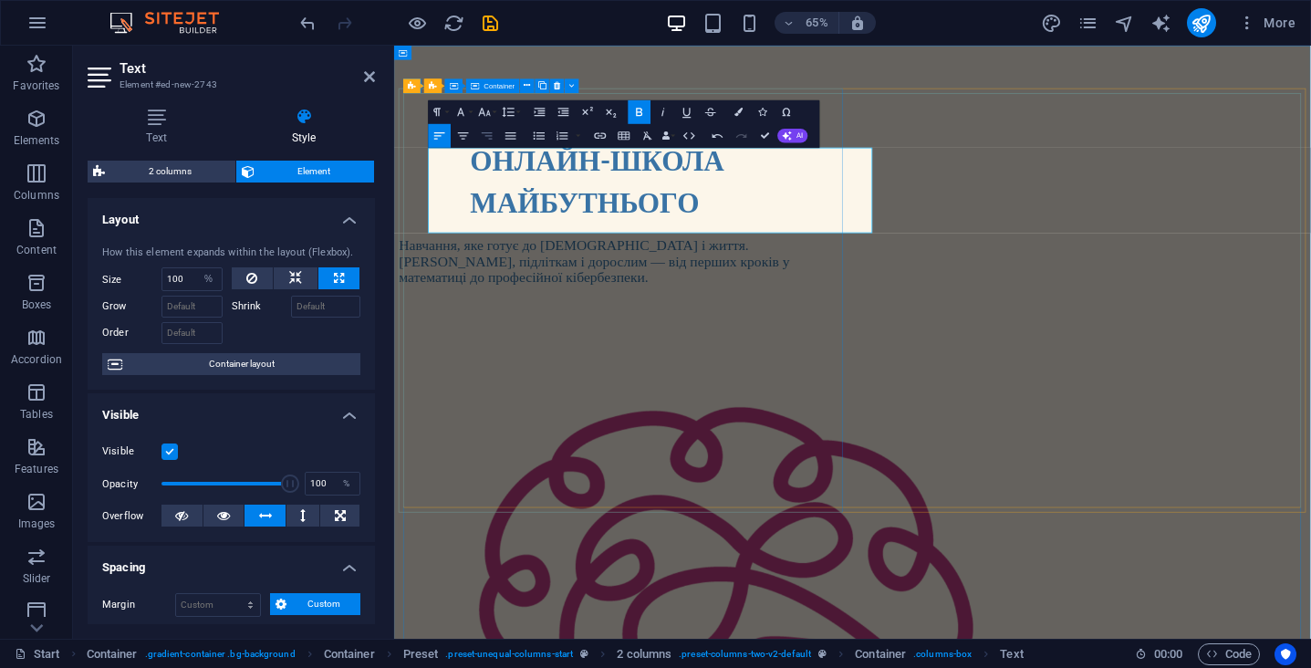
click at [483, 133] on icon "button" at bounding box center [487, 135] width 11 height 7
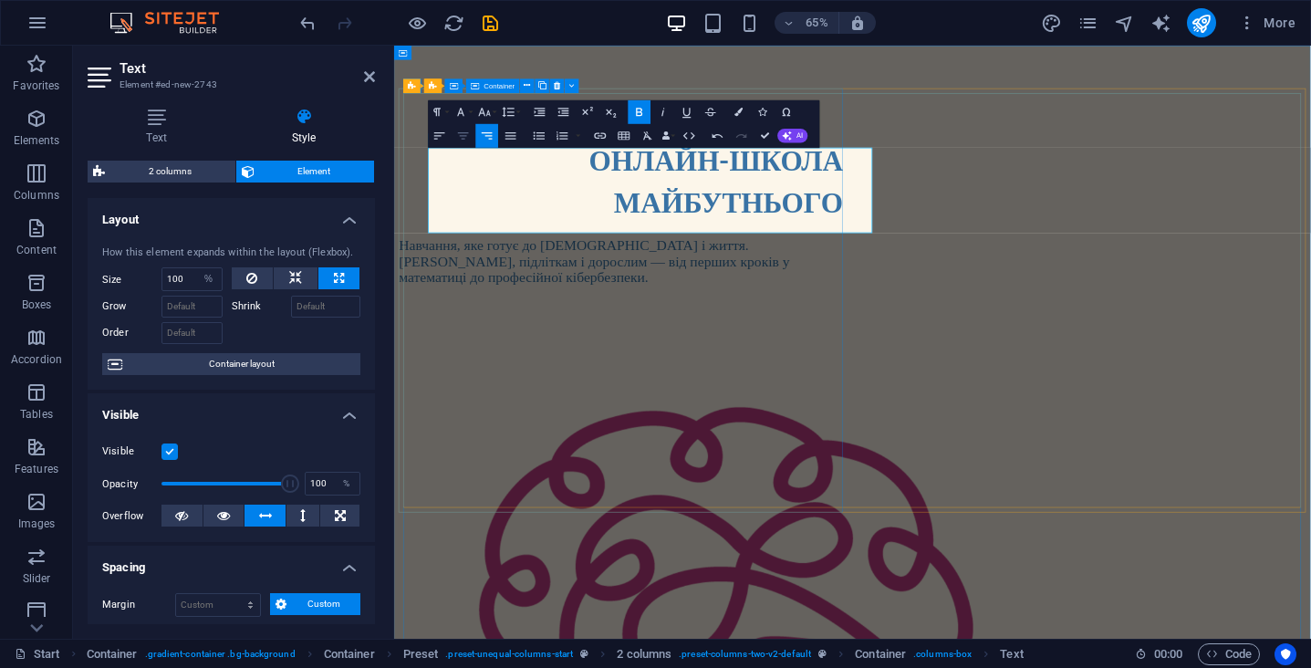
click at [469, 140] on icon "button" at bounding box center [463, 136] width 15 height 15
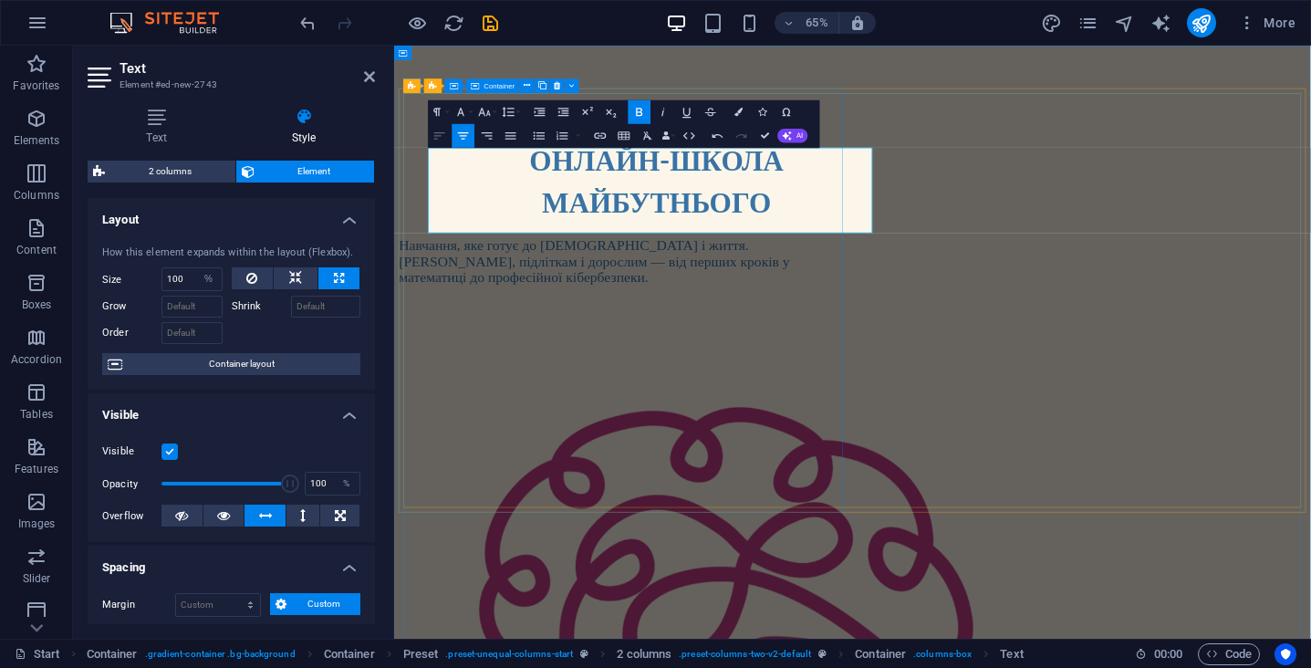
click at [443, 136] on icon "button" at bounding box center [439, 136] width 15 height 15
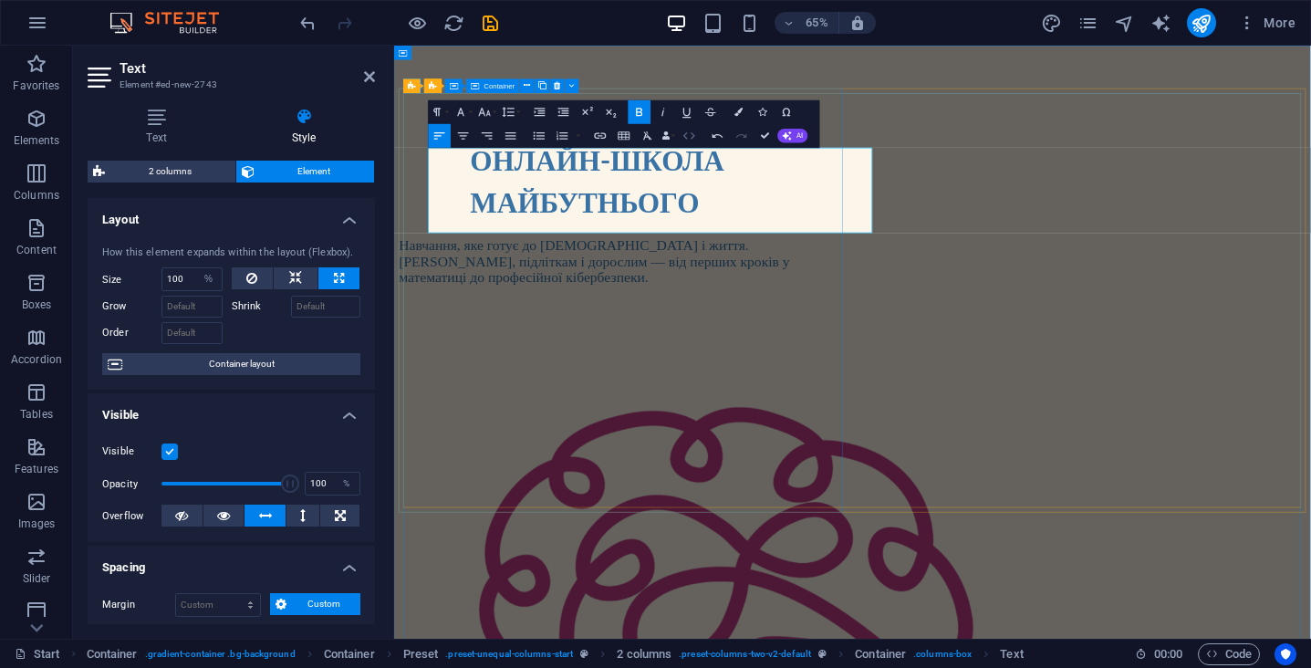
click at [693, 139] on icon "button" at bounding box center [689, 136] width 15 height 15
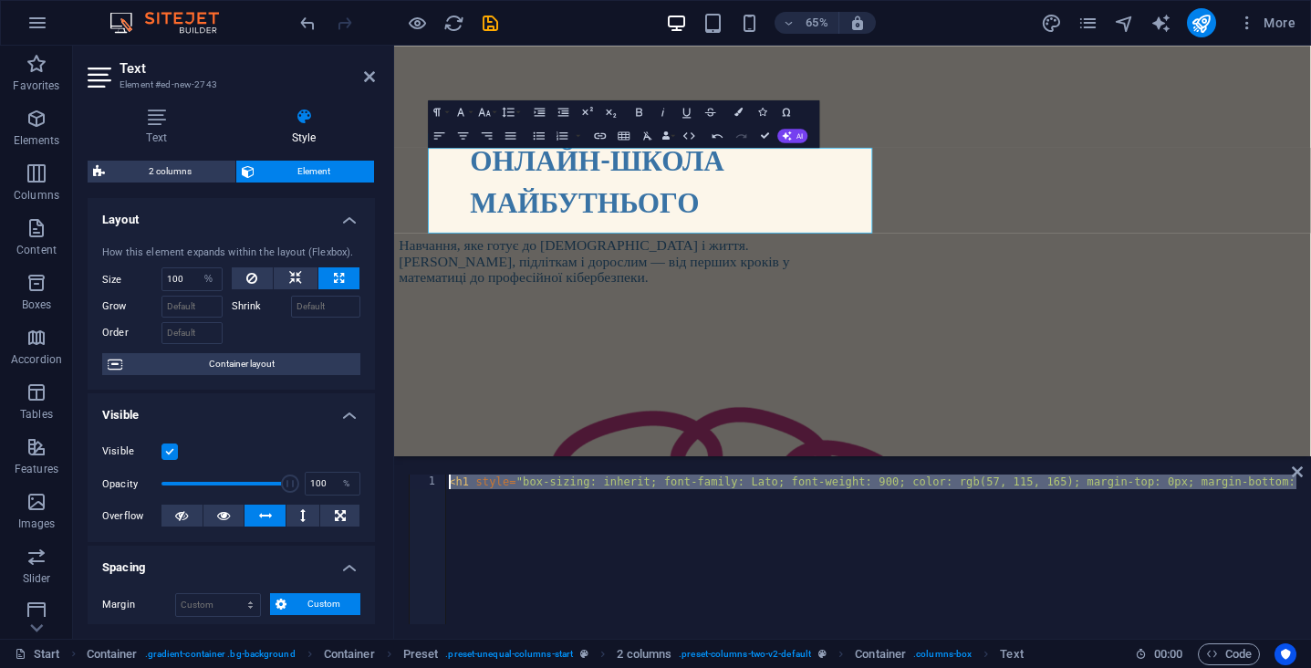
drag, startPoint x: 1296, startPoint y: 489, endPoint x: 510, endPoint y: 471, distance: 785.8
click at [510, 471] on div "1 < h1 style = "box-sizing: inherit; font-family: Lato; font-weight: 900; color…" at bounding box center [852, 549] width 917 height 179
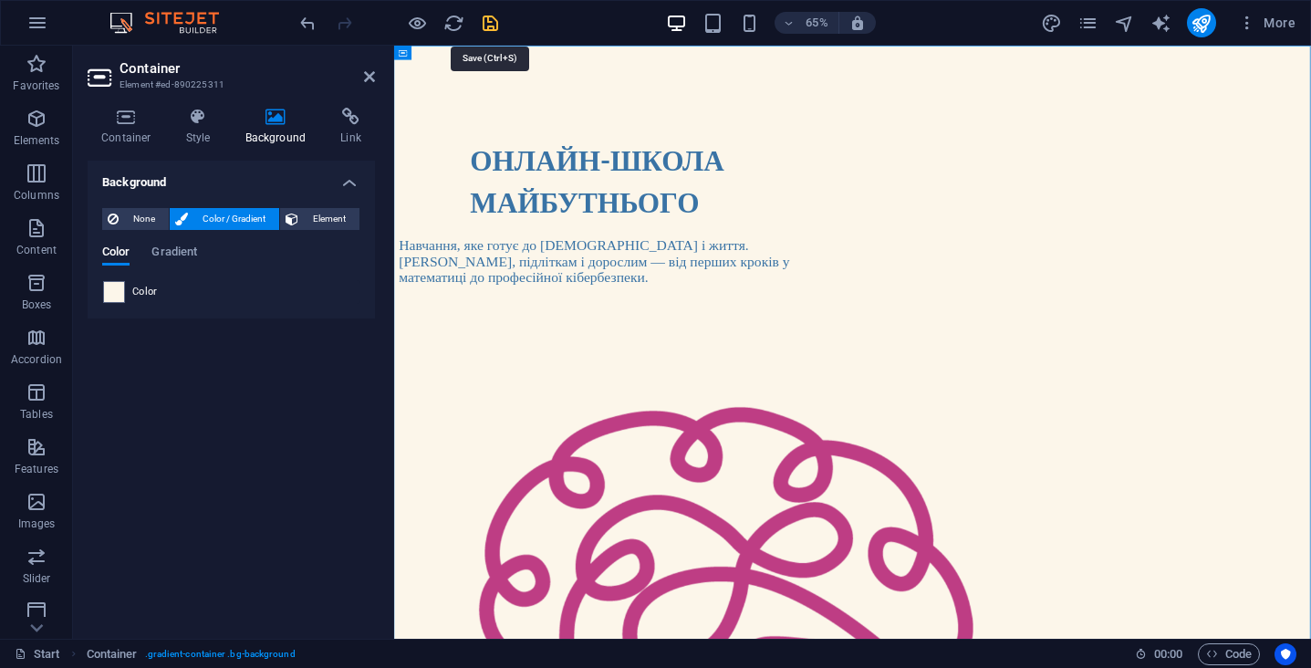
click at [487, 23] on icon "save" at bounding box center [490, 23] width 21 height 21
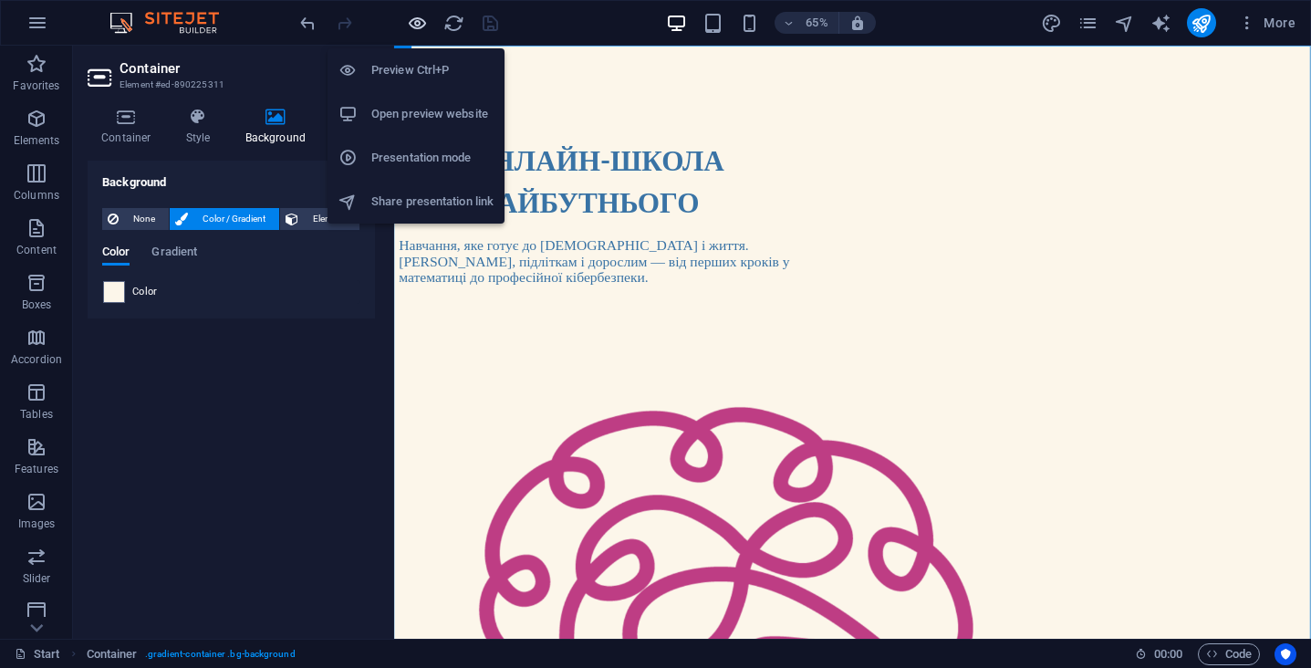
click at [416, 24] on icon "button" at bounding box center [417, 23] width 21 height 21
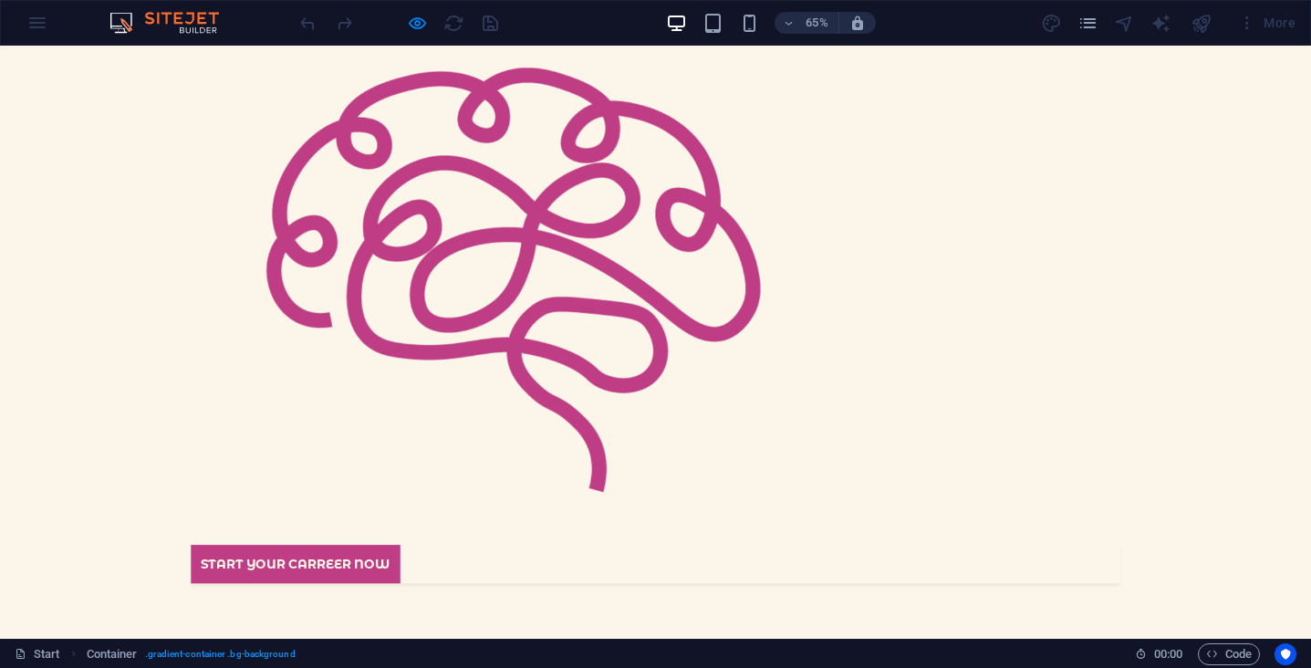
scroll to position [519, 0]
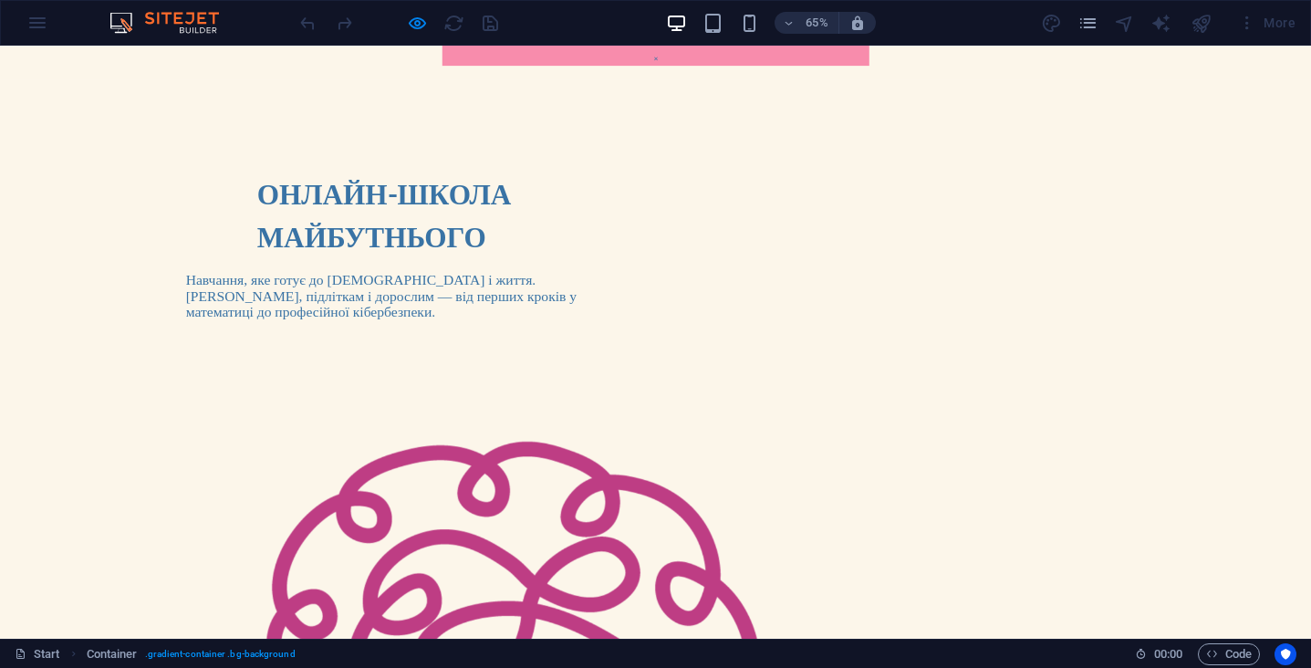
click at [1013, 77] on button "×" at bounding box center [1009, 66] width 8 height 22
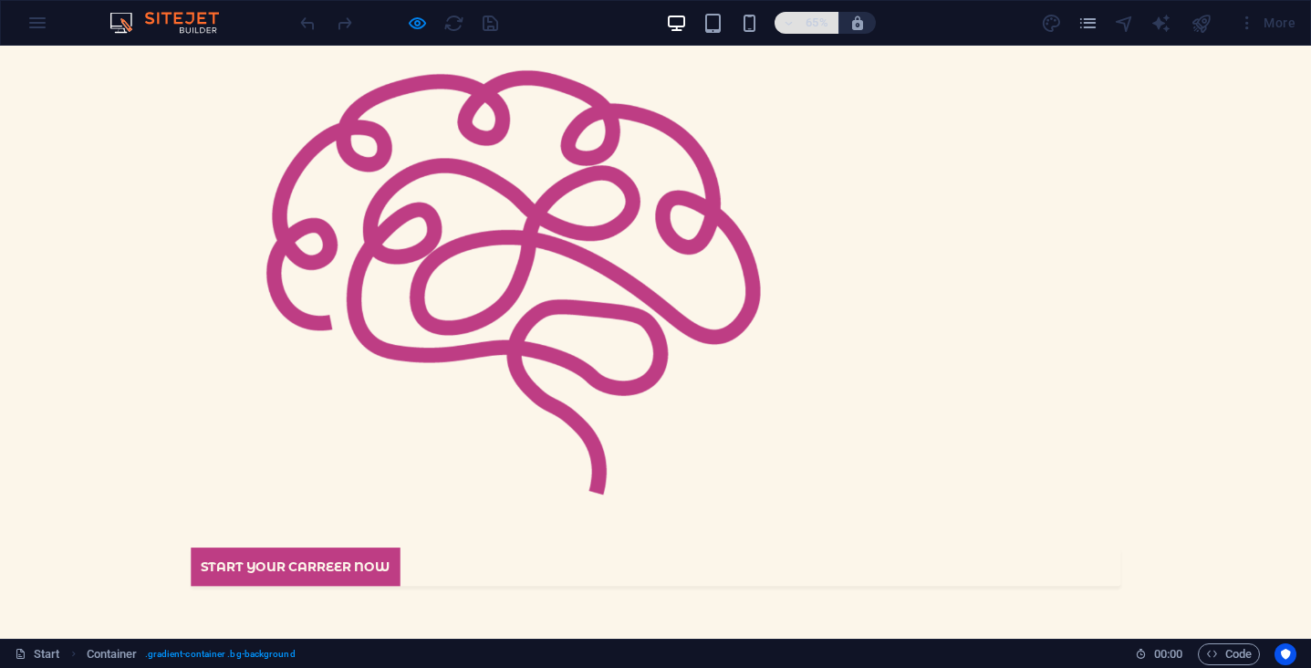
click at [801, 22] on span "65%" at bounding box center [806, 23] width 49 height 22
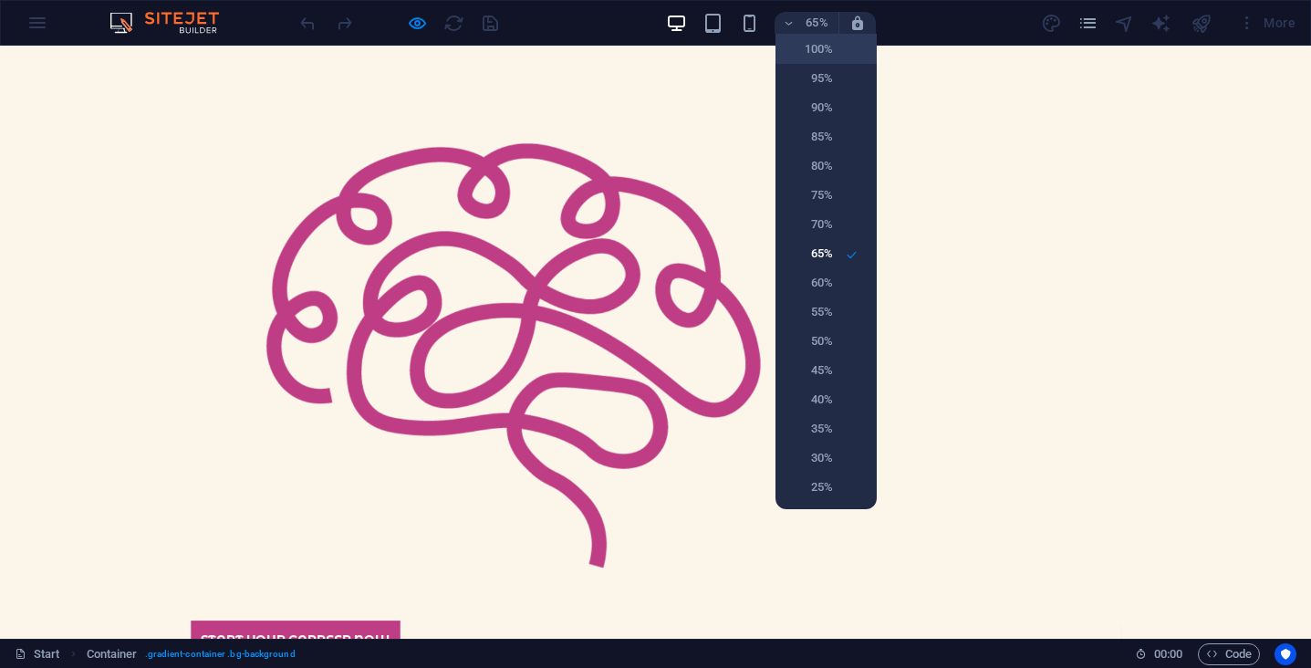
click at [819, 51] on h6 "100%" at bounding box center [809, 49] width 47 height 22
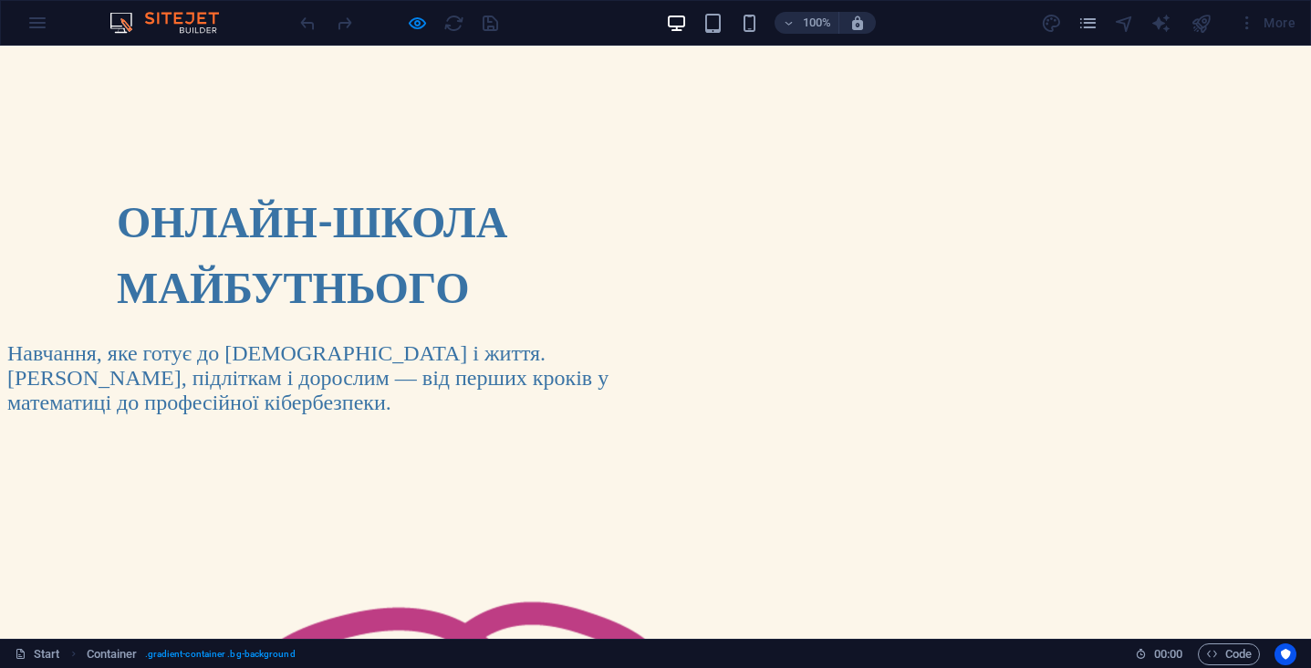
scroll to position [0, 0]
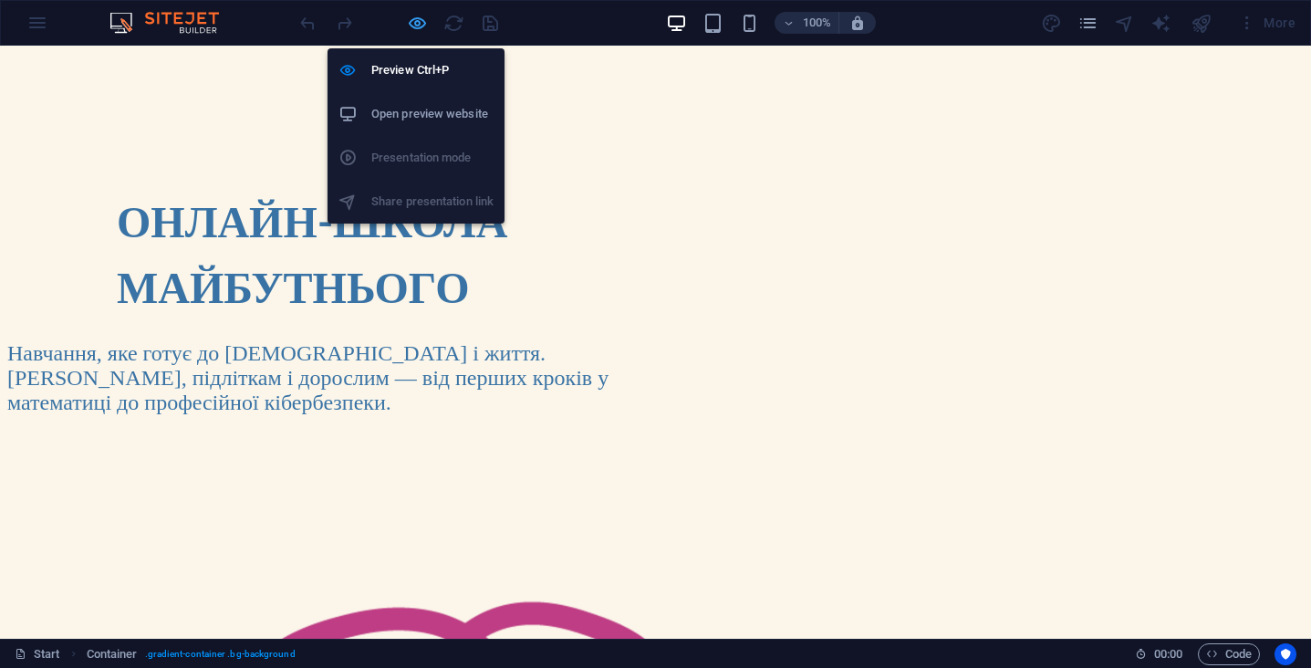
click at [412, 31] on icon "button" at bounding box center [417, 23] width 21 height 21
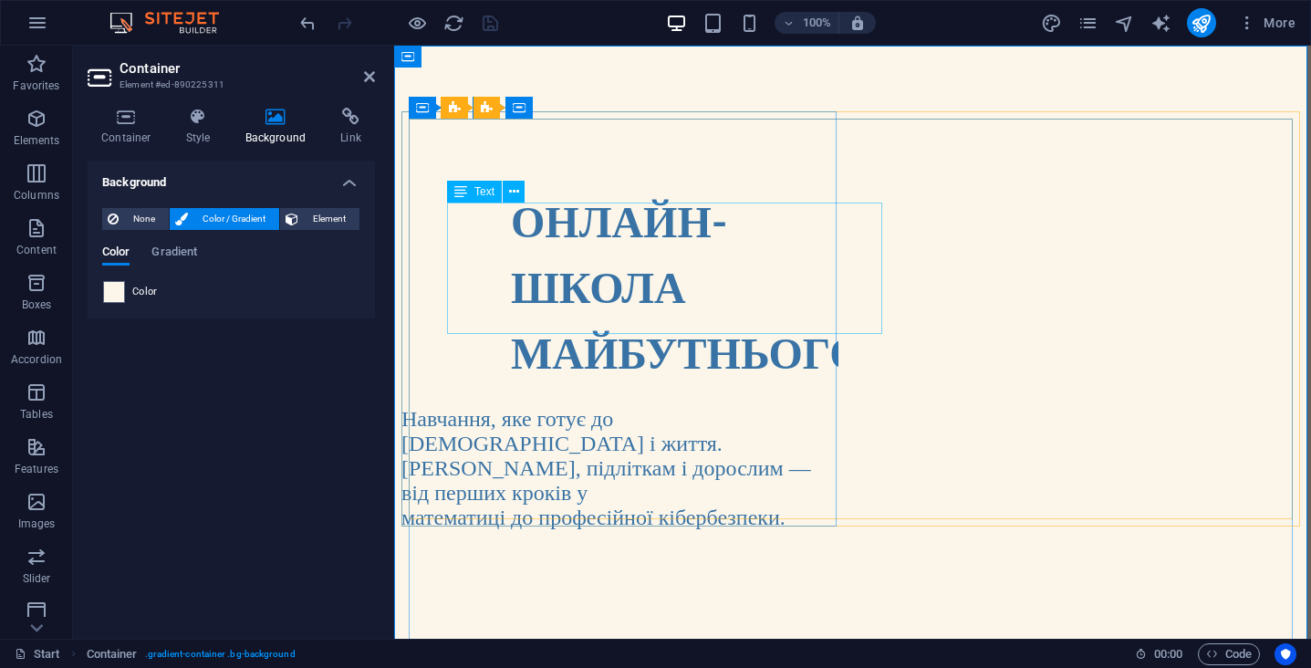
click at [630, 251] on strong "ОНЛАЙН-ШКОЛА МАЙБУТНЬОГО" at bounding box center [687, 285] width 352 height 183
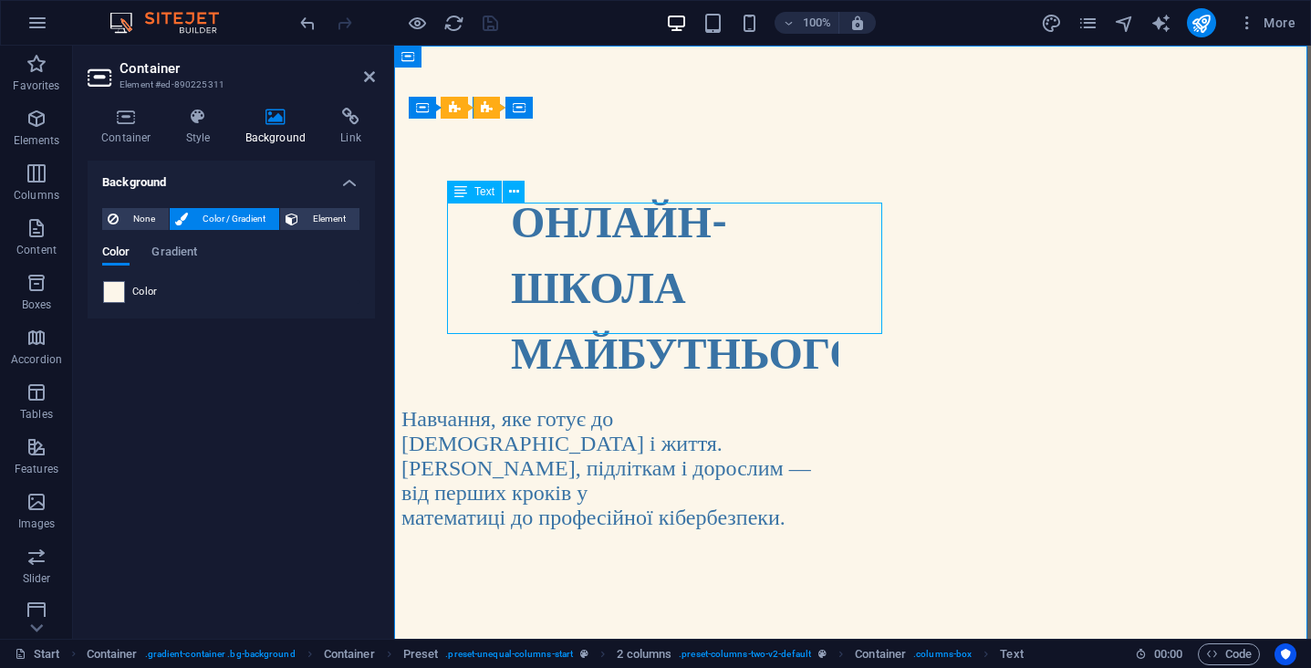
click at [630, 251] on strong "ОНЛАЙН-ШКОЛА МАЙБУТНЬОГО" at bounding box center [687, 285] width 352 height 183
select select "%"
select select "px"
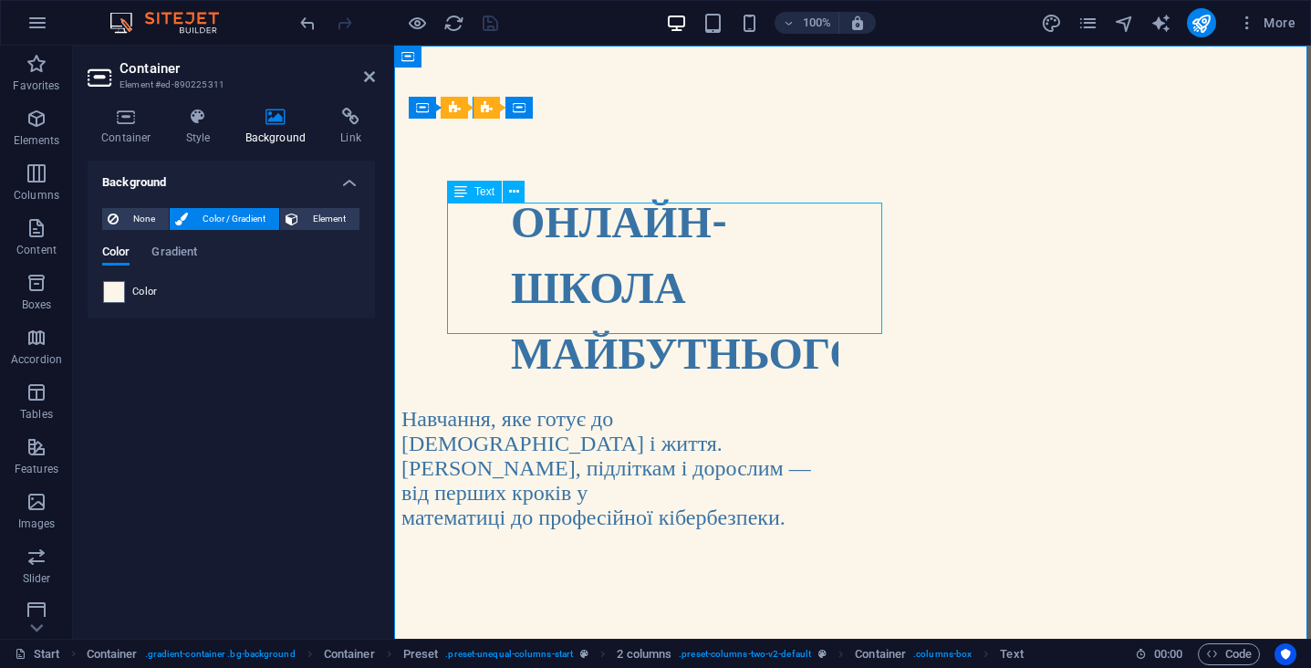
select select "px"
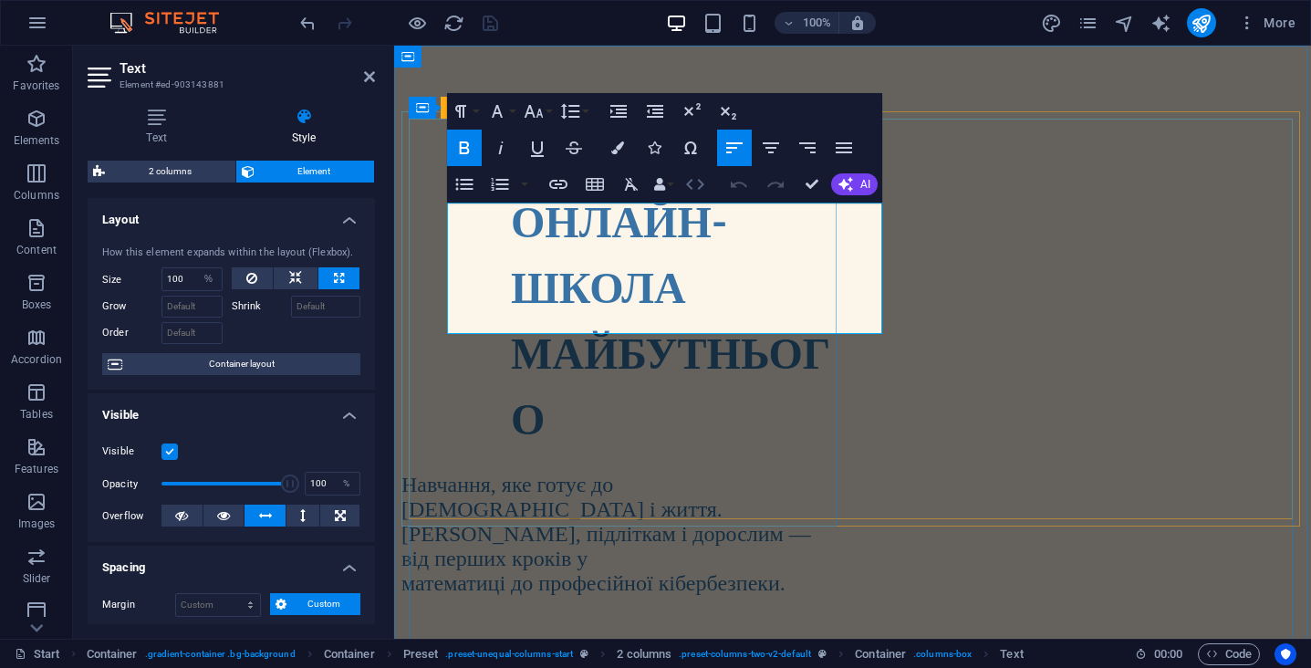
click at [701, 179] on icon "button" at bounding box center [695, 184] width 22 height 22
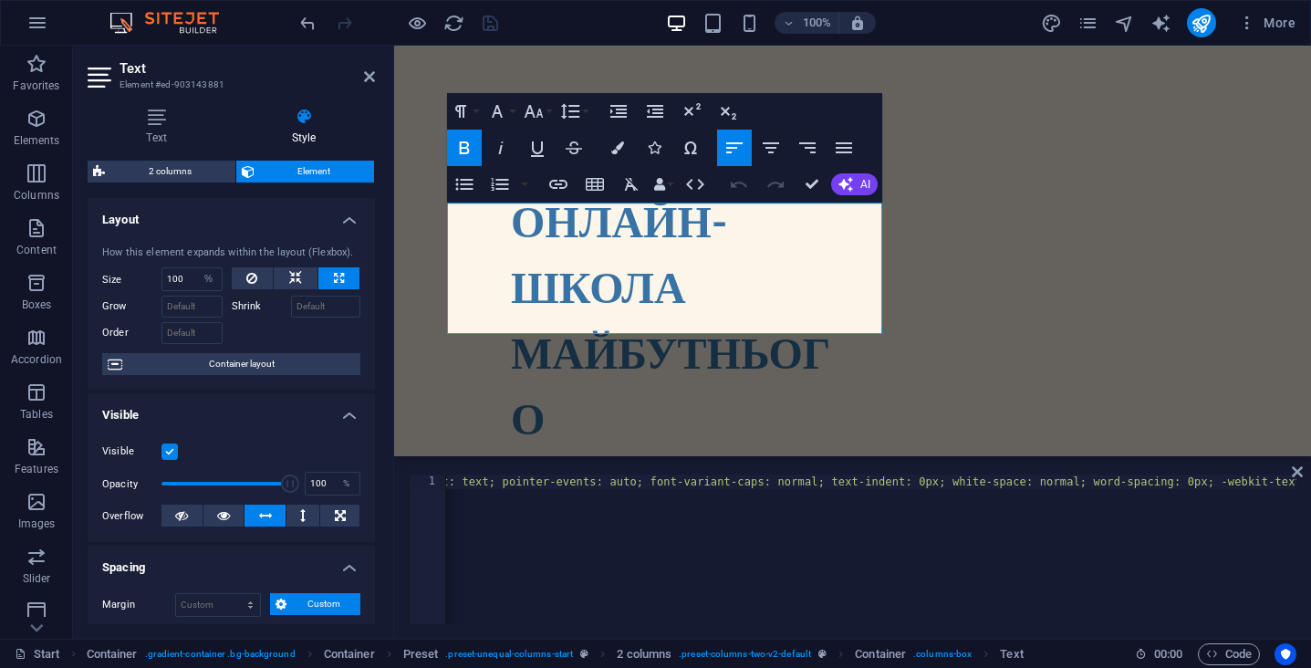
scroll to position [0, 2560]
click at [1058, 482] on div "< h1 style = "box-sizing: inherit; font-family: Lato; font-weight: 900; color: …" at bounding box center [108, 561] width 4447 height 175
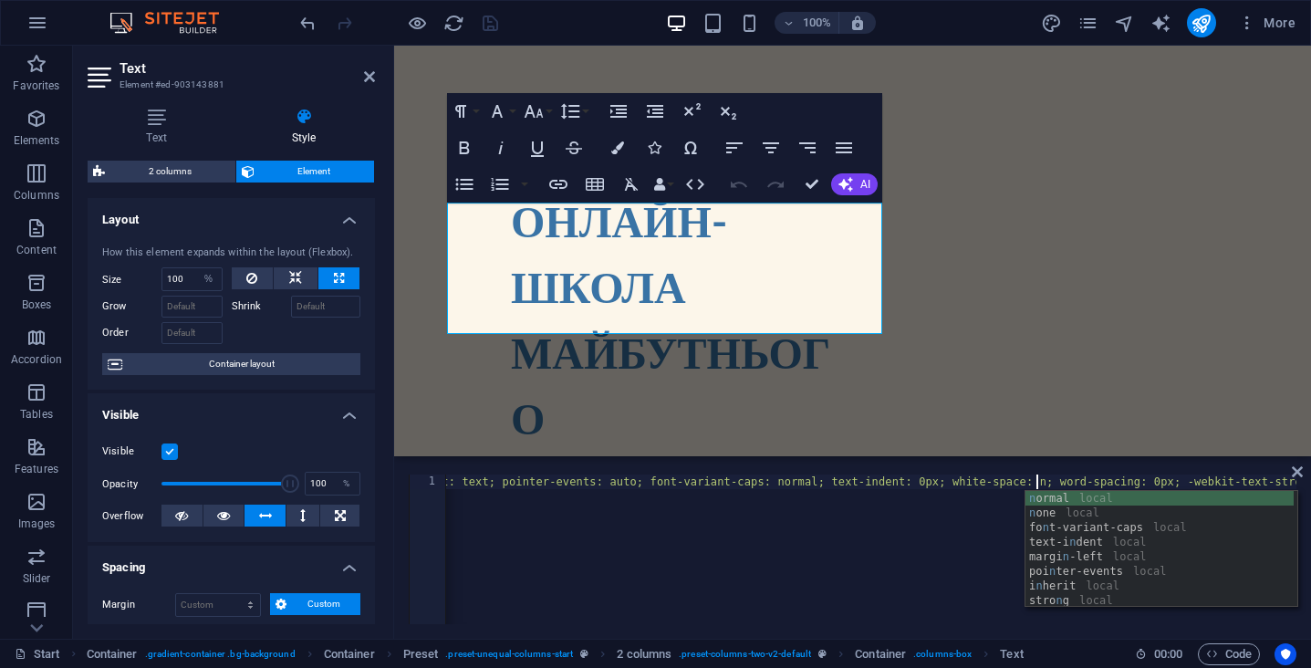
type textarea "ni"
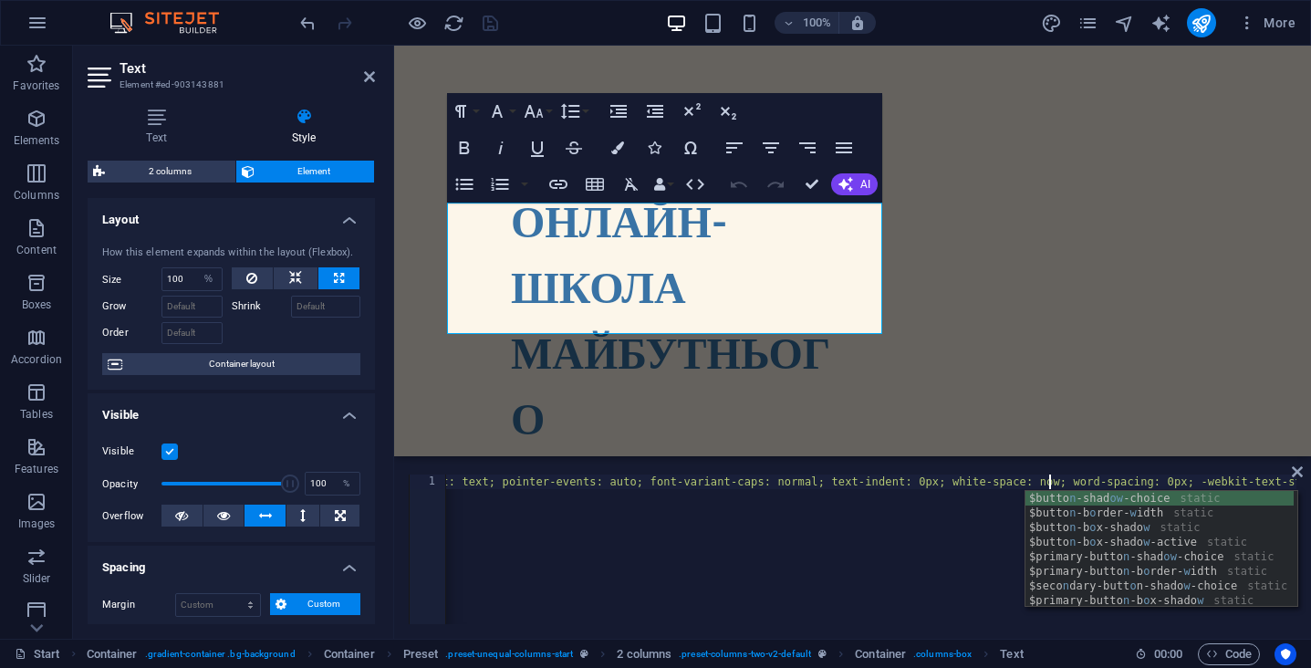
type textarea "owe"
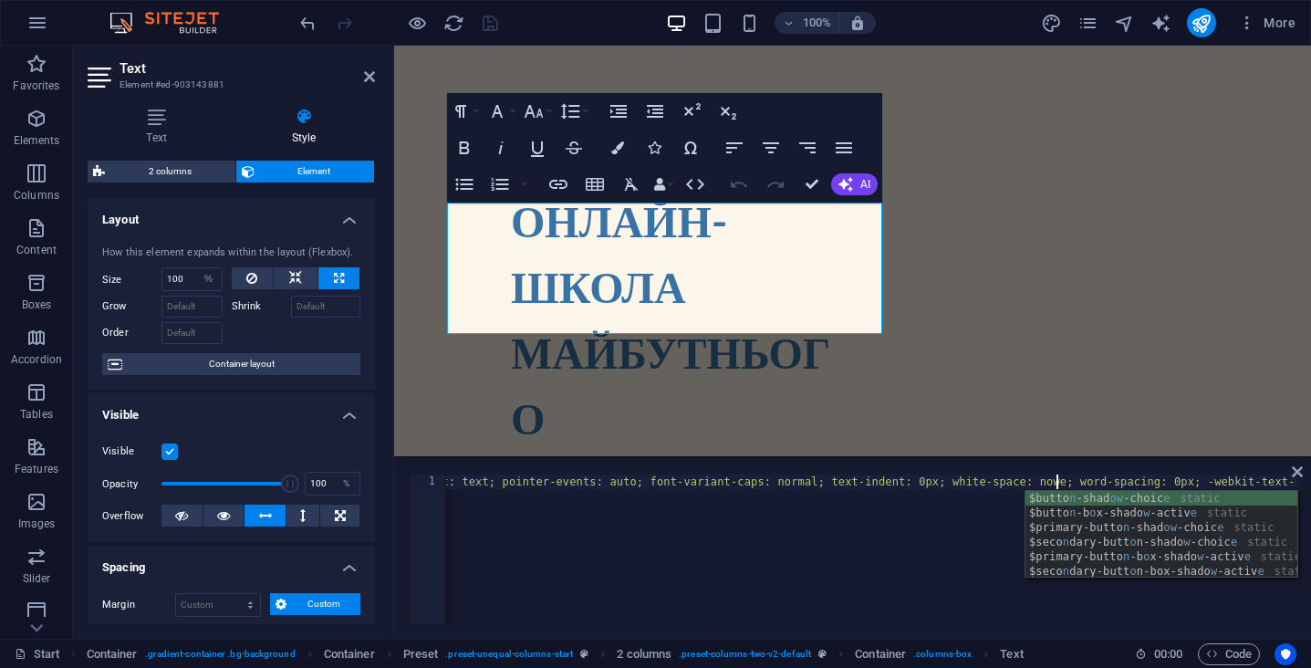
scroll to position [0, 0]
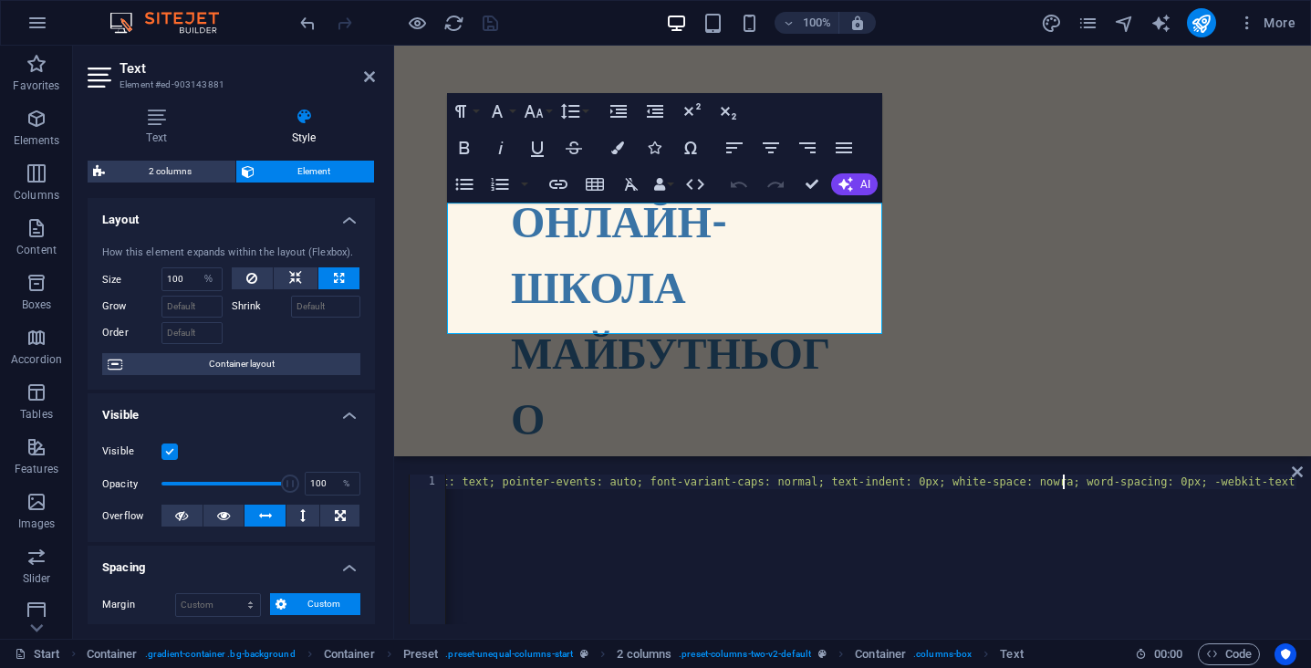
type textarea "rap"
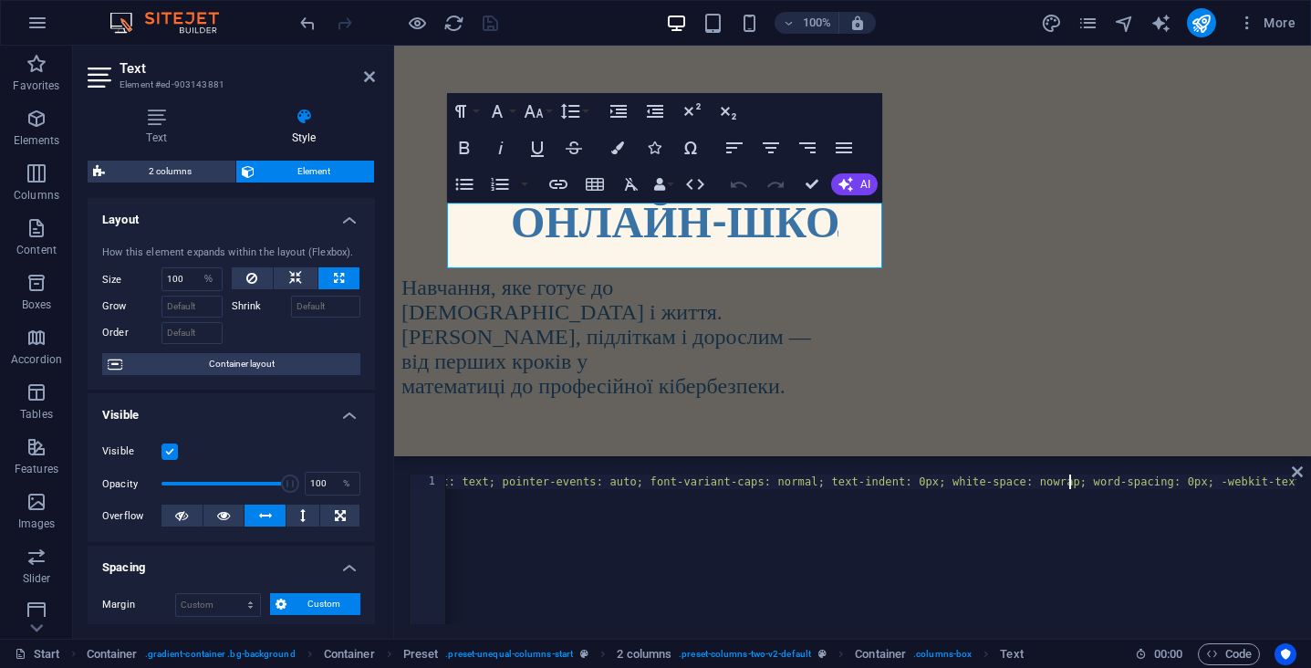
click at [1077, 521] on div "< h1 style = "box-sizing: inherit; font-family: Lato; font-weight: 900; color: …" at bounding box center [108, 561] width 4447 height 175
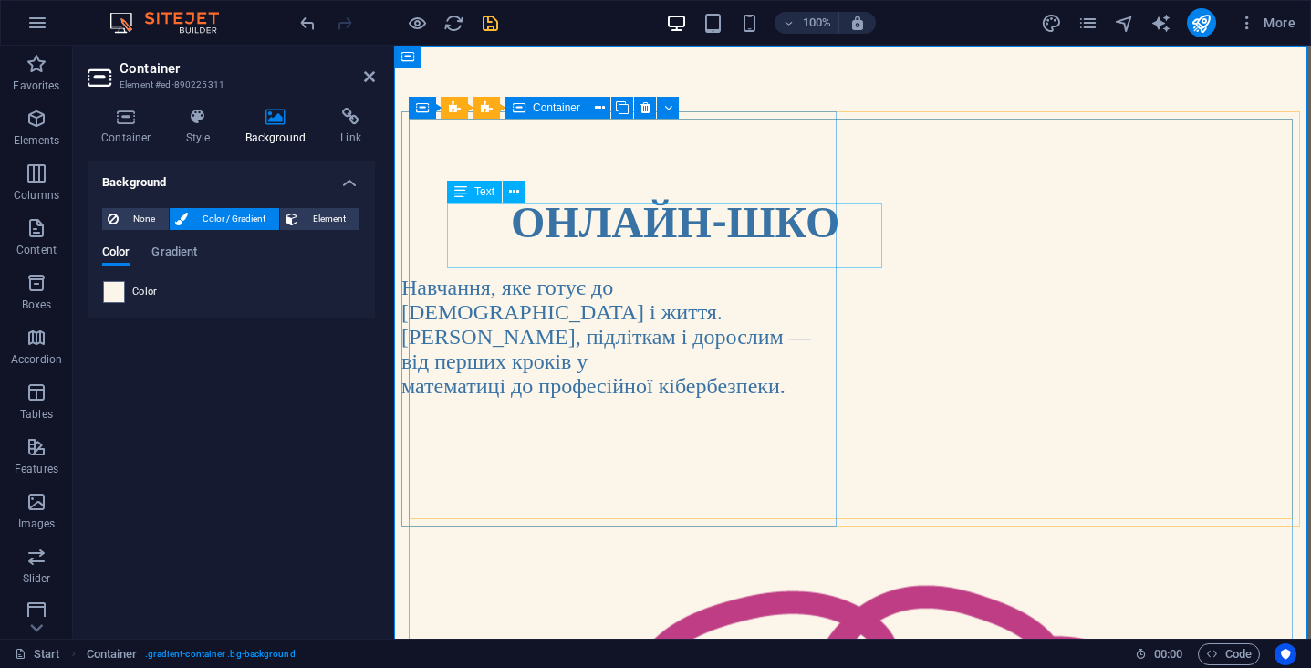
click at [810, 241] on strong "ОНЛАЙН-ШКОЛА МАЙБУТНЬОГО" at bounding box center [887, 220] width 752 height 52
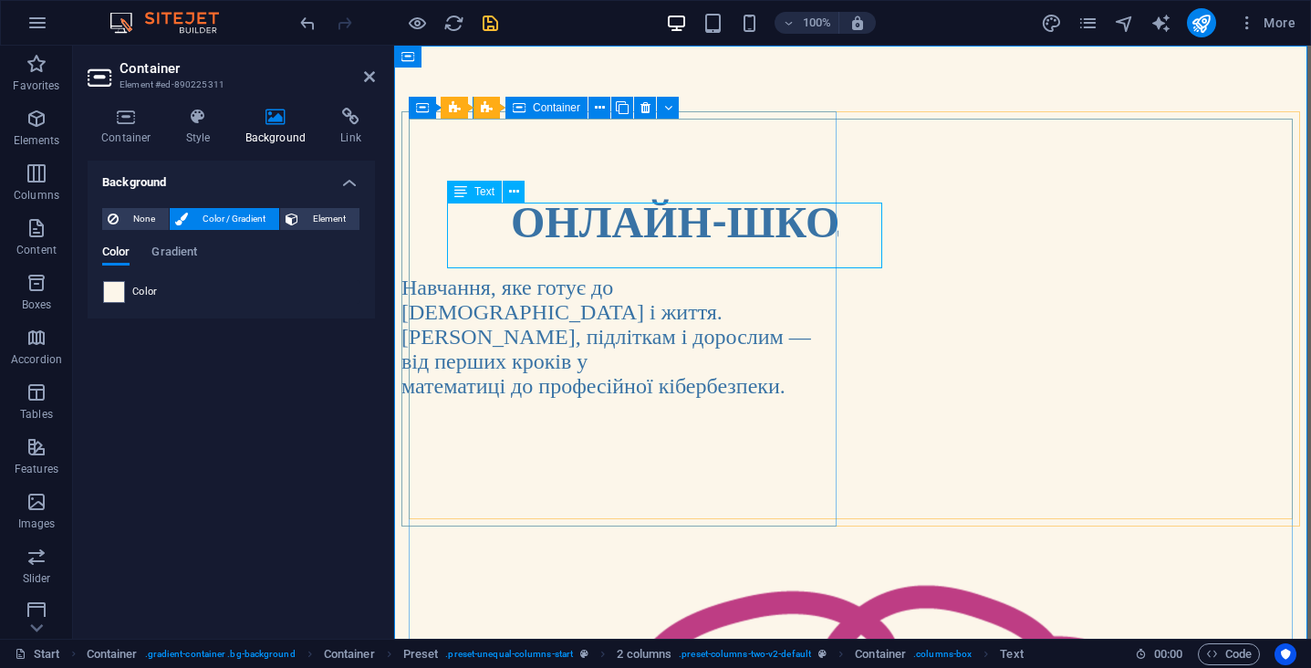
click at [493, 228] on div "ОНЛАЙН-ШКОЛА МАЙБУТНЬОГО" at bounding box center [666, 221] width 346 height 66
select select "%"
select select "px"
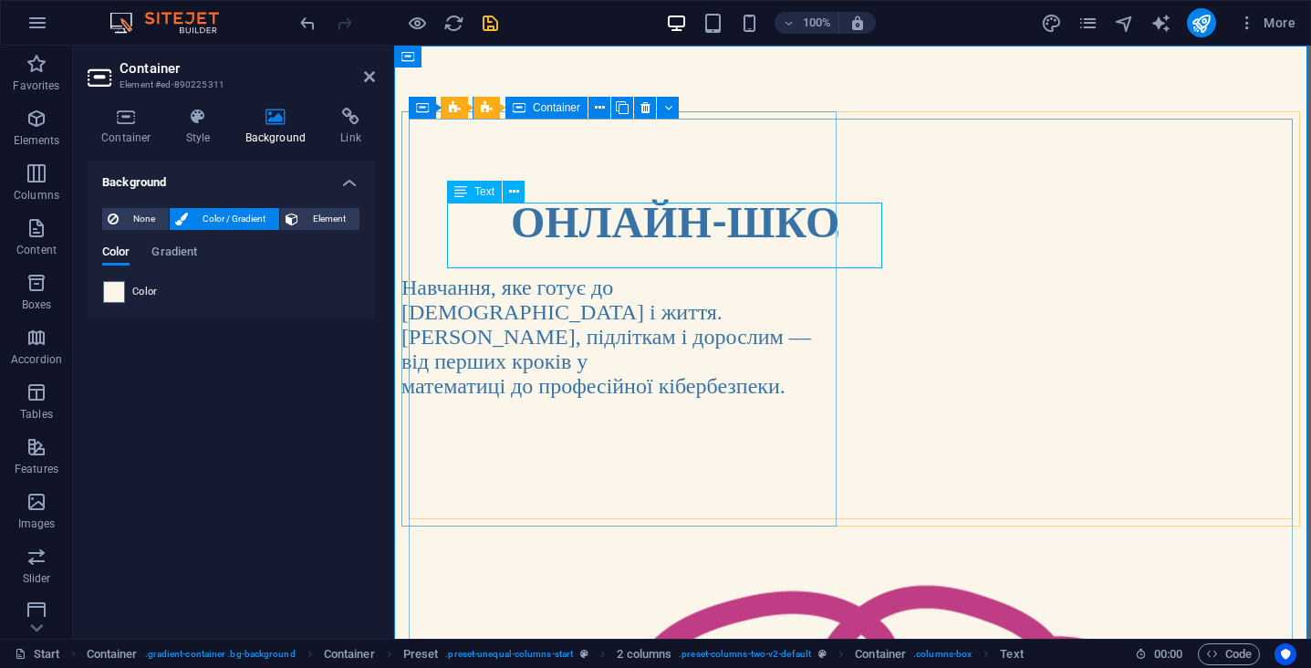
select select "px"
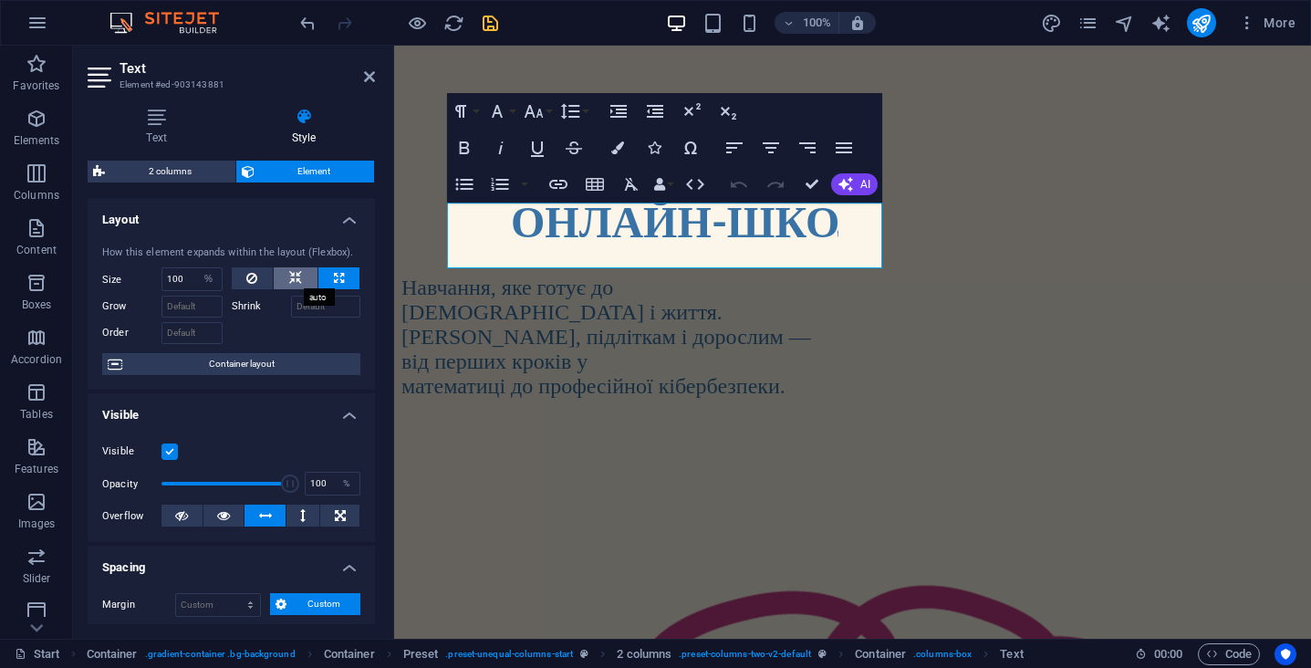
click at [290, 279] on icon at bounding box center [295, 278] width 13 height 22
select select "DISABLED_OPTION_VALUE"
click at [247, 283] on icon at bounding box center [251, 278] width 11 height 22
click at [335, 282] on icon at bounding box center [339, 278] width 10 height 22
type input "100"
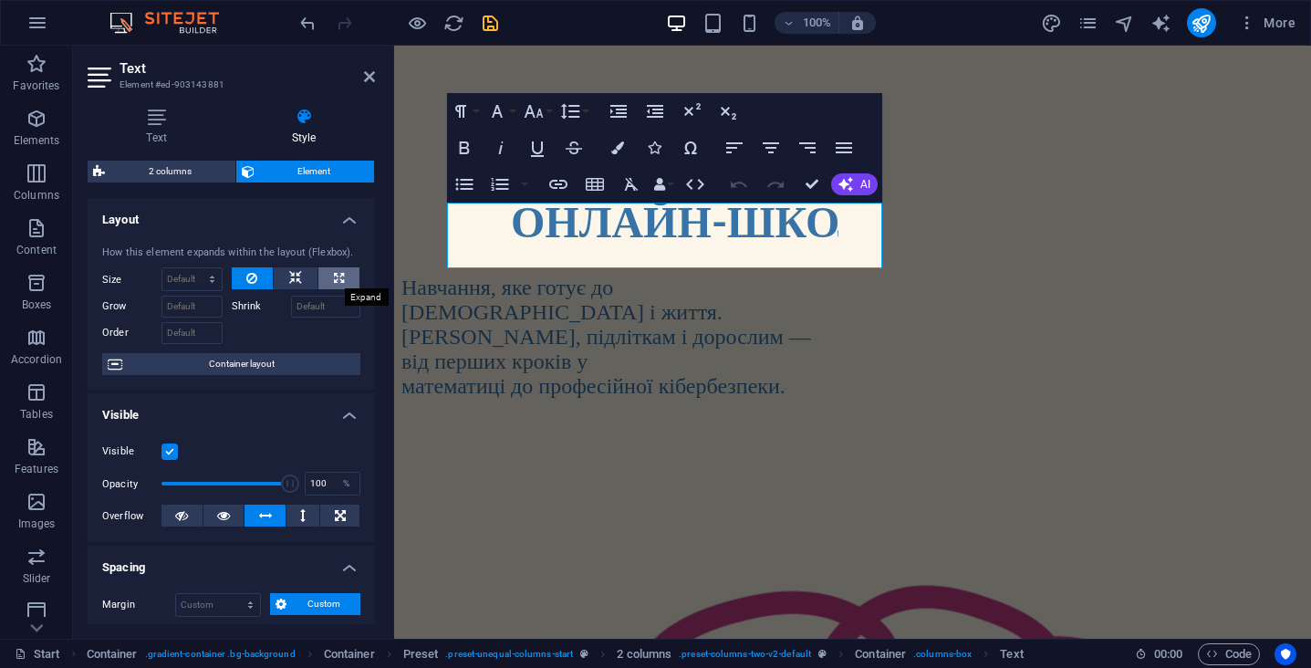
select select "%"
click at [334, 369] on span "Container layout" at bounding box center [241, 364] width 227 height 22
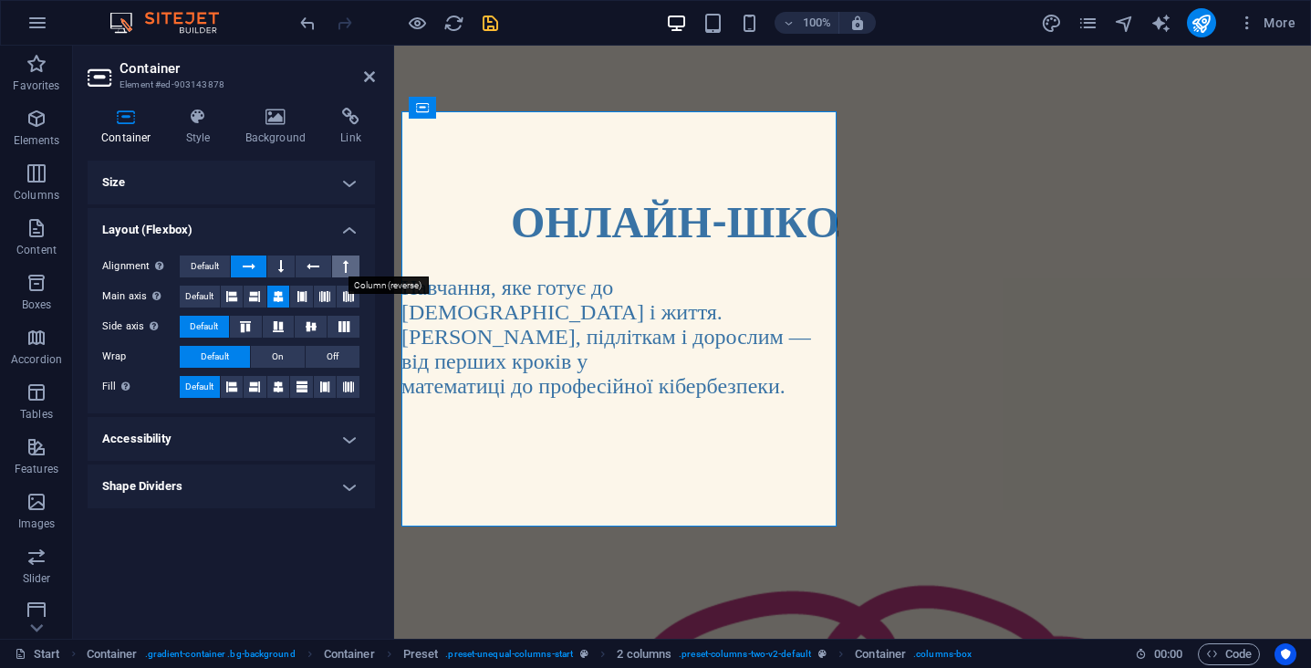
click at [339, 265] on button at bounding box center [345, 266] width 27 height 22
click at [253, 263] on icon at bounding box center [249, 266] width 13 height 22
click at [234, 295] on icon at bounding box center [231, 297] width 11 height 22
click at [259, 294] on icon at bounding box center [254, 297] width 11 height 22
click at [285, 295] on button at bounding box center [278, 297] width 23 height 22
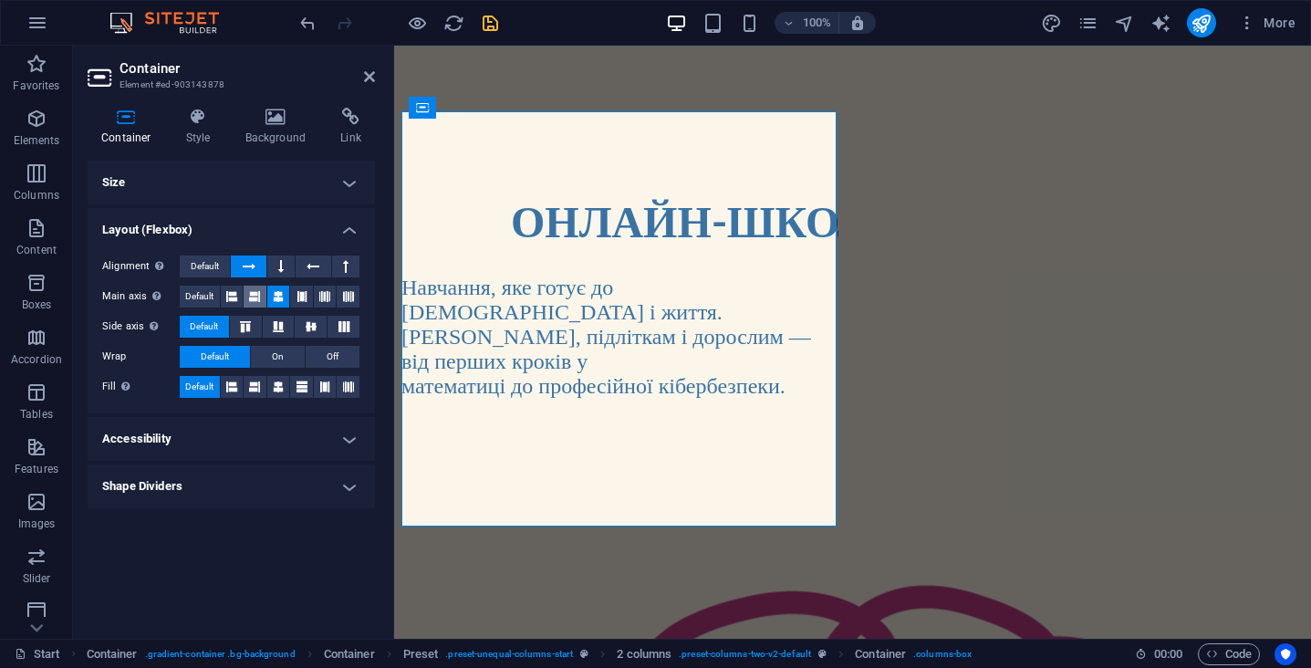
click at [260, 295] on icon at bounding box center [254, 297] width 11 height 22
click at [328, 289] on icon at bounding box center [324, 297] width 11 height 22
click at [298, 294] on icon at bounding box center [302, 297] width 11 height 22
click at [265, 297] on button at bounding box center [255, 297] width 23 height 22
click at [224, 297] on button at bounding box center [232, 297] width 23 height 22
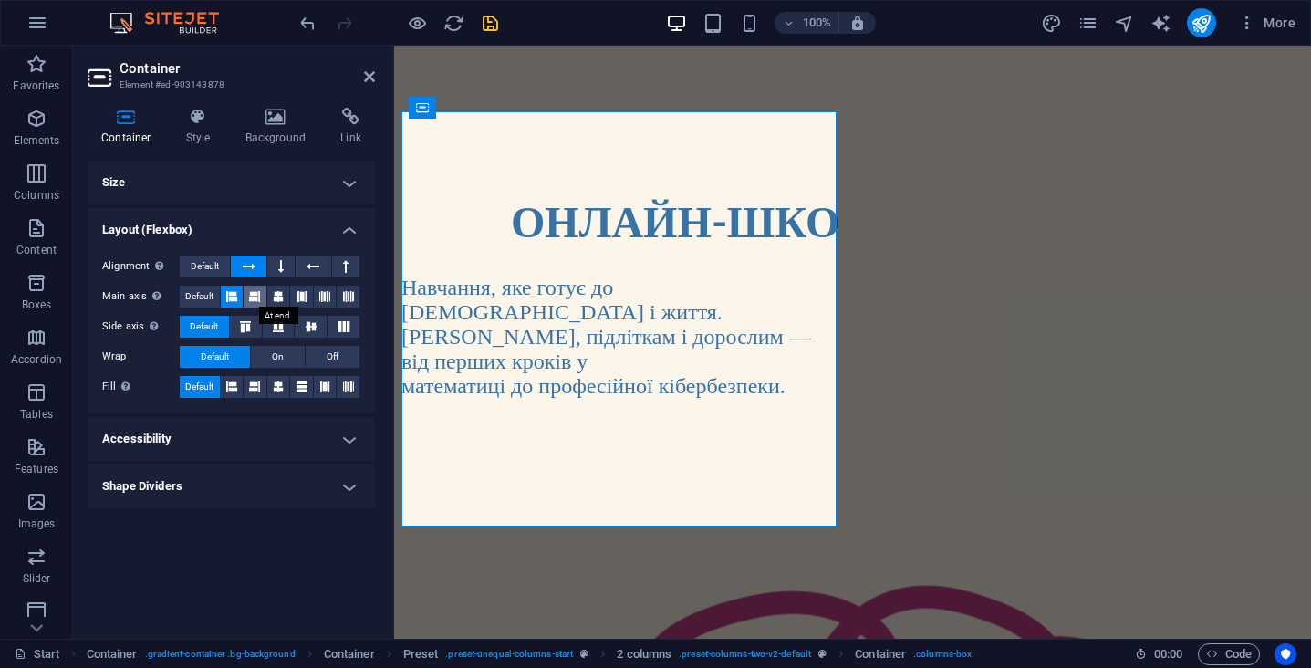
click at [255, 297] on icon at bounding box center [254, 297] width 11 height 22
click at [278, 324] on icon at bounding box center [278, 326] width 22 height 11
click at [249, 325] on icon at bounding box center [245, 326] width 22 height 11
click at [213, 328] on span "Default" at bounding box center [204, 327] width 28 height 22
click at [273, 355] on span "On" at bounding box center [278, 357] width 12 height 22
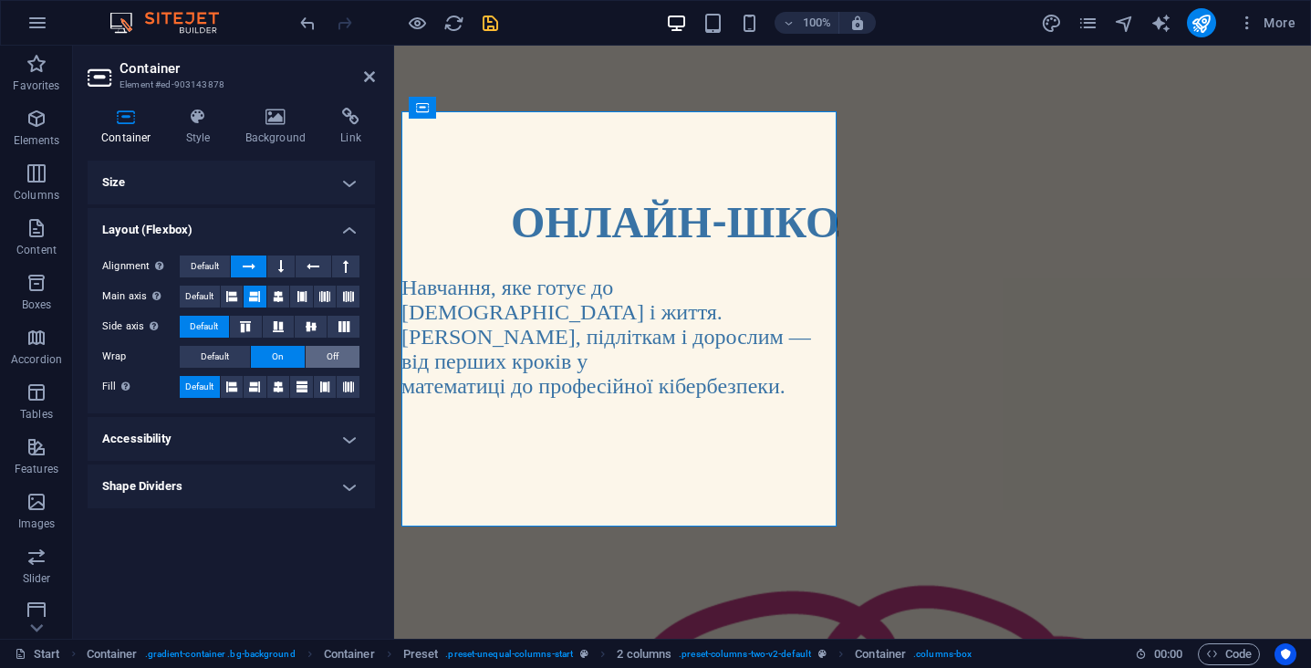
click at [338, 352] on span "Off" at bounding box center [333, 357] width 12 height 22
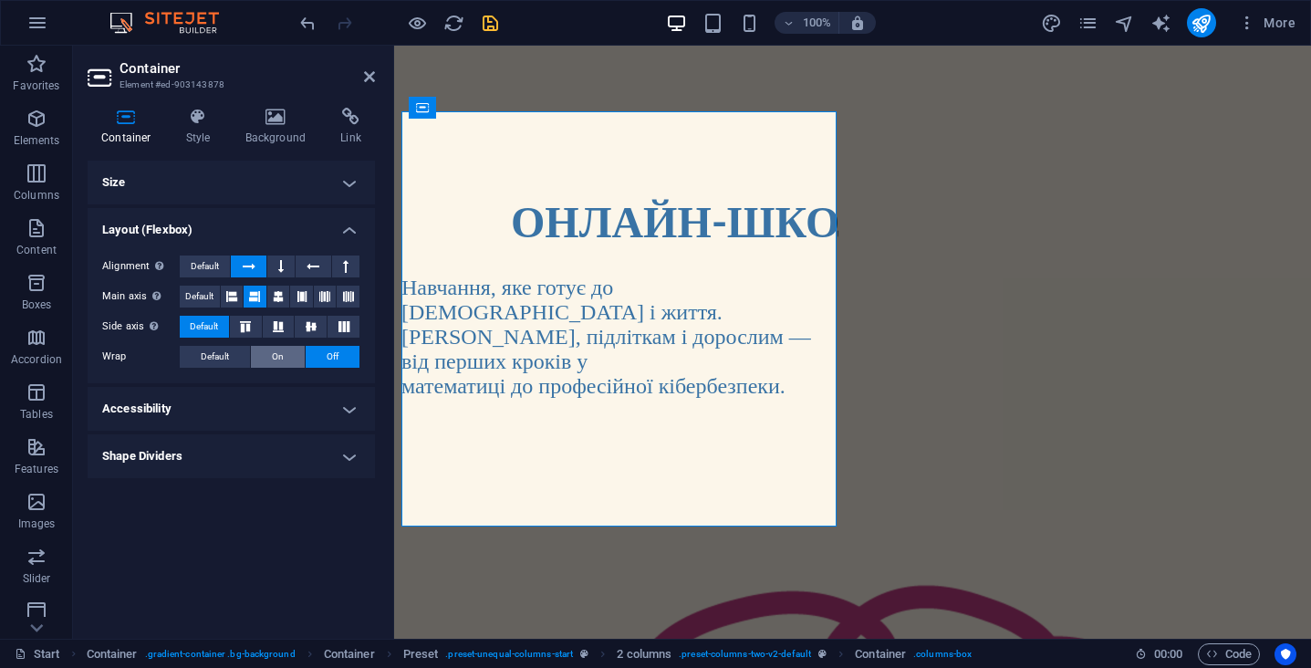
click at [297, 350] on button "On" at bounding box center [278, 357] width 54 height 22
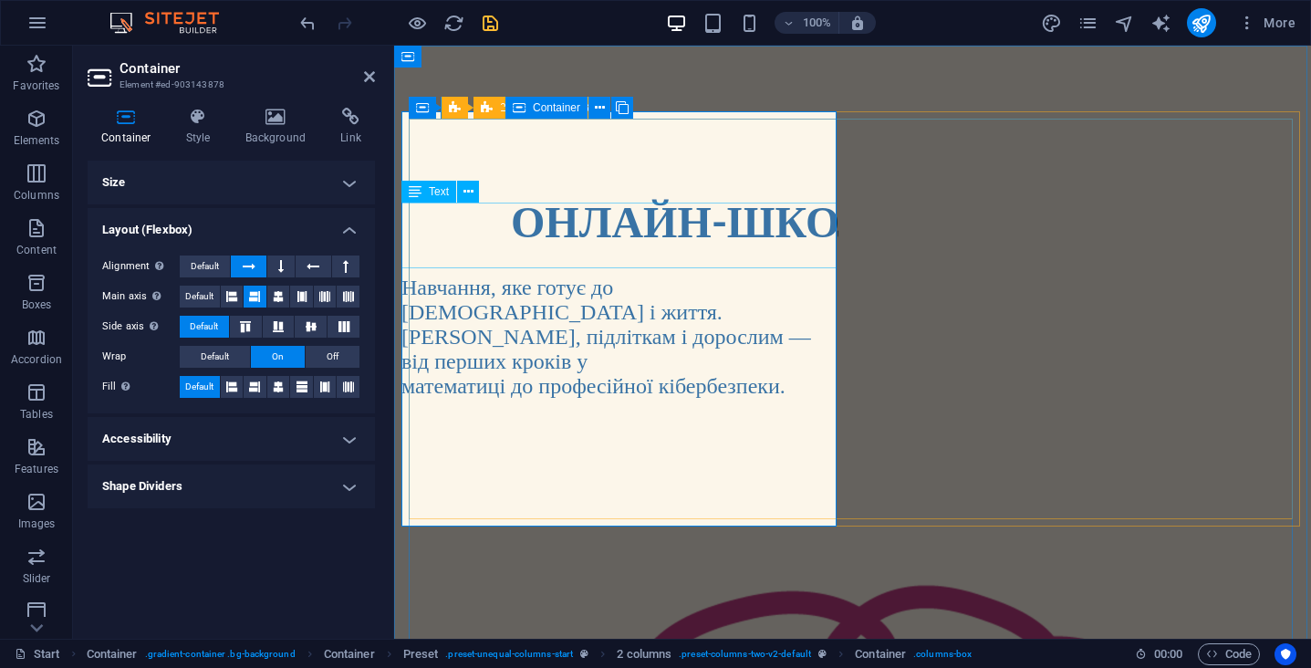
click at [723, 217] on strong "ОНЛАЙН-ШКОЛА МАЙБУТНЬОГО" at bounding box center [887, 220] width 752 height 52
select select "%"
select select "px"
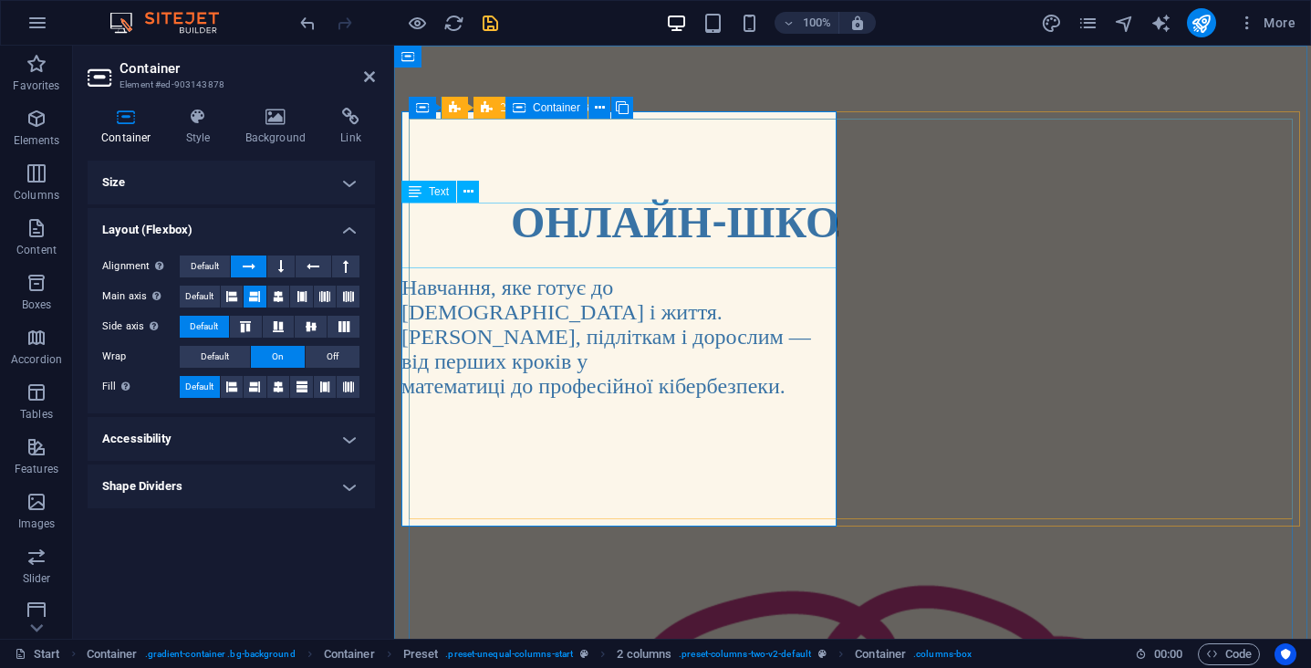
select select "px"
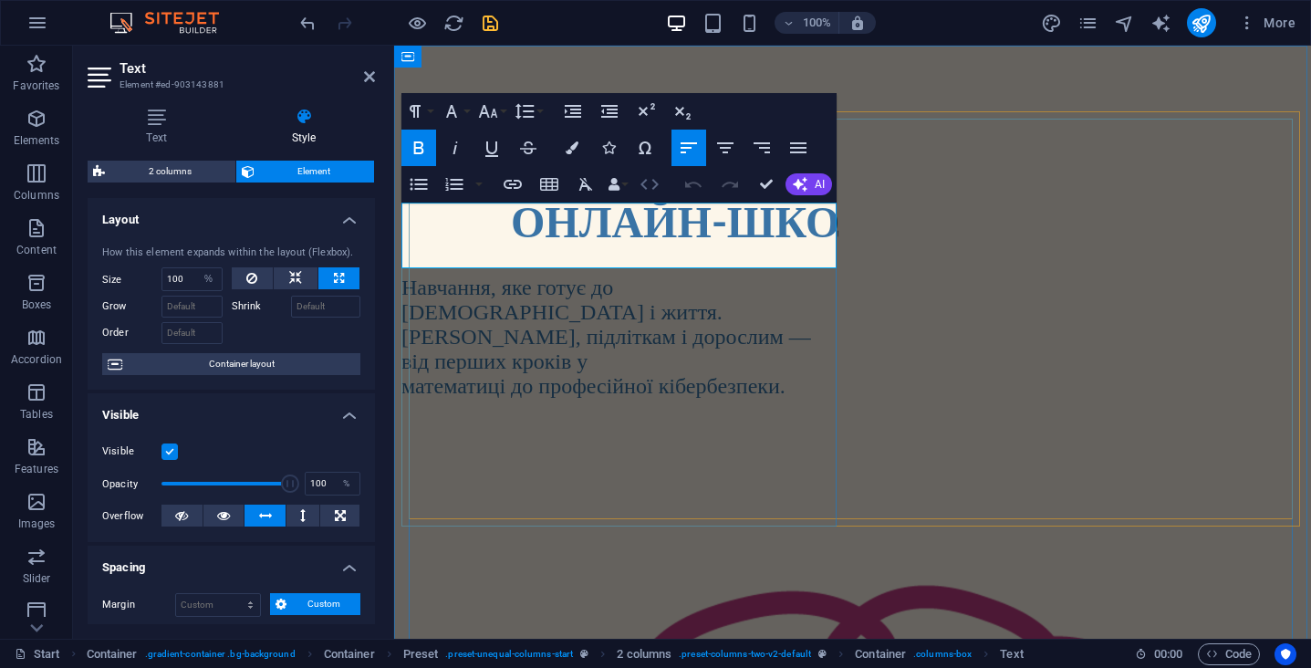
click at [648, 181] on icon "button" at bounding box center [650, 184] width 22 height 22
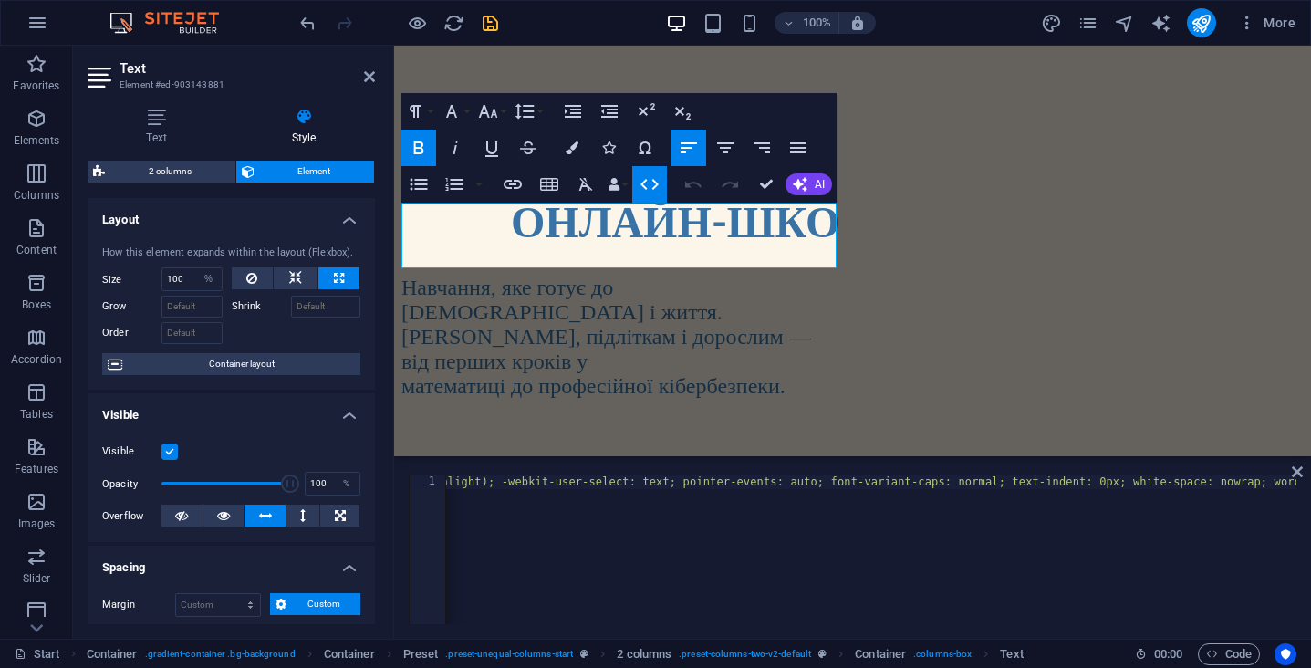
scroll to position [0, 2440]
click at [1171, 483] on div "< h1 style = "box-sizing: inherit; font-family: Lato; font-weight: 900; color: …" at bounding box center [229, 561] width 4447 height 175
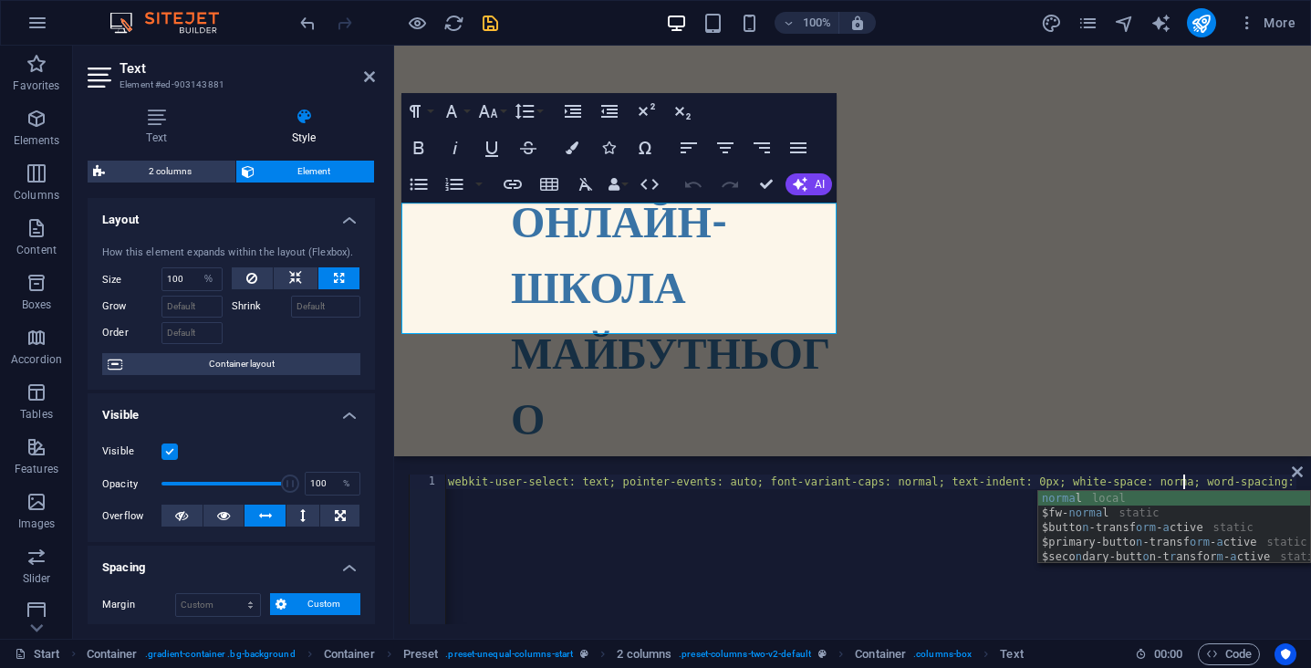
type textarea "normal"
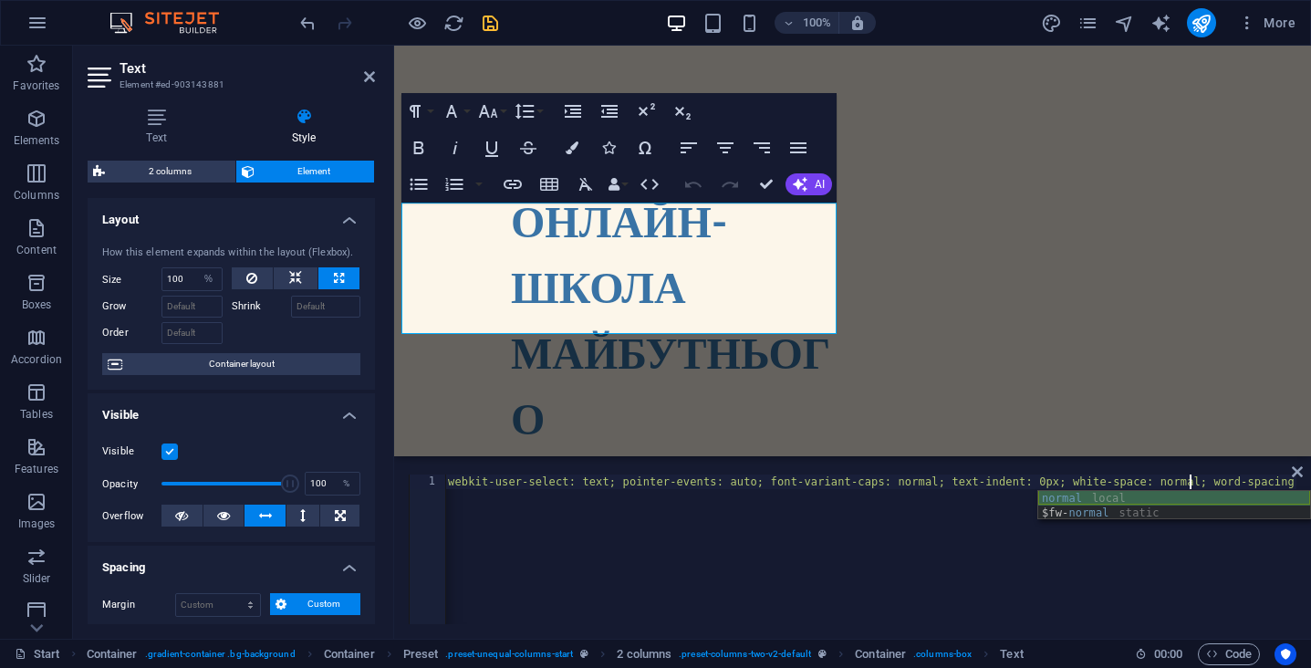
click at [1082, 497] on div "normal local $fw- normal static" at bounding box center [1174, 520] width 272 height 58
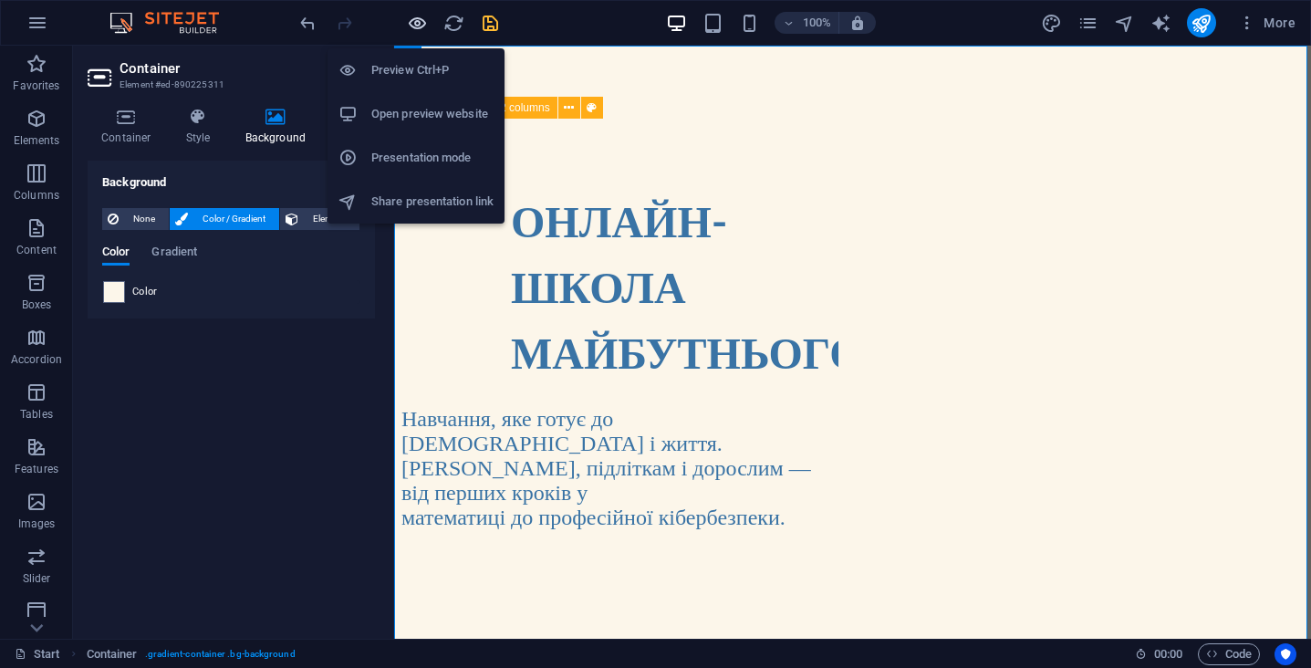
click at [426, 20] on icon "button" at bounding box center [417, 23] width 21 height 21
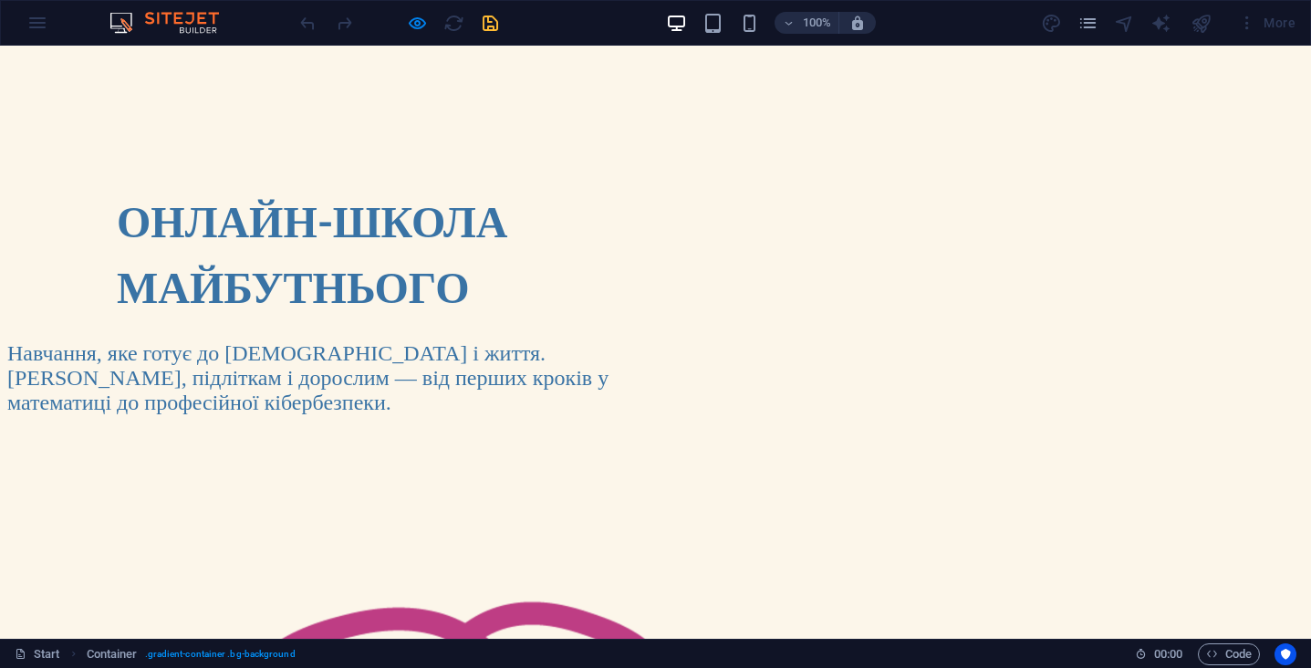
scroll to position [11, 0]
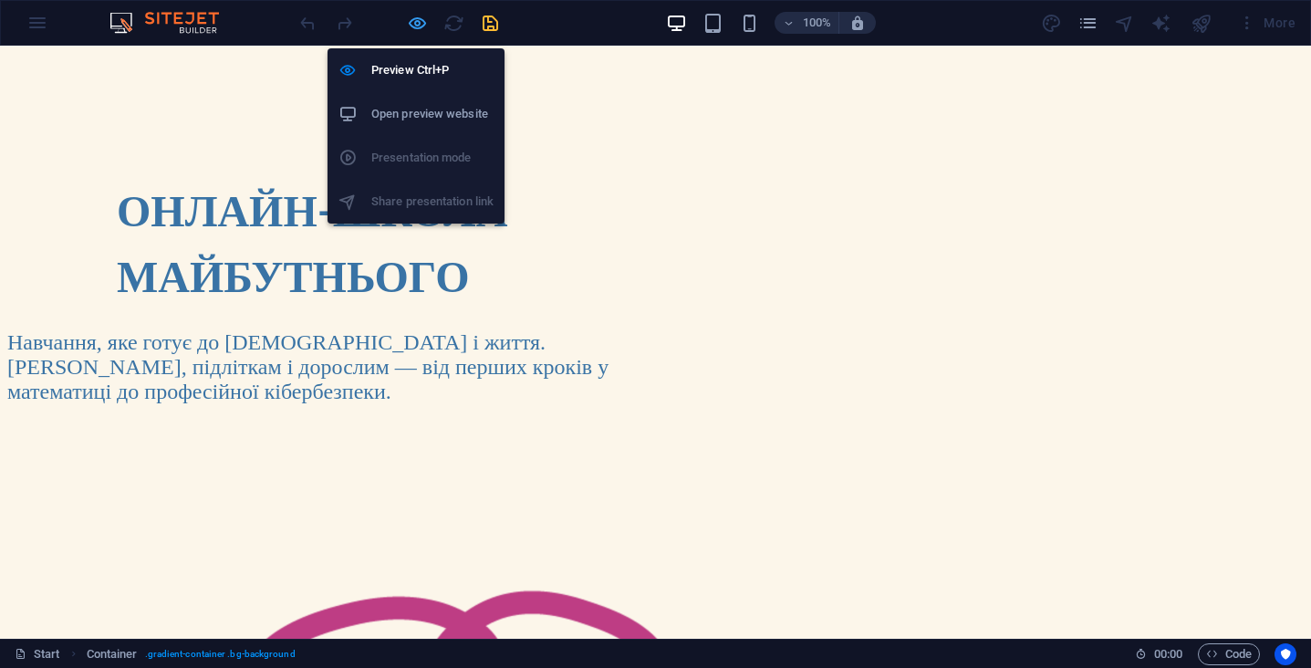
click at [421, 24] on icon "button" at bounding box center [417, 23] width 21 height 21
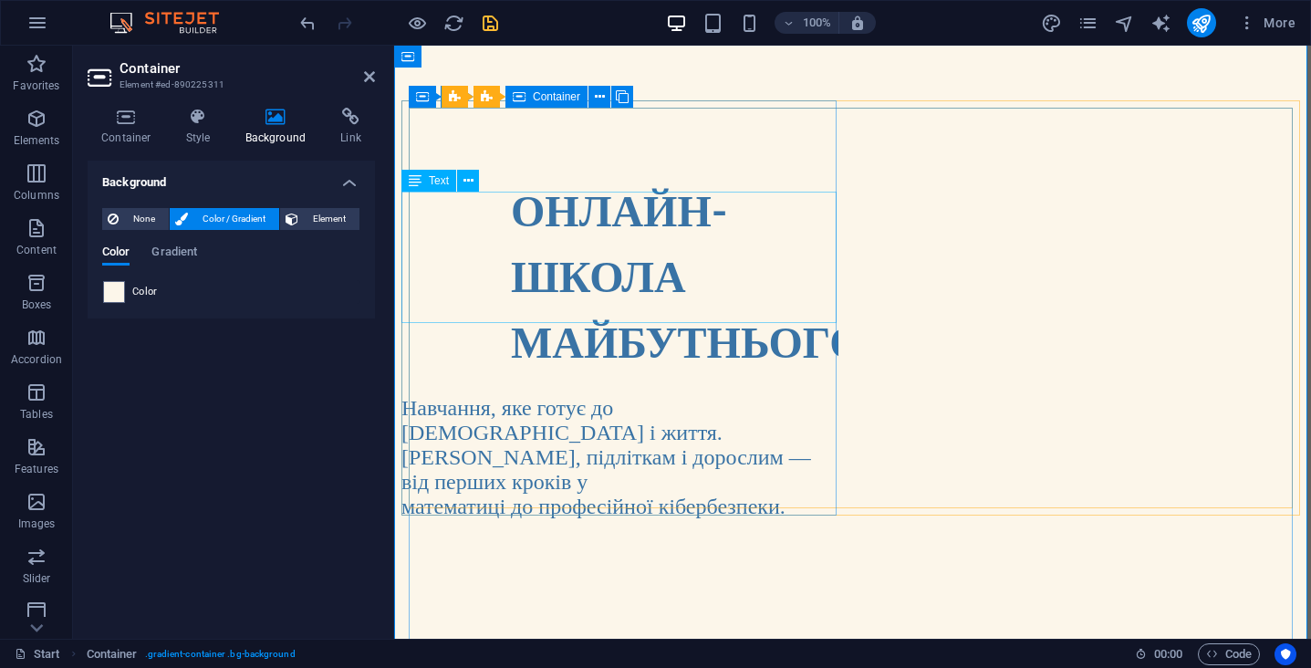
click at [612, 213] on strong "ОНЛАЙН-ШКОЛА МАЙБУТНЬОГО" at bounding box center [687, 274] width 352 height 183
select select "%"
select select "px"
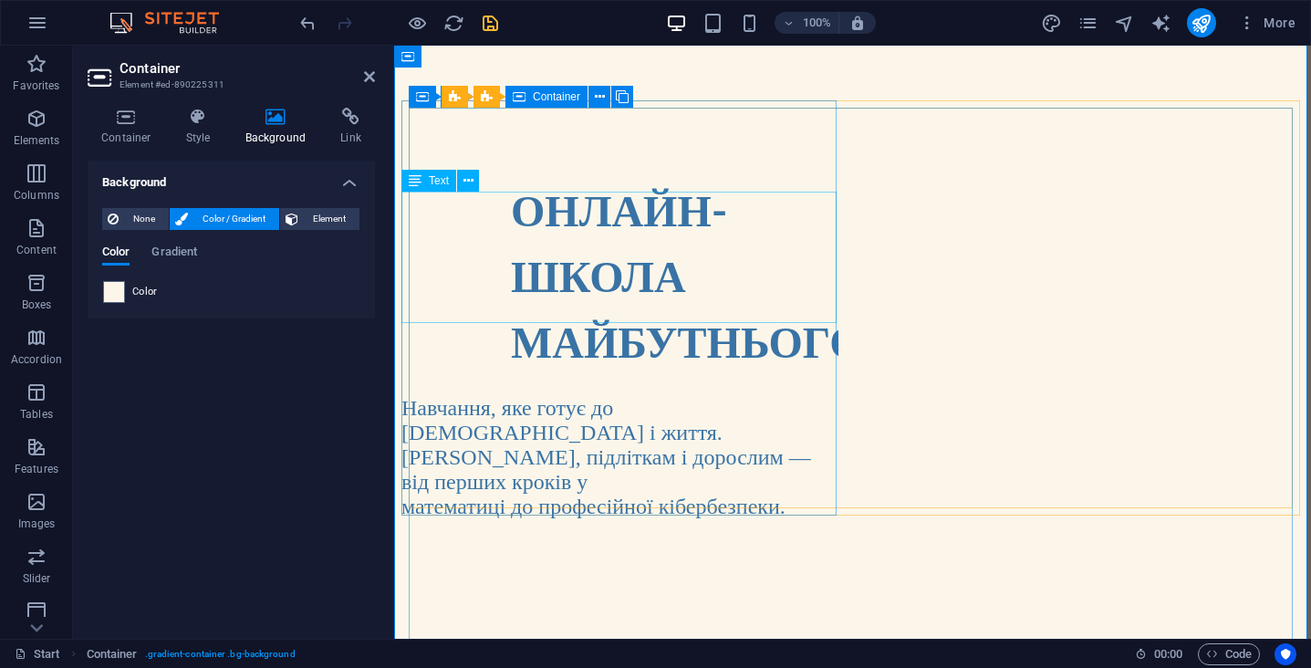
select select "px"
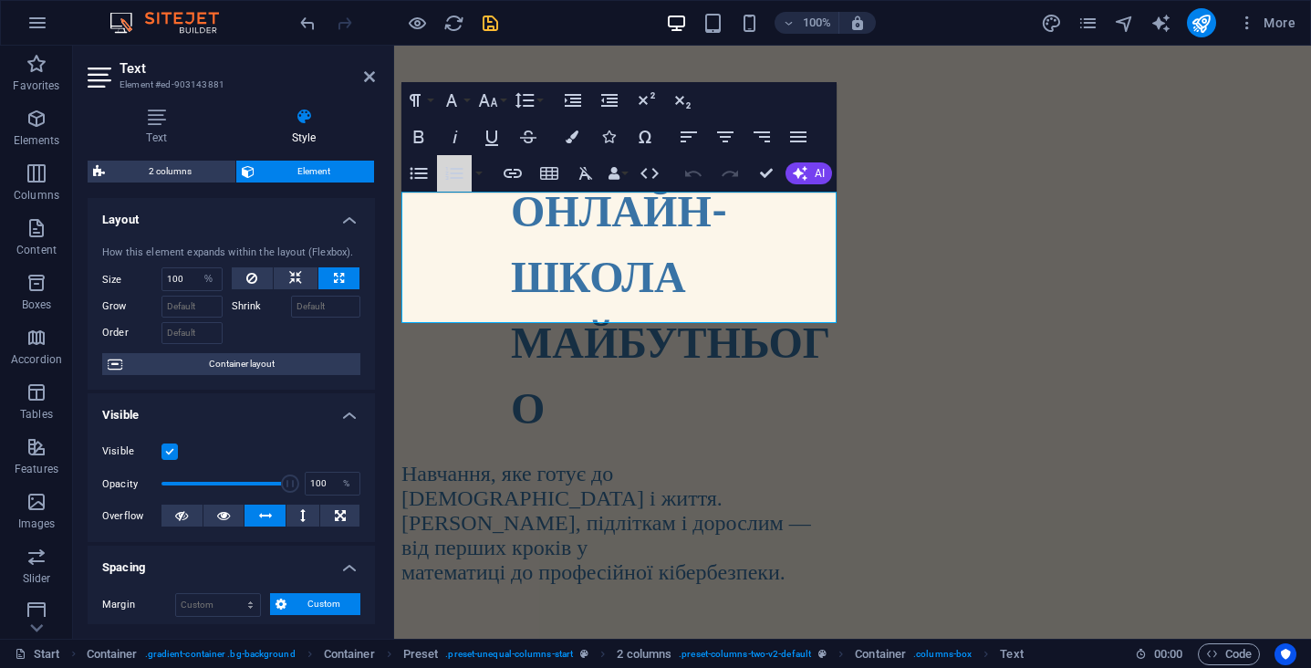
click at [466, 181] on button "Ordered List" at bounding box center [454, 173] width 35 height 36
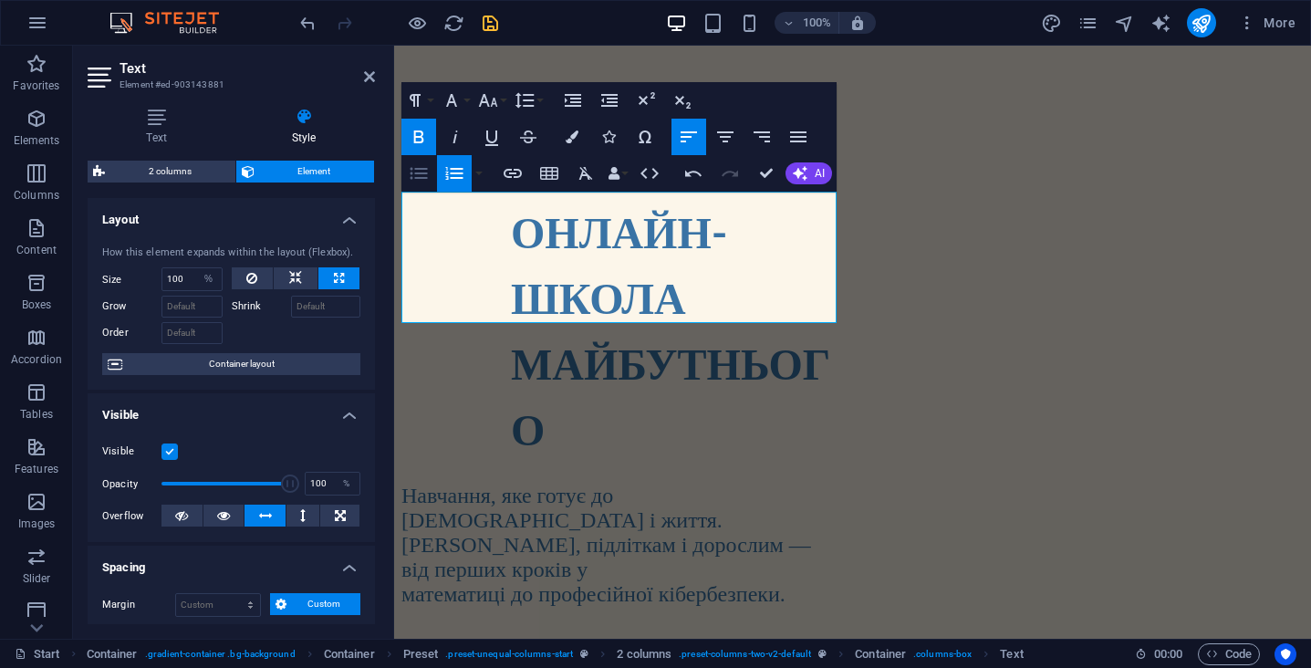
click at [424, 175] on icon "button" at bounding box center [419, 173] width 22 height 22
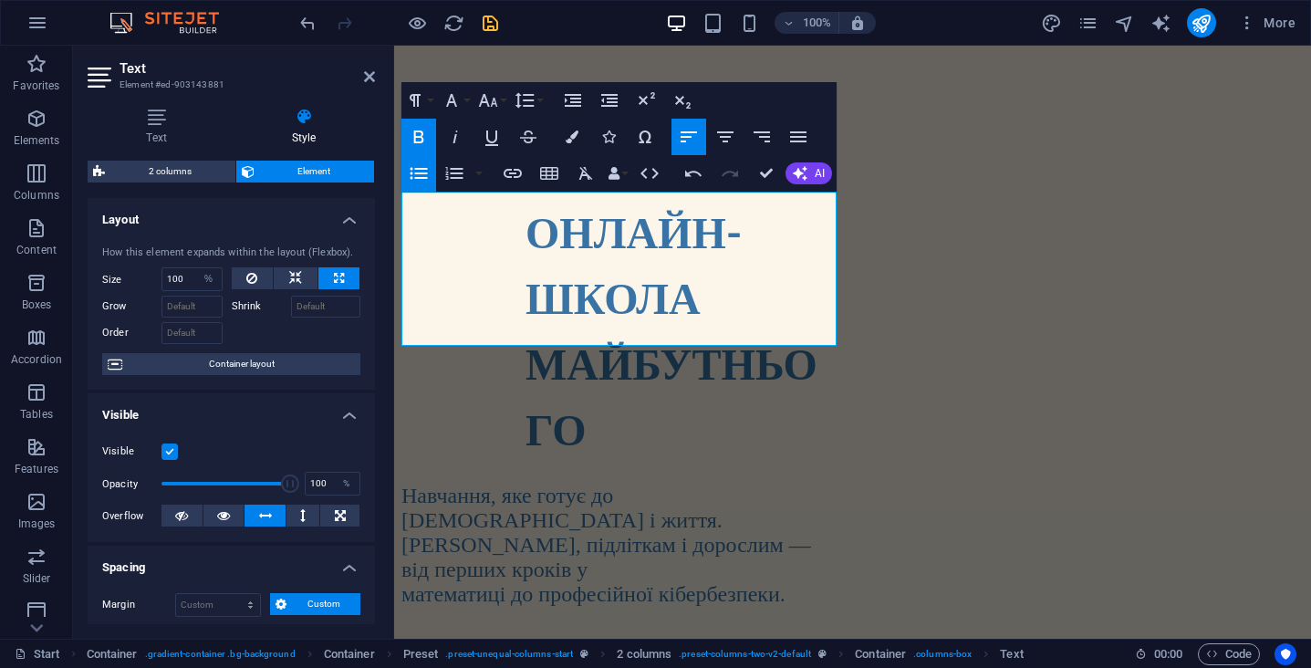
click at [424, 175] on icon "button" at bounding box center [419, 173] width 22 height 22
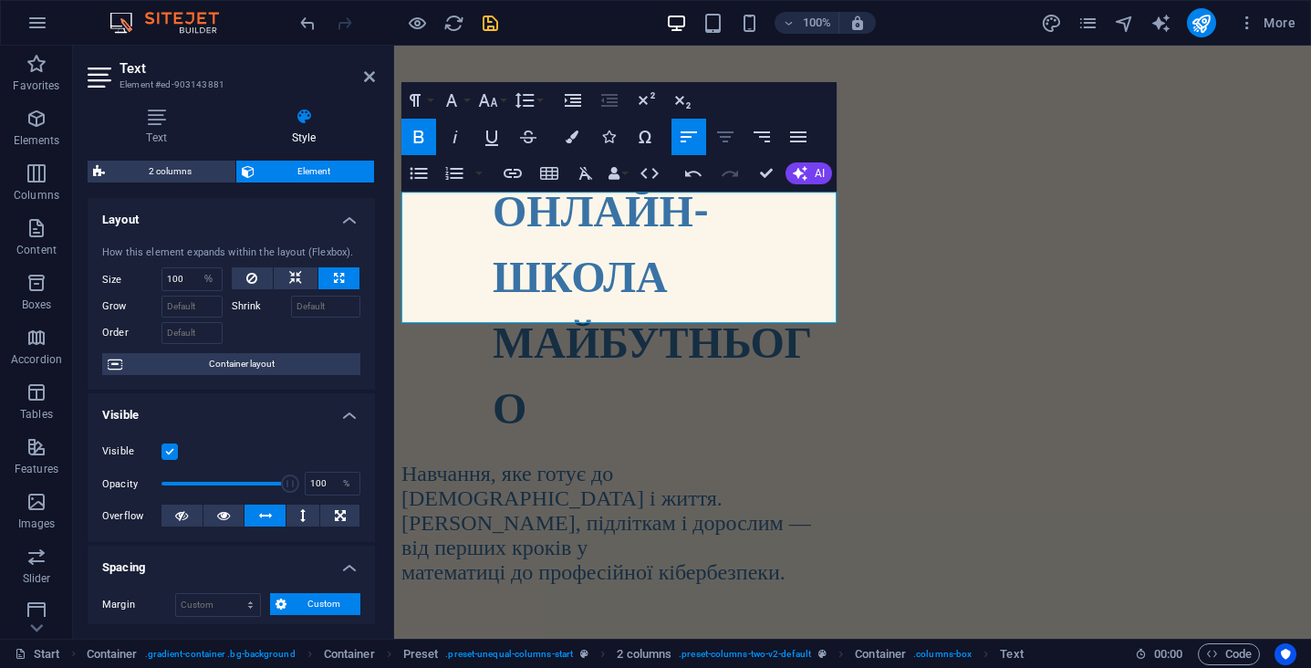
click at [724, 135] on icon "button" at bounding box center [725, 137] width 22 height 22
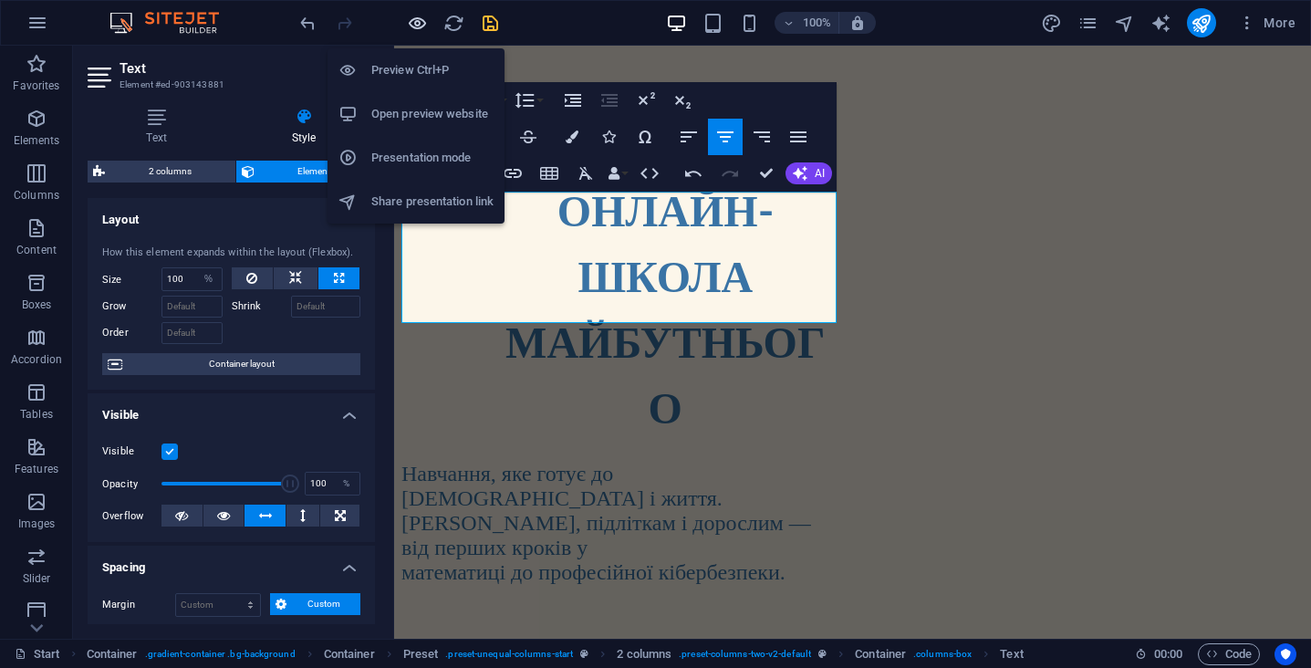
click at [422, 29] on icon "button" at bounding box center [417, 23] width 21 height 21
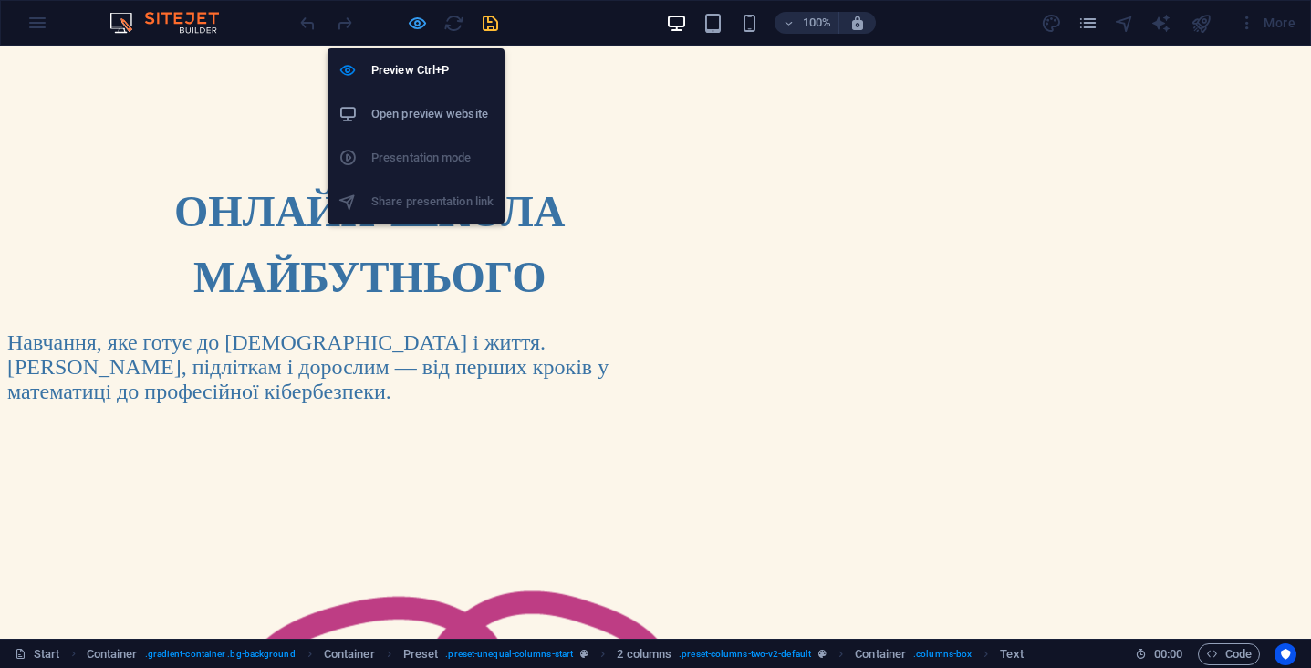
click at [422, 29] on icon "button" at bounding box center [417, 23] width 21 height 21
select select "%"
select select "px"
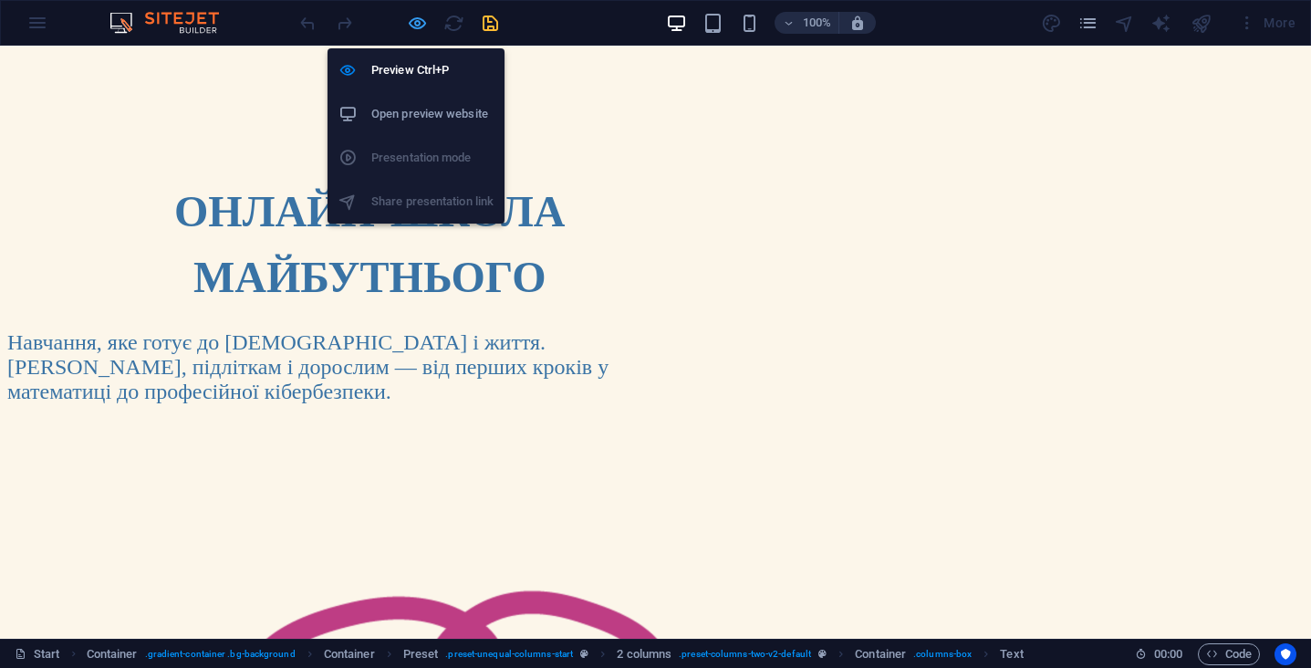
select select "px"
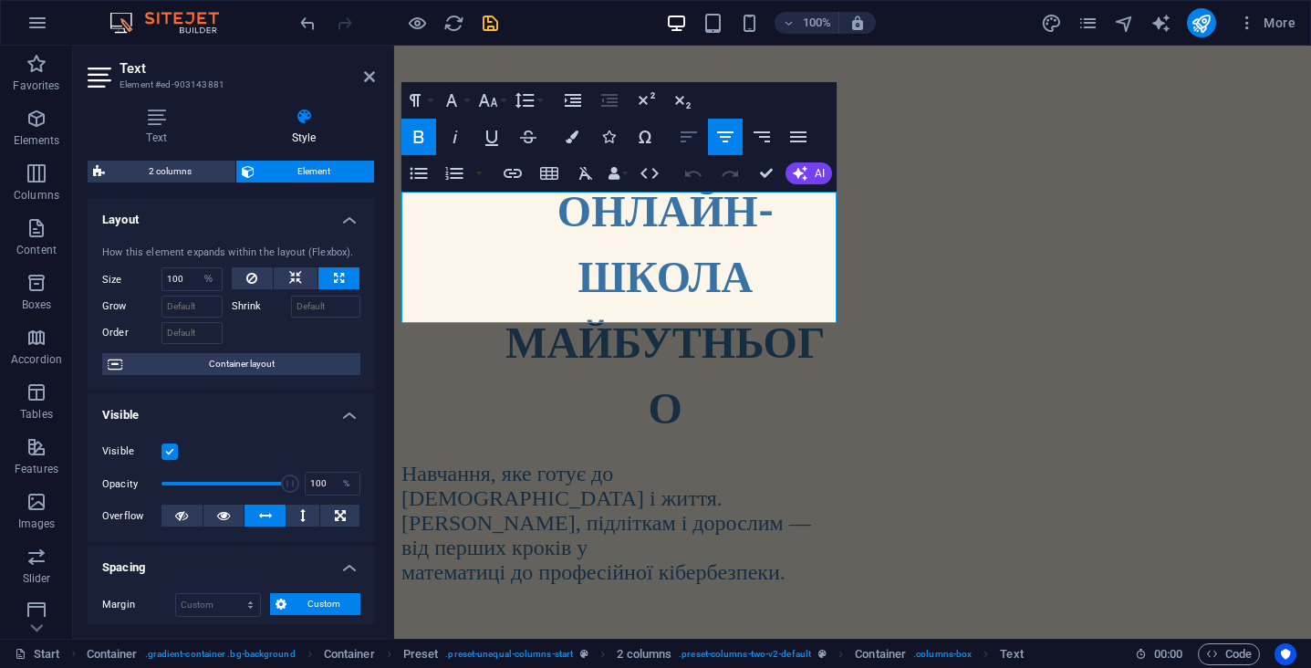
click at [682, 138] on icon "button" at bounding box center [689, 136] width 16 height 11
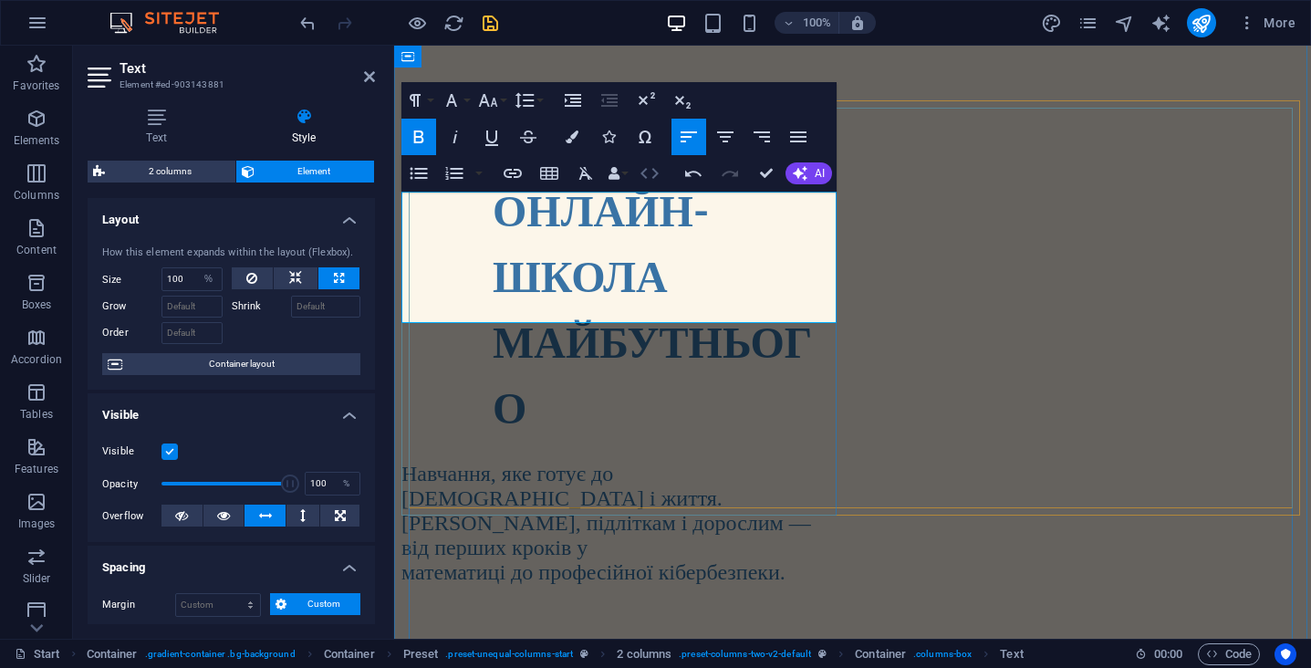
click at [649, 175] on icon "button" at bounding box center [650, 173] width 22 height 22
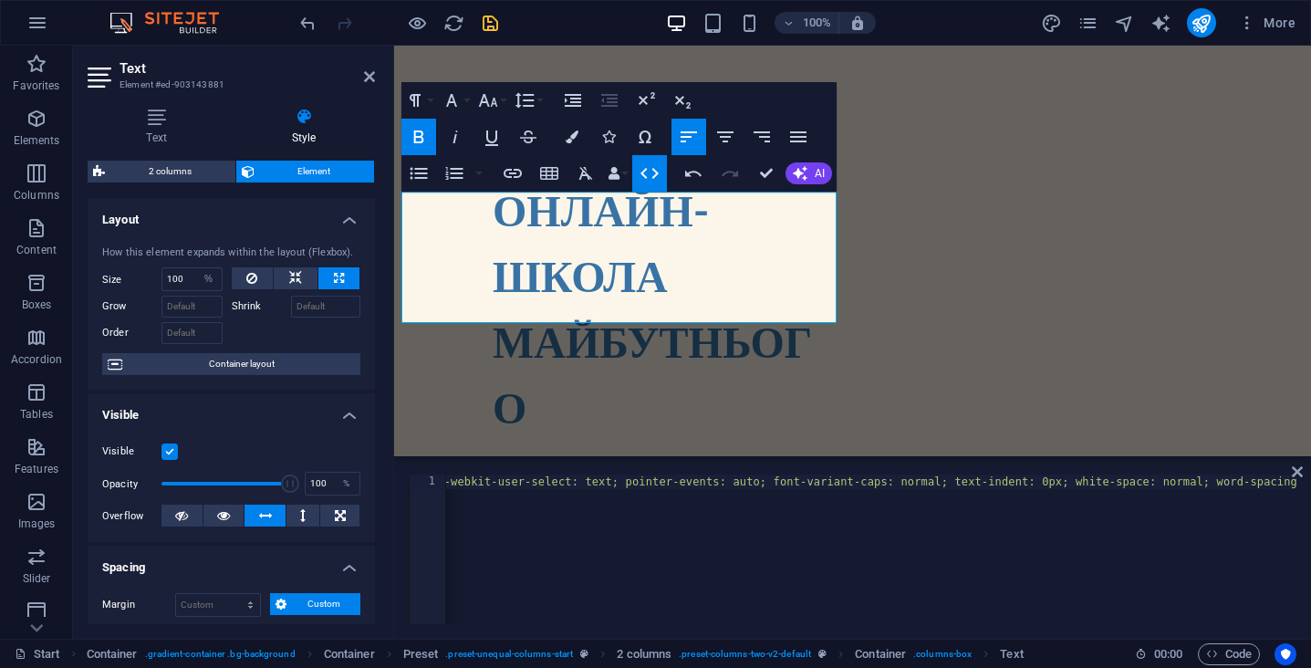
scroll to position [0, 2437]
click at [1164, 485] on div "< h1 style = "box-sizing: inherit; font-family: Lato; font-weight: 900; color: …" at bounding box center [168, 561] width 4320 height 175
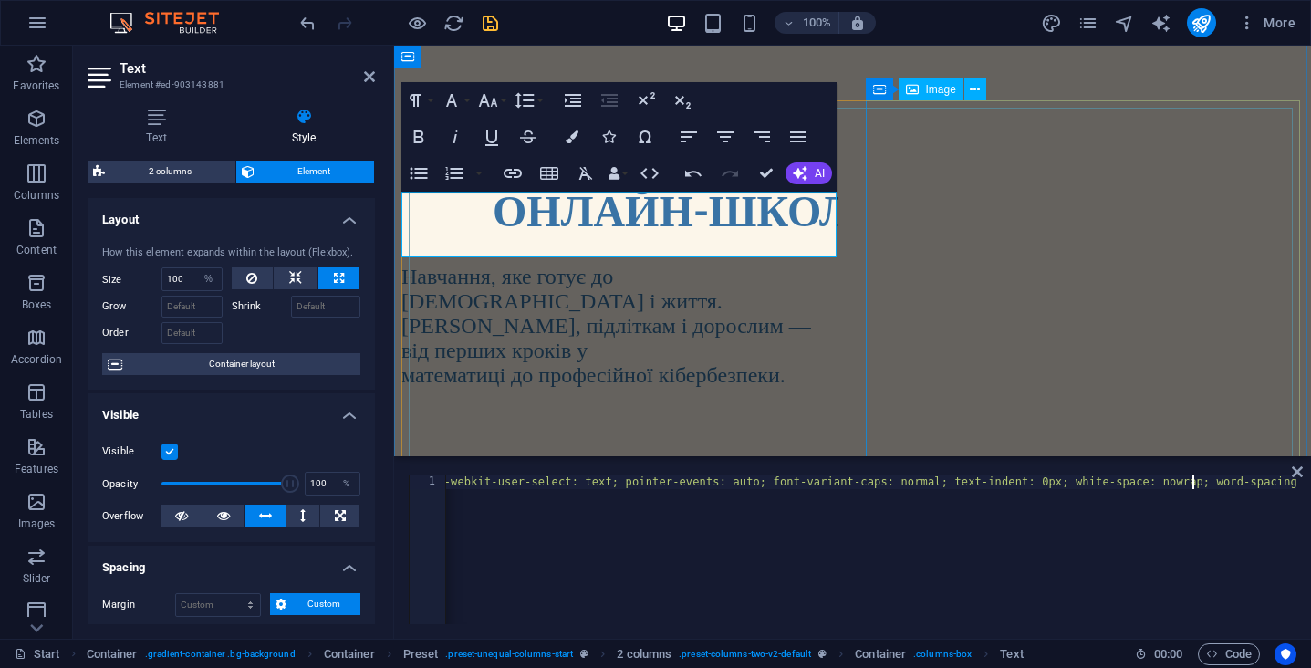
type textarea "nowrap"
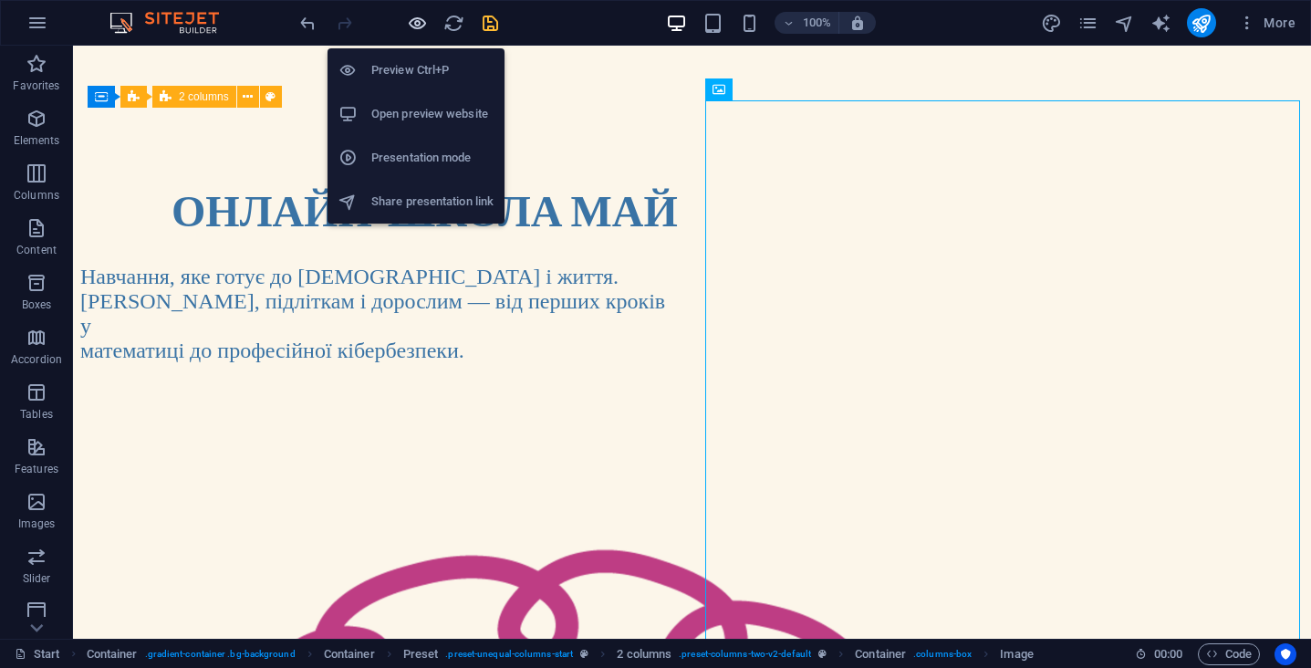
click at [410, 21] on icon "button" at bounding box center [417, 23] width 21 height 21
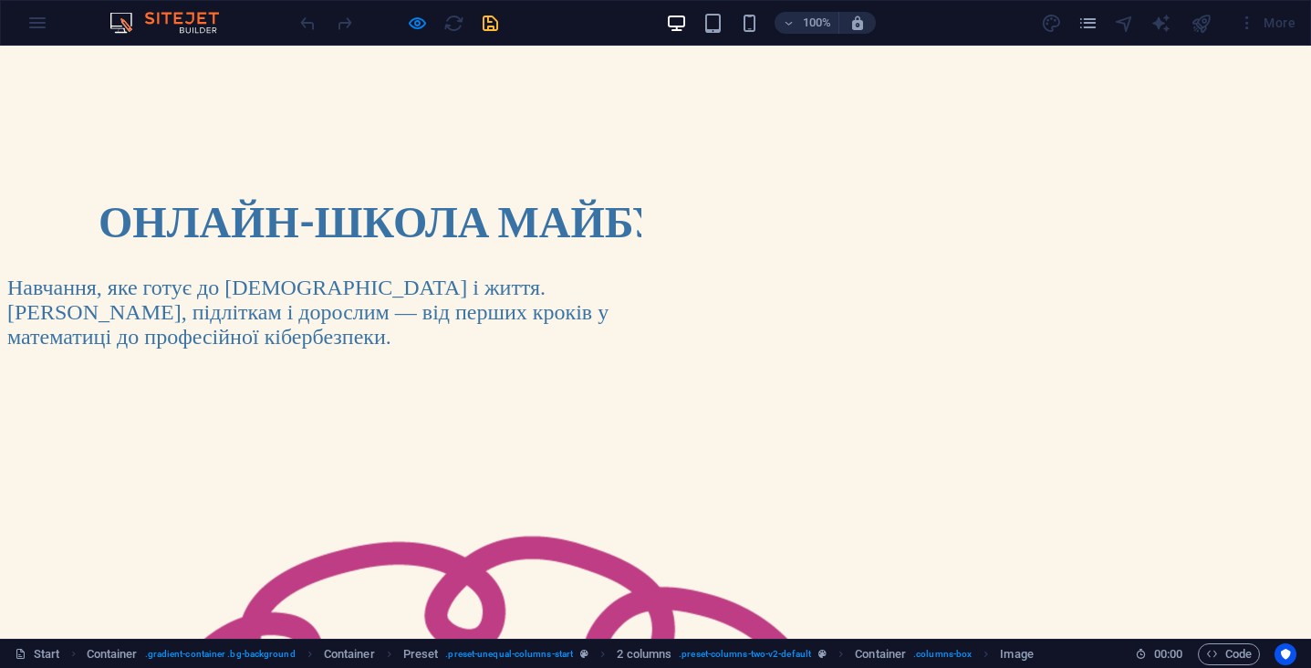
scroll to position [0, 0]
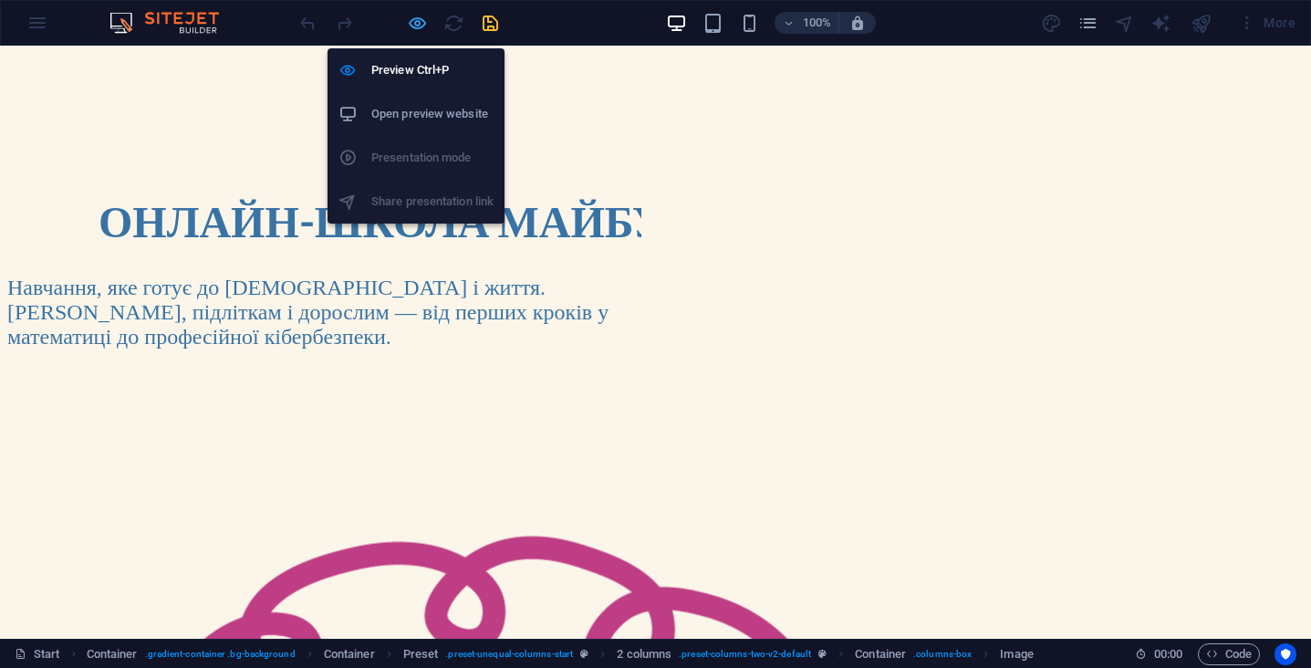
click at [422, 25] on icon "button" at bounding box center [417, 23] width 21 height 21
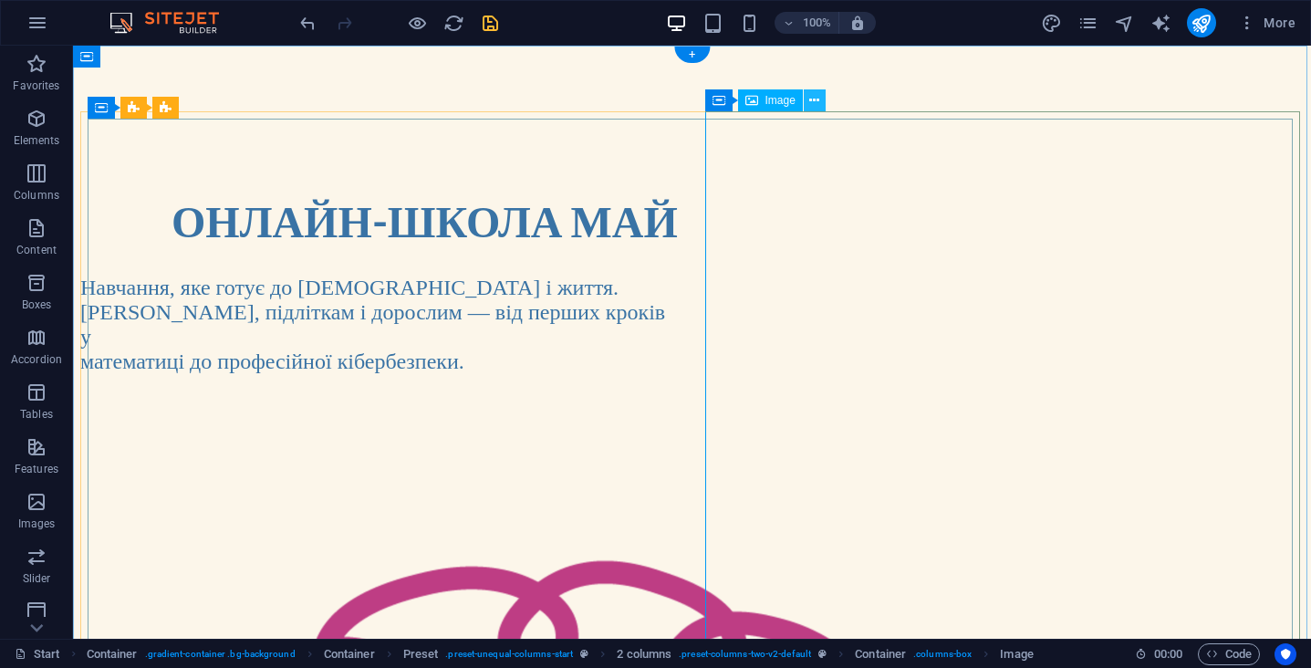
click at [814, 106] on icon at bounding box center [814, 100] width 10 height 19
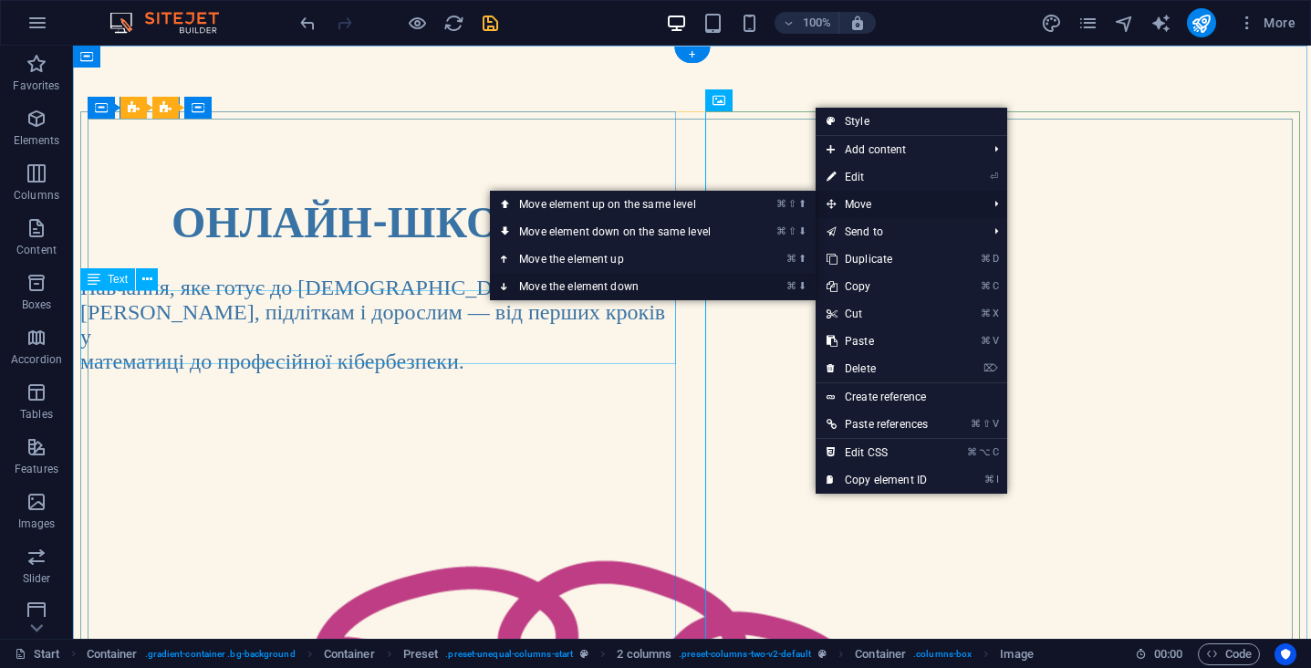
click at [640, 286] on link "⌘ ⬇ Move the element down" at bounding box center [618, 286] width 257 height 27
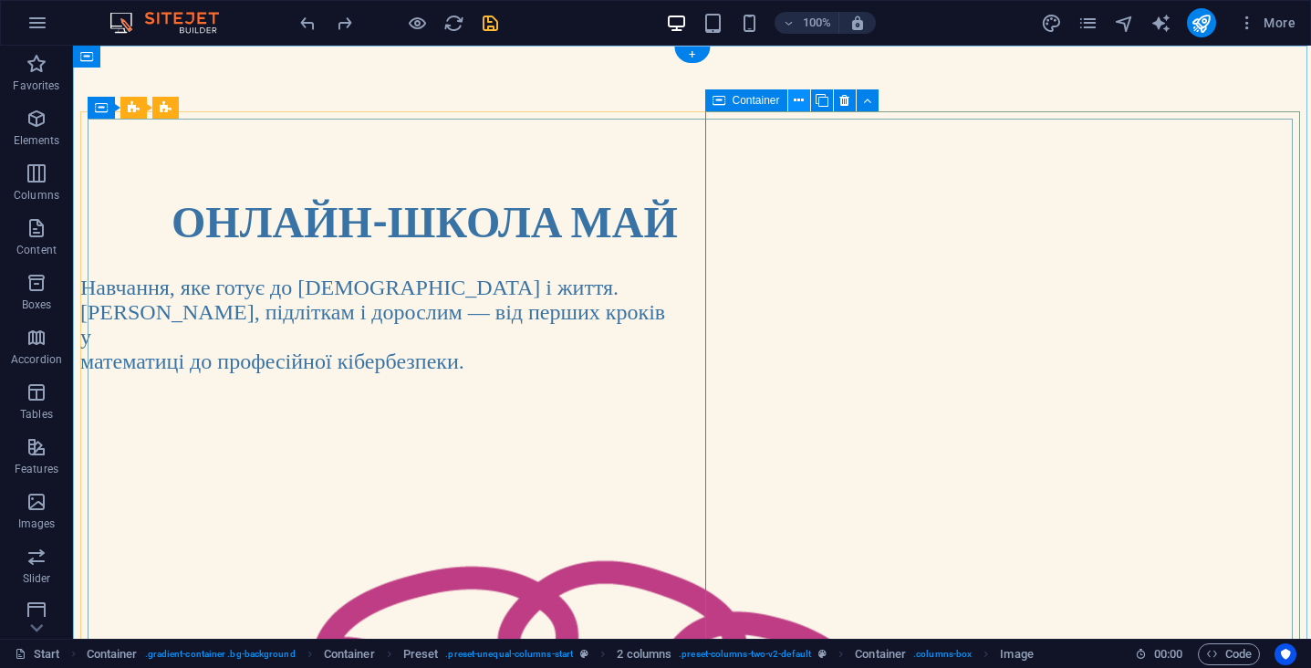
click at [796, 105] on icon at bounding box center [799, 100] width 10 height 19
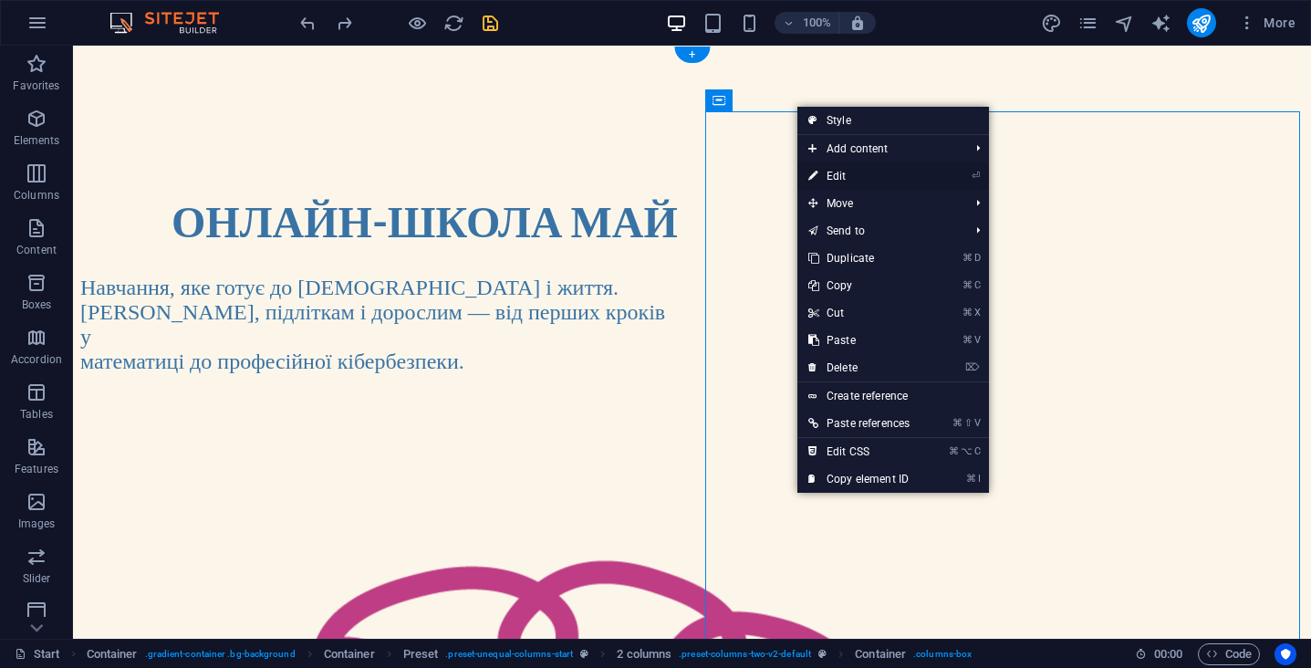
click at [890, 179] on link "⏎ Edit" at bounding box center [858, 175] width 123 height 27
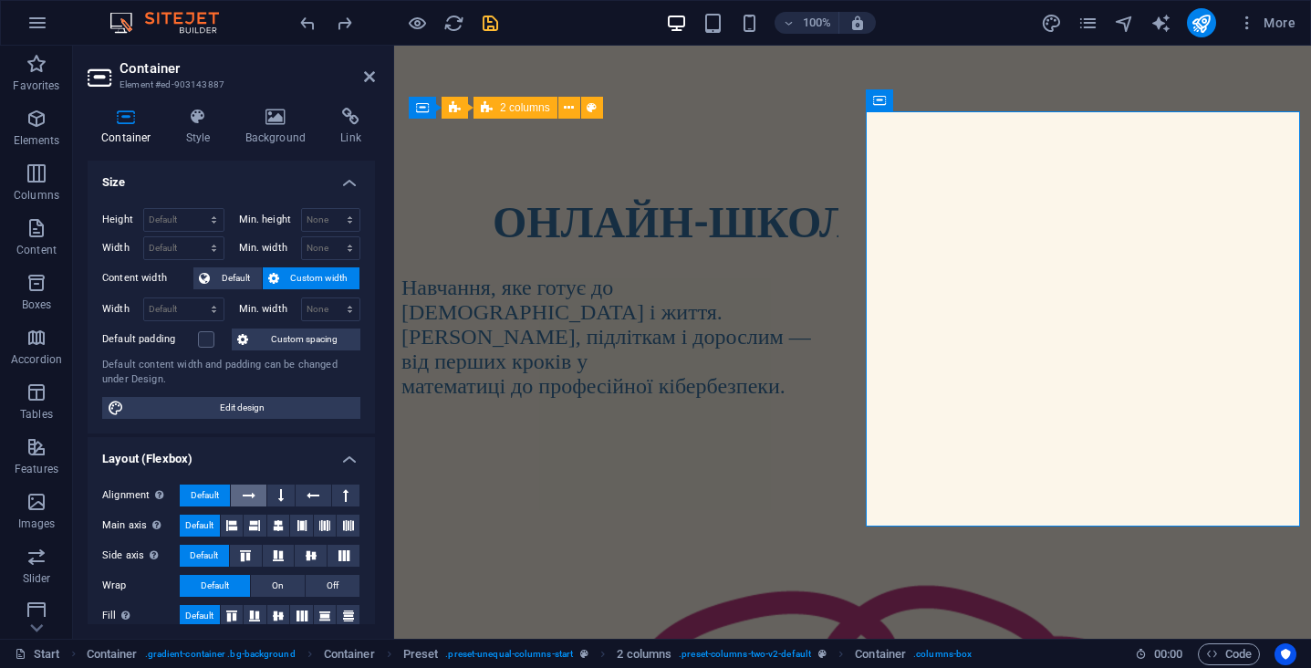
click at [254, 493] on icon at bounding box center [249, 495] width 13 height 22
click at [214, 493] on span "Default" at bounding box center [205, 495] width 28 height 22
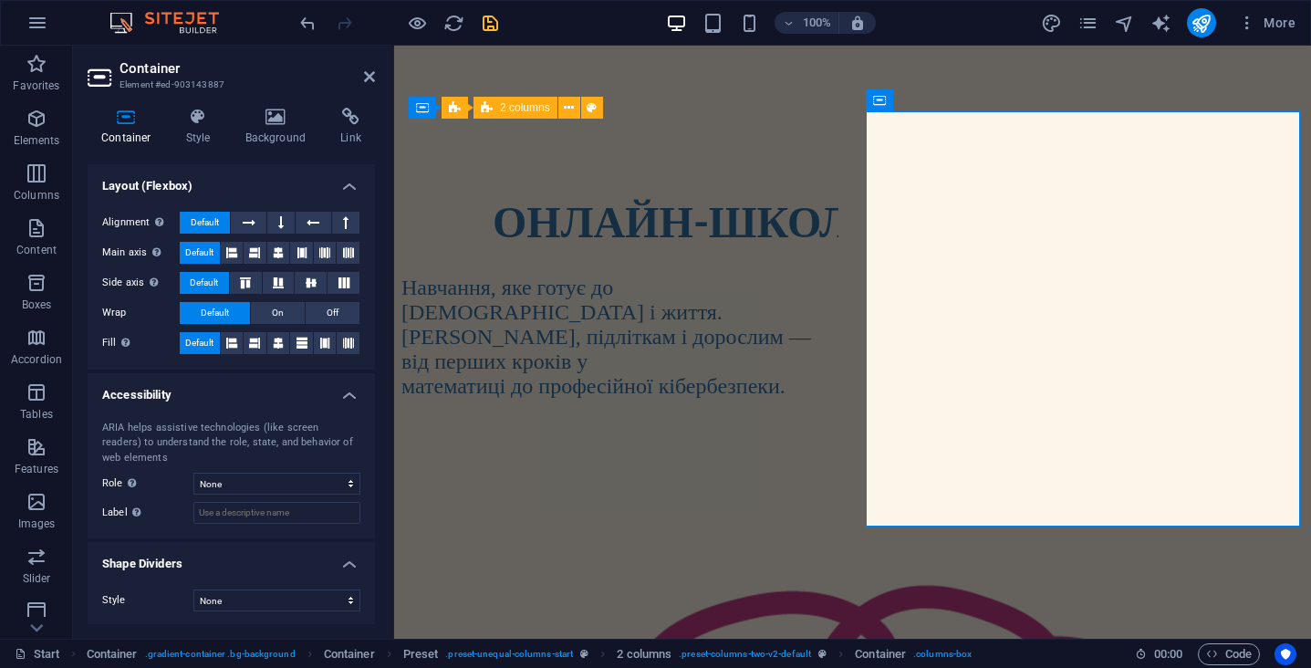
scroll to position [272, 0]
click at [242, 483] on select "None Alert Article Banner Comment Complementary Dialog Footer Header Marquee Pr…" at bounding box center [276, 485] width 167 height 22
select select "none"
click at [256, 511] on input "Label Use the ARIA label to provide a clear and descriptive name for elements t…" at bounding box center [276, 514] width 167 height 22
click at [256, 338] on icon at bounding box center [254, 344] width 11 height 22
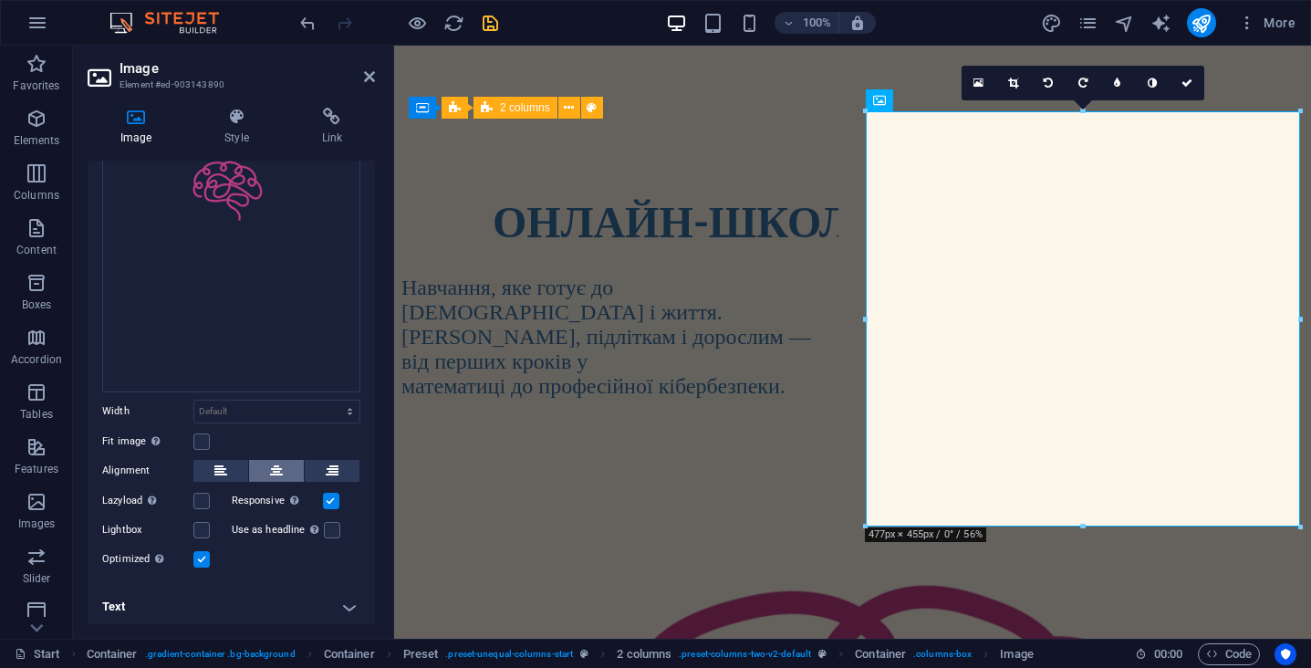
scroll to position [176, 0]
click at [327, 466] on icon at bounding box center [332, 472] width 13 height 22
click at [279, 469] on icon at bounding box center [276, 472] width 13 height 22
click at [226, 463] on icon at bounding box center [220, 472] width 13 height 22
click at [321, 468] on button at bounding box center [332, 472] width 55 height 22
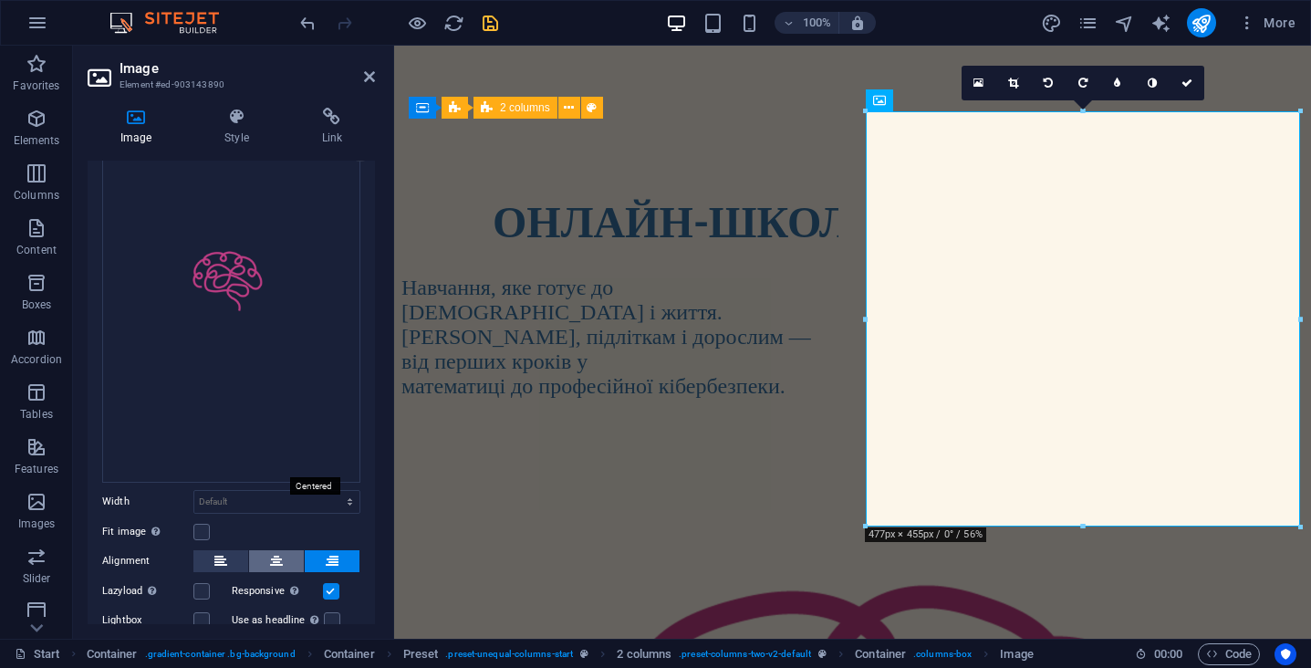
scroll to position [0, 0]
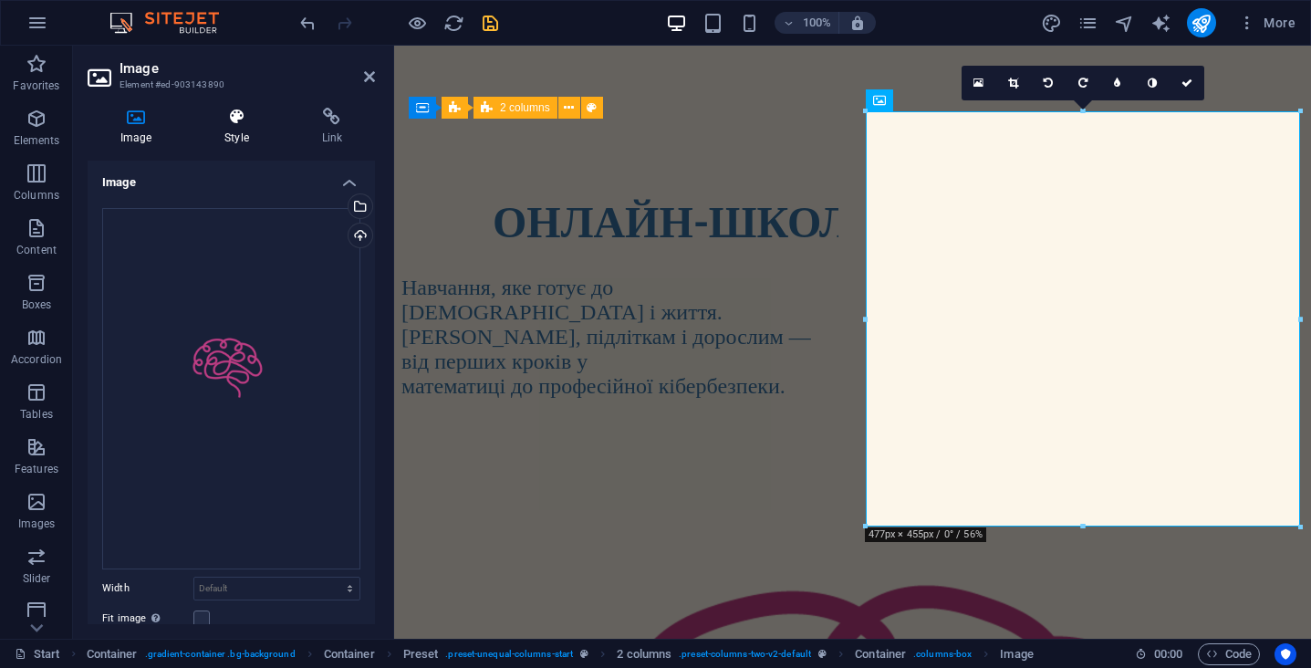
click at [243, 127] on h4 "Style" at bounding box center [240, 127] width 97 height 38
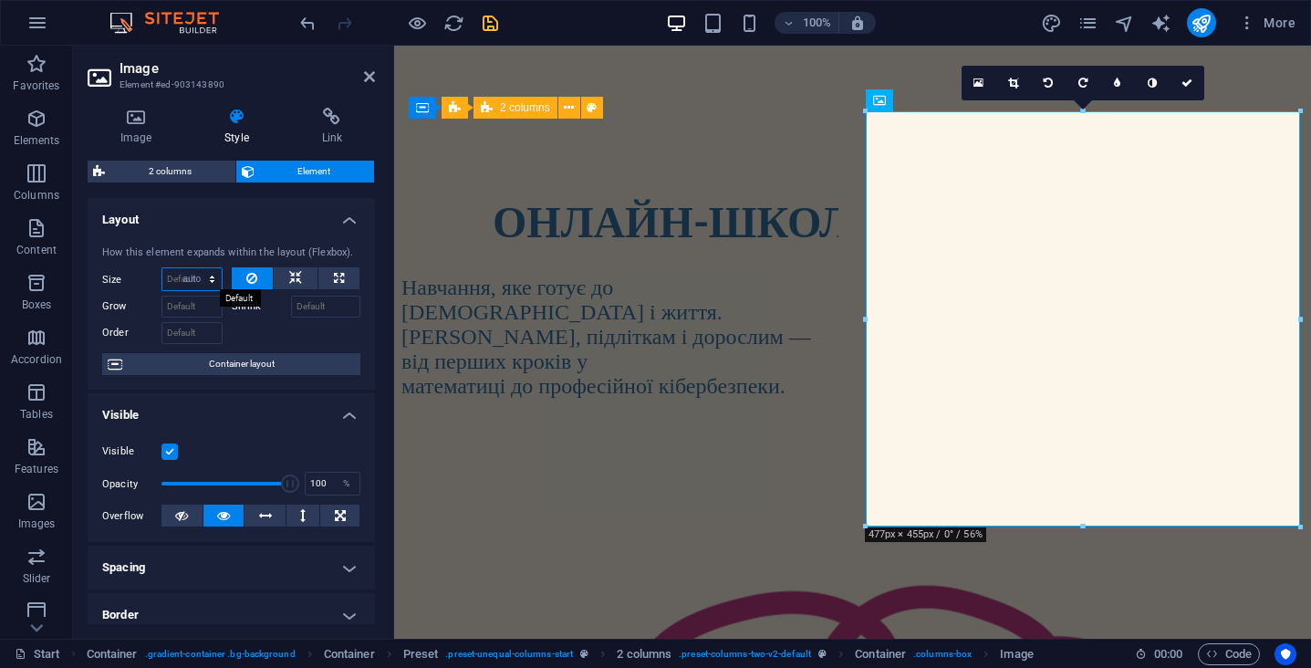
select select "DISABLED_OPTION_VALUE"
drag, startPoint x: 285, startPoint y: 484, endPoint x: 63, endPoint y: 484, distance: 221.7
click at [63, 484] on section "Favorites Elements Columns Content Boxes Accordion Tables Features Images Slide…" at bounding box center [655, 342] width 1311 height 593
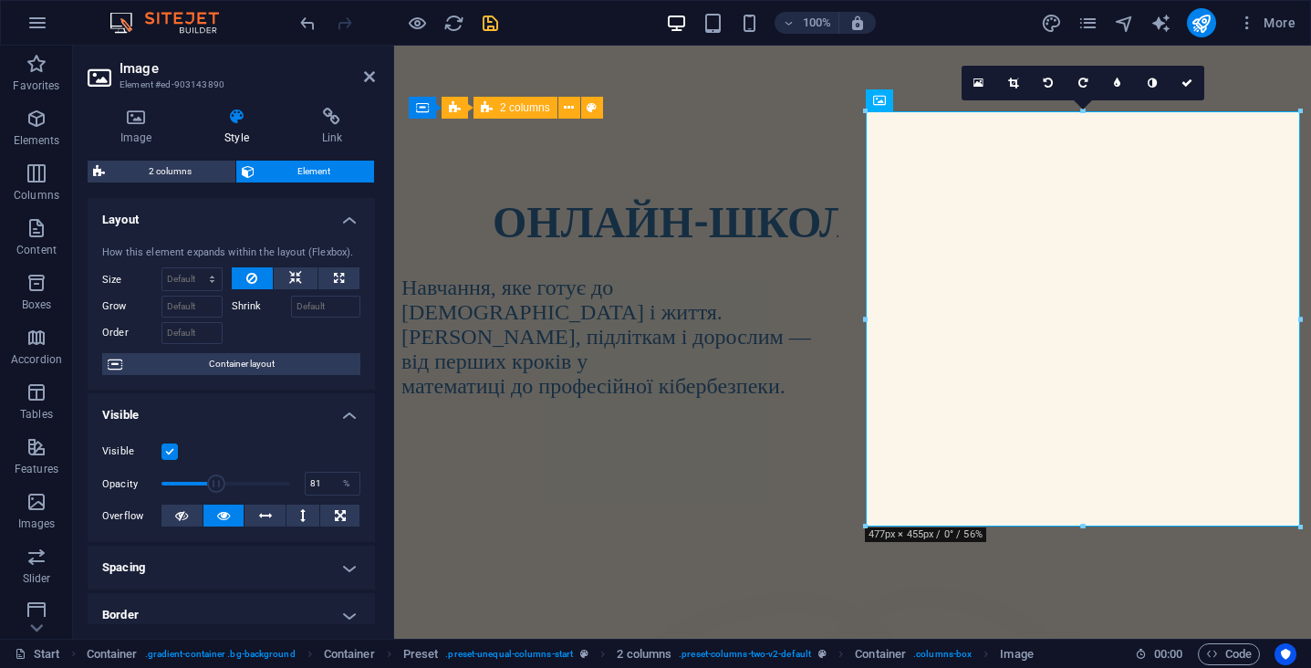
type input "100"
drag, startPoint x: 166, startPoint y: 481, endPoint x: 369, endPoint y: 476, distance: 202.6
click at [369, 476] on div "Visible Opacity 100 % Overflow" at bounding box center [231, 484] width 287 height 116
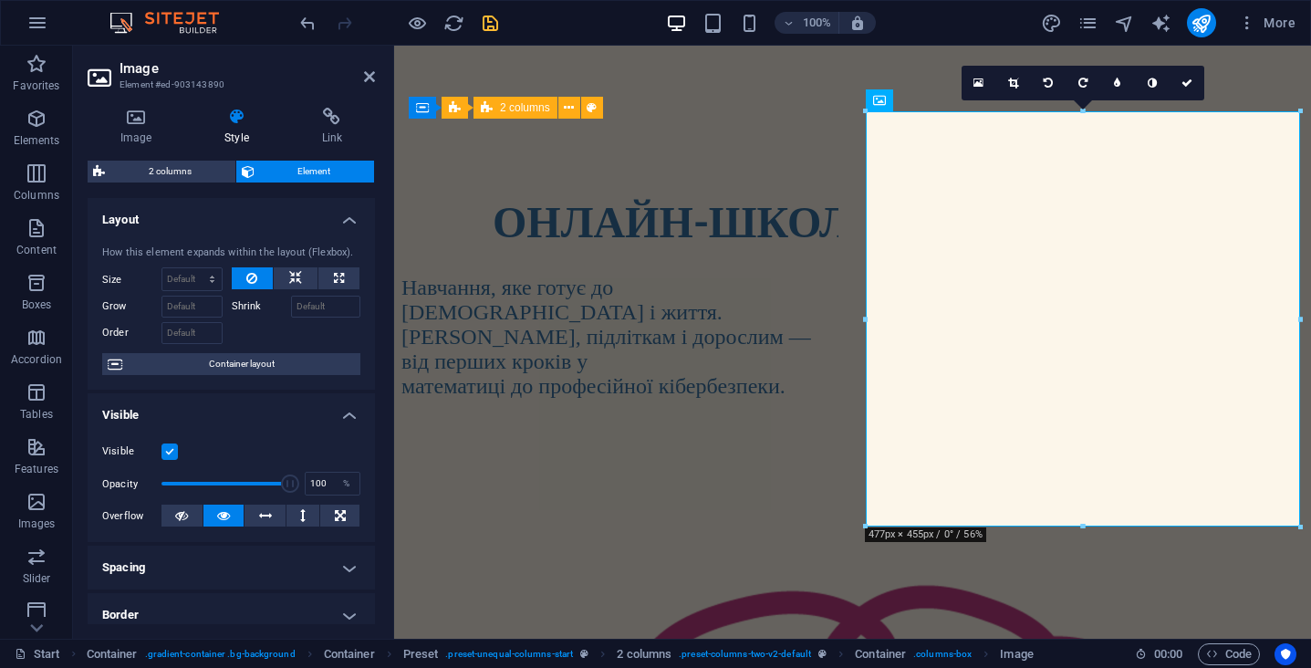
click at [173, 454] on label at bounding box center [169, 451] width 16 height 16
click at [0, 0] on input "Visible" at bounding box center [0, 0] width 0 height 0
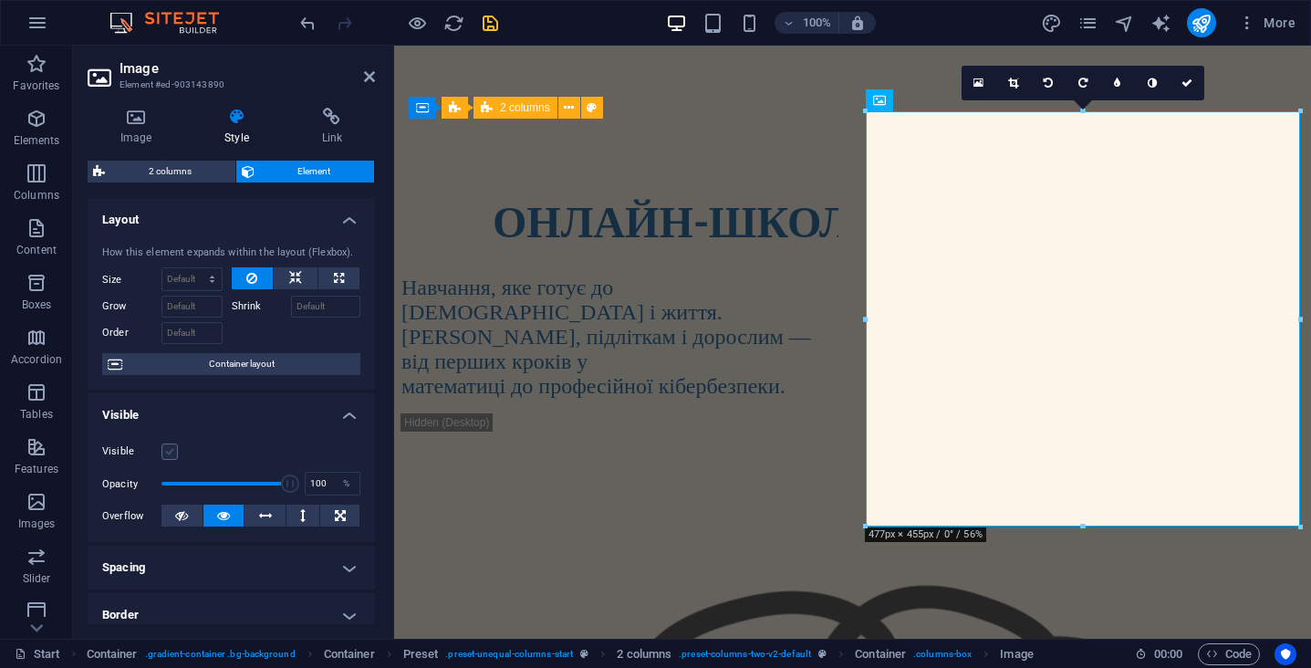
click at [173, 452] on label at bounding box center [169, 451] width 16 height 16
click at [0, 0] on input "Visible" at bounding box center [0, 0] width 0 height 0
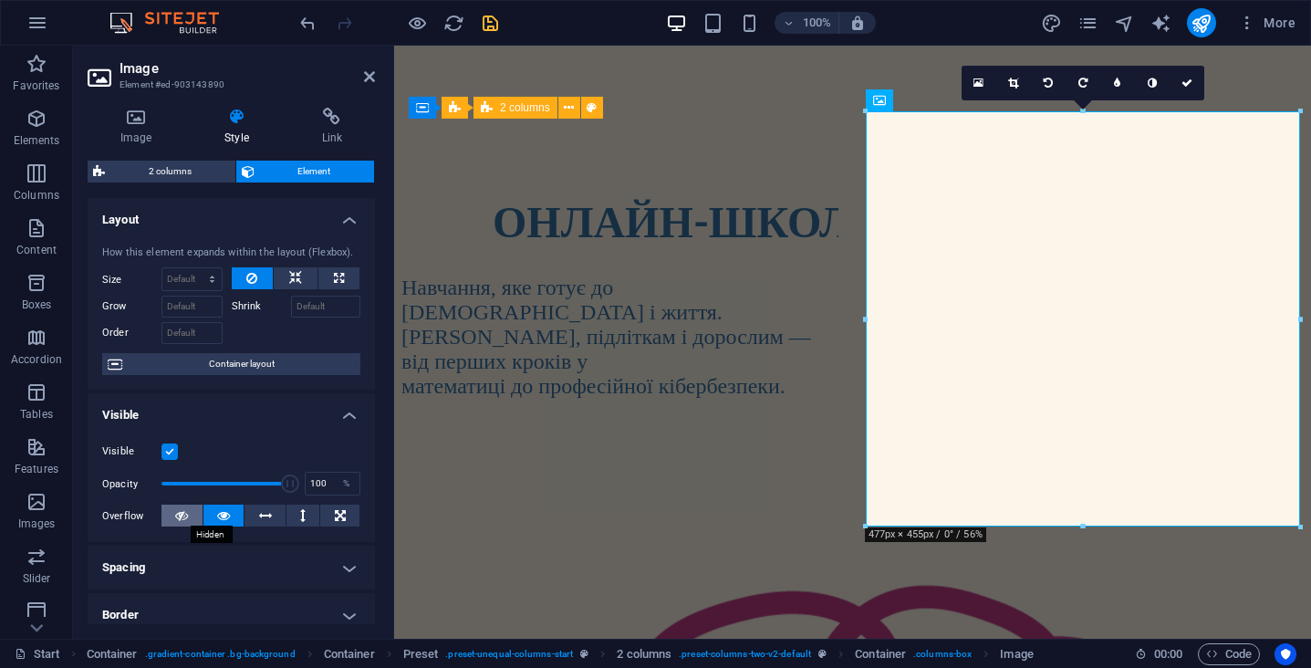
click at [180, 521] on icon at bounding box center [181, 516] width 13 height 22
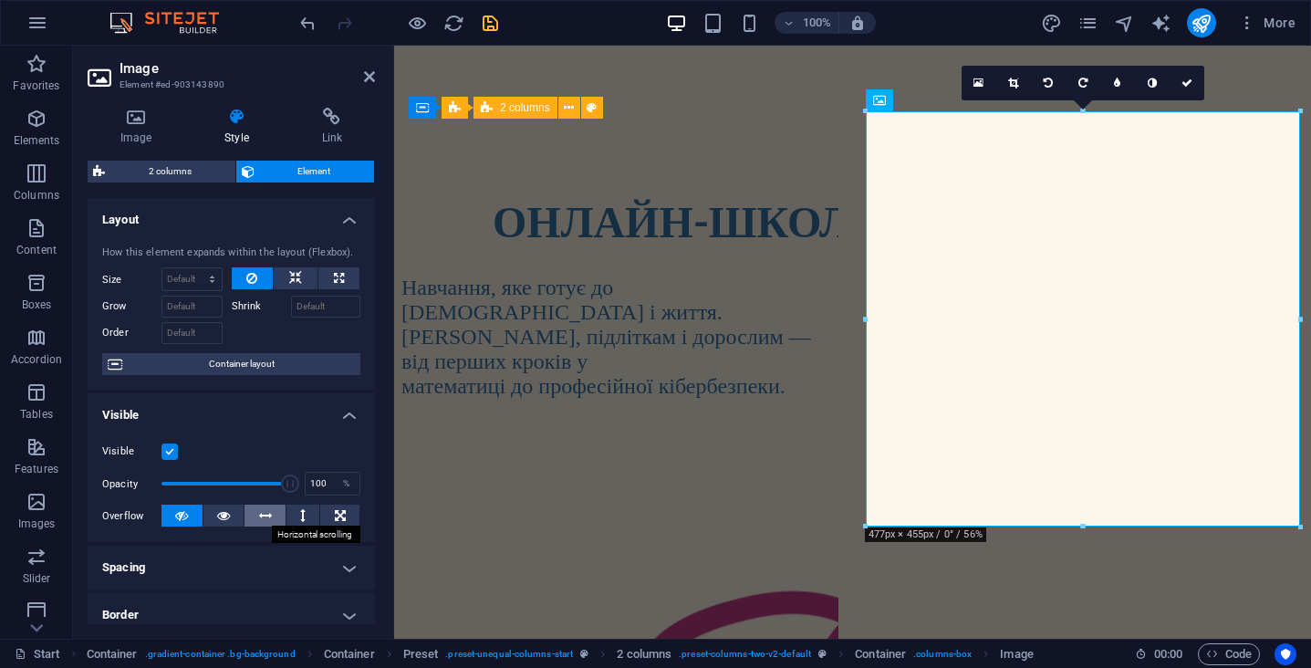
click at [264, 512] on icon at bounding box center [265, 516] width 13 height 22
click at [307, 510] on button at bounding box center [303, 516] width 34 height 22
click at [184, 506] on icon at bounding box center [181, 516] width 13 height 22
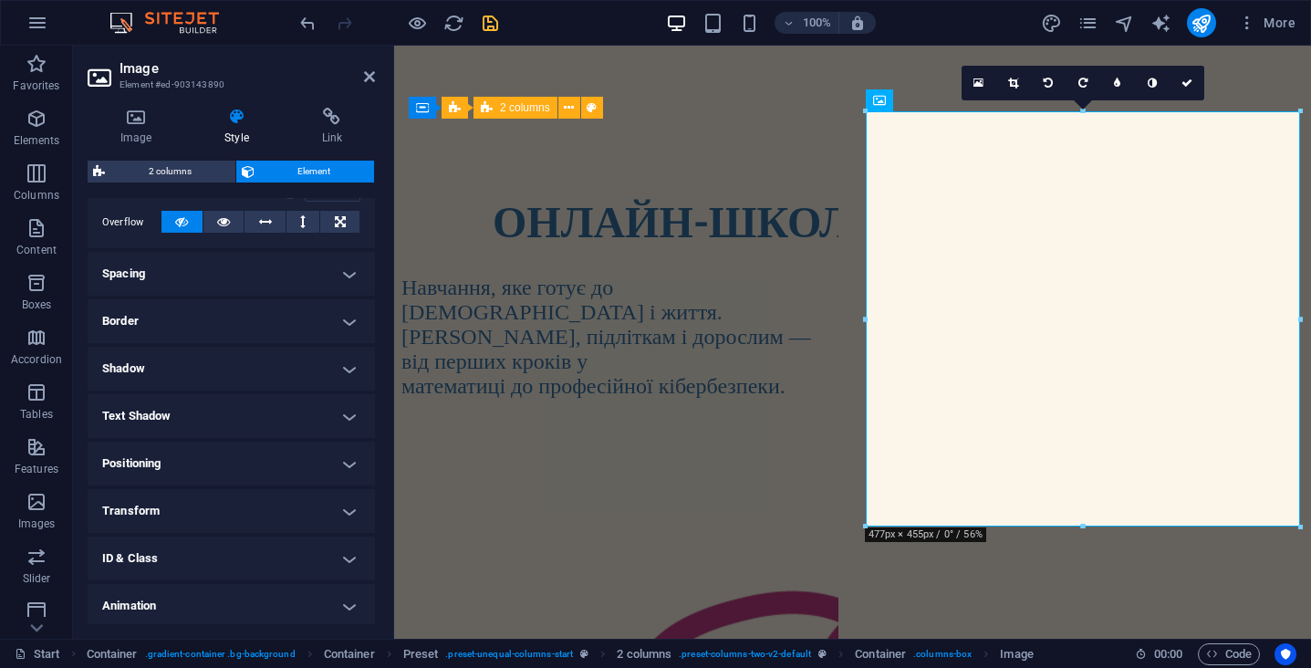
scroll to position [298, 0]
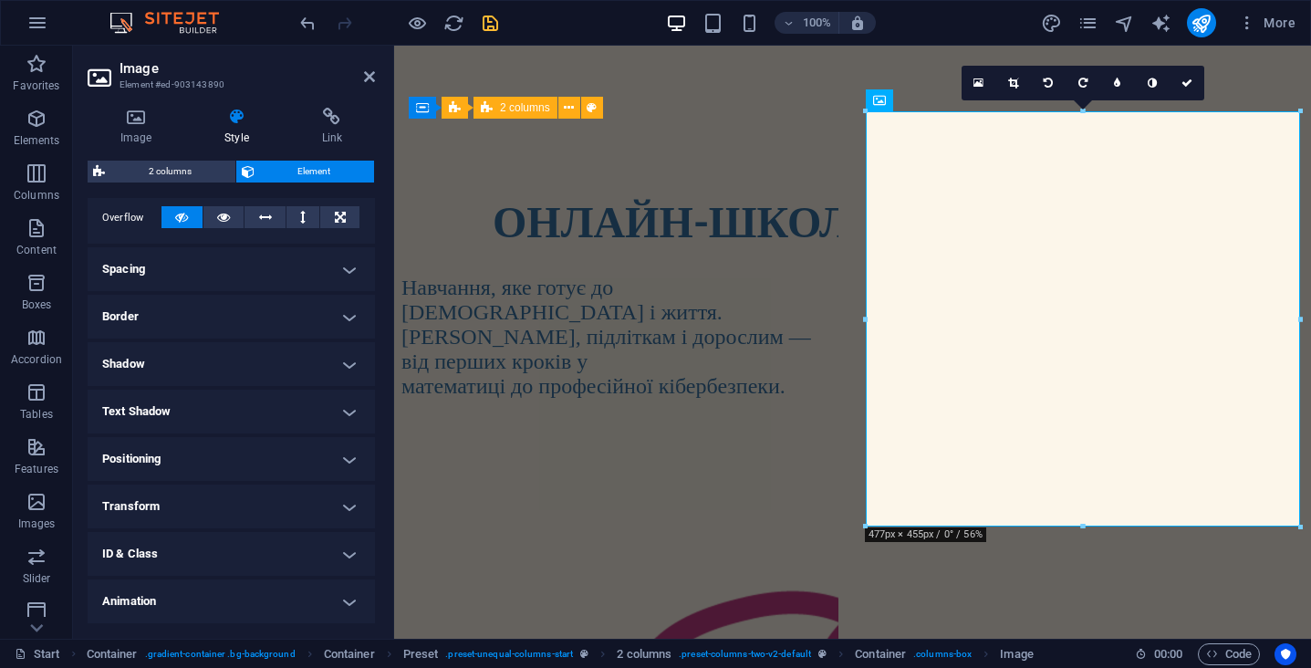
click at [292, 452] on h4 "Positioning" at bounding box center [231, 459] width 287 height 44
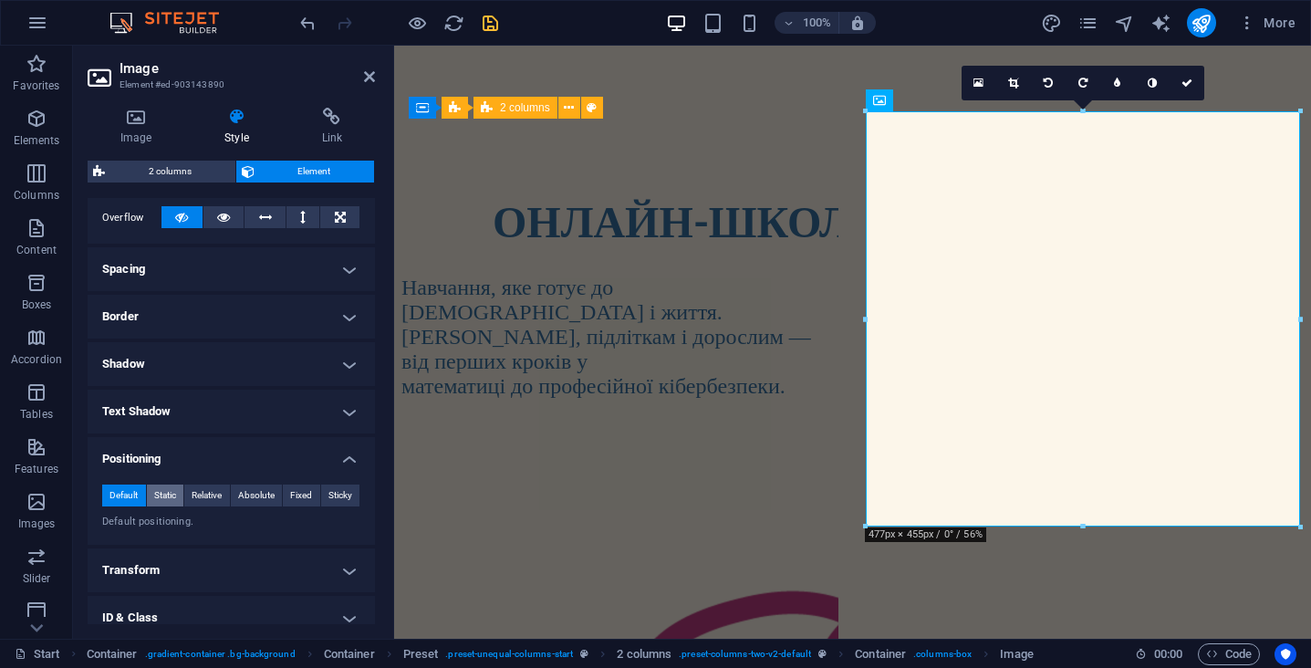
click at [170, 493] on span "Static" at bounding box center [165, 495] width 22 height 22
click at [210, 494] on span "Relative" at bounding box center [207, 495] width 30 height 22
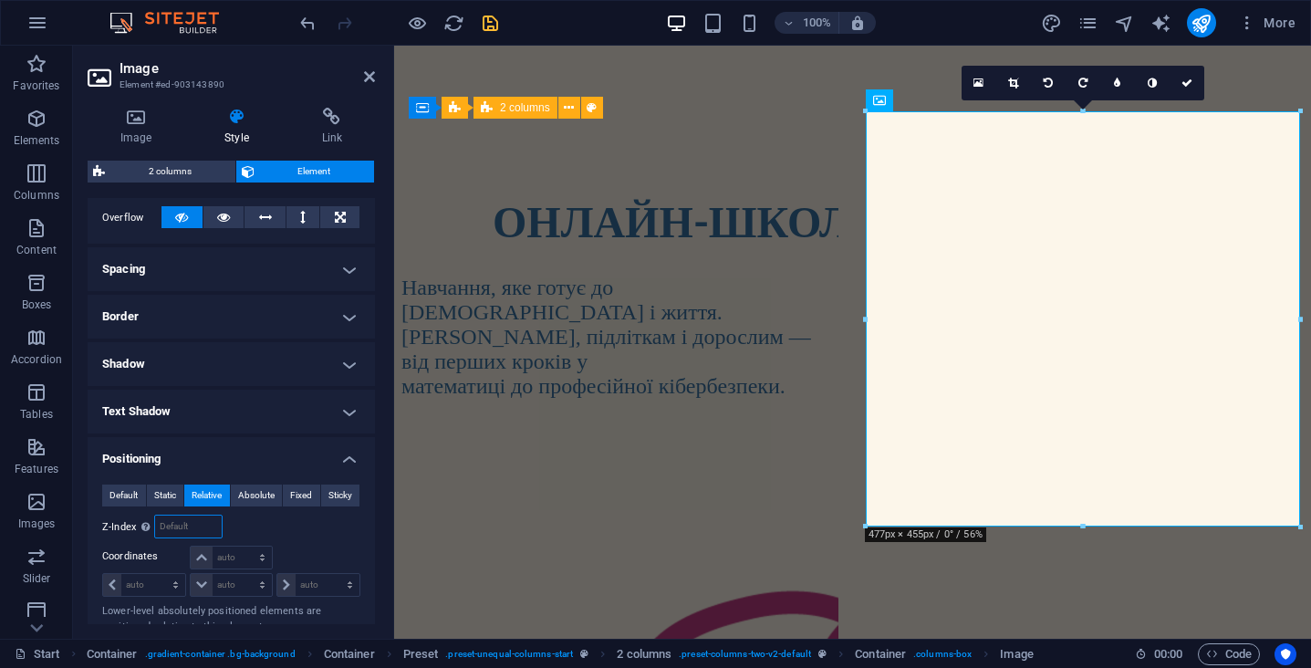
click at [180, 522] on input "number" at bounding box center [188, 526] width 66 height 22
type input "2"
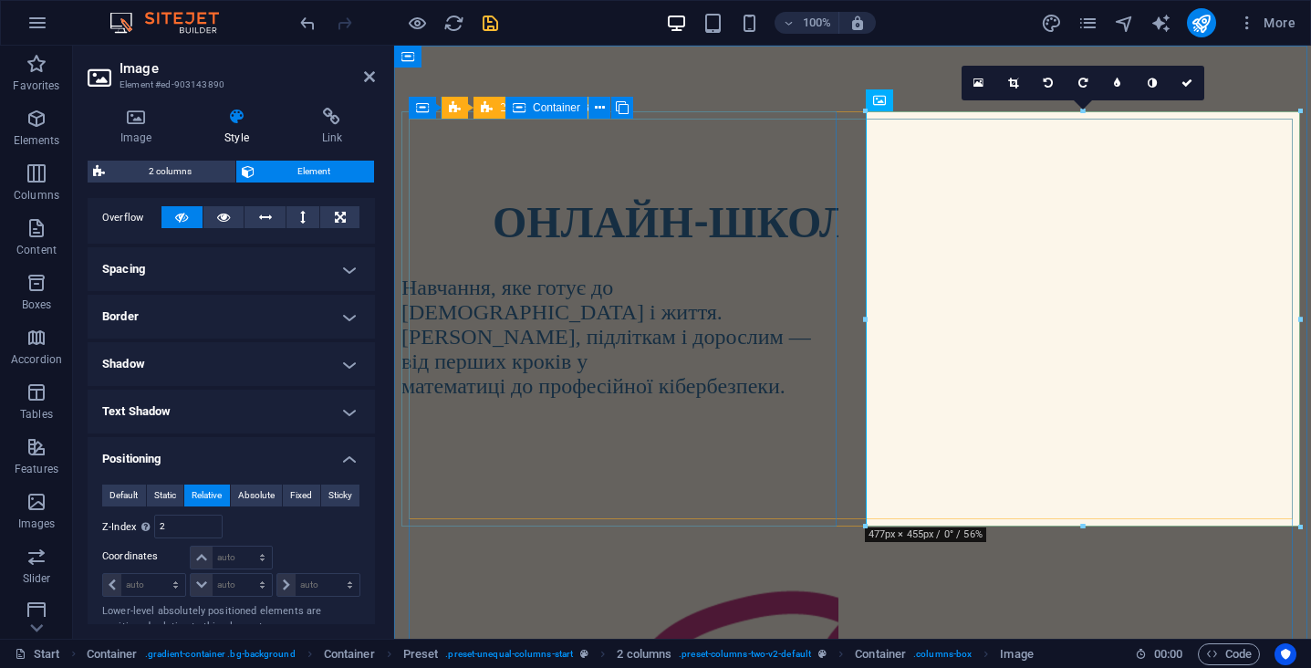
click at [554, 399] on div "ОНЛАЙН-ШКОЛА МАЙБУТНЬОГО Навчання, яке готує до іспитів і життя. [DEMOGRAPHIC_D…" at bounding box center [619, 293] width 437 height 211
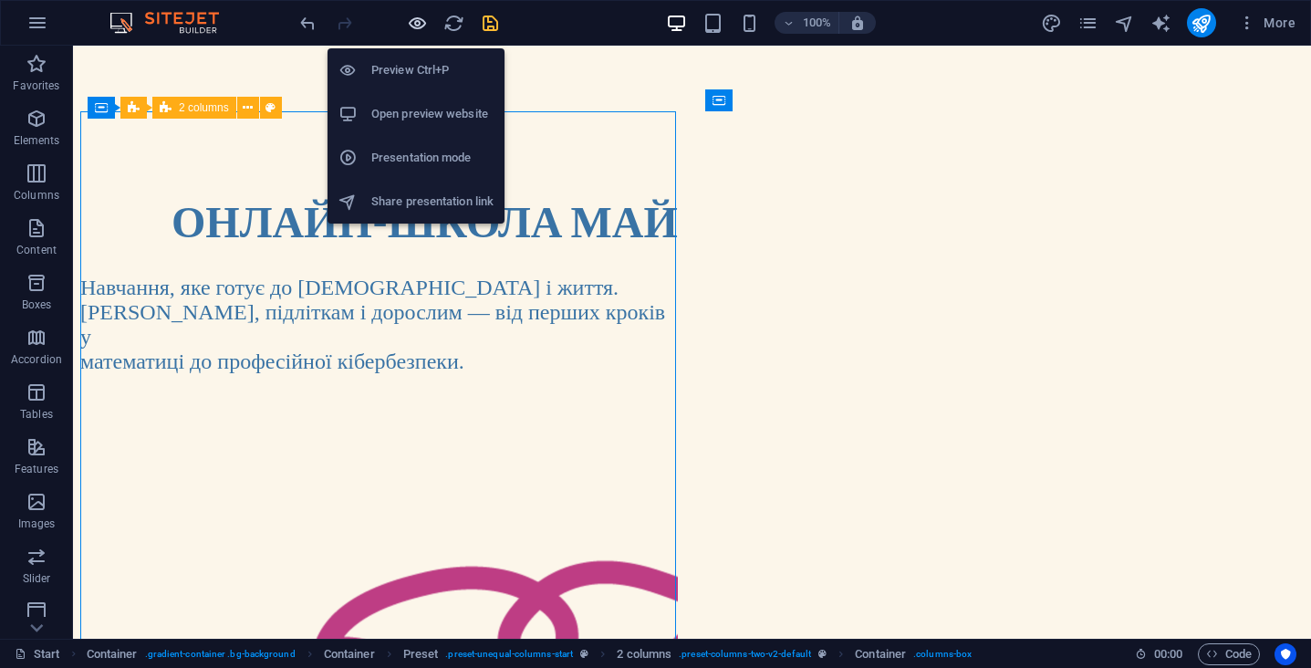
click at [417, 26] on icon "button" at bounding box center [417, 23] width 21 height 21
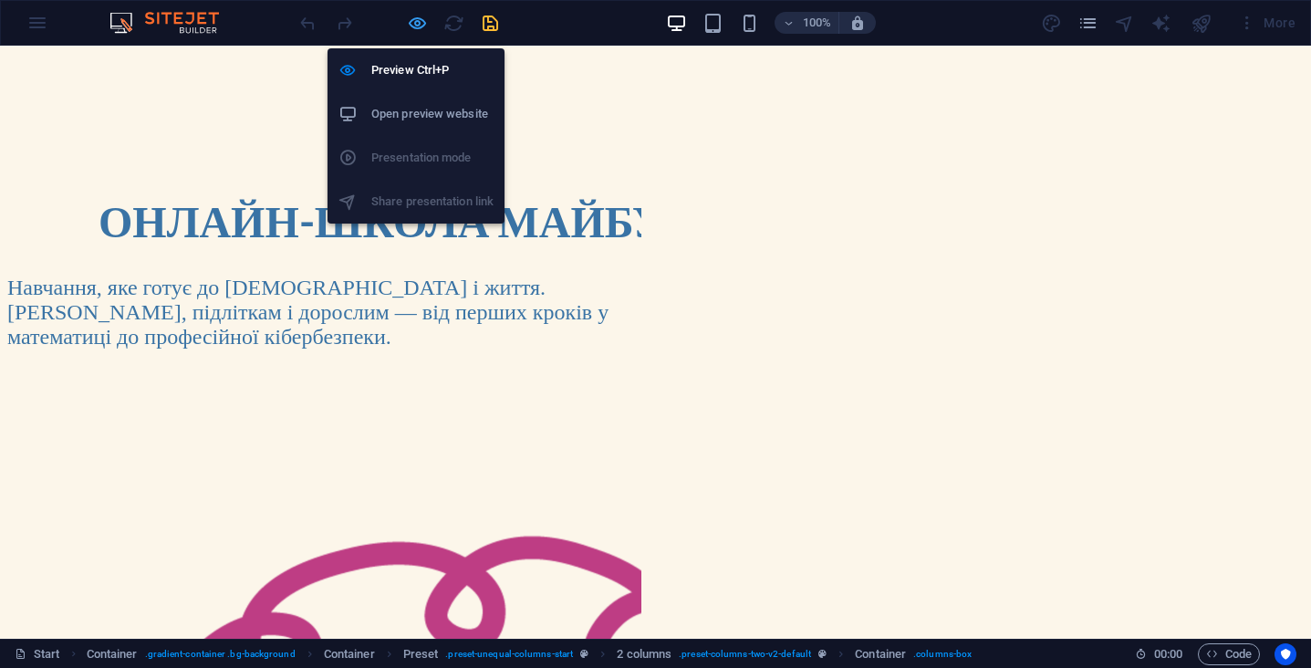
click at [417, 26] on icon "button" at bounding box center [417, 23] width 21 height 21
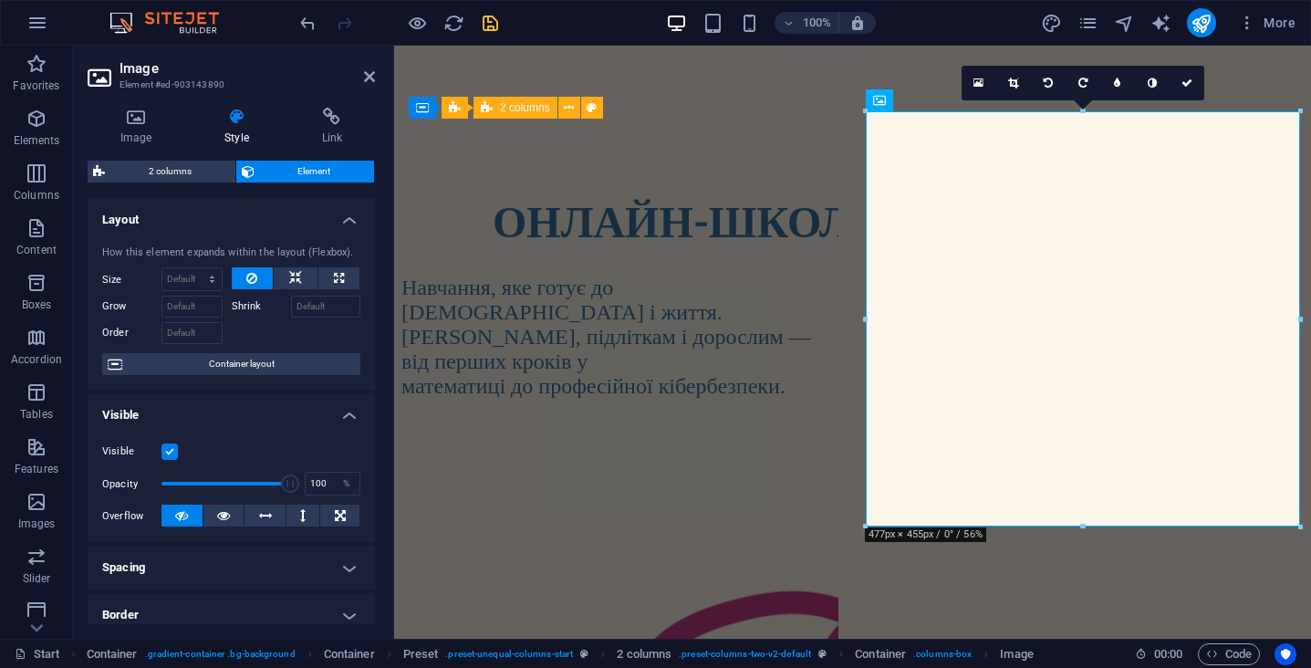
scroll to position [264, 0]
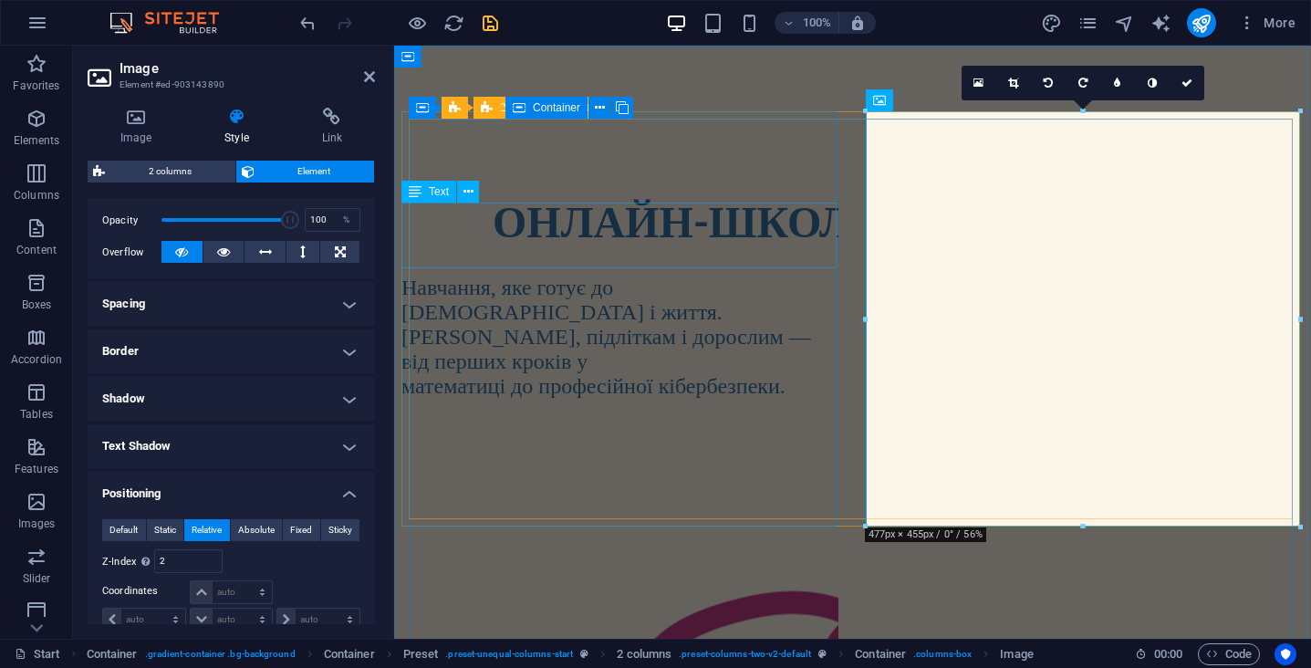
click at [651, 213] on strong "ОНЛАЙН-ШКОЛА МАЙБУТНЬОГО" at bounding box center [869, 220] width 752 height 52
select select "%"
select select "px"
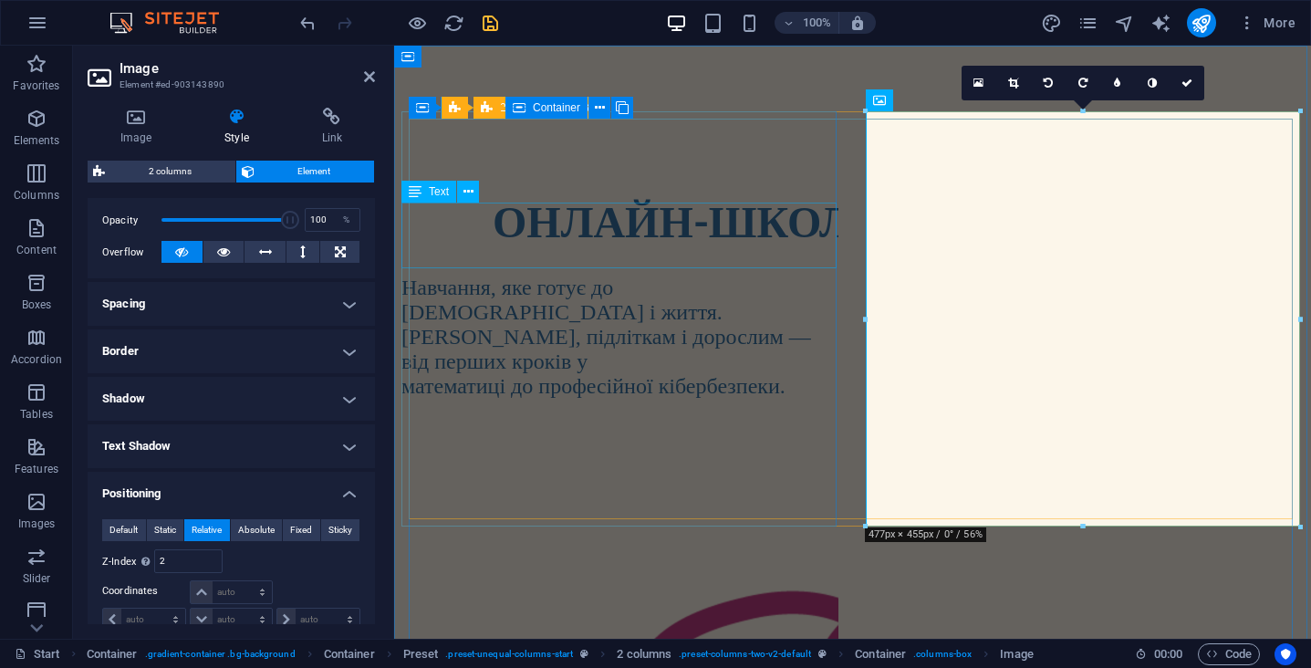
select select "px"
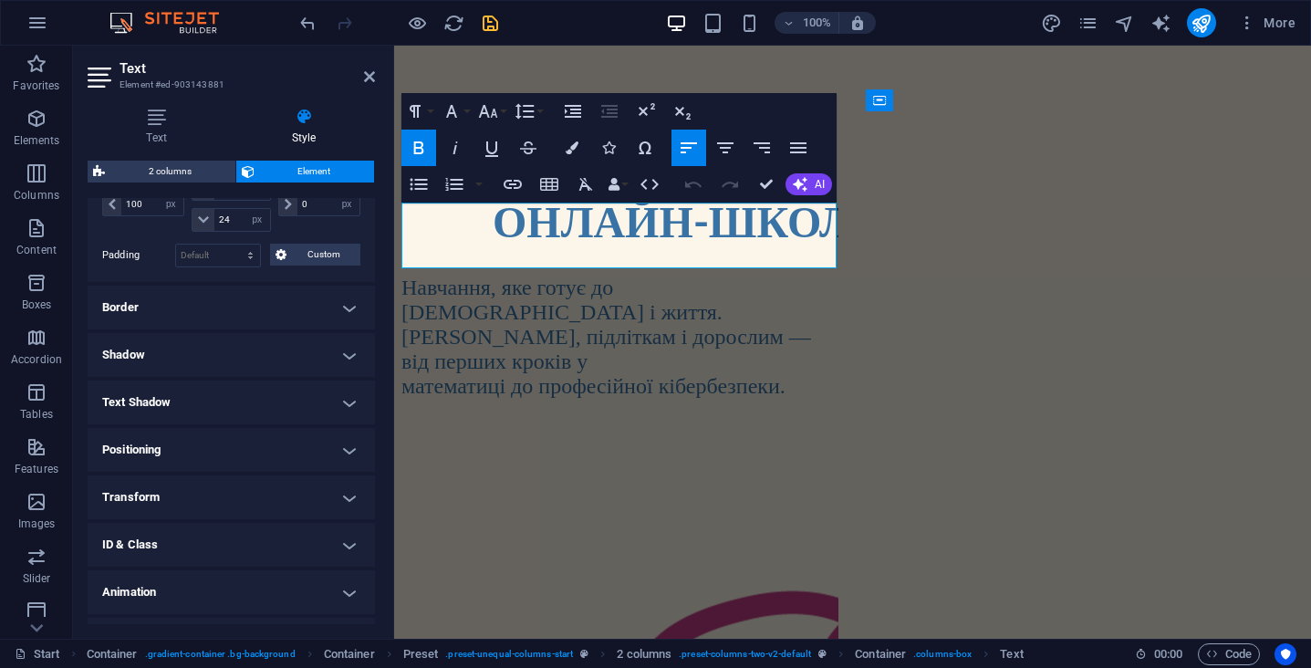
scroll to position [470, 0]
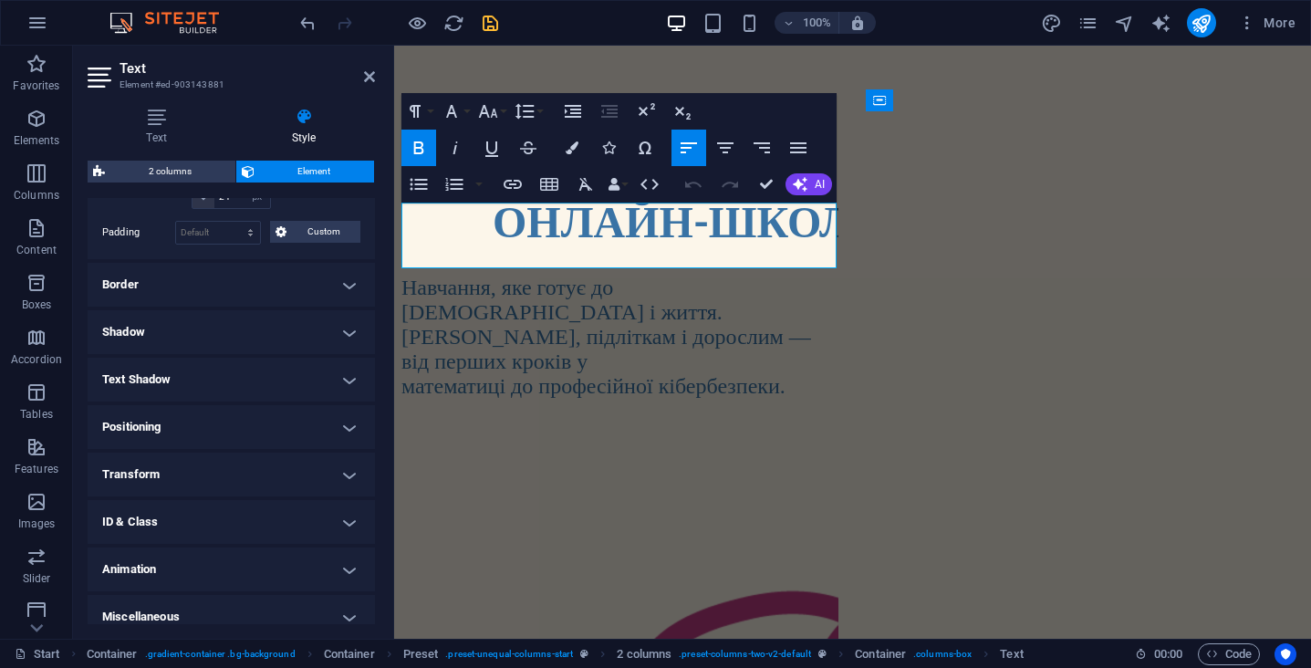
click at [199, 420] on h4 "Positioning" at bounding box center [231, 427] width 287 height 44
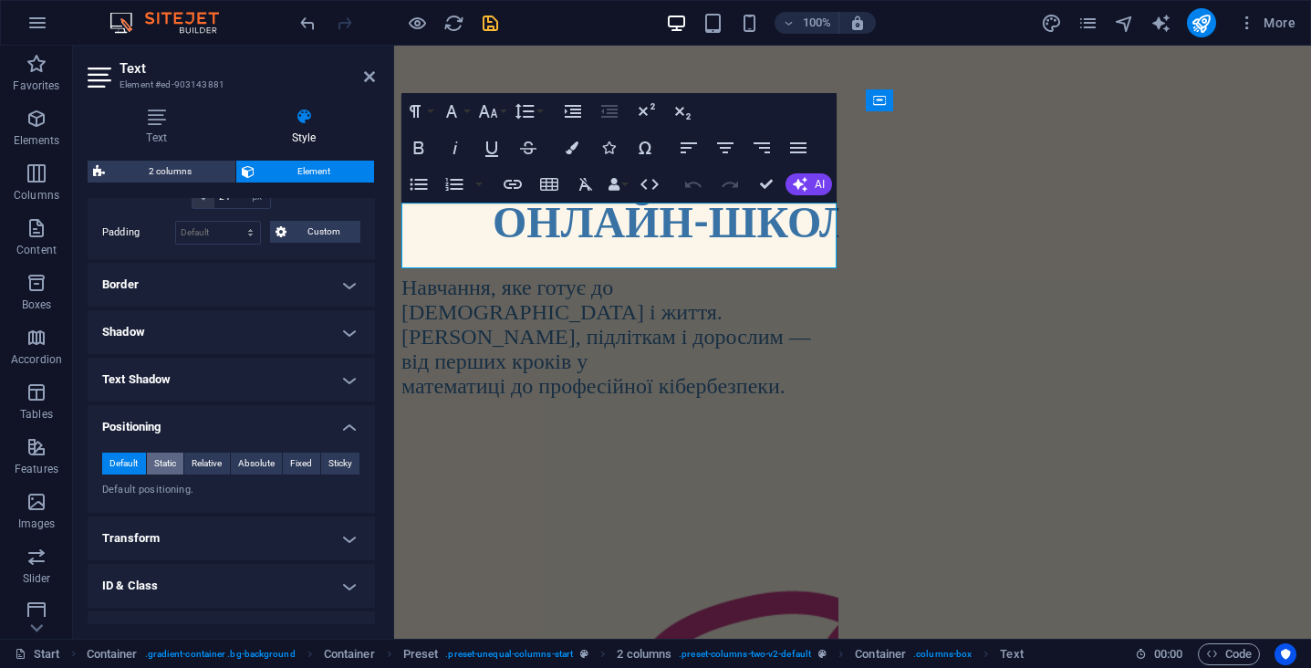
click at [170, 462] on span "Static" at bounding box center [165, 464] width 22 height 22
click at [221, 463] on span "Relative" at bounding box center [207, 464] width 30 height 22
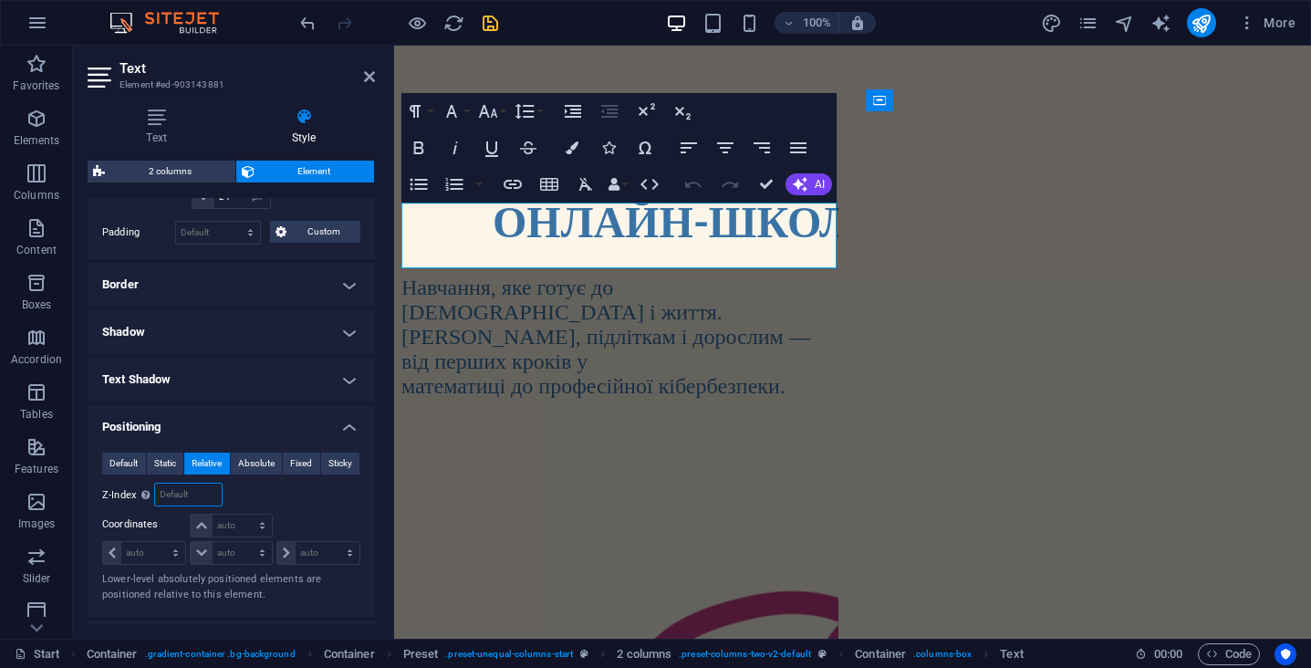
click at [197, 494] on input "number" at bounding box center [188, 495] width 66 height 22
type input "1"
click at [505, 399] on div "ОНЛАЙН-ШКОЛА МАЙБУТНЬОГО Навчання, яке готує до іспитів і життя. [DEMOGRAPHIC_D…" at bounding box center [619, 293] width 437 height 211
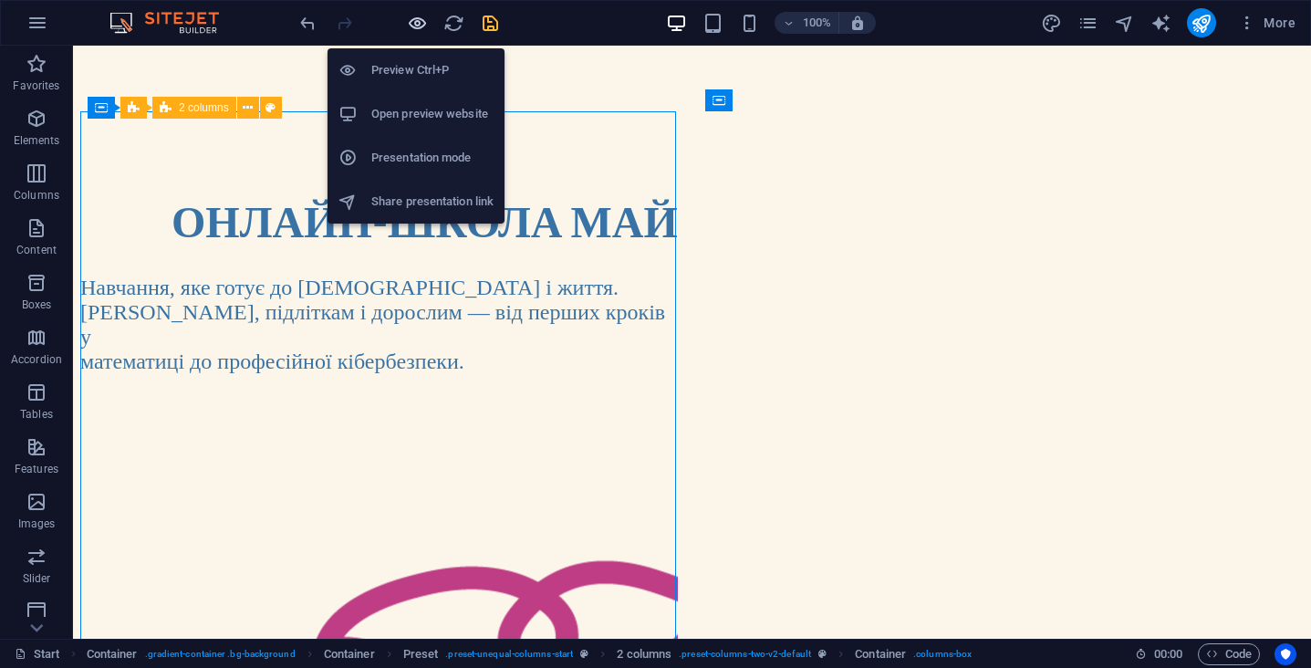
click at [422, 22] on icon "button" at bounding box center [417, 23] width 21 height 21
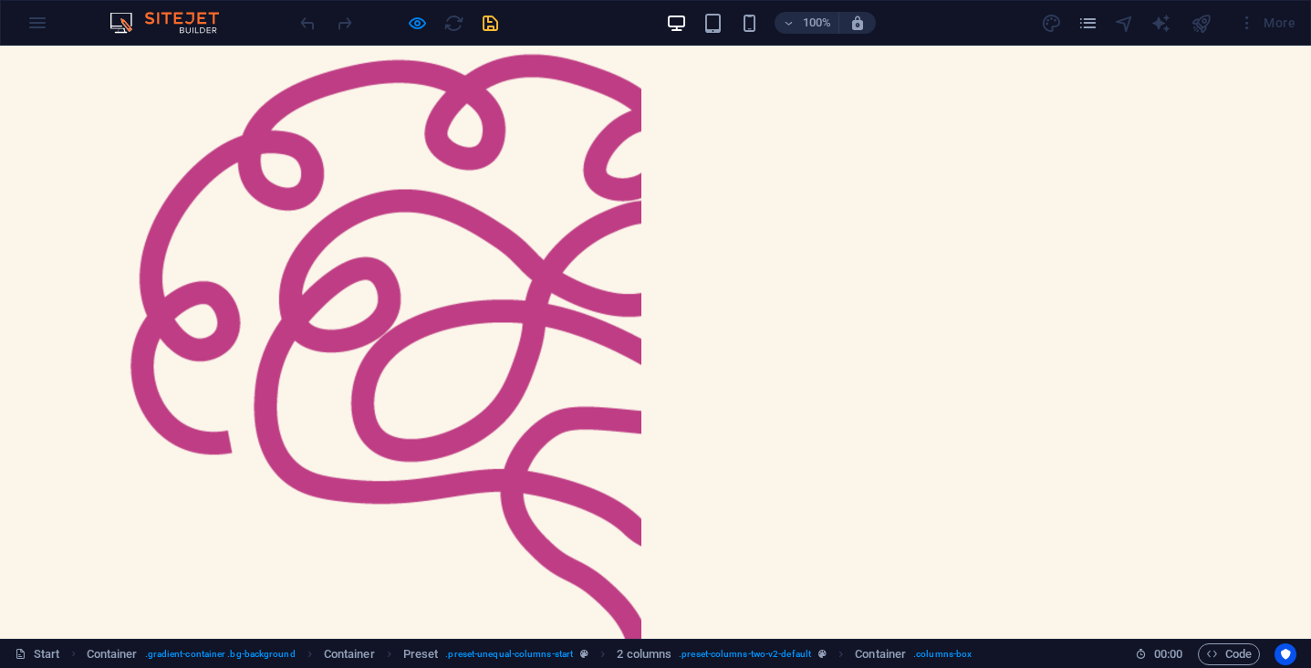
scroll to position [558, 0]
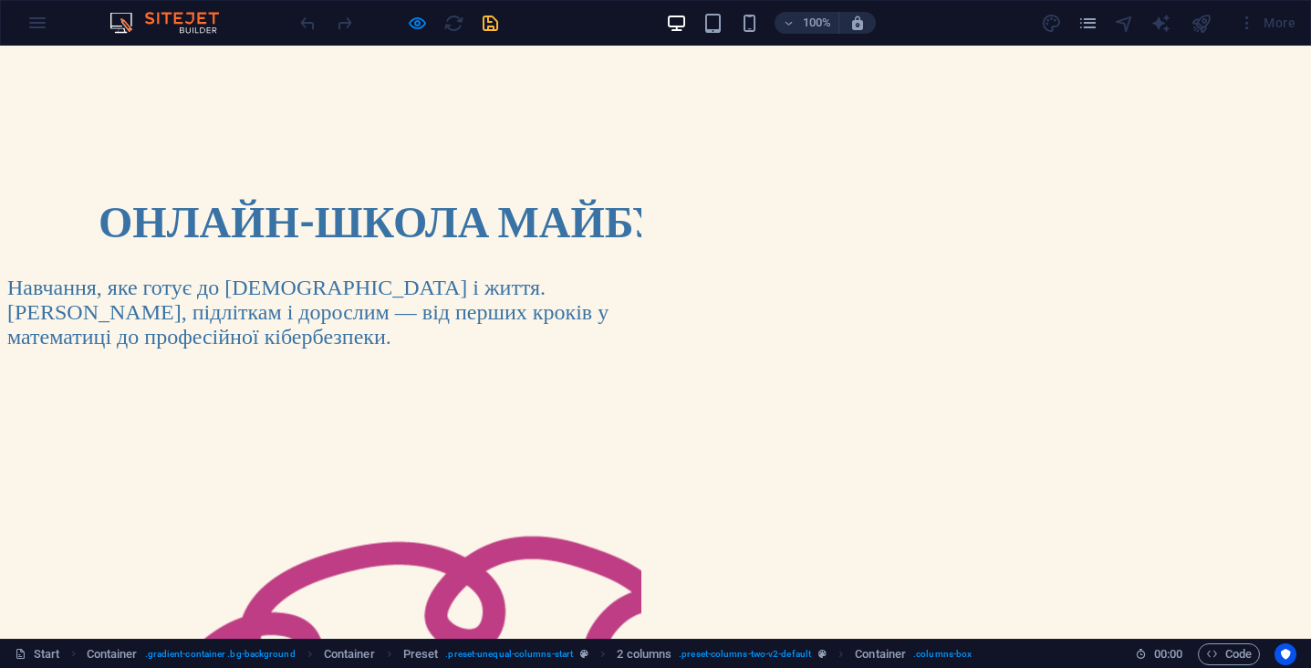
scroll to position [0, 0]
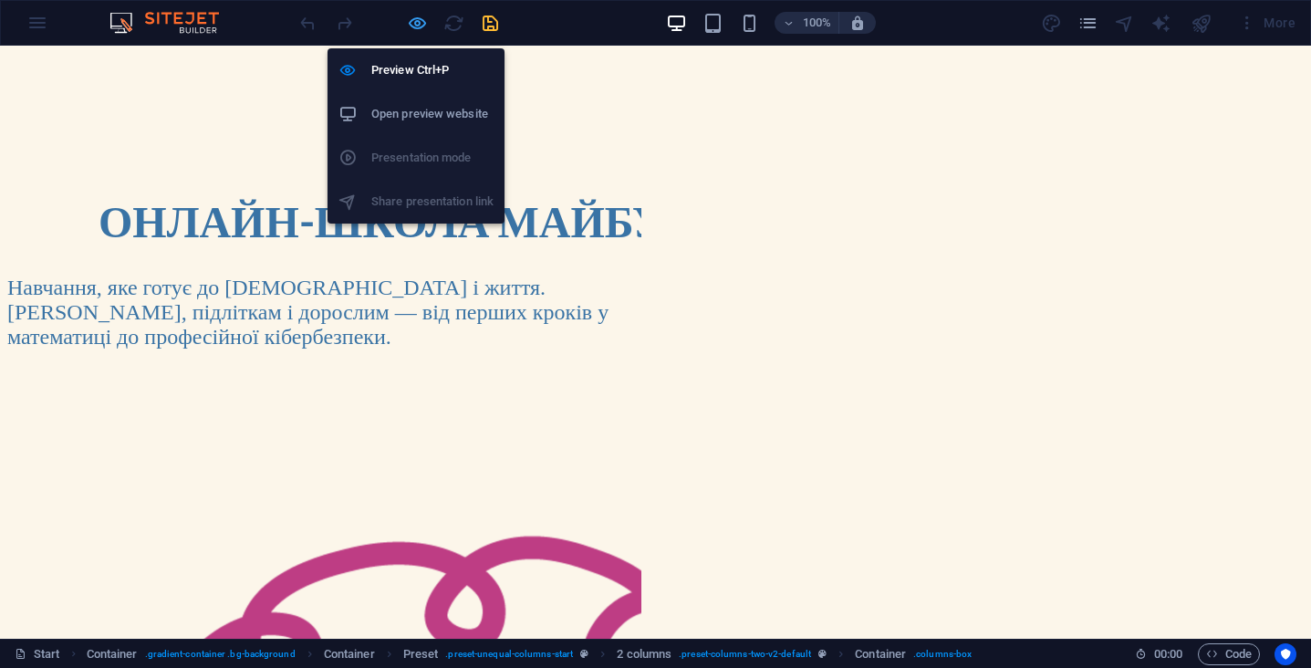
click at [415, 29] on icon "button" at bounding box center [417, 23] width 21 height 21
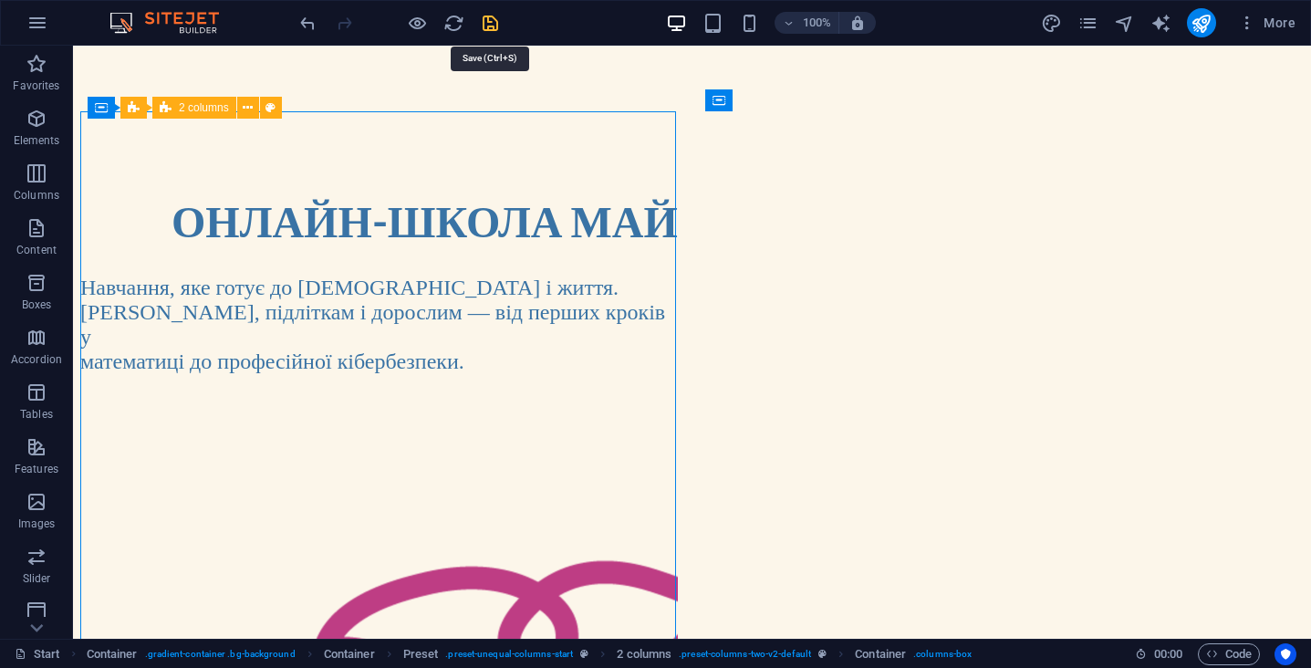
click at [484, 22] on icon "save" at bounding box center [490, 23] width 21 height 21
